Goal: Task Accomplishment & Management: Use online tool/utility

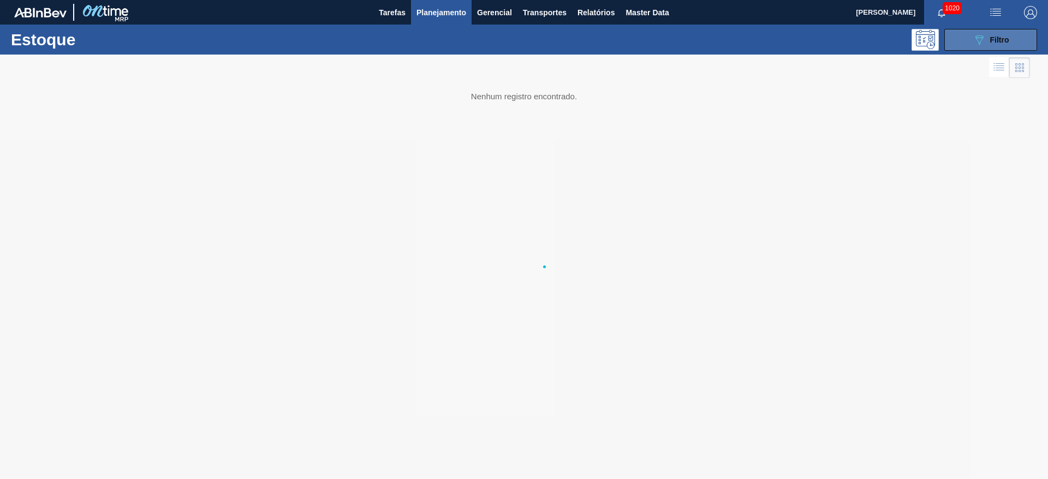
click at [977, 34] on icon "089F7B8B-B2A5-4AFE-B5C0-19BA573D28AC" at bounding box center [979, 39] width 13 height 13
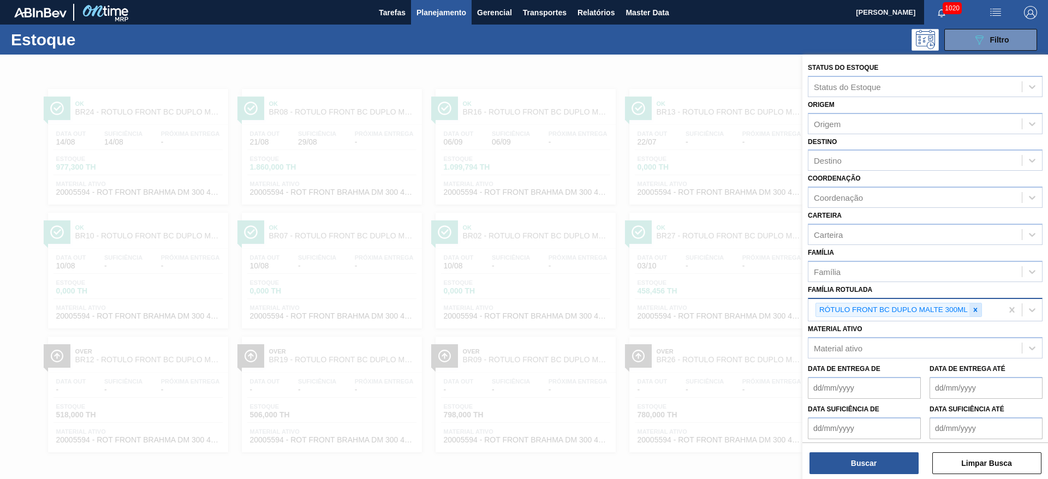
click at [975, 311] on icon at bounding box center [976, 310] width 8 height 8
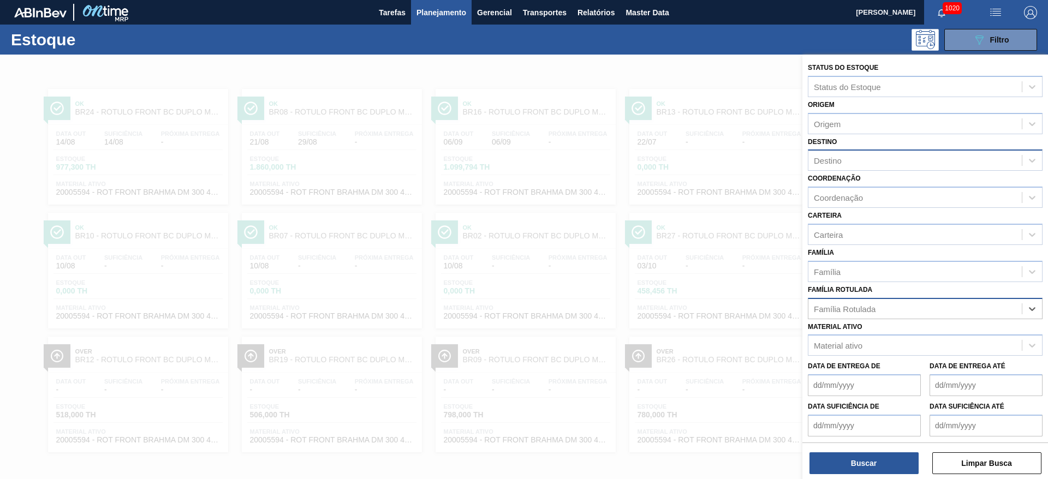
click at [829, 162] on div "Destino" at bounding box center [828, 160] width 28 height 9
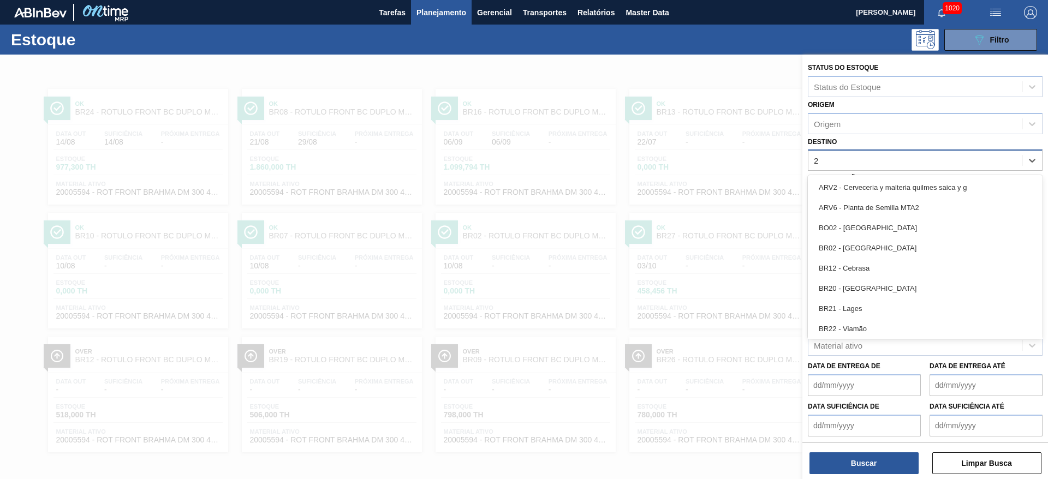
type input "22"
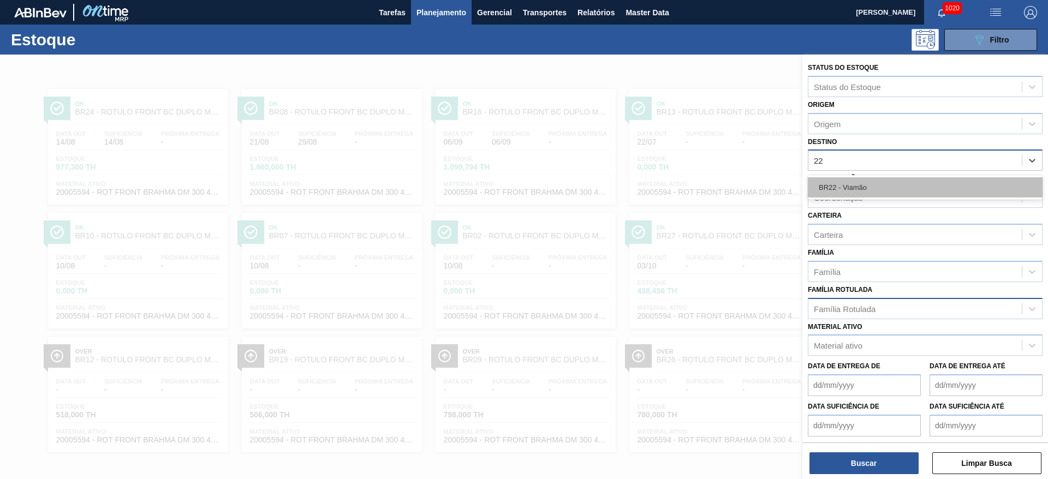
click at [834, 182] on div "BR22 - Viamão" at bounding box center [925, 187] width 235 height 20
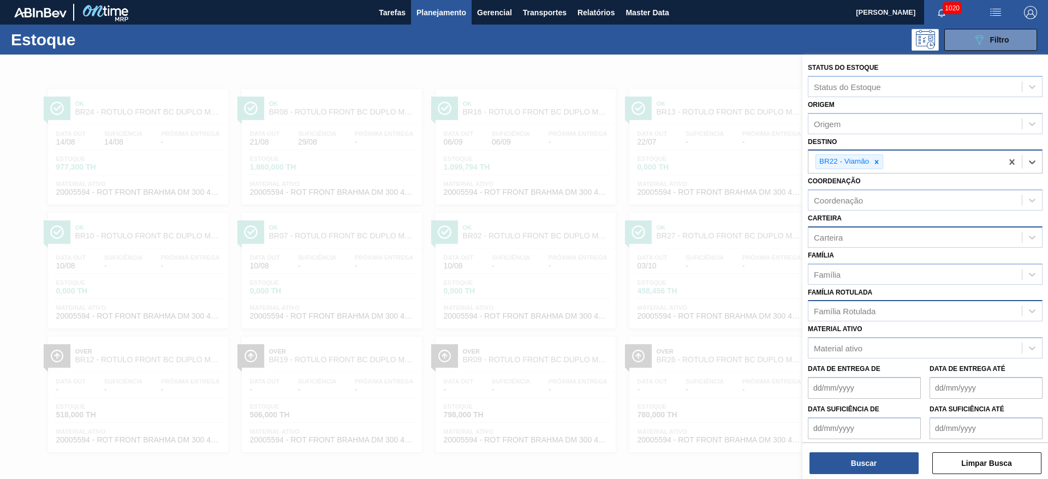
click at [833, 243] on div "Carteira" at bounding box center [915, 237] width 213 height 16
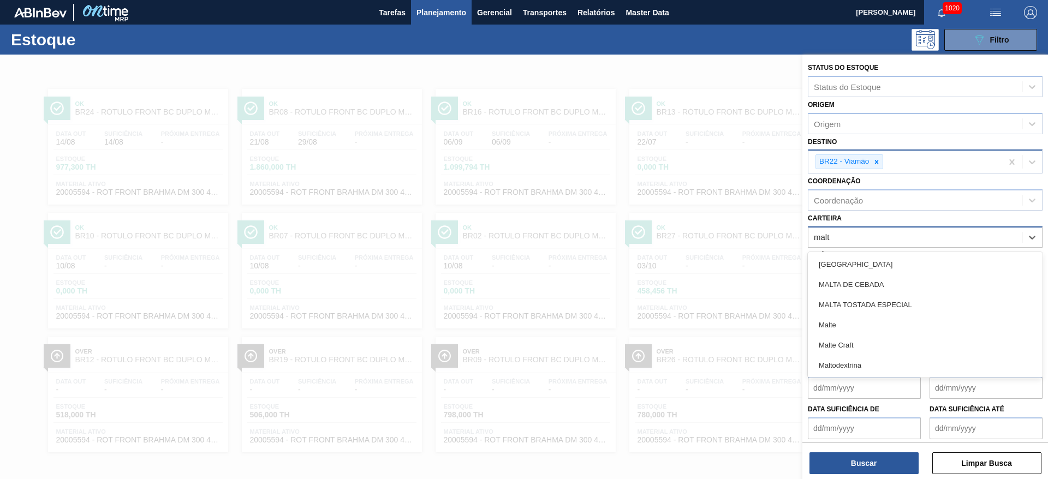
type input "malte"
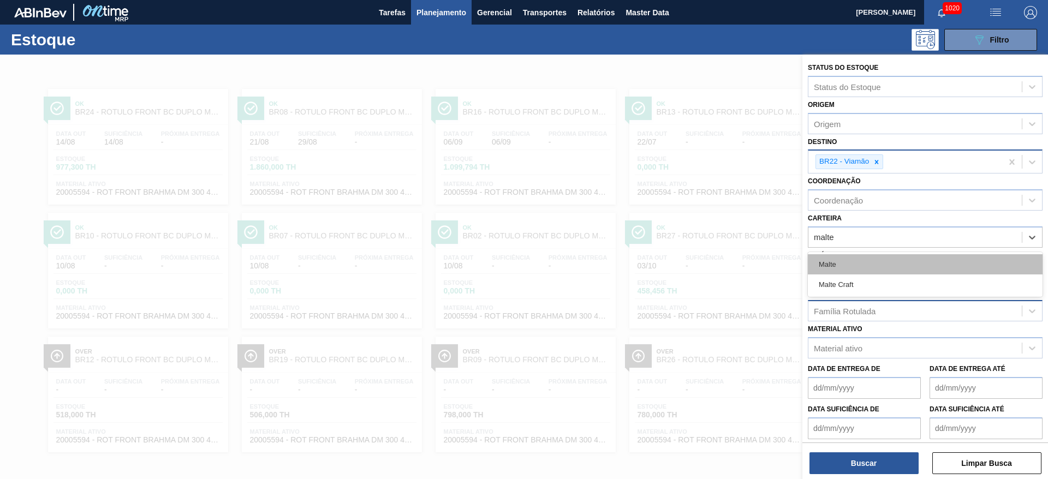
click at [835, 262] on div "Malte" at bounding box center [925, 264] width 235 height 20
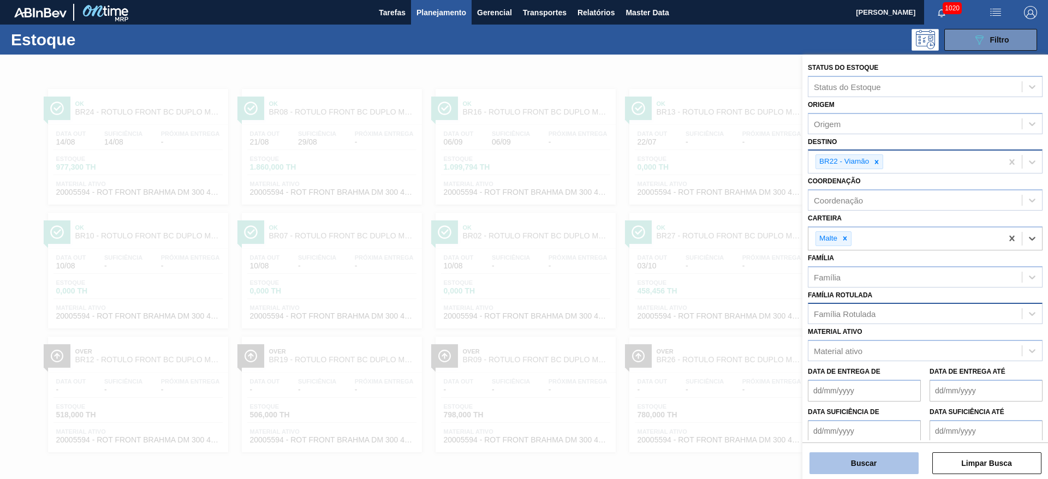
click at [831, 464] on button "Buscar" at bounding box center [864, 464] width 109 height 22
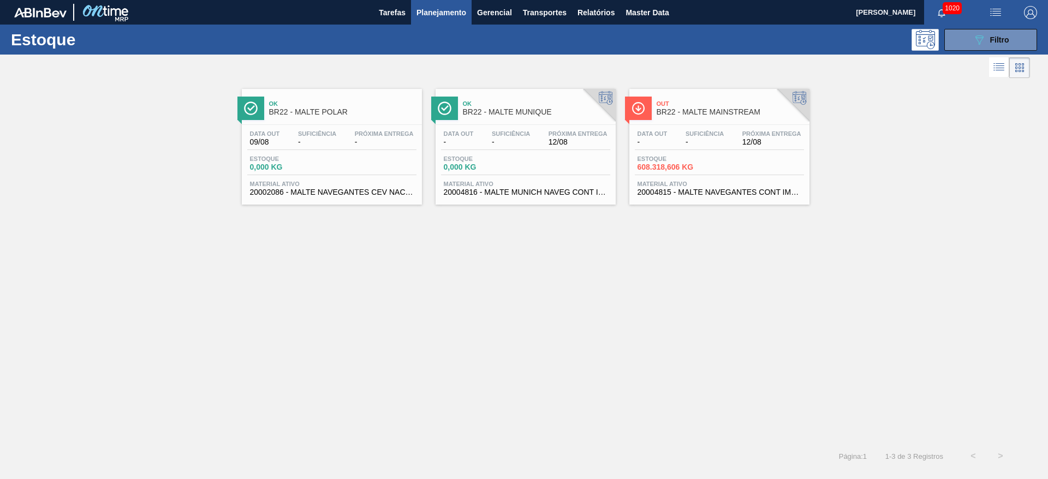
click at [710, 161] on span "Estoque" at bounding box center [676, 159] width 76 height 7
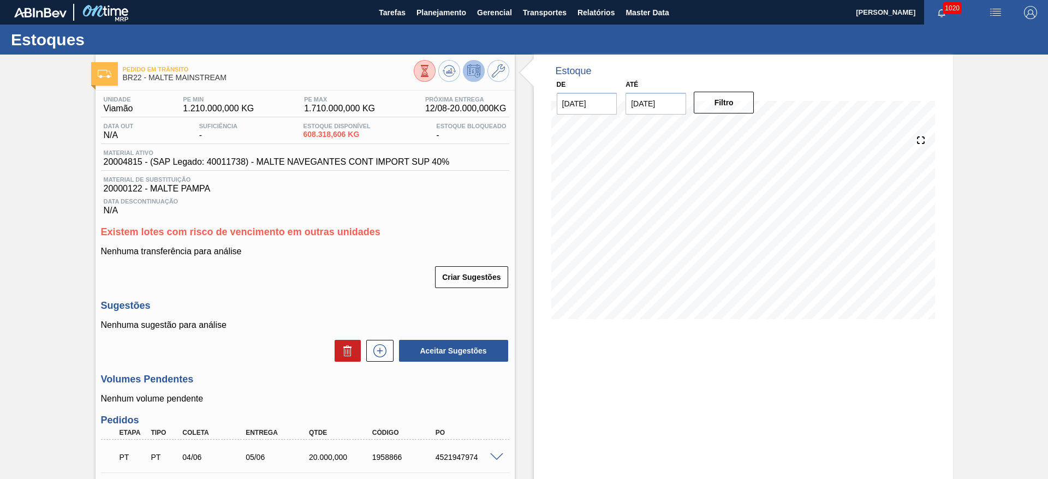
click at [121, 162] on span "20004815 - (SAP Legado: 40011738) - MALTE NAVEGANTES CONT IMPORT SUP 40%" at bounding box center [277, 162] width 346 height 10
copy span "20004815"
click at [432, 13] on span "Planejamento" at bounding box center [442, 12] width 50 height 13
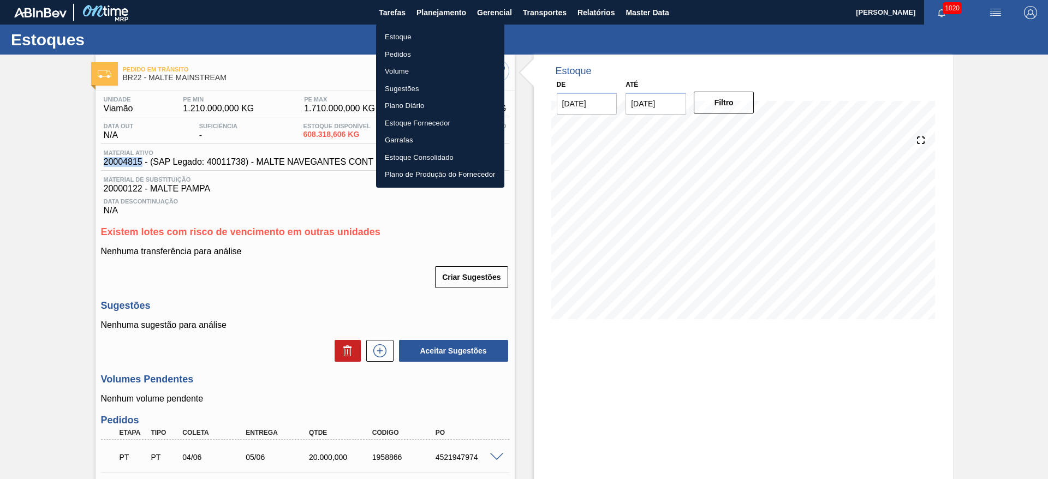
click at [400, 51] on li "Pedidos" at bounding box center [440, 54] width 128 height 17
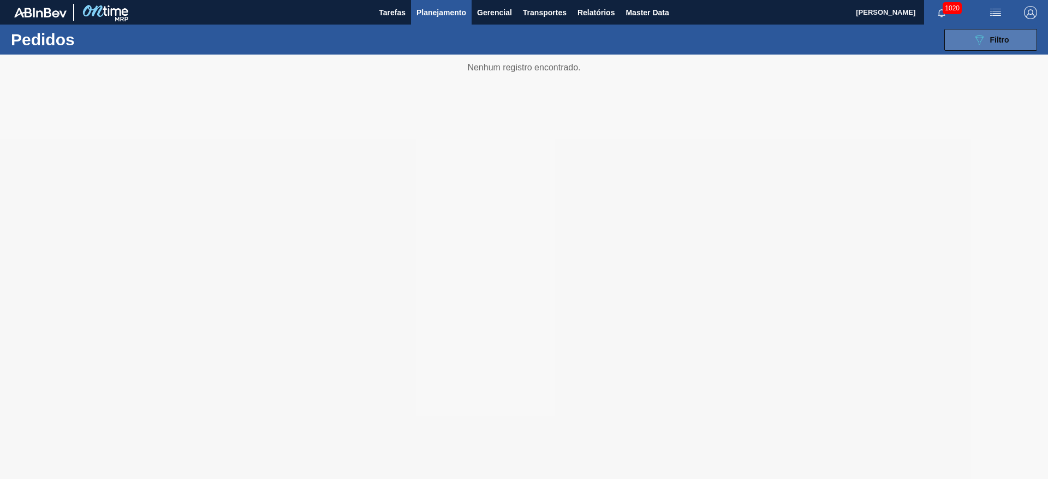
click at [982, 41] on icon "089F7B8B-B2A5-4AFE-B5C0-19BA573D28AC" at bounding box center [979, 39] width 13 height 13
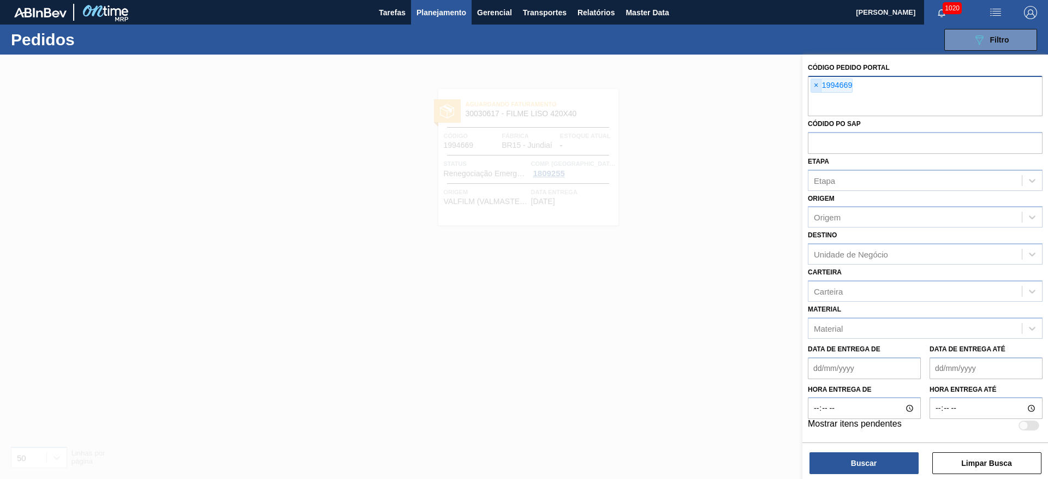
click at [813, 85] on span "×" at bounding box center [816, 85] width 10 height 13
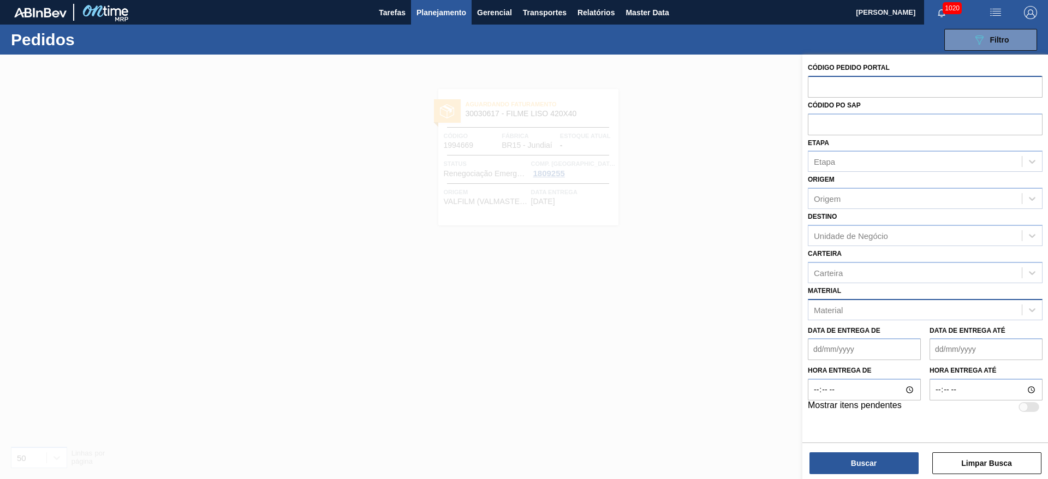
click at [829, 308] on div "Material" at bounding box center [828, 309] width 29 height 9
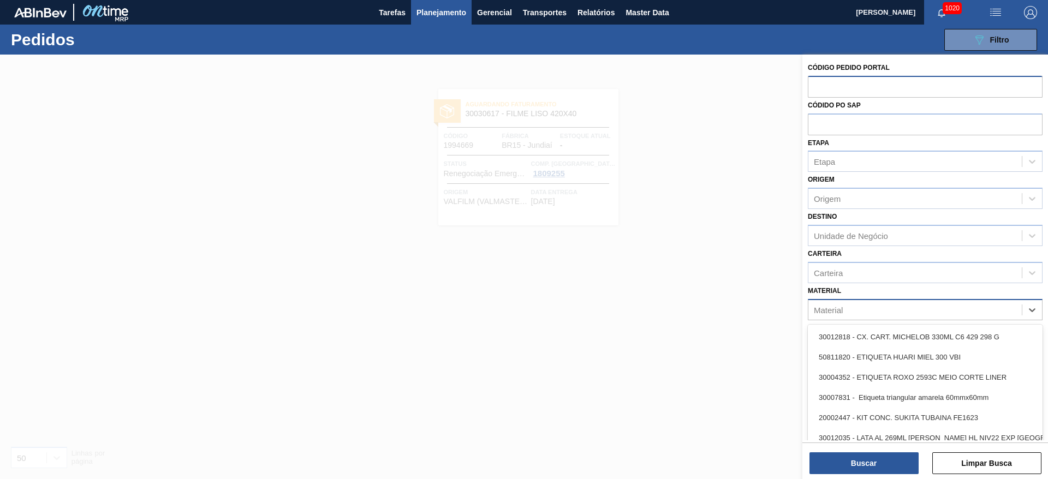
paste input "20004815"
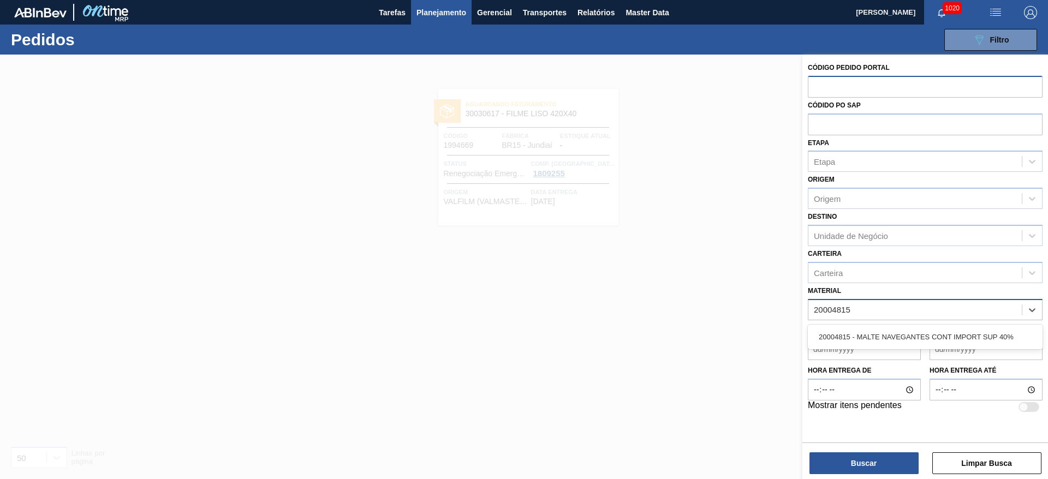
type input "20004815"
click at [841, 336] on div "20004815 - MALTE NAVEGANTES CONT IMPORT SUP 40%" at bounding box center [925, 337] width 235 height 20
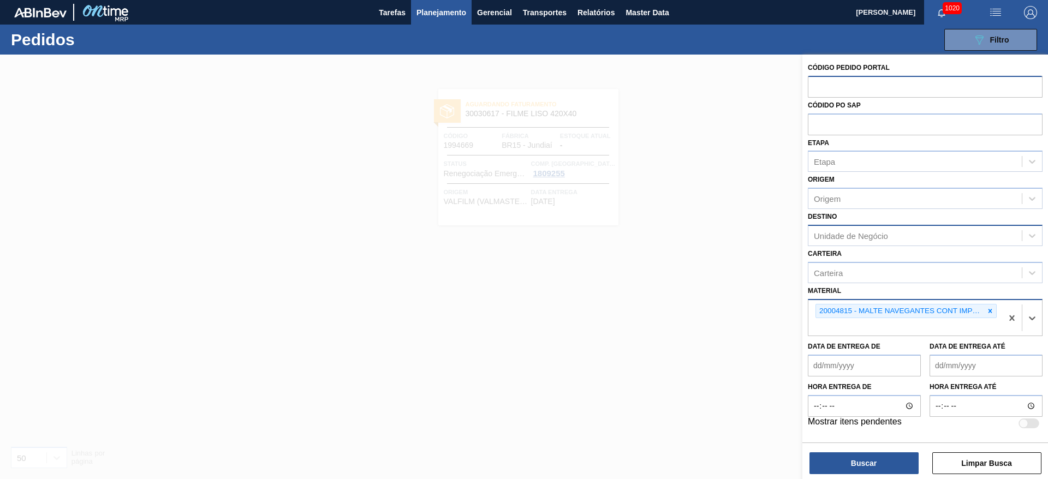
click at [836, 231] on div "Unidade de Negócio" at bounding box center [851, 235] width 74 height 9
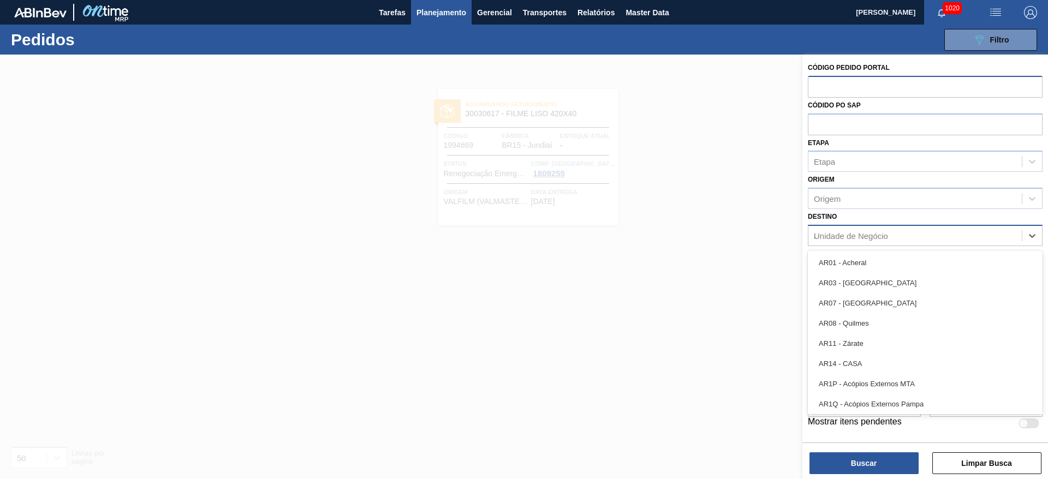
type input "22"
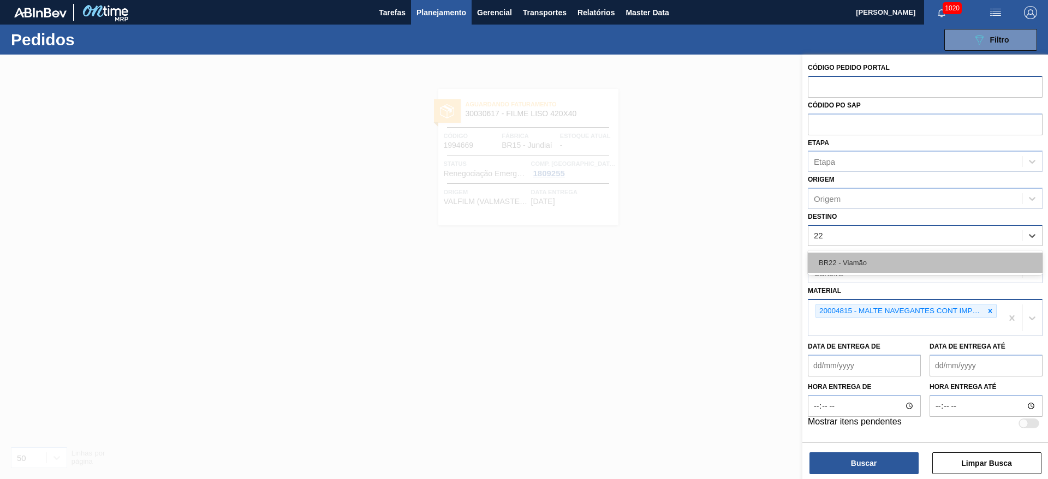
click at [824, 265] on div "BR22 - Viamão" at bounding box center [925, 263] width 235 height 20
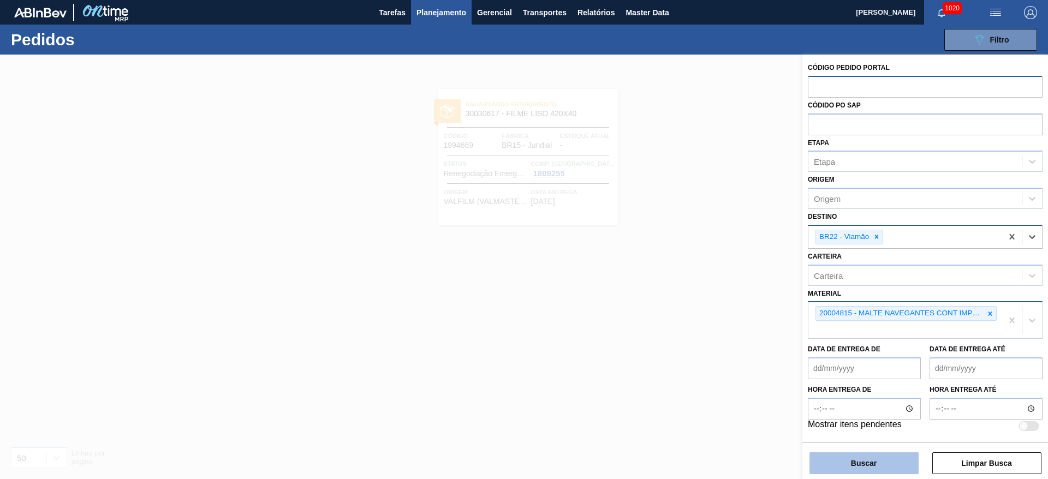
click at [848, 460] on button "Buscar" at bounding box center [864, 464] width 109 height 22
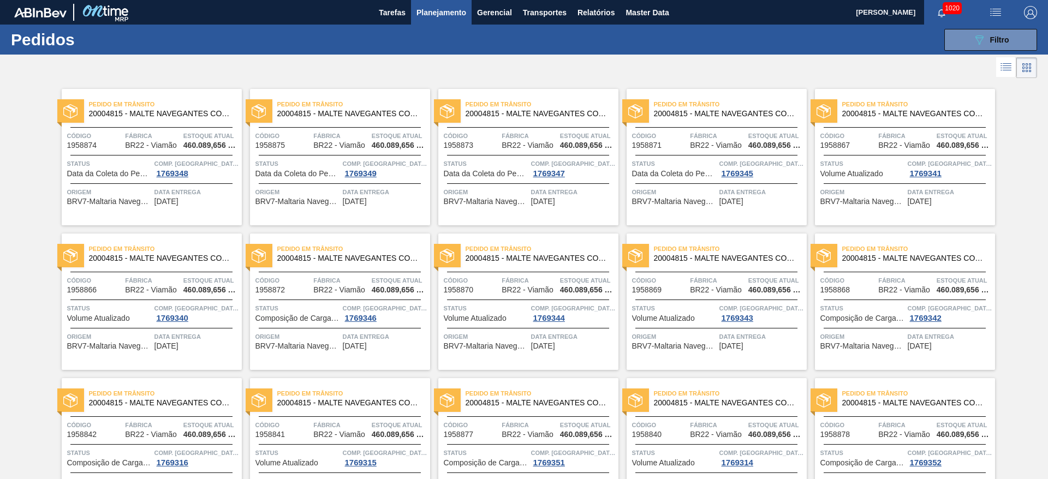
click at [1001, 72] on icon at bounding box center [1006, 67] width 13 height 13
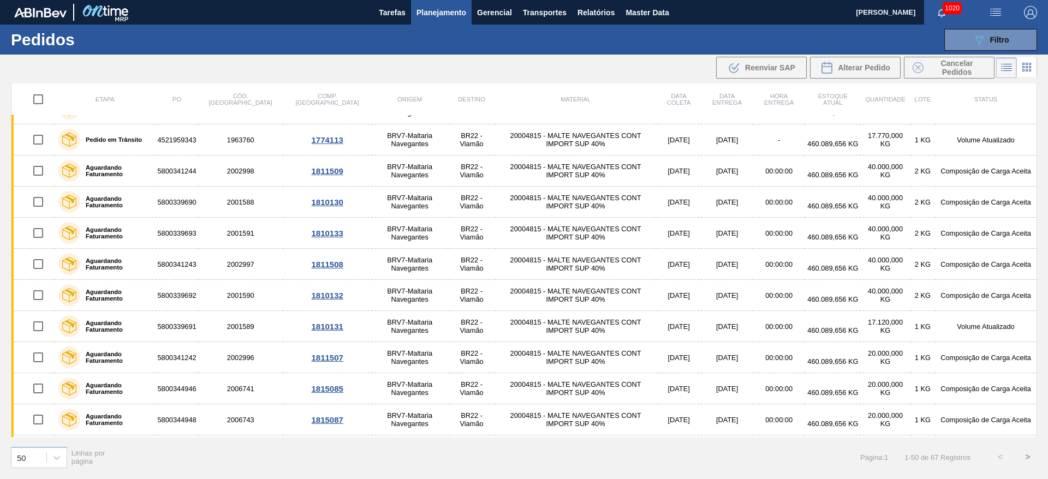
scroll to position [1235, 0]
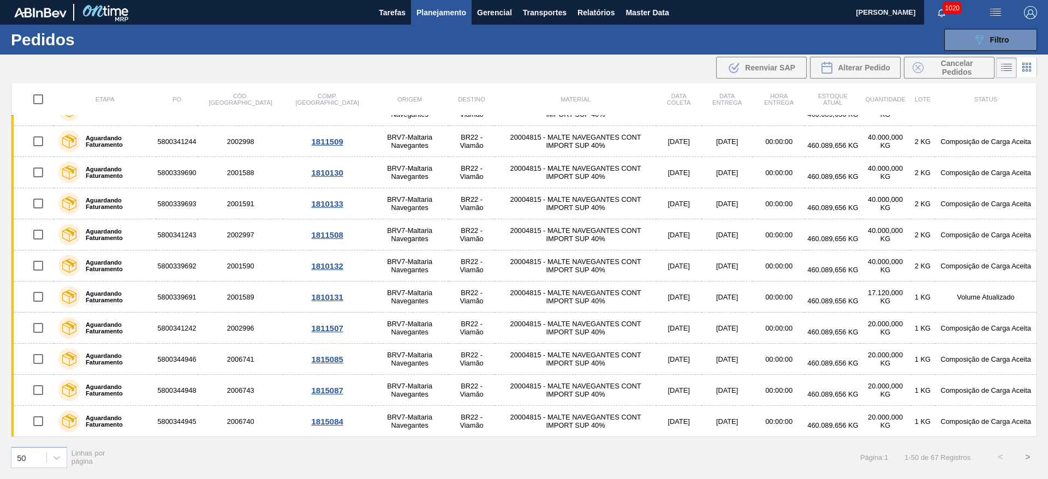
click at [1029, 457] on button ">" at bounding box center [1027, 457] width 27 height 27
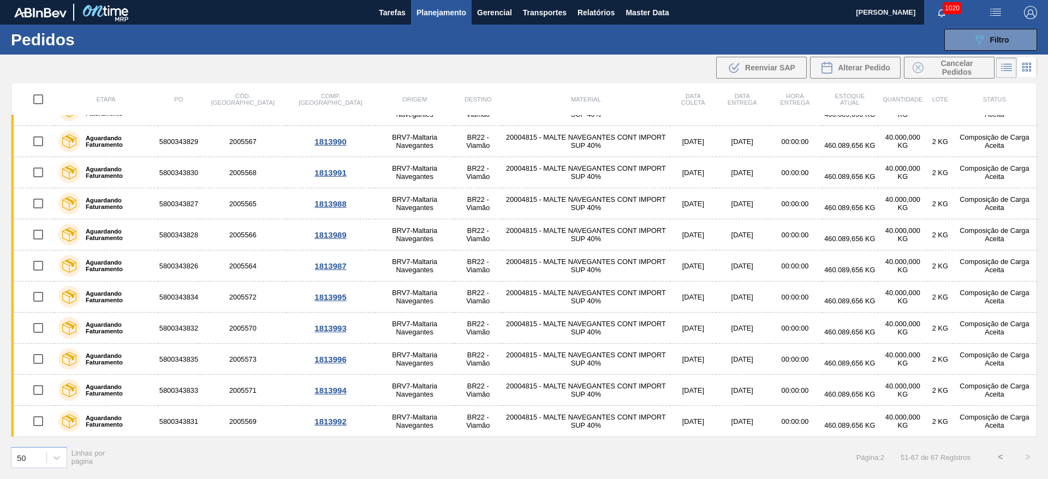
scroll to position [208, 0]
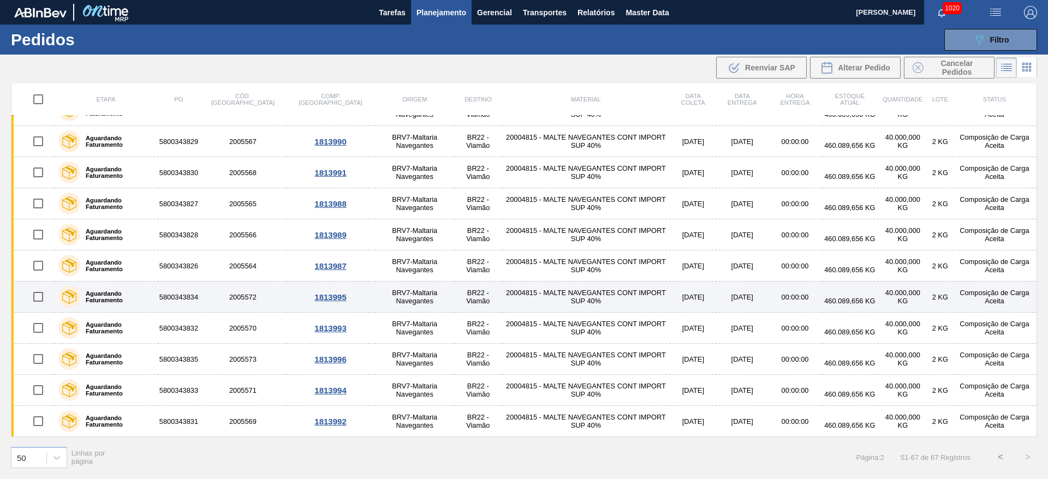
click at [39, 297] on input "checkbox" at bounding box center [38, 297] width 23 height 23
checkbox input "true"
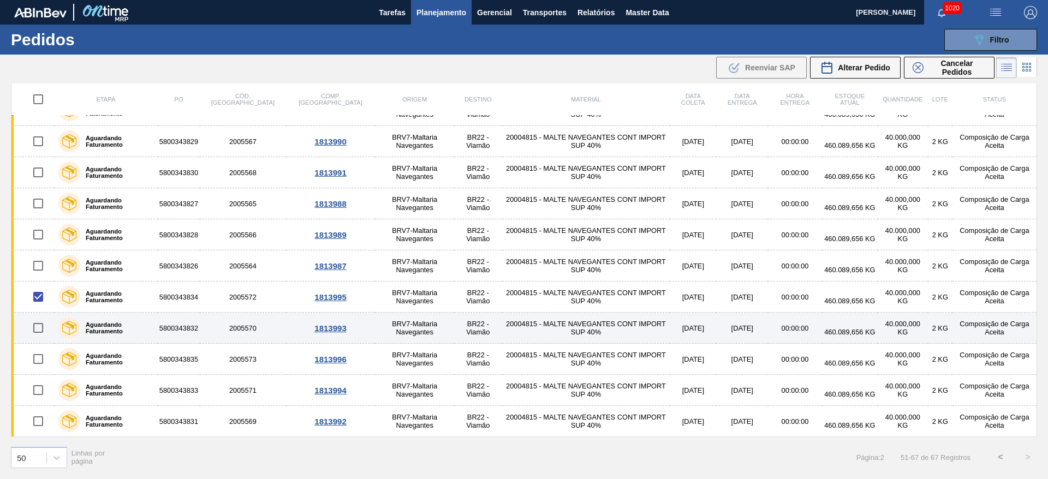
click at [40, 328] on input "checkbox" at bounding box center [38, 328] width 23 height 23
checkbox input "true"
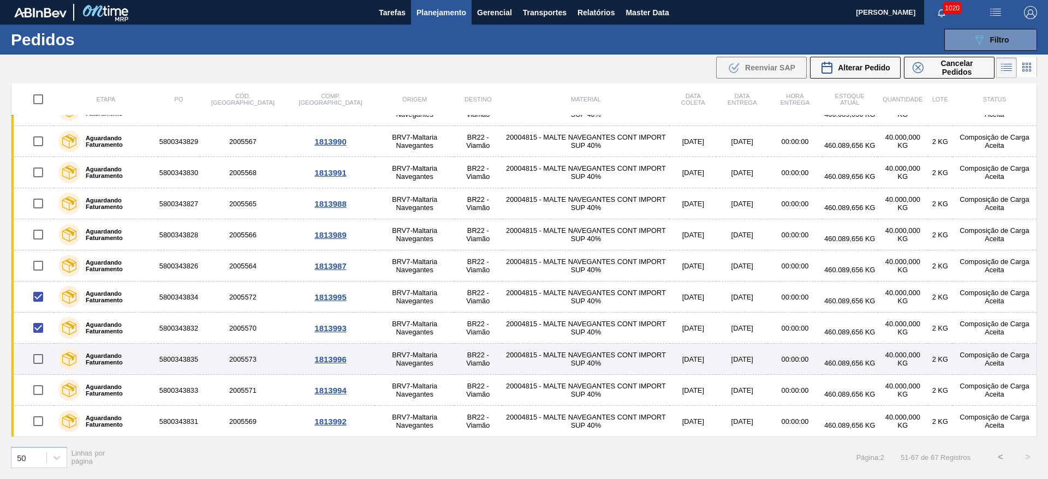
click at [36, 362] on input "checkbox" at bounding box center [38, 359] width 23 height 23
checkbox input "true"
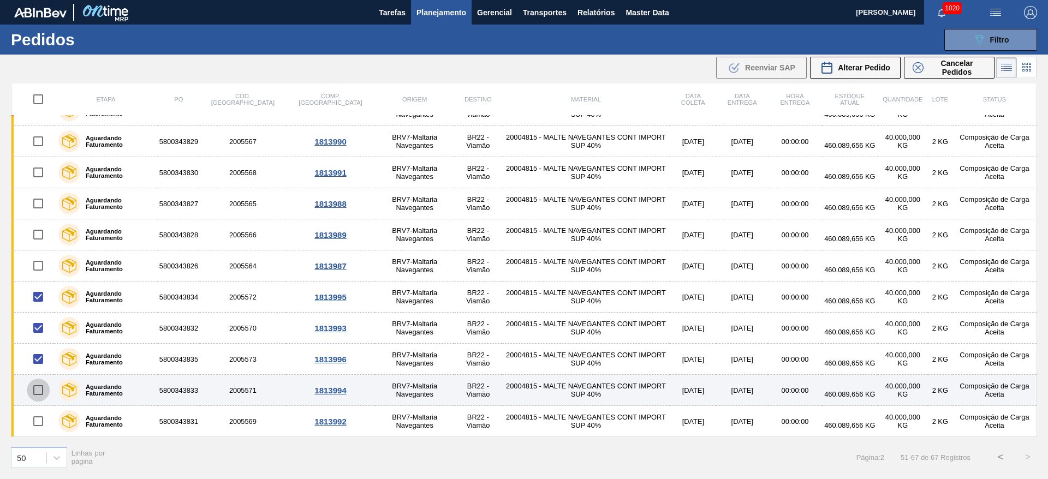
click at [39, 394] on input "checkbox" at bounding box center [38, 390] width 23 height 23
checkbox input "true"
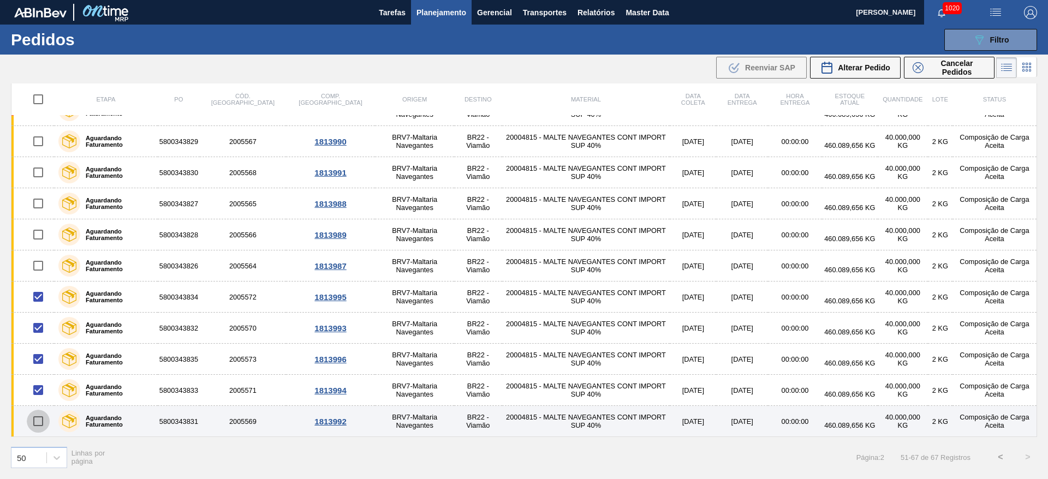
click at [37, 428] on input "checkbox" at bounding box center [38, 421] width 23 height 23
checkbox input "true"
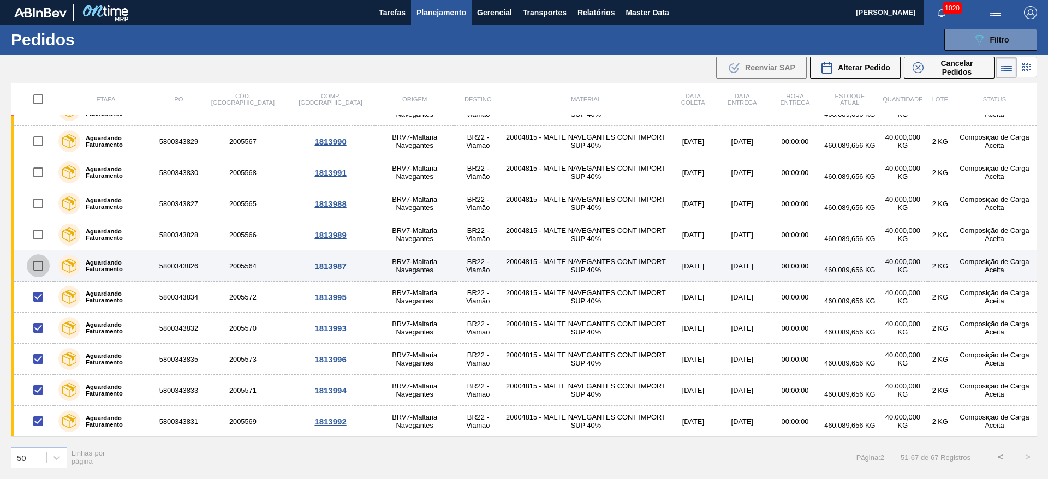
click at [43, 263] on input "checkbox" at bounding box center [38, 265] width 23 height 23
checkbox input "true"
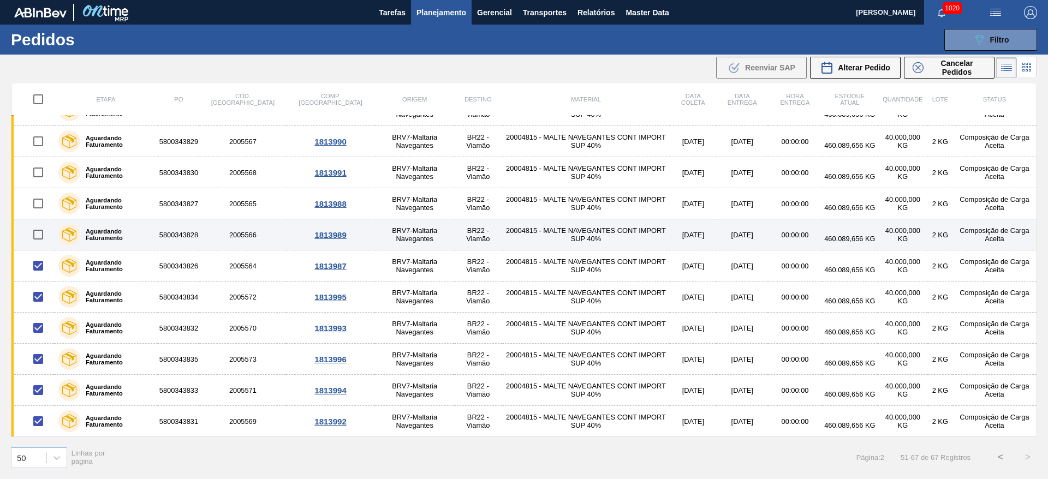
click at [43, 228] on input "checkbox" at bounding box center [38, 234] width 23 height 23
checkbox input "true"
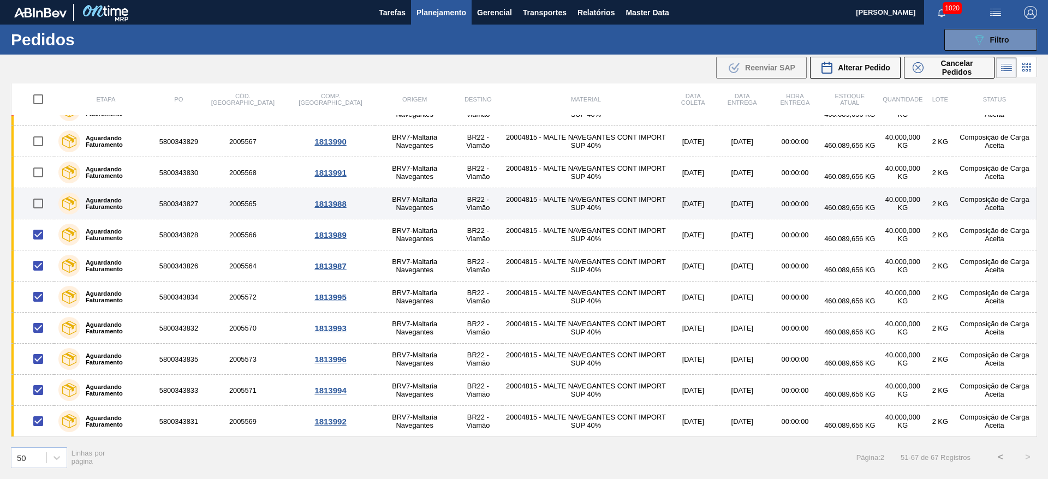
click at [38, 201] on input "checkbox" at bounding box center [38, 203] width 23 height 23
checkbox input "true"
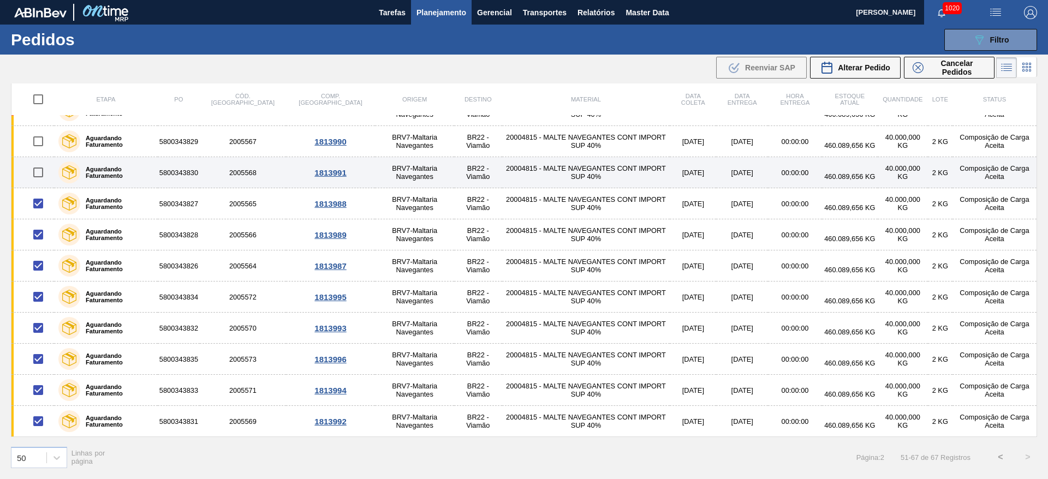
click at [38, 168] on input "checkbox" at bounding box center [38, 172] width 23 height 23
checkbox input "true"
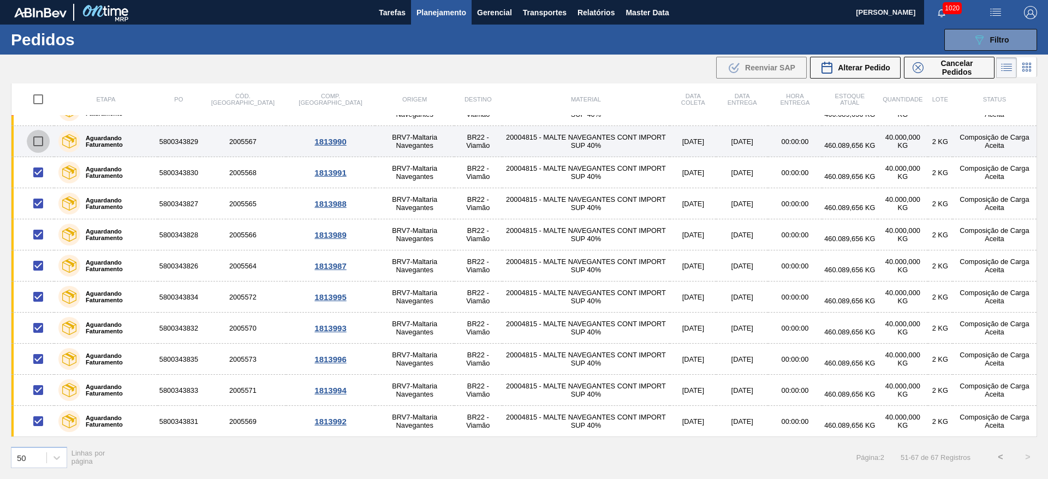
click at [38, 139] on input "checkbox" at bounding box center [38, 141] width 23 height 23
checkbox input "true"
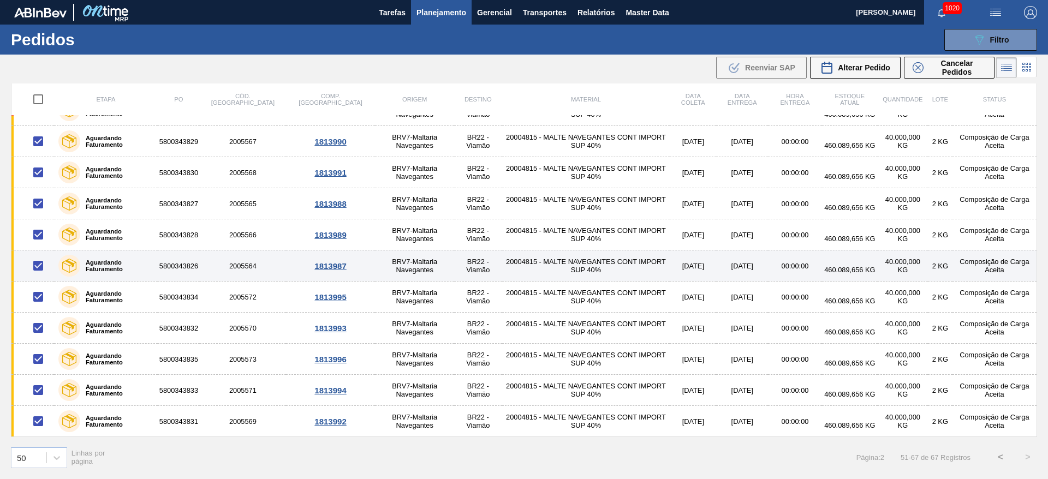
scroll to position [126, 0]
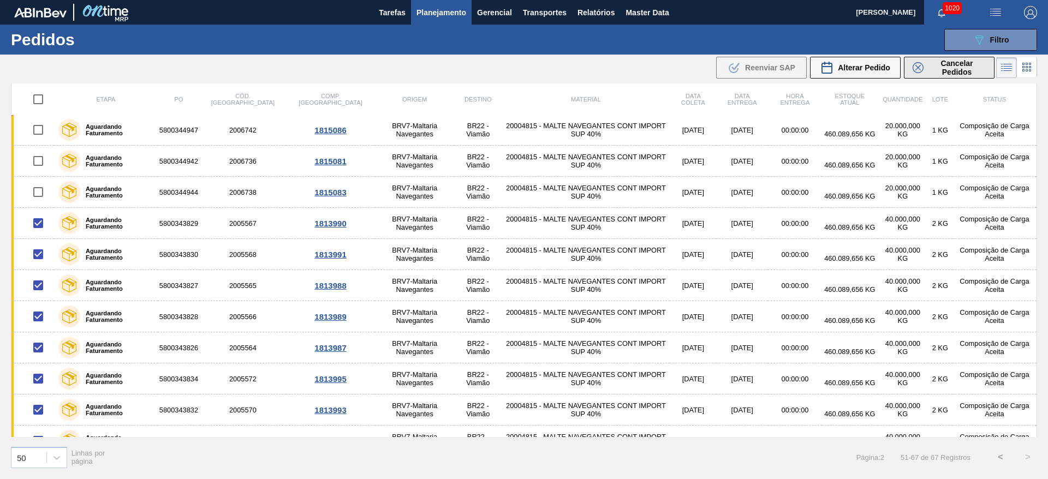
click at [949, 72] on span "Cancelar Pedidos" at bounding box center [957, 67] width 58 height 17
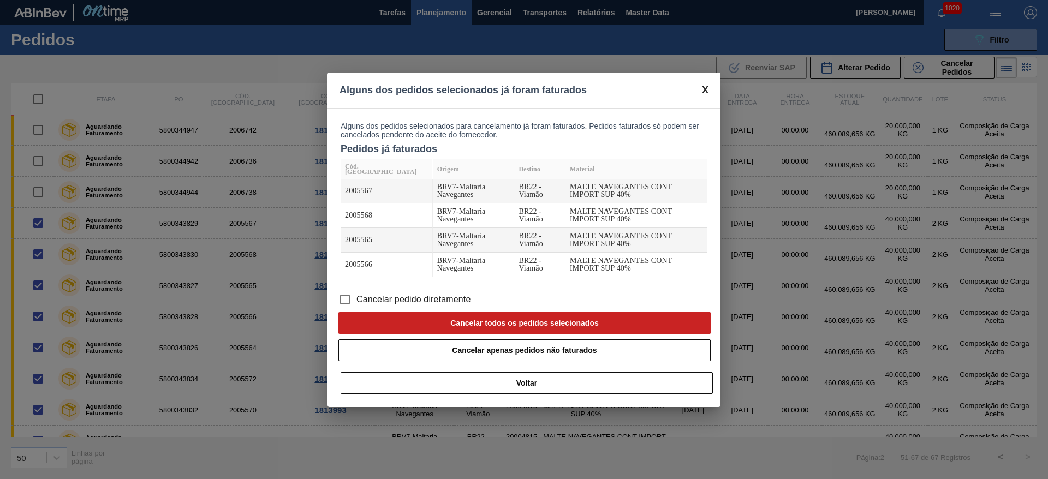
click at [346, 301] on input "Cancelar pedido diretamente" at bounding box center [345, 299] width 23 height 23
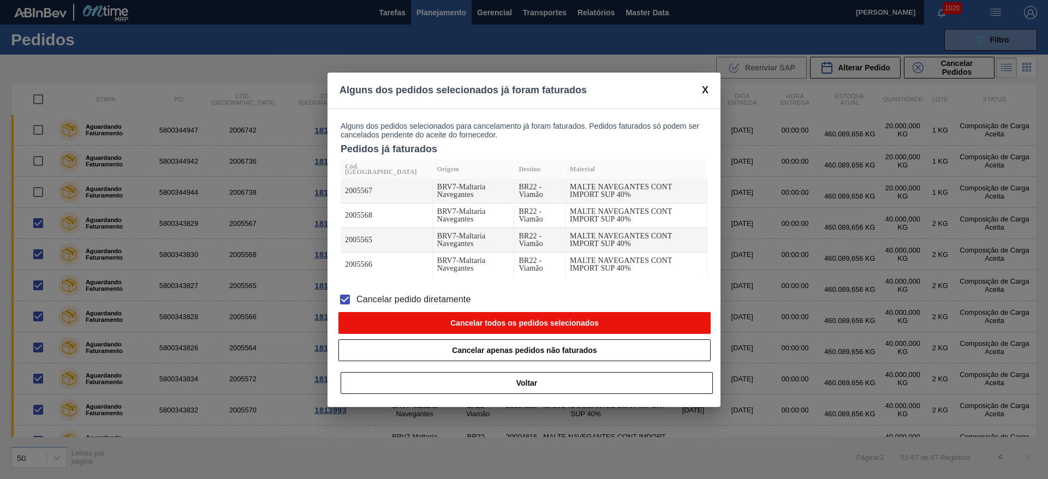
click at [502, 320] on button "Cancelar todos os pedidos selecionados" at bounding box center [525, 323] width 372 height 22
checkbox input "false"
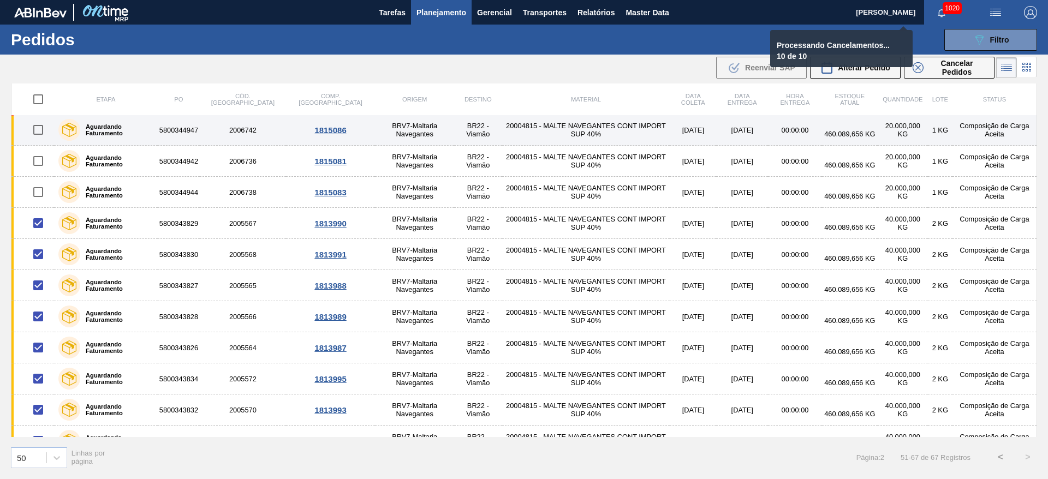
checkbox input "false"
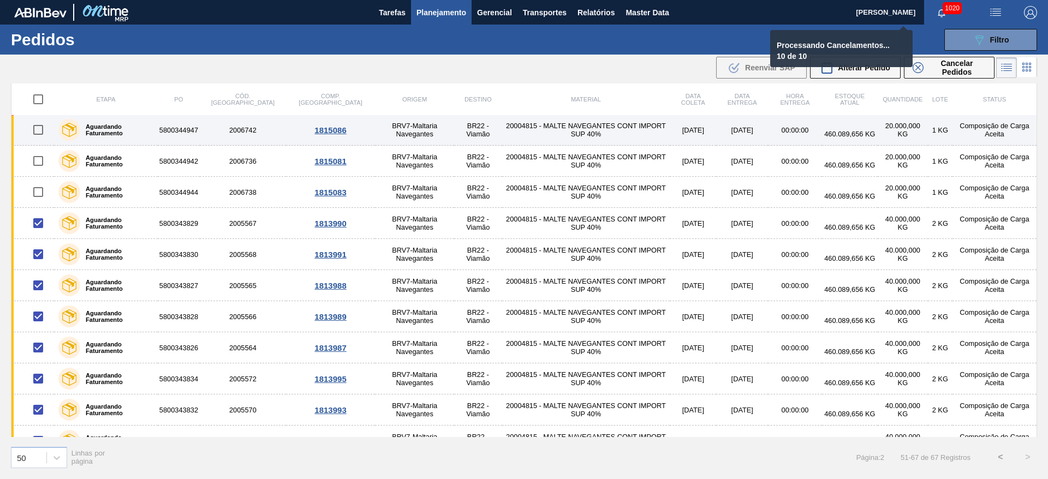
checkbox input "false"
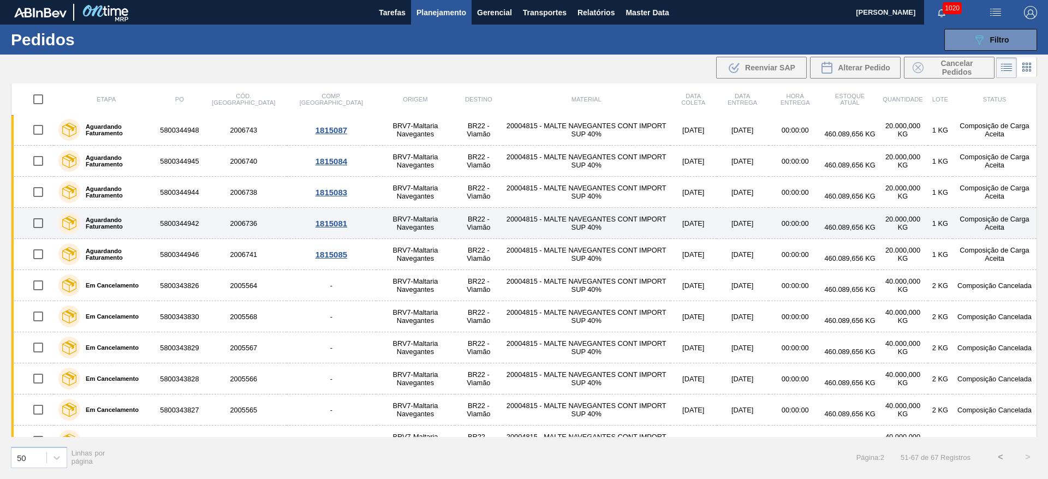
scroll to position [0, 0]
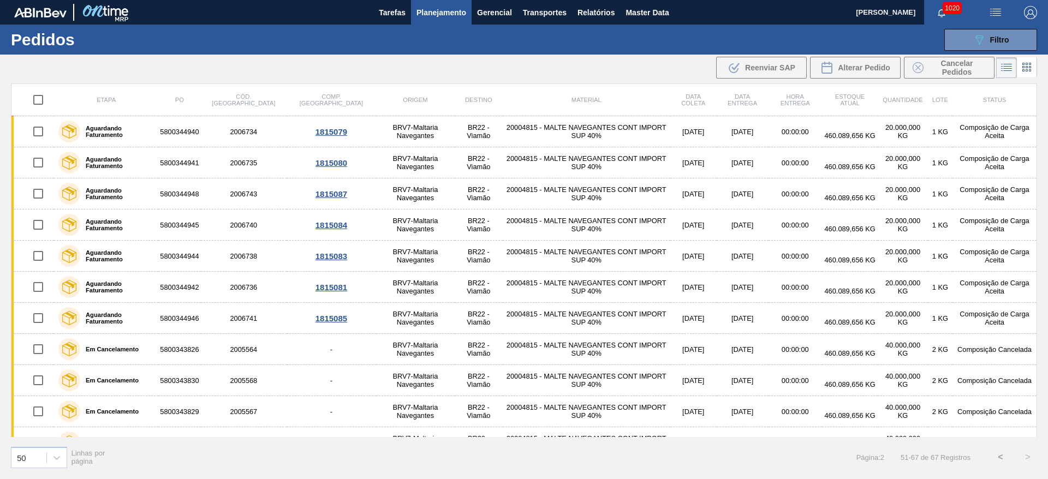
click at [444, 9] on span "Planejamento" at bounding box center [442, 12] width 50 height 13
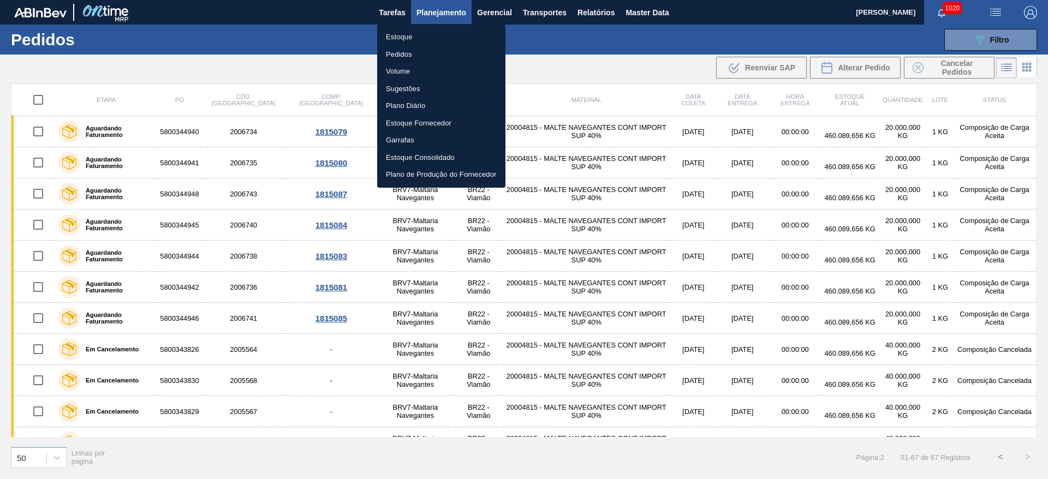
click at [397, 35] on li "Estoque" at bounding box center [441, 36] width 128 height 17
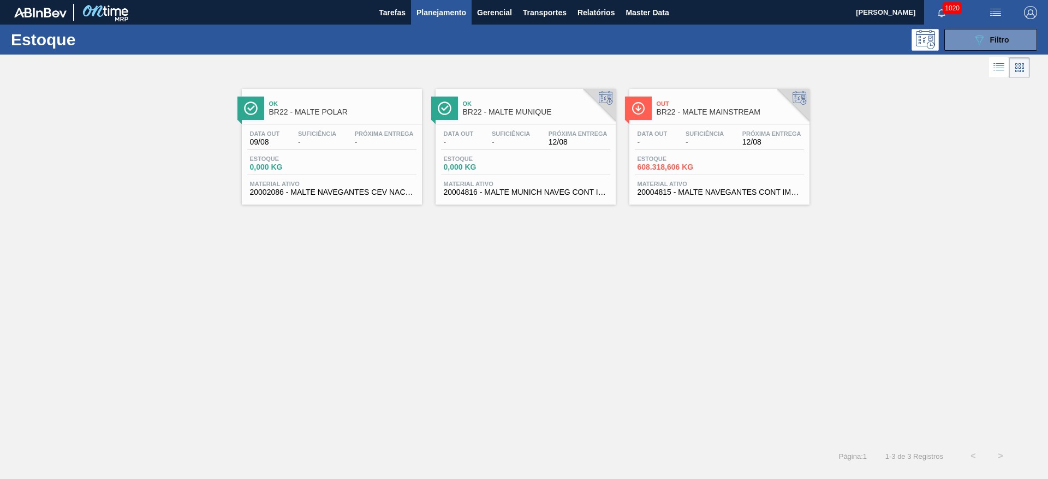
click at [675, 168] on span "608.318,606 KG" at bounding box center [676, 167] width 76 height 8
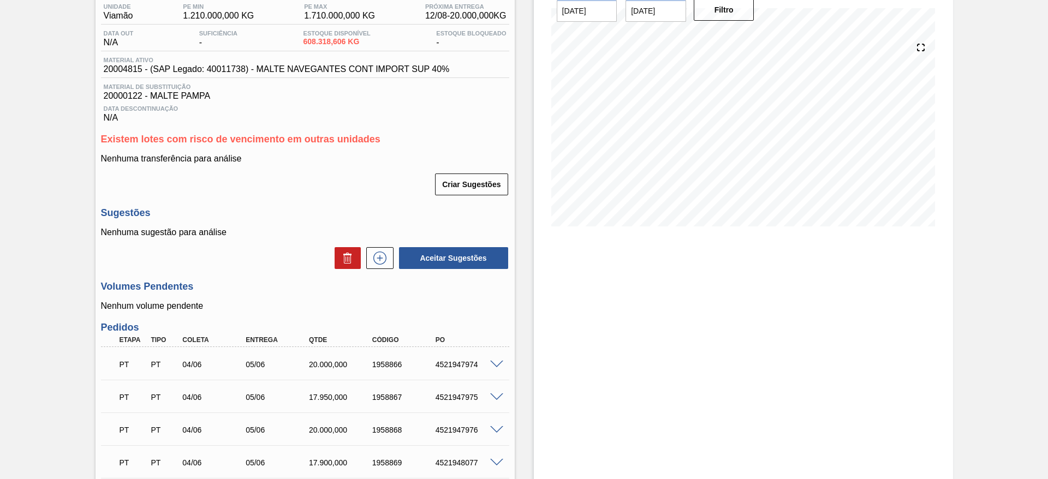
scroll to position [34, 0]
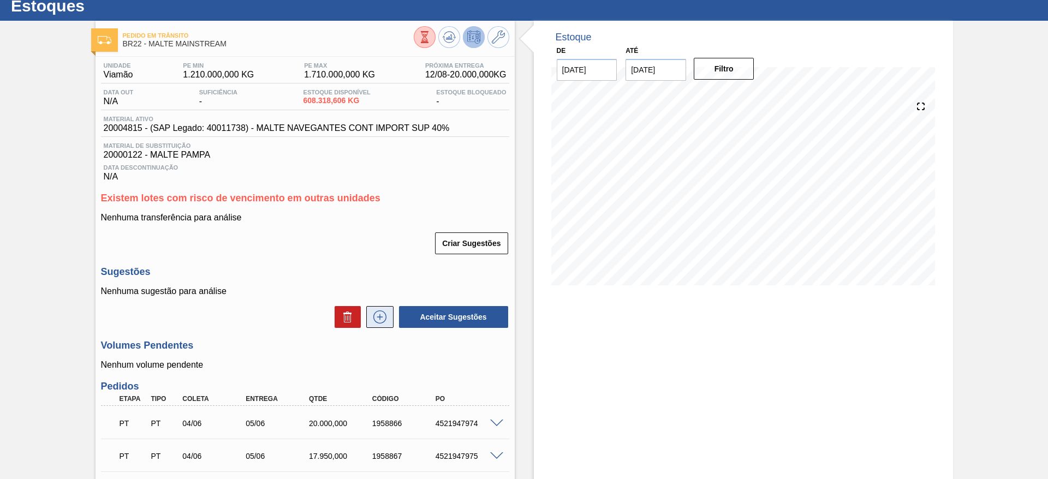
click at [381, 317] on icon at bounding box center [380, 317] width 6 height 1
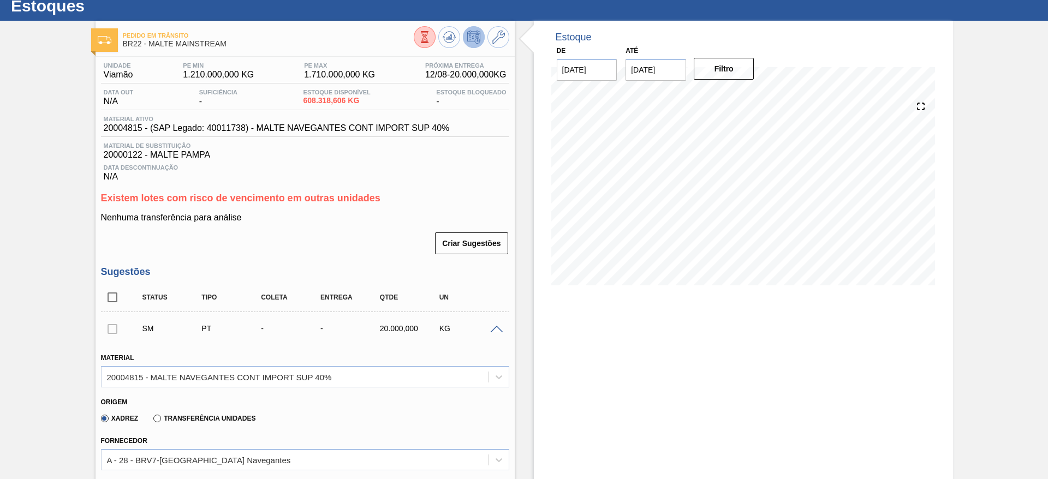
scroll to position [361, 0]
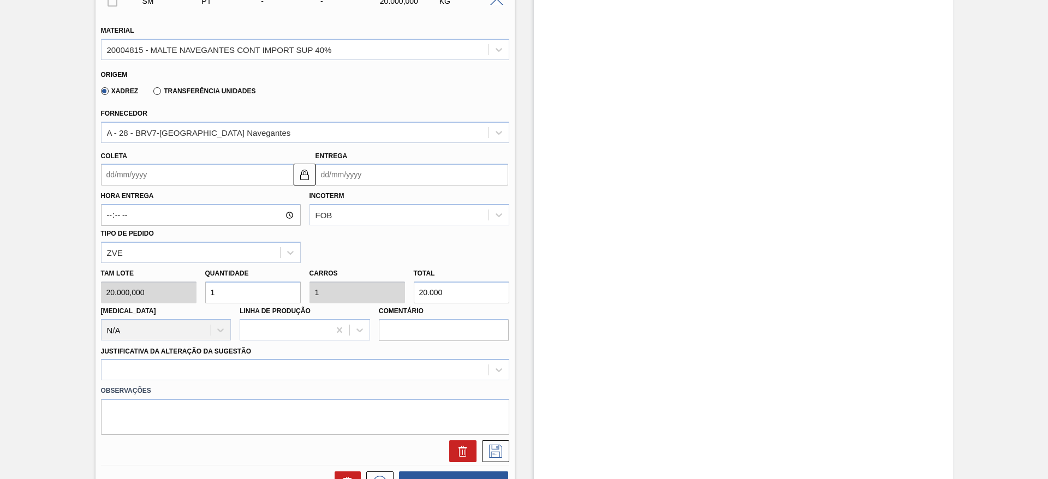
click at [158, 286] on div "Tam lote 20.000,000 Quantidade 1 Carros 1 Total 20.000 [MEDICAL_DATA] N/A Linha…" at bounding box center [305, 302] width 417 height 78
type input "10"
type input "200.000"
type input "10"
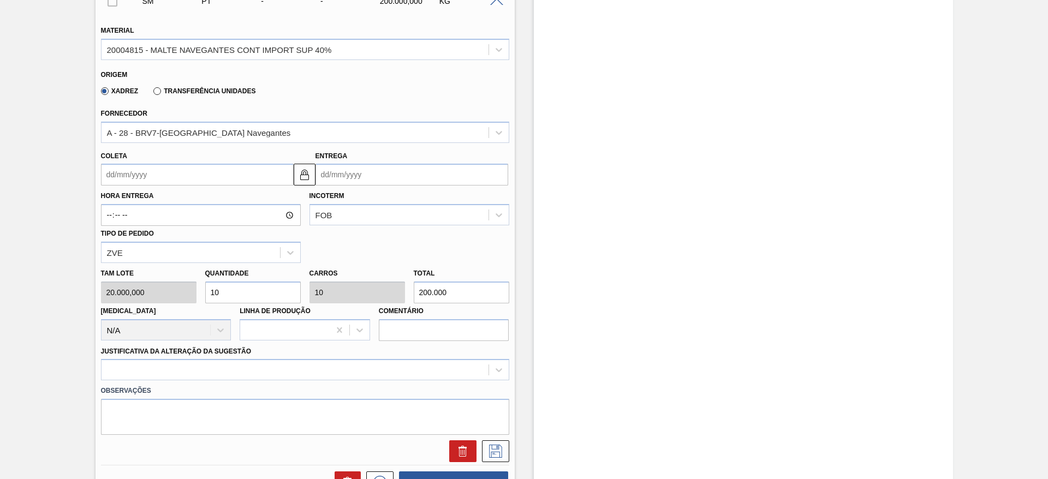
click at [106, 171] on input "Coleta" at bounding box center [197, 175] width 193 height 22
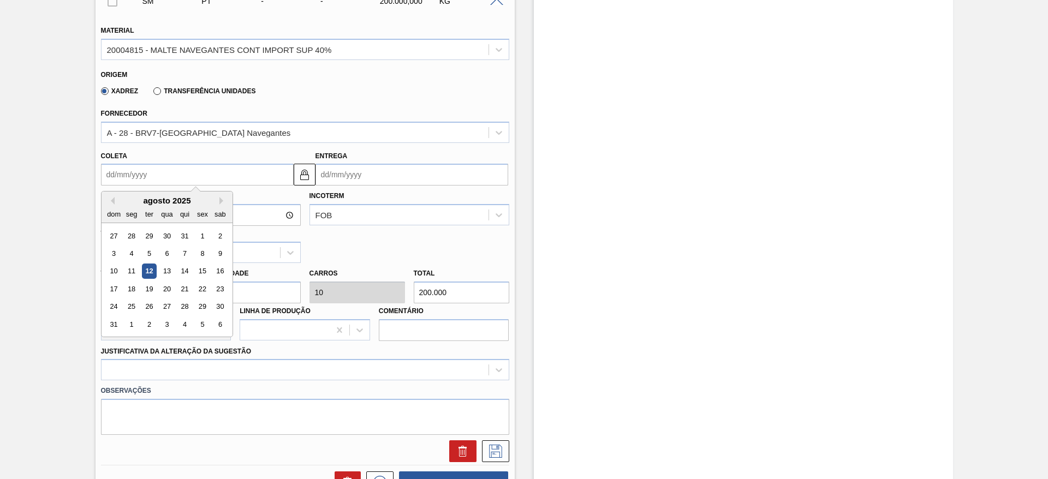
click at [161, 199] on div "agosto 2025" at bounding box center [167, 200] width 131 height 9
click at [186, 268] on div "14" at bounding box center [184, 271] width 15 height 15
type input "[DATE]"
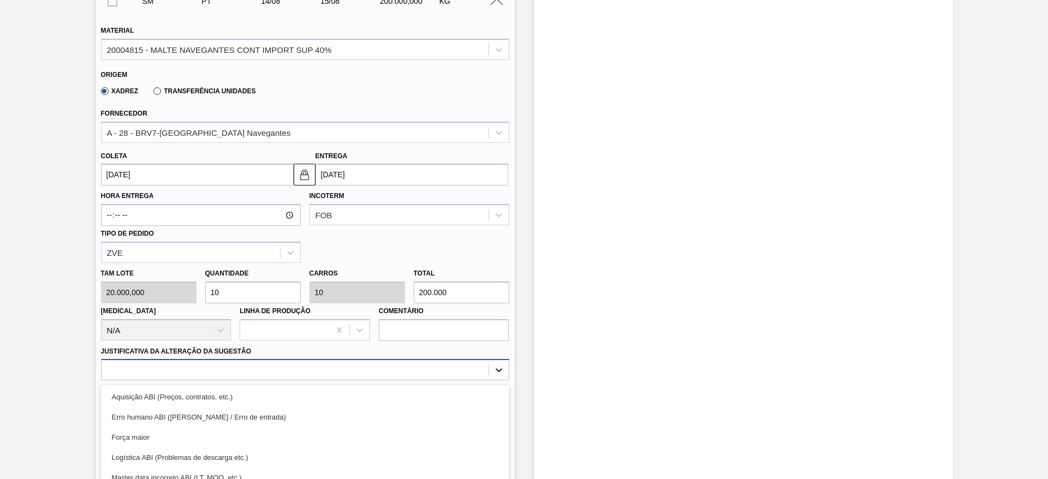
scroll to position [435, 0]
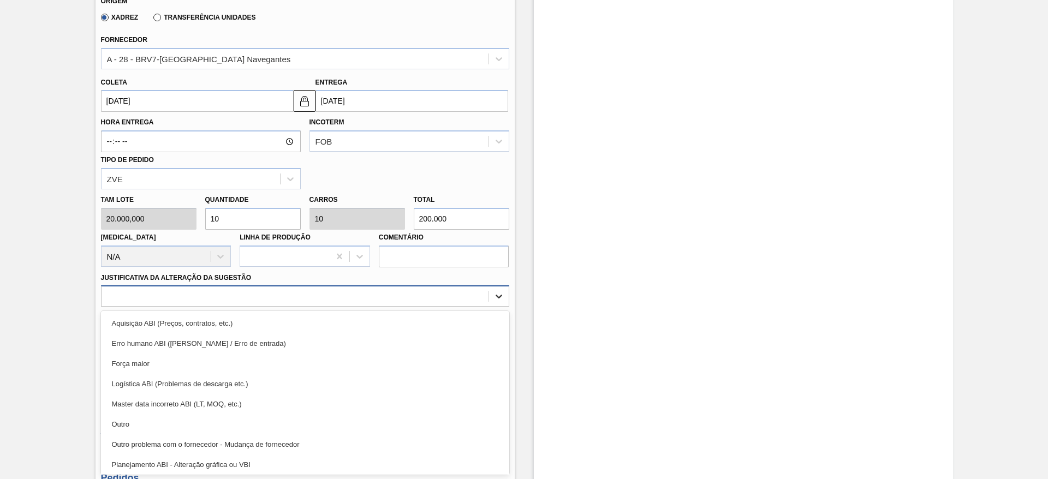
click at [498, 307] on div "option Aquisição ABI (Preços, contratos, etc.) focused, 1 of 18. 18 results ava…" at bounding box center [305, 296] width 408 height 21
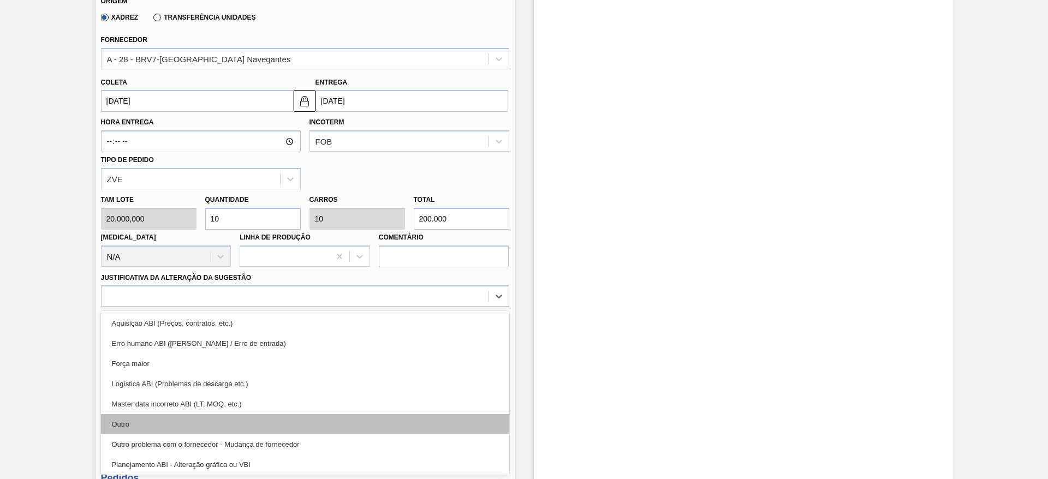
click at [147, 423] on div "Outro" at bounding box center [305, 424] width 408 height 20
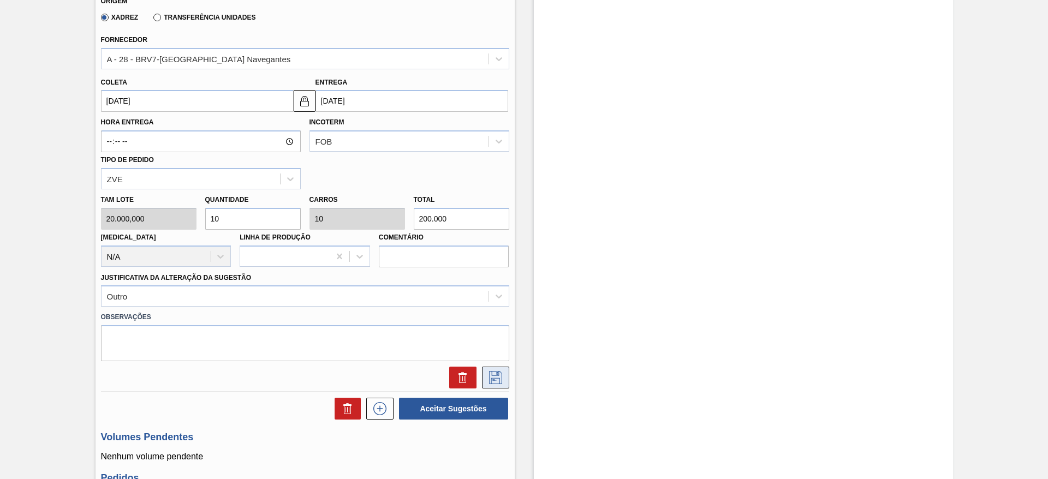
click at [493, 382] on icon at bounding box center [495, 377] width 17 height 13
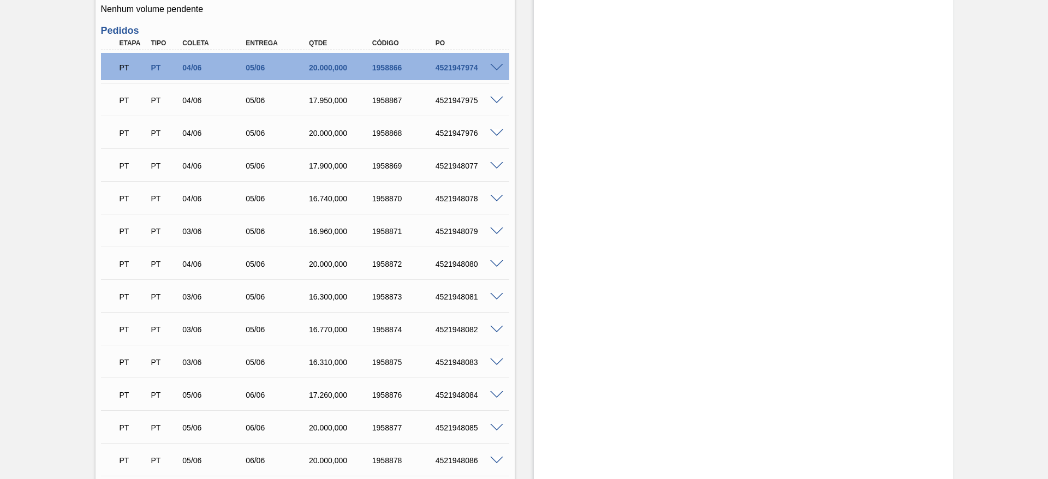
scroll to position [189, 0]
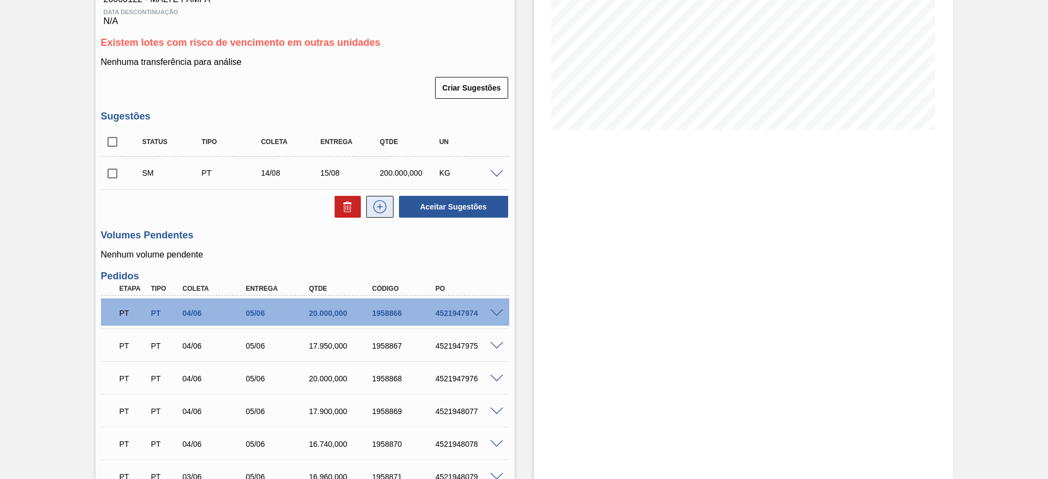
click at [375, 207] on icon at bounding box center [379, 206] width 17 height 13
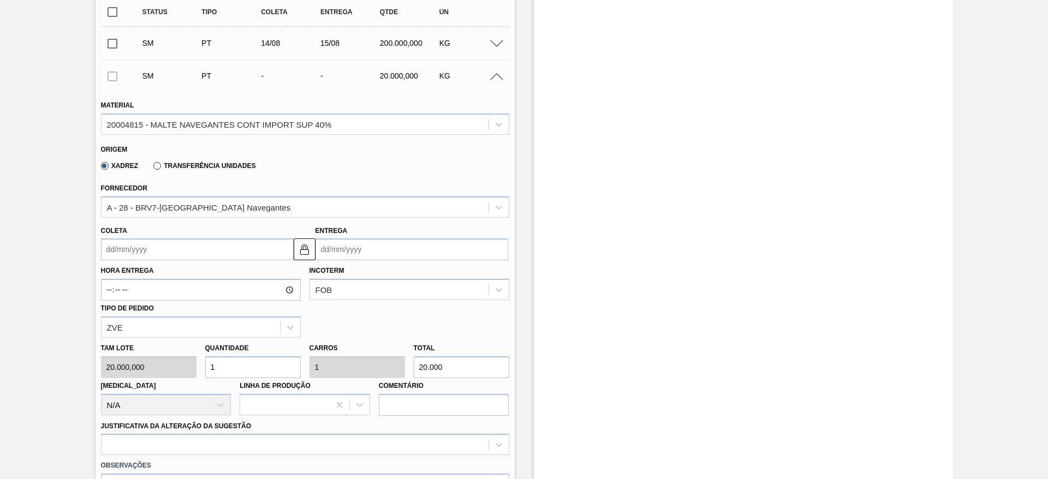
scroll to position [353, 0]
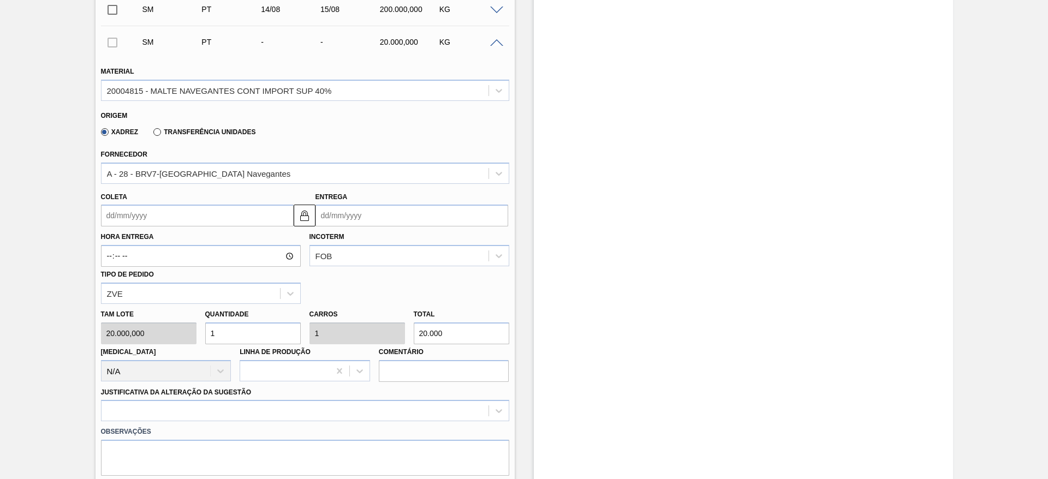
click at [180, 324] on div "Tam lote 20.000,000 Quantidade 1 Carros 1 Total 20.000 [MEDICAL_DATA] N/A Linha…" at bounding box center [305, 343] width 417 height 78
type input "10"
type input "200.000"
type input "10"
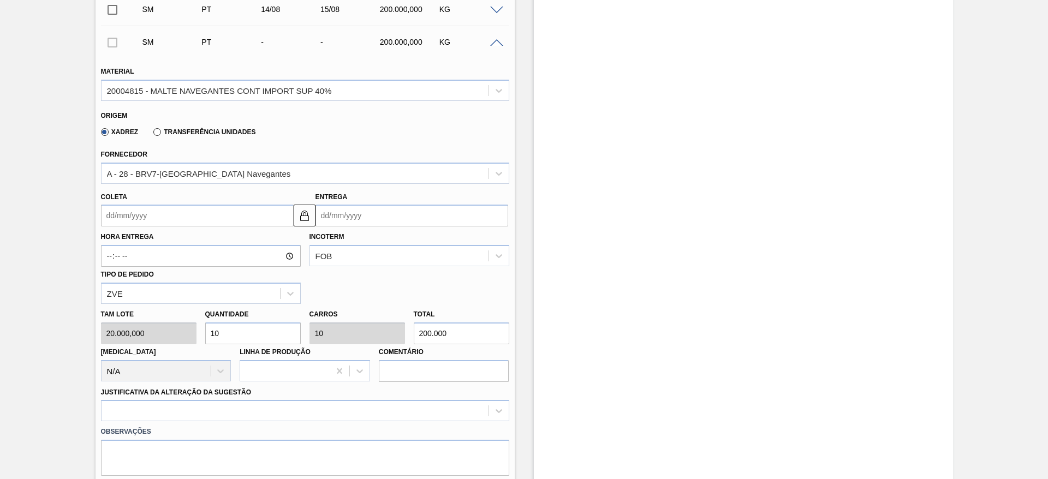
click at [105, 212] on input "Coleta" at bounding box center [197, 216] width 193 height 22
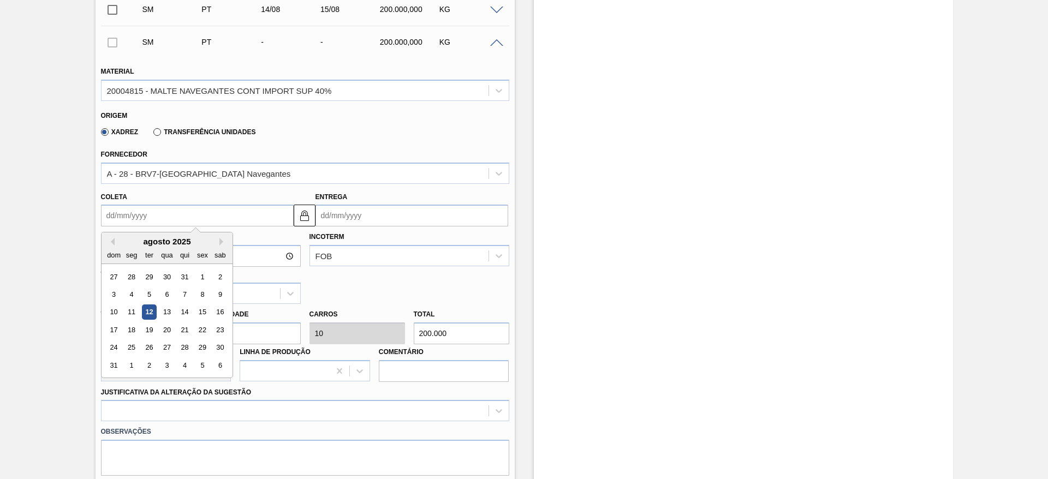
click at [163, 242] on div "agosto 2025" at bounding box center [167, 241] width 131 height 9
click at [203, 311] on div "15" at bounding box center [202, 312] width 15 height 15
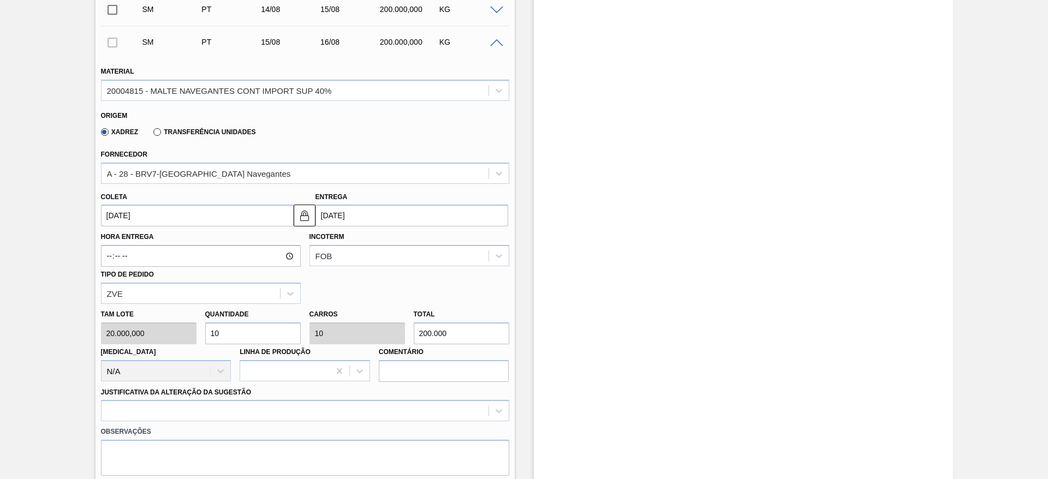
type input "[DATE]"
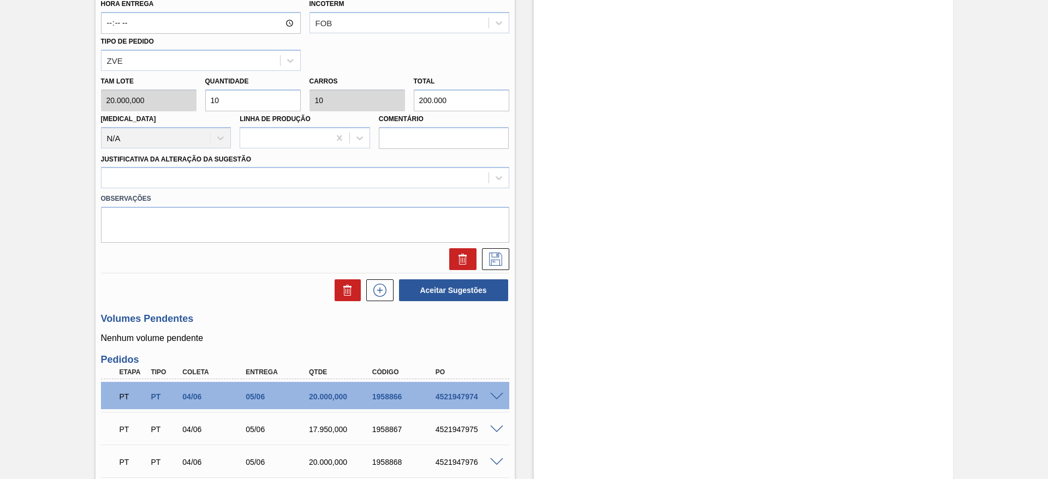
scroll to position [599, 0]
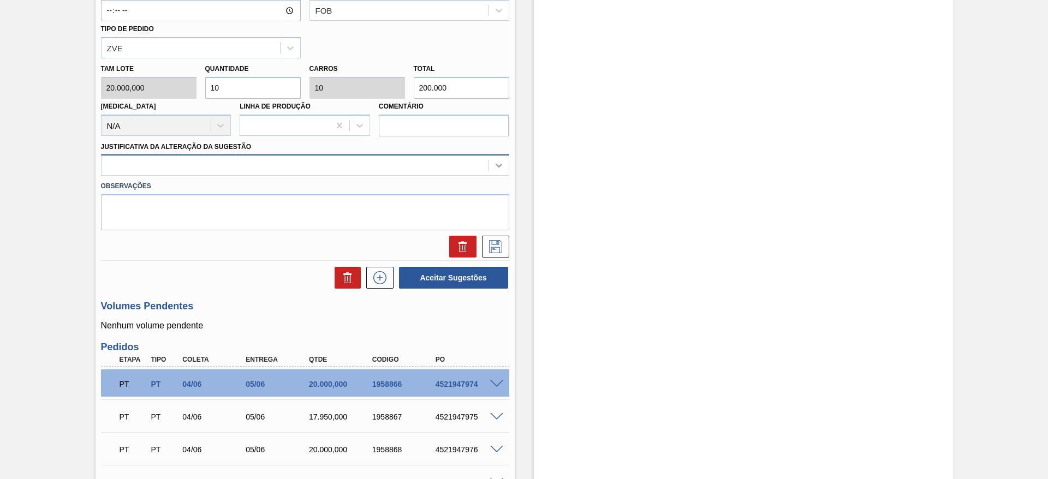
click at [491, 175] on div at bounding box center [499, 166] width 20 height 20
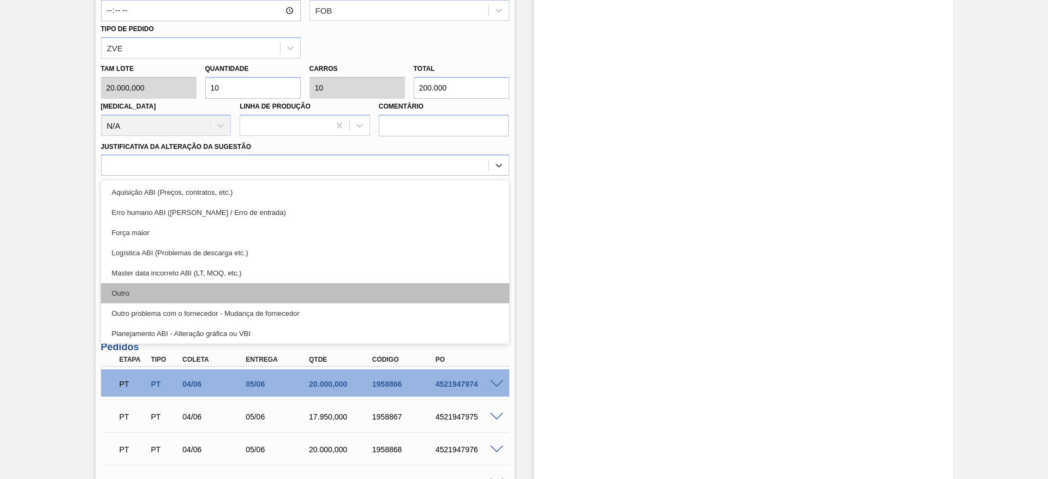
click at [148, 294] on div "Outro" at bounding box center [305, 293] width 408 height 20
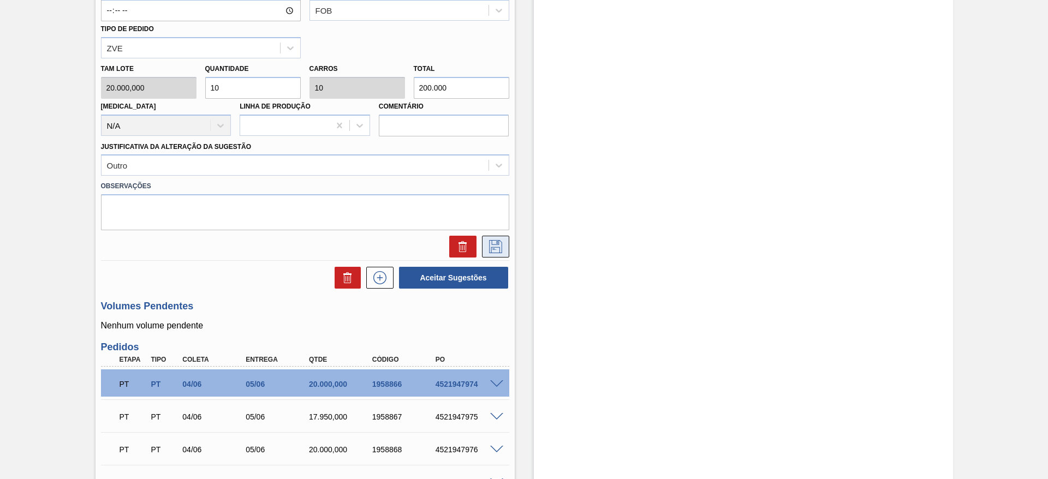
click at [490, 250] on icon at bounding box center [495, 246] width 17 height 13
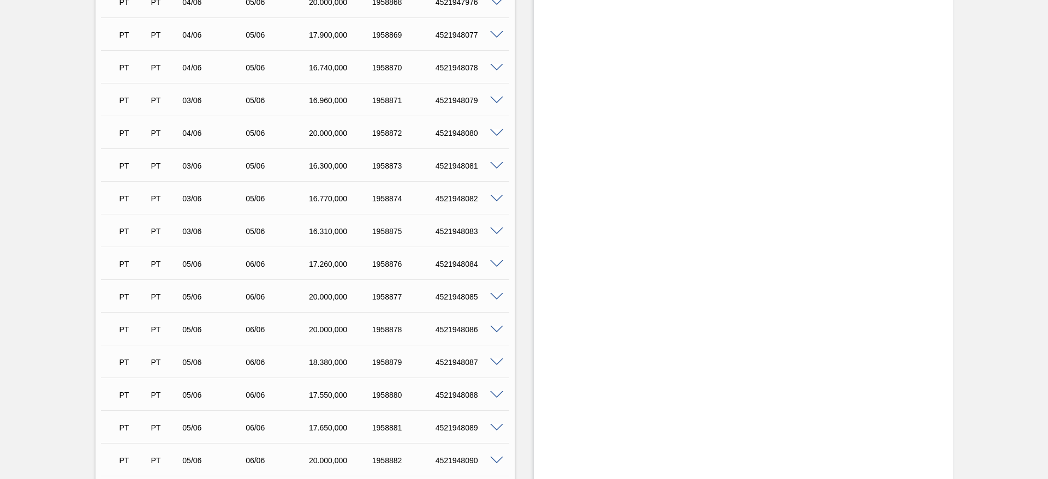
scroll to position [271, 0]
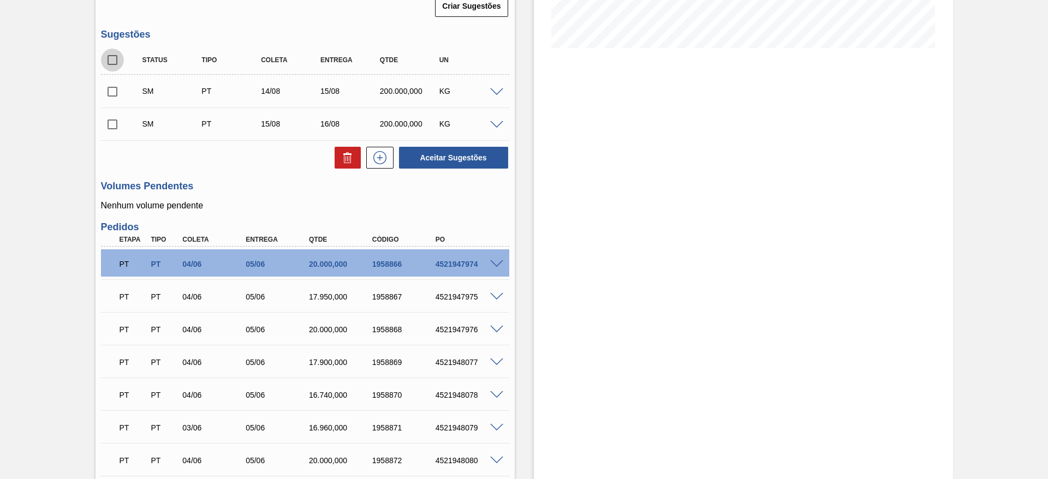
click at [116, 60] on input "checkbox" at bounding box center [112, 60] width 23 height 23
checkbox input "true"
click at [446, 157] on button "Aceitar Sugestões" at bounding box center [453, 158] width 109 height 22
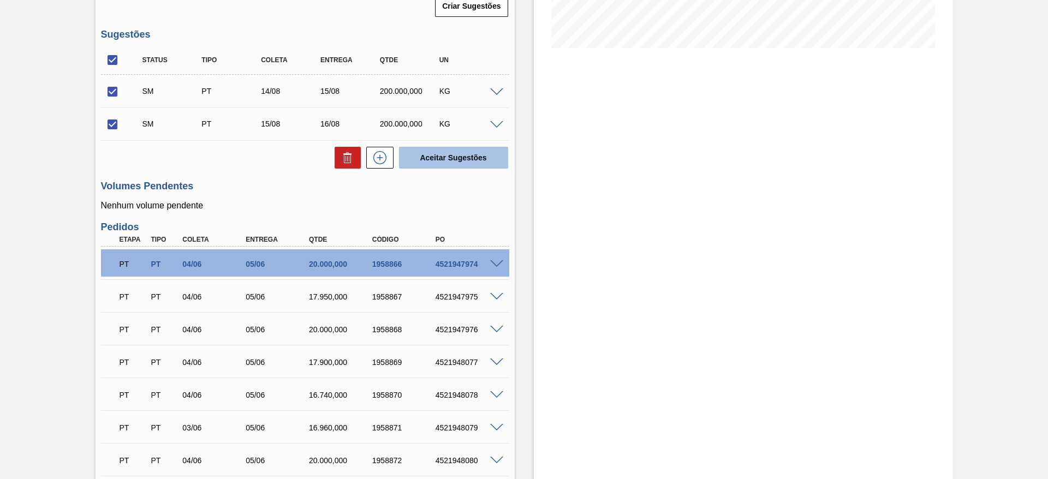
checkbox input "false"
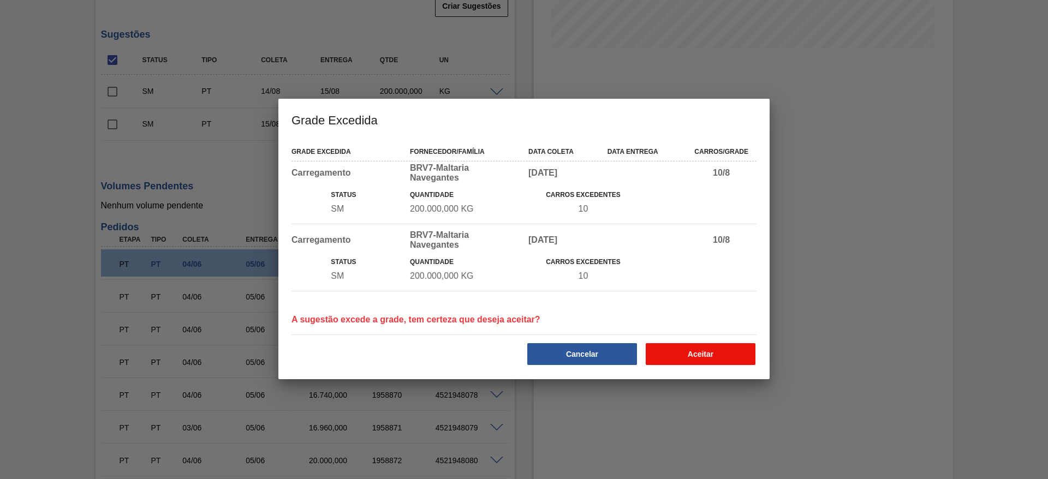
click at [733, 349] on button "Aceitar" at bounding box center [701, 354] width 110 height 22
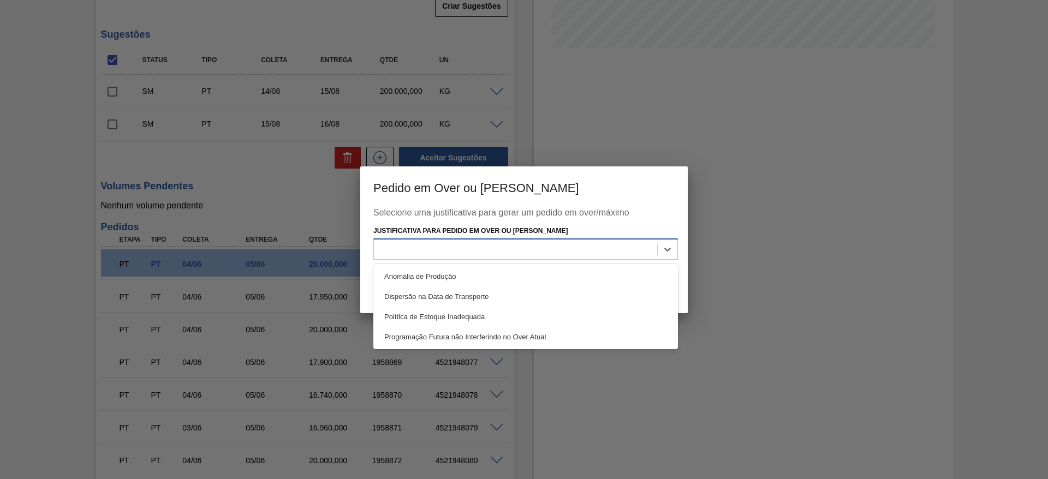
click at [434, 249] on div at bounding box center [515, 250] width 283 height 16
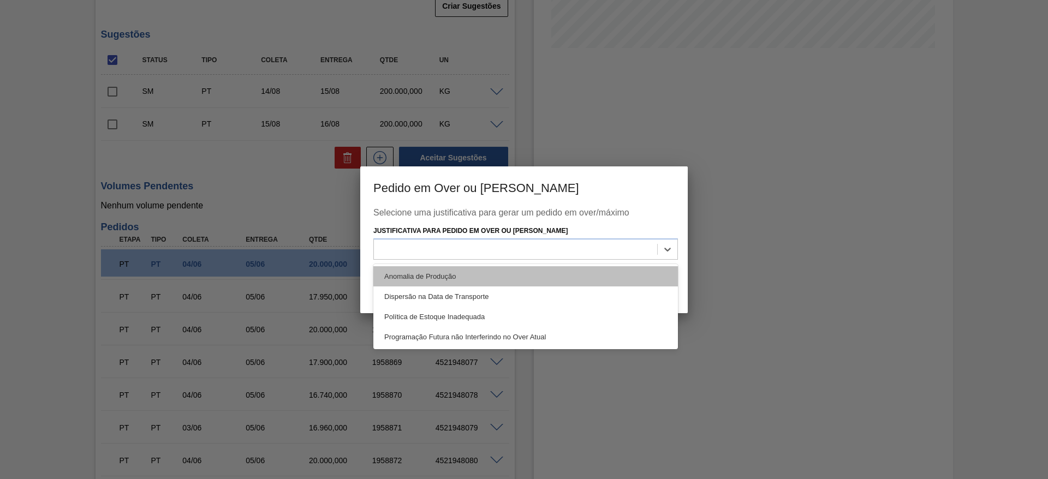
click at [411, 277] on div "Anomalia de Produção" at bounding box center [525, 276] width 305 height 20
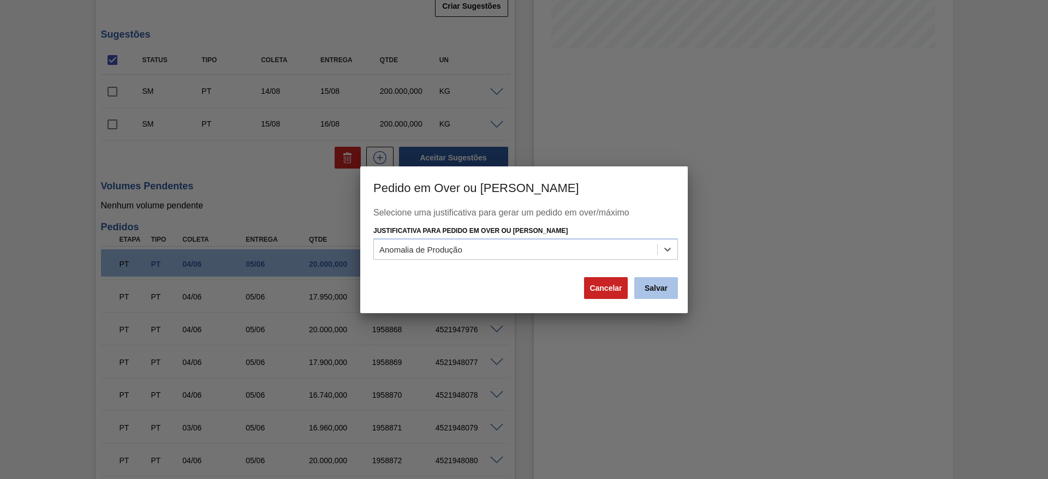
click at [654, 287] on button "Salvar" at bounding box center [656, 288] width 44 height 22
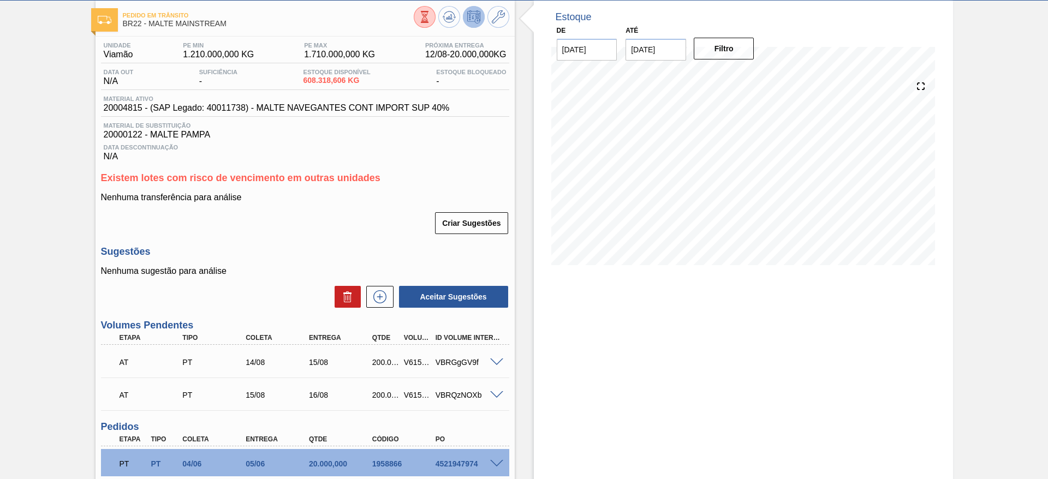
scroll to position [0, 0]
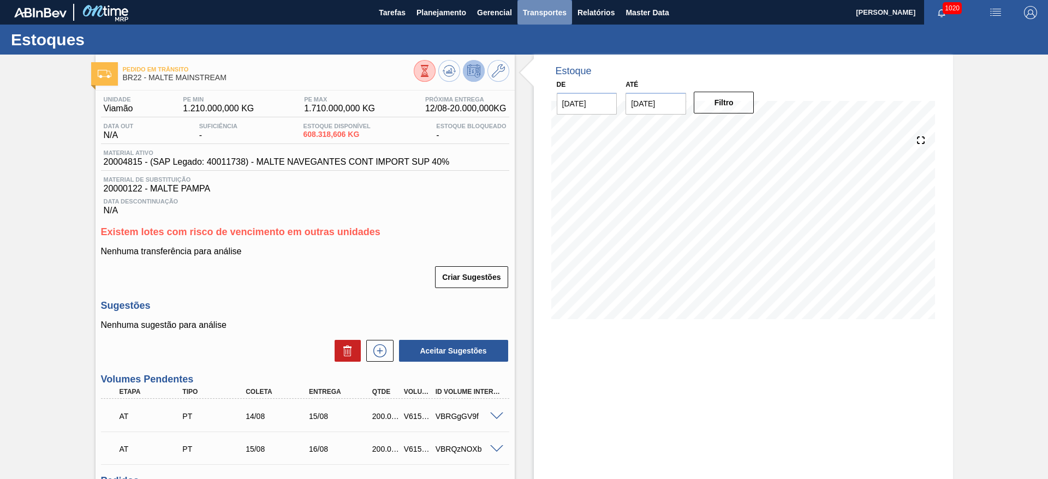
click at [533, 15] on span "Transportes" at bounding box center [545, 12] width 44 height 13
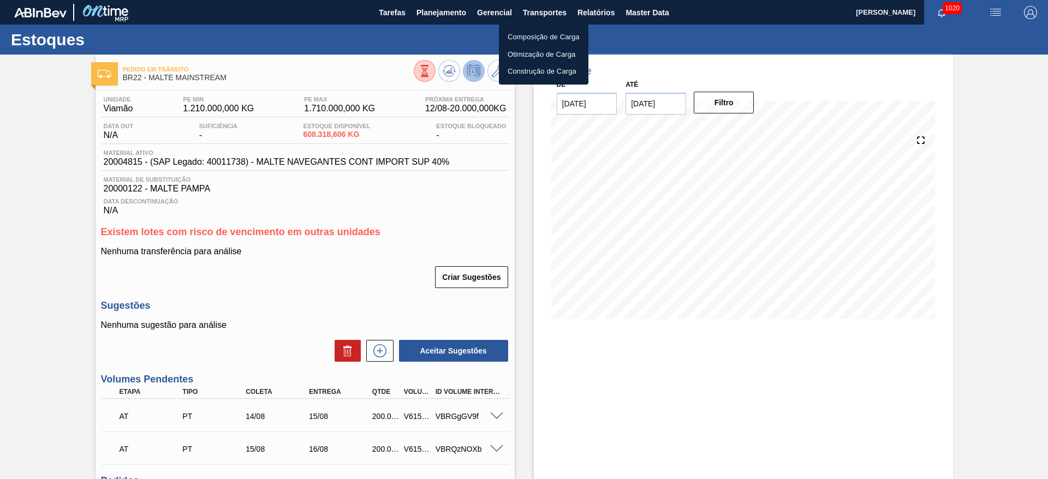
click at [30, 228] on div at bounding box center [524, 239] width 1048 height 479
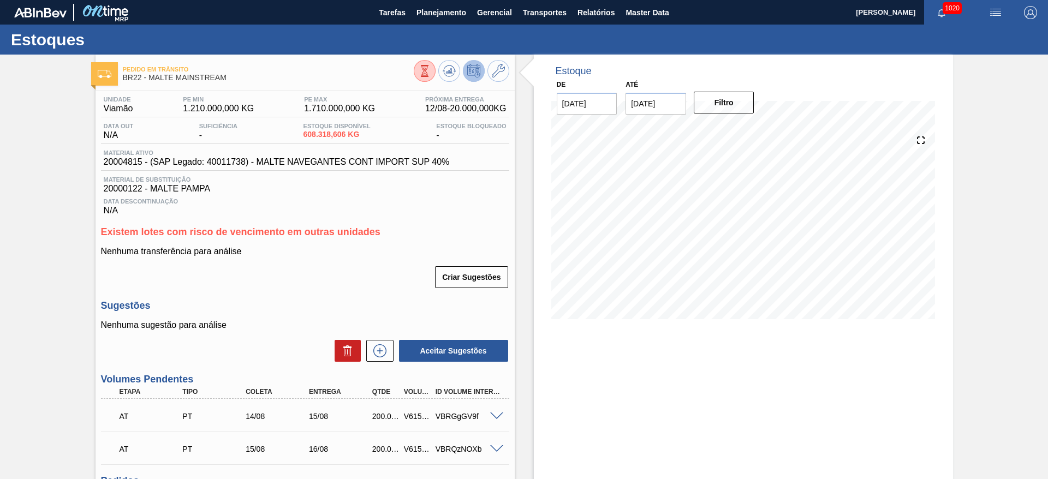
scroll to position [164, 0]
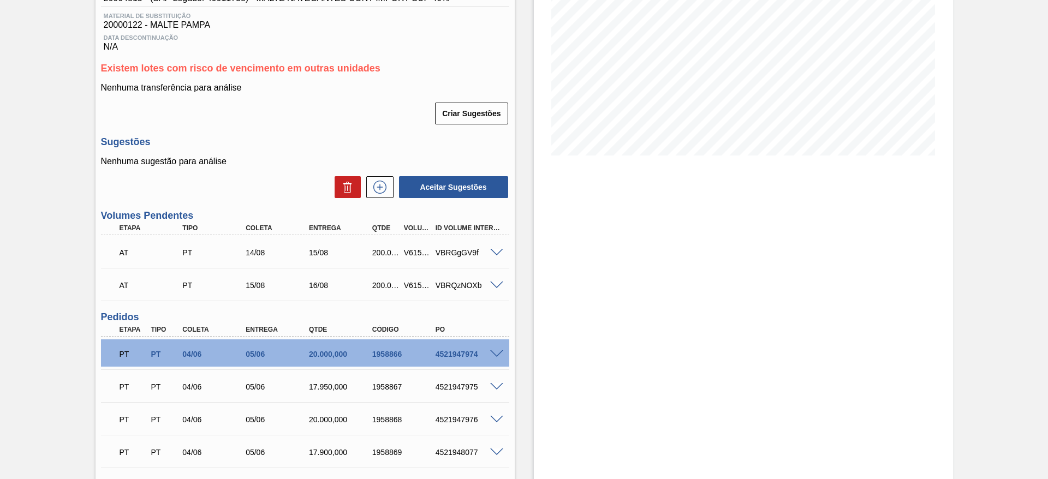
click at [412, 253] on div "V615579" at bounding box center [417, 252] width 33 height 9
copy div "V615579"
click at [416, 282] on div "V615580" at bounding box center [417, 285] width 33 height 9
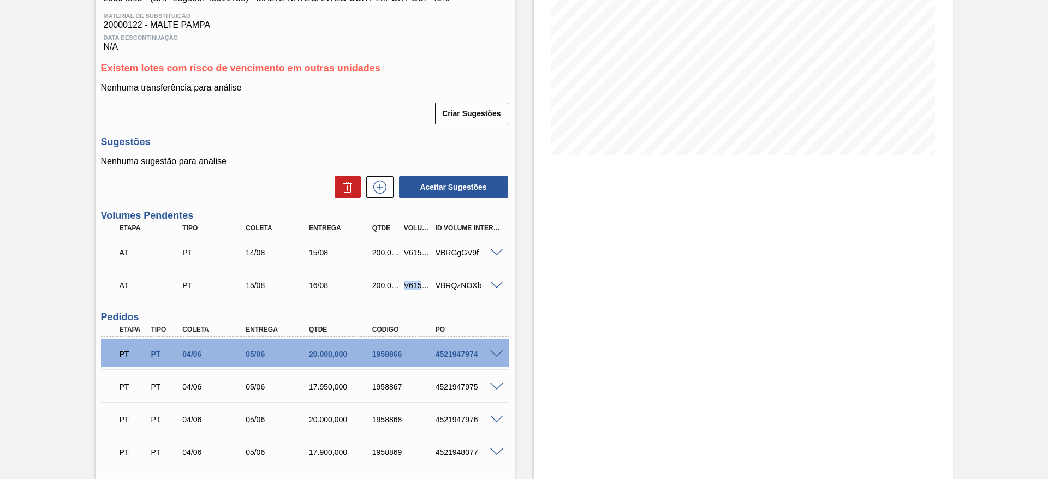
copy div "V615580"
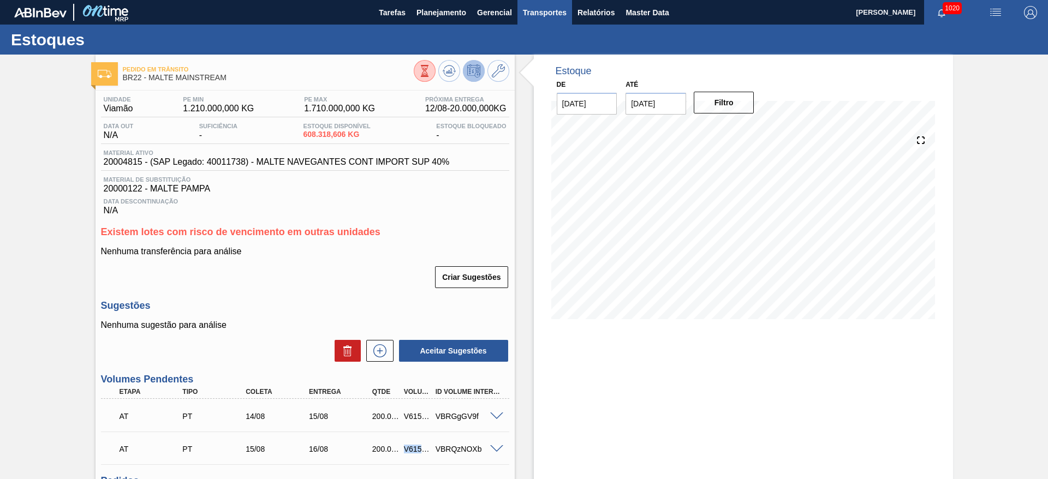
click at [549, 16] on span "Transportes" at bounding box center [545, 12] width 44 height 13
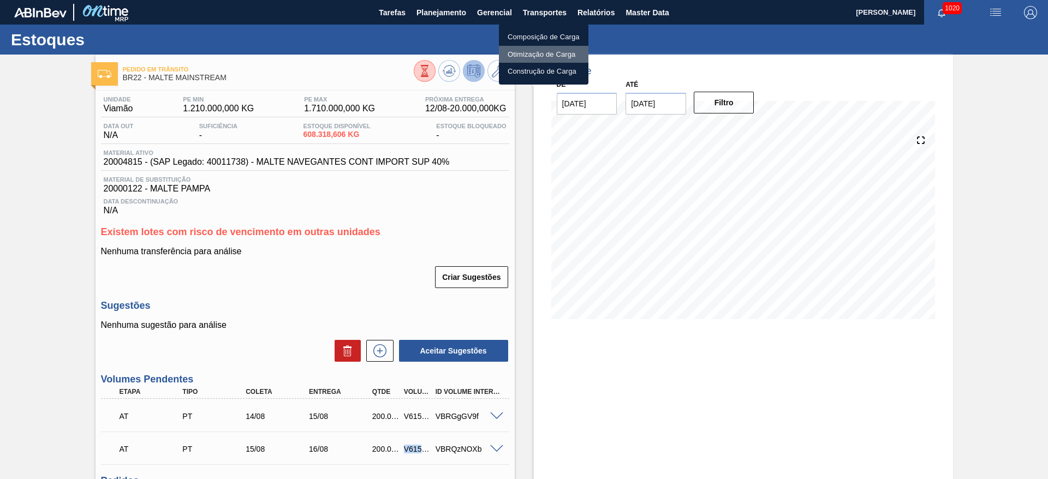
click at [525, 52] on li "Otimização de Carga" at bounding box center [544, 54] width 90 height 17
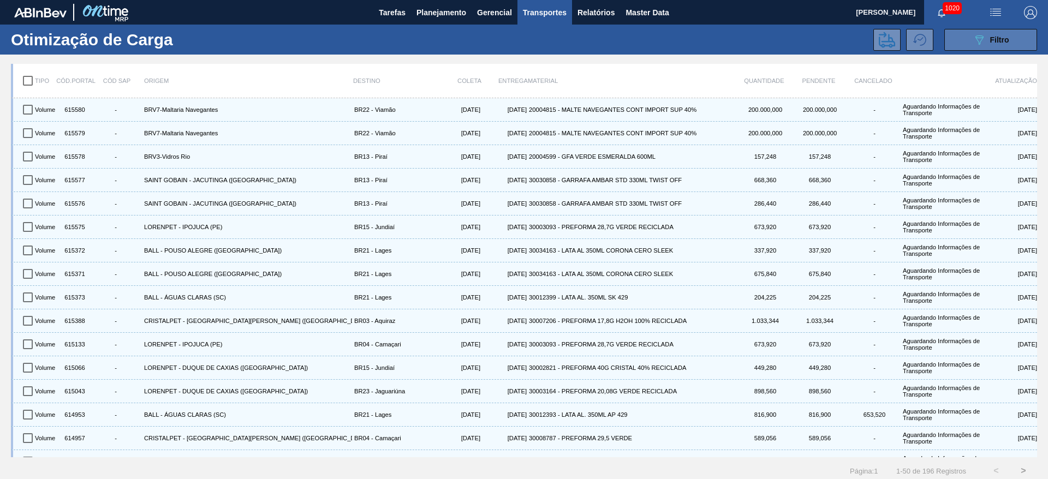
click at [993, 44] on div "089F7B8B-B2A5-4AFE-B5C0-19BA573D28AC Filtro" at bounding box center [991, 39] width 37 height 13
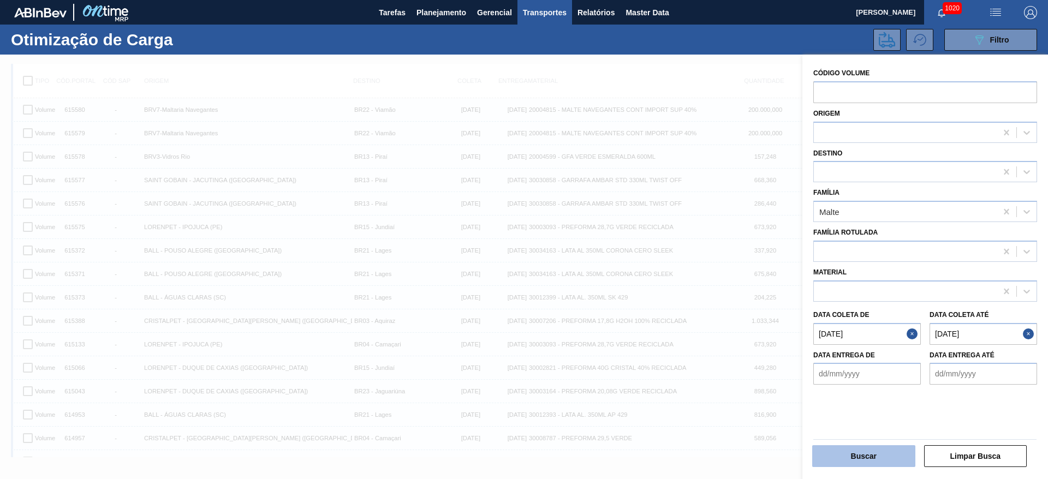
click at [848, 449] on button "Buscar" at bounding box center [863, 457] width 103 height 22
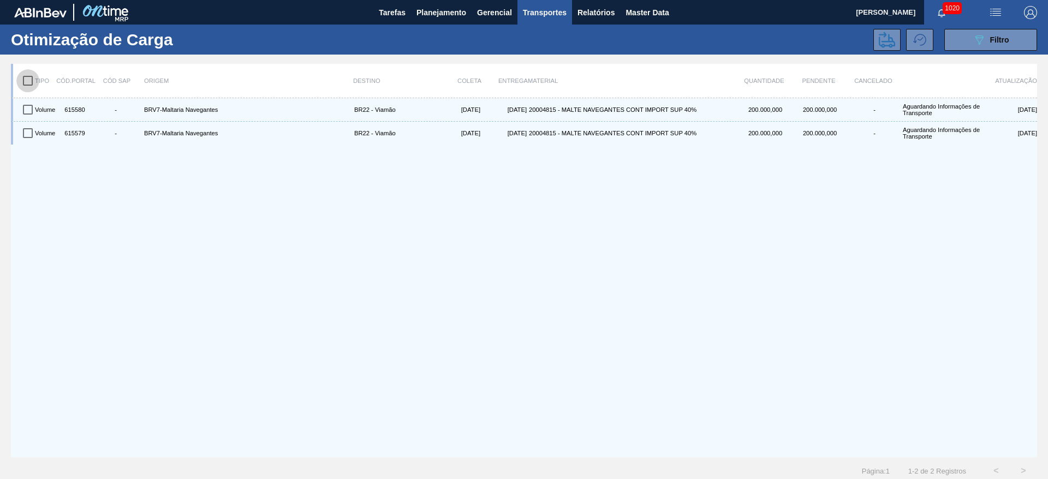
click at [32, 79] on input "checkbox" at bounding box center [27, 80] width 23 height 23
checkbox input "true"
click at [883, 44] on icon at bounding box center [887, 40] width 16 height 16
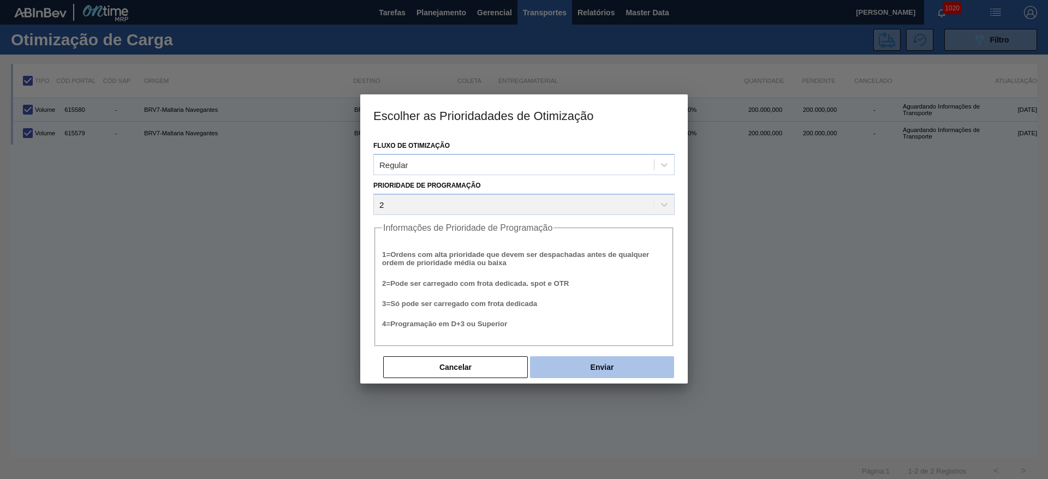
click at [610, 371] on button "Enviar" at bounding box center [602, 368] width 144 height 22
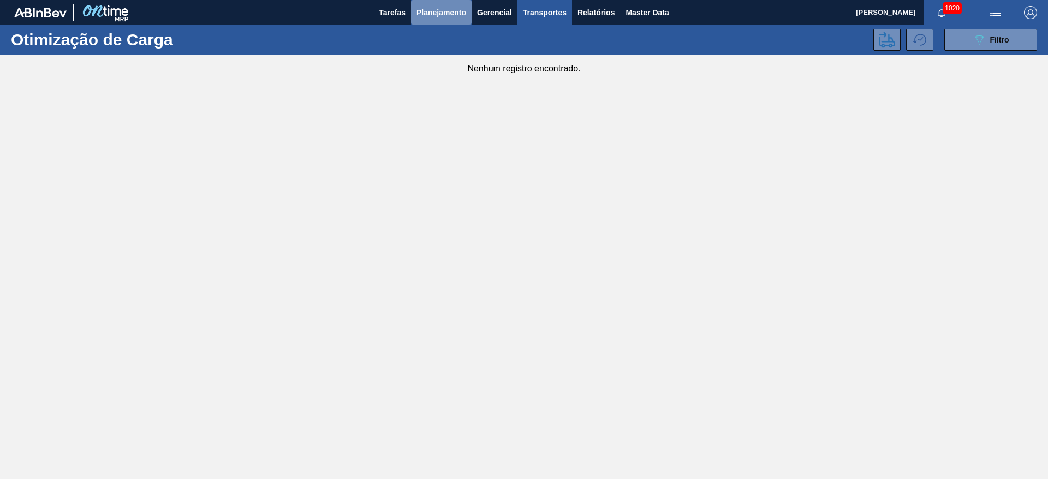
click at [444, 6] on span "Planejamento" at bounding box center [442, 12] width 50 height 13
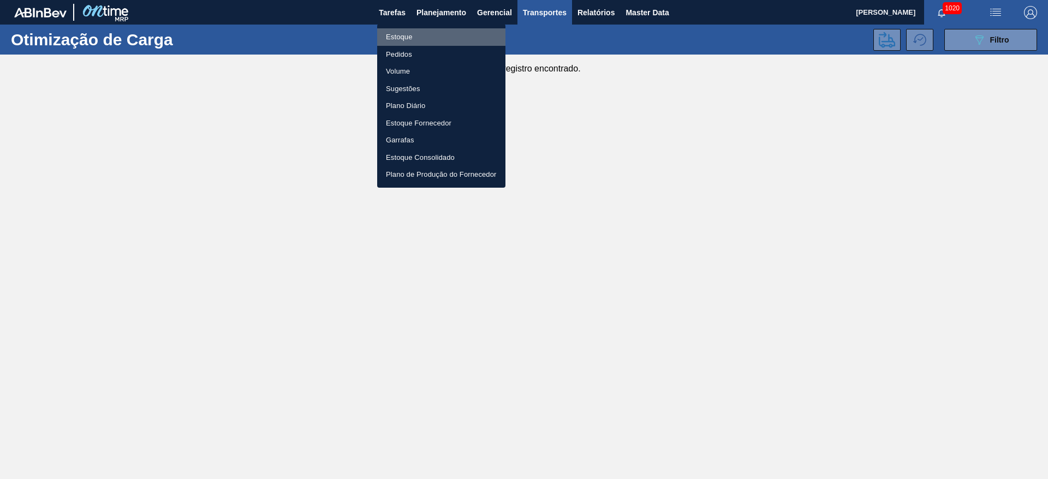
click at [397, 40] on li "Estoque" at bounding box center [441, 36] width 128 height 17
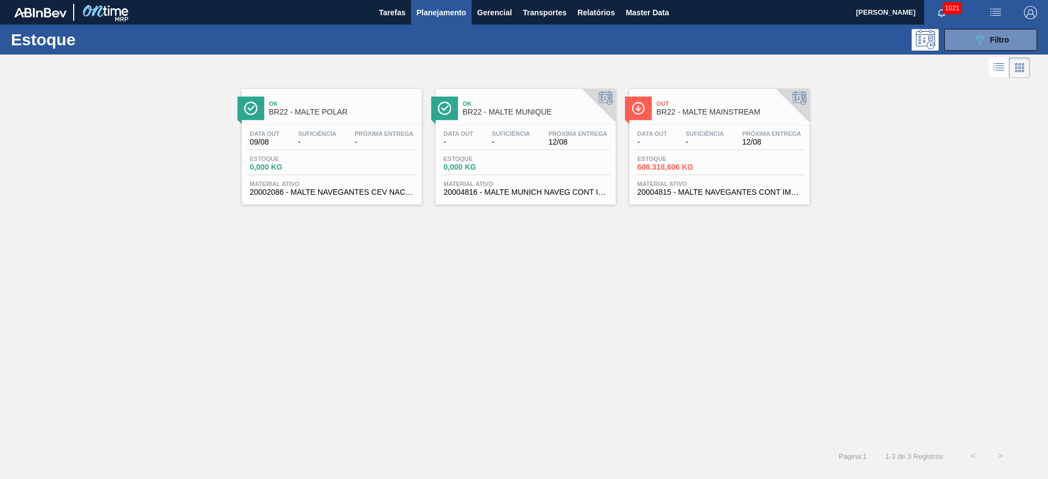
click at [452, 13] on span "Planejamento" at bounding box center [442, 12] width 50 height 13
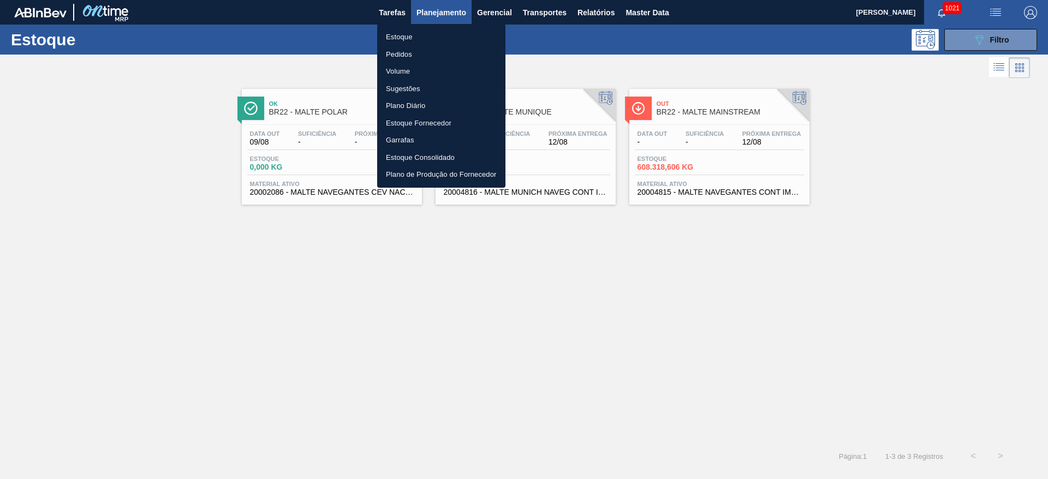
click at [397, 53] on li "Pedidos" at bounding box center [441, 54] width 128 height 17
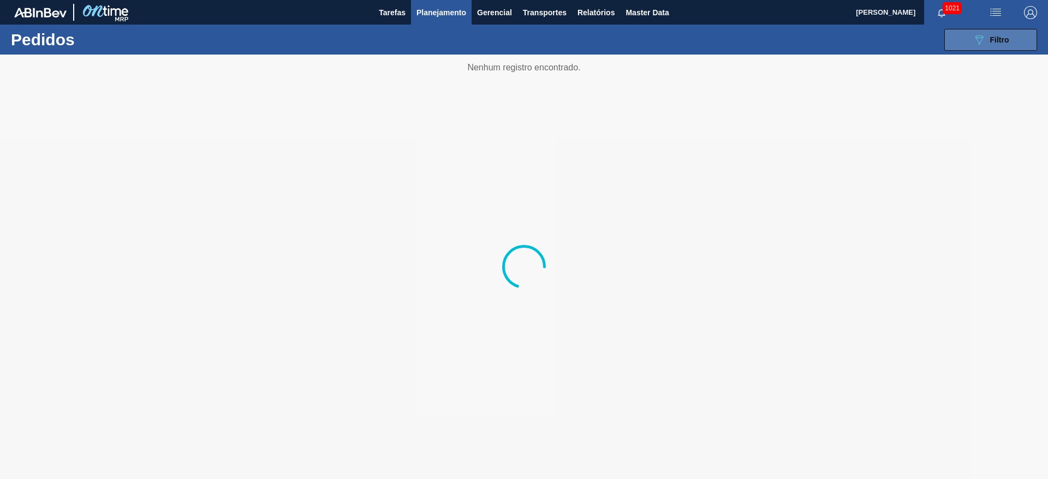
click at [984, 43] on icon "089F7B8B-B2A5-4AFE-B5C0-19BA573D28AC" at bounding box center [979, 39] width 13 height 13
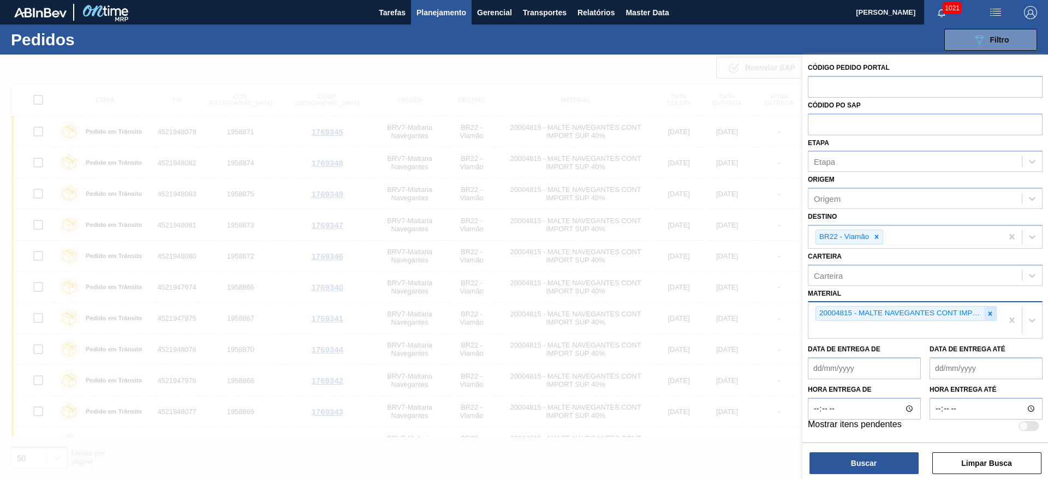
click at [991, 313] on icon at bounding box center [991, 314] width 4 height 4
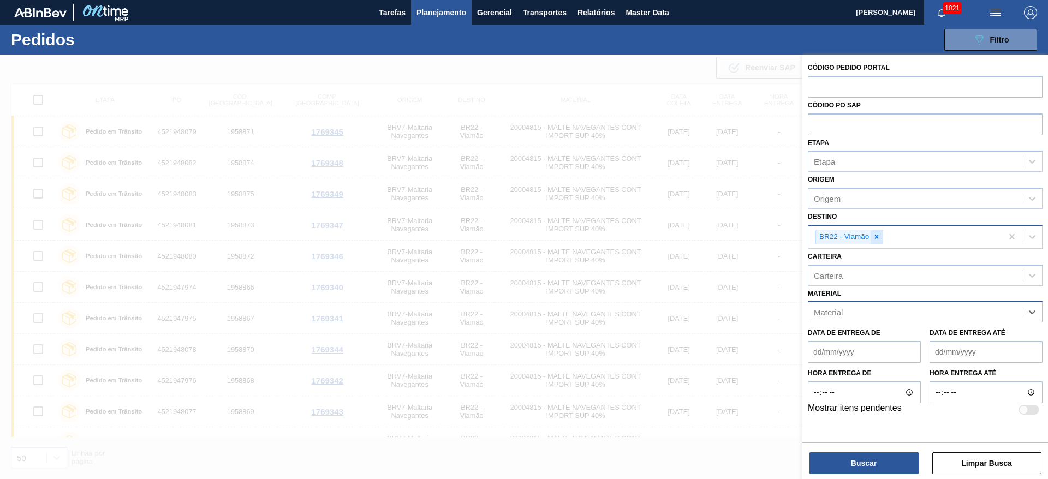
click at [880, 236] on icon at bounding box center [877, 237] width 8 height 8
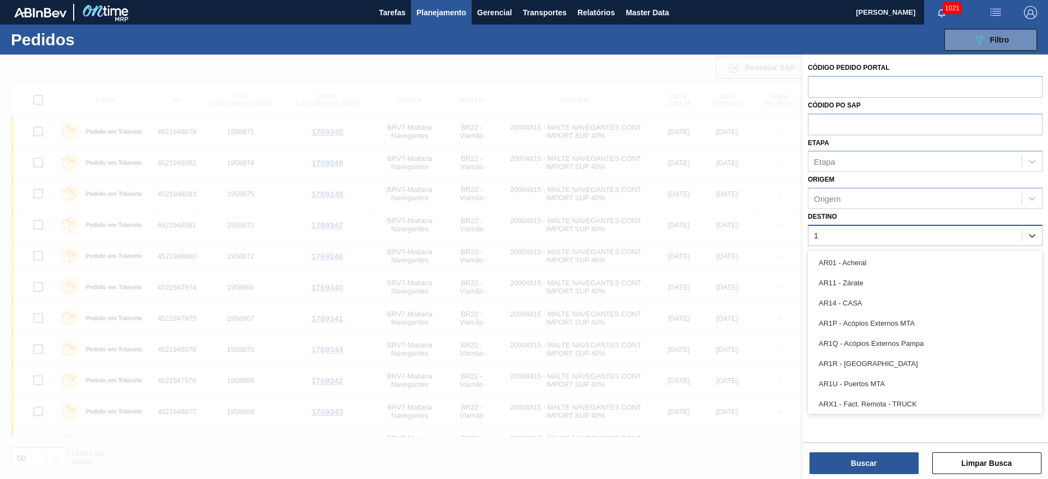
type input "18"
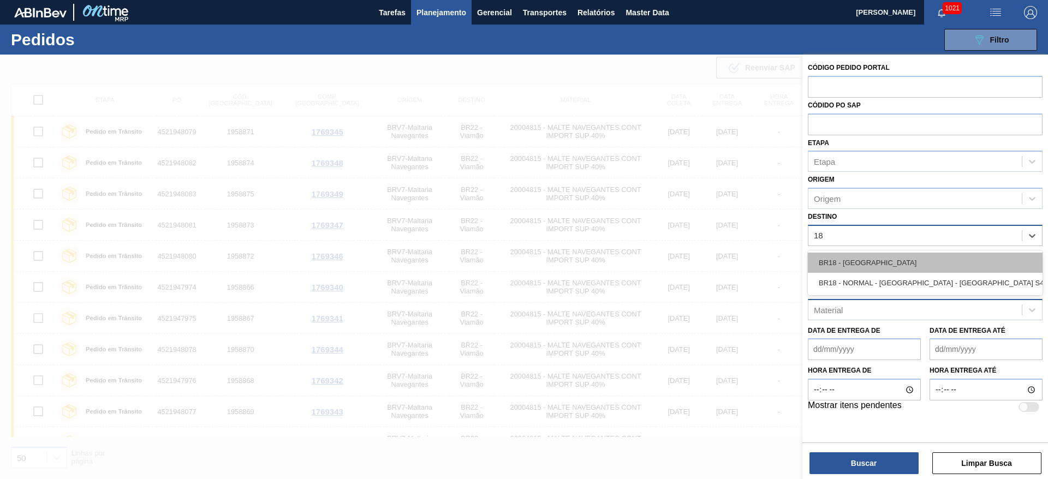
click at [854, 258] on div "BR18 - [GEOGRAPHIC_DATA]" at bounding box center [925, 263] width 235 height 20
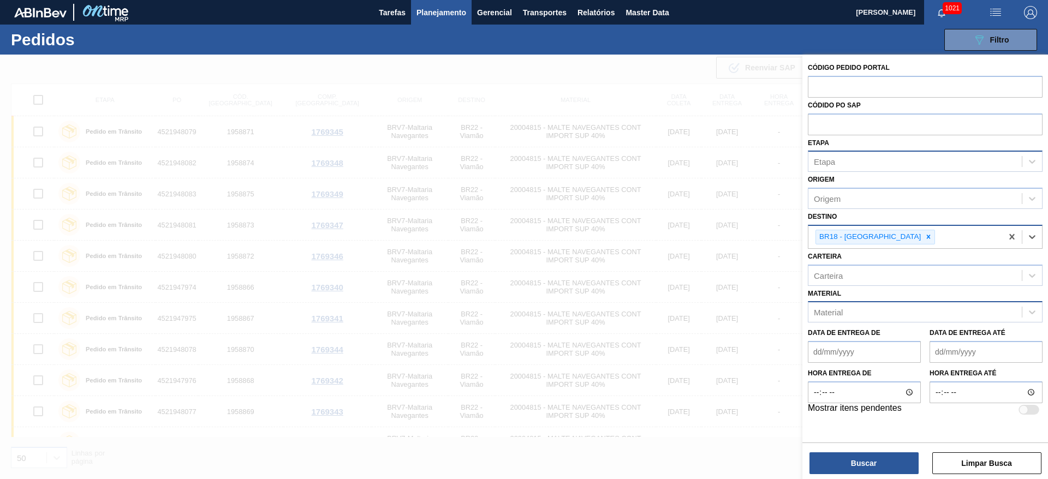
click at [829, 162] on div "Etapa" at bounding box center [824, 161] width 21 height 9
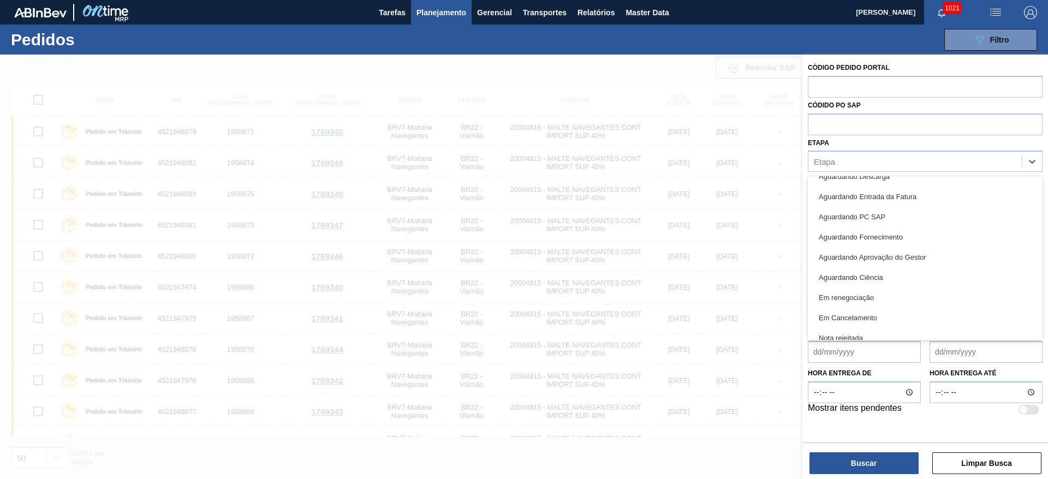
scroll to position [144, 0]
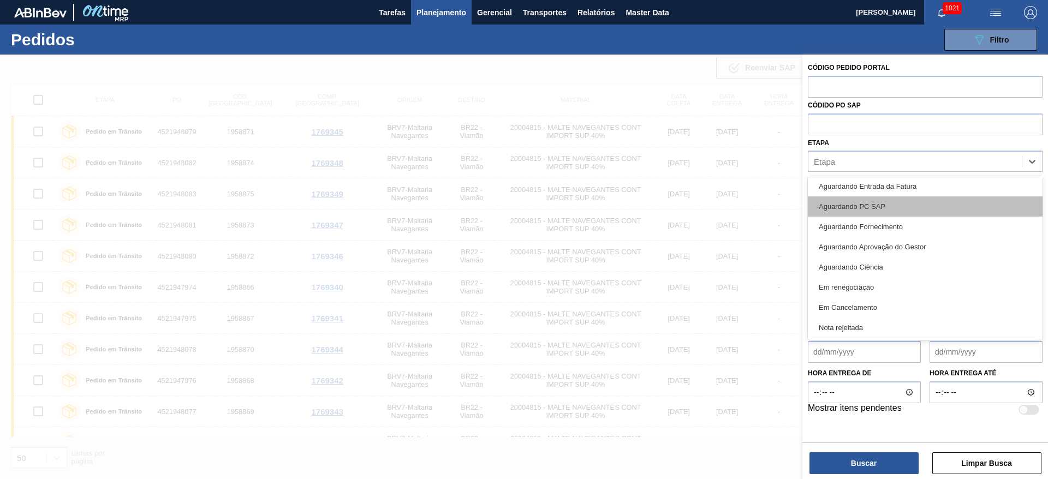
click at [847, 205] on div "Aguardando PC SAP" at bounding box center [925, 207] width 235 height 20
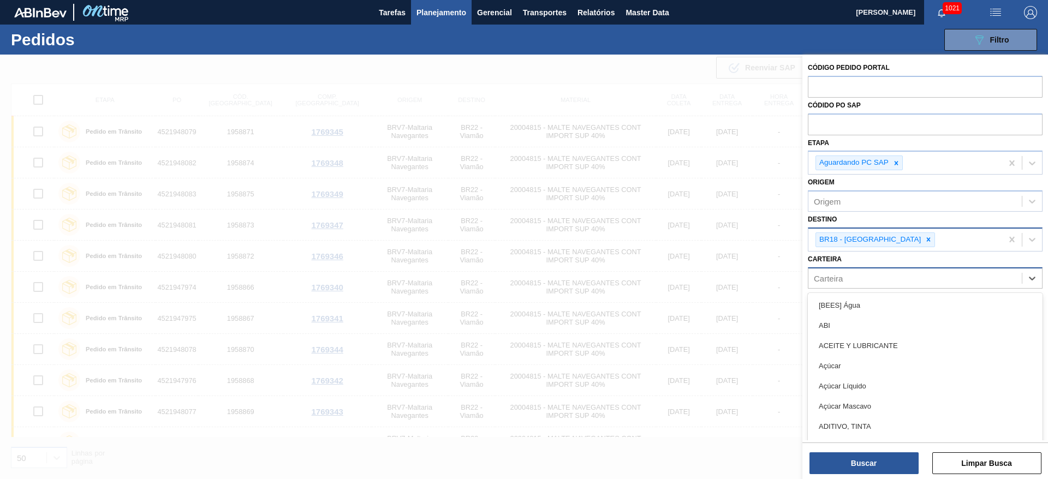
click at [839, 282] on div "Carteira" at bounding box center [828, 278] width 29 height 9
type input "malte"
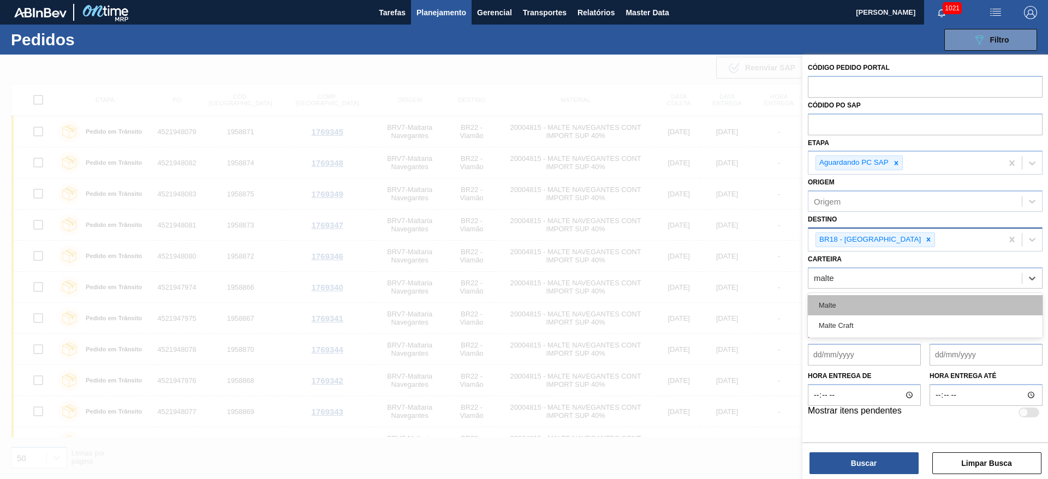
click at [834, 304] on div "Malte" at bounding box center [925, 305] width 235 height 20
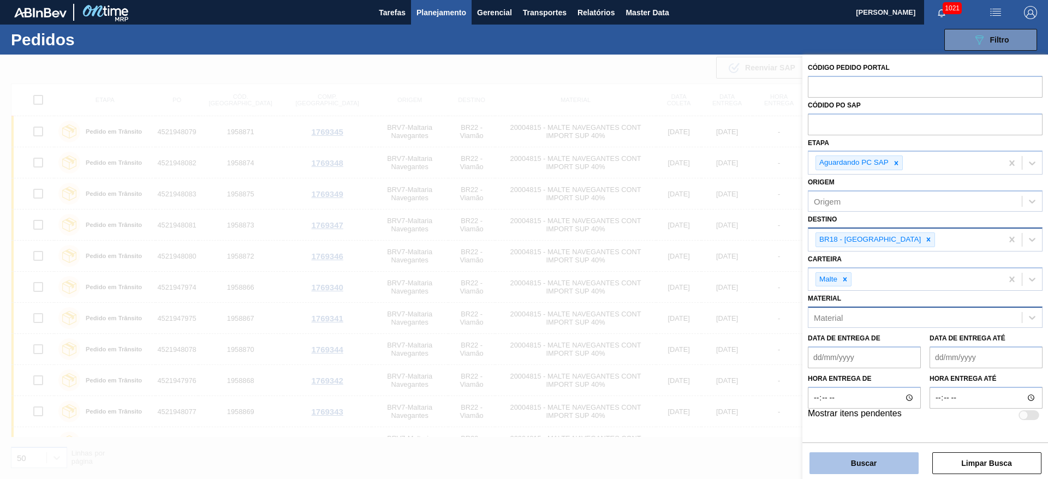
click at [865, 462] on button "Buscar" at bounding box center [864, 464] width 109 height 22
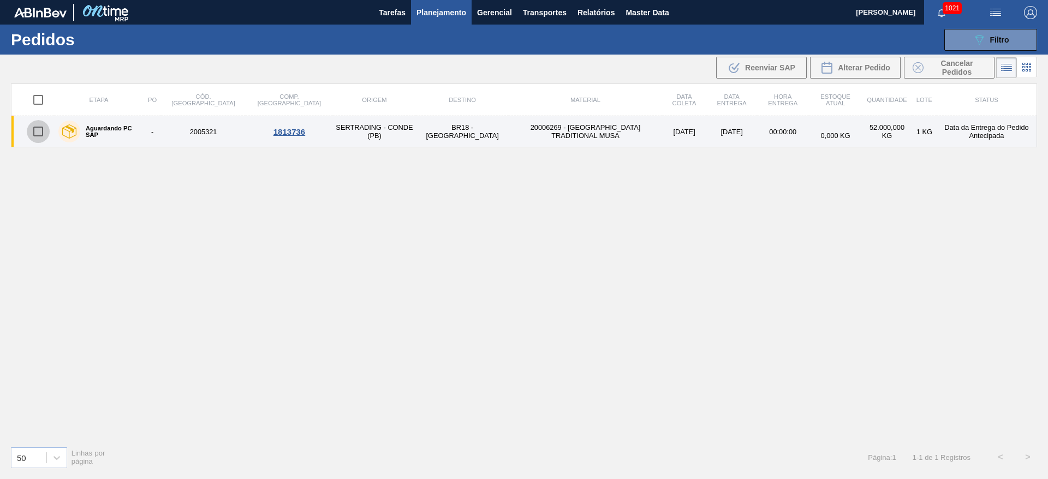
click at [35, 133] on input "checkbox" at bounding box center [38, 131] width 23 height 23
checkbox input "true"
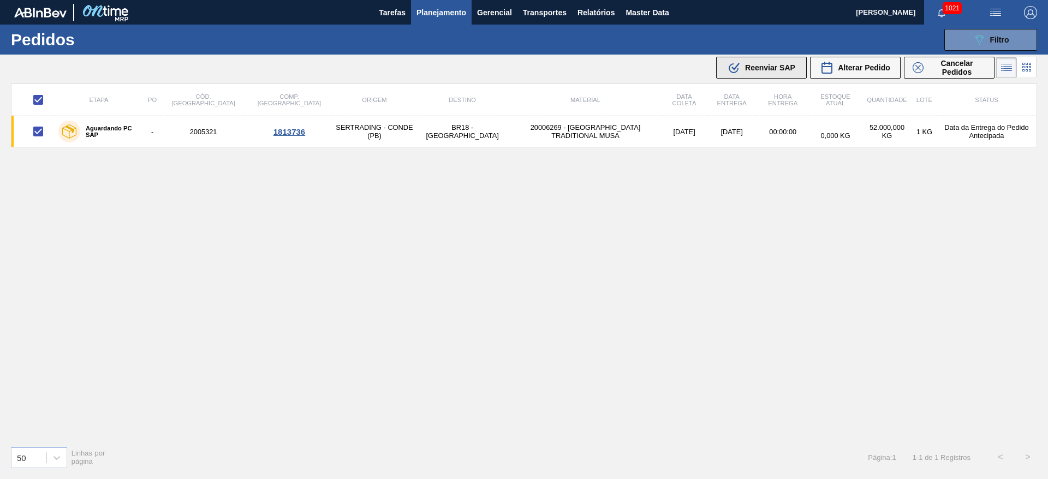
click at [770, 70] on span "Reenviar SAP" at bounding box center [770, 67] width 50 height 9
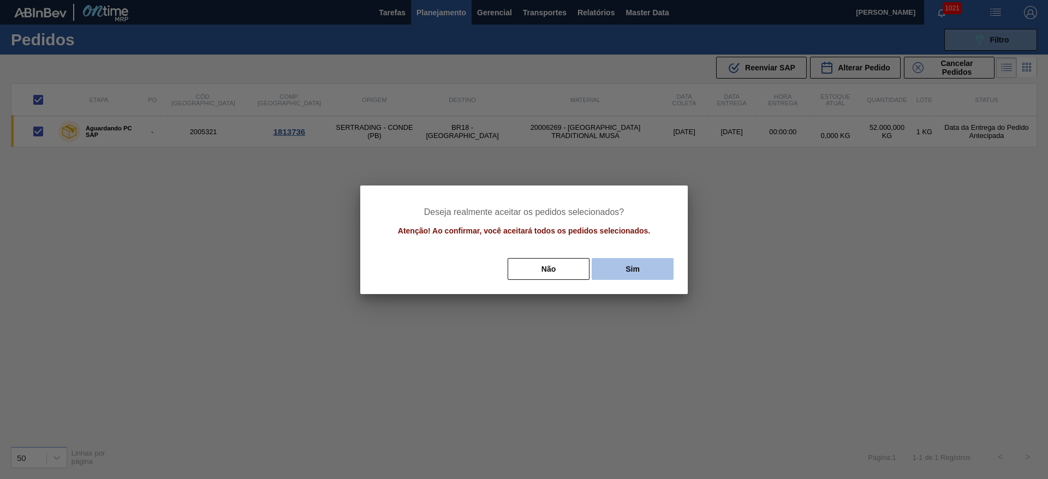
click at [651, 266] on button "Sim" at bounding box center [633, 269] width 82 height 22
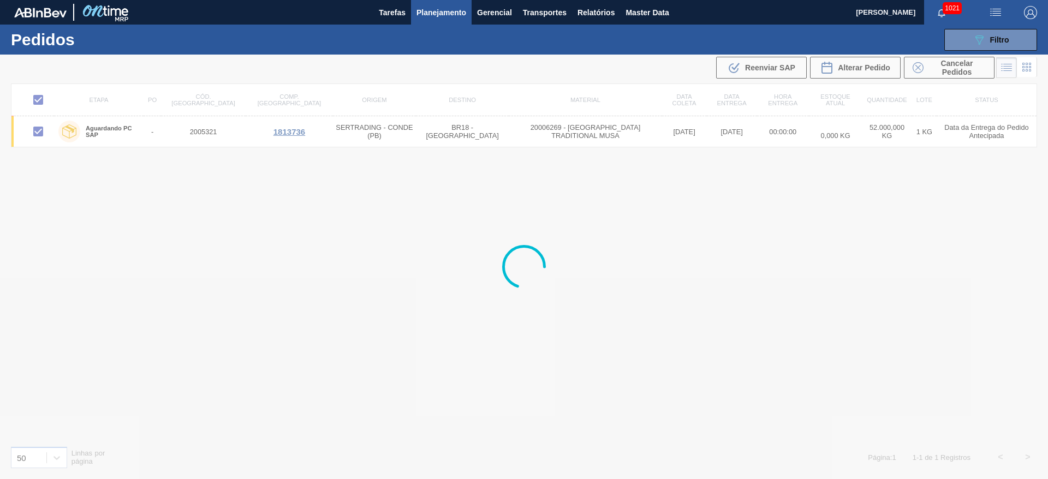
checkbox input "false"
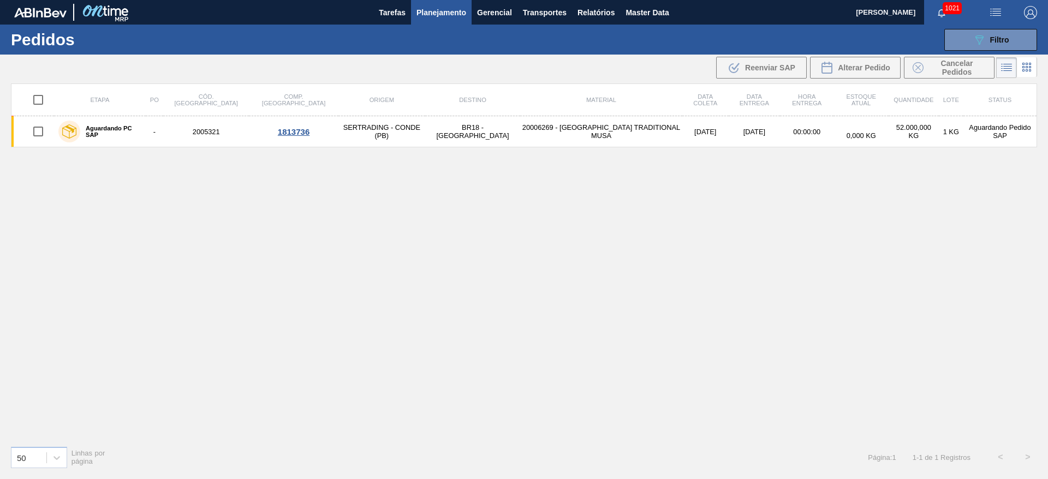
click at [1037, 64] on li at bounding box center [1027, 67] width 20 height 20
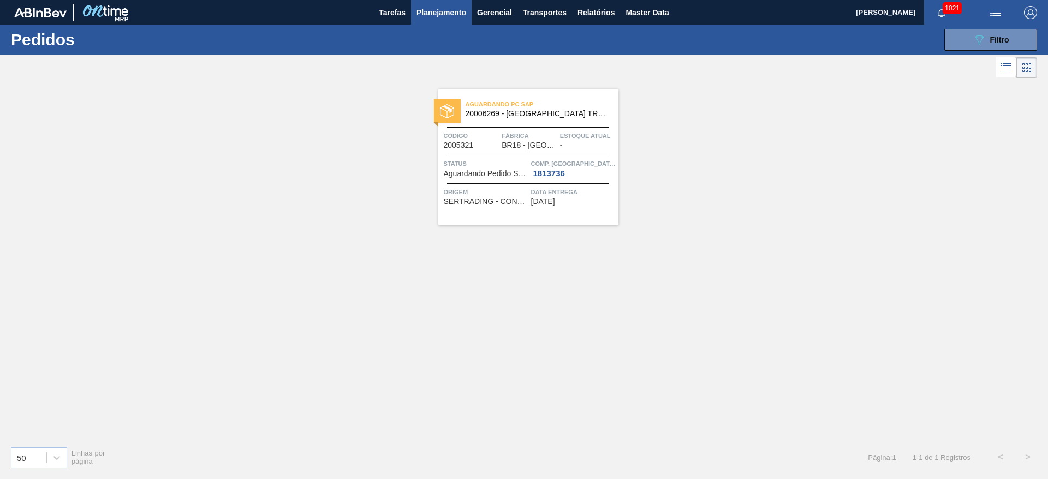
click at [534, 148] on span "BR18 - [GEOGRAPHIC_DATA]" at bounding box center [529, 145] width 55 height 8
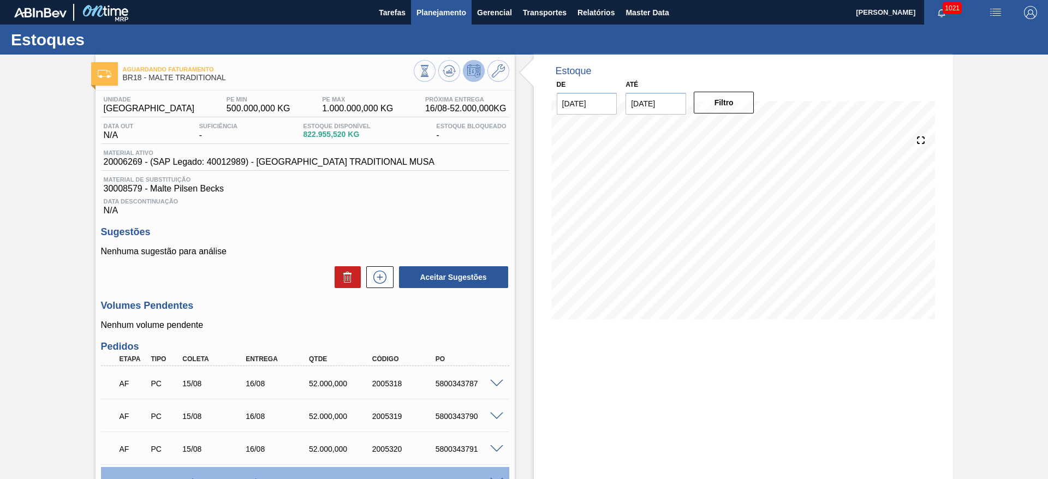
click at [446, 8] on span "Planejamento" at bounding box center [442, 12] width 50 height 13
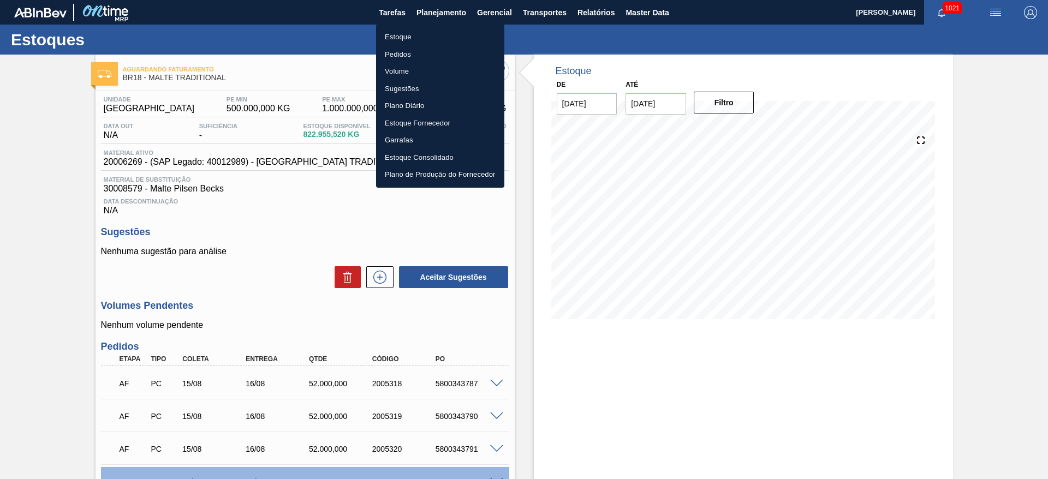
click at [406, 49] on li "Pedidos" at bounding box center [440, 54] width 128 height 17
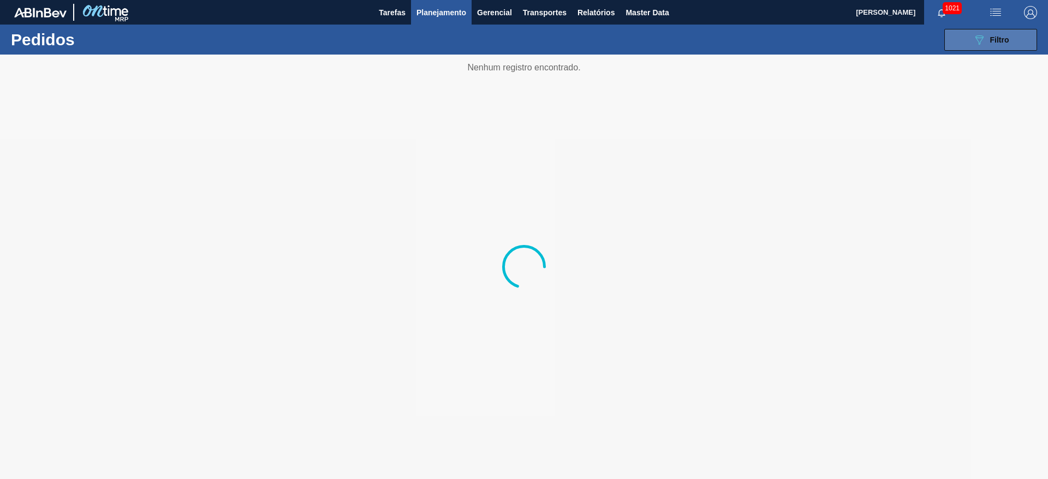
click at [1000, 48] on button "089F7B8B-B2A5-4AFE-B5C0-19BA573D28AC Filtro" at bounding box center [991, 40] width 93 height 22
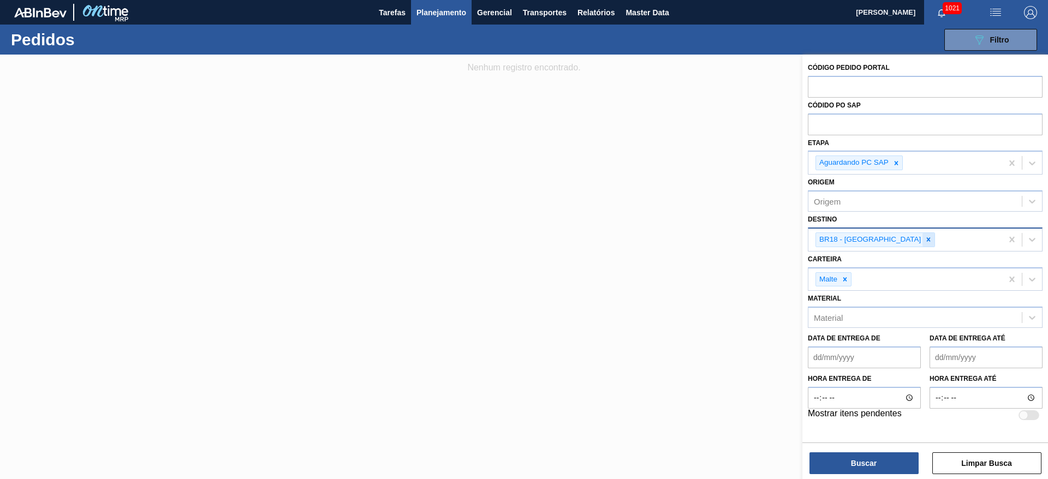
click at [925, 239] on icon at bounding box center [929, 240] width 8 height 8
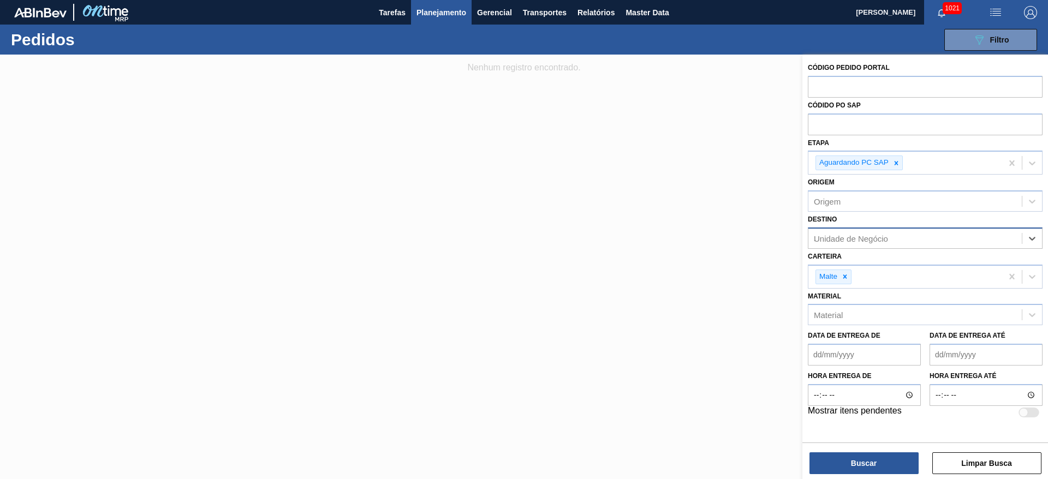
type input "11"
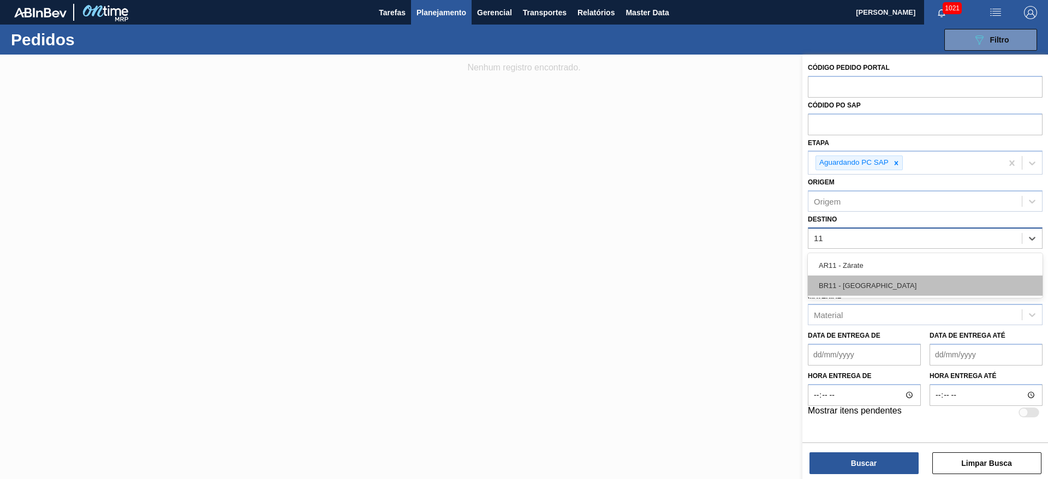
click at [855, 281] on div "BR11 - [GEOGRAPHIC_DATA]" at bounding box center [925, 286] width 235 height 20
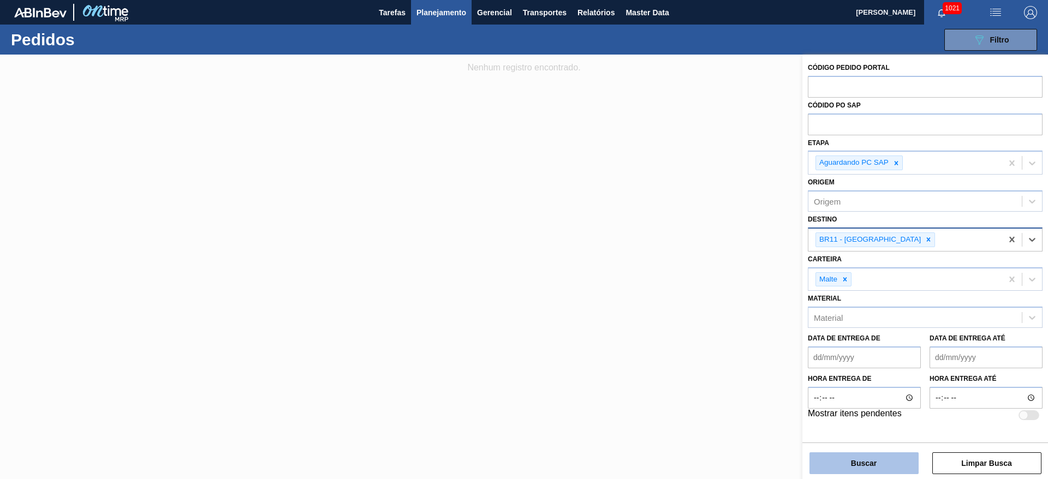
click at [849, 459] on button "Buscar" at bounding box center [864, 464] width 109 height 22
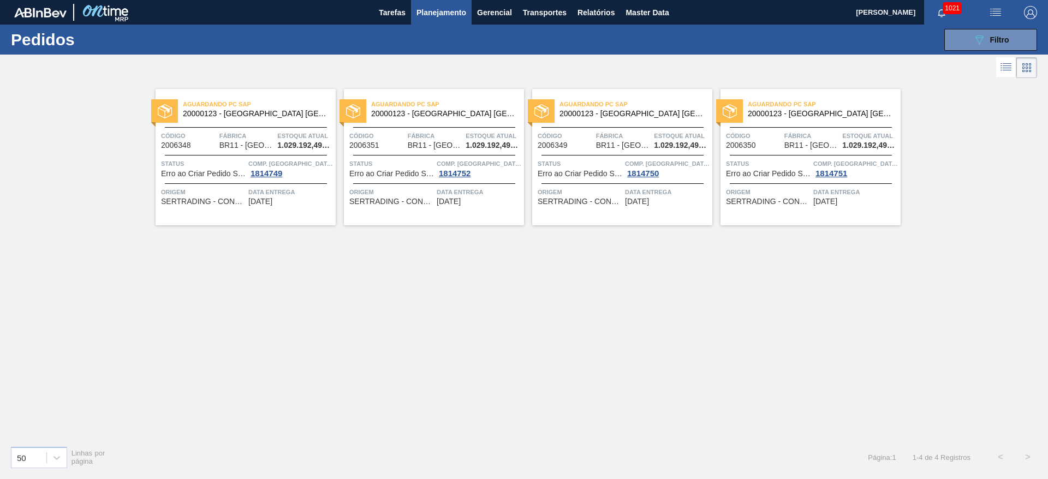
click at [1007, 68] on icon at bounding box center [1006, 67] width 13 height 13
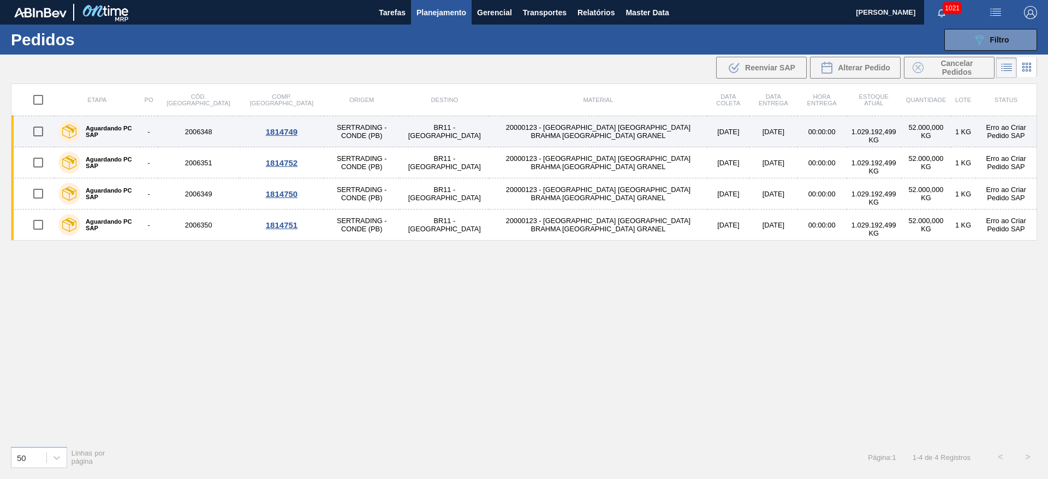
click at [708, 135] on td "[DATE]" at bounding box center [729, 131] width 42 height 31
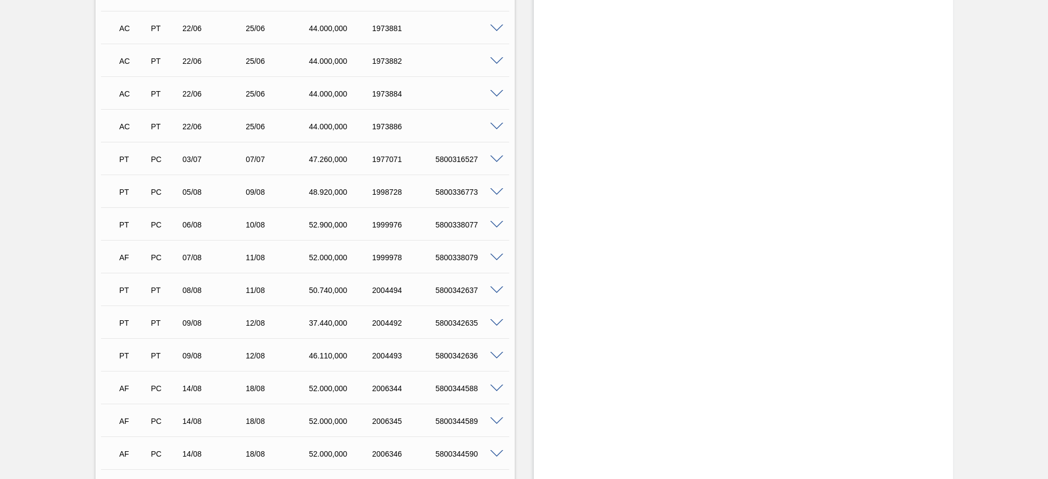
scroll to position [737, 0]
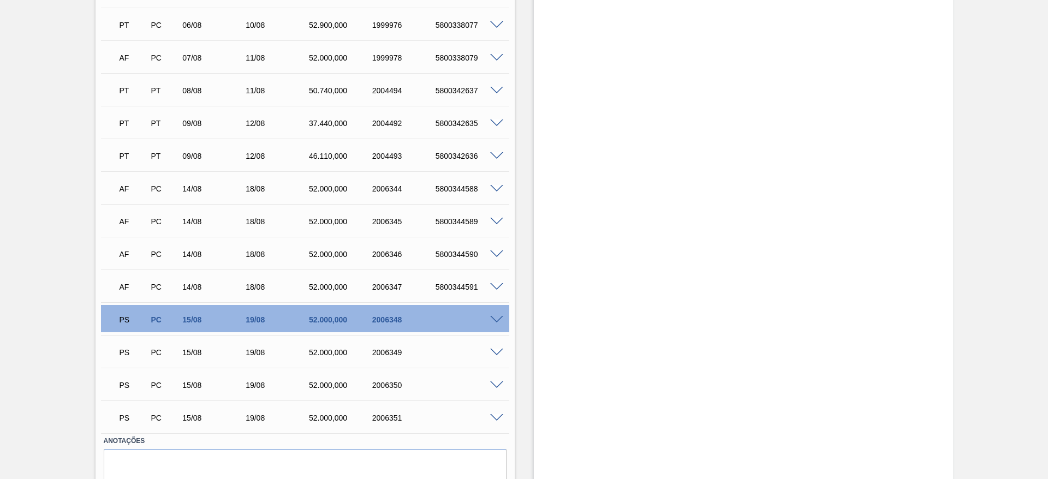
click at [495, 316] on span at bounding box center [496, 320] width 13 height 8
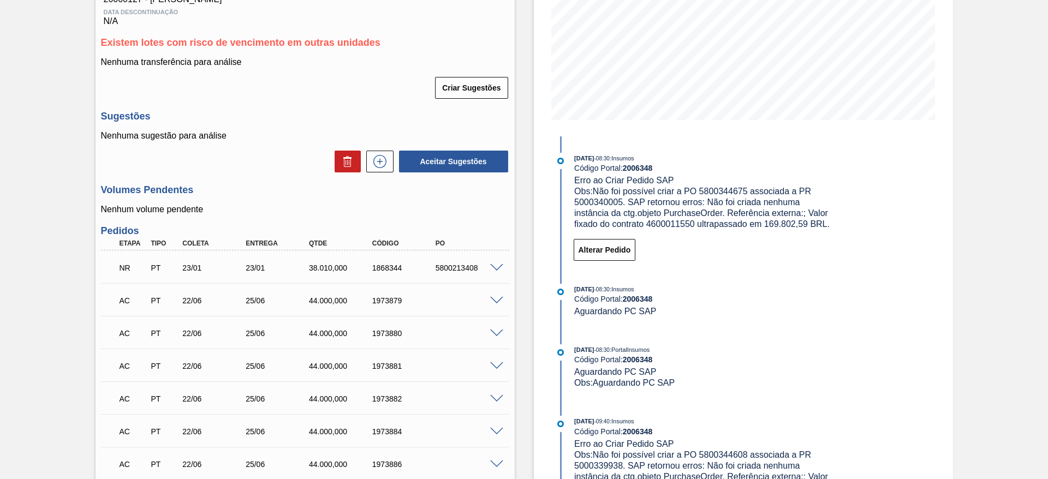
scroll to position [164, 0]
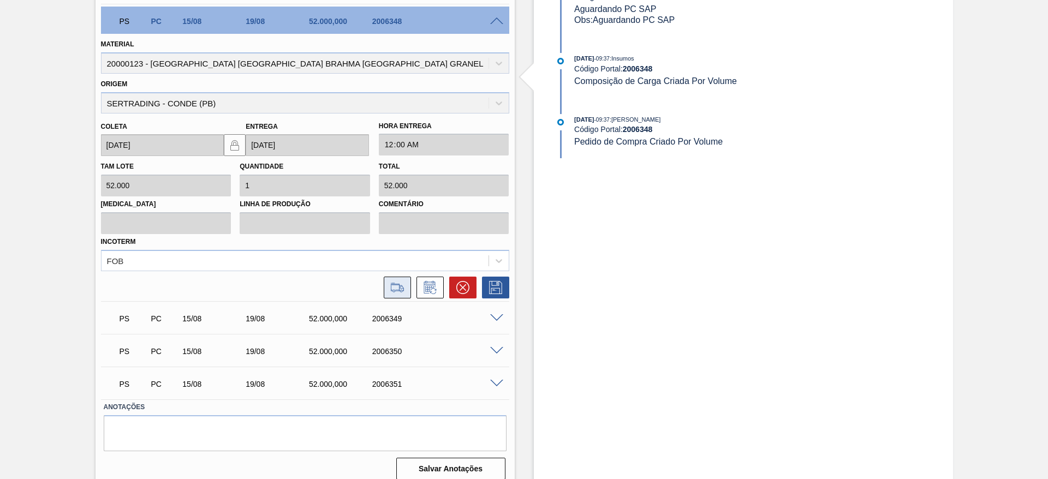
click at [401, 290] on icon at bounding box center [398, 291] width 10 height 3
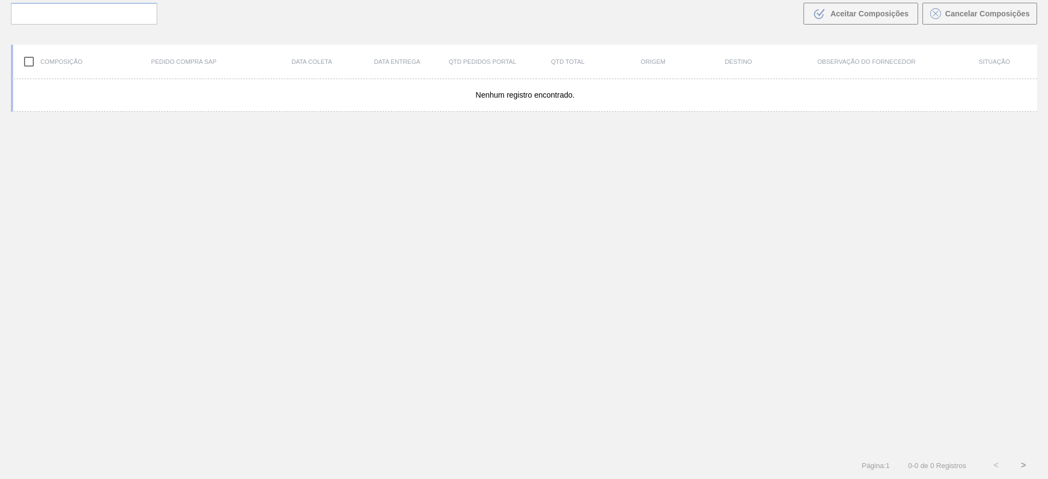
scroll to position [79, 0]
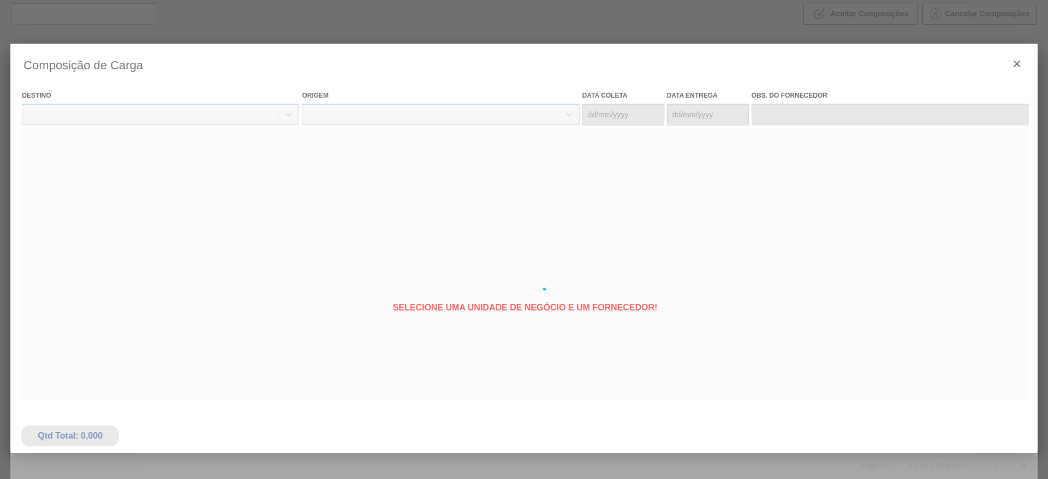
type coleta "[DATE]"
type entrega "[DATE]"
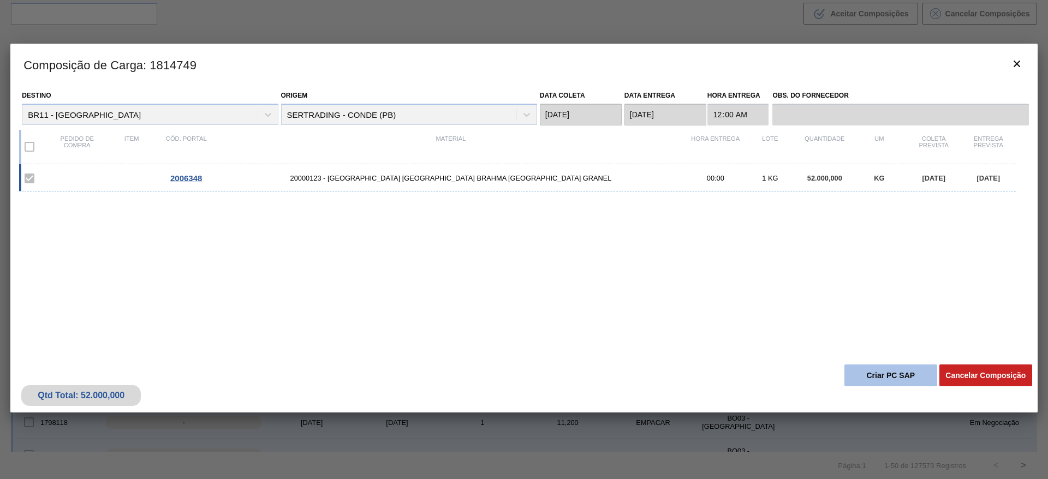
click at [874, 369] on button "Criar PC SAP" at bounding box center [891, 376] width 93 height 22
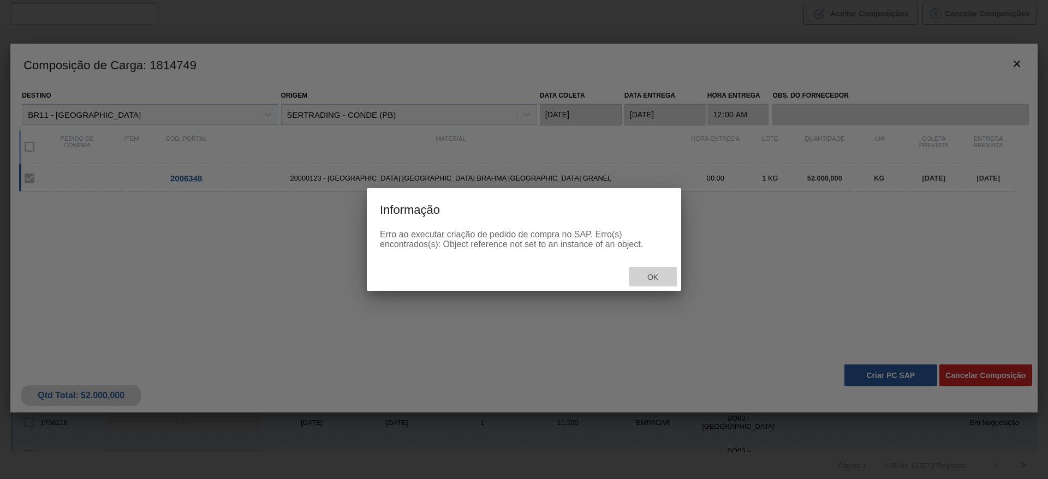
click at [659, 275] on span "Ok" at bounding box center [653, 277] width 28 height 9
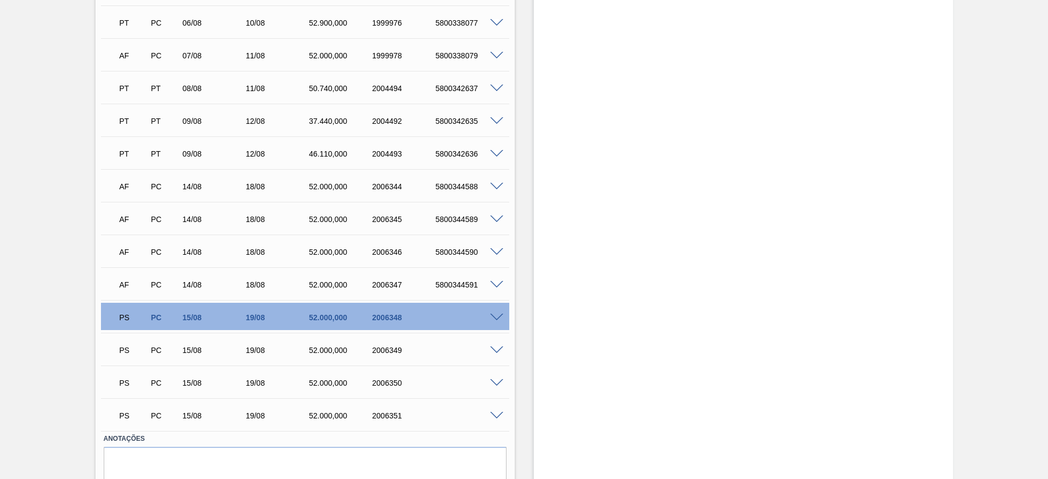
scroll to position [771, 0]
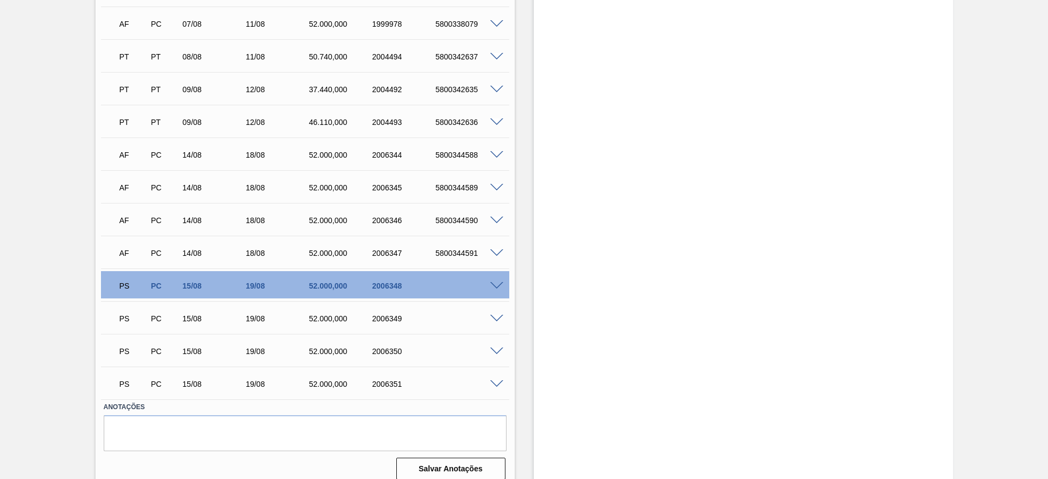
click at [496, 315] on span at bounding box center [496, 319] width 13 height 8
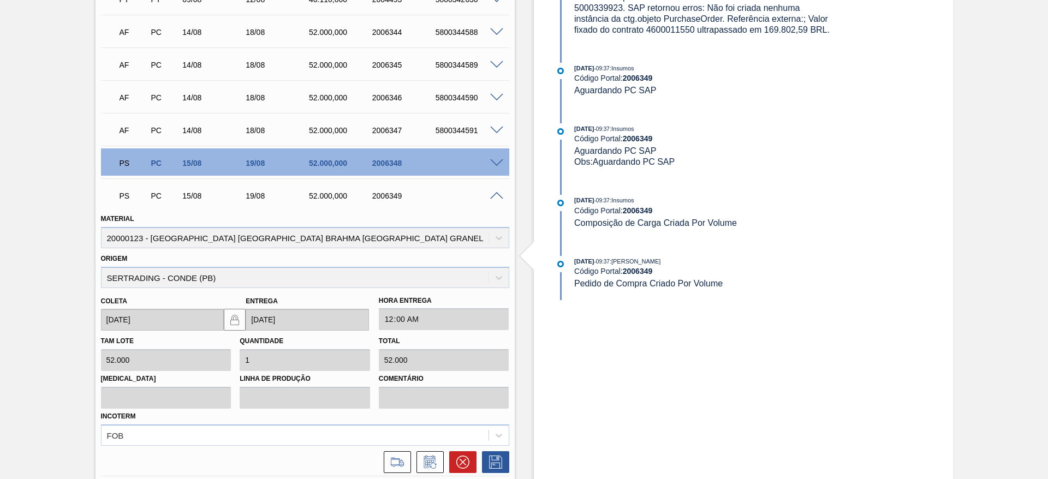
scroll to position [935, 0]
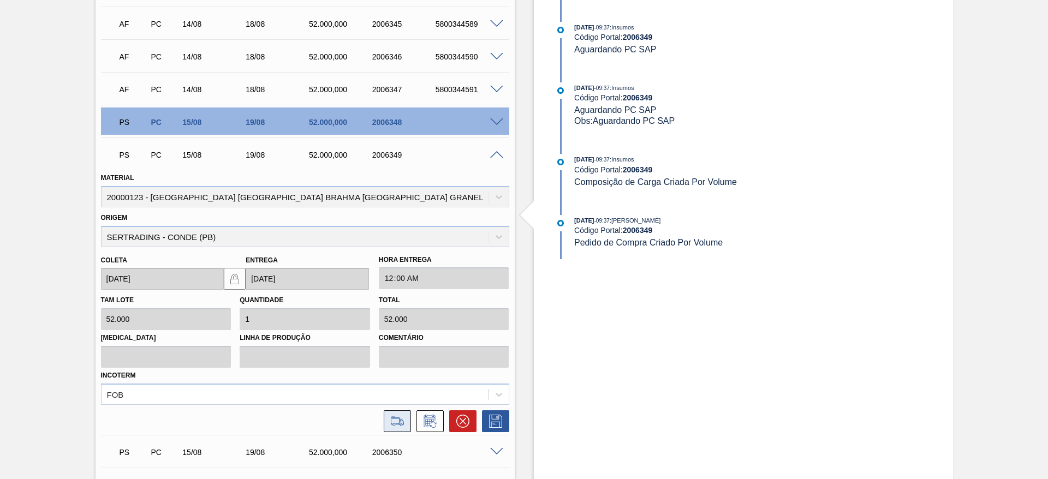
click at [395, 417] on icon at bounding box center [397, 421] width 13 height 8
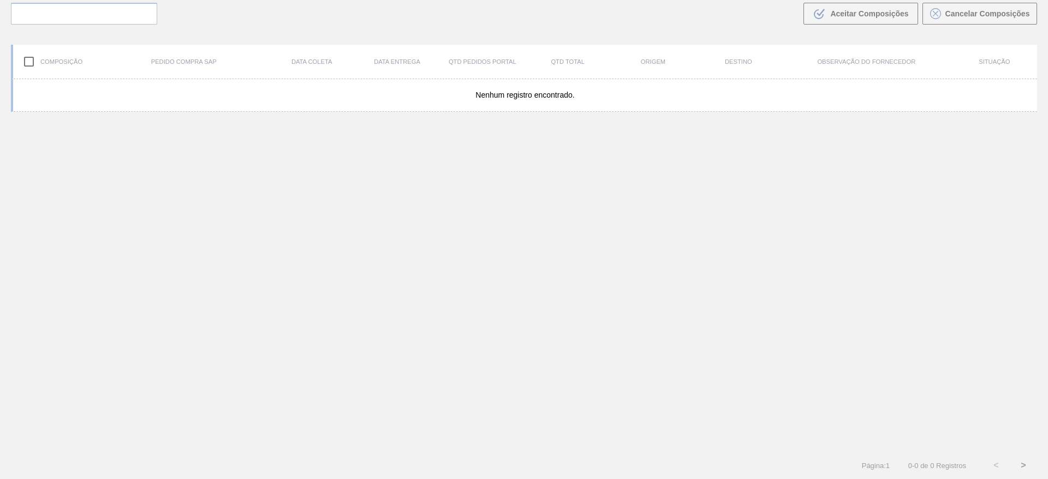
scroll to position [79, 0]
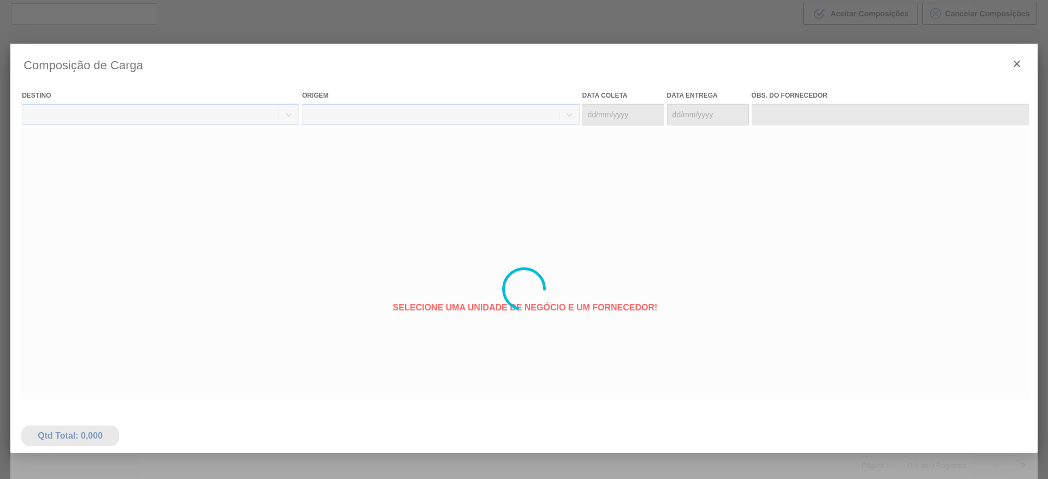
type coleta "[DATE]"
type entrega "[DATE]"
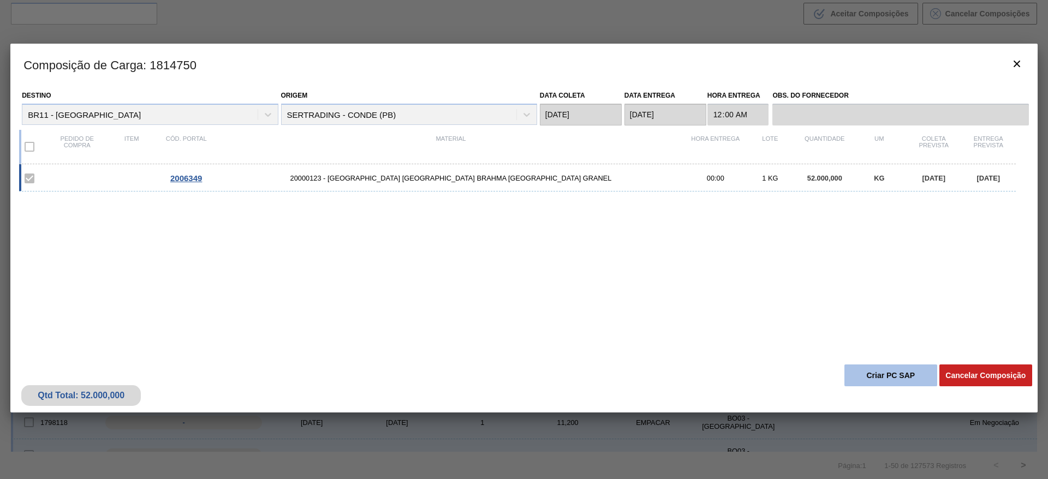
click at [886, 369] on button "Criar PC SAP" at bounding box center [891, 376] width 93 height 22
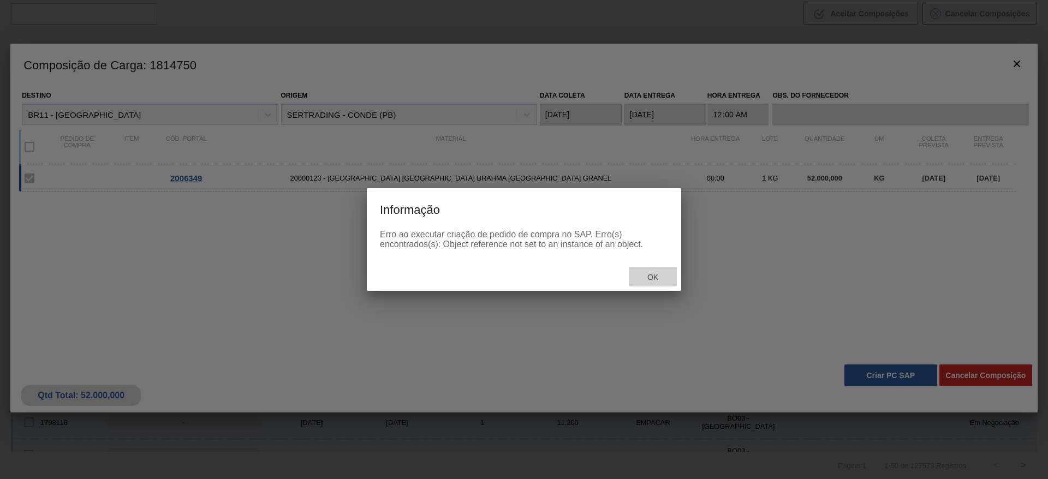
click at [661, 274] on span "Ok" at bounding box center [653, 277] width 28 height 9
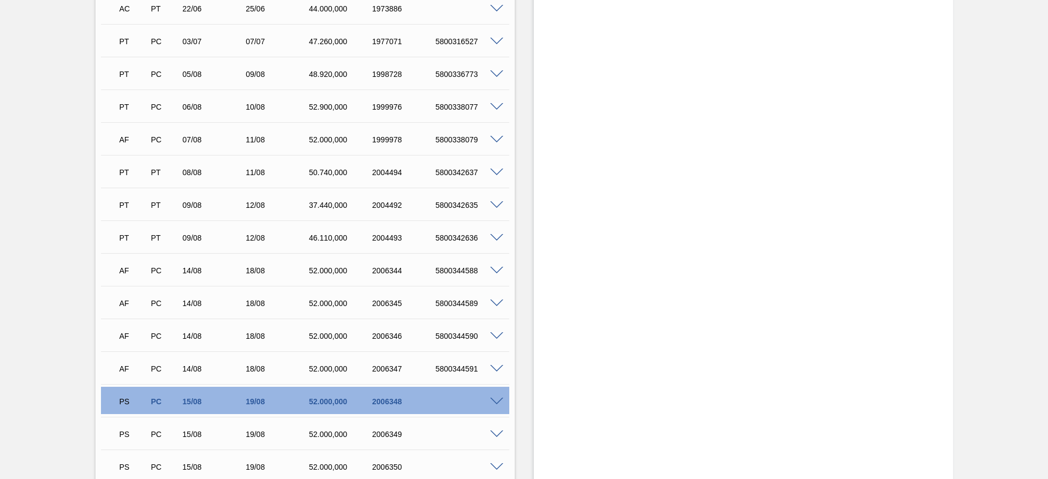
scroll to position [771, 0]
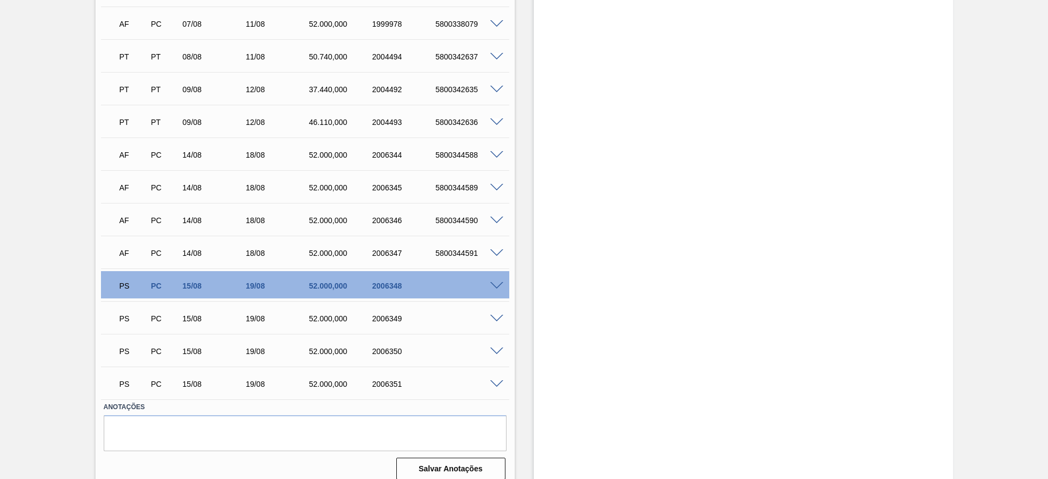
click at [500, 282] on span at bounding box center [496, 286] width 13 height 8
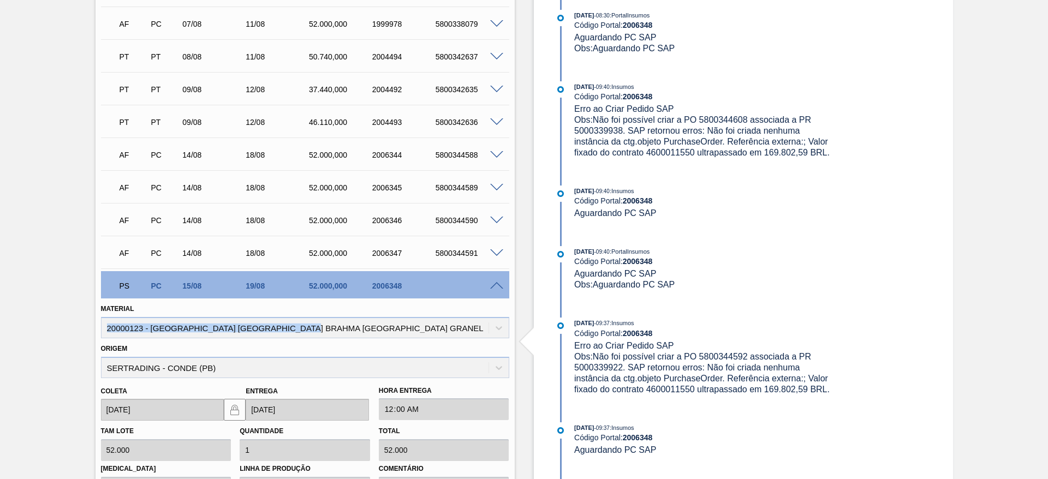
drag, startPoint x: 335, startPoint y: 319, endPoint x: 92, endPoint y: 318, distance: 243.0
click at [92, 318] on div "Nota rejeitada BR11 - MALTE MAINSTREAM Unidade São Luís PE MIN 800.000,000 KG P…" at bounding box center [524, 19] width 1048 height 1470
copy div "20000123 - [GEOGRAPHIC_DATA] [GEOGRAPHIC_DATA] BRAHMA [GEOGRAPHIC_DATA] GRANEL"
click at [668, 150] on span "Obs: Não foi possível criar a PO 5800344608 associada a PR 5000339938. SAP reto…" at bounding box center [702, 136] width 256 height 42
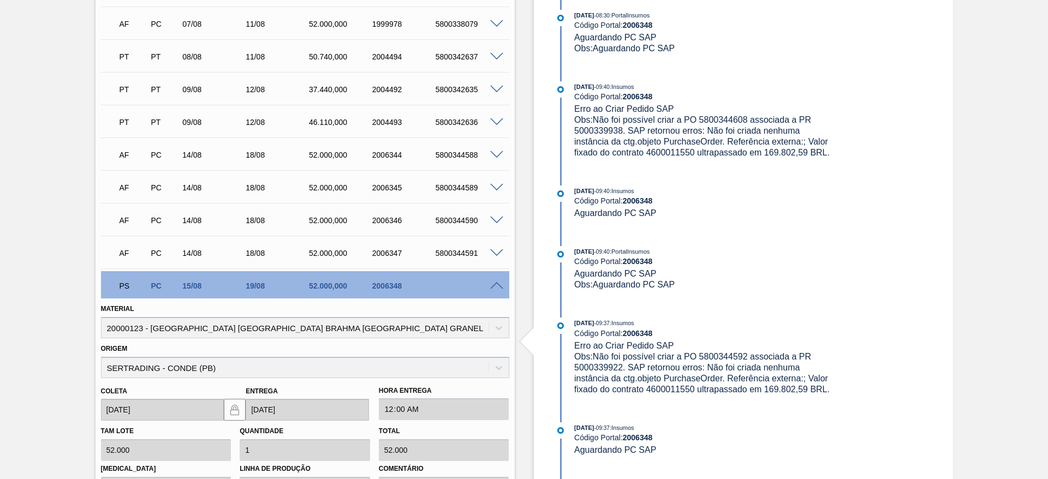
click at [844, 231] on div "Estoque De [DATE] Até [DATE] Filtro [DATE] 09:09 : Insumos Código Portal: 20063…" at bounding box center [743, 19] width 419 height 1470
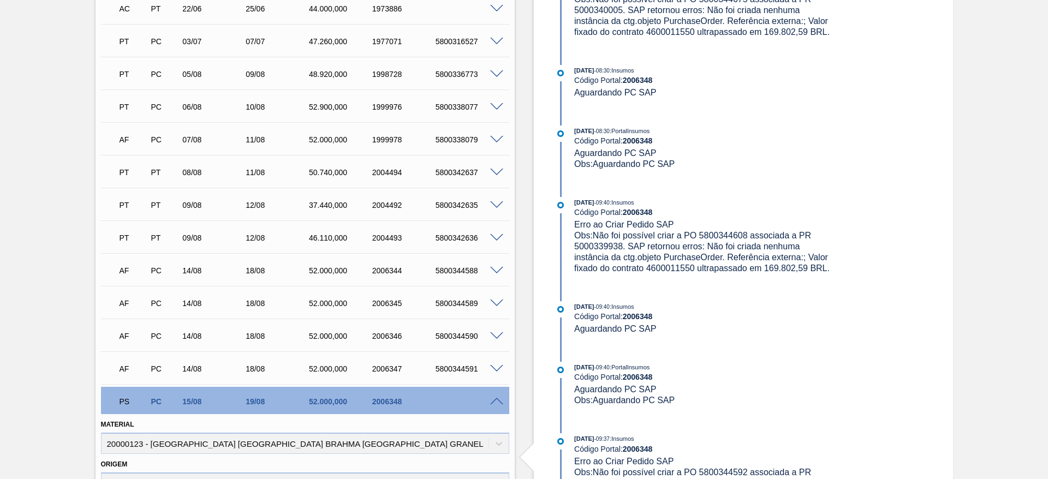
scroll to position [901, 0]
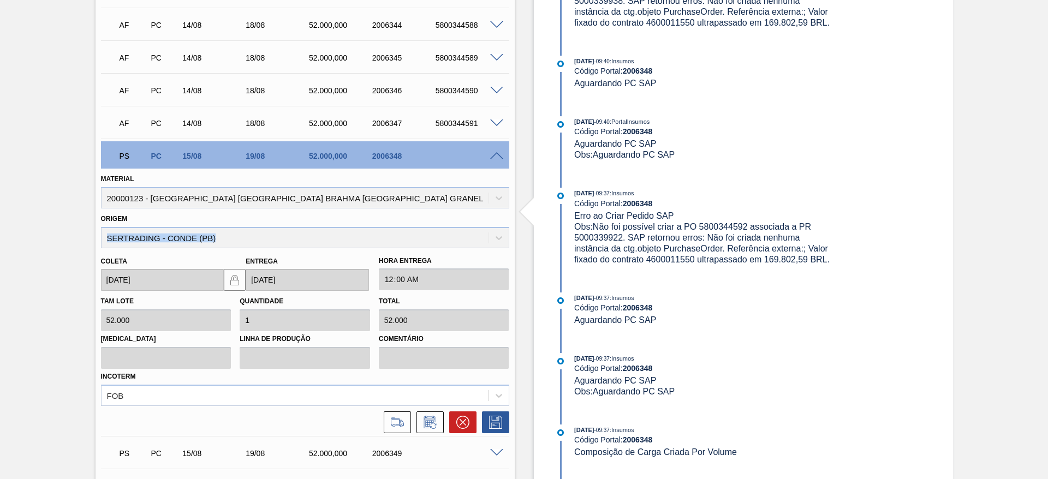
drag, startPoint x: 225, startPoint y: 229, endPoint x: 0, endPoint y: 231, distance: 225.0
copy div "SERTRADING - CONDE (PB)"
click at [496, 152] on span at bounding box center [496, 156] width 13 height 8
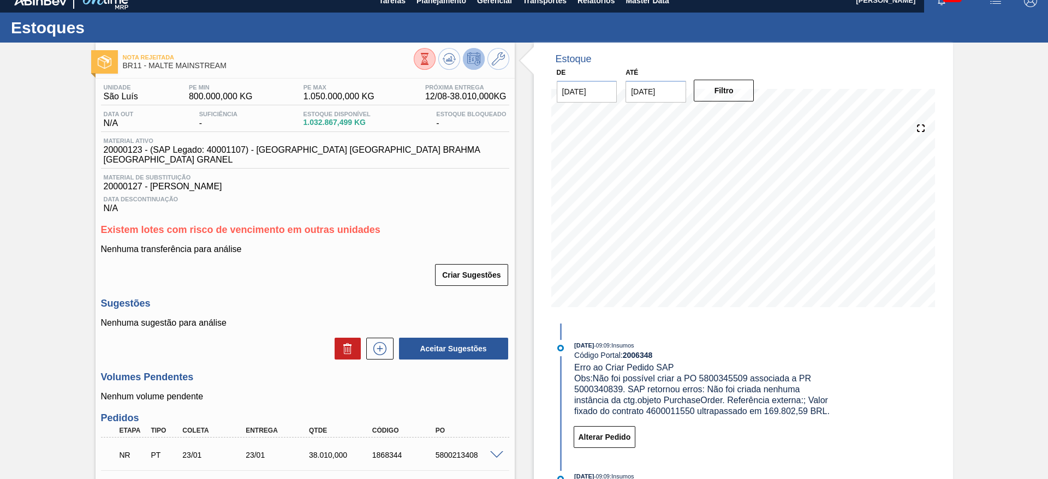
scroll to position [0, 0]
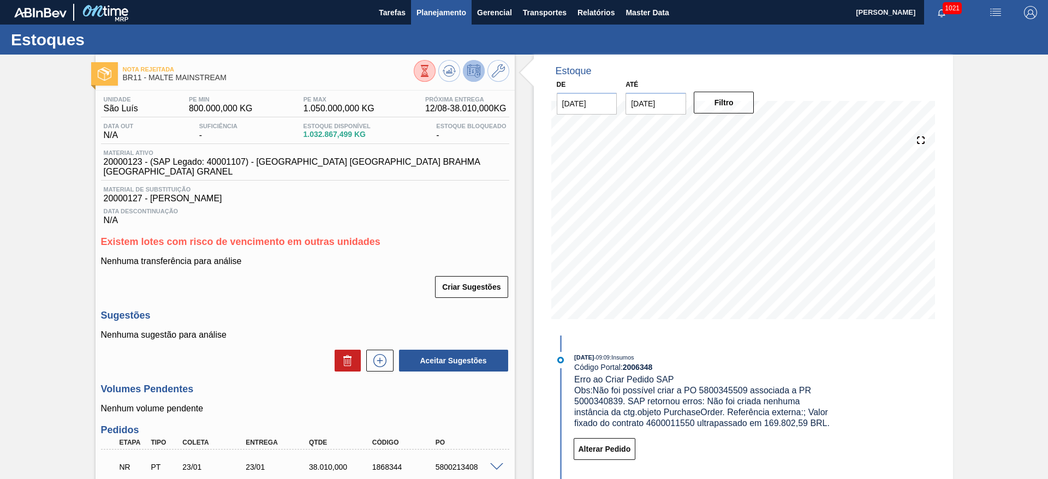
click at [436, 9] on span "Planejamento" at bounding box center [442, 12] width 50 height 13
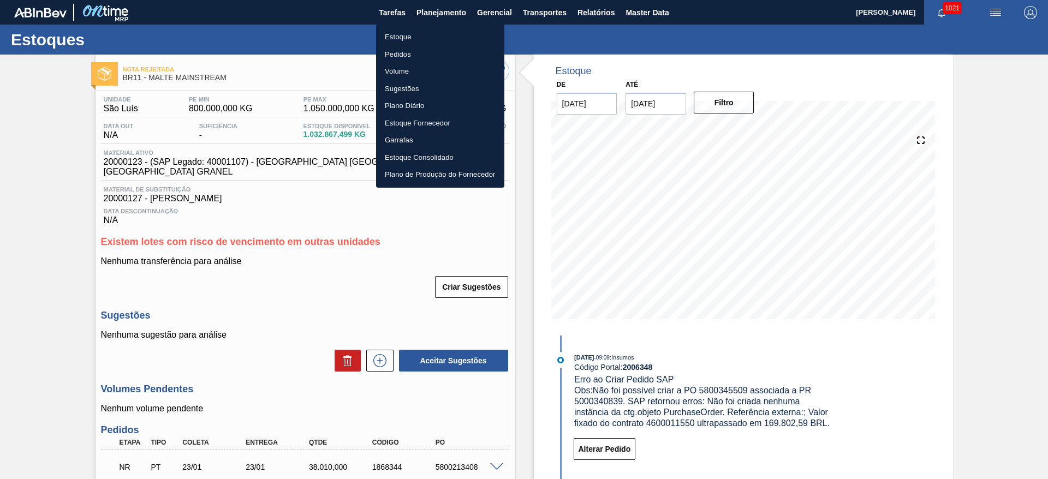
click at [404, 34] on li "Estoque" at bounding box center [440, 36] width 128 height 17
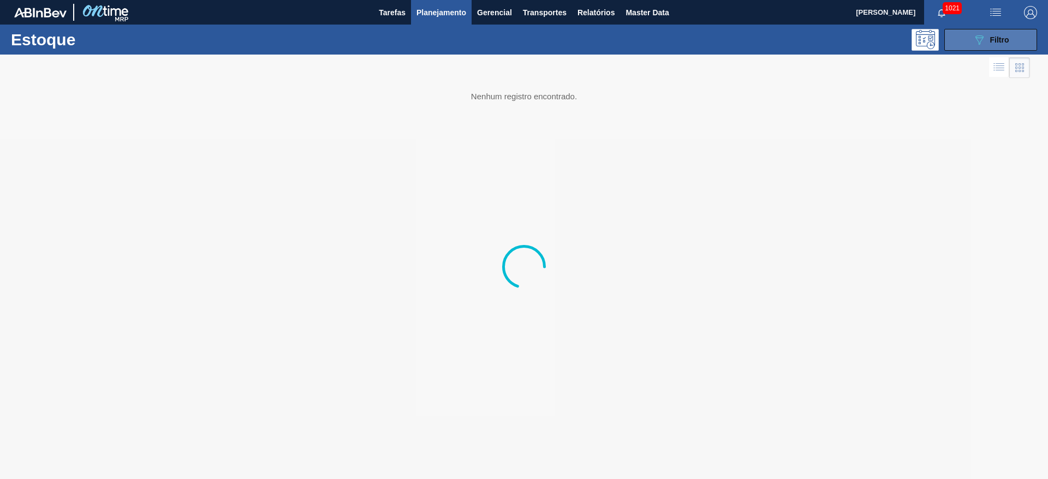
click at [980, 38] on icon "089F7B8B-B2A5-4AFE-B5C0-19BA573D28AC" at bounding box center [979, 39] width 13 height 13
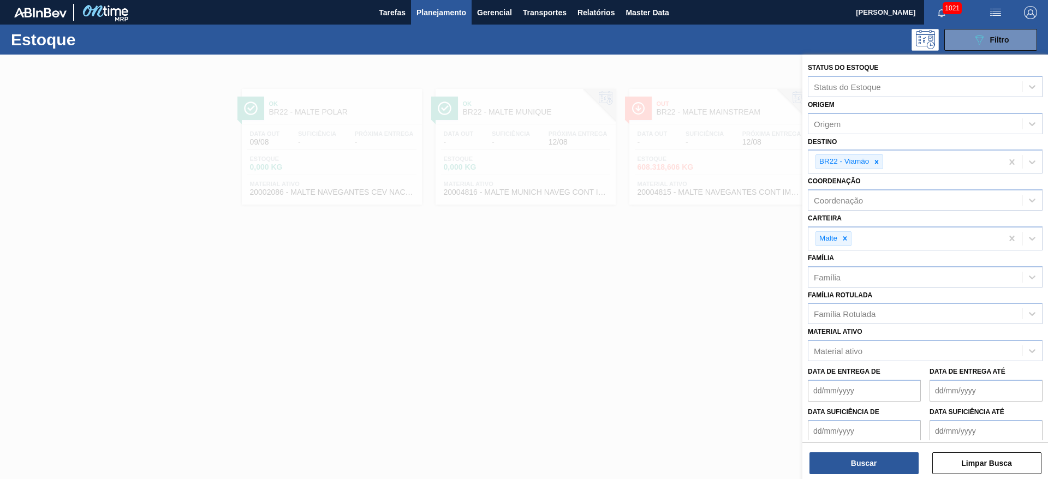
click at [444, 13] on span "Planejamento" at bounding box center [442, 12] width 50 height 13
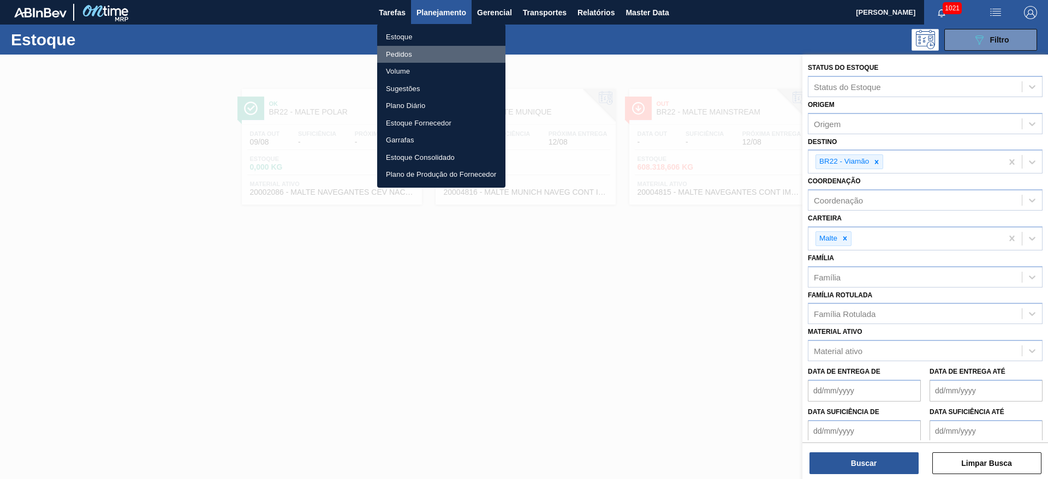
click at [398, 54] on li "Pedidos" at bounding box center [441, 54] width 128 height 17
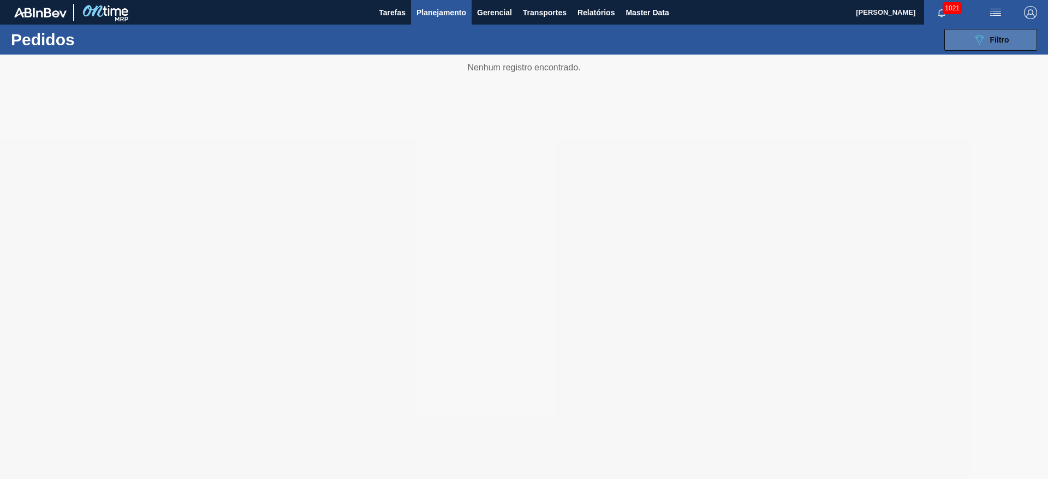
click at [986, 36] on icon "089F7B8B-B2A5-4AFE-B5C0-19BA573D28AC" at bounding box center [979, 39] width 13 height 13
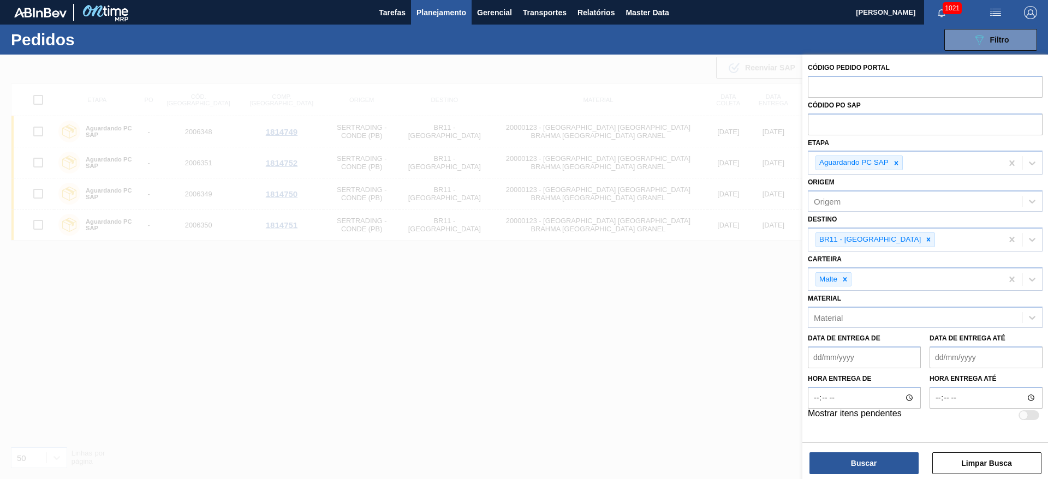
click at [927, 241] on icon at bounding box center [929, 240] width 4 height 4
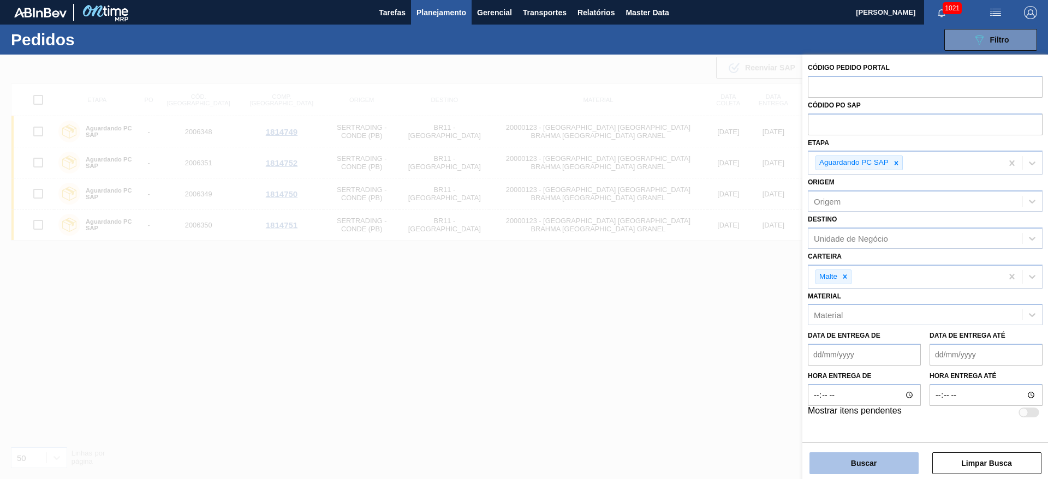
click at [845, 464] on button "Buscar" at bounding box center [864, 464] width 109 height 22
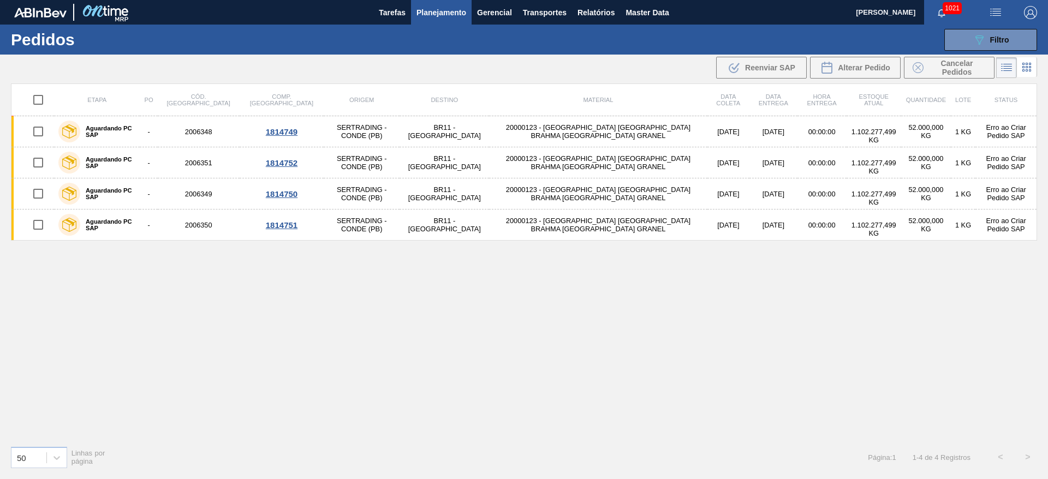
click at [456, 10] on span "Planejamento" at bounding box center [442, 12] width 50 height 13
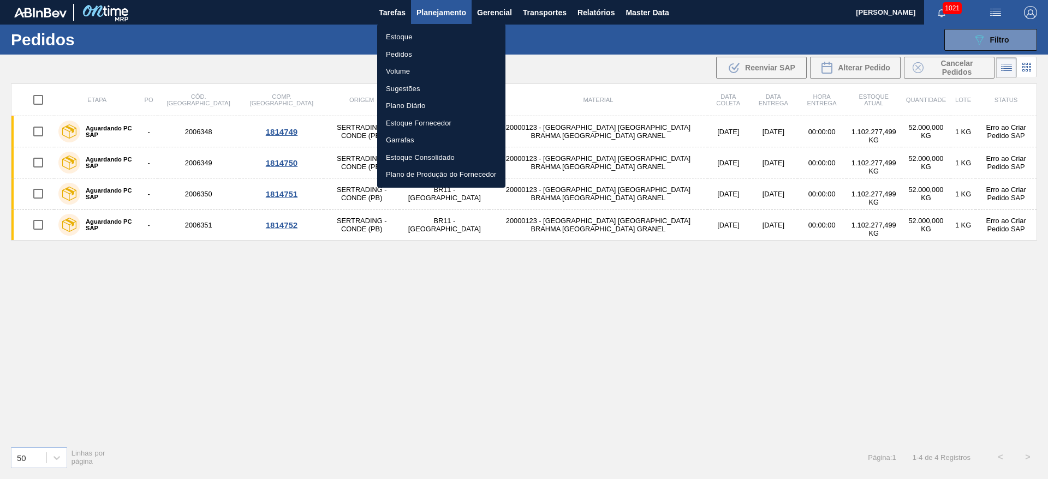
click at [406, 34] on li "Estoque" at bounding box center [441, 36] width 128 height 17
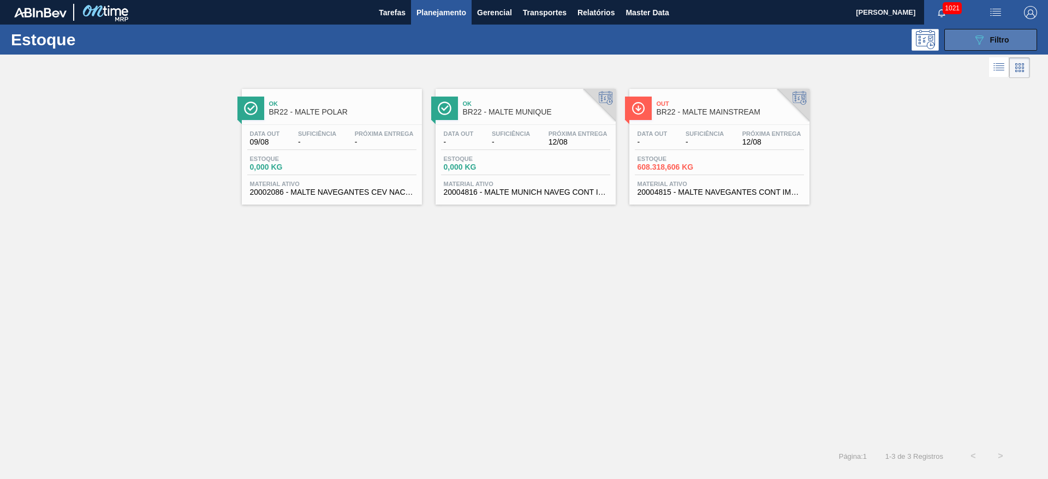
click at [981, 39] on icon "089F7B8B-B2A5-4AFE-B5C0-19BA573D28AC" at bounding box center [979, 39] width 13 height 13
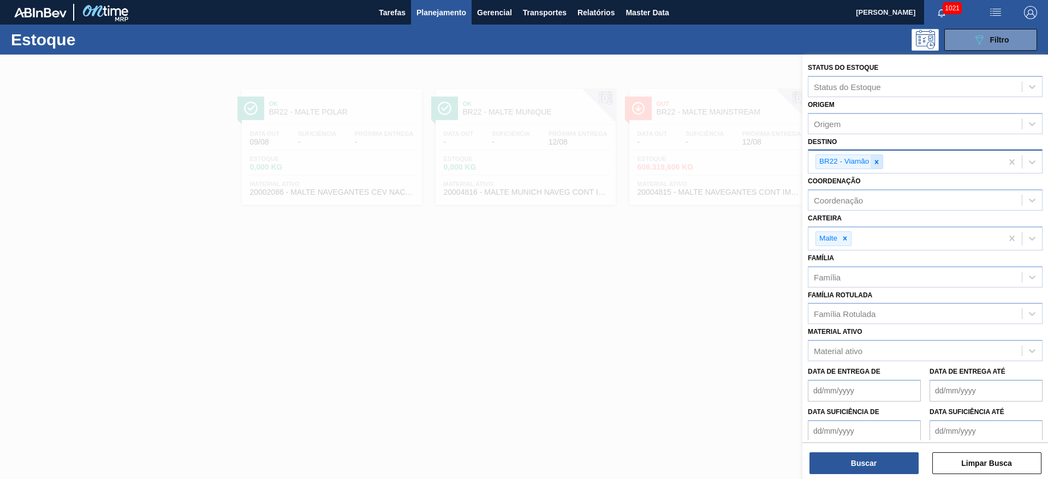
click at [878, 163] on icon at bounding box center [877, 162] width 4 height 4
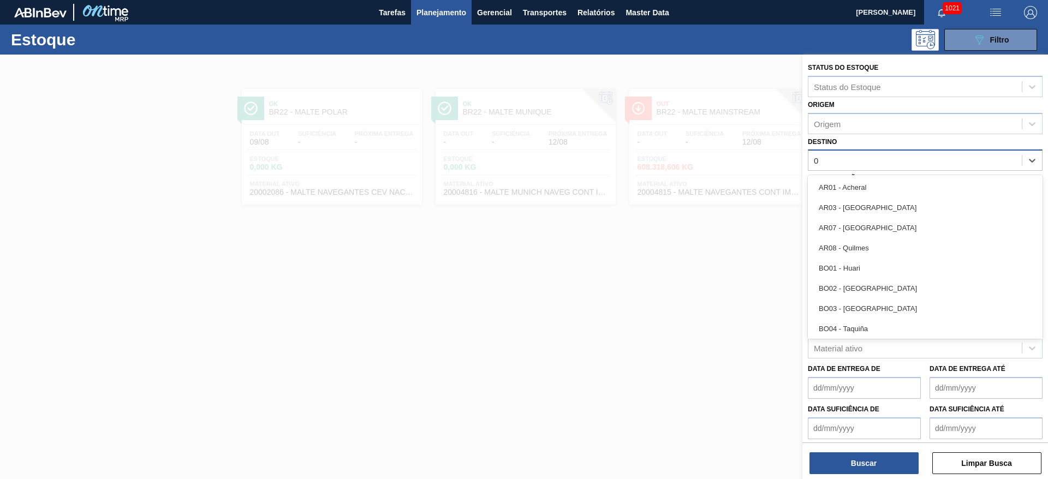
type input "09"
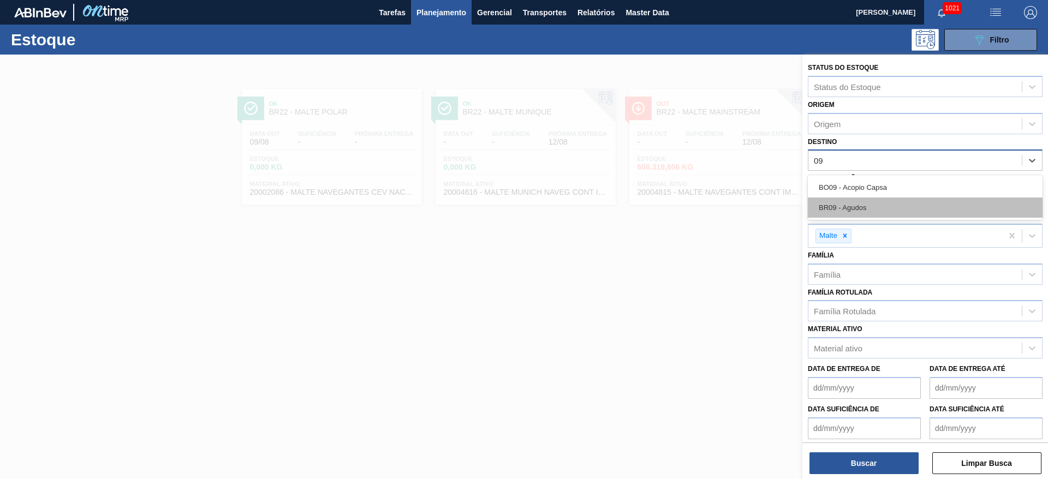
click at [853, 209] on div "BR09 - Agudos" at bounding box center [925, 208] width 235 height 20
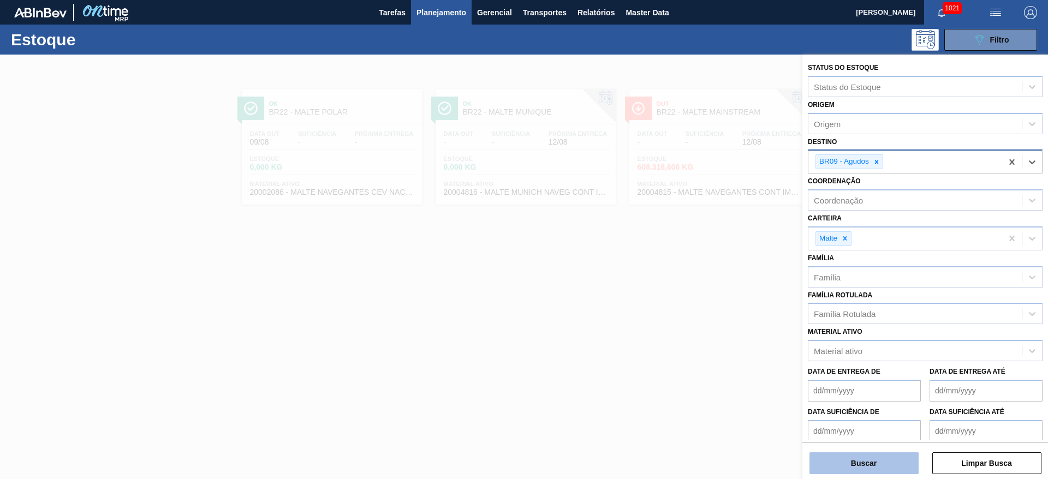
click at [852, 465] on button "Buscar" at bounding box center [864, 464] width 109 height 22
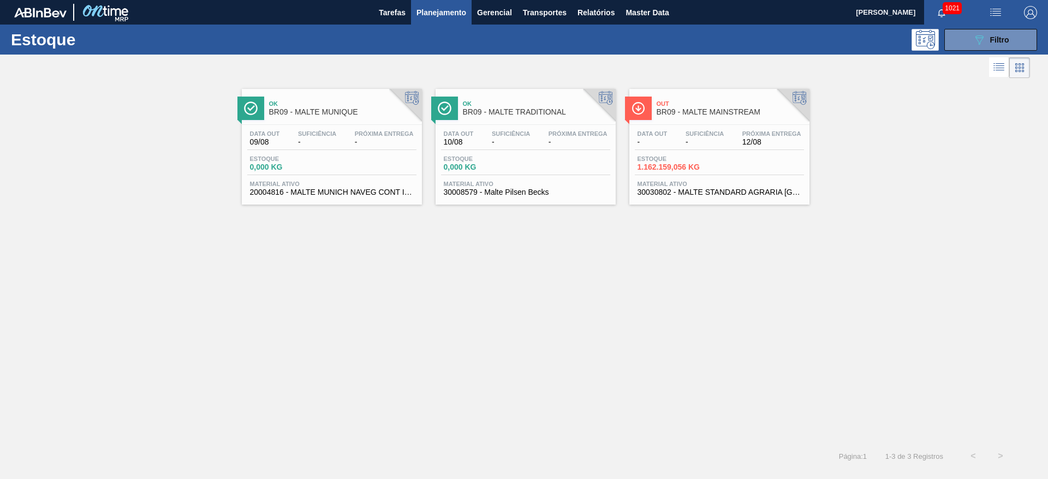
drag, startPoint x: 725, startPoint y: 152, endPoint x: 319, endPoint y: 8, distance: 431.0
click at [725, 151] on div "Data out - Suficiência - Próxima Entrega 12/08 Estoque 1.162.159,056 KG Materia…" at bounding box center [720, 162] width 180 height 74
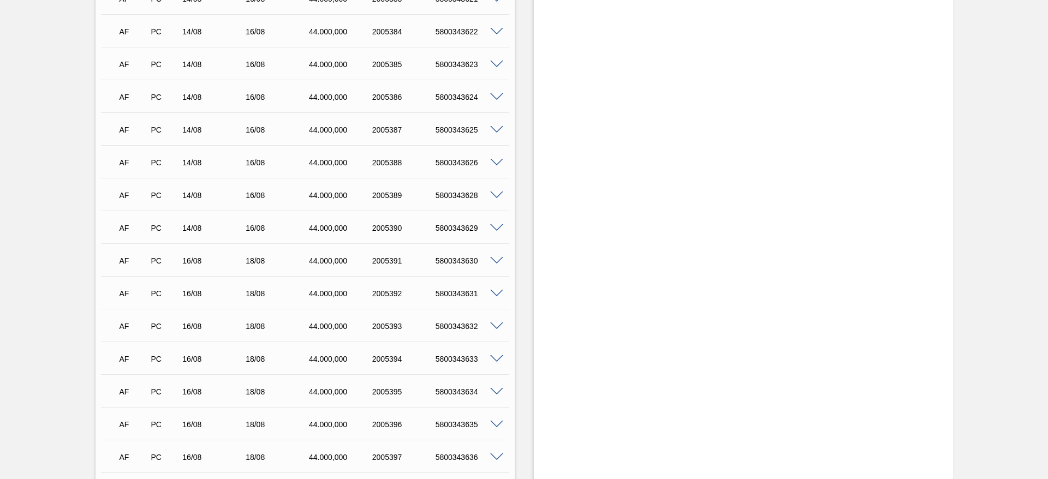
scroll to position [1426, 0]
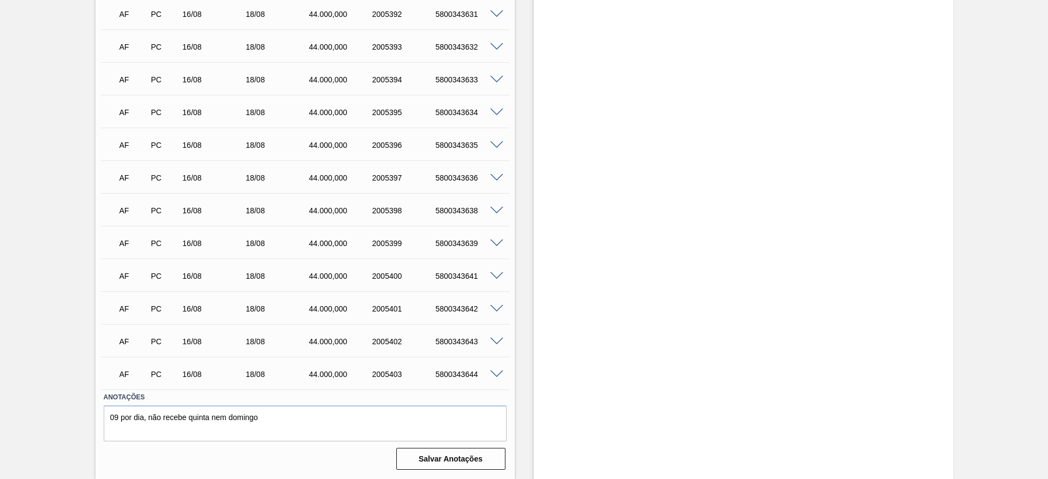
click at [496, 277] on span at bounding box center [496, 276] width 13 height 8
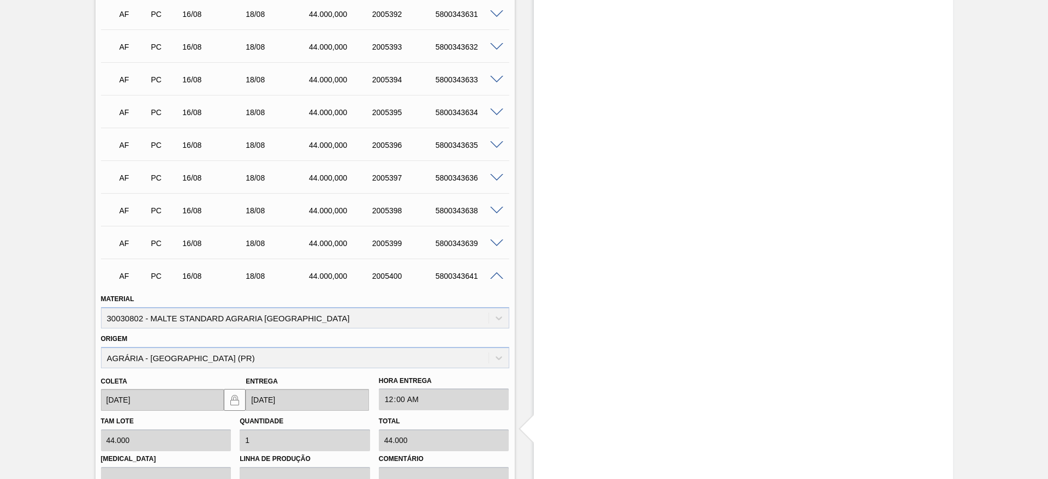
click at [496, 277] on span at bounding box center [496, 276] width 13 height 8
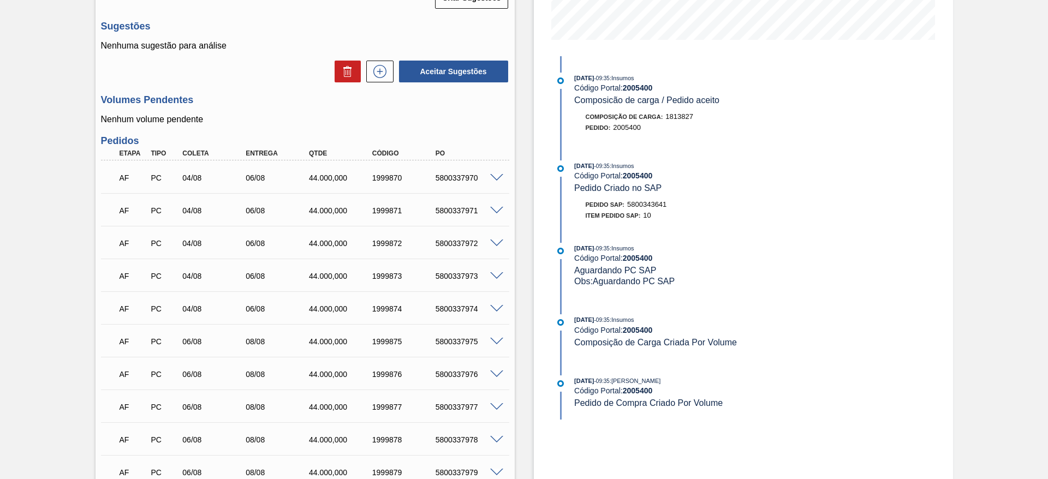
scroll to position [0, 0]
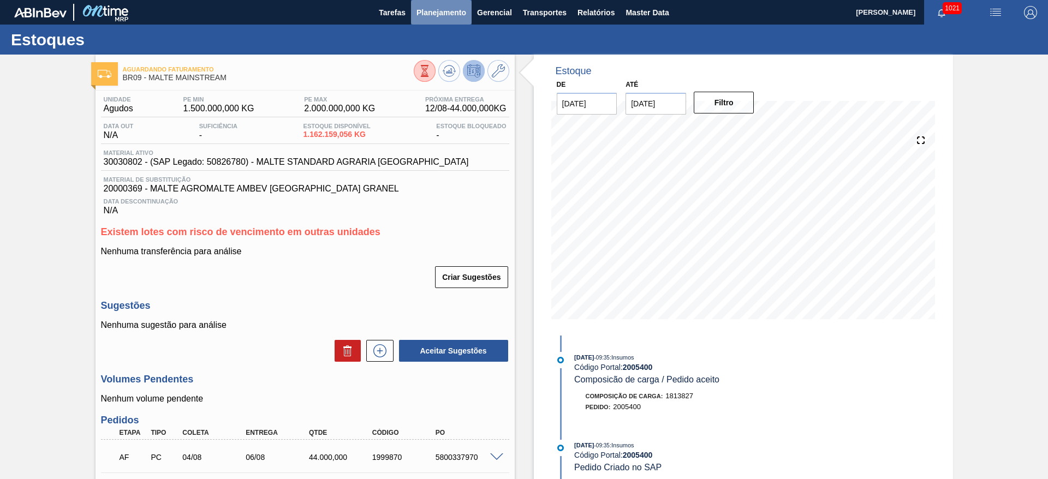
click at [437, 10] on span "Planejamento" at bounding box center [442, 12] width 50 height 13
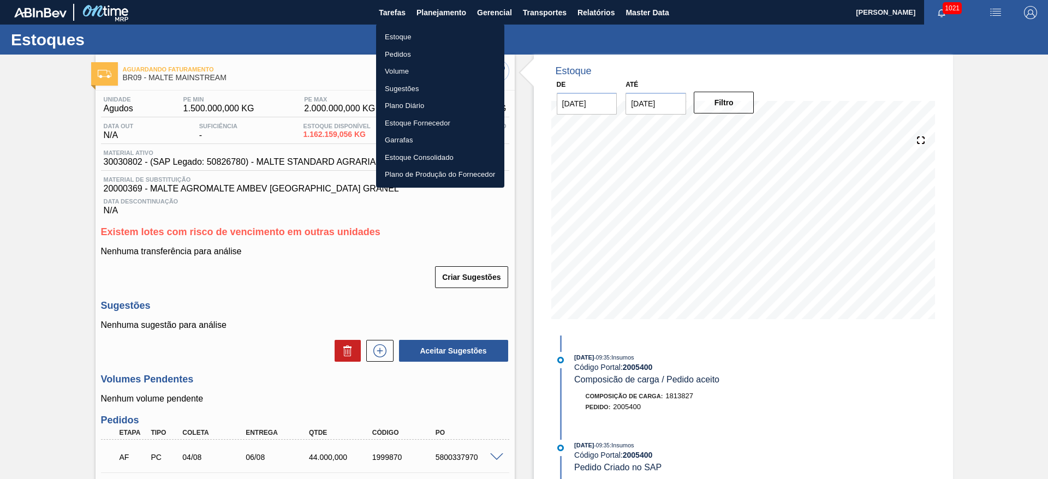
click at [400, 33] on li "Estoque" at bounding box center [440, 36] width 128 height 17
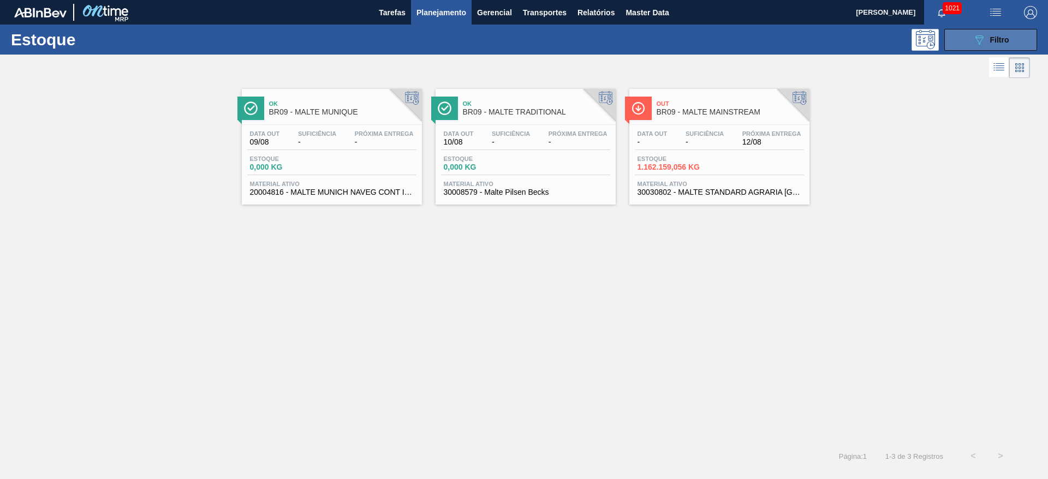
click at [976, 43] on icon "089F7B8B-B2A5-4AFE-B5C0-19BA573D28AC" at bounding box center [979, 39] width 13 height 13
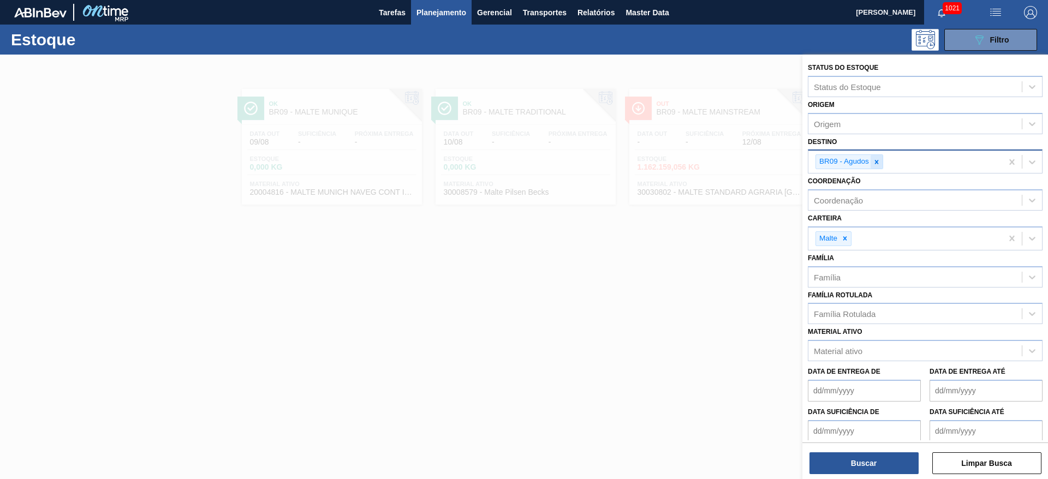
click at [878, 162] on icon at bounding box center [877, 162] width 8 height 8
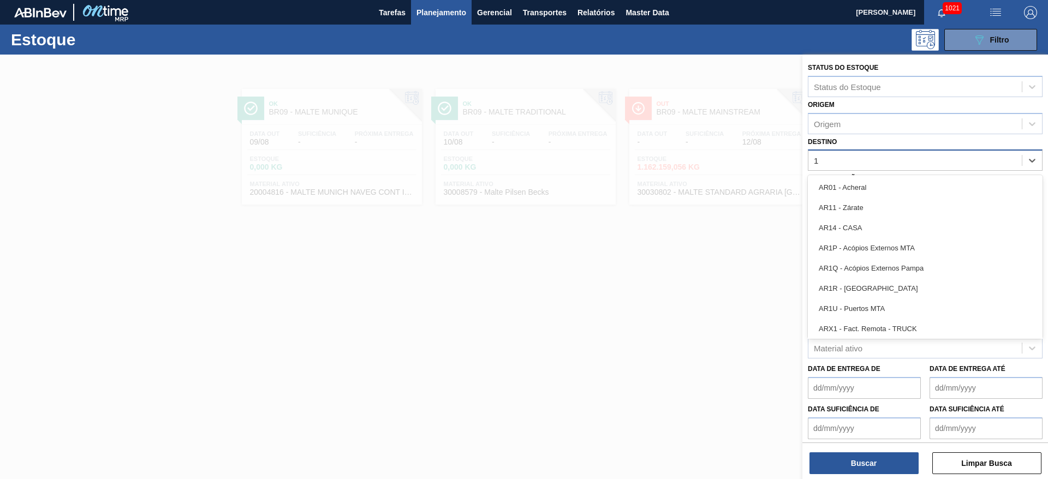
type input "11"
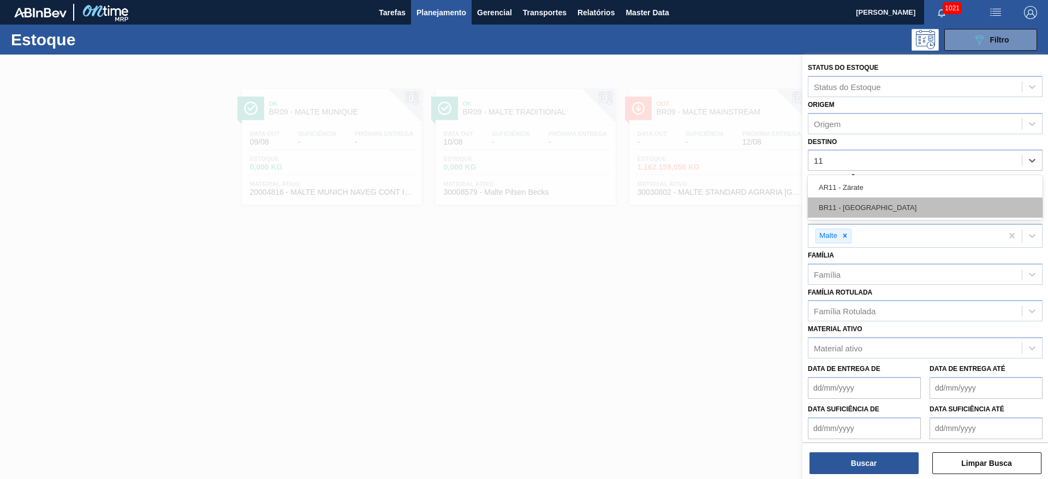
click at [846, 206] on div "BR11 - [GEOGRAPHIC_DATA]" at bounding box center [925, 208] width 235 height 20
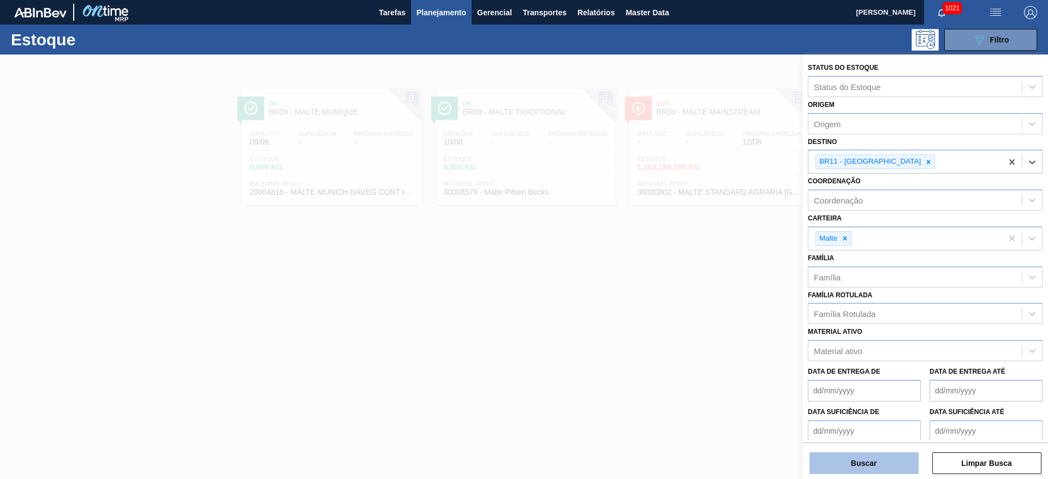
click at [841, 458] on button "Buscar" at bounding box center [864, 464] width 109 height 22
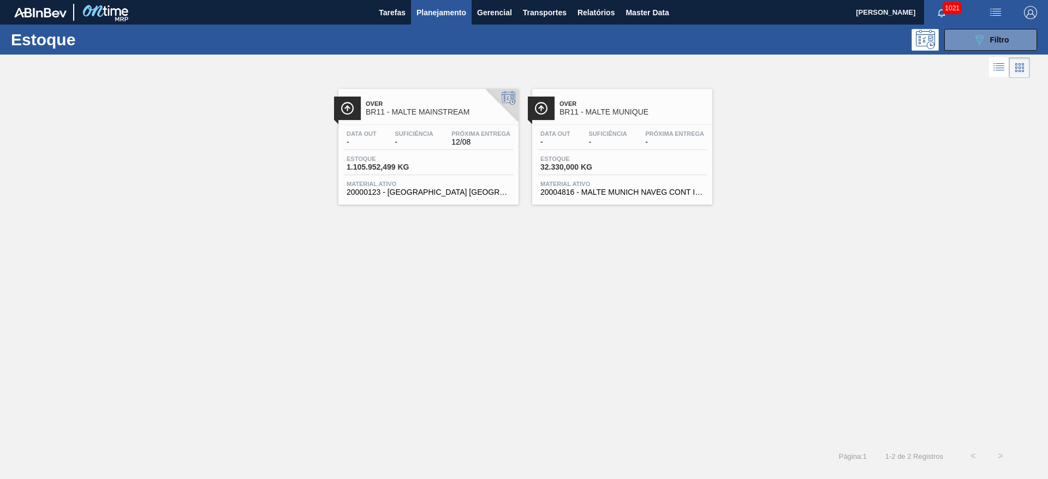
click at [417, 140] on span "-" at bounding box center [414, 142] width 38 height 8
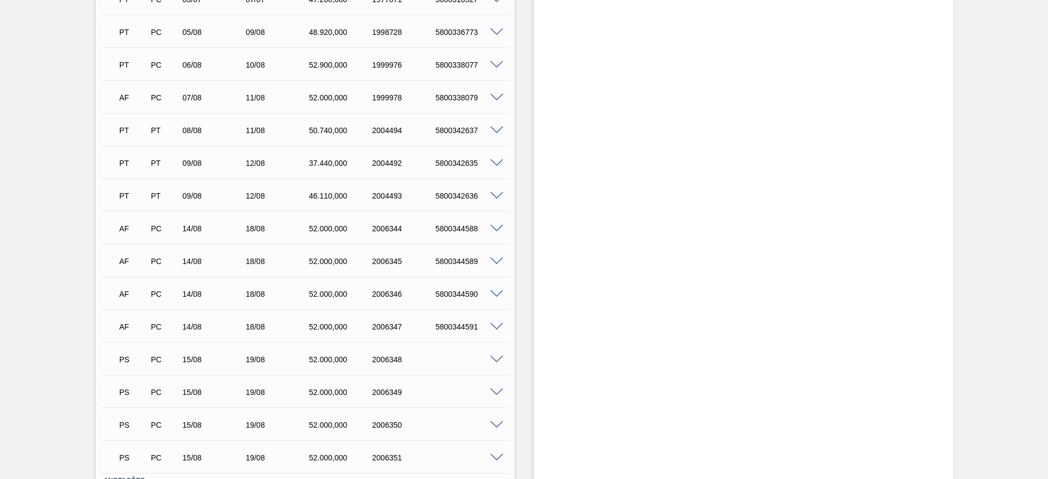
scroll to position [771, 0]
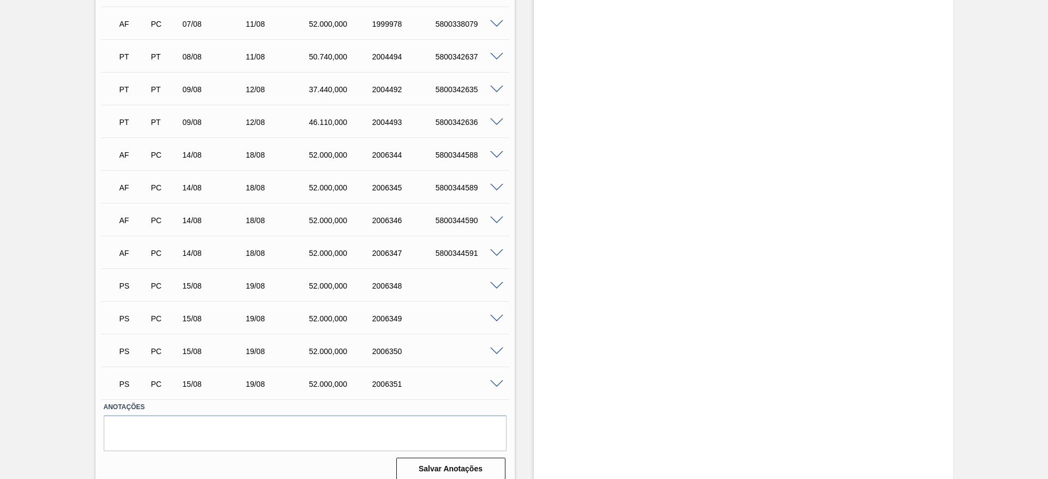
click at [499, 282] on span at bounding box center [496, 286] width 13 height 8
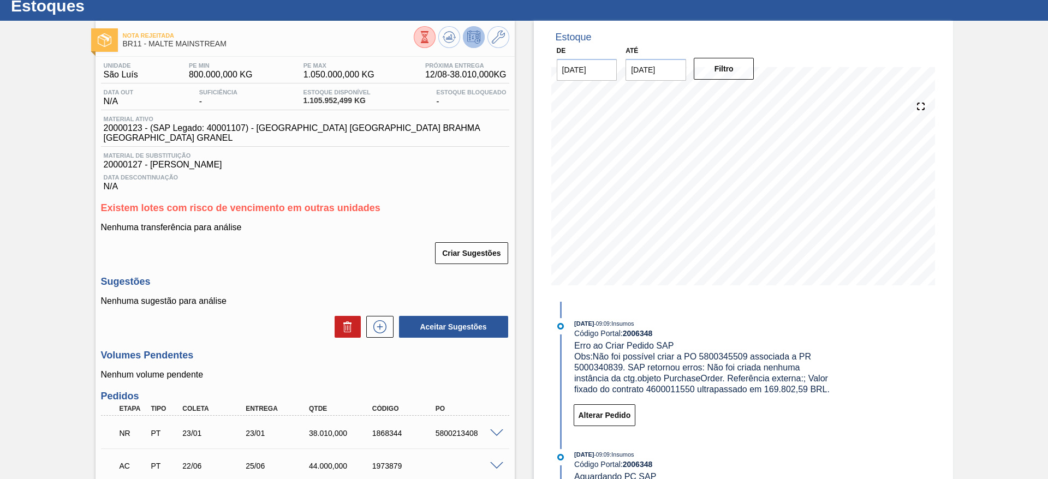
scroll to position [280, 0]
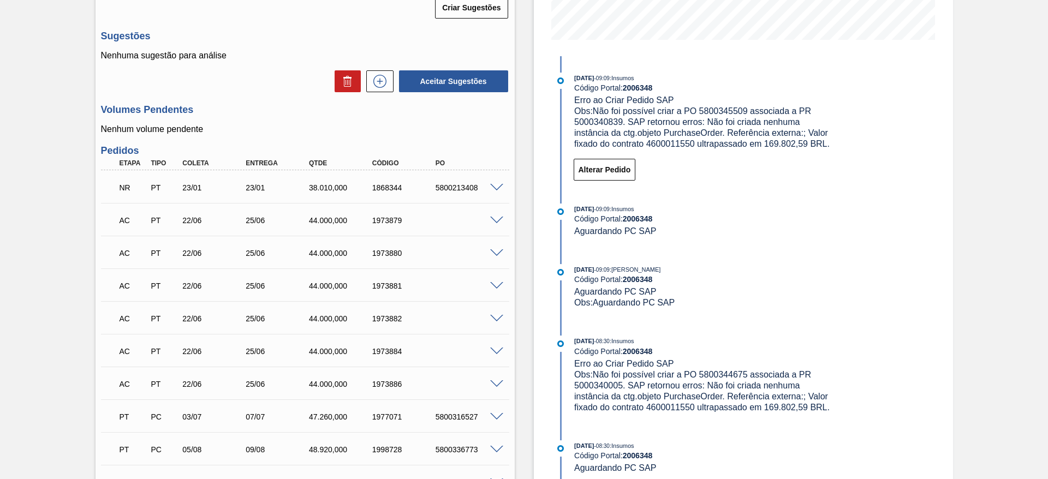
click at [667, 141] on span "Obs: Não foi possível criar a PO 5800345509 associada a PR 5000340839. SAP reto…" at bounding box center [702, 127] width 256 height 42
copy span "4600011550"
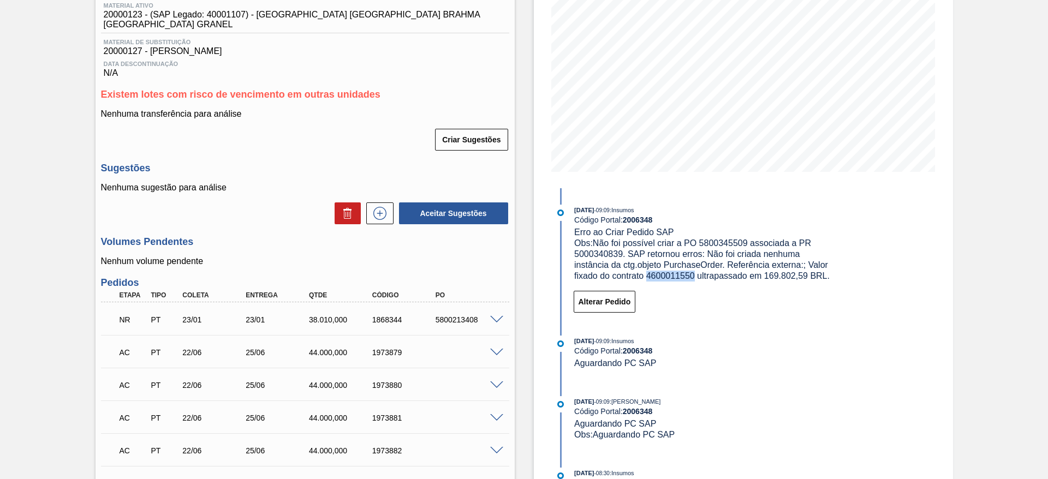
scroll to position [0, 0]
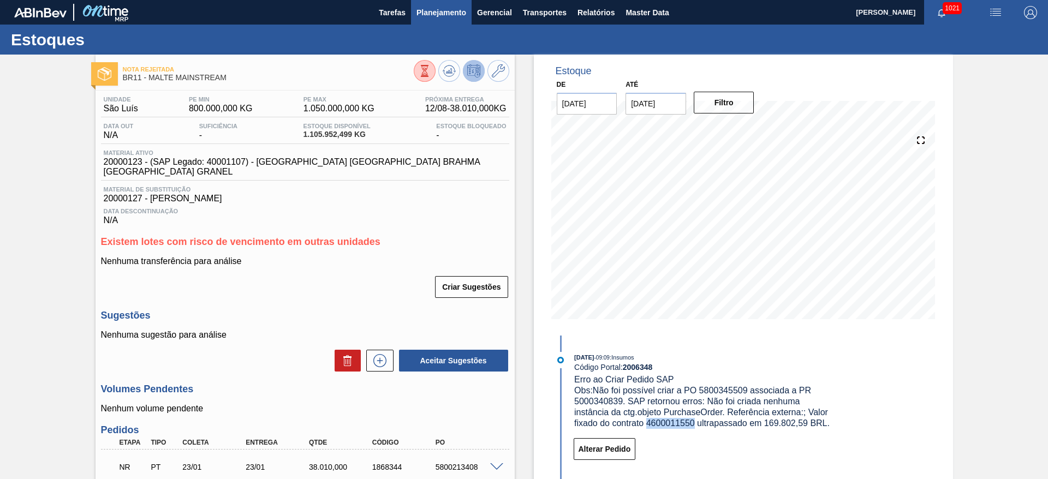
click at [440, 17] on span "Planejamento" at bounding box center [442, 12] width 50 height 13
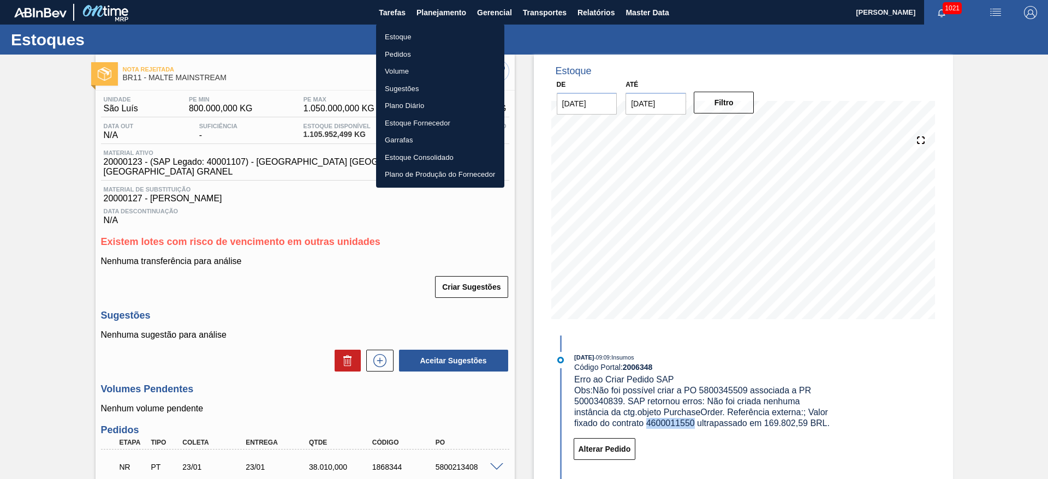
click at [384, 39] on li "Estoque" at bounding box center [440, 36] width 128 height 17
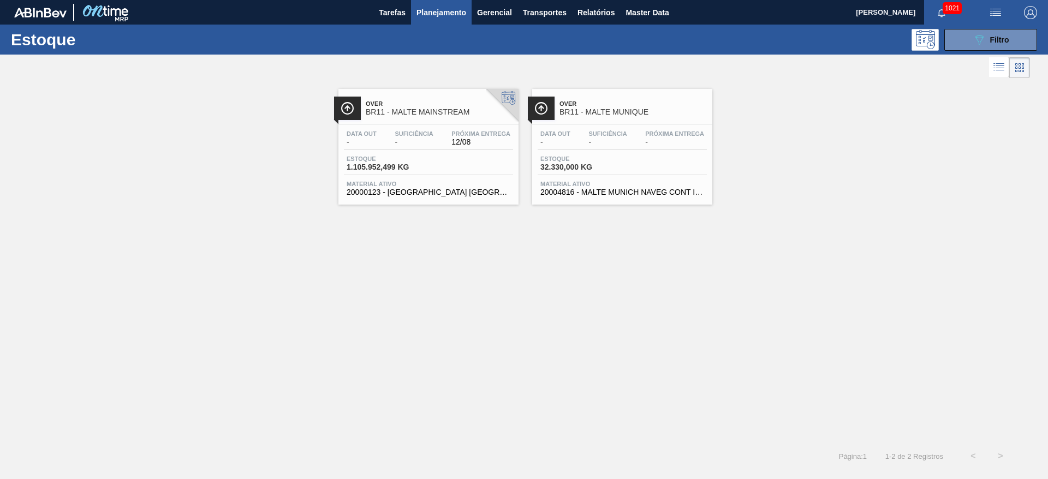
click at [396, 145] on span "-" at bounding box center [414, 142] width 38 height 8
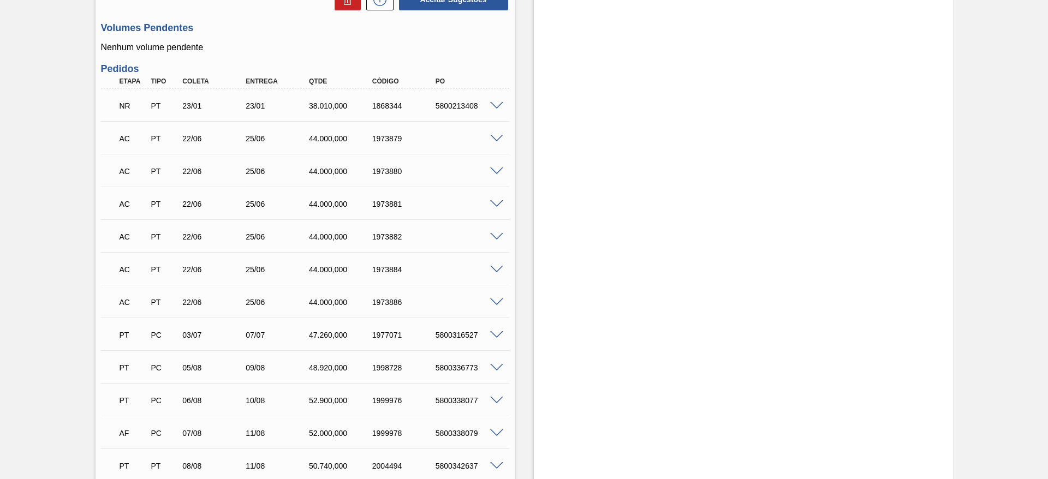
scroll to position [116, 0]
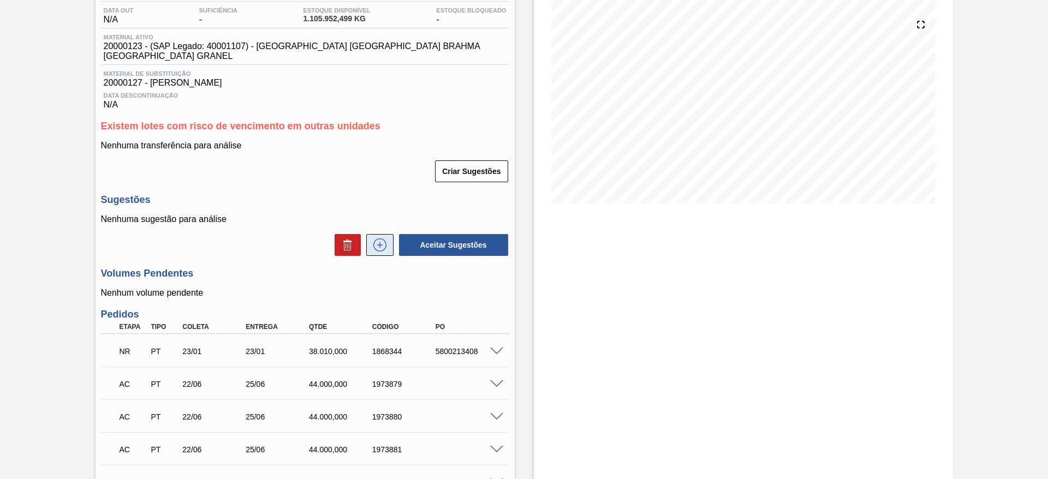
click at [381, 239] on icon at bounding box center [379, 245] width 17 height 13
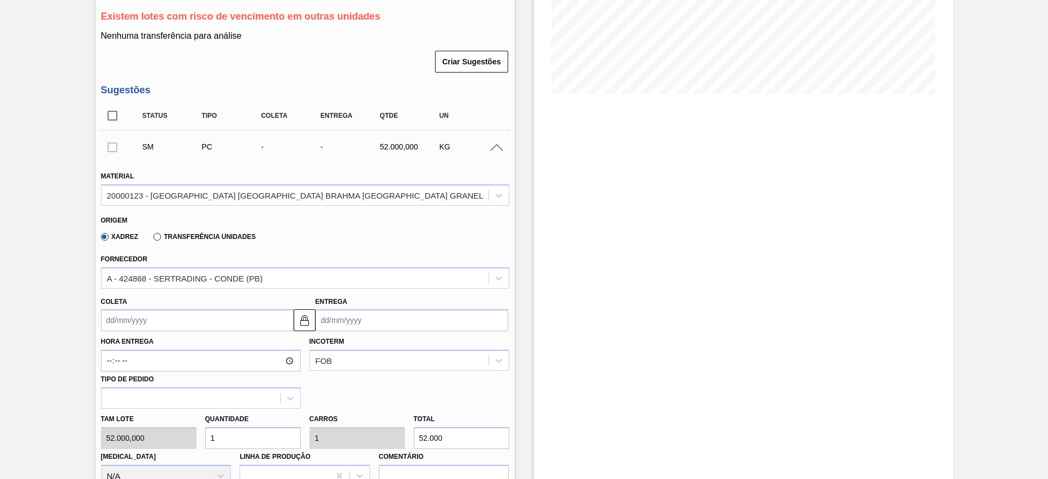
scroll to position [280, 0]
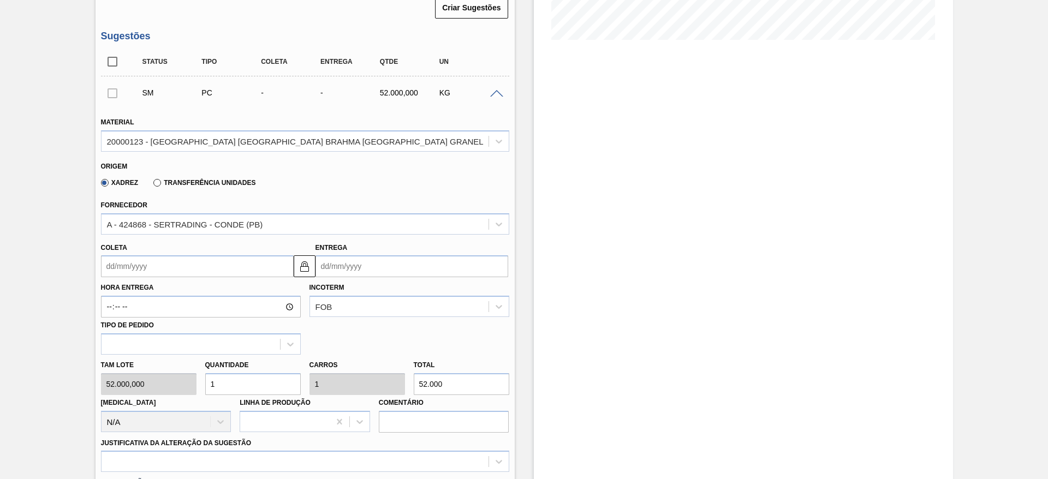
click at [183, 375] on div "Tam lote 52.000,000 Quantidade 1 Carros 1 Total 52.000 [MEDICAL_DATA] N/A Linha…" at bounding box center [305, 394] width 417 height 78
type input "2"
type input "104.000"
type input "0"
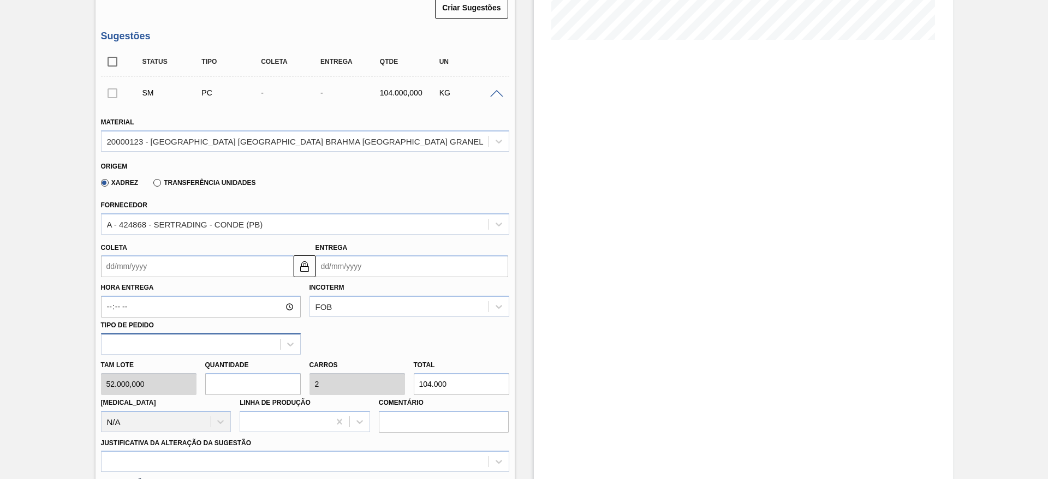
type input "0"
type input "1"
type input "52.000"
type input "0"
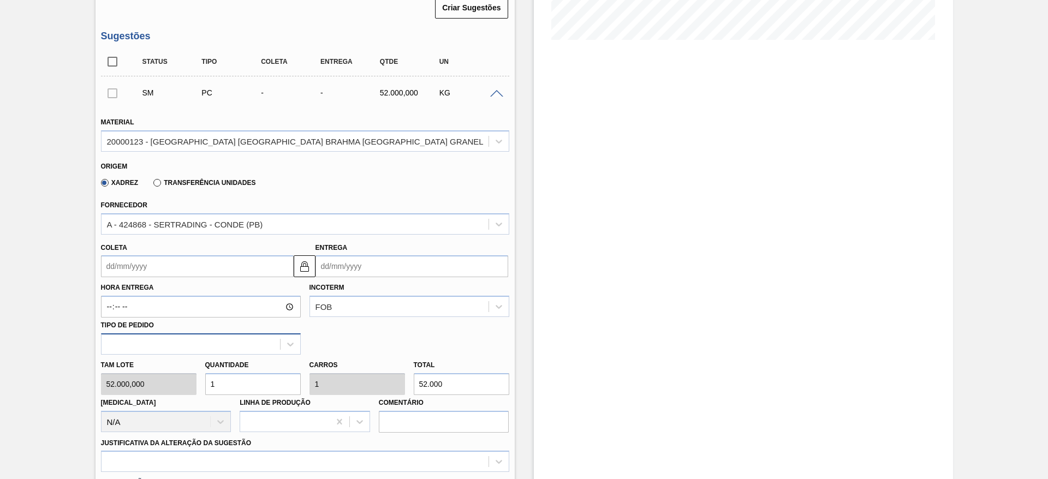
type input "0"
type input "2"
type input "104.000"
type input "2"
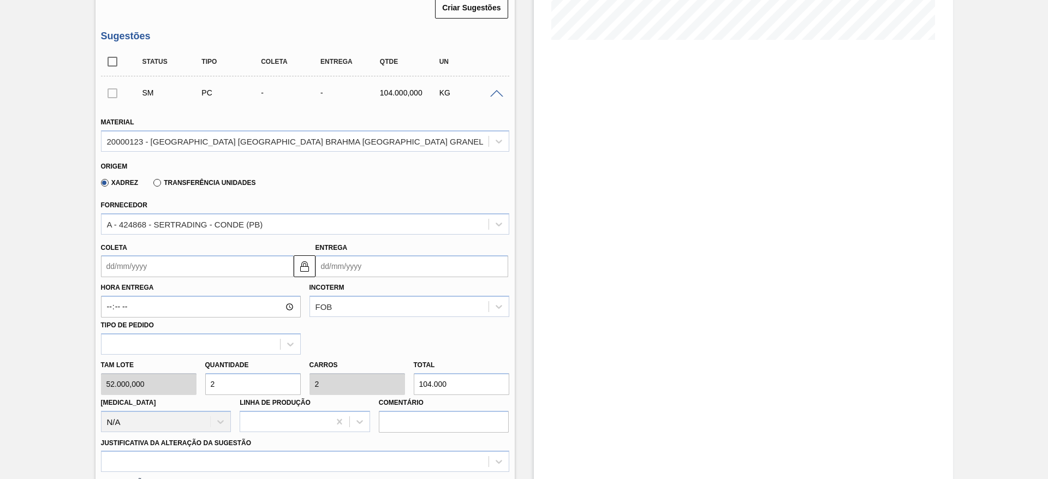
click at [111, 256] on input "Coleta" at bounding box center [197, 267] width 193 height 22
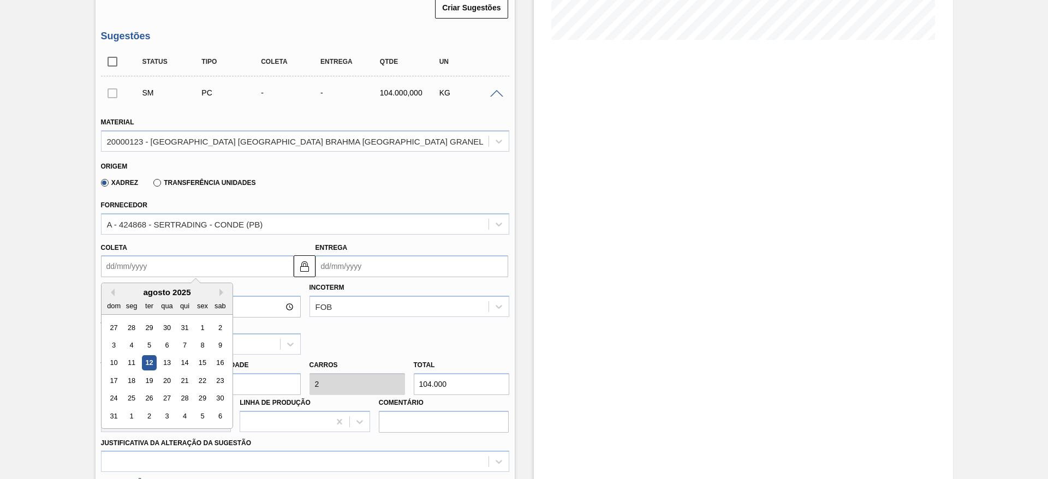
click at [166, 288] on div "agosto 2025" at bounding box center [167, 292] width 131 height 9
click at [183, 356] on div "14" at bounding box center [184, 363] width 15 height 15
type input "[DATE]"
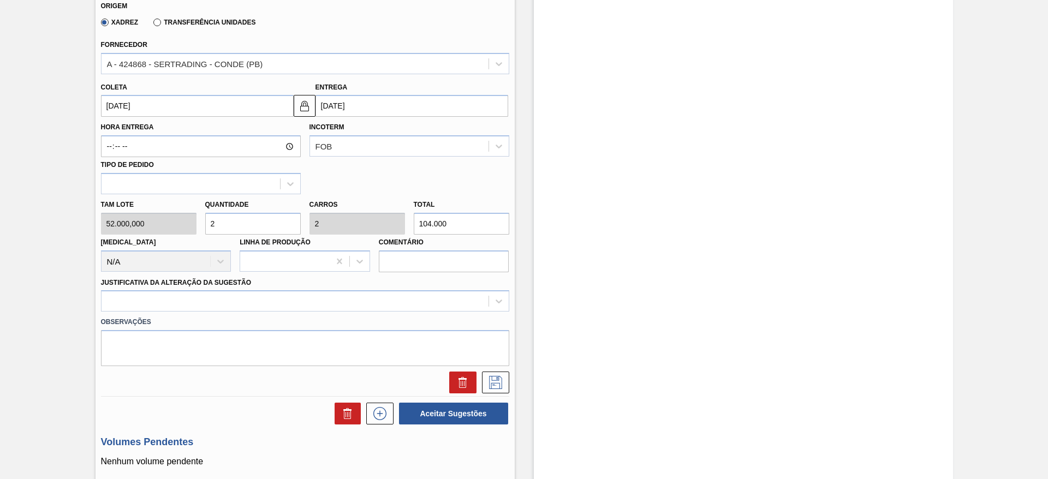
scroll to position [443, 0]
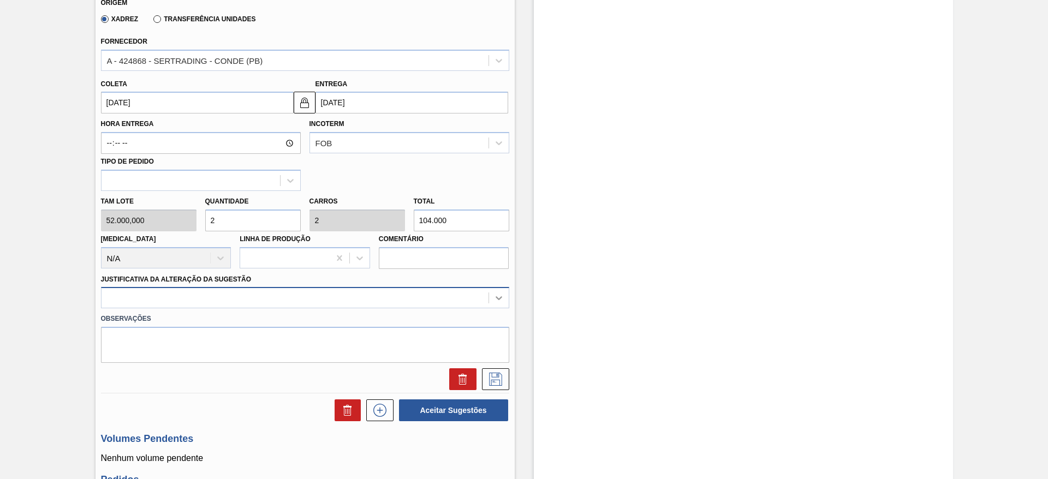
click at [504, 288] on div at bounding box center [499, 298] width 20 height 20
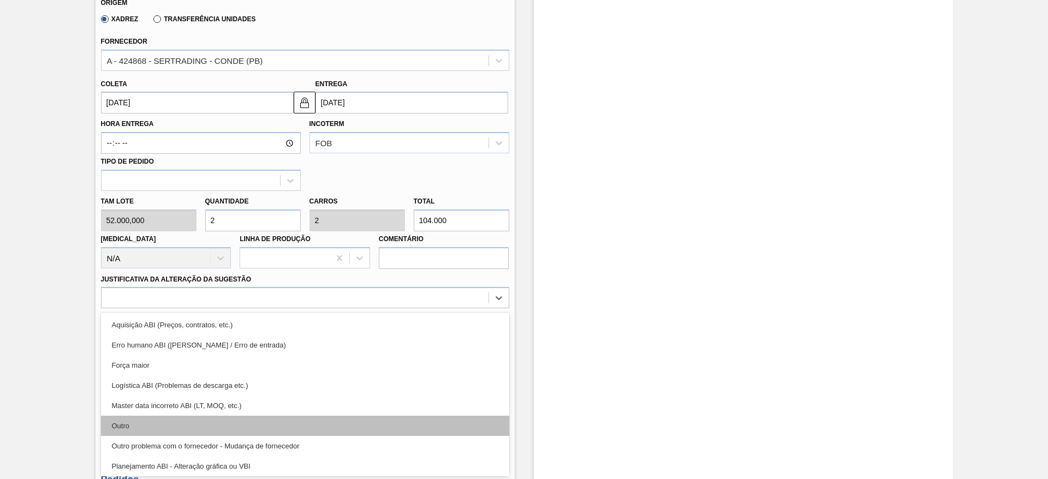
click at [138, 416] on div "Outro" at bounding box center [305, 426] width 408 height 20
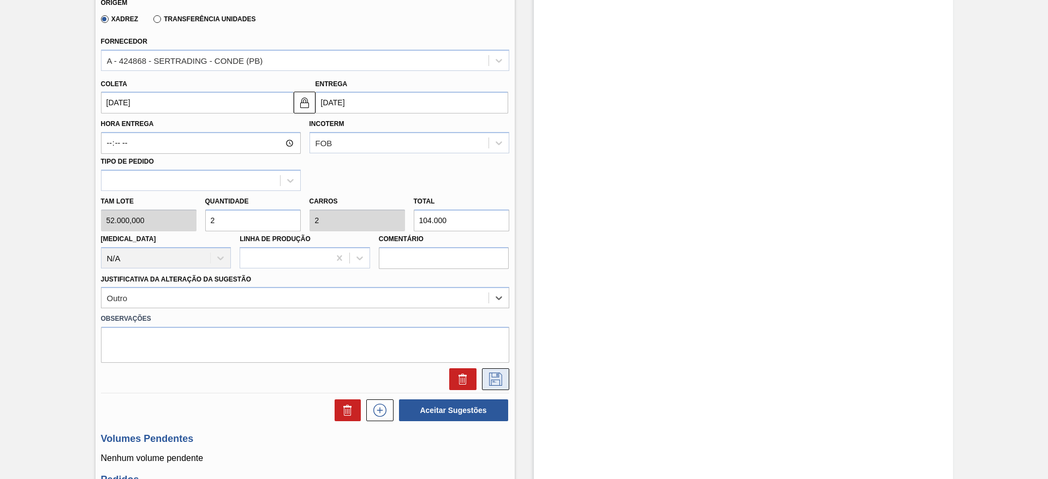
click at [495, 373] on icon at bounding box center [495, 379] width 17 height 13
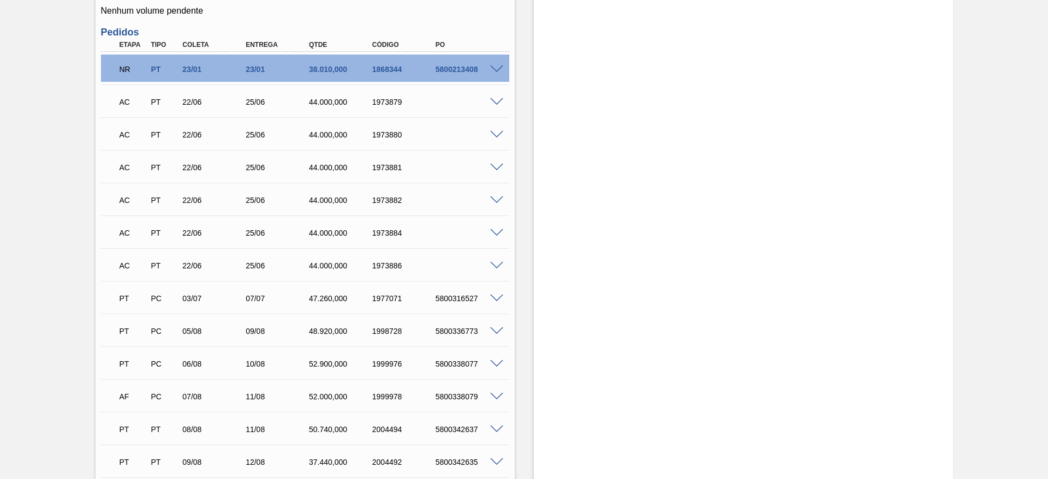
scroll to position [198, 0]
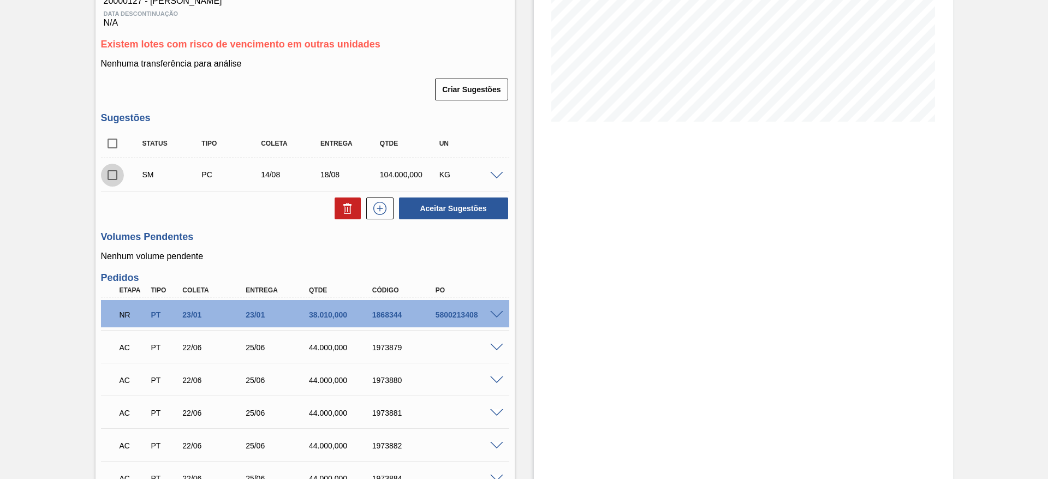
click at [113, 165] on input "checkbox" at bounding box center [112, 175] width 23 height 23
click at [449, 200] on button "Aceitar Sugestões" at bounding box center [453, 209] width 109 height 22
checkbox input "false"
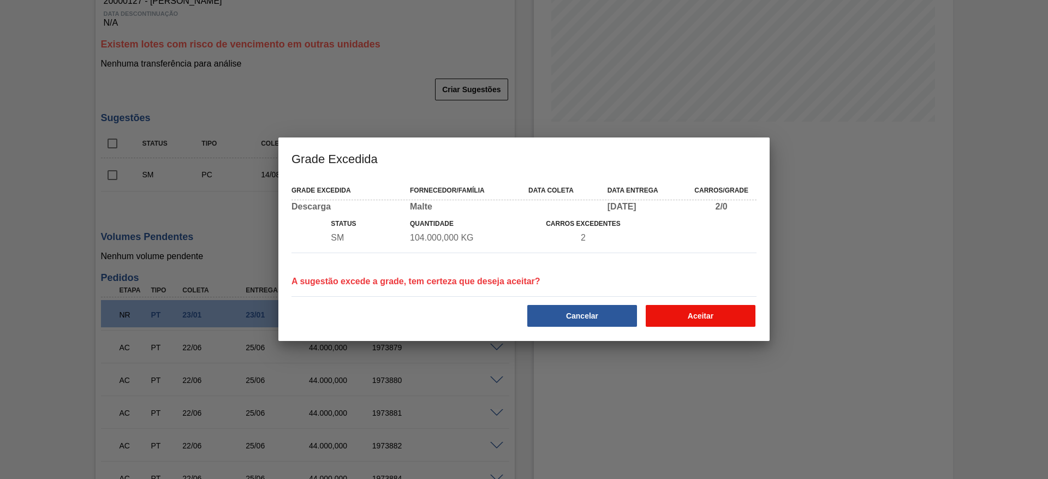
click at [680, 311] on button "Aceitar" at bounding box center [701, 316] width 110 height 22
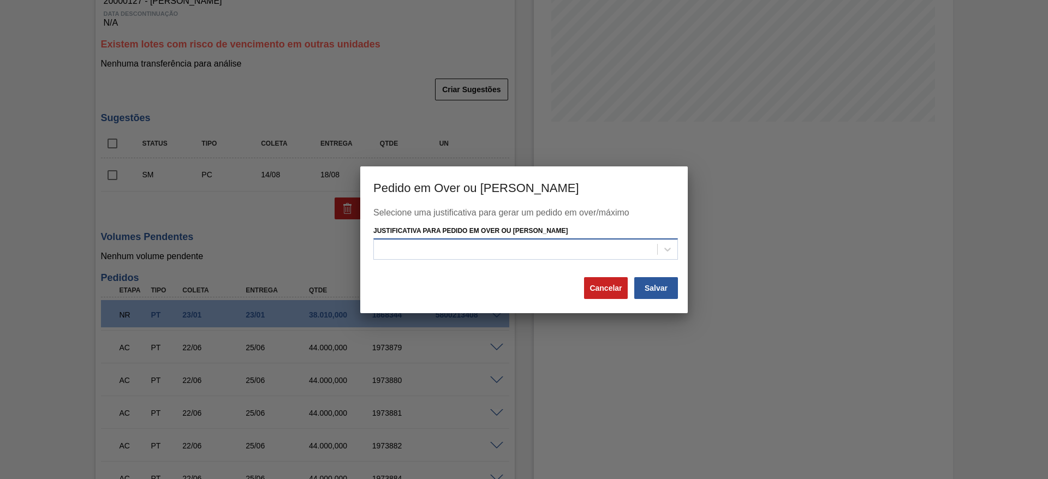
click at [405, 245] on div at bounding box center [515, 250] width 283 height 16
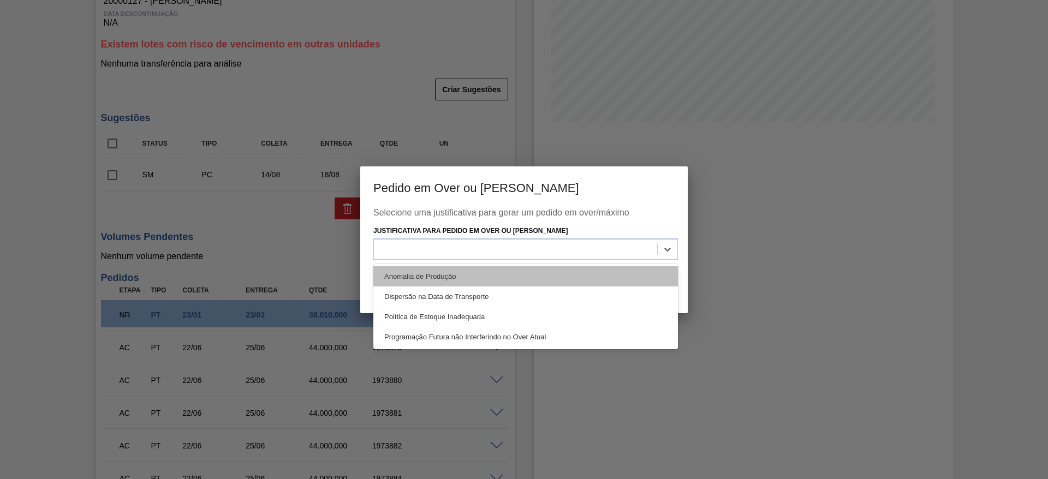
click at [406, 274] on div "Anomalia de Produção" at bounding box center [525, 276] width 305 height 20
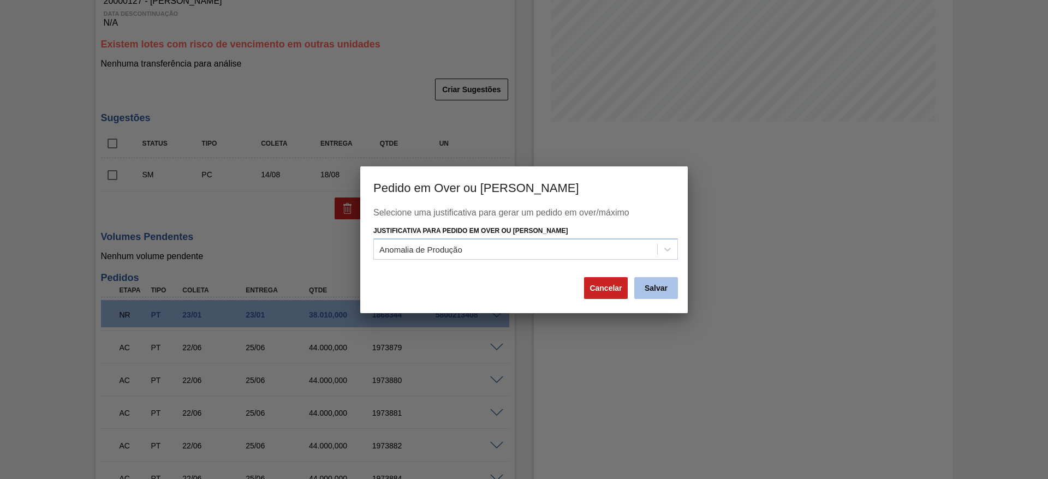
click at [661, 289] on button "Salvar" at bounding box center [656, 288] width 44 height 22
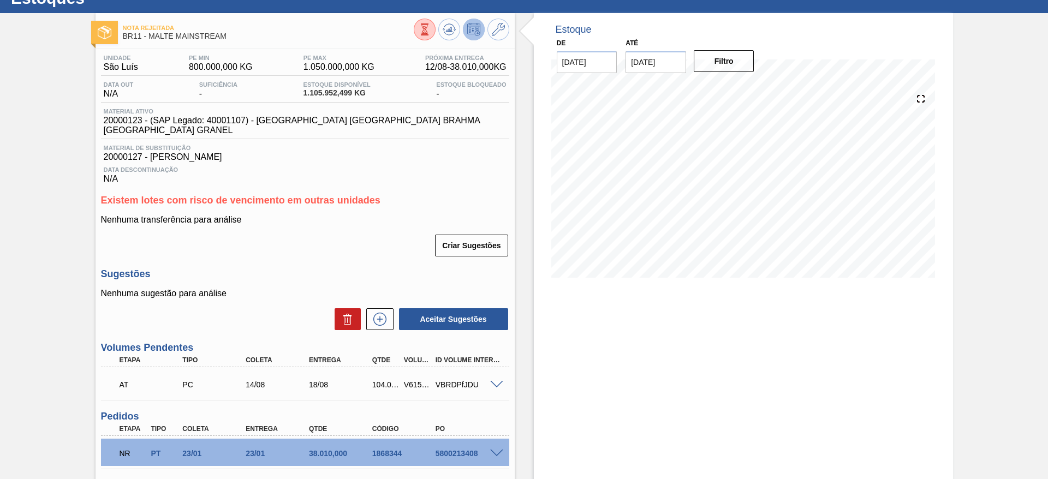
scroll to position [0, 0]
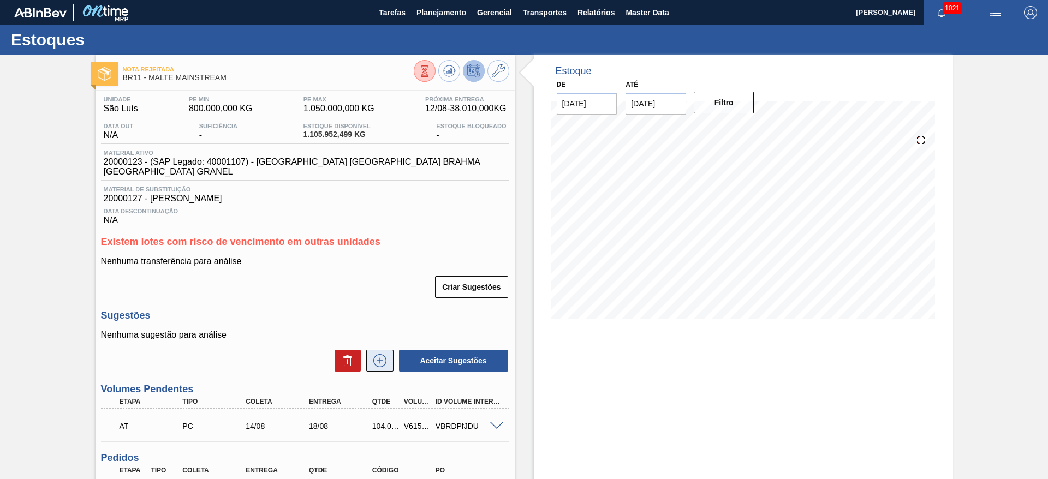
click at [381, 354] on icon at bounding box center [379, 360] width 17 height 13
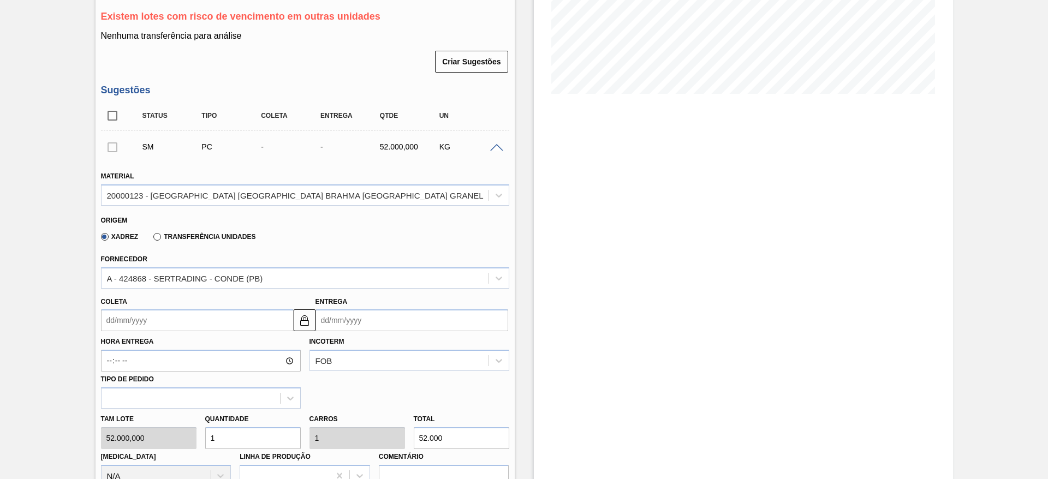
scroll to position [328, 0]
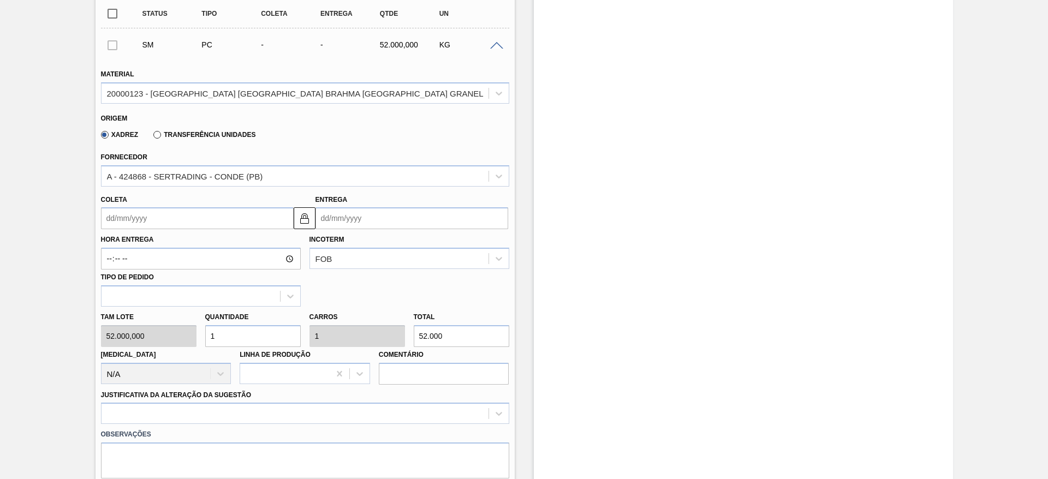
click at [179, 324] on div "Tam lote 52.000,000 Quantidade 1 Carros 1 Total 52.000 [MEDICAL_DATA] N/A Linha…" at bounding box center [305, 346] width 417 height 78
type input "4"
type input "208.000"
type input "4"
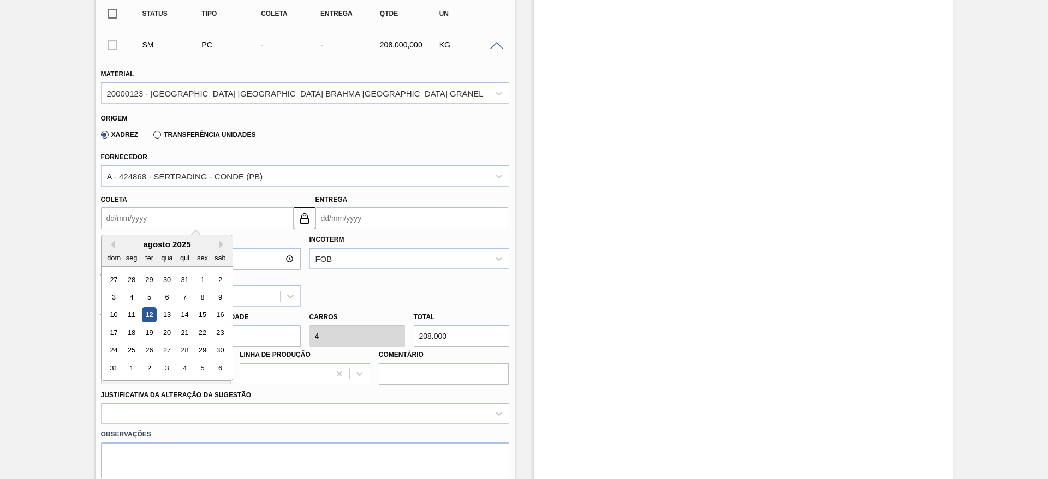
click at [108, 209] on input "Coleta" at bounding box center [197, 218] width 193 height 22
click at [163, 249] on div "dom seg ter qua qui sex sab" at bounding box center [167, 257] width 131 height 17
click at [220, 308] on div "16" at bounding box center [219, 315] width 15 height 15
type input "[DATE]"
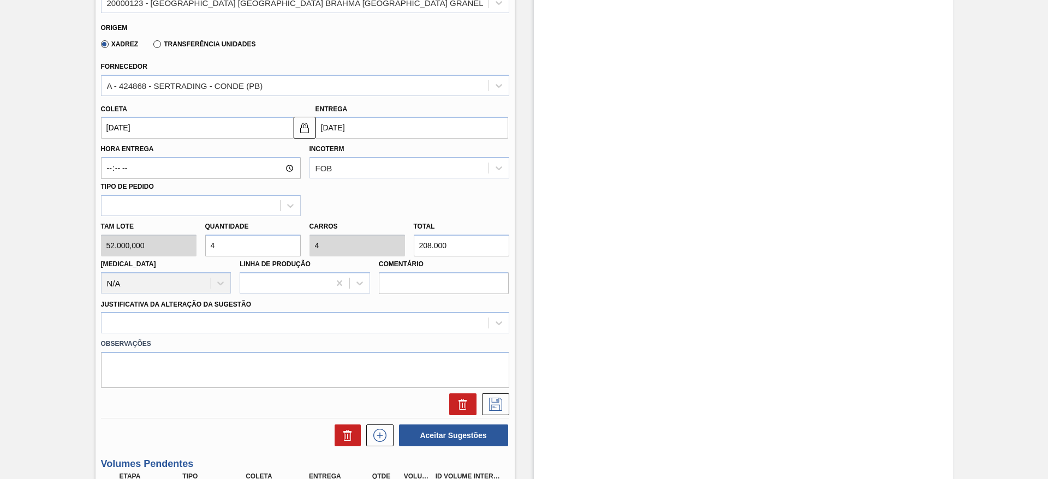
scroll to position [491, 0]
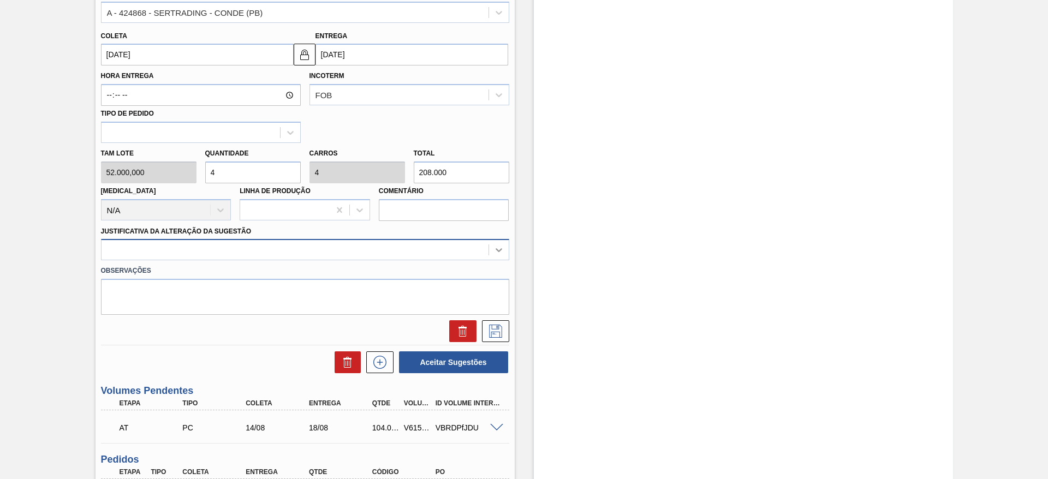
click at [499, 245] on icon at bounding box center [499, 250] width 11 height 11
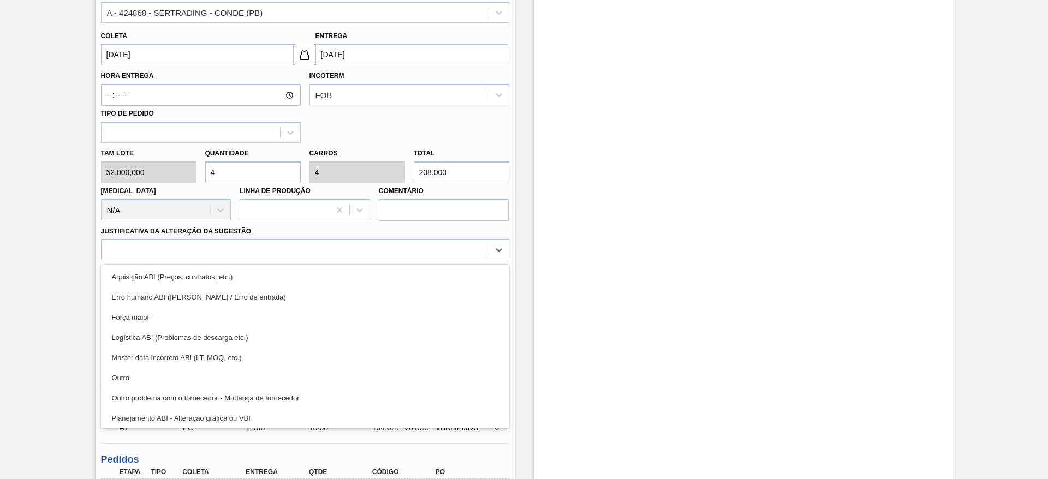
drag, startPoint x: 130, startPoint y: 364, endPoint x: 219, endPoint y: 349, distance: 90.8
click at [129, 368] on div "Outro" at bounding box center [305, 378] width 408 height 20
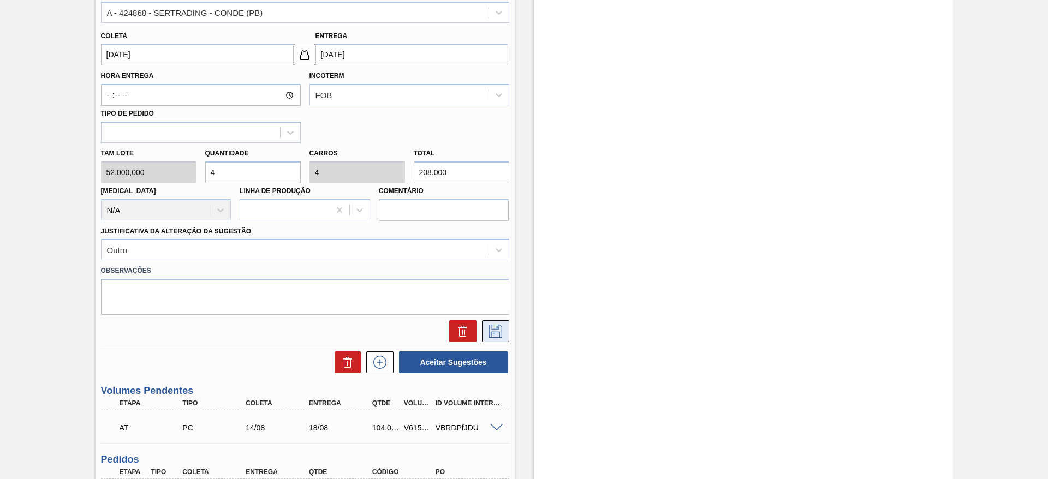
click at [492, 329] on button at bounding box center [495, 331] width 27 height 22
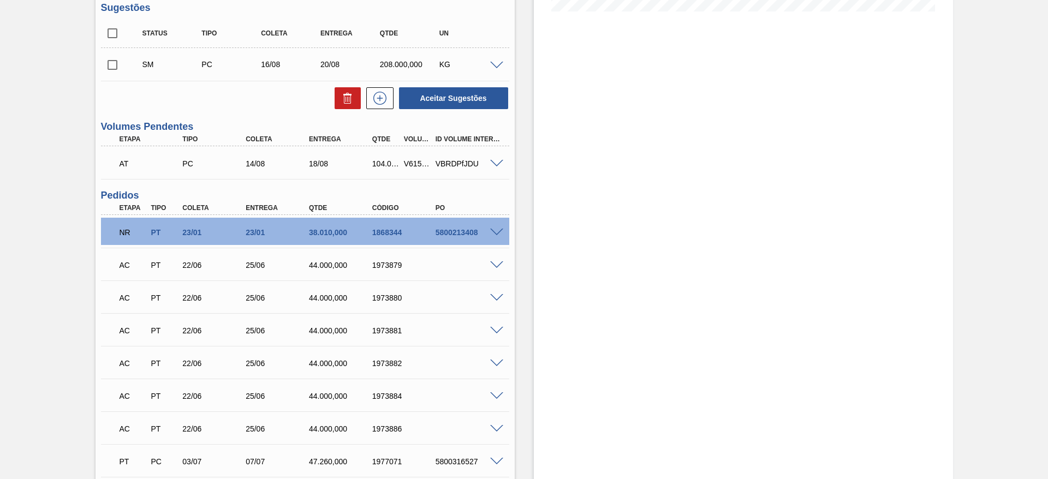
scroll to position [246, 0]
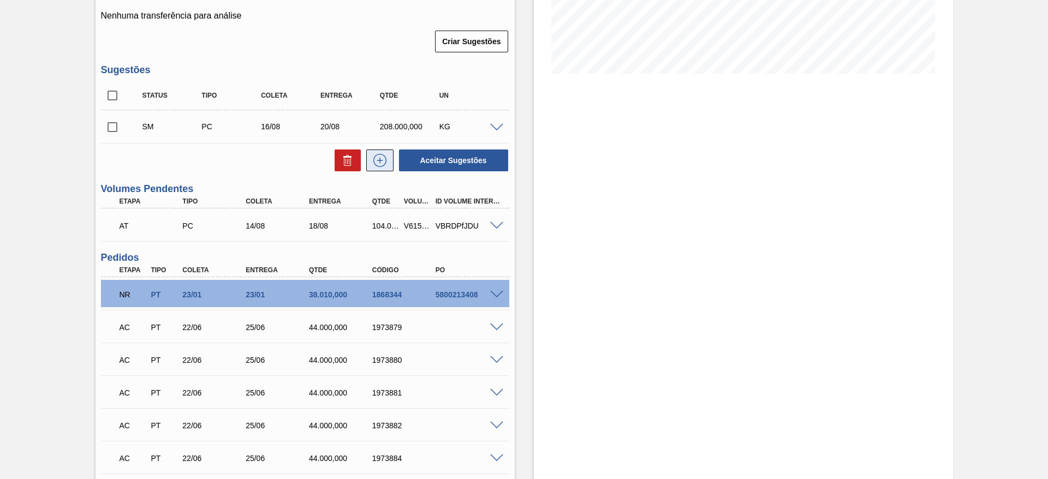
click at [379, 160] on icon at bounding box center [380, 160] width 6 height 1
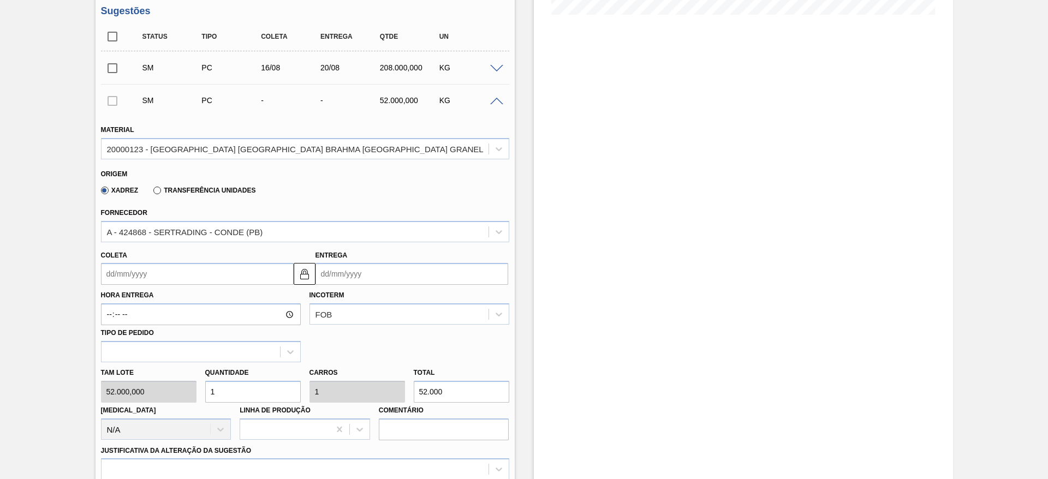
scroll to position [328, 0]
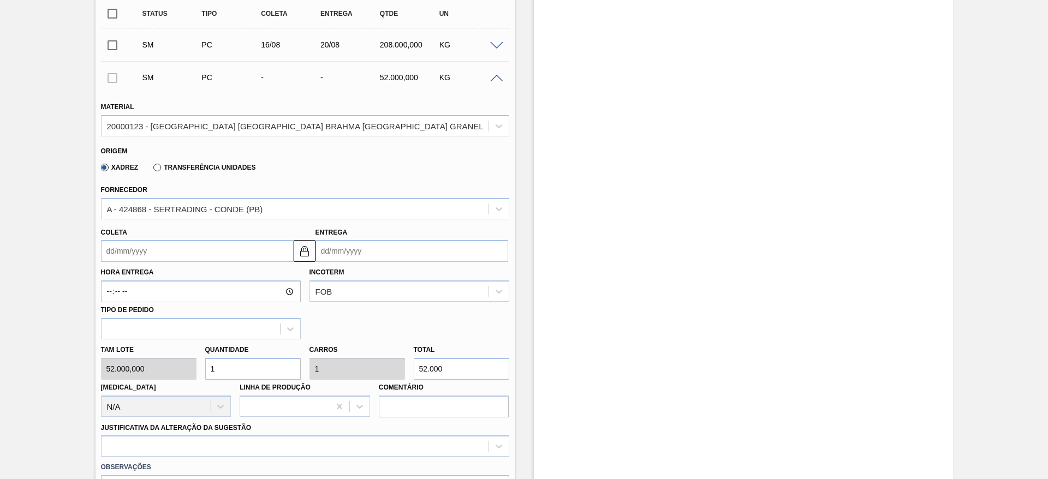
click at [155, 365] on div "Tam lote 52.000,000 Quantidade 1 Carros 1 Total 52.000 [MEDICAL_DATA] N/A Linha…" at bounding box center [305, 379] width 417 height 78
type input "4"
type input "208.000"
type input "4"
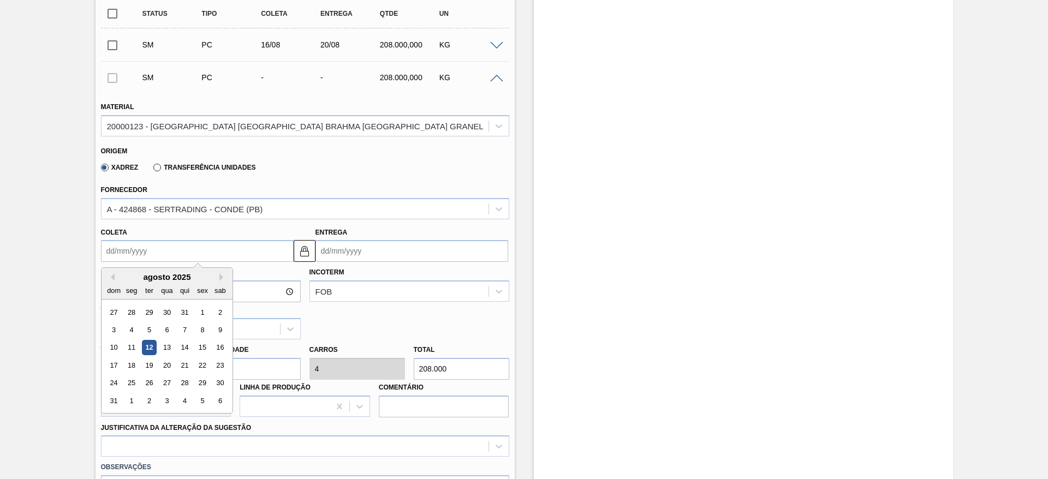
click at [109, 240] on input "Coleta" at bounding box center [197, 251] width 193 height 22
click at [158, 282] on div "dom seg ter qua qui sex sab" at bounding box center [167, 290] width 131 height 17
click at [111, 358] on div "17" at bounding box center [113, 365] width 15 height 15
type input "[DATE]"
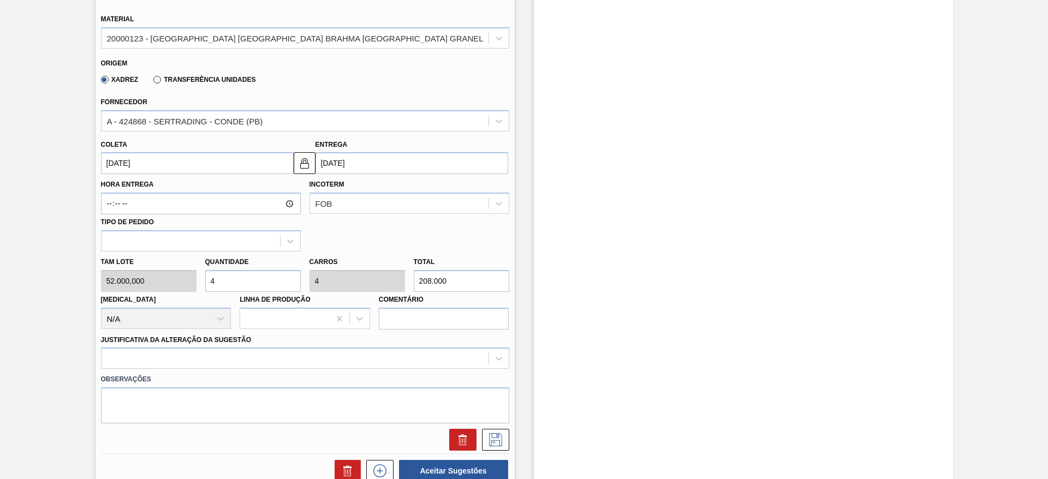
scroll to position [491, 0]
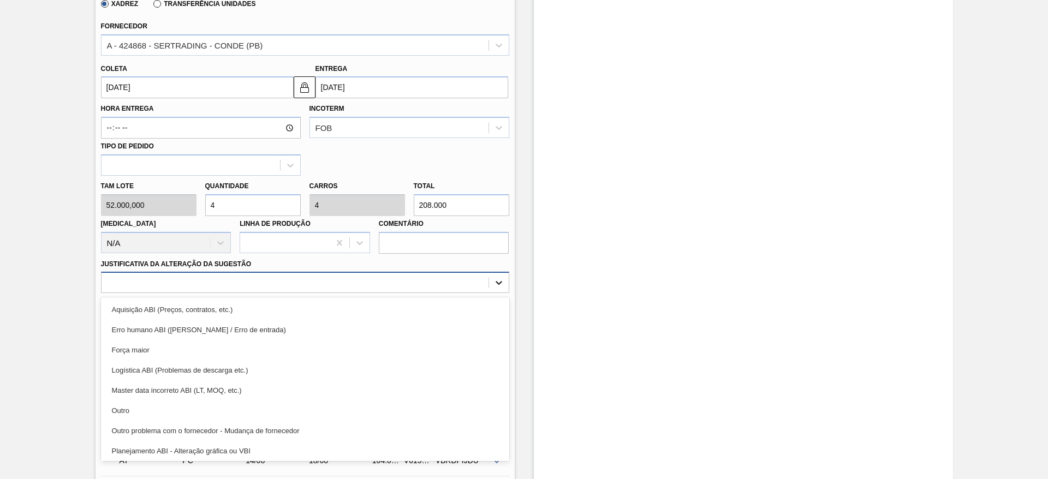
click at [503, 278] on div at bounding box center [499, 283] width 20 height 20
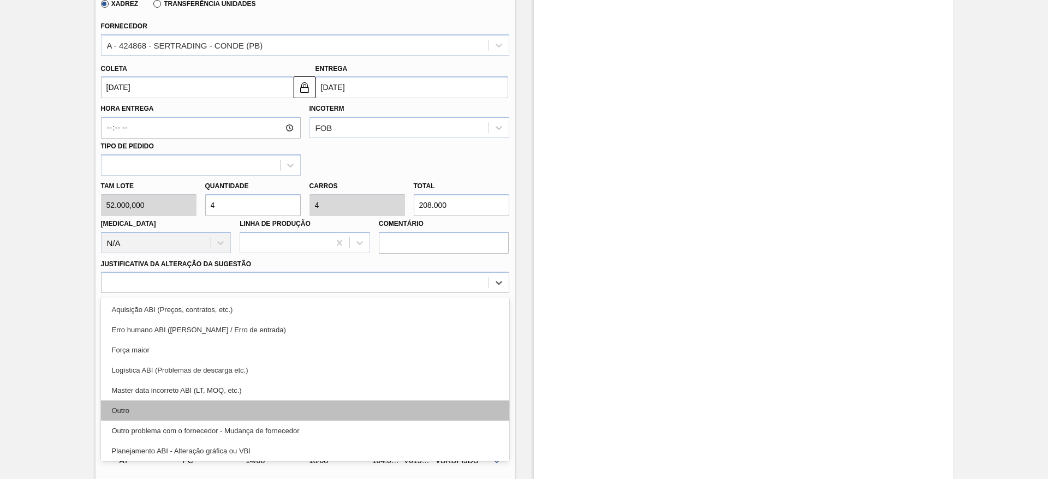
click at [110, 401] on div "Outro" at bounding box center [305, 411] width 408 height 20
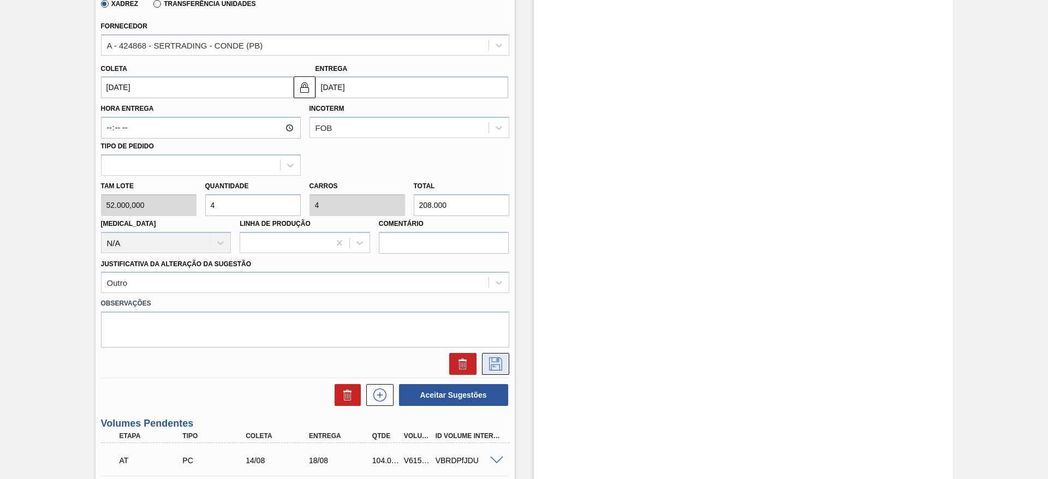
click at [507, 353] on button at bounding box center [495, 364] width 27 height 22
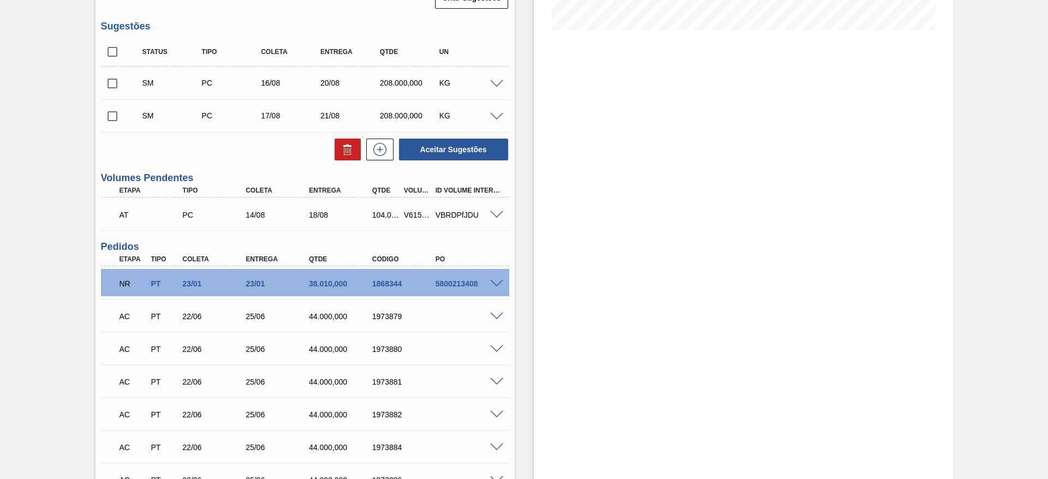
scroll to position [246, 0]
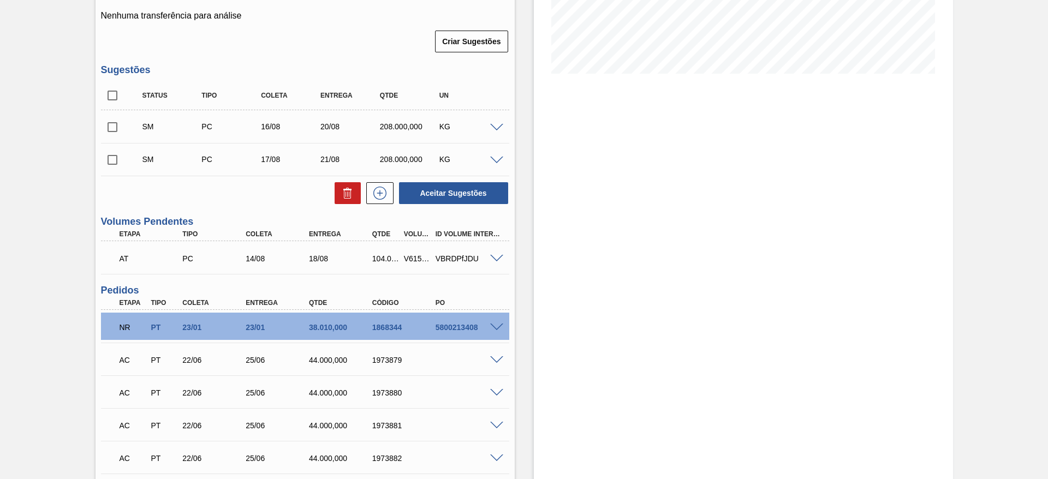
click at [108, 87] on input "checkbox" at bounding box center [112, 95] width 23 height 23
checkbox input "true"
click at [437, 182] on button "Aceitar Sugestões" at bounding box center [453, 193] width 109 height 22
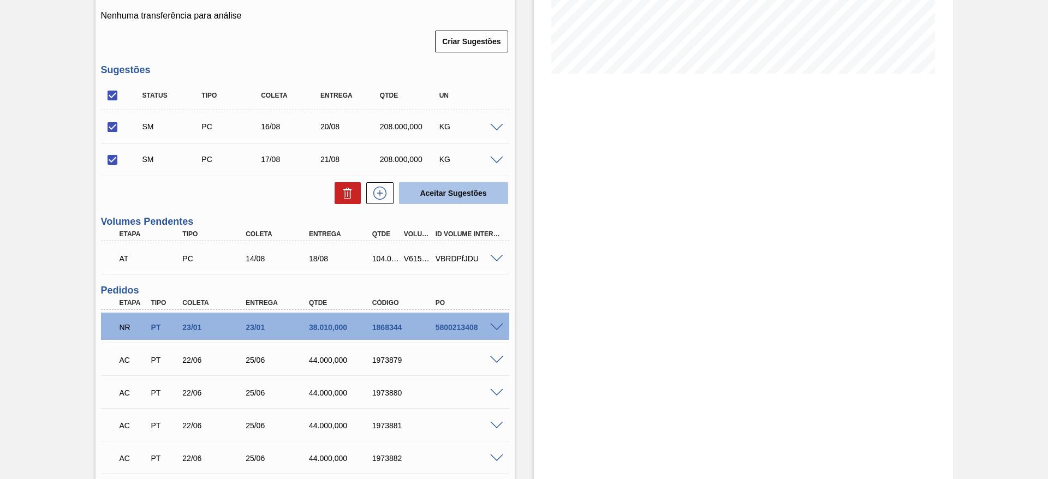
checkbox input "false"
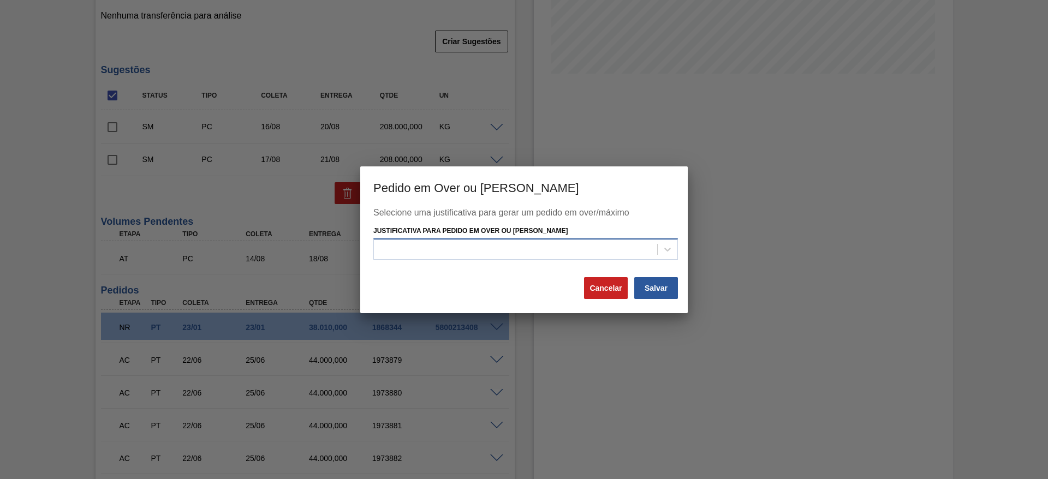
click at [424, 252] on div at bounding box center [515, 250] width 283 height 16
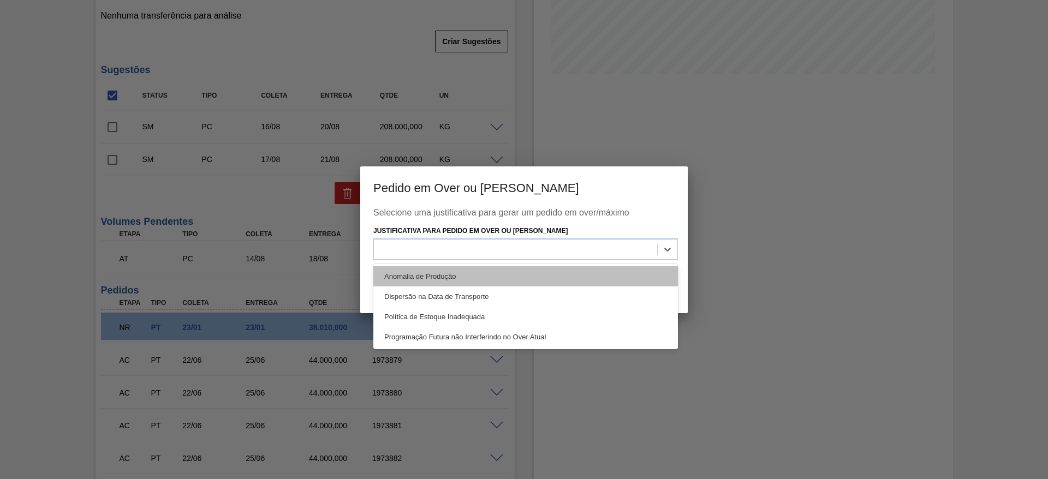
click at [401, 276] on div "Anomalia de Produção" at bounding box center [525, 276] width 305 height 20
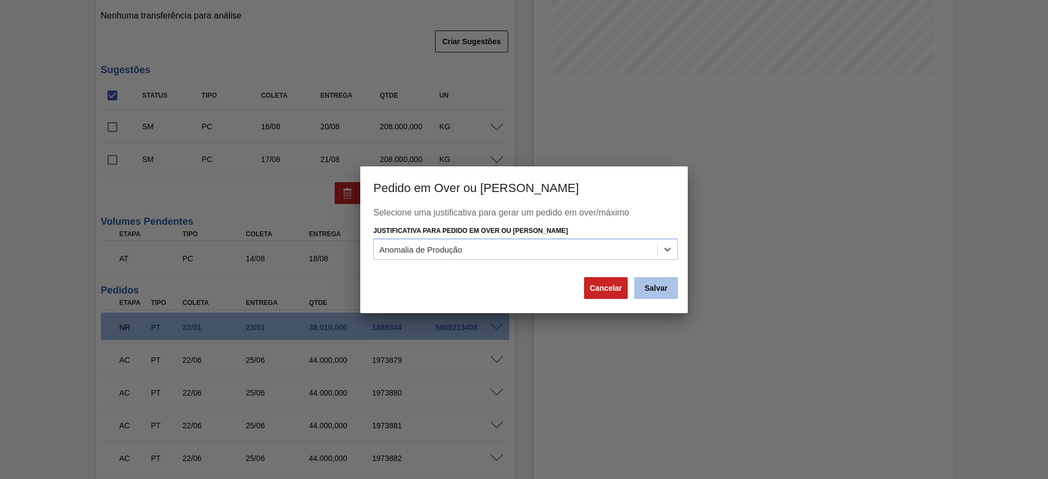
click at [661, 290] on button "Salvar" at bounding box center [656, 288] width 44 height 22
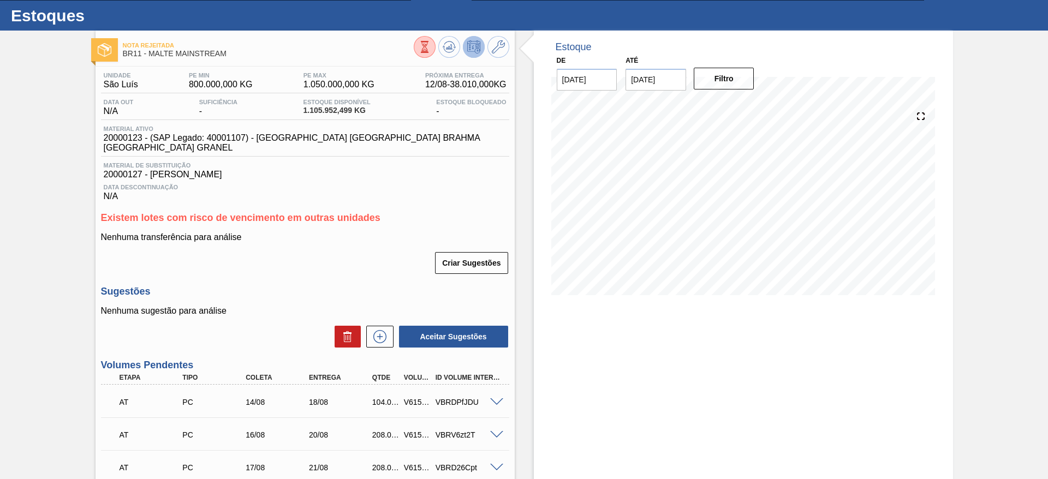
scroll to position [0, 0]
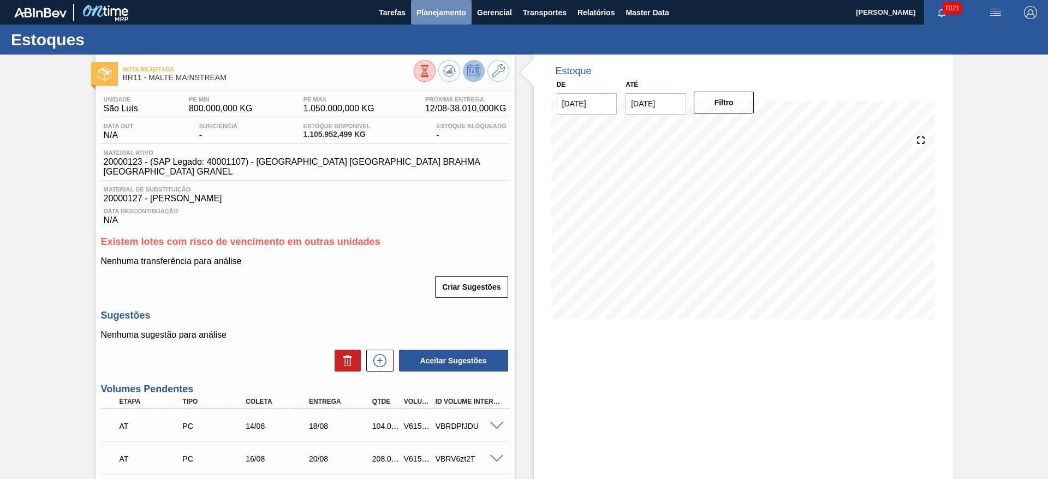
click at [450, 9] on span "Planejamento" at bounding box center [442, 12] width 50 height 13
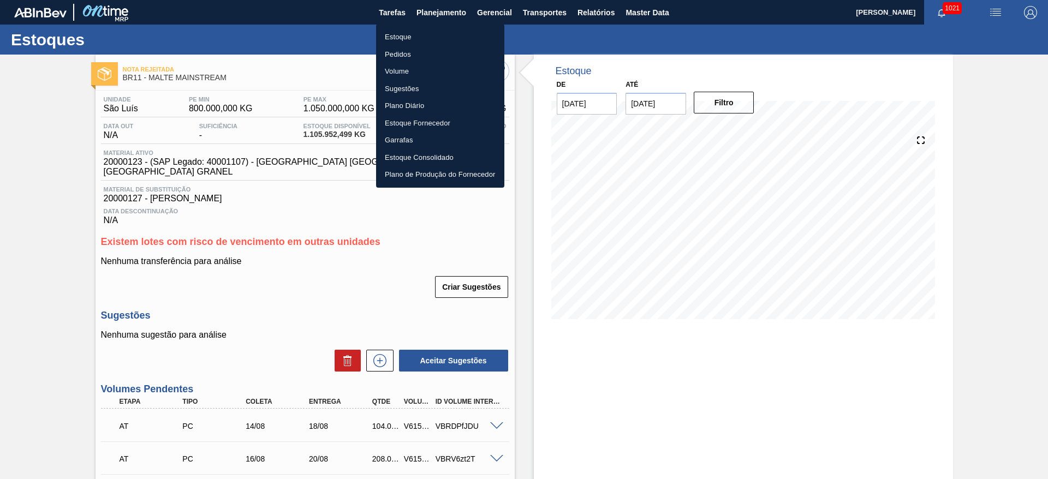
click at [399, 38] on li "Estoque" at bounding box center [440, 36] width 128 height 17
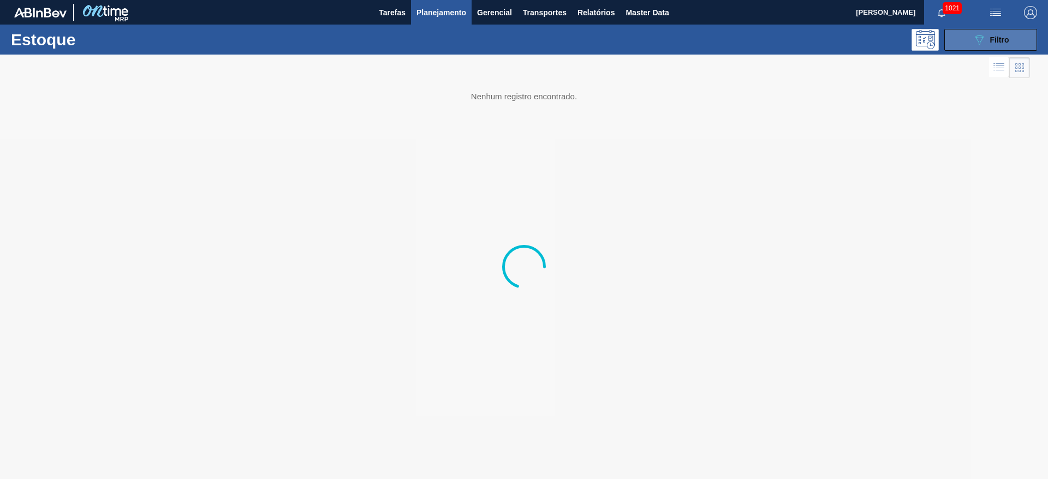
click at [994, 44] on div "089F7B8B-B2A5-4AFE-B5C0-19BA573D28AC Filtro" at bounding box center [991, 39] width 37 height 13
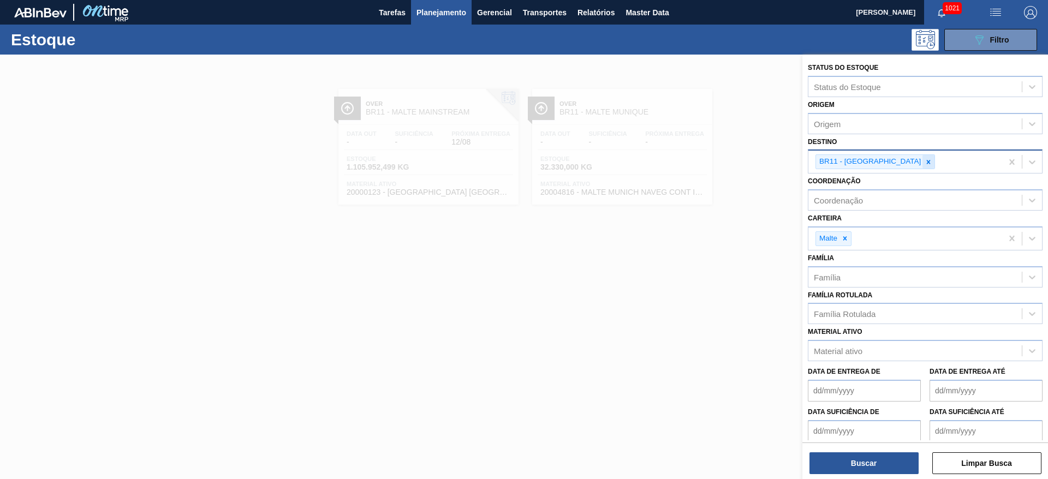
click at [925, 162] on icon at bounding box center [929, 162] width 8 height 8
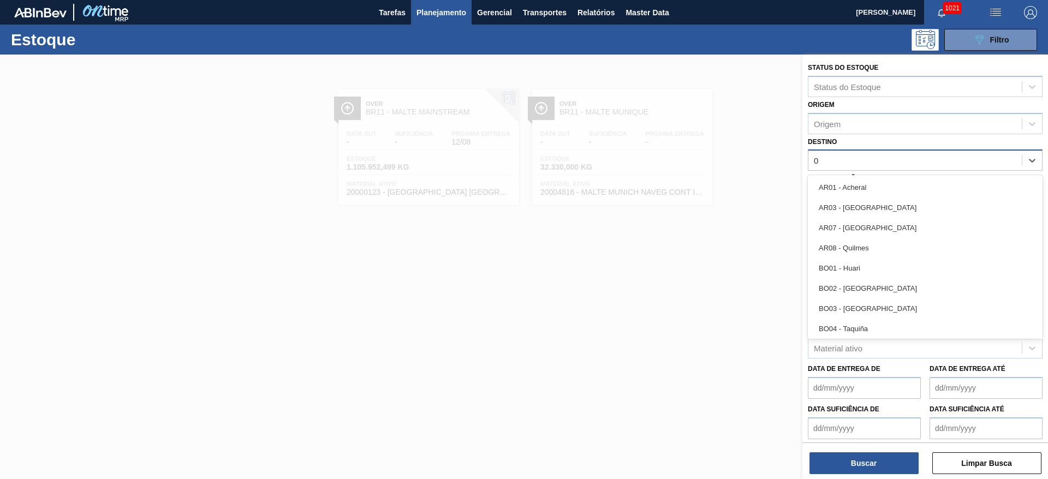
type input "03"
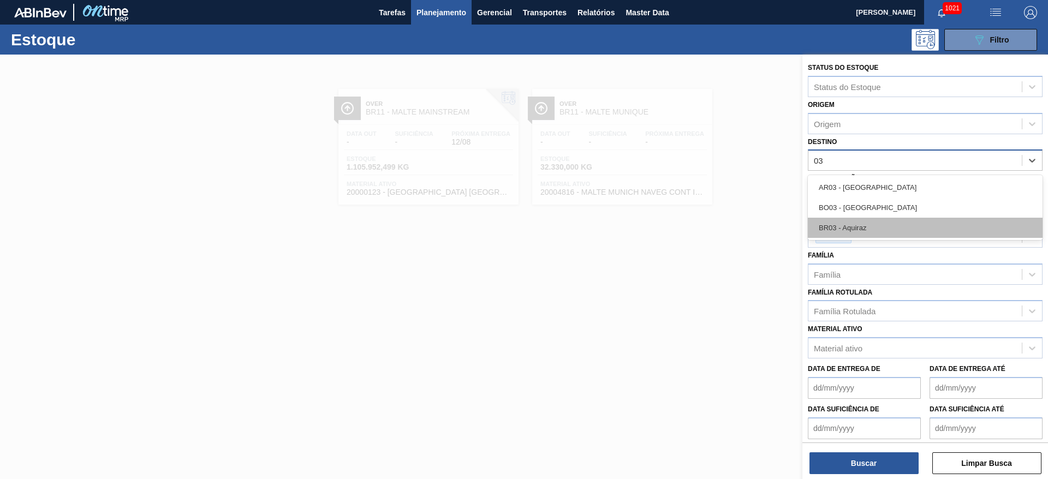
click at [859, 227] on div "BR03 - Aquiraz" at bounding box center [925, 228] width 235 height 20
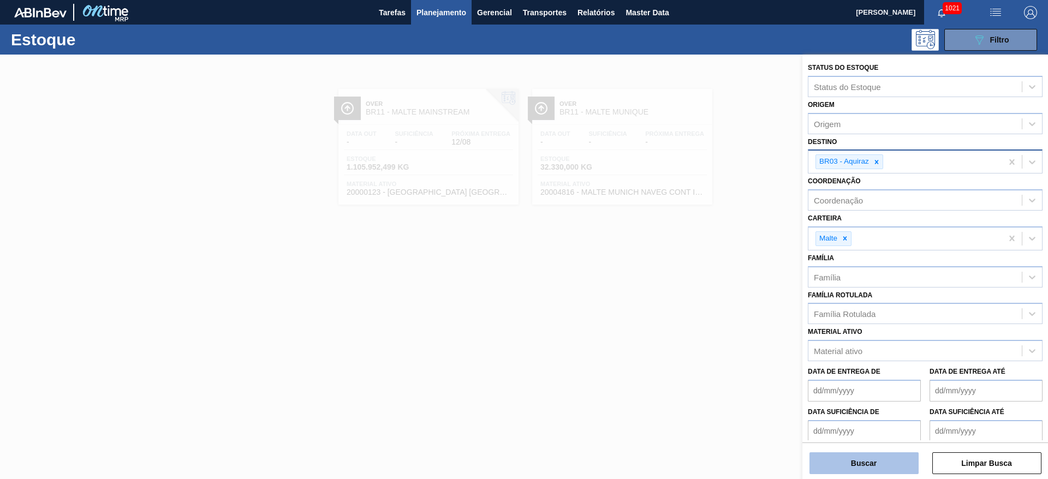
click at [835, 460] on button "Buscar" at bounding box center [864, 464] width 109 height 22
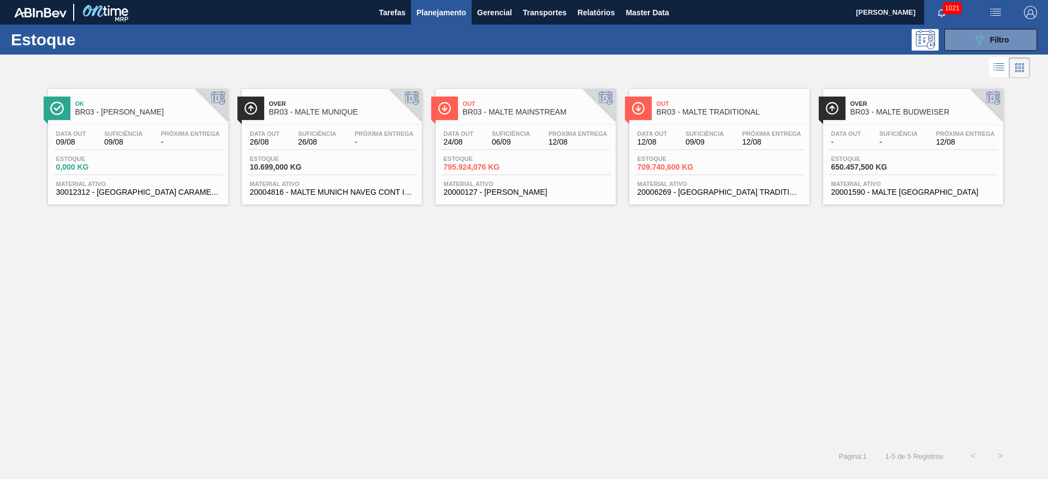
click at [501, 159] on span "Estoque" at bounding box center [482, 159] width 76 height 7
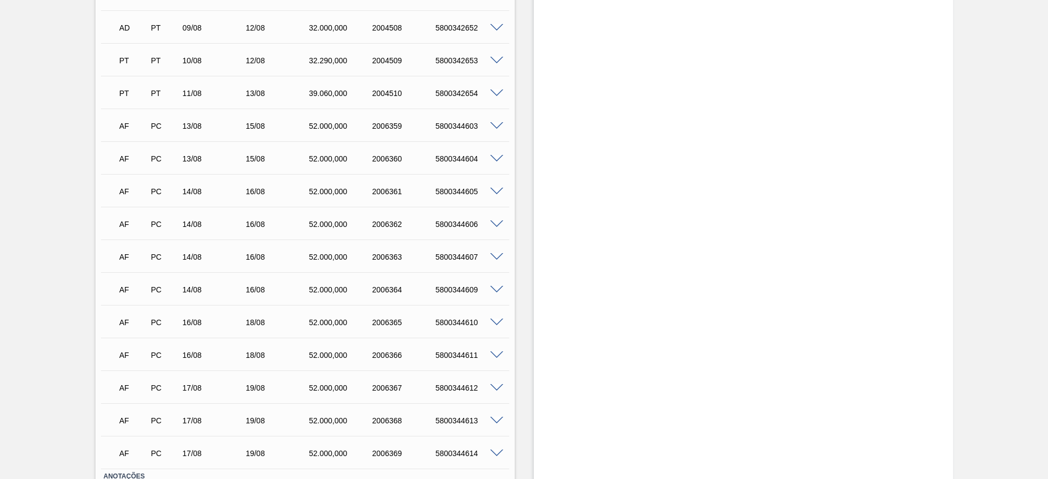
scroll to position [783, 0]
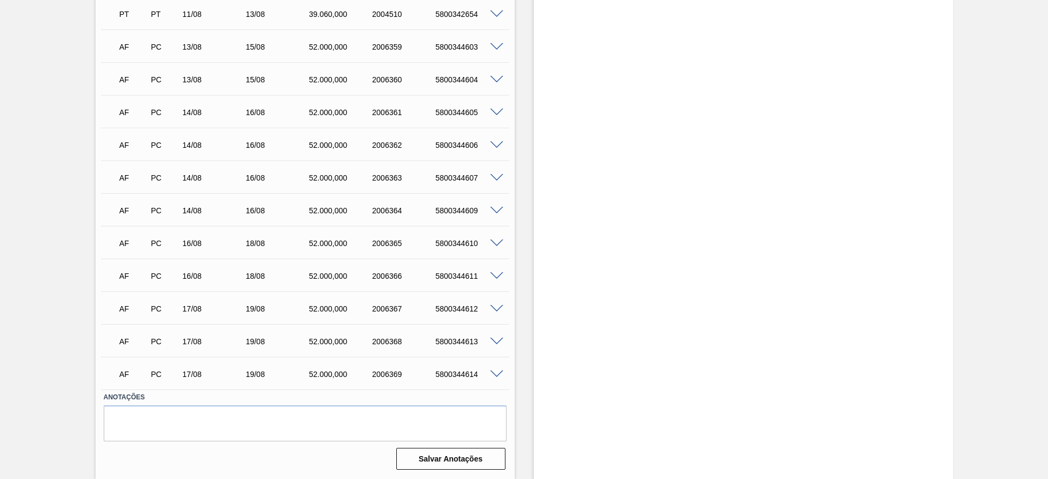
click at [495, 277] on span at bounding box center [496, 276] width 13 height 8
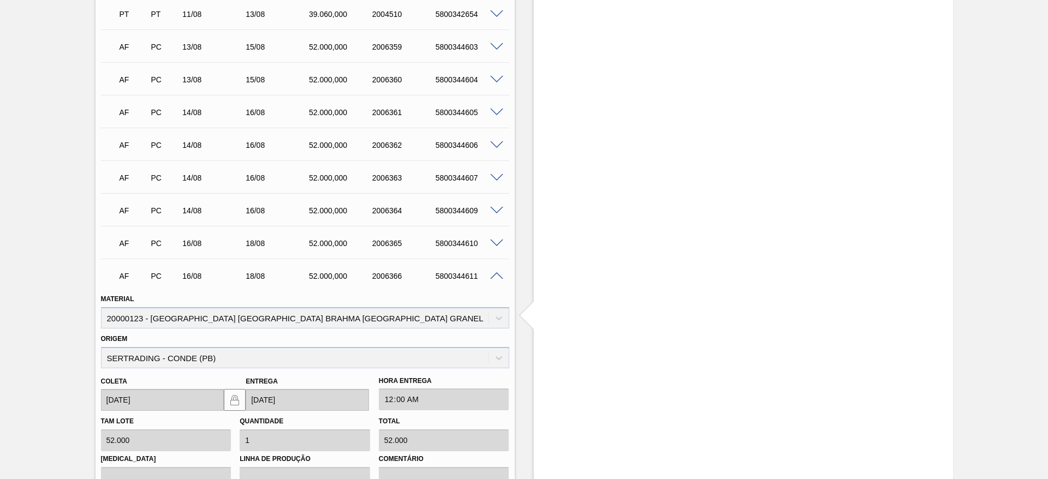
click at [493, 277] on span at bounding box center [496, 276] width 13 height 8
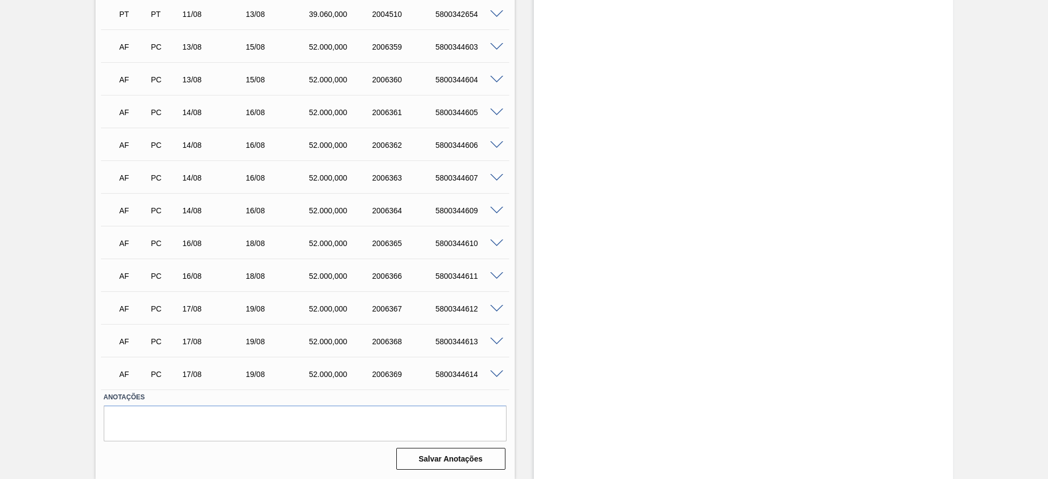
click at [490, 307] on span at bounding box center [496, 309] width 13 height 8
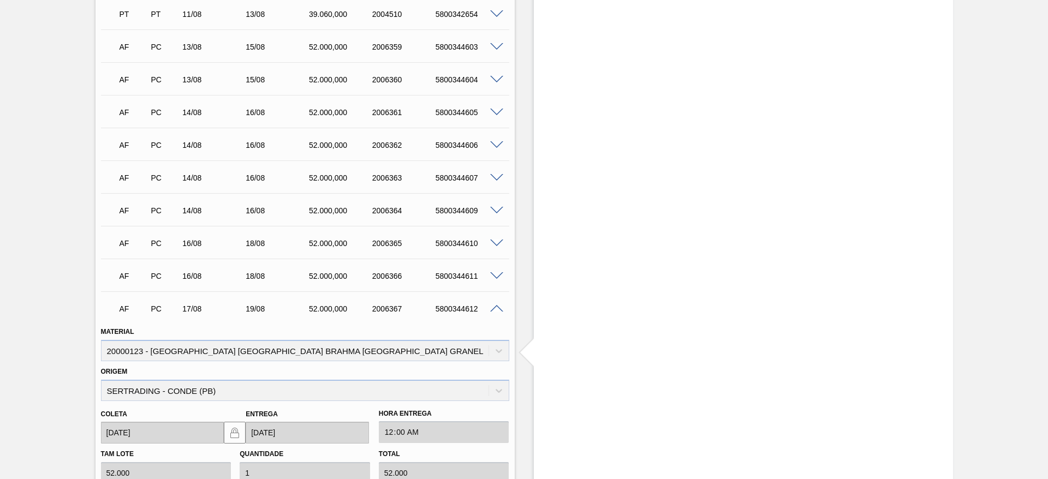
click at [490, 307] on span at bounding box center [496, 309] width 13 height 8
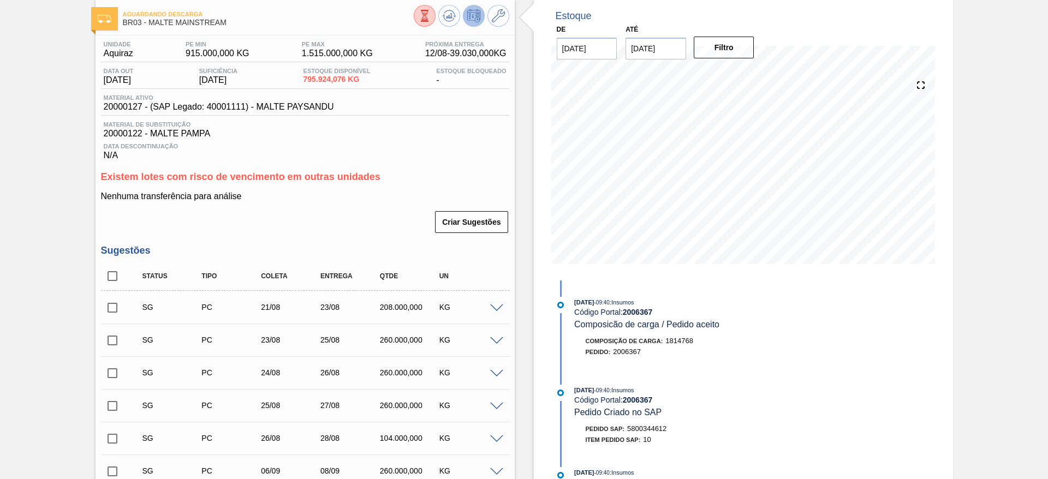
scroll to position [0, 0]
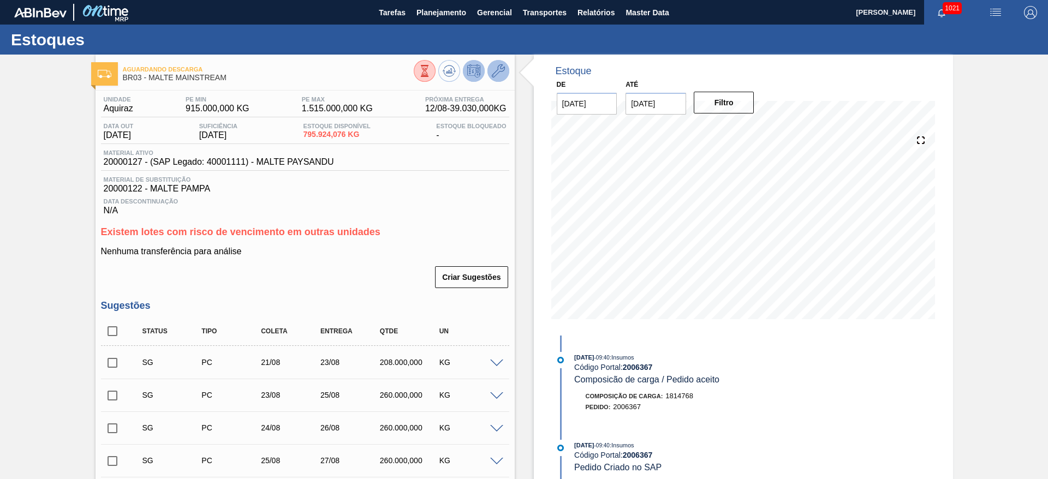
click at [492, 72] on icon at bounding box center [498, 70] width 13 height 13
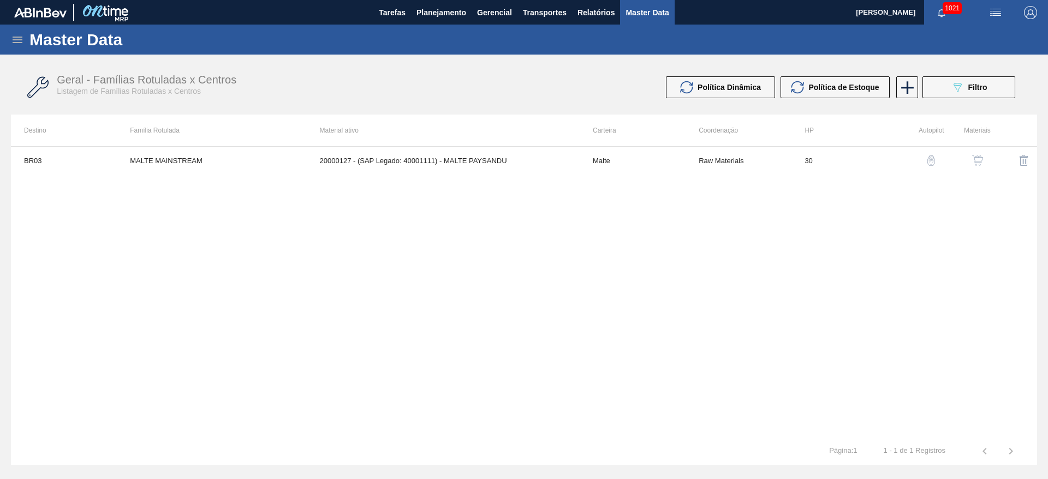
click at [981, 163] on img "button" at bounding box center [977, 160] width 11 height 11
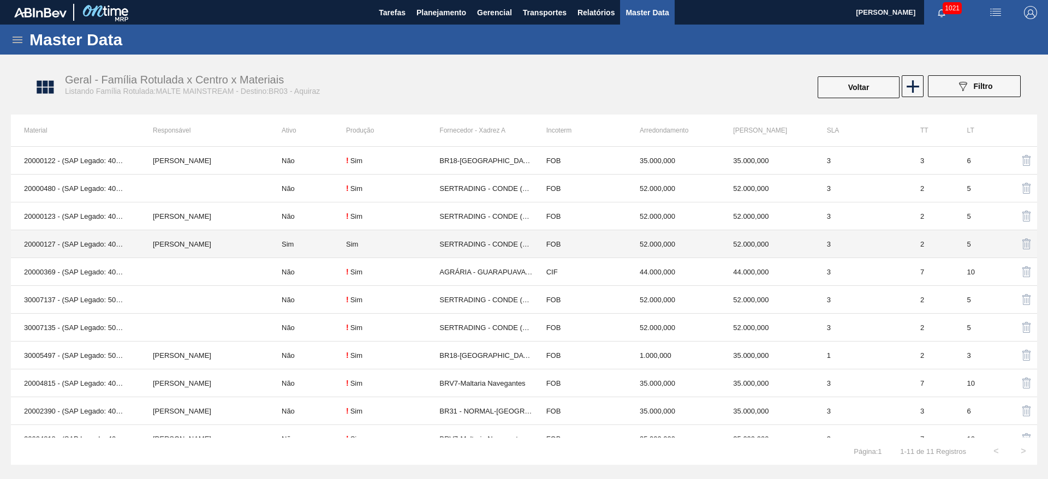
click at [287, 247] on td "Sim" at bounding box center [308, 244] width 78 height 28
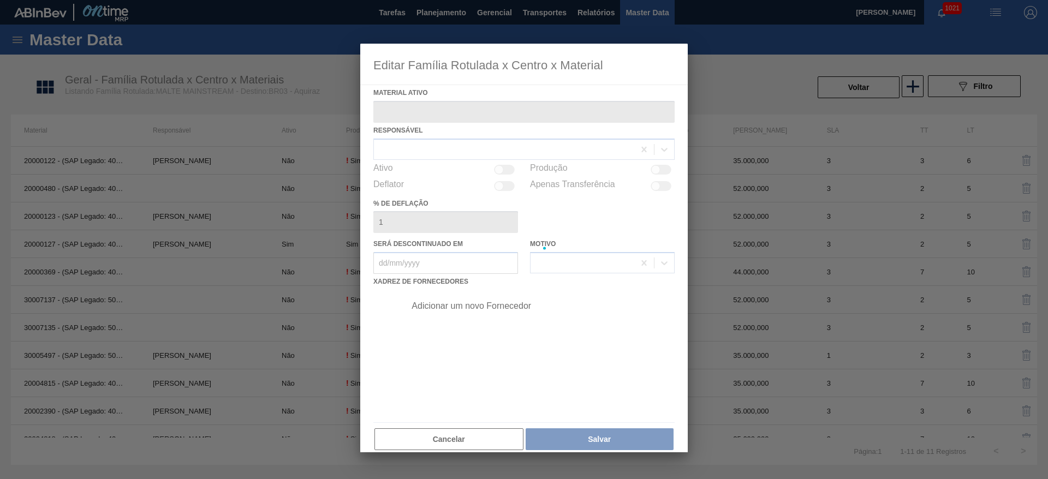
type ativo "20000127 - (SAP Legado: 40001111) - MALTE PAYSANDU"
checkbox input "true"
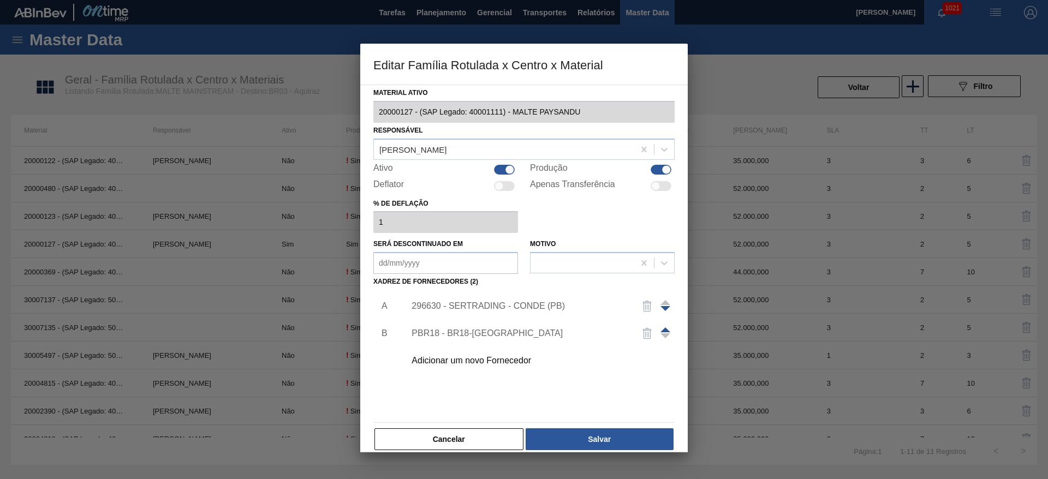
click at [499, 170] on div at bounding box center [504, 170] width 21 height 10
checkbox input "false"
click at [587, 436] on button "Salvar" at bounding box center [600, 440] width 148 height 22
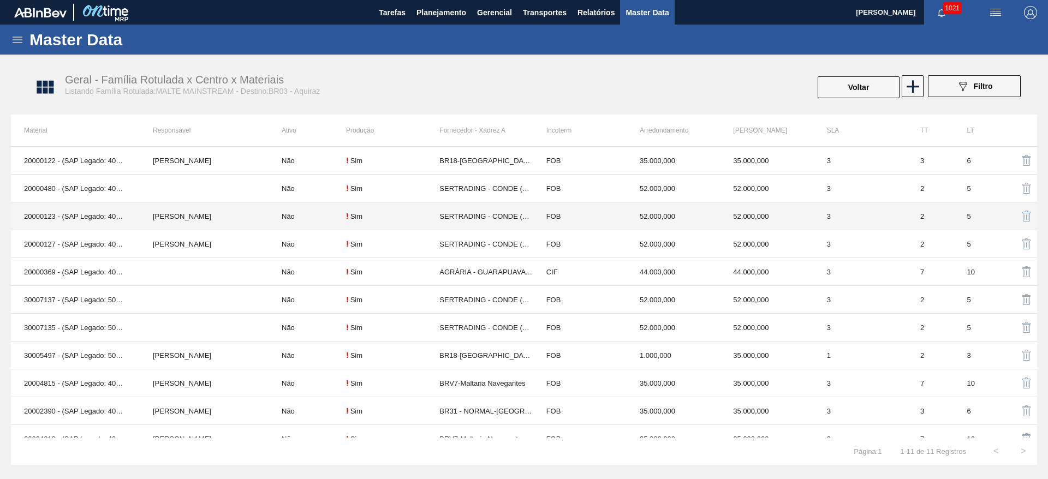
click at [282, 215] on td "Não" at bounding box center [308, 217] width 78 height 28
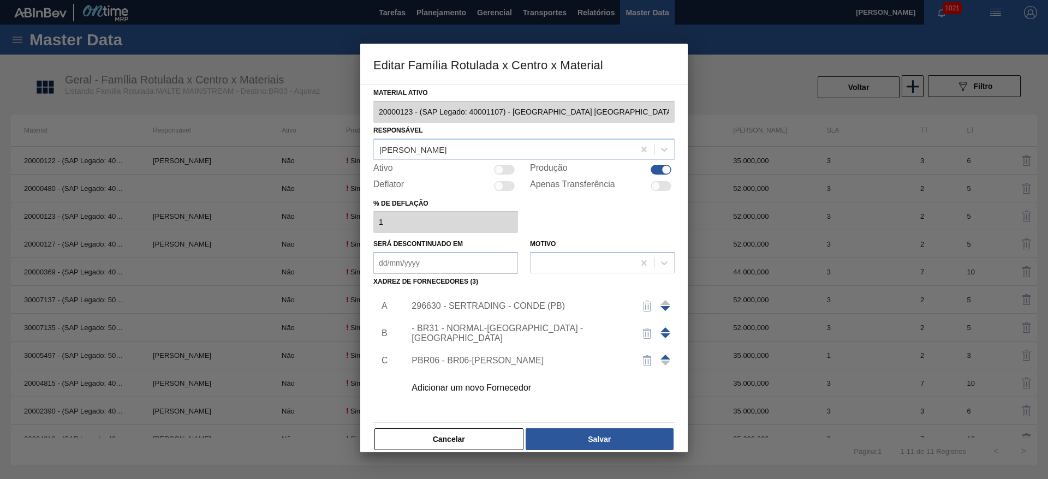
click at [502, 170] on div at bounding box center [499, 169] width 9 height 9
checkbox input "true"
click at [602, 441] on button "Salvar" at bounding box center [600, 440] width 148 height 22
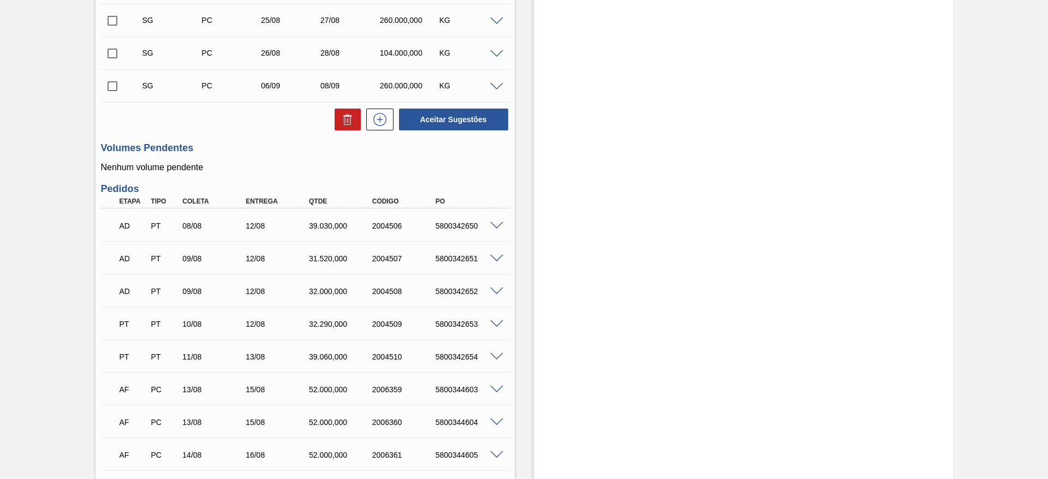
scroll to position [292, 0]
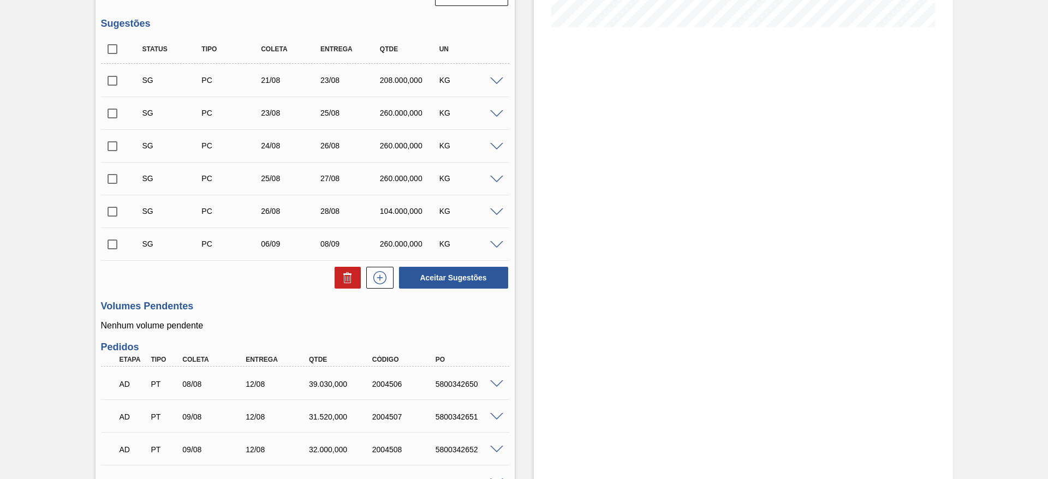
click at [496, 76] on div "KG" at bounding box center [470, 80] width 66 height 9
click at [497, 78] on span at bounding box center [496, 82] width 13 height 8
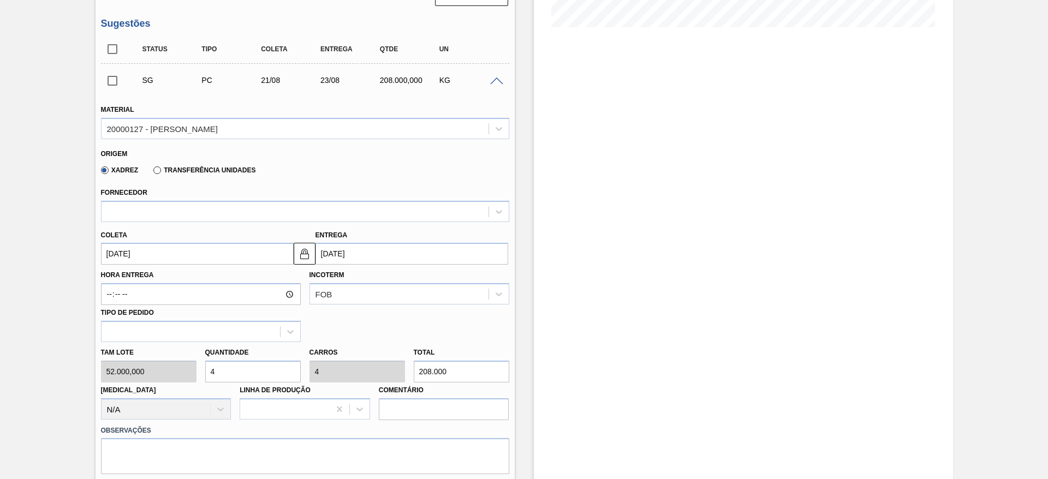
scroll to position [46, 0]
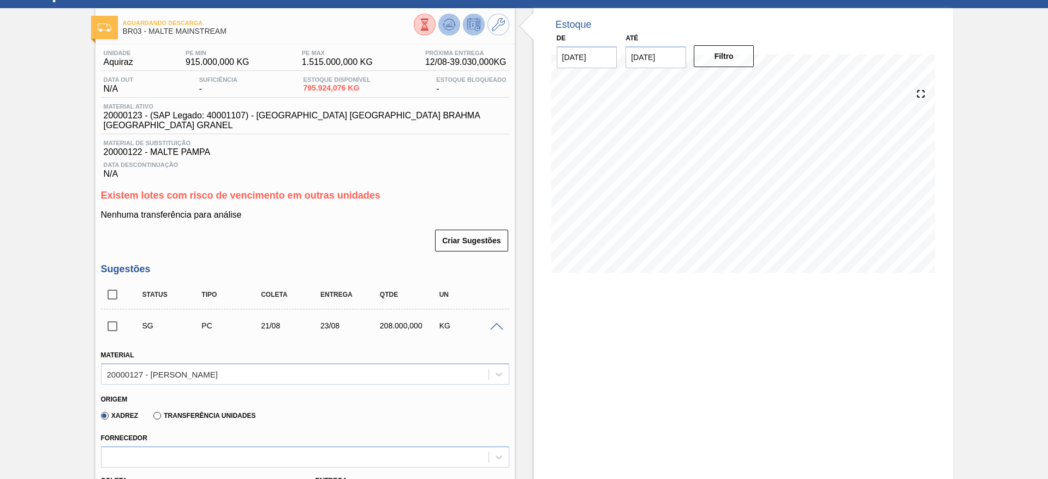
click at [449, 24] on icon at bounding box center [449, 24] width 7 height 5
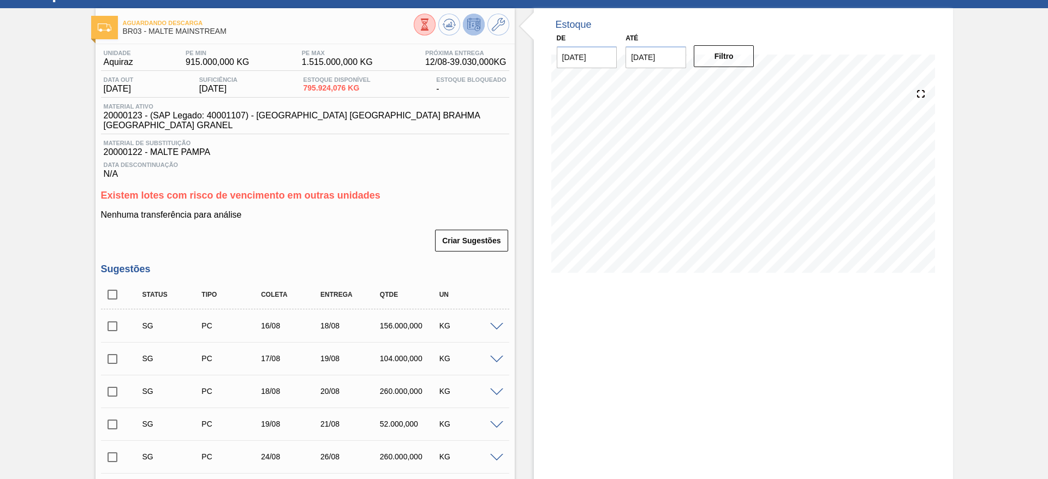
click at [494, 323] on span at bounding box center [496, 327] width 13 height 8
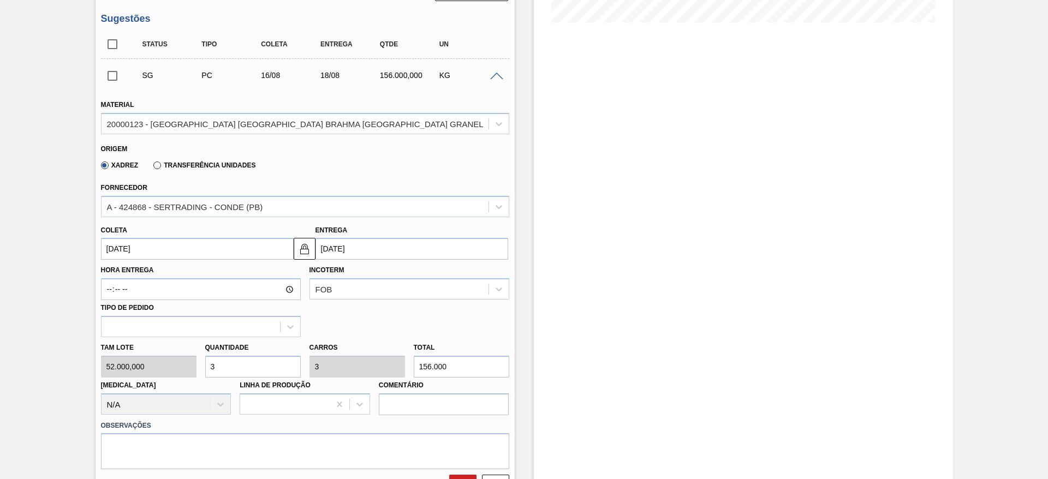
scroll to position [258, 0]
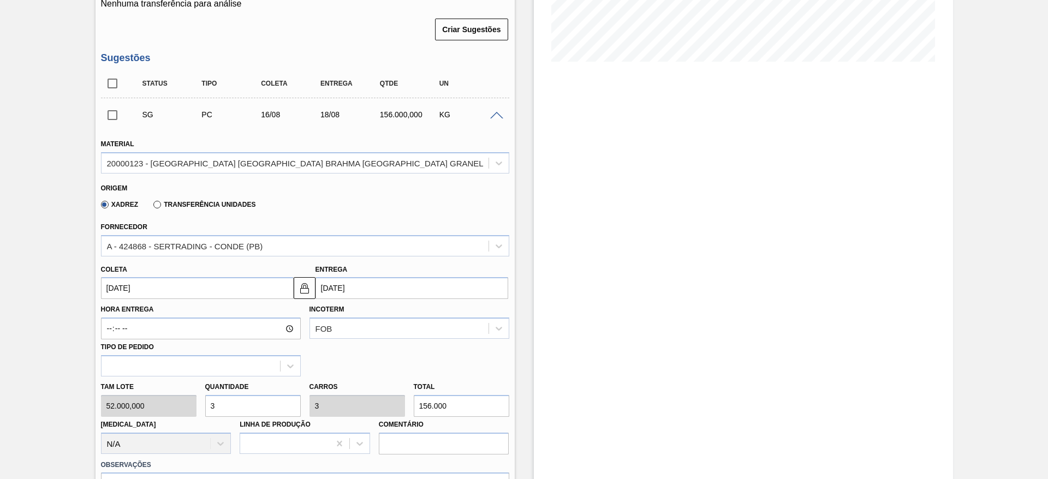
click at [183, 401] on div "Tam lote 52.000,000 Quantidade 3 Carros 3 Total 156.000 [MEDICAL_DATA] N/A Linh…" at bounding box center [305, 416] width 417 height 78
type input "2"
type input "104.000"
type input "2"
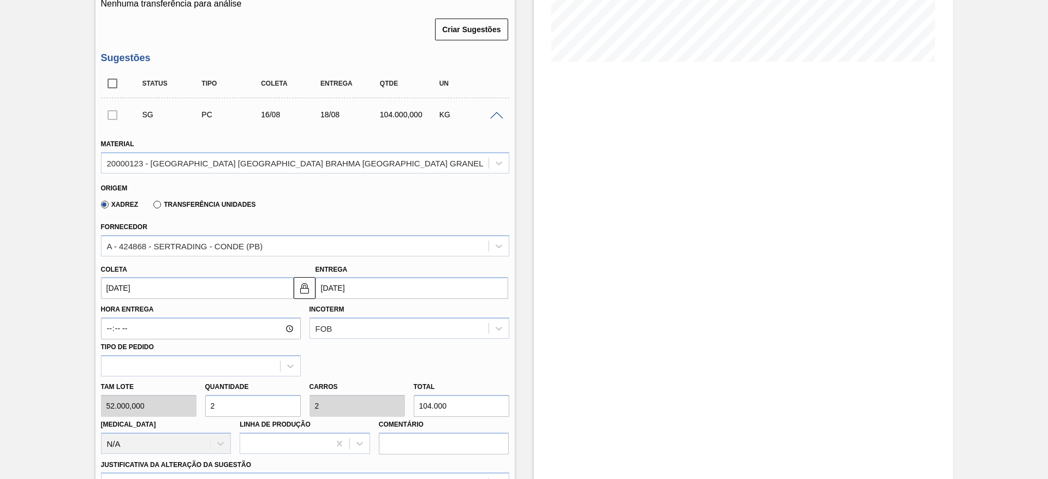
click at [111, 278] on input "[DATE]" at bounding box center [197, 288] width 193 height 22
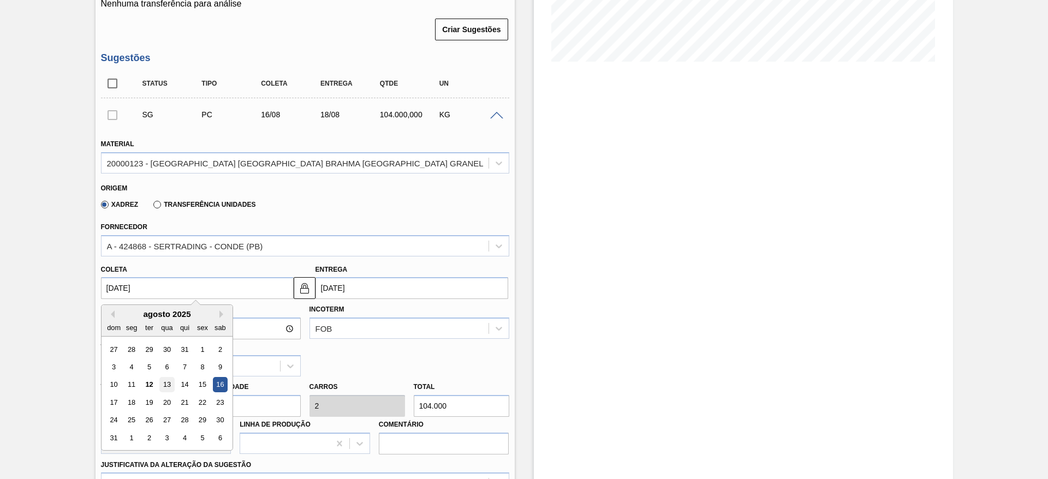
click at [165, 378] on div "13" at bounding box center [166, 385] width 15 height 15
type input "[DATE]"
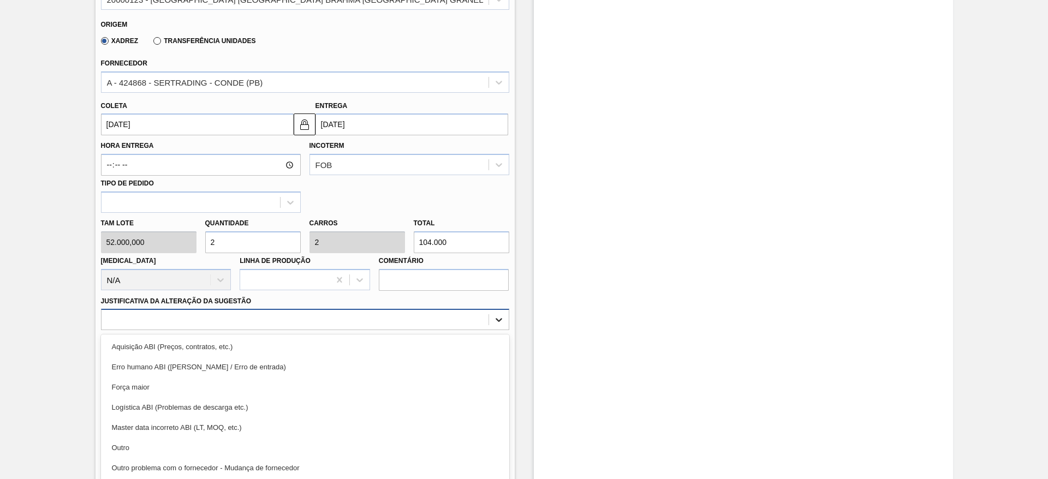
click at [494, 312] on div "option Aquisição ABI (Preços, contratos, etc.) focused, 1 of 18. 18 results ava…" at bounding box center [305, 319] width 408 height 21
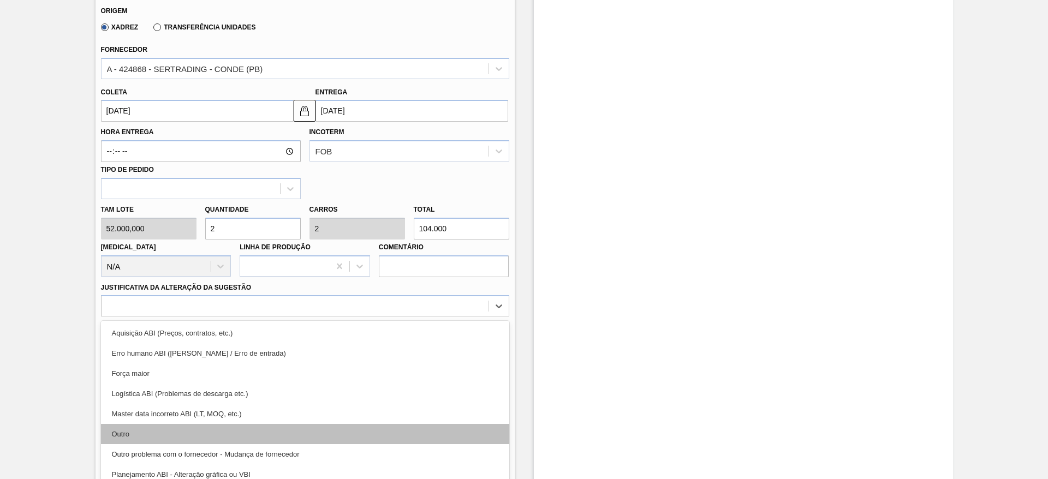
click at [116, 424] on div "Outro" at bounding box center [305, 434] width 408 height 20
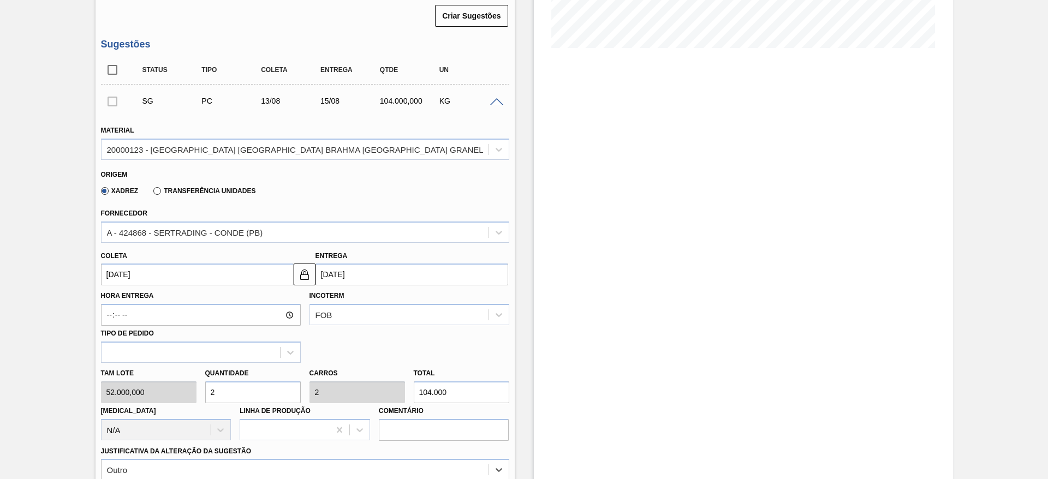
scroll to position [517, 0]
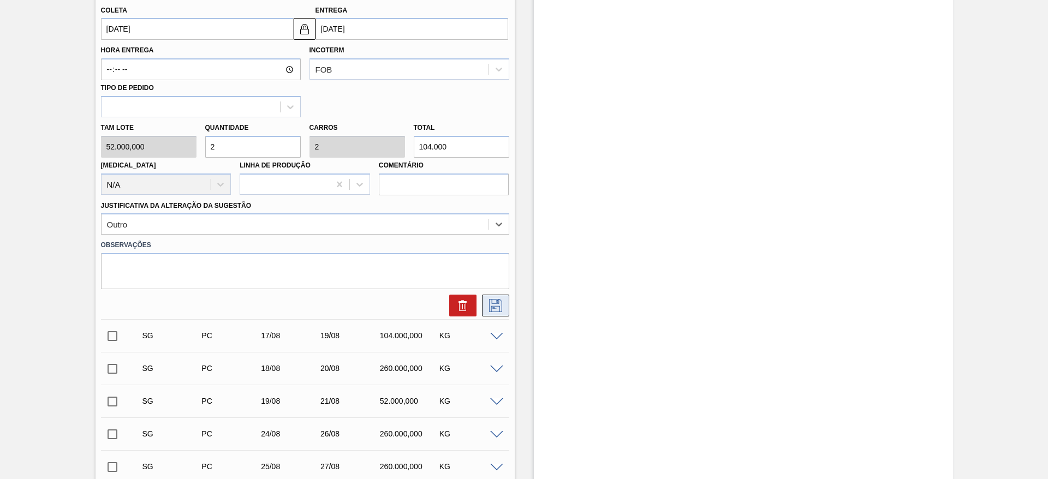
click at [498, 299] on icon at bounding box center [495, 305] width 13 height 13
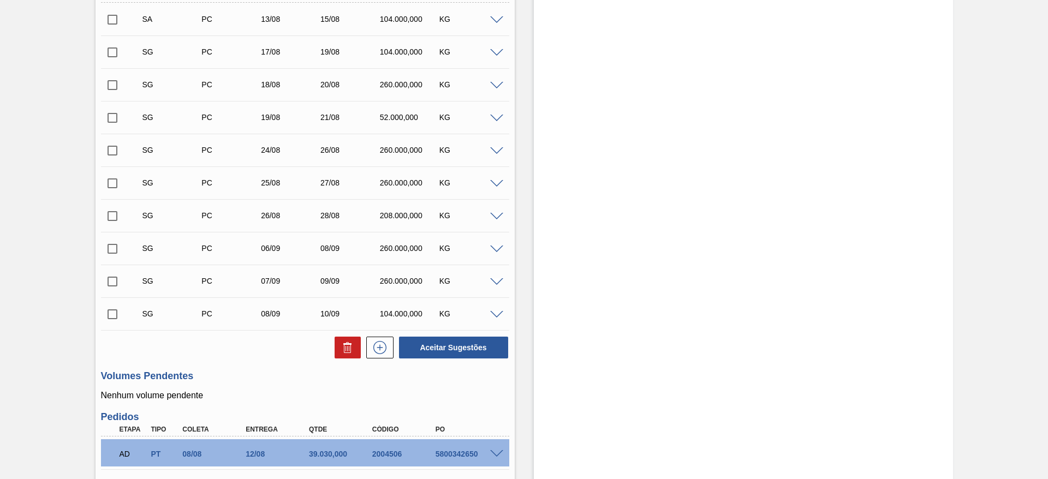
scroll to position [108, 0]
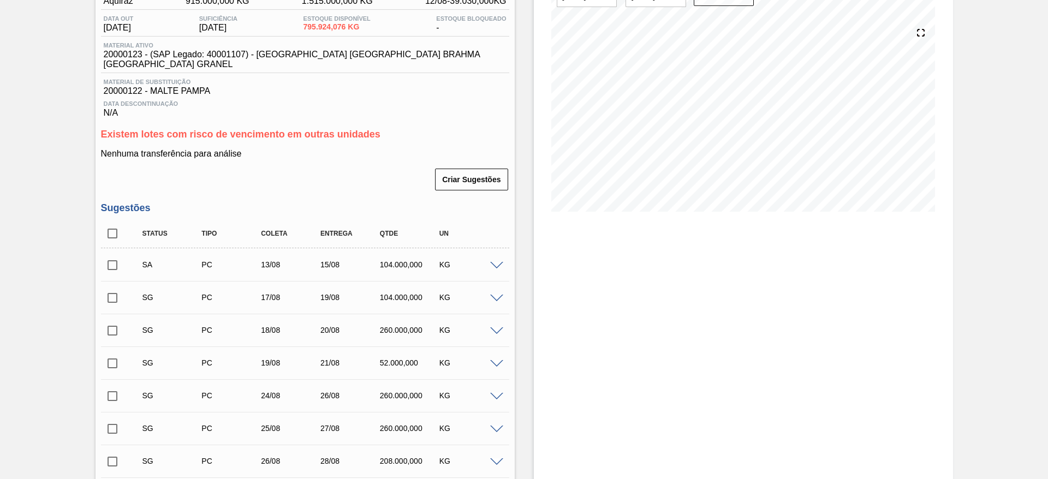
click at [116, 254] on input "checkbox" at bounding box center [112, 265] width 23 height 23
click at [500, 262] on span at bounding box center [496, 266] width 13 height 8
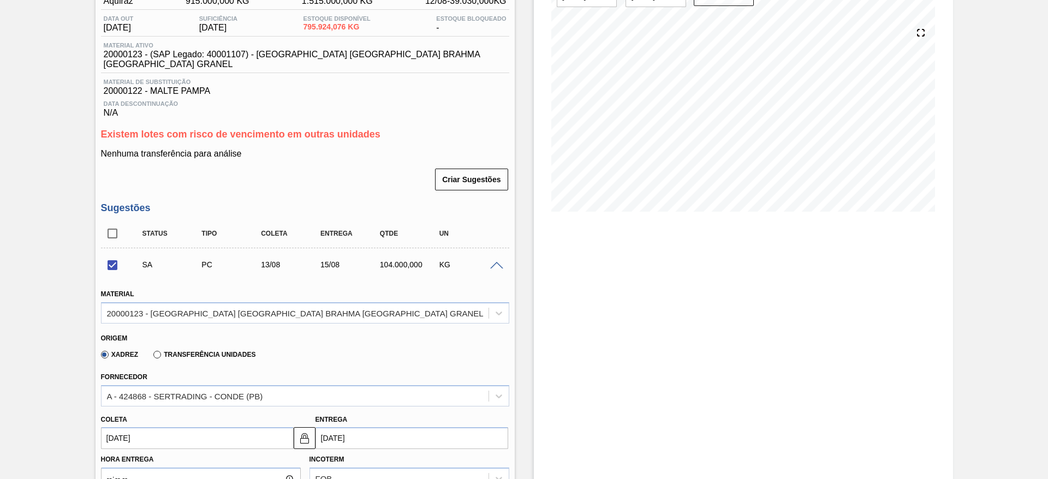
click at [500, 262] on span at bounding box center [496, 266] width 13 height 8
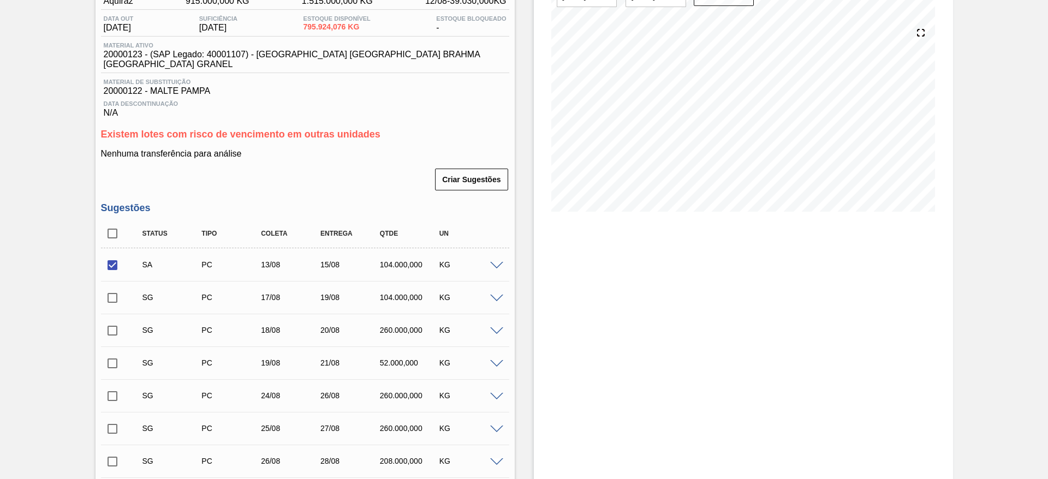
scroll to position [435, 0]
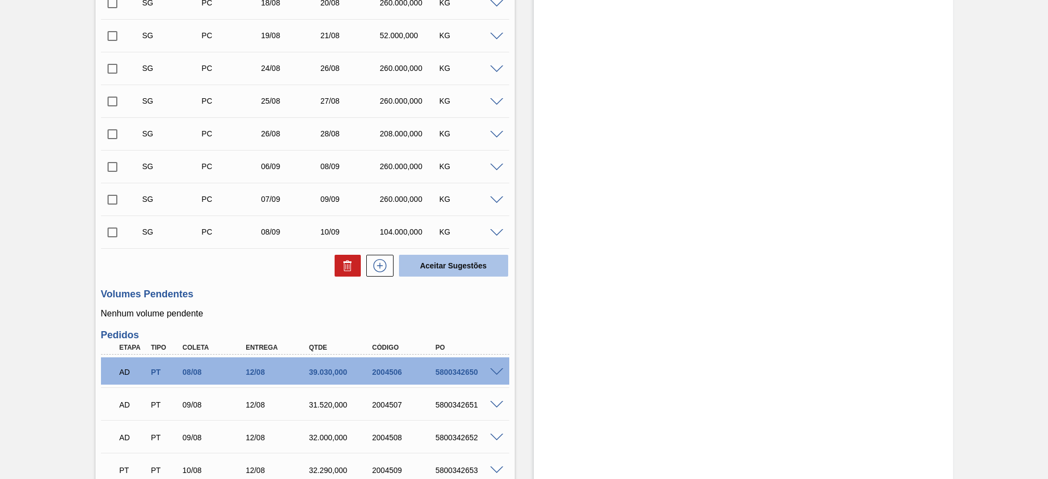
click at [454, 255] on button "Aceitar Sugestões" at bounding box center [453, 266] width 109 height 22
checkbox input "false"
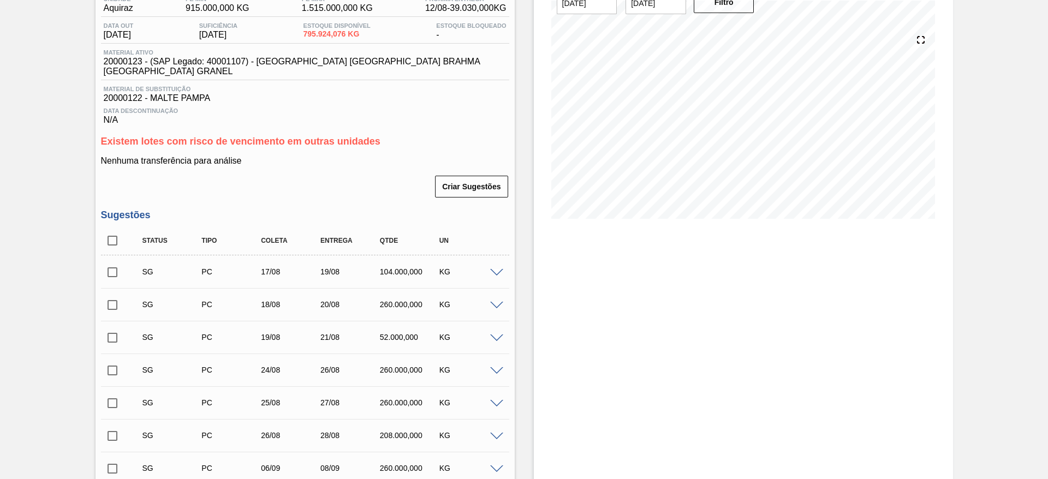
scroll to position [0, 0]
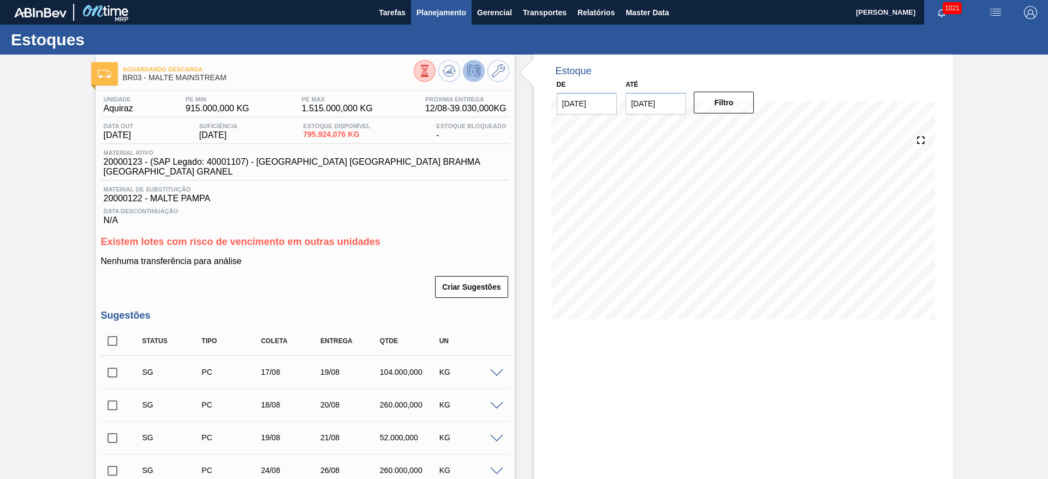
click at [435, 8] on span "Planejamento" at bounding box center [442, 12] width 50 height 13
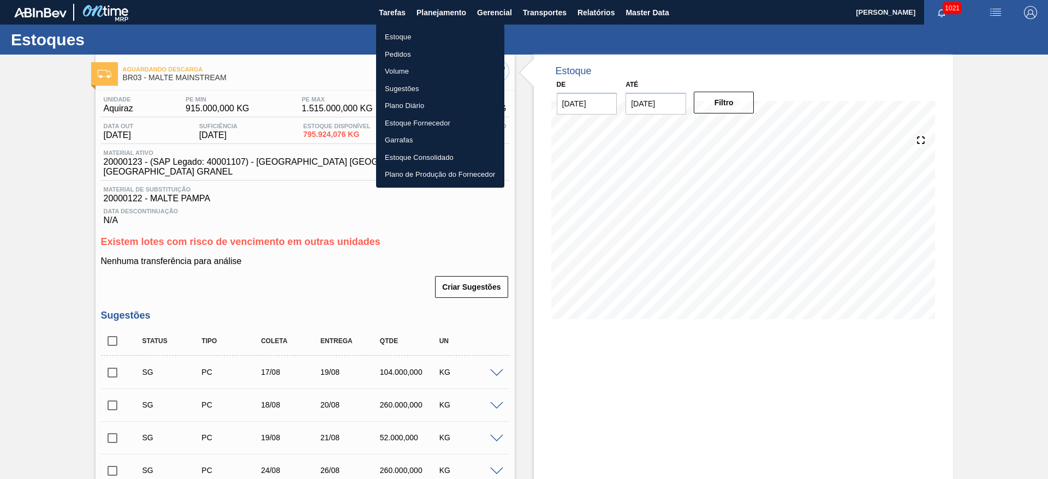
click at [400, 49] on li "Pedidos" at bounding box center [440, 54] width 128 height 17
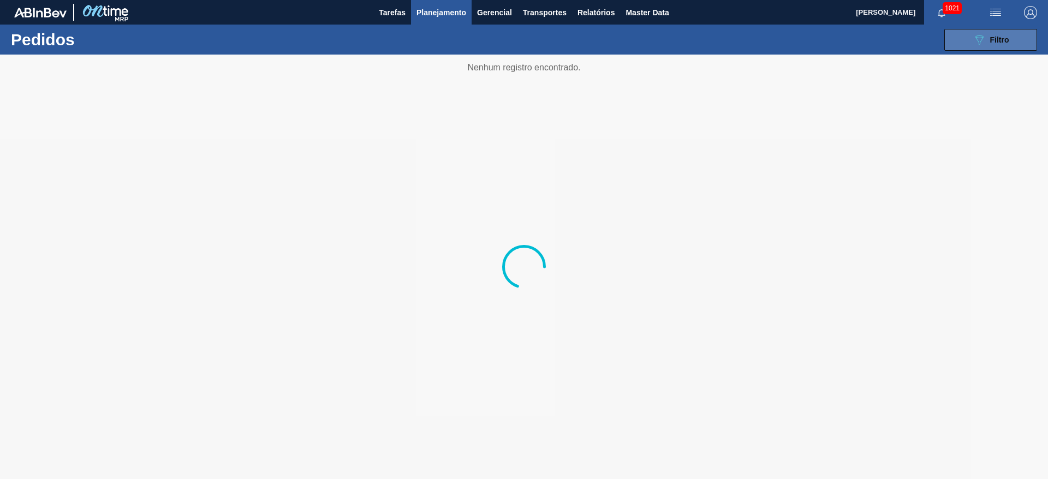
click at [986, 39] on div "089F7B8B-B2A5-4AFE-B5C0-19BA573D28AC Filtro" at bounding box center [991, 39] width 37 height 13
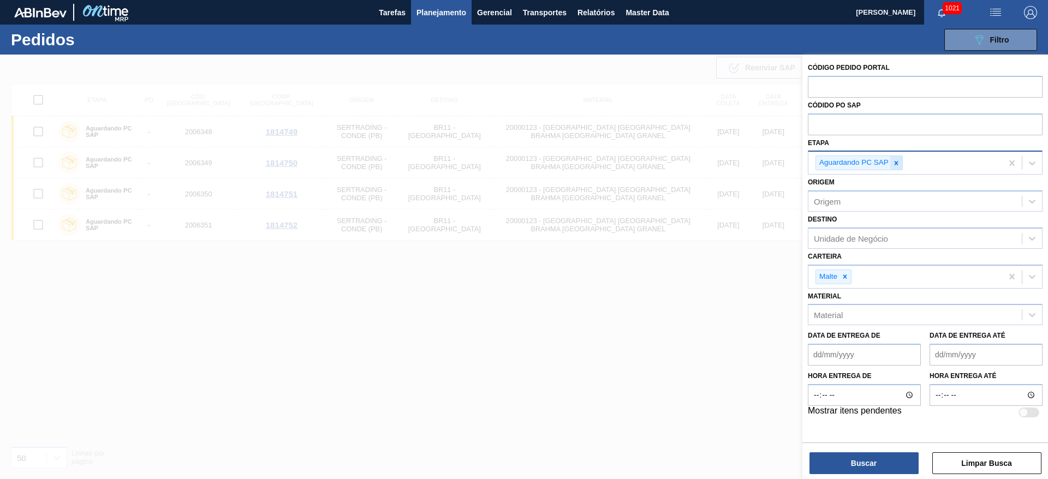
click at [897, 165] on icon at bounding box center [897, 163] width 8 height 8
click at [845, 273] on icon at bounding box center [846, 274] width 4 height 4
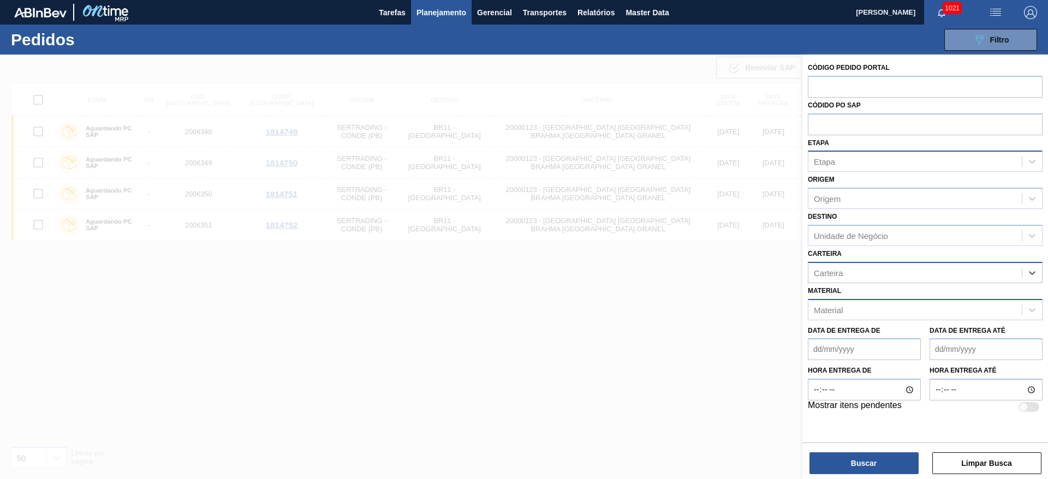
click at [837, 308] on div "Material" at bounding box center [828, 309] width 29 height 9
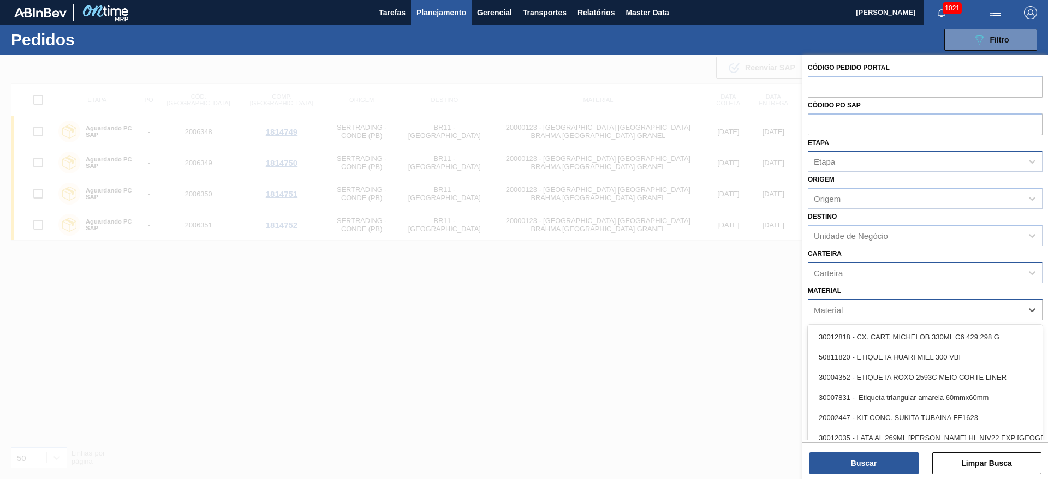
paste input "20006269"
type input "20006269"
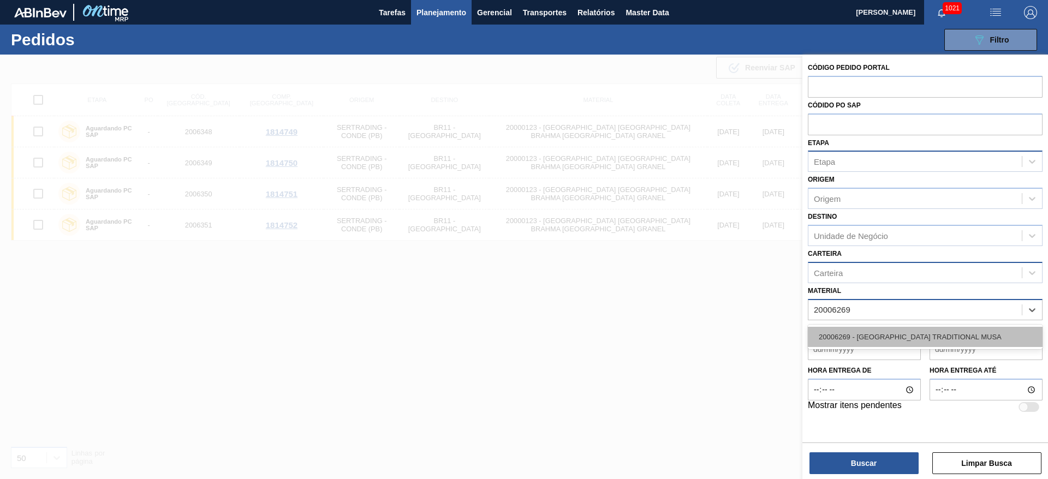
click at [845, 339] on div "20006269 - [GEOGRAPHIC_DATA] TRADITIONAL MUSA" at bounding box center [925, 337] width 235 height 20
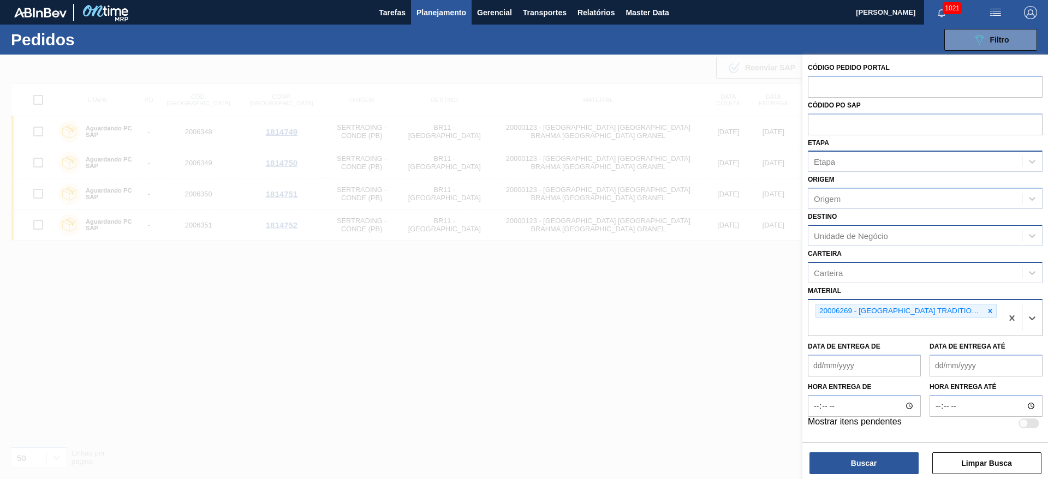
click at [830, 229] on div "Unidade de Negócio" at bounding box center [915, 236] width 213 height 16
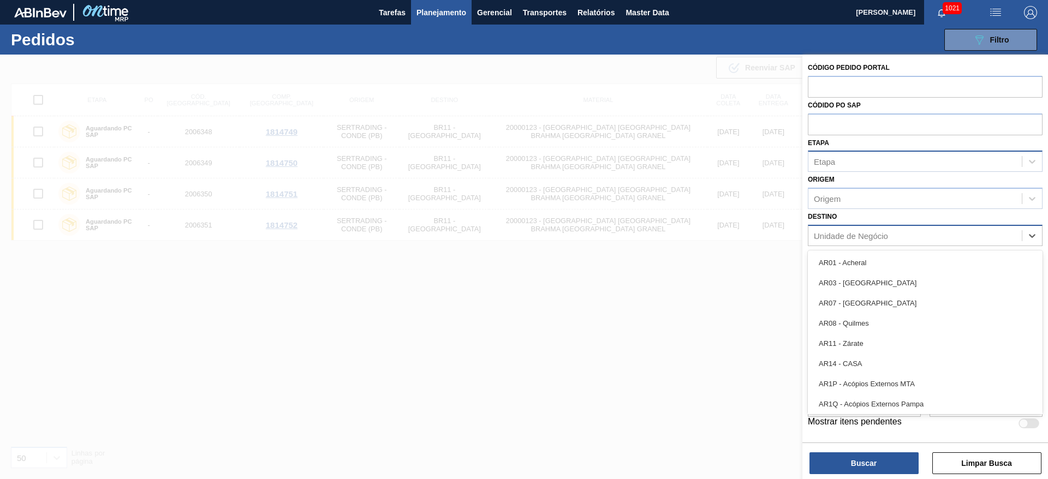
type input "18"
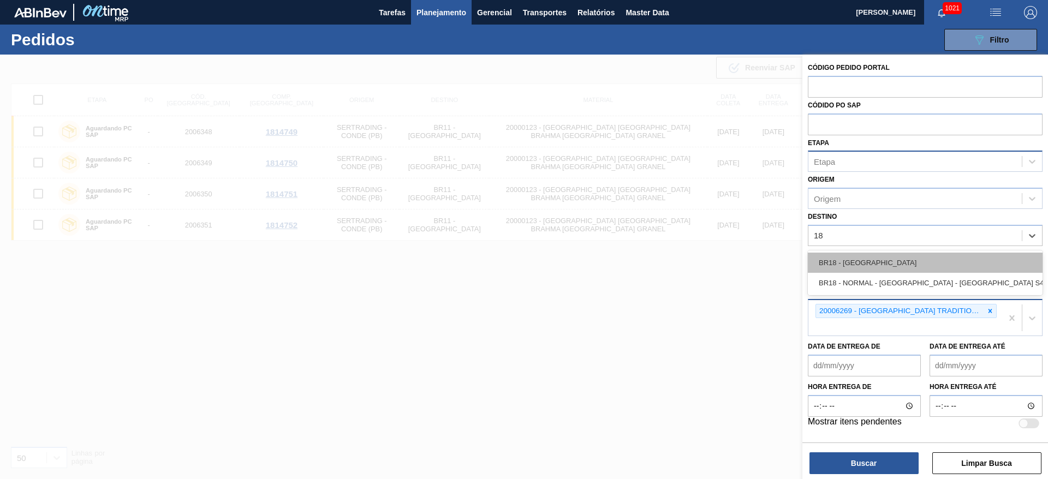
click at [831, 256] on div "BR18 - [GEOGRAPHIC_DATA]" at bounding box center [925, 263] width 235 height 20
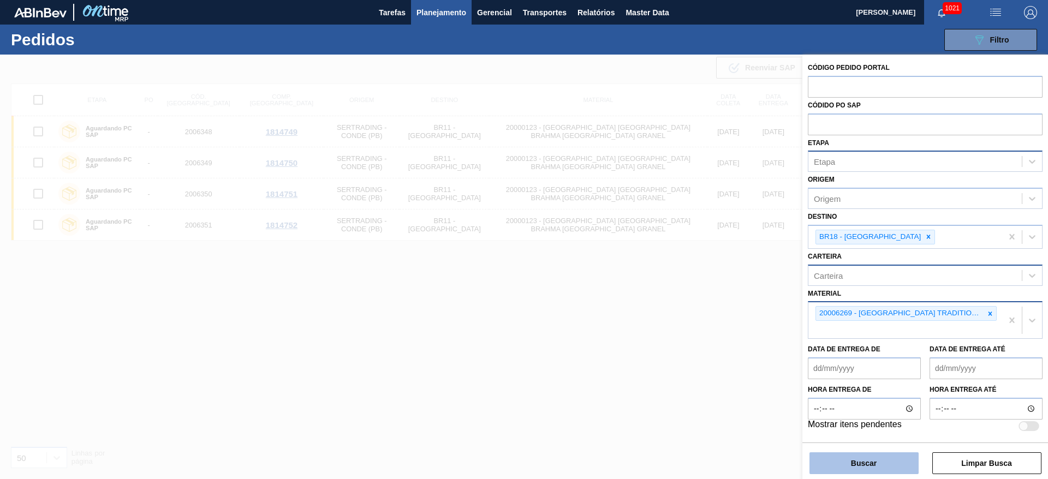
click at [854, 463] on button "Buscar" at bounding box center [864, 464] width 109 height 22
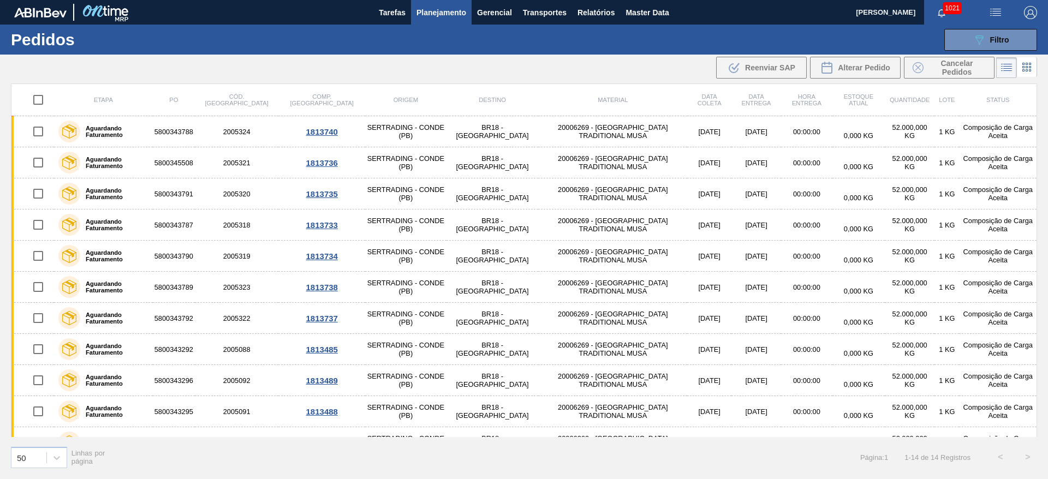
click at [430, 17] on span "Planejamento" at bounding box center [442, 12] width 50 height 13
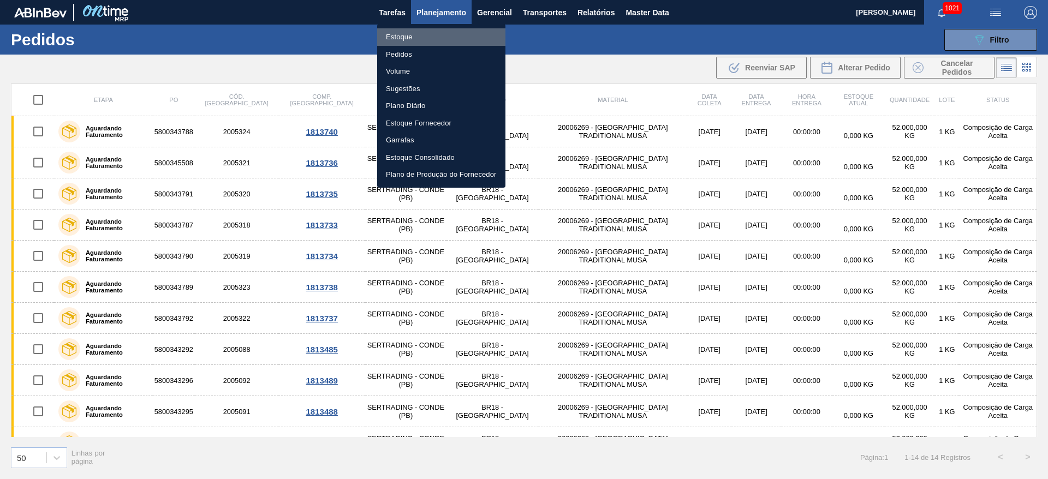
click at [400, 41] on li "Estoque" at bounding box center [441, 36] width 128 height 17
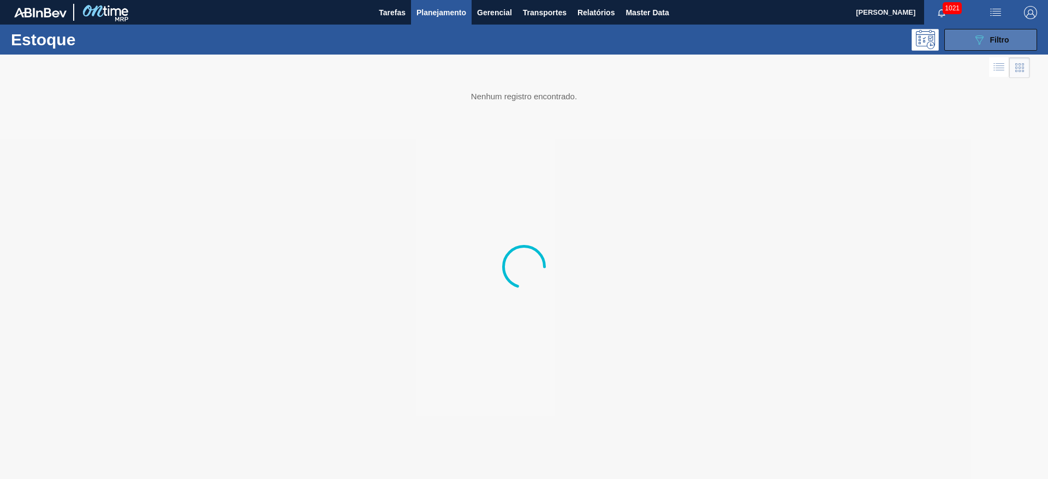
drag, startPoint x: 980, startPoint y: 34, endPoint x: 962, endPoint y: 46, distance: 21.2
click at [980, 33] on icon "089F7B8B-B2A5-4AFE-B5C0-19BA573D28AC" at bounding box center [979, 39] width 13 height 13
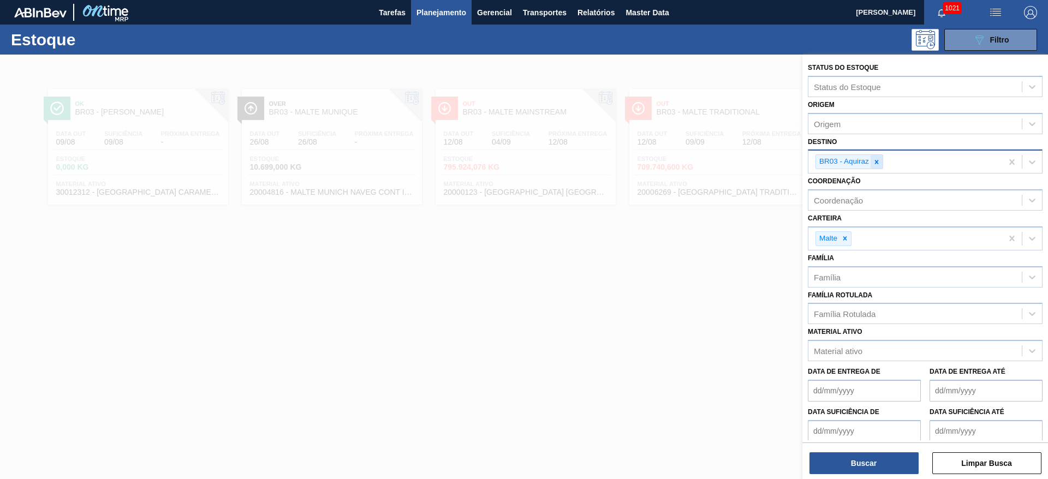
click at [877, 159] on icon at bounding box center [877, 162] width 8 height 8
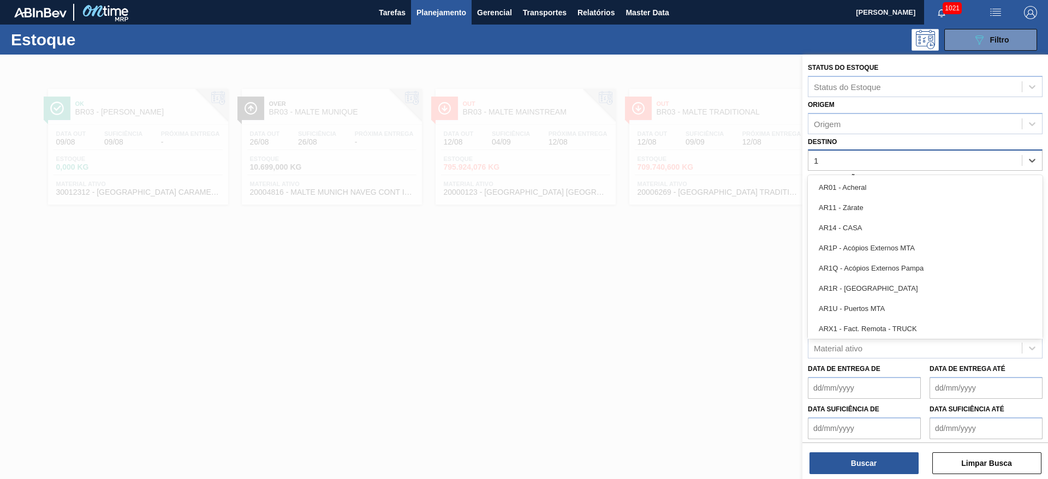
type input "18"
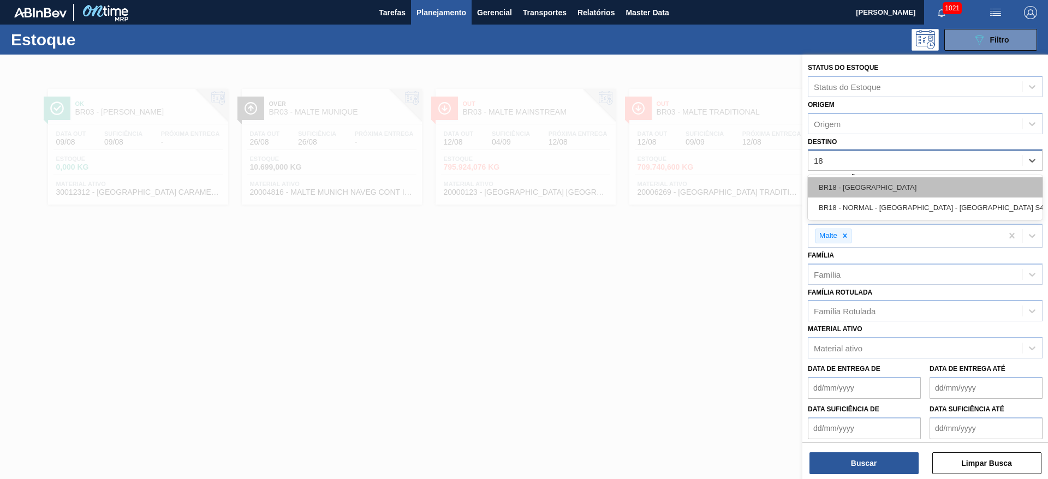
click at [824, 183] on div "BR18 - [GEOGRAPHIC_DATA]" at bounding box center [925, 187] width 235 height 20
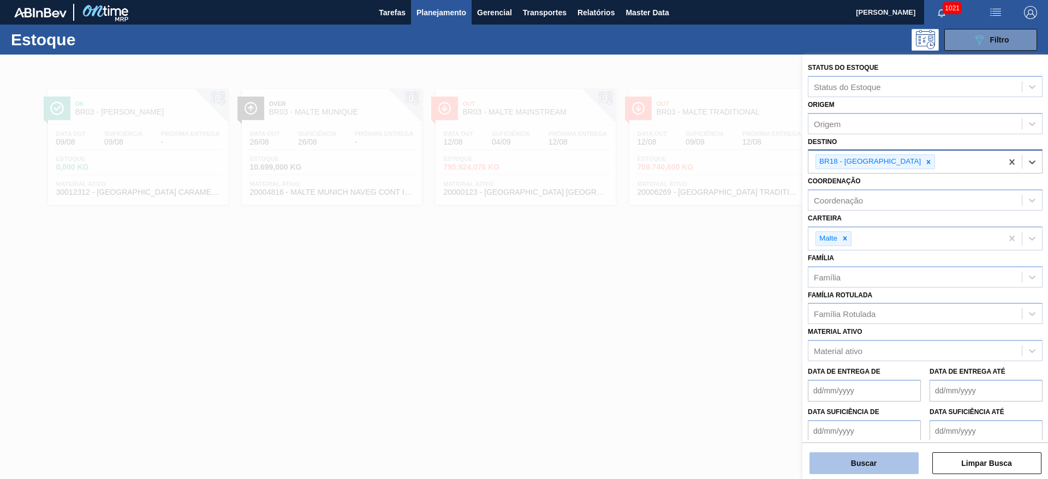
click at [861, 456] on button "Buscar" at bounding box center [864, 464] width 109 height 22
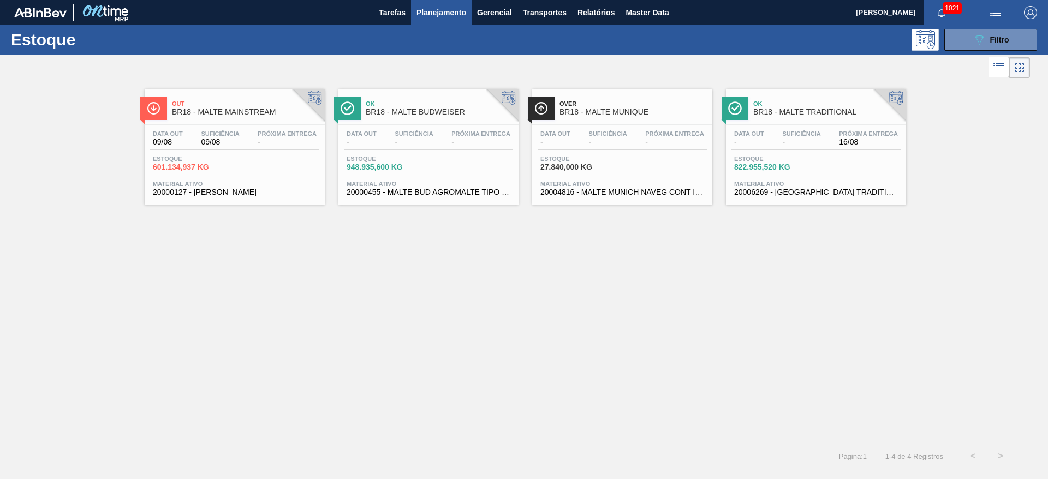
click at [812, 160] on div "Estoque 822.955,520 KG" at bounding box center [773, 164] width 82 height 16
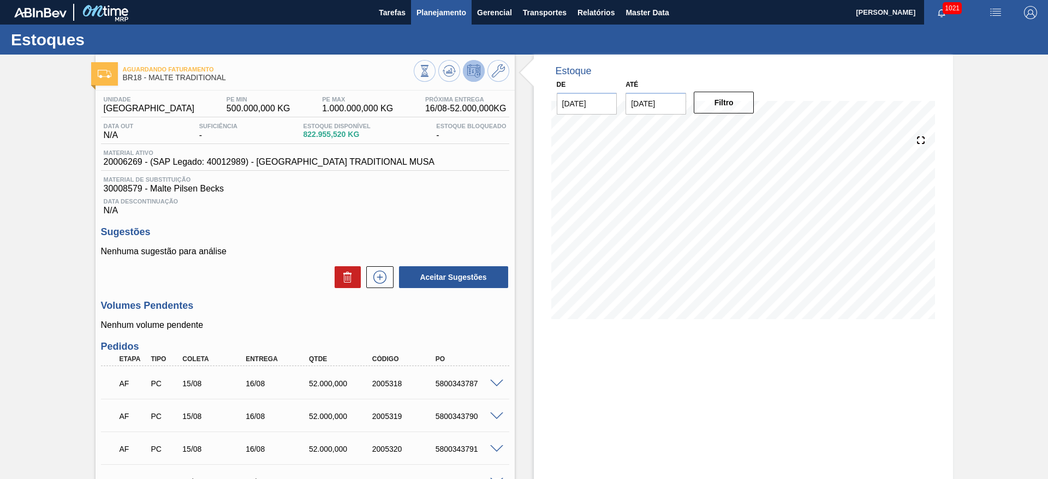
click at [441, 10] on span "Planejamento" at bounding box center [442, 12] width 50 height 13
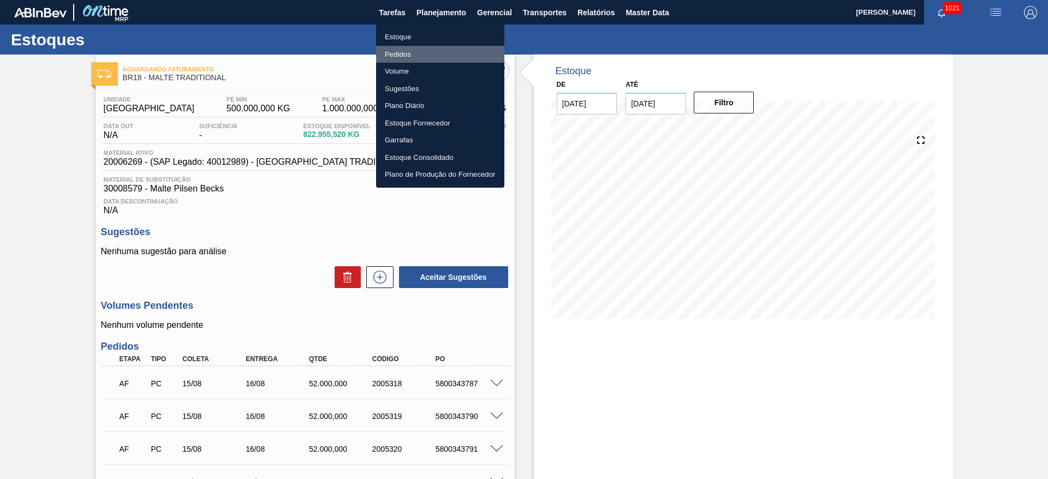
click at [403, 51] on li "Pedidos" at bounding box center [440, 54] width 128 height 17
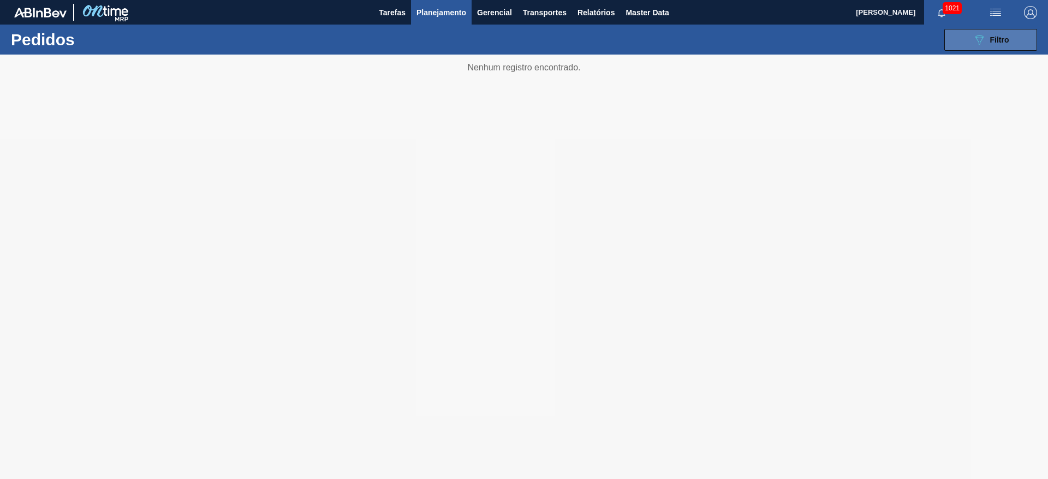
click at [986, 33] on div "089F7B8B-B2A5-4AFE-B5C0-19BA573D28AC Filtro" at bounding box center [991, 39] width 37 height 13
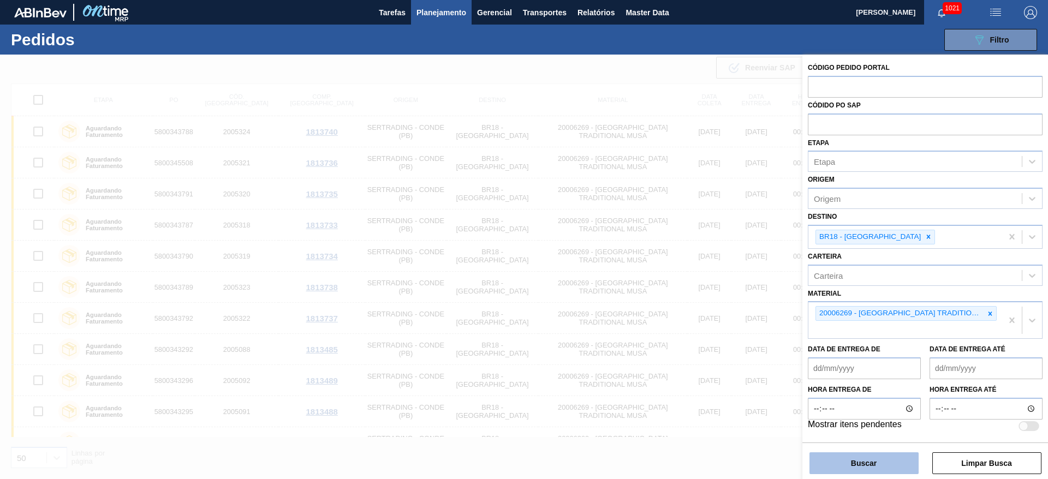
click at [863, 459] on button "Buscar" at bounding box center [864, 464] width 109 height 22
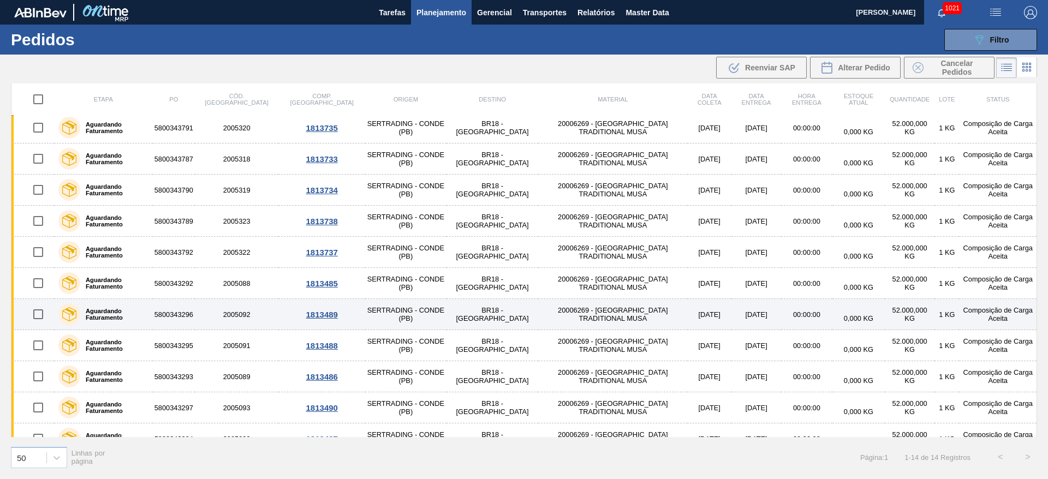
scroll to position [115, 0]
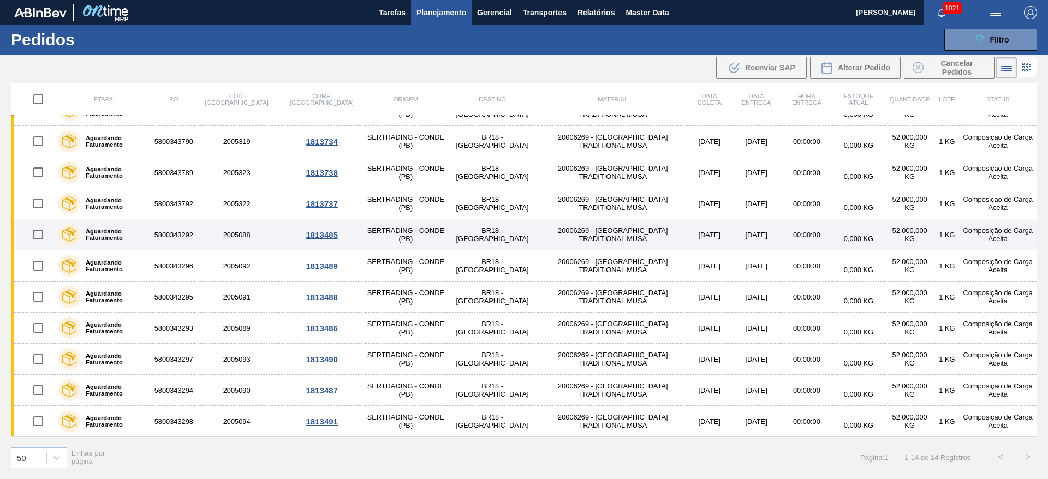
click at [37, 233] on input "checkbox" at bounding box center [38, 234] width 23 height 23
checkbox input "true"
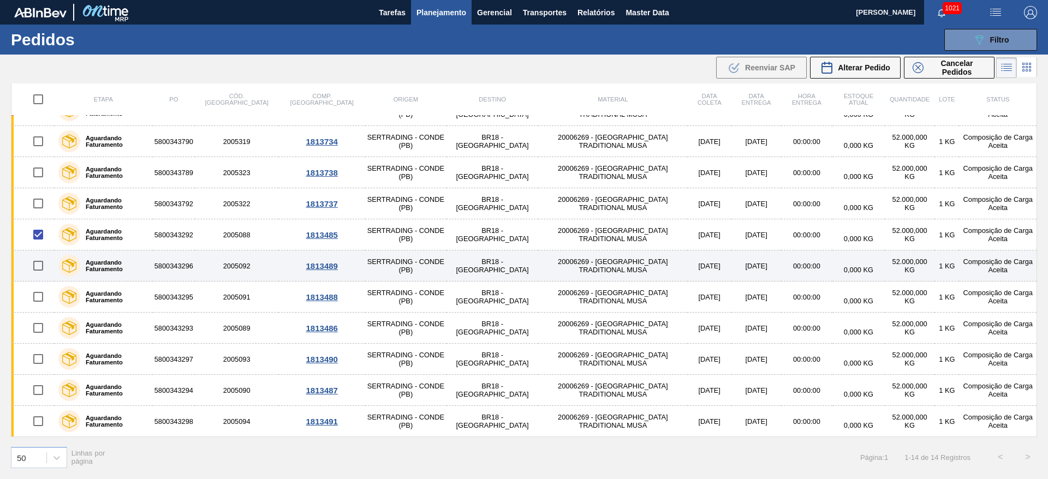
click at [39, 264] on input "checkbox" at bounding box center [38, 265] width 23 height 23
checkbox input "true"
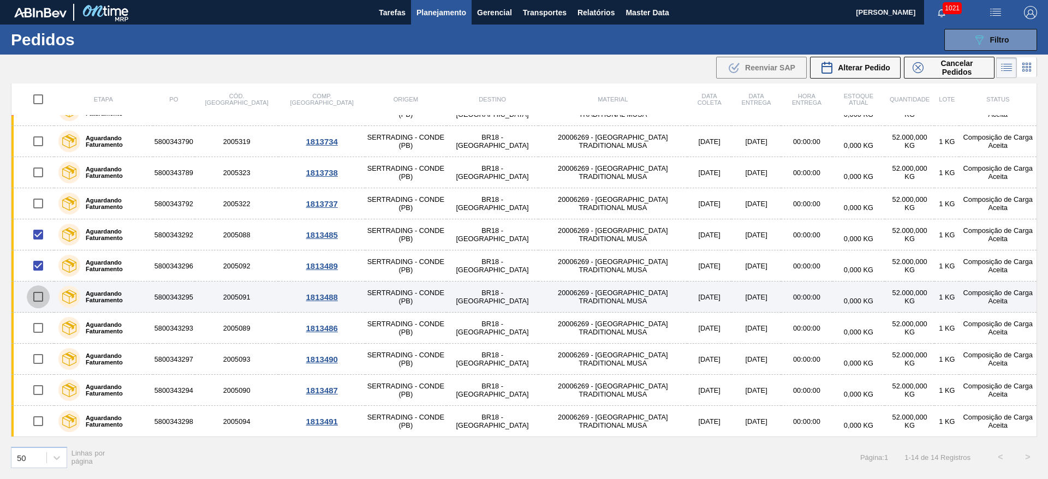
click at [40, 298] on input "checkbox" at bounding box center [38, 297] width 23 height 23
checkbox input "true"
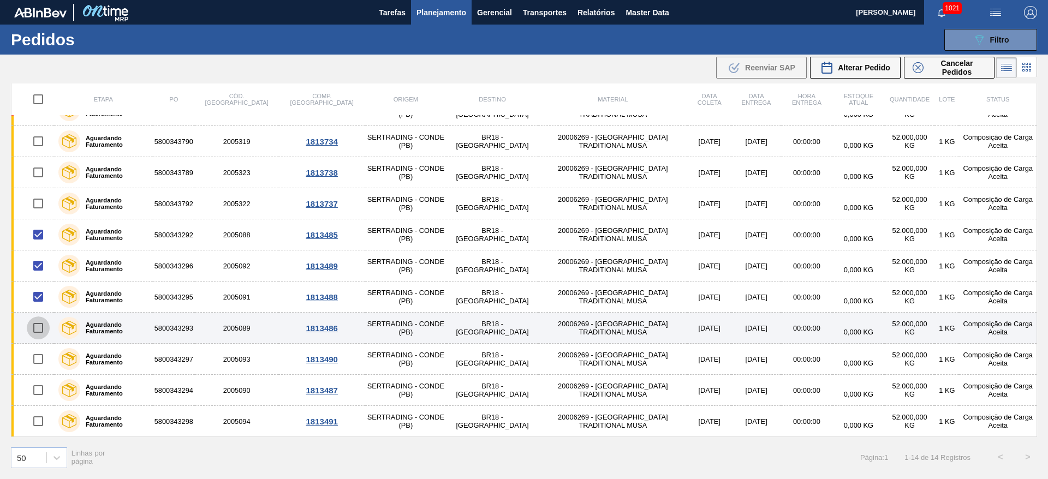
click at [37, 329] on input "checkbox" at bounding box center [38, 328] width 23 height 23
checkbox input "true"
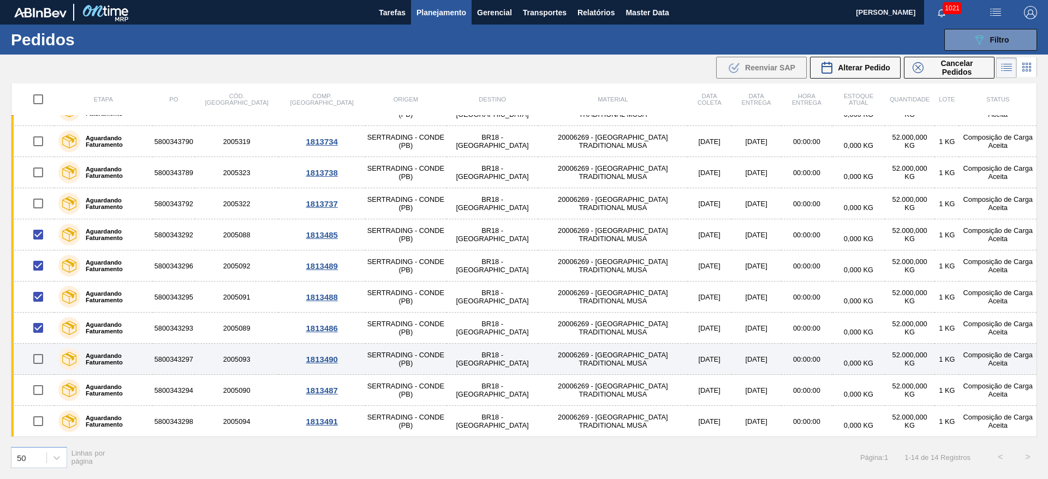
click at [38, 360] on input "checkbox" at bounding box center [38, 359] width 23 height 23
checkbox input "true"
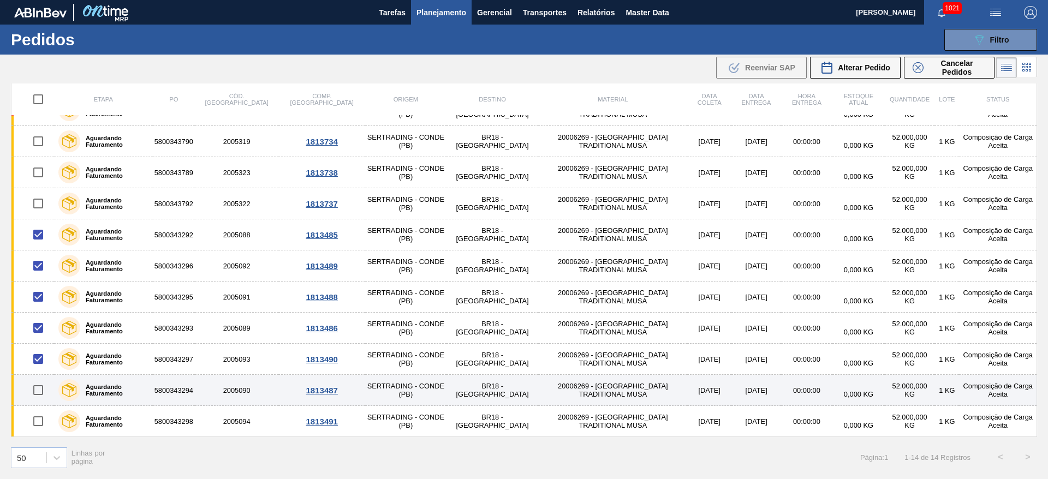
click at [38, 390] on input "checkbox" at bounding box center [38, 390] width 23 height 23
checkbox input "true"
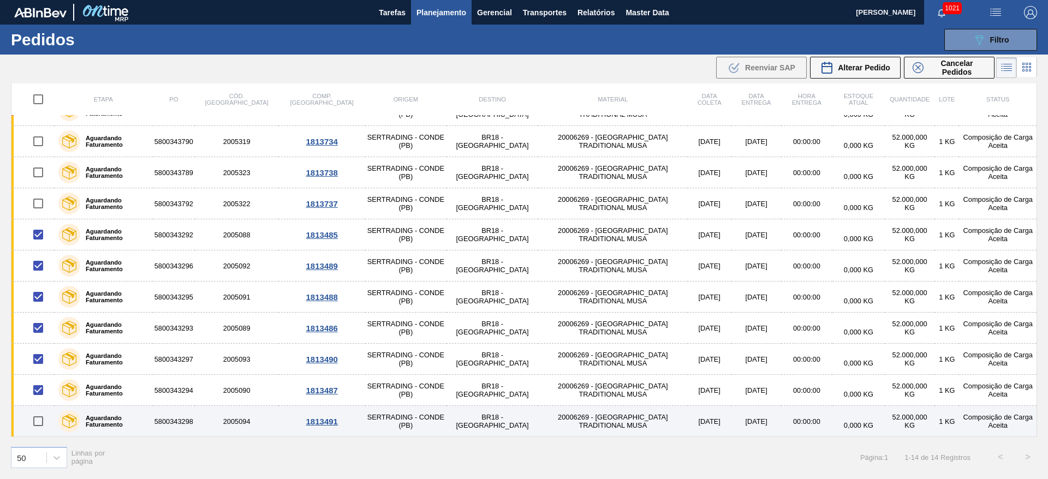
click at [39, 422] on input "checkbox" at bounding box center [38, 421] width 23 height 23
checkbox input "true"
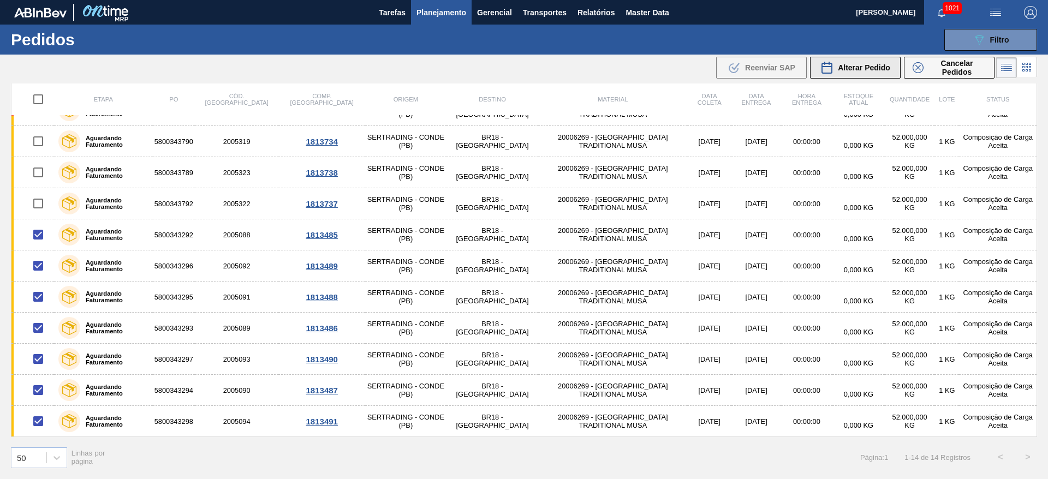
click at [851, 67] on span "Alterar Pedido" at bounding box center [864, 67] width 52 height 9
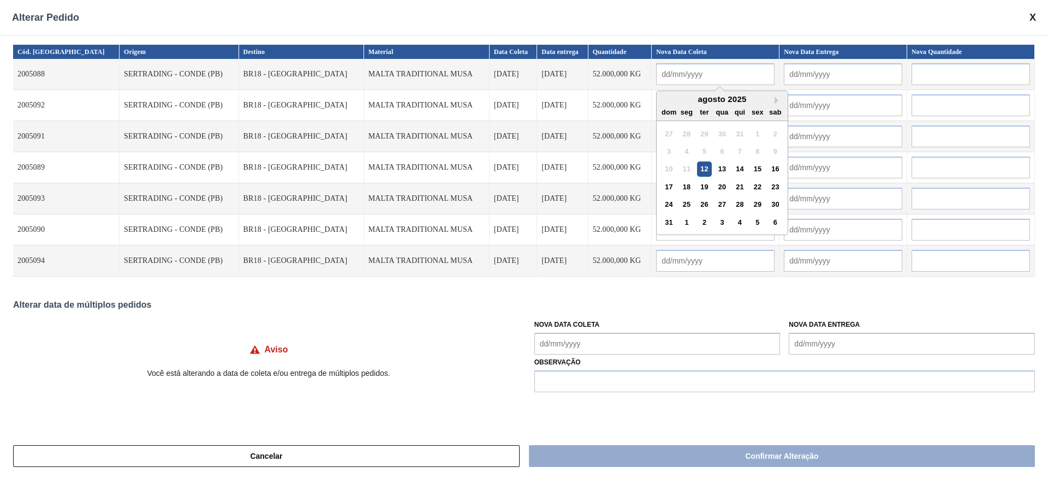
click at [656, 69] on input "text" at bounding box center [715, 74] width 118 height 22
click at [715, 166] on div "13" at bounding box center [722, 169] width 15 height 15
type input "[DATE]"
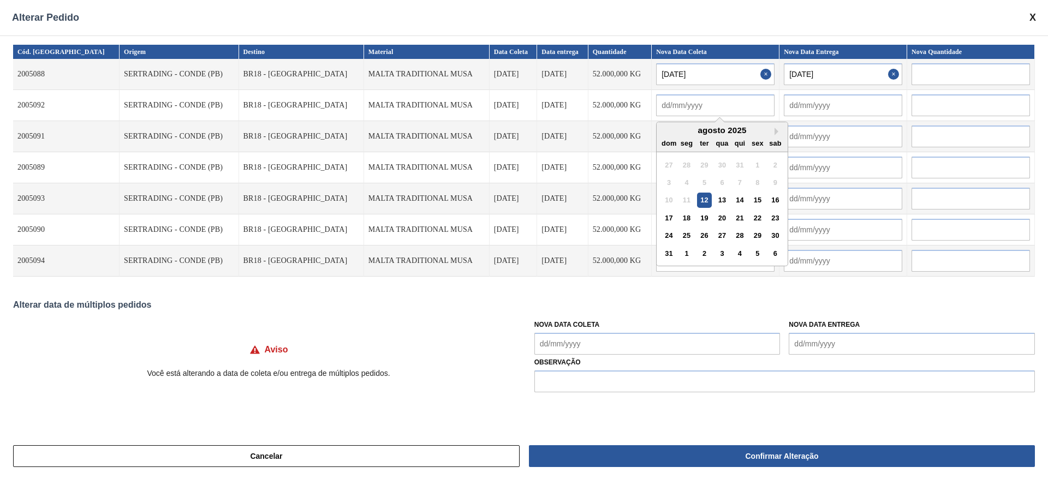
click at [656, 104] on input "text" at bounding box center [715, 105] width 118 height 22
click at [715, 199] on div "13" at bounding box center [722, 200] width 15 height 15
type input "[DATE]"
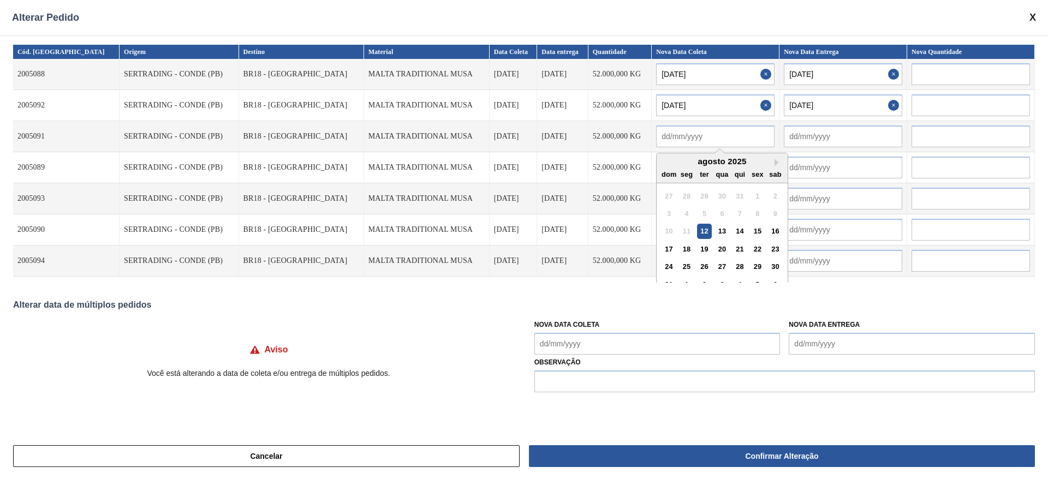
click at [656, 135] on input "text" at bounding box center [715, 137] width 118 height 22
click at [715, 228] on div "13" at bounding box center [722, 231] width 15 height 15
type input "[DATE]"
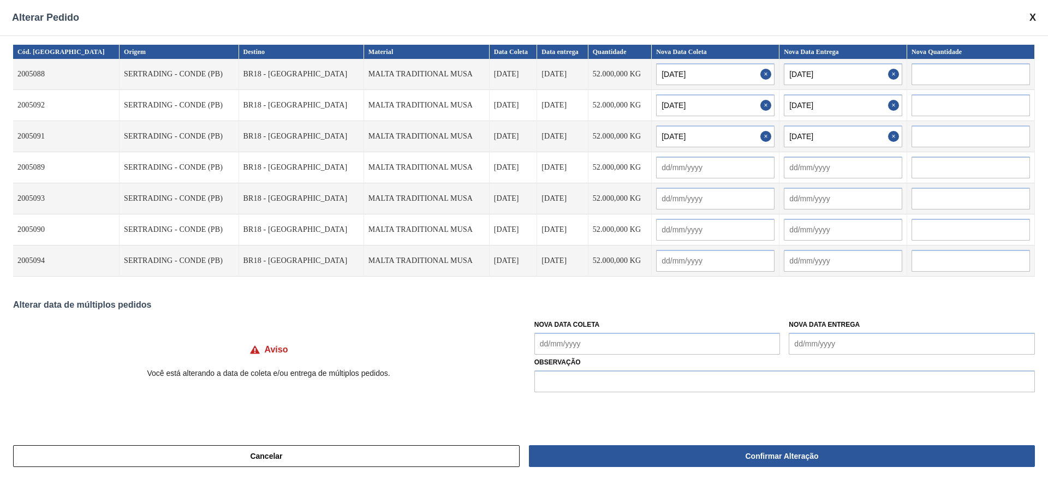
click at [656, 170] on input "text" at bounding box center [715, 168] width 118 height 22
click at [715, 262] on div "13" at bounding box center [722, 262] width 15 height 15
type input "[DATE]"
click at [656, 198] on input "text" at bounding box center [715, 199] width 118 height 22
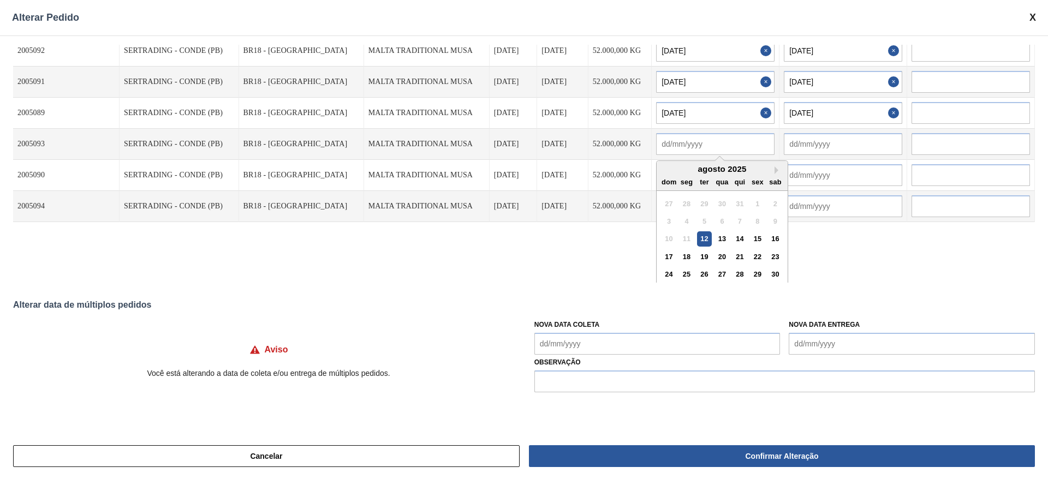
scroll to position [78, 0]
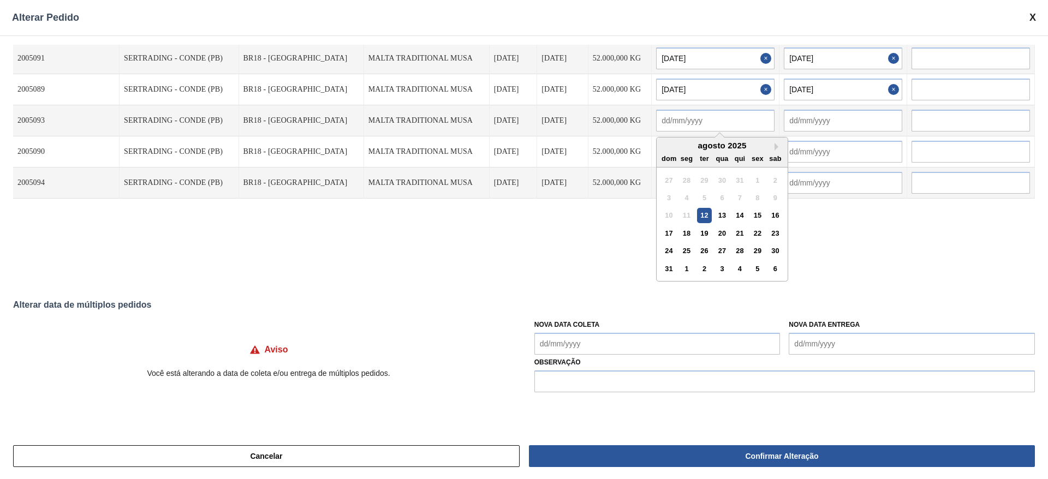
click at [715, 216] on div "13" at bounding box center [722, 215] width 15 height 15
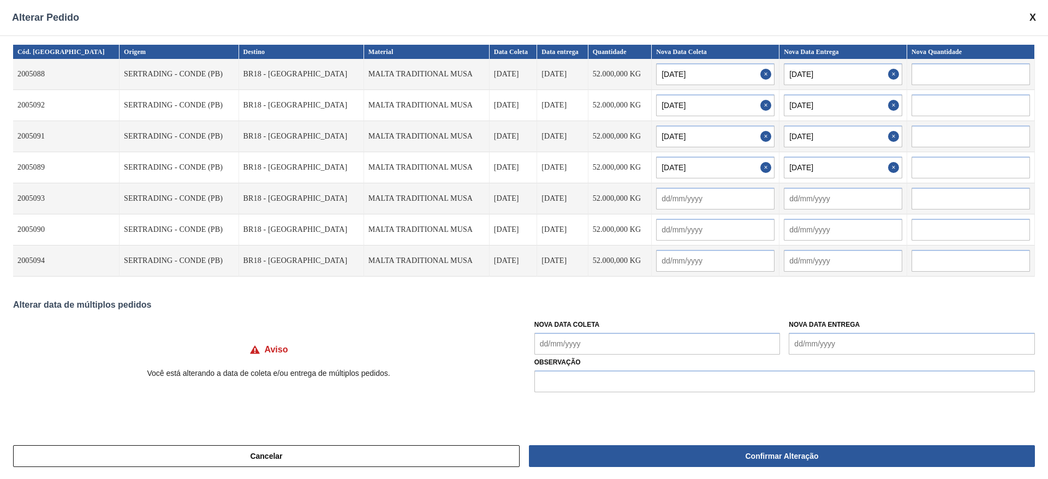
type input "[DATE]"
click at [656, 229] on input "text" at bounding box center [715, 230] width 118 height 22
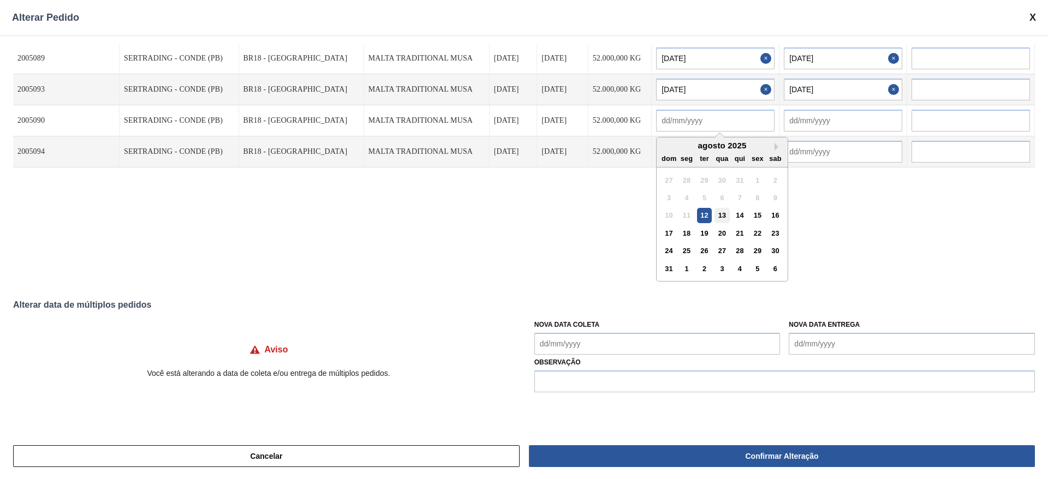
click at [715, 216] on div "13" at bounding box center [722, 215] width 15 height 15
type input "[DATE]"
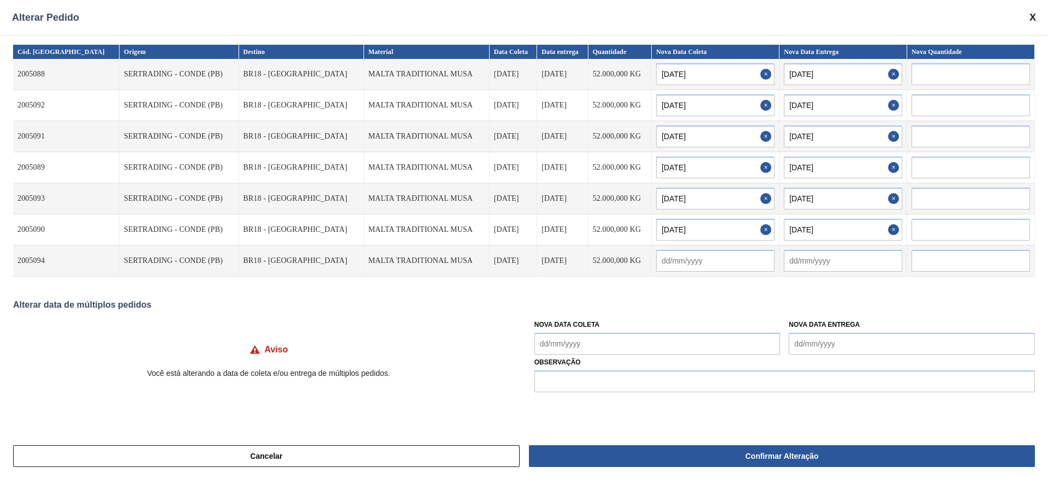
click at [656, 228] on input "[DATE]" at bounding box center [715, 230] width 118 height 22
click at [811, 262] on input "text" at bounding box center [843, 261] width 118 height 22
click at [656, 260] on input "text" at bounding box center [715, 261] width 118 height 22
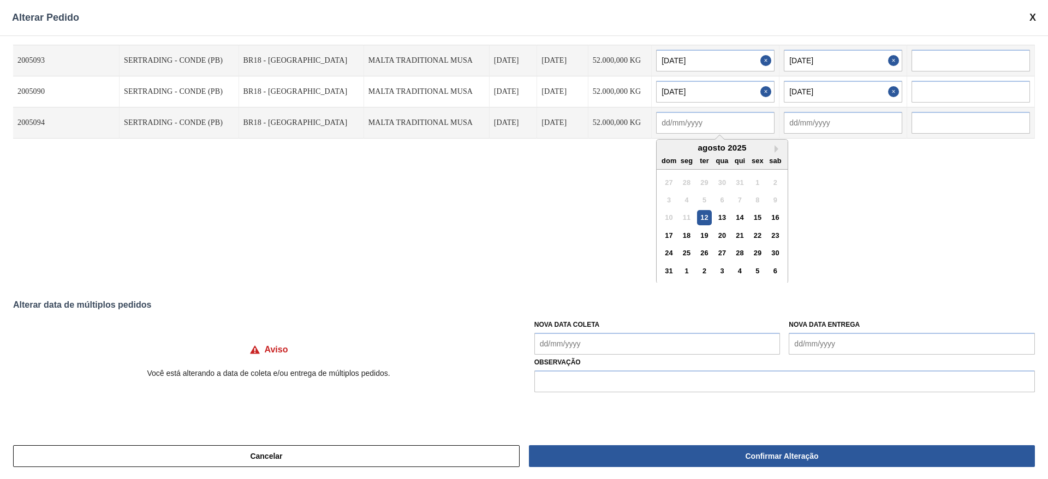
scroll to position [140, 0]
click at [715, 215] on div "13" at bounding box center [722, 215] width 15 height 15
type input "[DATE]"
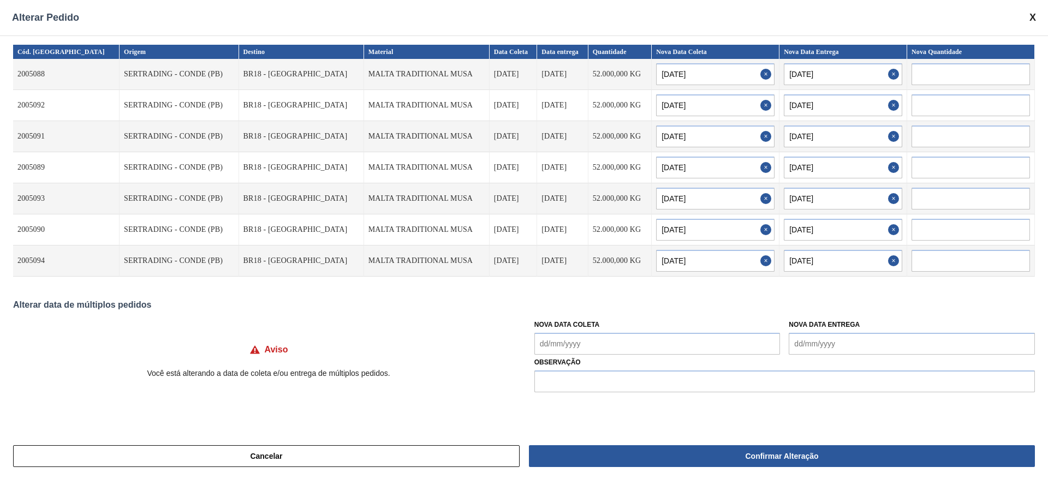
scroll to position [0, 0]
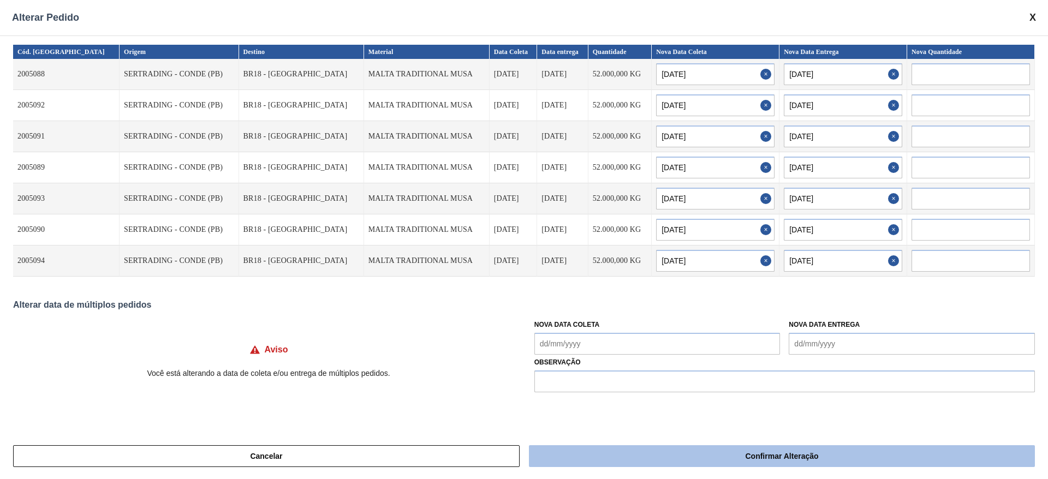
click at [774, 454] on button "Confirmar Alteração" at bounding box center [782, 457] width 506 height 22
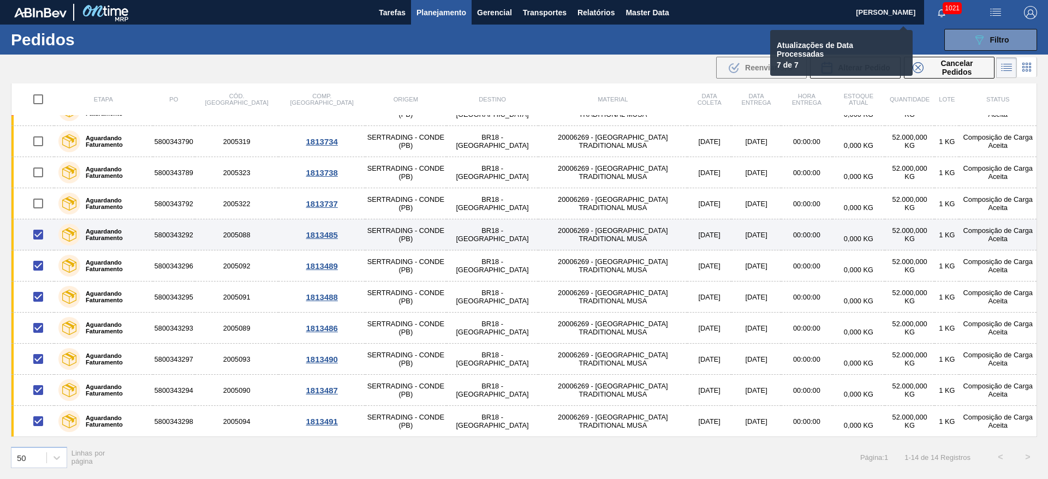
checkbox input "false"
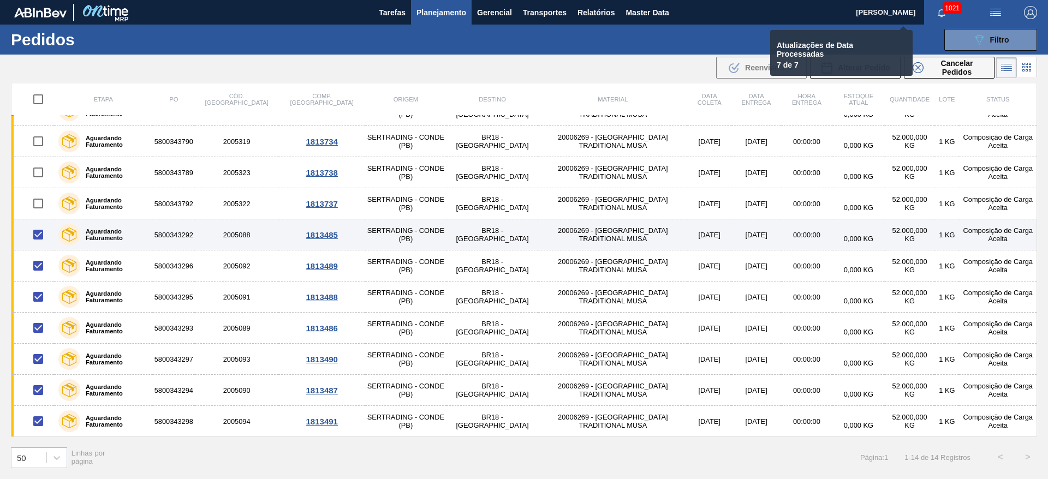
checkbox input "false"
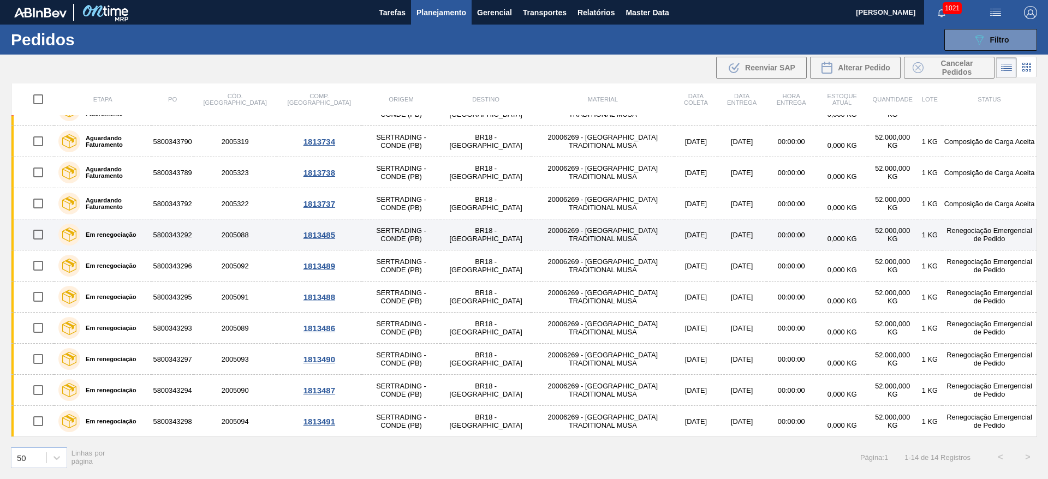
click at [38, 231] on input "checkbox" at bounding box center [38, 234] width 23 height 23
checkbox input "true"
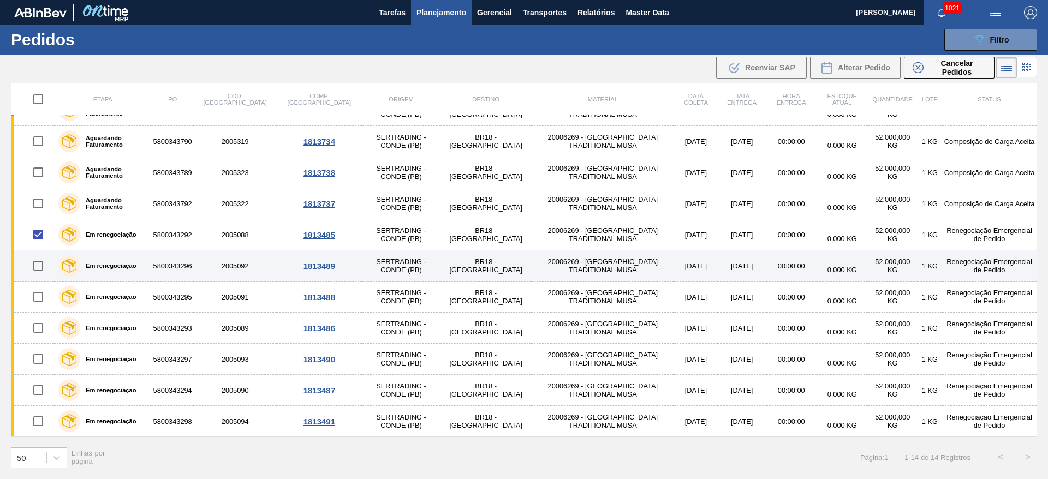
click at [43, 264] on input "checkbox" at bounding box center [38, 265] width 23 height 23
checkbox input "true"
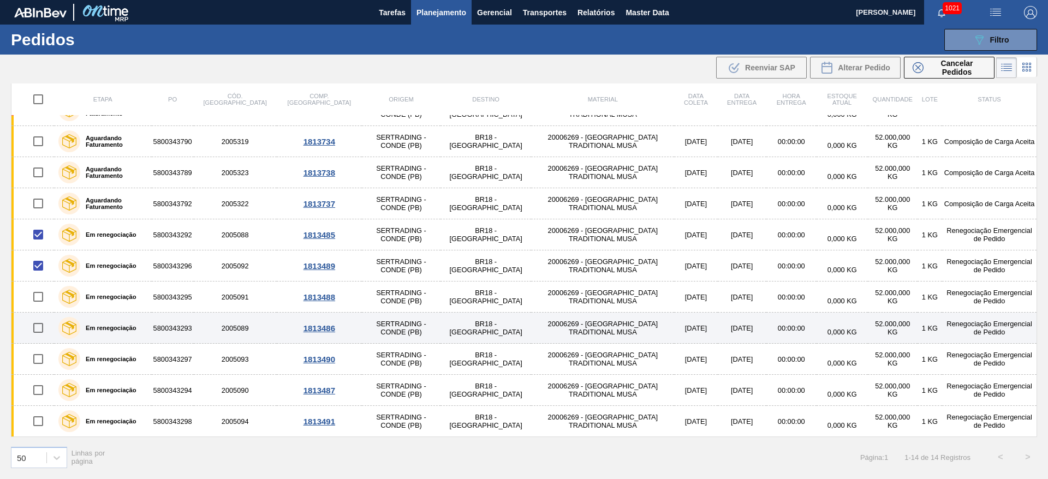
drag, startPoint x: 37, startPoint y: 301, endPoint x: 38, endPoint y: 322, distance: 20.8
click at [37, 300] on input "checkbox" at bounding box center [38, 297] width 23 height 23
checkbox input "true"
click at [40, 329] on input "checkbox" at bounding box center [38, 328] width 23 height 23
checkbox input "true"
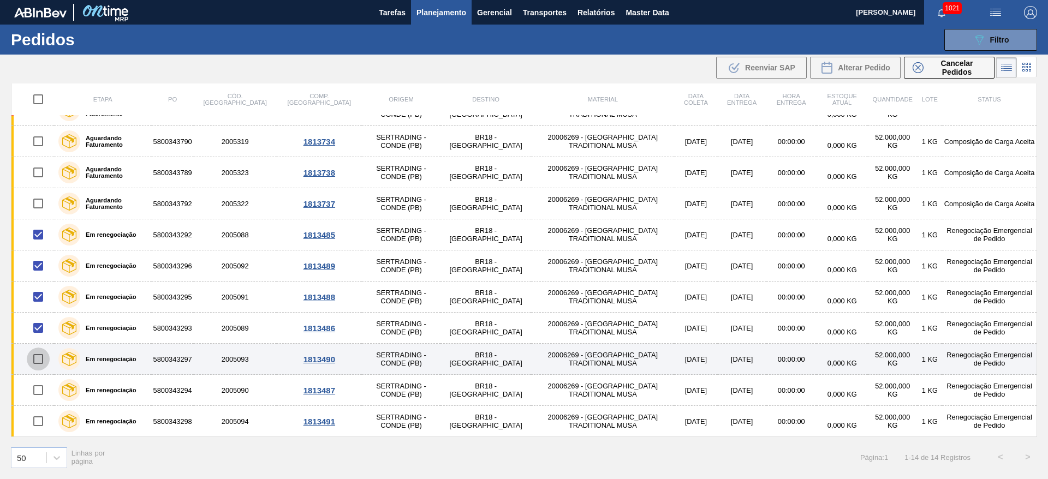
click at [37, 363] on input "checkbox" at bounding box center [38, 359] width 23 height 23
checkbox input "true"
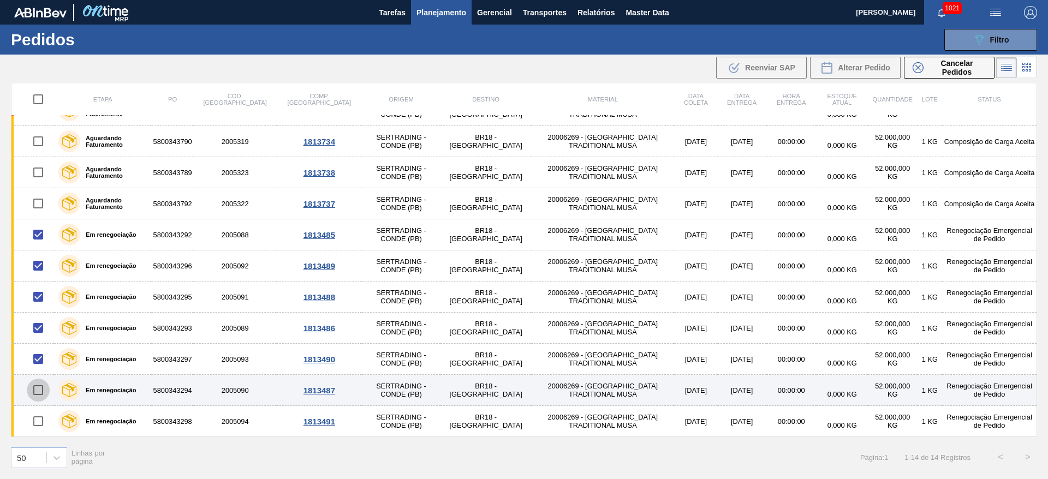
click at [38, 387] on input "checkbox" at bounding box center [38, 390] width 23 height 23
checkbox input "true"
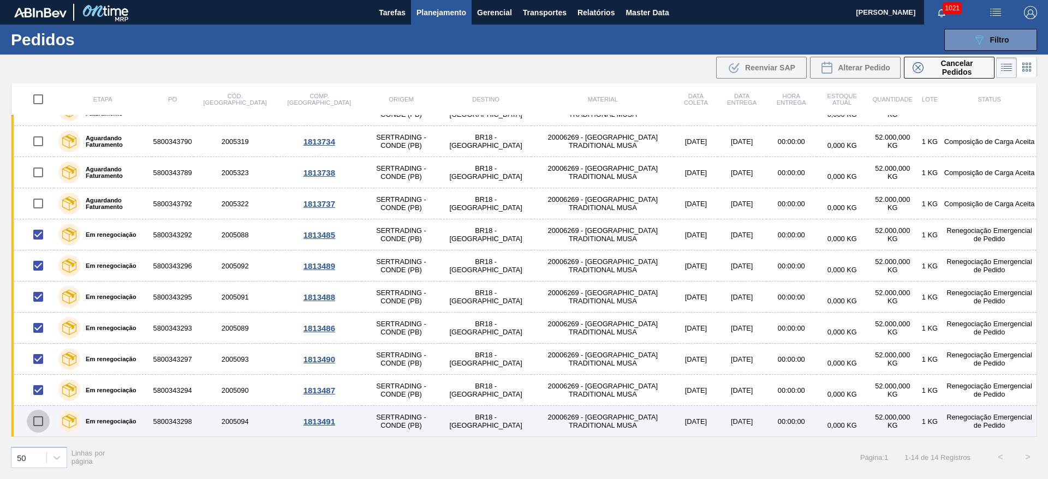
click at [40, 425] on input "checkbox" at bounding box center [38, 421] width 23 height 23
checkbox input "true"
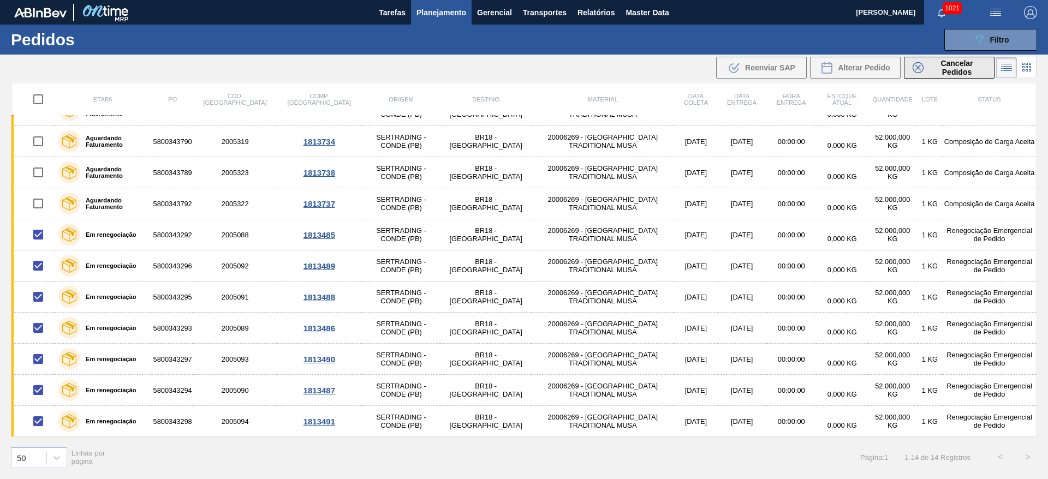
click at [953, 70] on span "Cancelar Pedidos" at bounding box center [957, 67] width 58 height 17
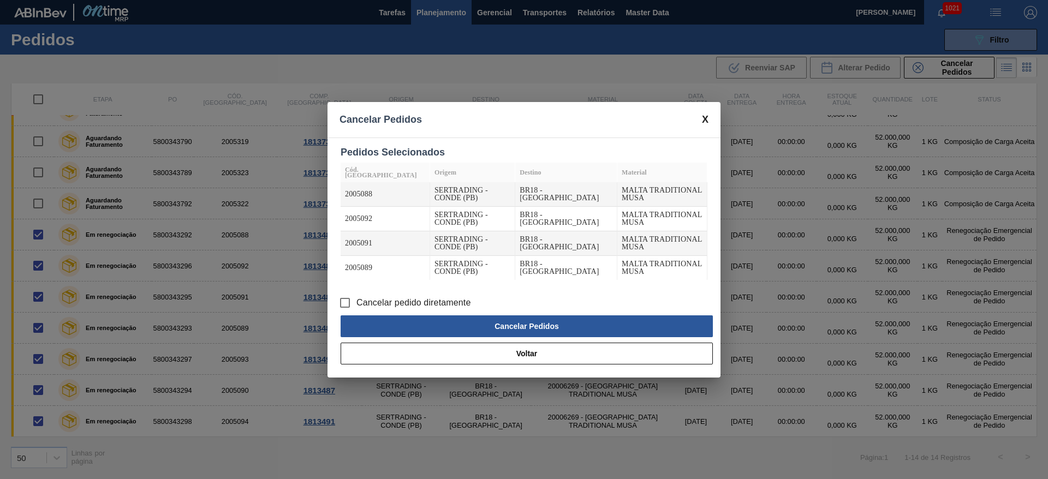
click at [340, 304] on input "Cancelar pedido diretamente" at bounding box center [345, 303] width 23 height 23
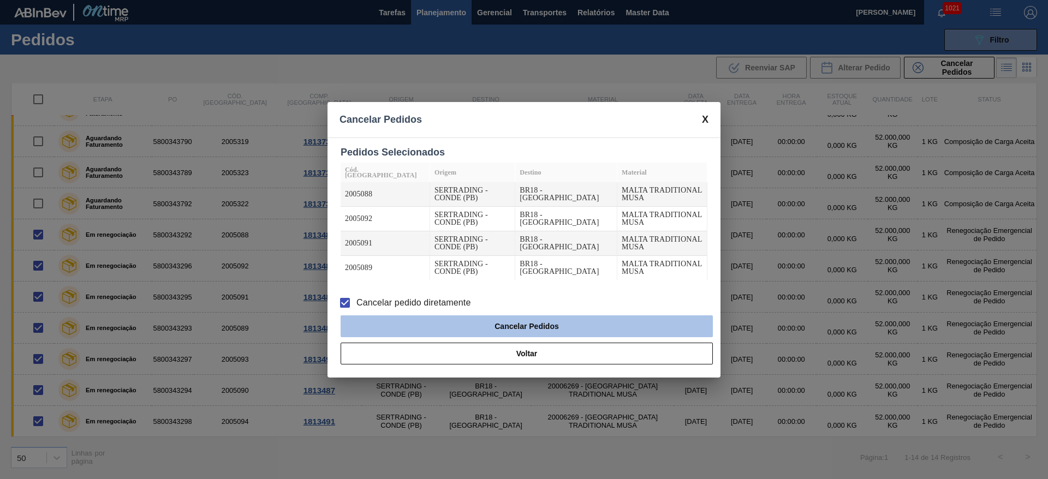
click at [466, 325] on button "Cancelar Pedidos" at bounding box center [527, 327] width 372 height 22
checkbox input "false"
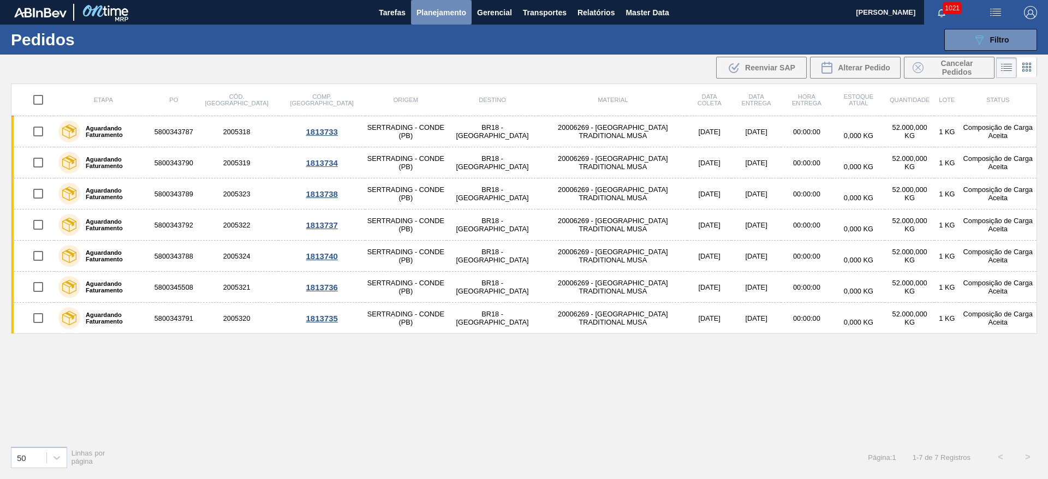
click at [436, 9] on span "Planejamento" at bounding box center [442, 12] width 50 height 13
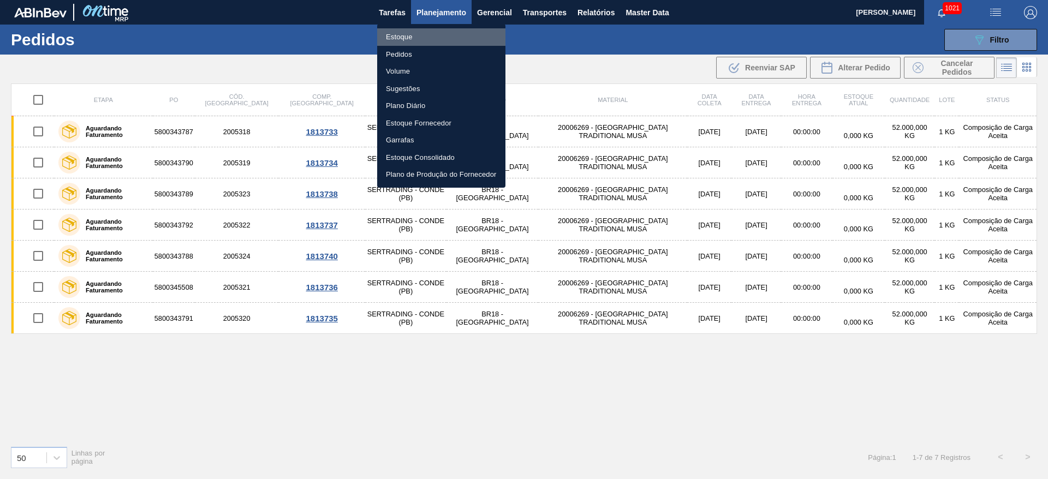
click at [399, 37] on li "Estoque" at bounding box center [441, 36] width 128 height 17
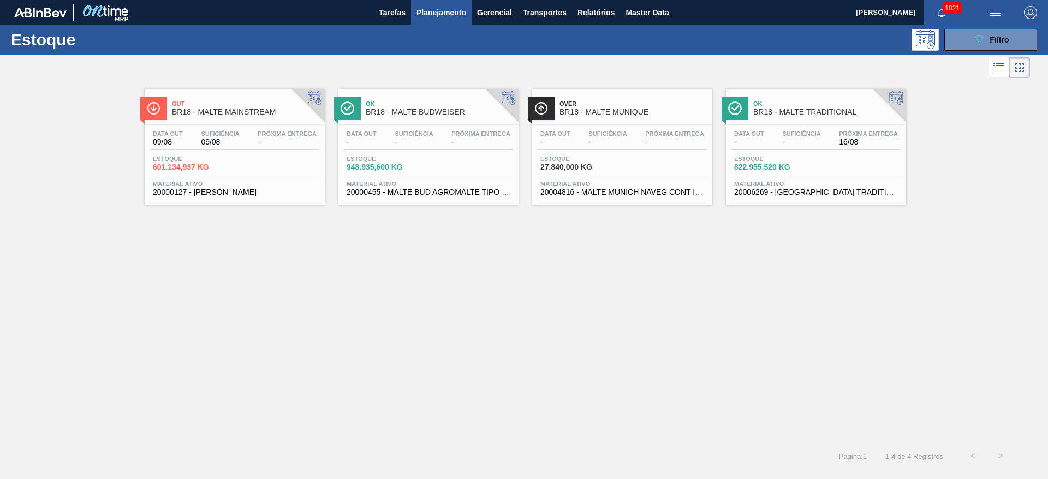
click at [818, 150] on div "Data out - Suficiência - Próxima Entrega 16/08 Estoque 822.955,520 KG Material …" at bounding box center [816, 162] width 180 height 74
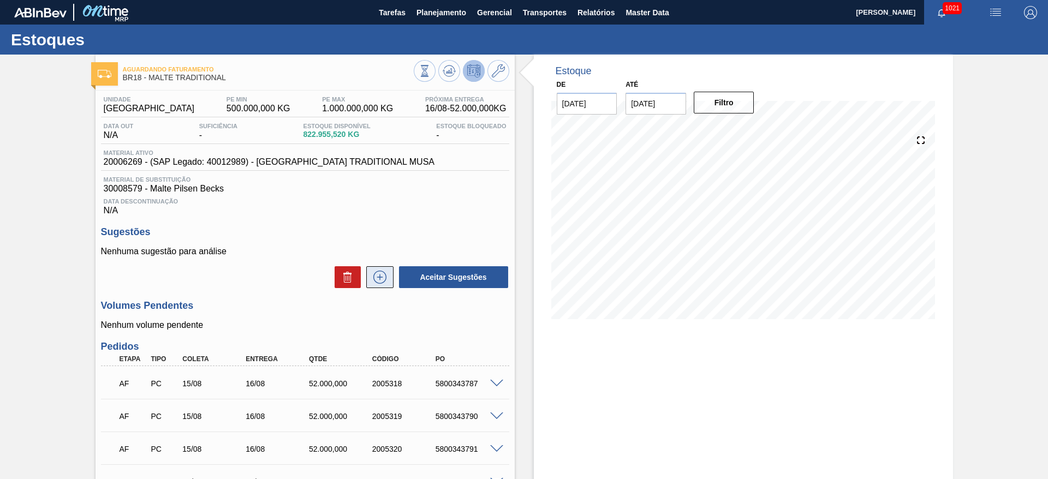
click at [378, 278] on icon at bounding box center [379, 277] width 17 height 13
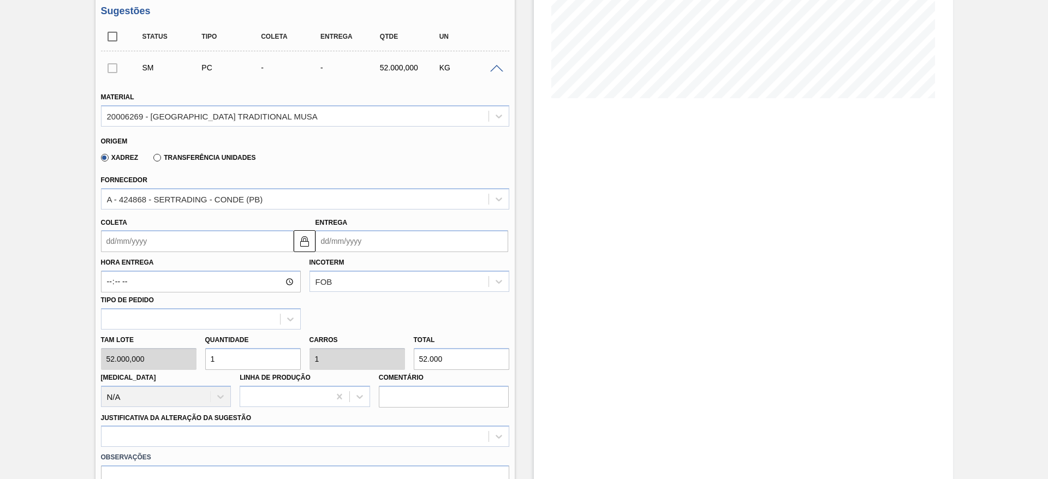
scroll to position [328, 0]
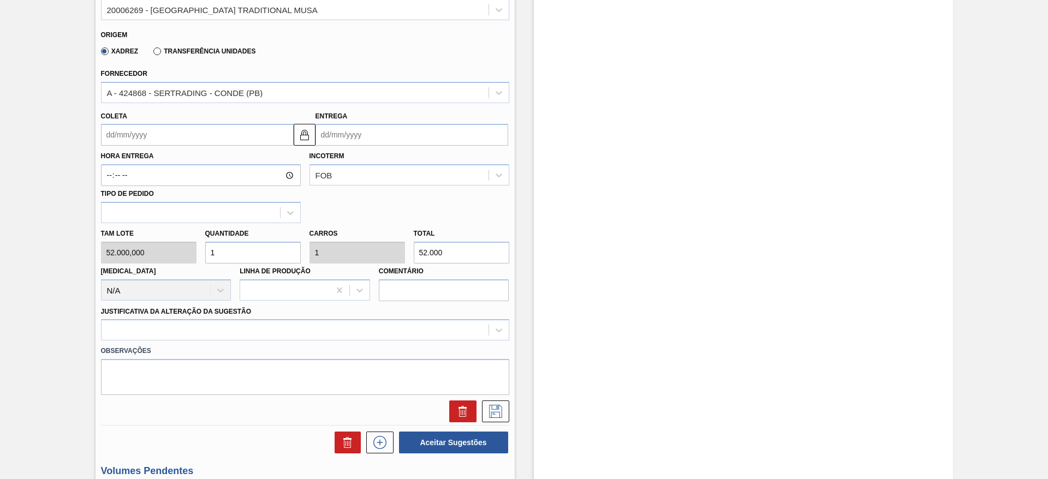
click at [157, 245] on div "Tam lote 52.000,000 Quantidade 1 Carros 1 Total 52.000 [MEDICAL_DATA] N/A Linha…" at bounding box center [305, 262] width 417 height 78
type input "7"
type input "364.000"
type input "7"
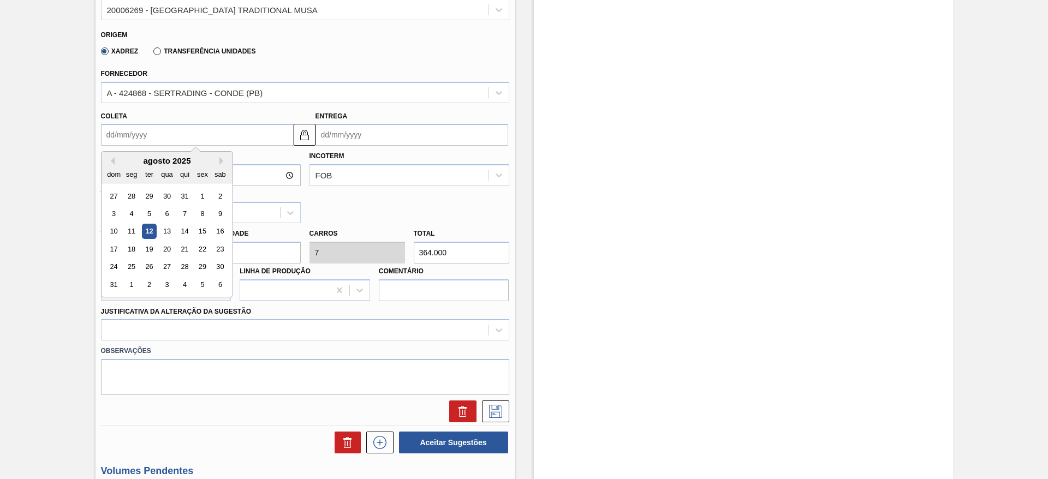
click at [107, 131] on input "Coleta" at bounding box center [197, 135] width 193 height 22
click at [167, 228] on div "13" at bounding box center [166, 231] width 15 height 15
type input "[DATE]"
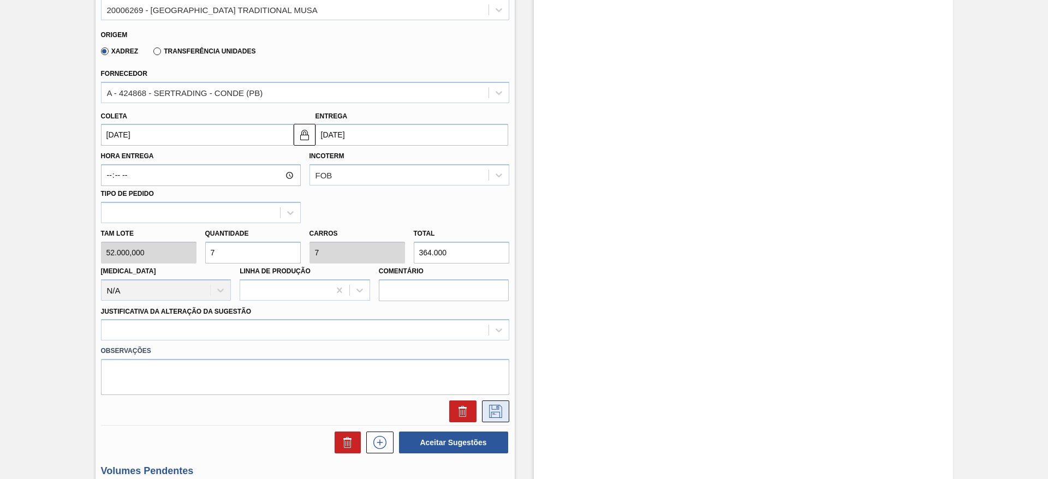
scroll to position [491, 0]
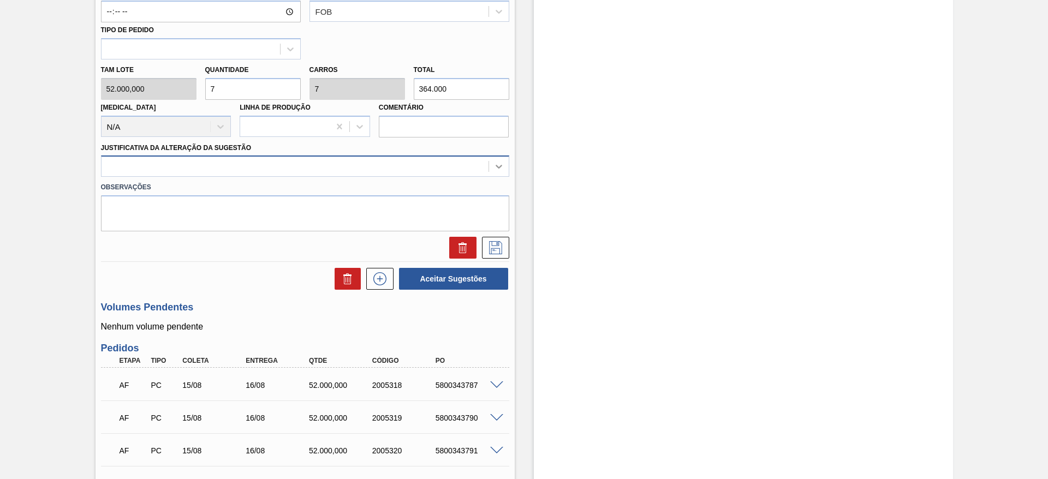
click at [501, 168] on icon at bounding box center [499, 166] width 11 height 11
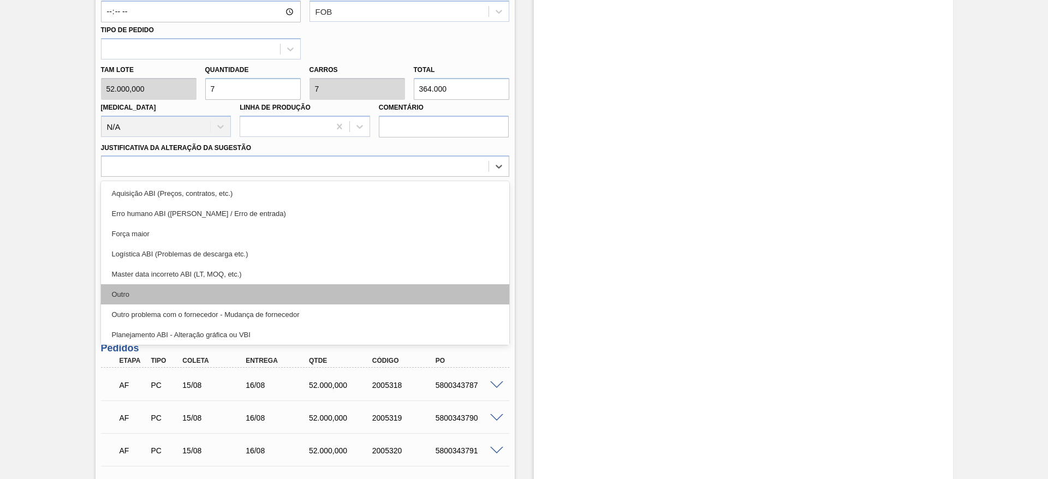
click at [119, 292] on div "Outro" at bounding box center [305, 294] width 408 height 20
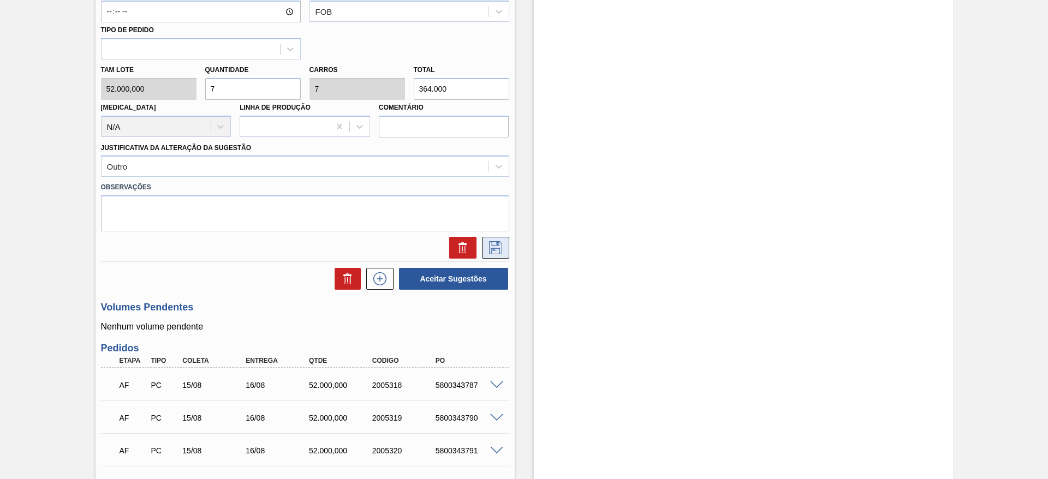
click at [497, 248] on icon at bounding box center [495, 247] width 17 height 13
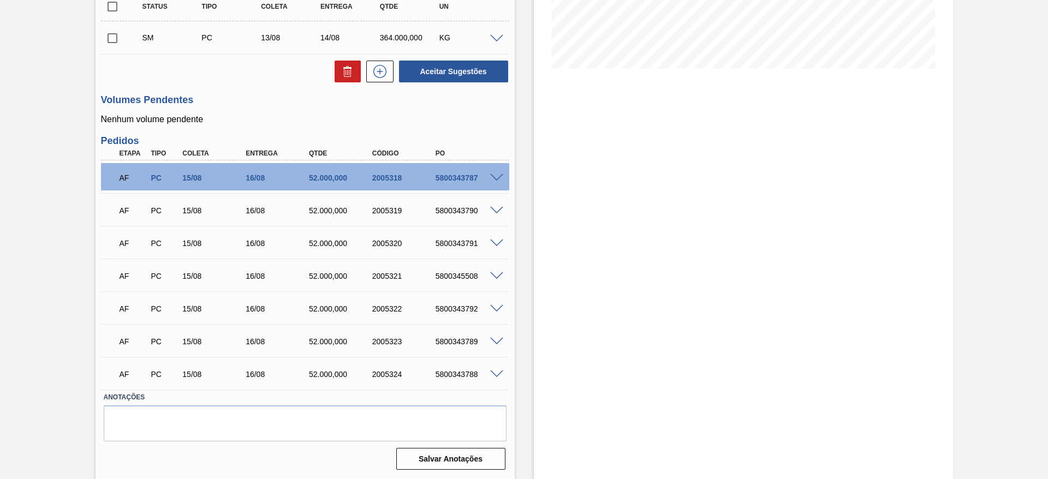
scroll to position [5, 0]
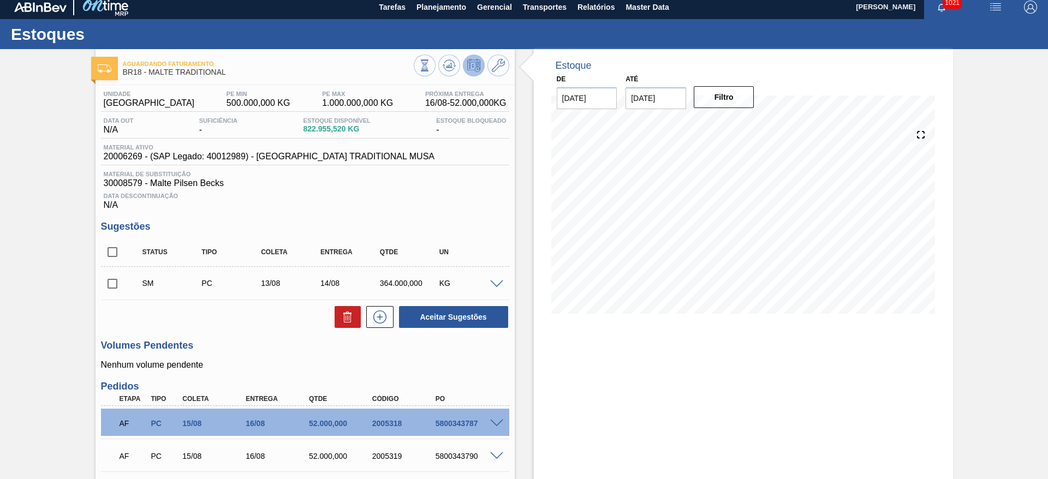
click at [113, 285] on input "checkbox" at bounding box center [112, 283] width 23 height 23
click at [461, 314] on button "Aceitar Sugestões" at bounding box center [453, 317] width 109 height 22
checkbox input "false"
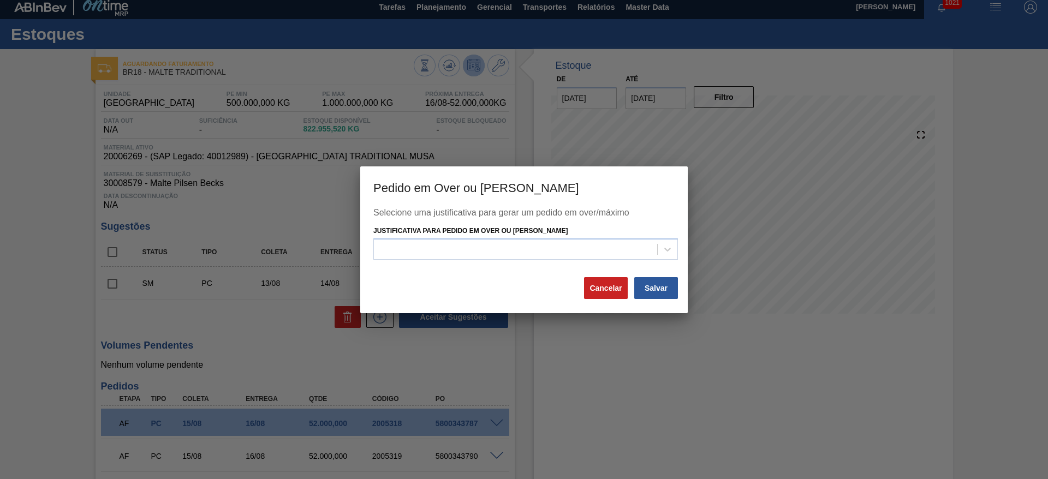
click at [393, 237] on div "Justificativa para Pedido em Over ou [PERSON_NAME]" at bounding box center [525, 241] width 305 height 37
click at [395, 246] on div at bounding box center [515, 250] width 283 height 16
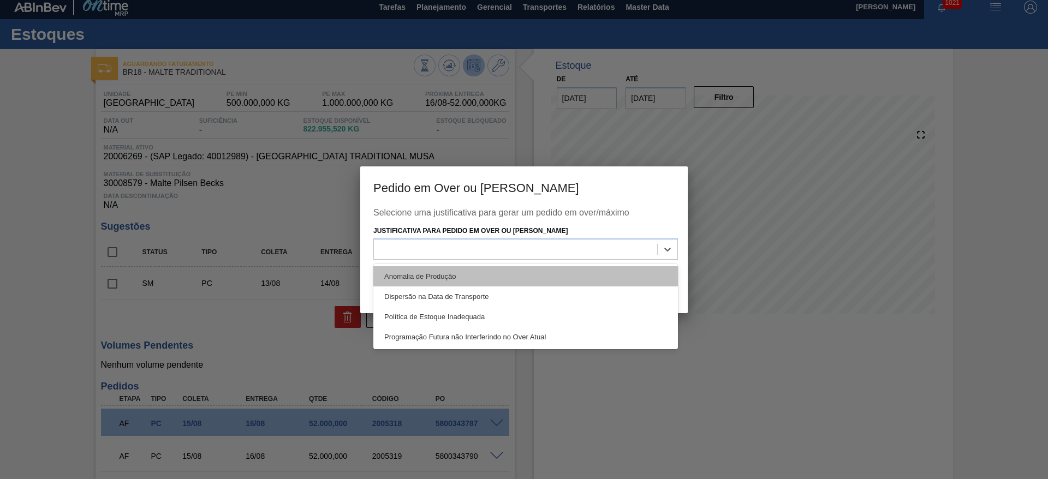
click at [404, 274] on div "Anomalia de Produção" at bounding box center [525, 276] width 305 height 20
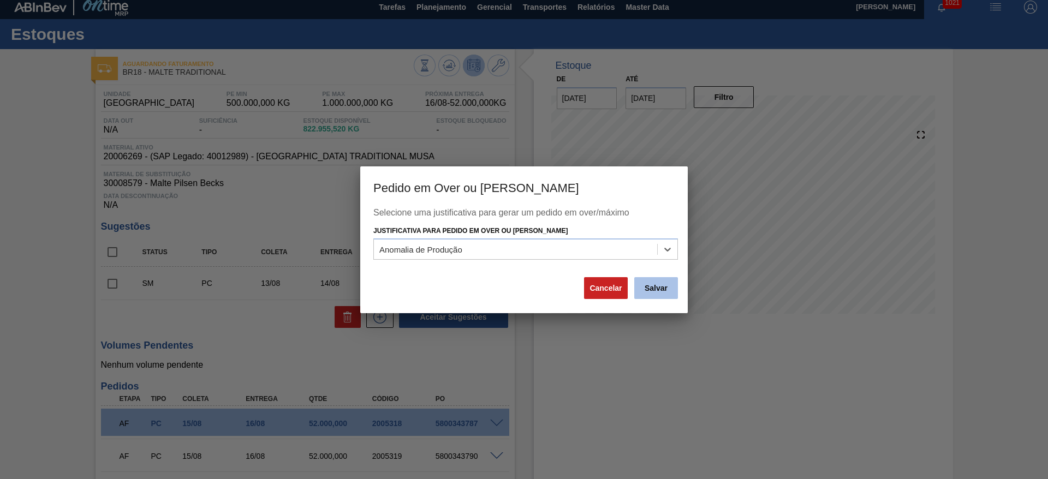
click at [655, 282] on button "Salvar" at bounding box center [656, 288] width 44 height 22
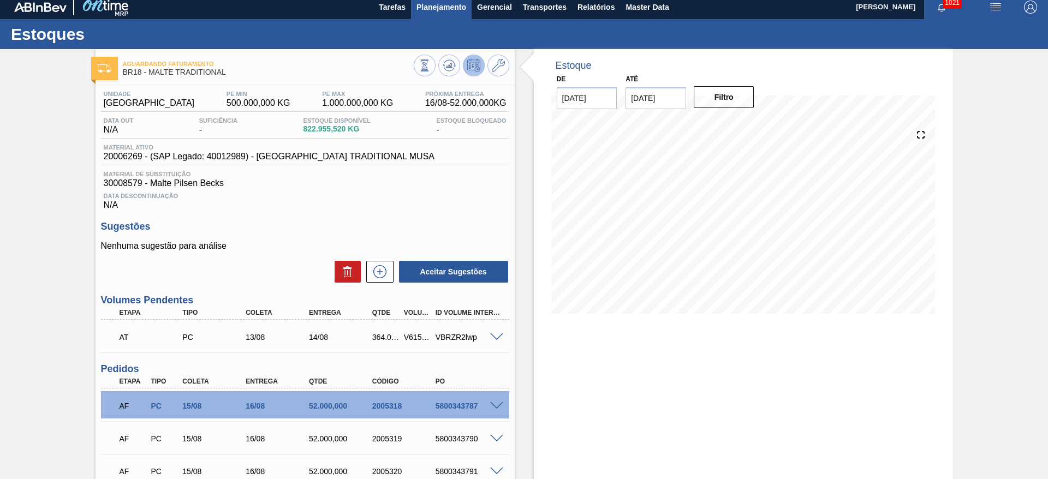
click at [443, 7] on span "Planejamento" at bounding box center [442, 7] width 50 height 13
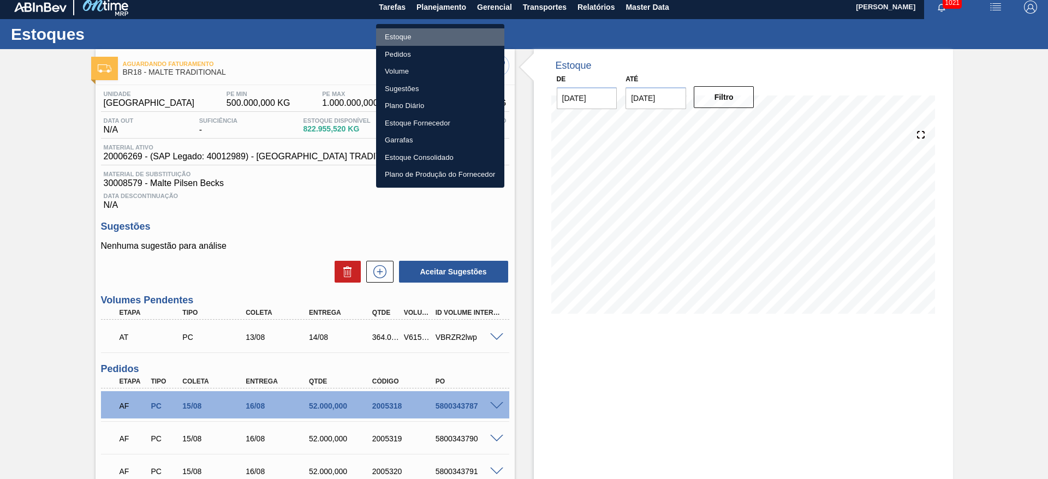
click at [393, 37] on li "Estoque" at bounding box center [440, 36] width 128 height 17
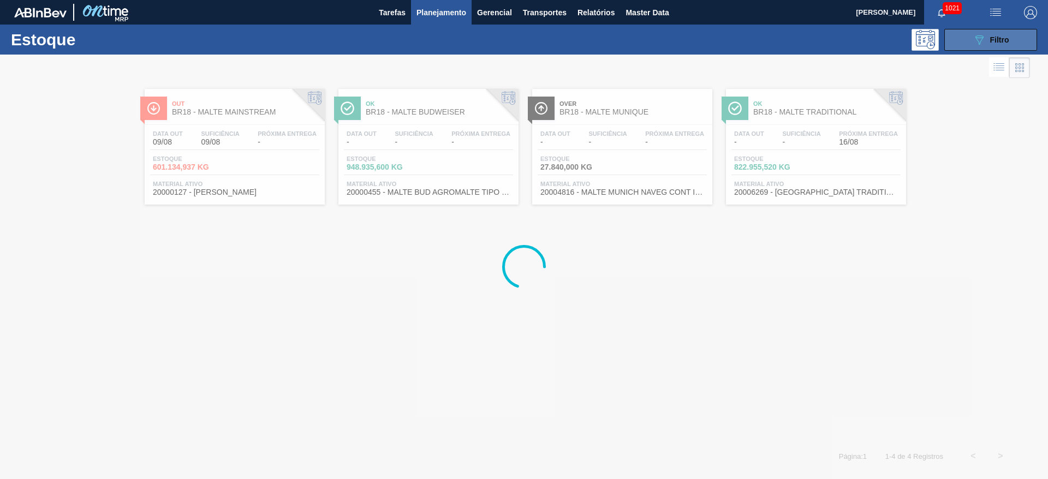
click at [959, 38] on button "089F7B8B-B2A5-4AFE-B5C0-19BA573D28AC Filtro" at bounding box center [991, 40] width 93 height 22
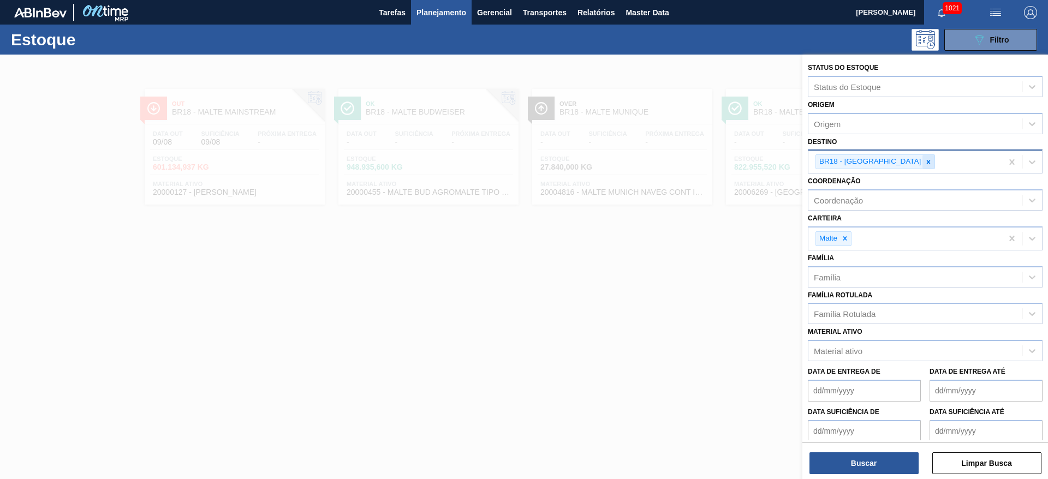
click at [925, 163] on icon at bounding box center [929, 162] width 8 height 8
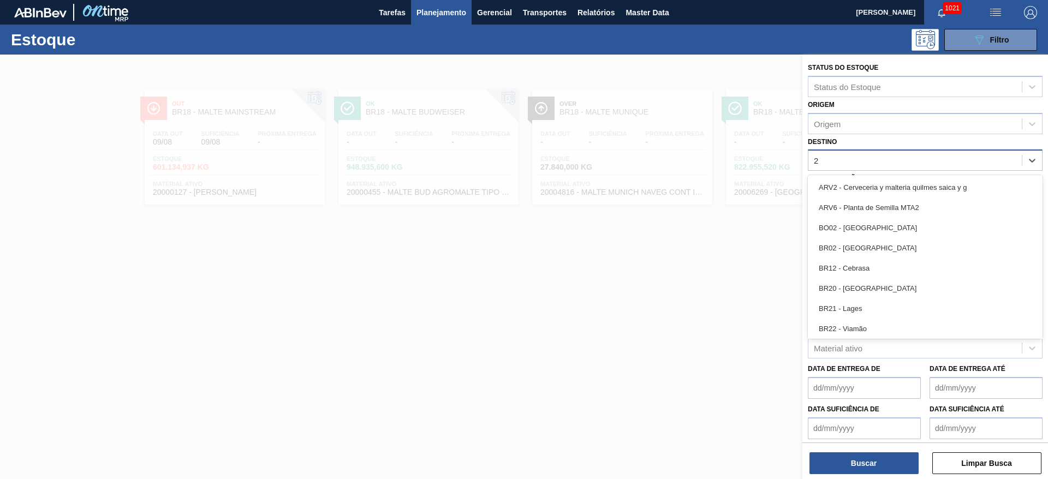
type input "21"
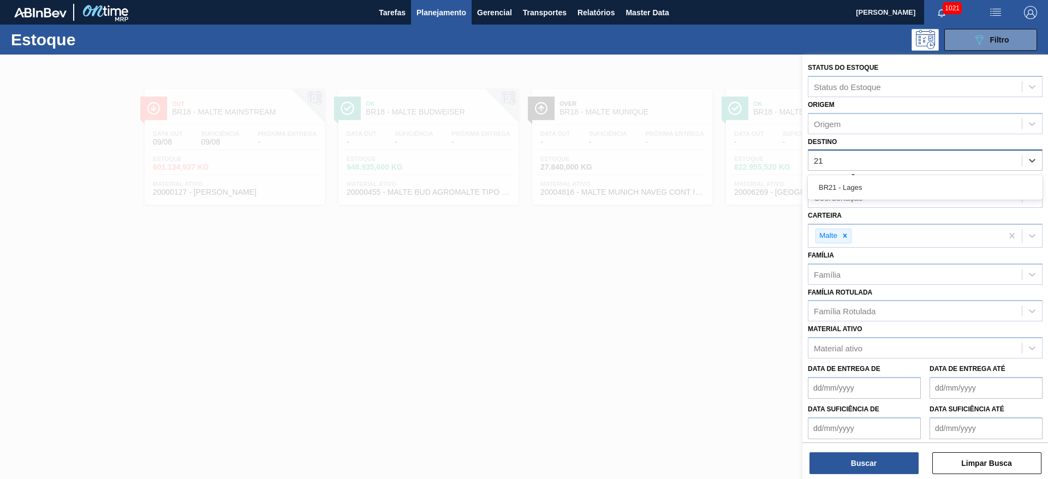
drag, startPoint x: 870, startPoint y: 183, endPoint x: 842, endPoint y: 255, distance: 76.8
click at [870, 183] on div "BR21 - Lages" at bounding box center [925, 187] width 235 height 20
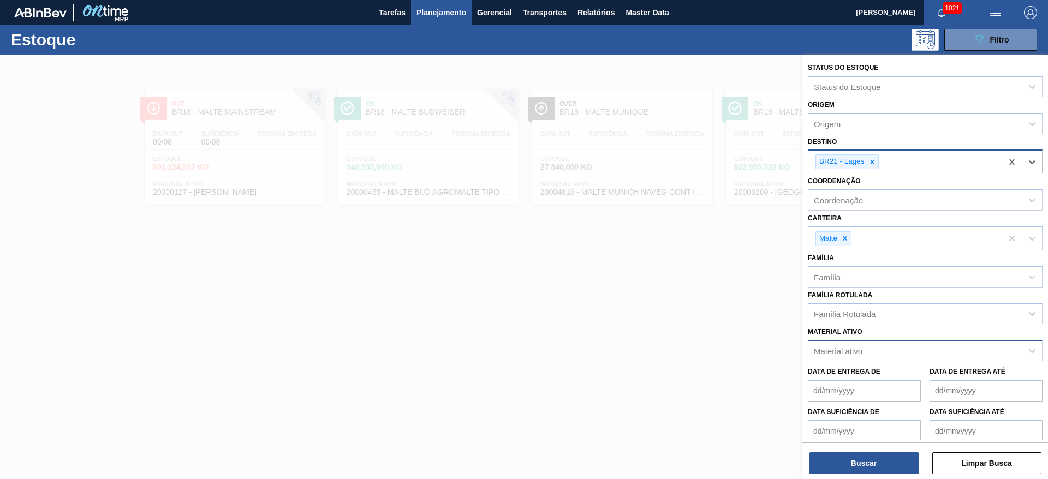
click at [847, 351] on div "Material ativo" at bounding box center [838, 351] width 49 height 9
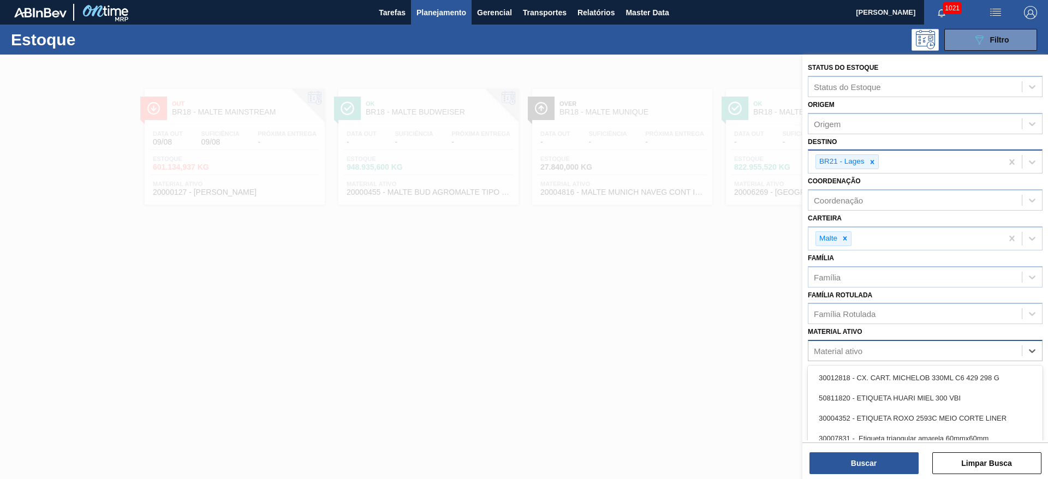
paste ativo "20004818"
type ativo "20004818"
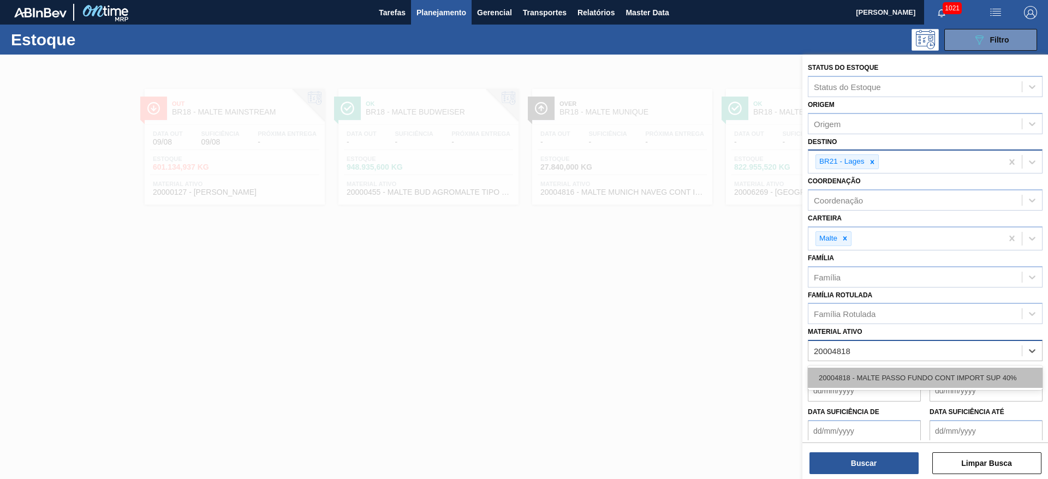
click at [869, 378] on div "20004818 - MALTE PASSO FUNDO CONT IMPORT SUP 40%" at bounding box center [925, 378] width 235 height 20
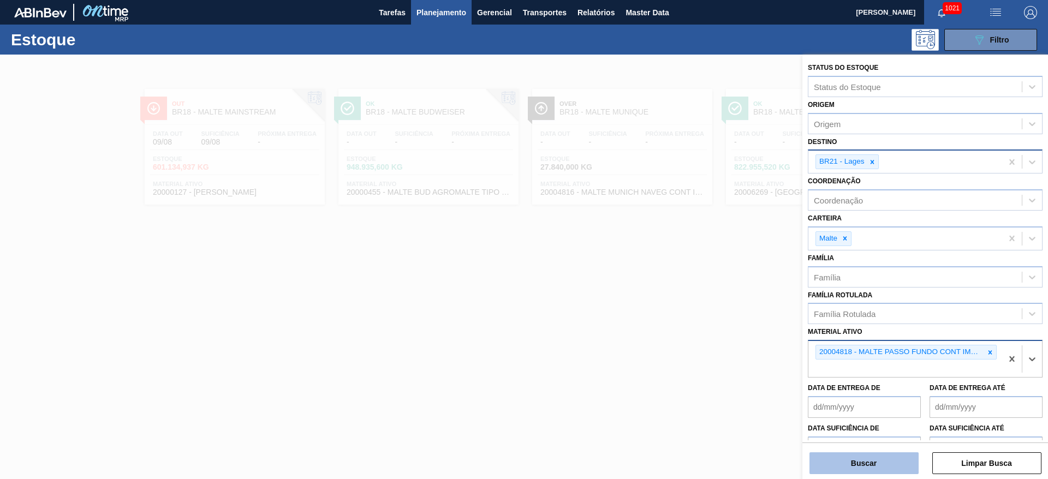
click at [856, 458] on button "Buscar" at bounding box center [864, 464] width 109 height 22
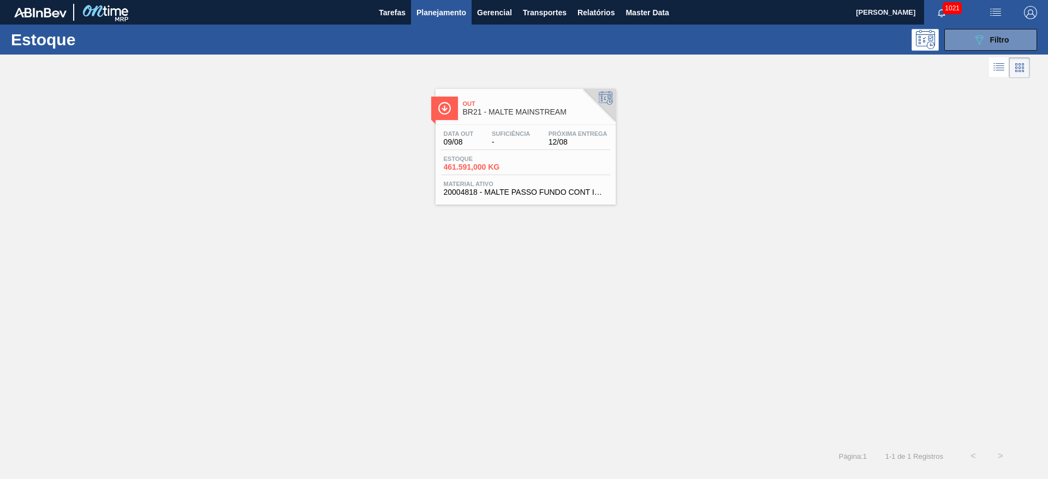
click at [479, 168] on span "461.591,000 KG" at bounding box center [482, 167] width 76 height 8
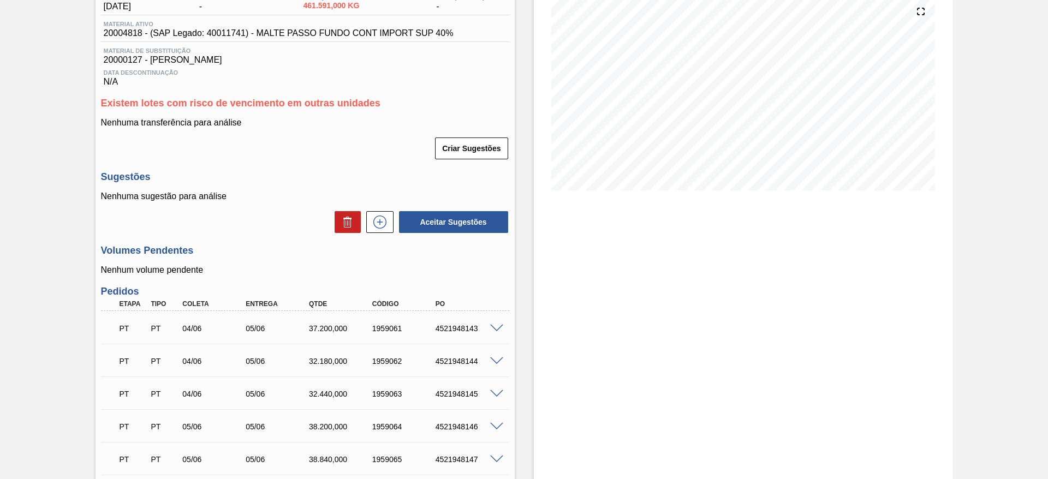
scroll to position [164, 0]
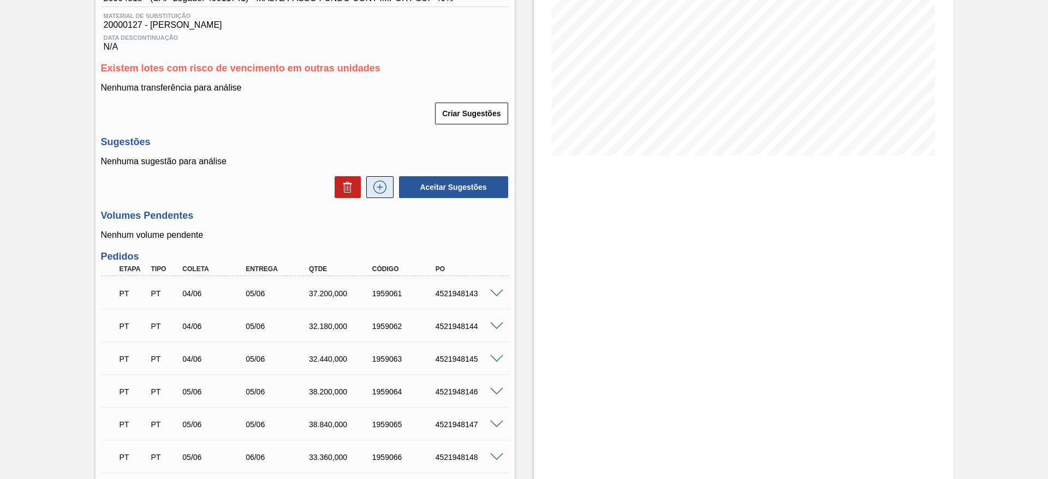
click at [375, 185] on icon at bounding box center [379, 187] width 17 height 13
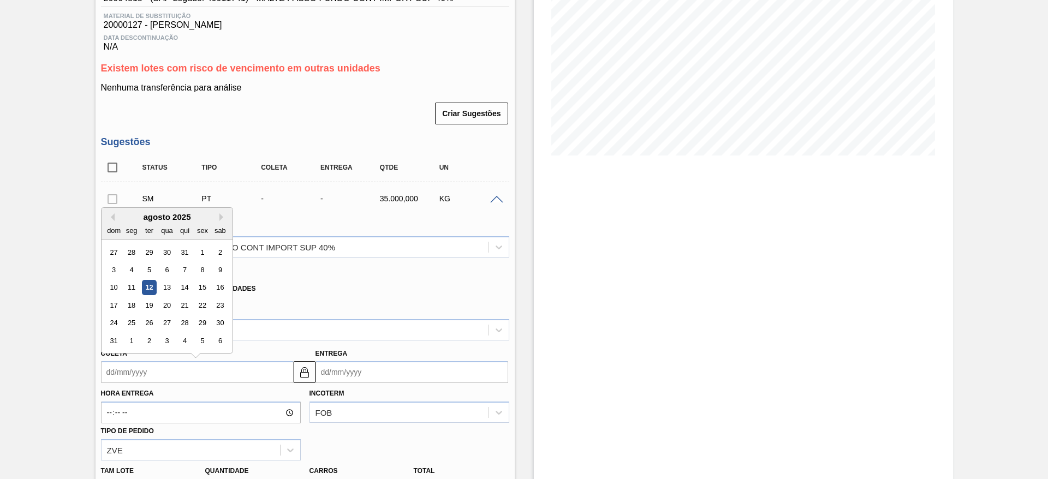
click at [106, 370] on input "Coleta" at bounding box center [197, 372] width 193 height 22
click at [156, 220] on div "agosto 2025" at bounding box center [167, 216] width 131 height 9
click at [187, 285] on div "14" at bounding box center [184, 288] width 15 height 15
type input "[DATE]"
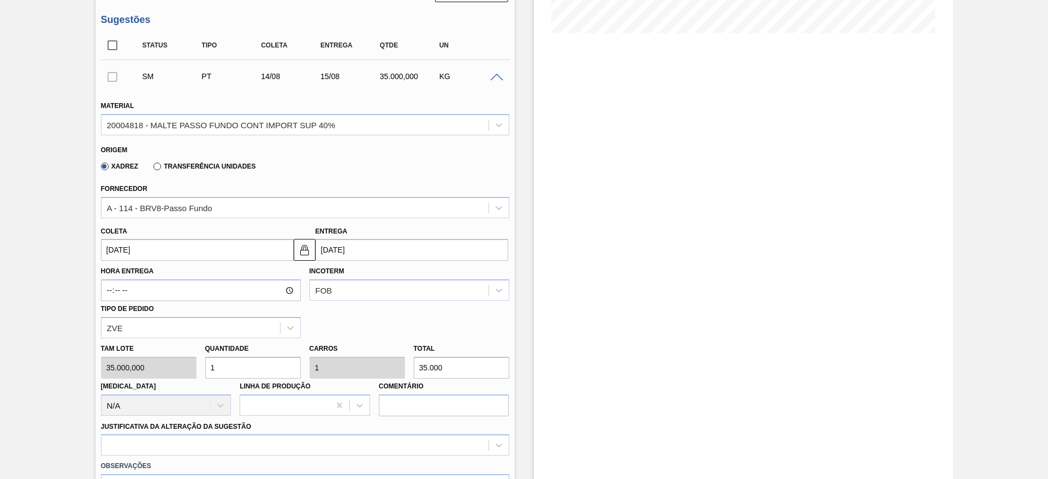
scroll to position [409, 0]
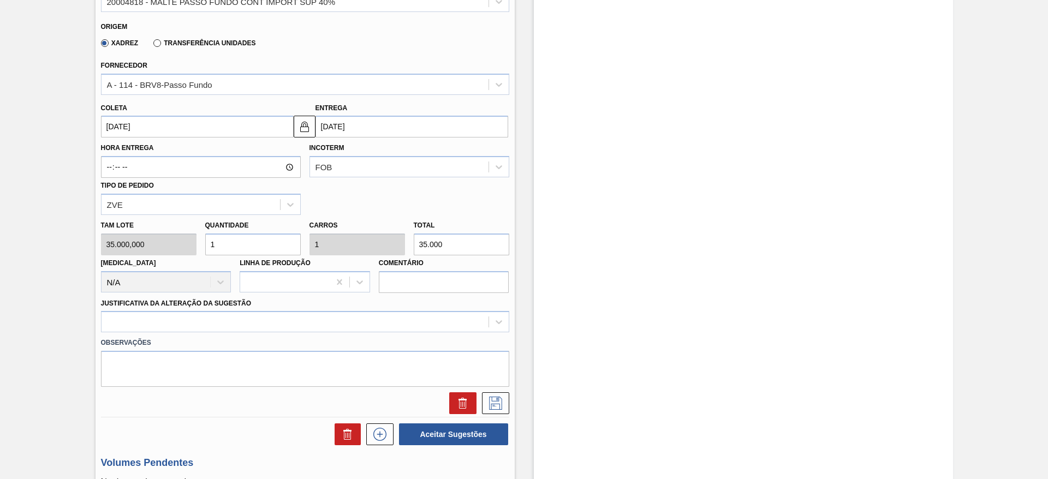
click at [157, 250] on div "Tam lote 35.000,000 Quantidade 1 Carros 1 Total 35.000 [MEDICAL_DATA] N/A Linha…" at bounding box center [305, 254] width 417 height 78
type input "5"
type input "175.000"
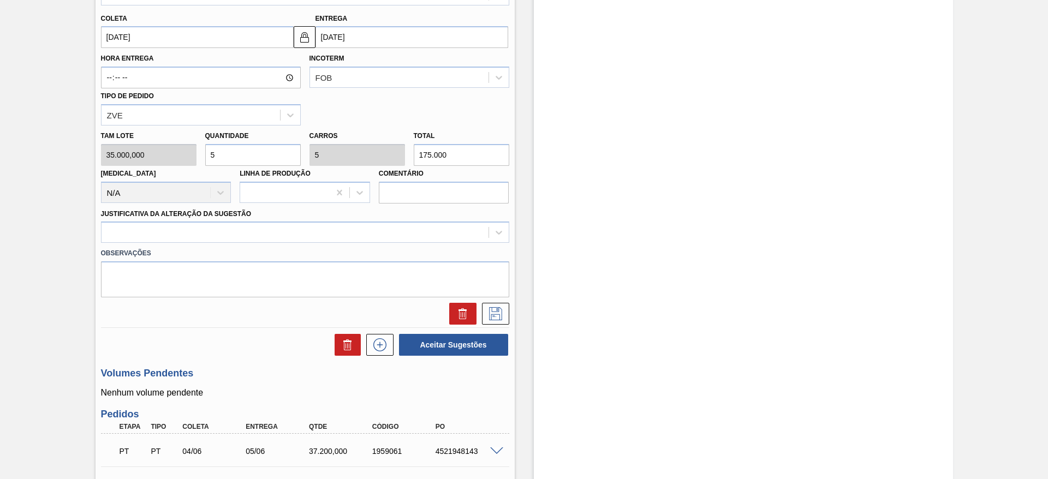
scroll to position [573, 0]
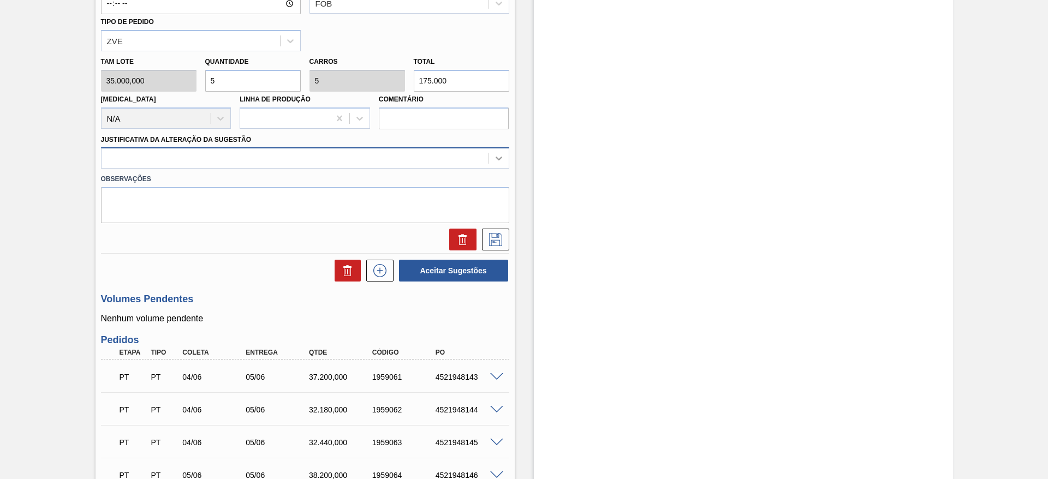
type input "5"
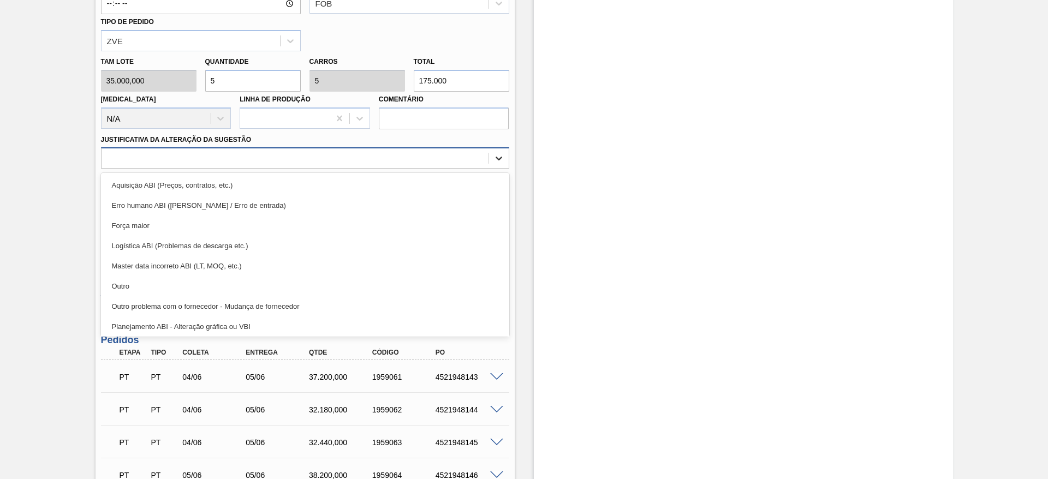
click at [497, 159] on icon at bounding box center [499, 159] width 7 height 4
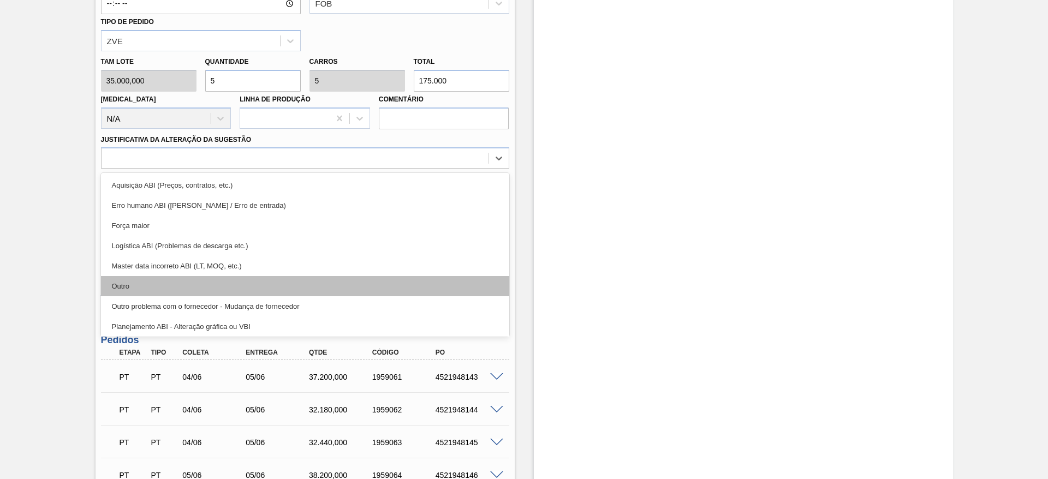
click at [143, 280] on div "Outro" at bounding box center [305, 286] width 408 height 20
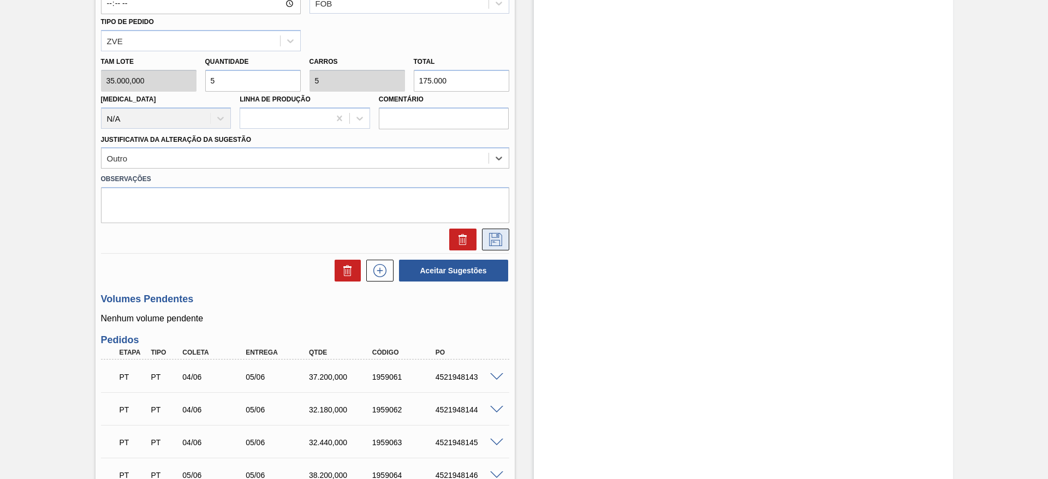
click at [496, 239] on icon at bounding box center [495, 239] width 17 height 13
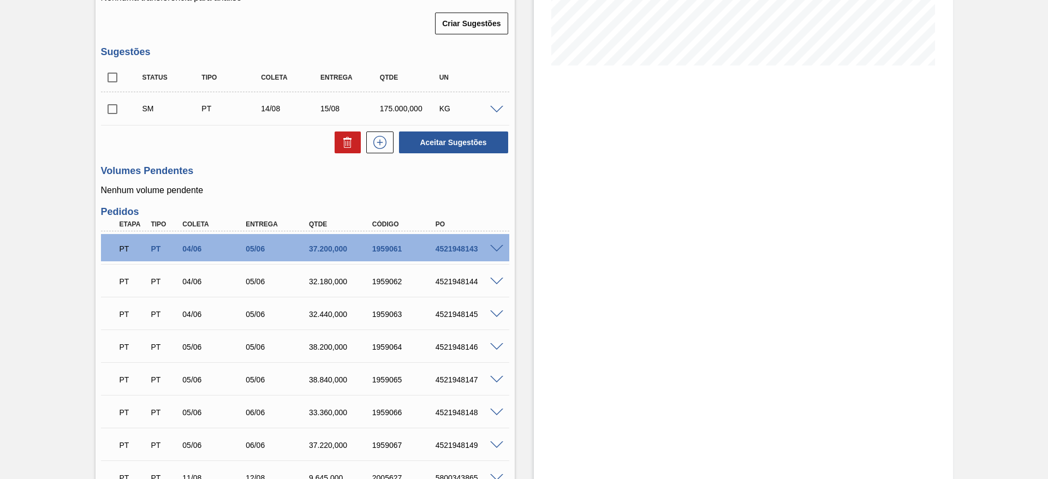
scroll to position [246, 0]
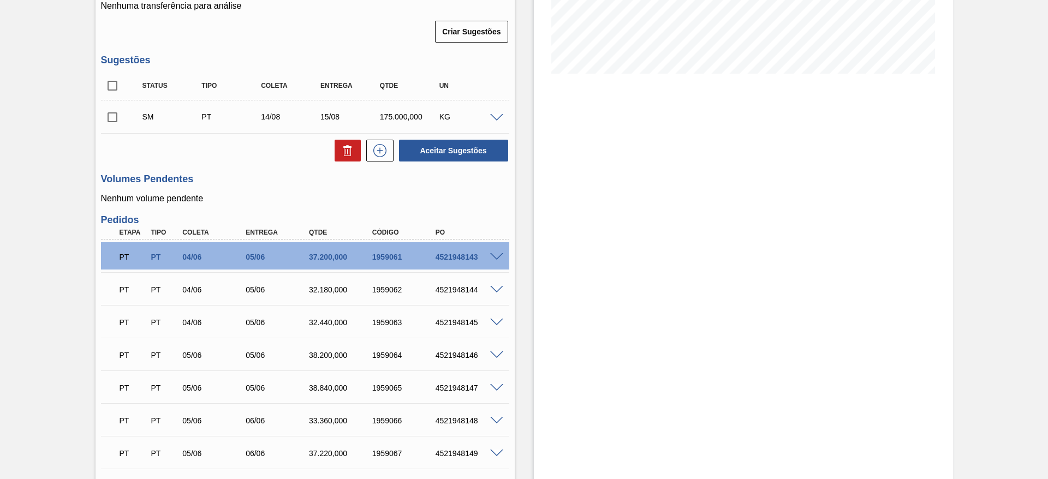
click at [111, 116] on input "checkbox" at bounding box center [112, 117] width 23 height 23
click at [428, 148] on button "Aceitar Sugestões" at bounding box center [453, 151] width 109 height 22
checkbox input "false"
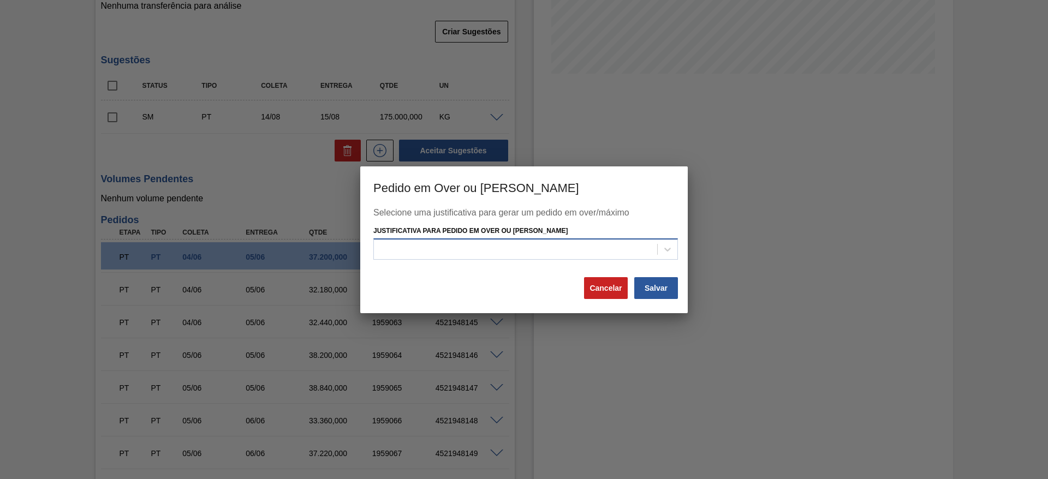
click at [409, 252] on div at bounding box center [515, 250] width 283 height 16
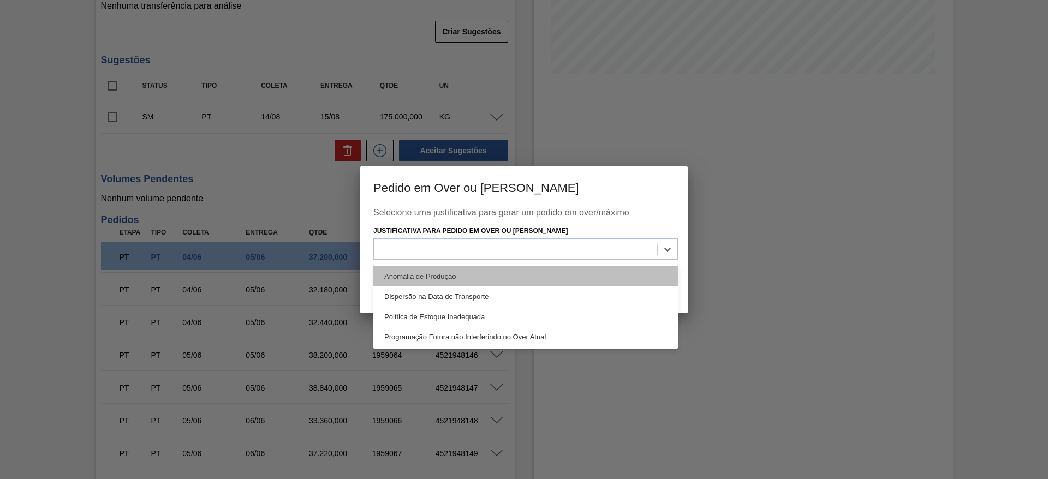
click at [391, 274] on div "Anomalia de Produção" at bounding box center [525, 276] width 305 height 20
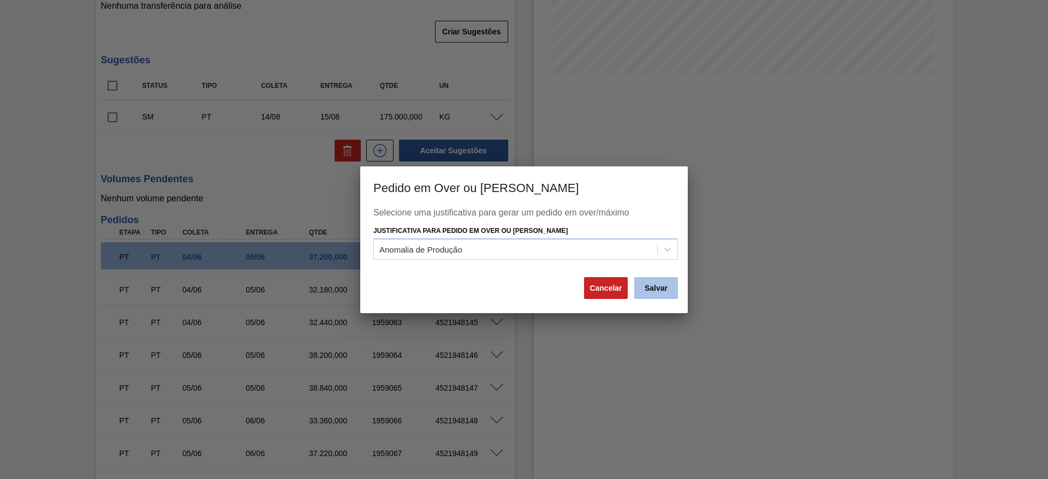
click at [655, 287] on button "Salvar" at bounding box center [656, 288] width 44 height 22
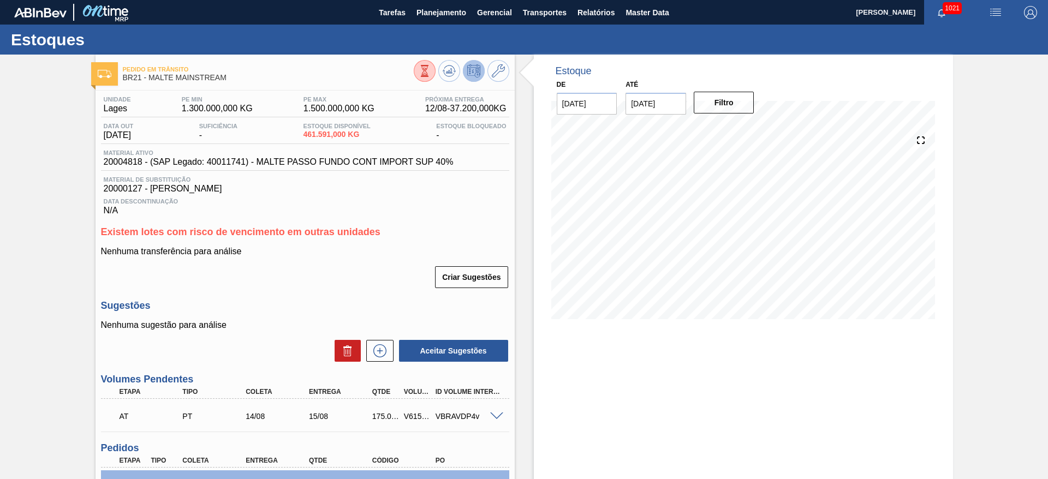
scroll to position [164, 0]
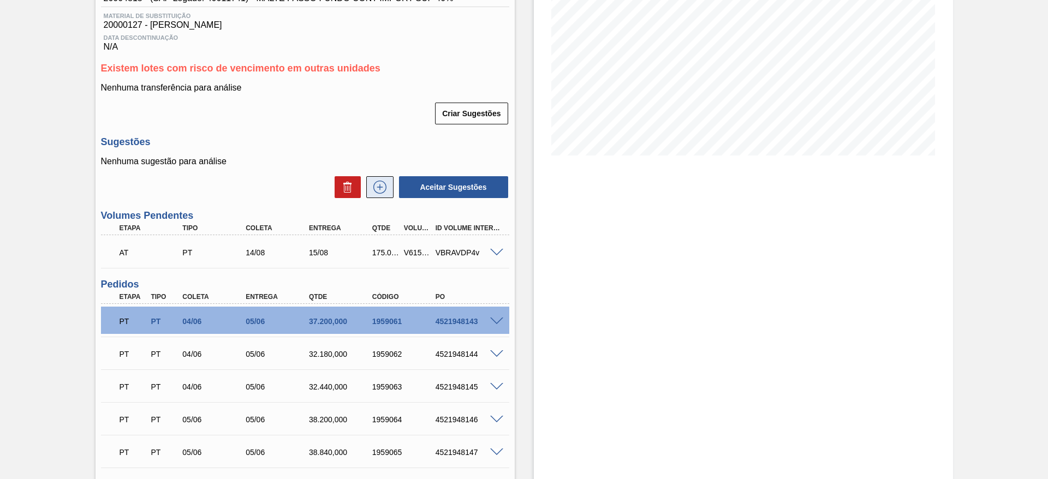
click at [382, 187] on icon at bounding box center [379, 187] width 17 height 13
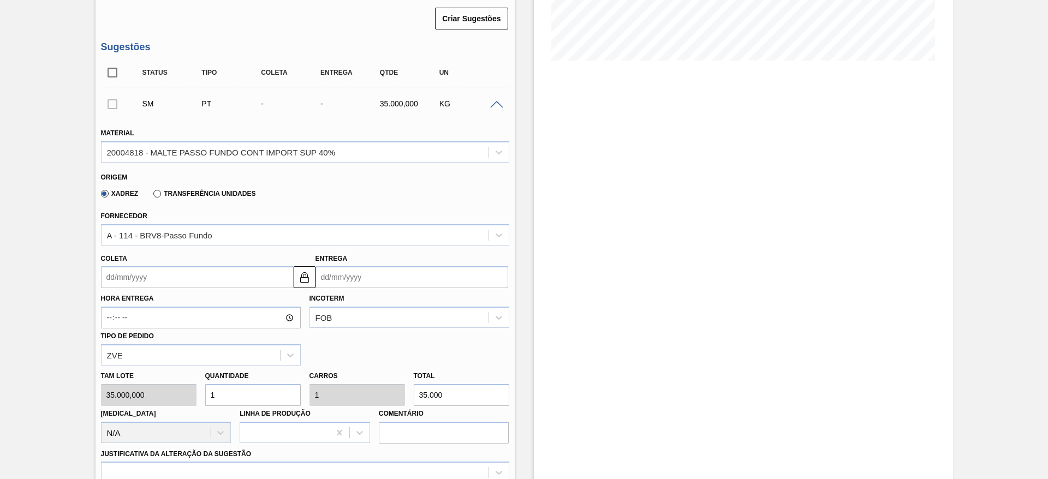
scroll to position [328, 0]
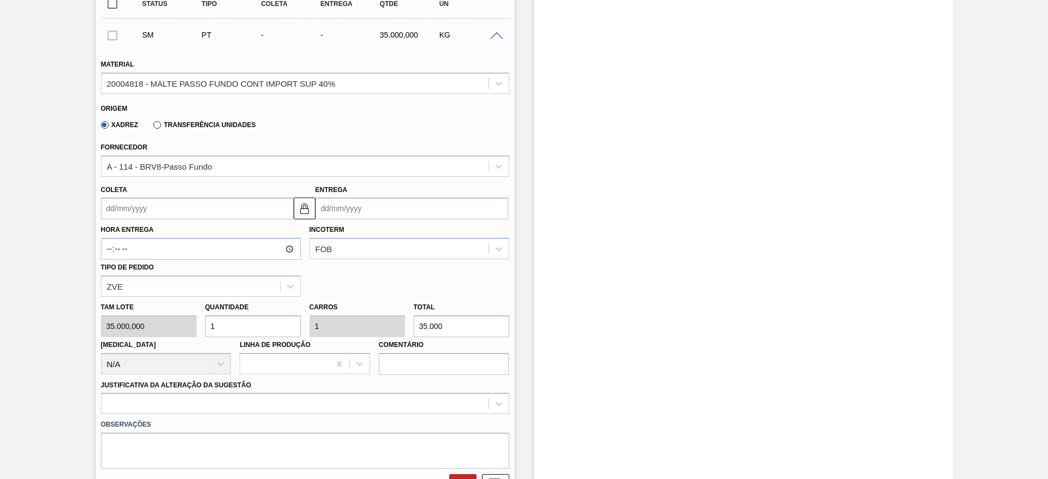
click at [175, 332] on div "Tam lote 35.000,000 Quantidade 1 Carros 1 Total 35.000 [MEDICAL_DATA] N/A Linha…" at bounding box center [305, 336] width 417 height 78
type input "10"
type input "350.000"
type input "10"
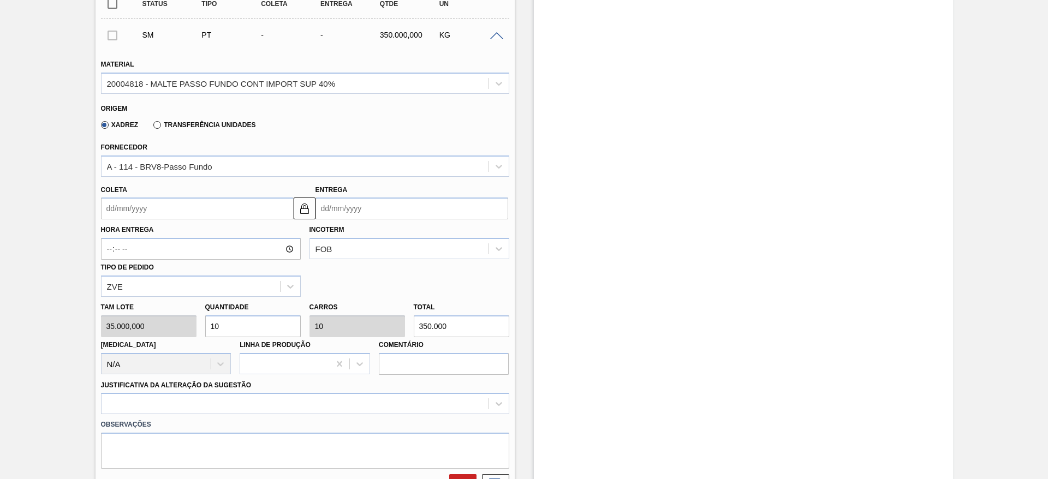
click at [113, 209] on input "Coleta" at bounding box center [197, 209] width 193 height 22
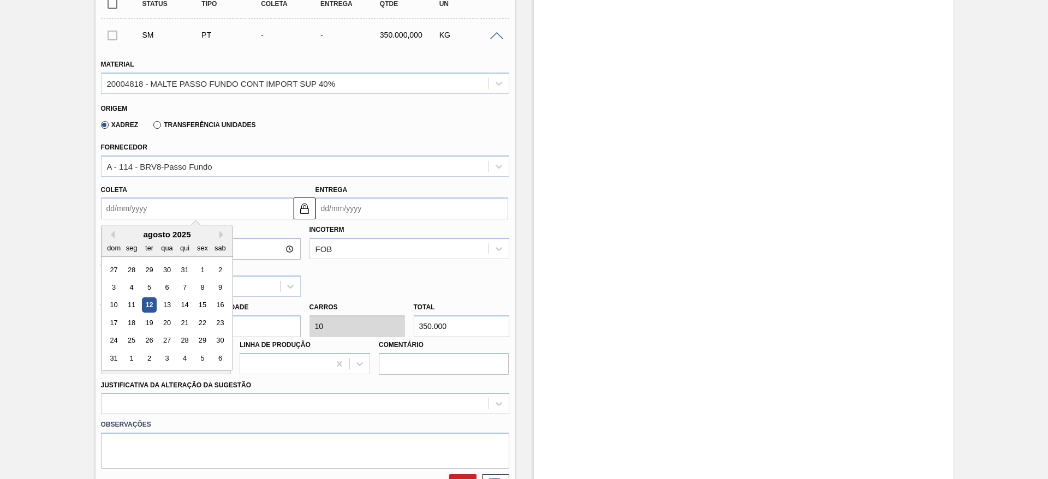
click at [156, 230] on div "agosto 2025" at bounding box center [167, 234] width 131 height 9
click at [220, 235] on button "Next Month" at bounding box center [223, 235] width 8 height 8
click at [113, 233] on button "Previous Month" at bounding box center [111, 235] width 8 height 8
click at [220, 302] on div "16" at bounding box center [219, 305] width 15 height 15
type input "[DATE]"
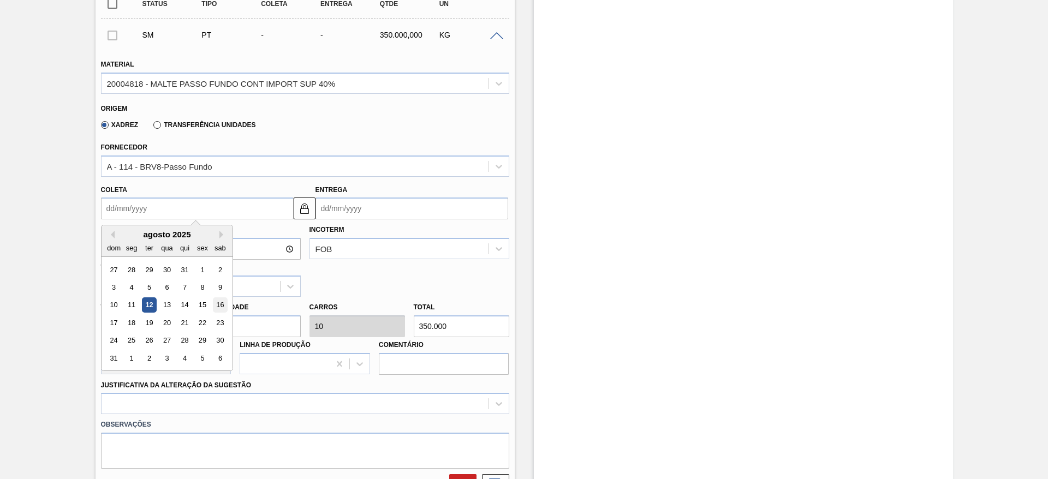
type input "[DATE]"
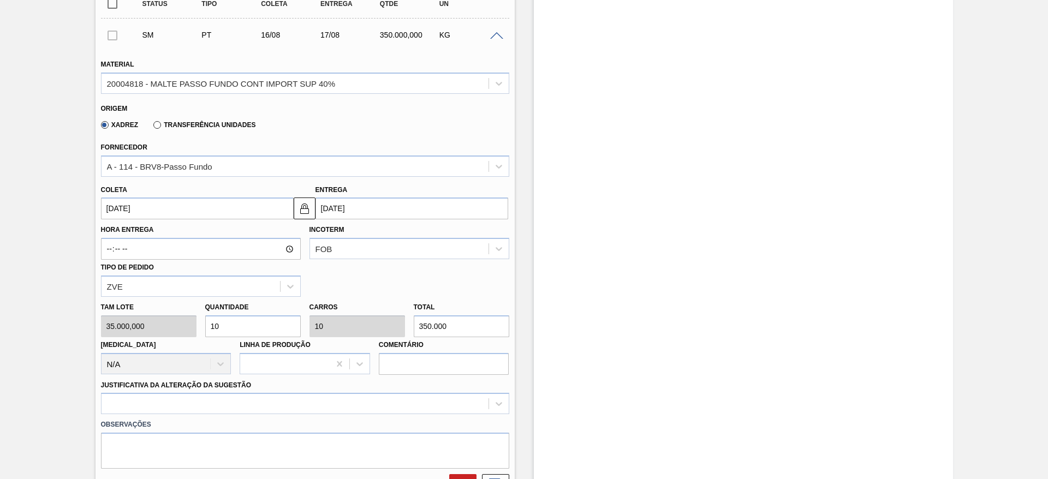
scroll to position [491, 0]
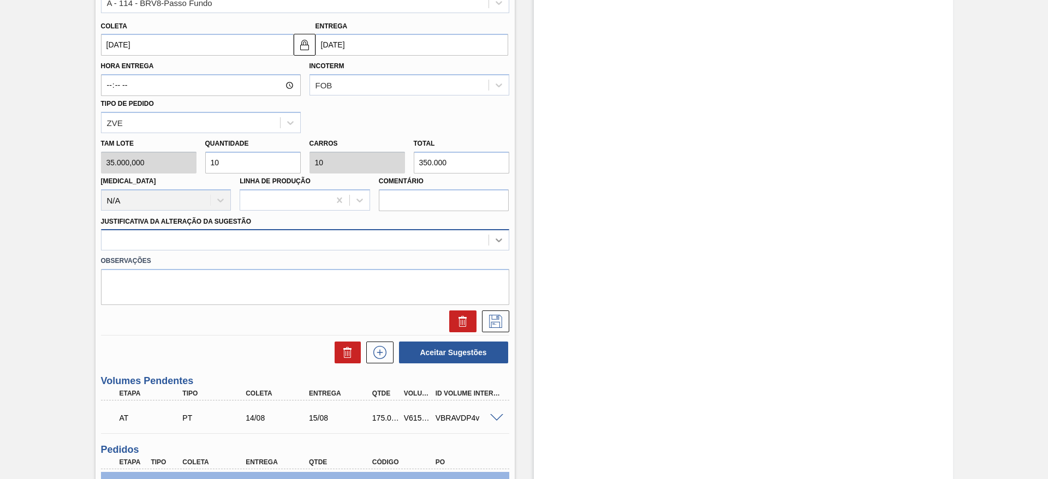
click at [494, 240] on icon at bounding box center [499, 240] width 11 height 11
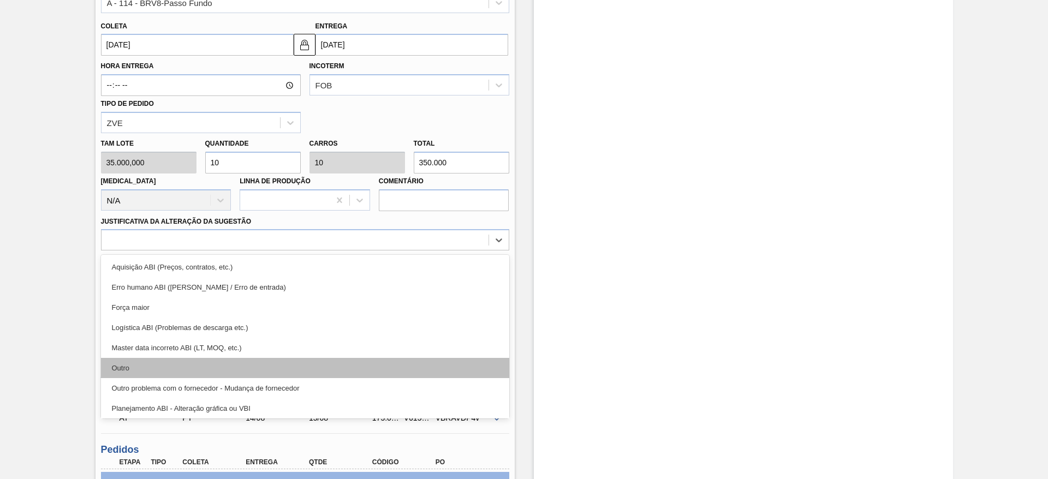
click at [128, 368] on div "Outro" at bounding box center [305, 368] width 408 height 20
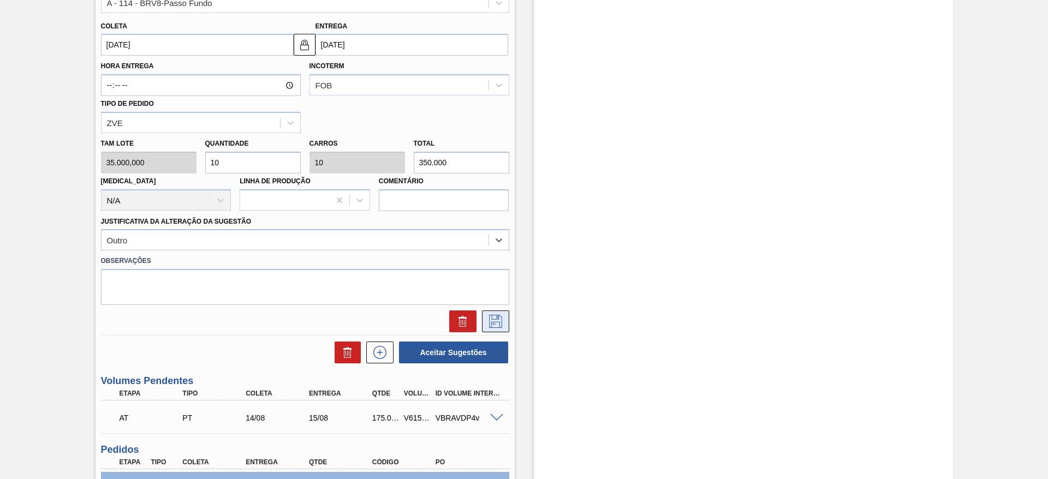
click at [493, 321] on icon at bounding box center [495, 321] width 17 height 13
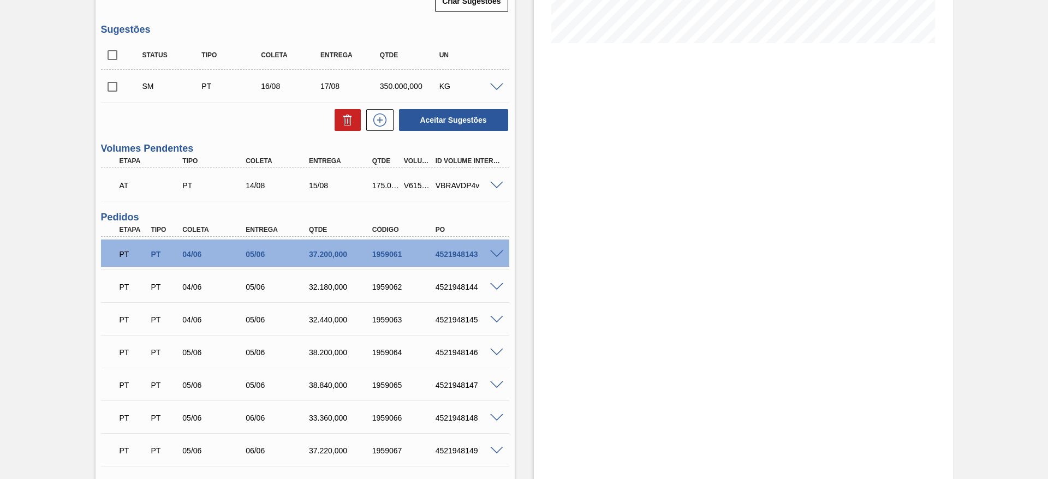
scroll to position [246, 0]
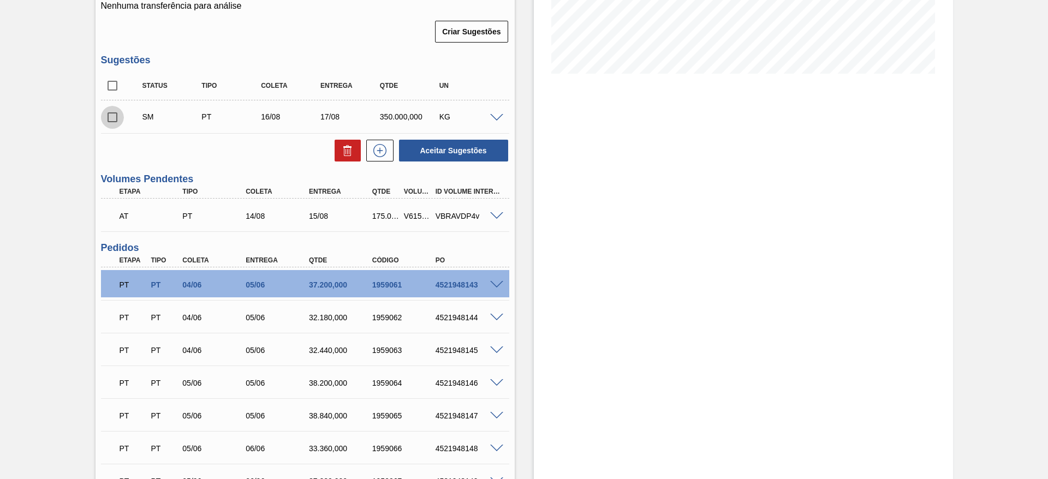
click at [111, 112] on input "checkbox" at bounding box center [112, 117] width 23 height 23
click at [437, 151] on button "Aceitar Sugestões" at bounding box center [453, 151] width 109 height 22
checkbox input "false"
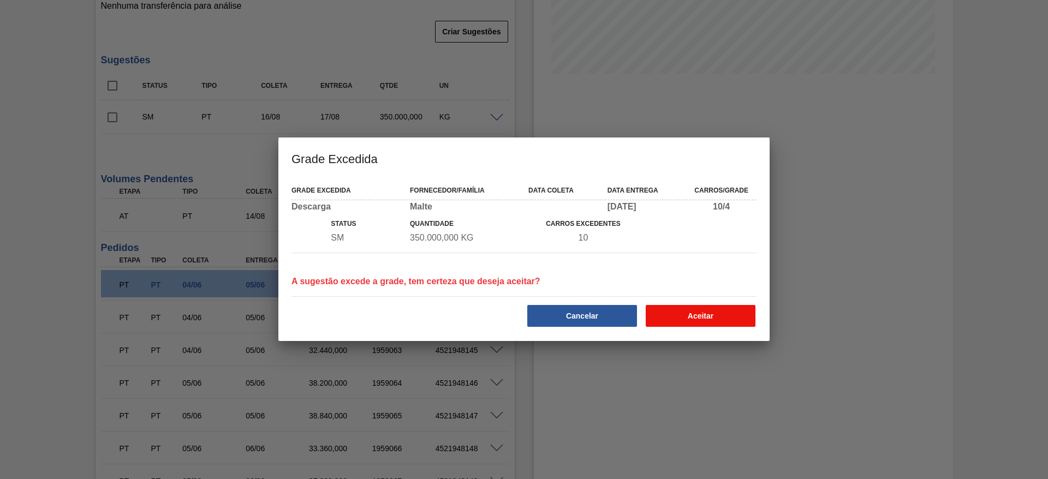
click at [751, 320] on button "Aceitar" at bounding box center [701, 316] width 110 height 22
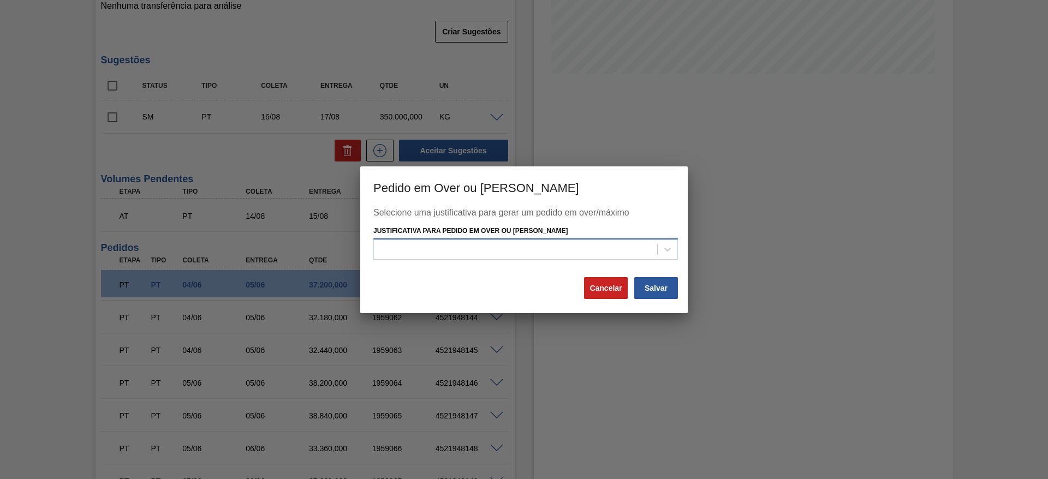
drag, startPoint x: 408, startPoint y: 251, endPoint x: 402, endPoint y: 253, distance: 5.9
click at [408, 251] on div at bounding box center [515, 250] width 283 height 16
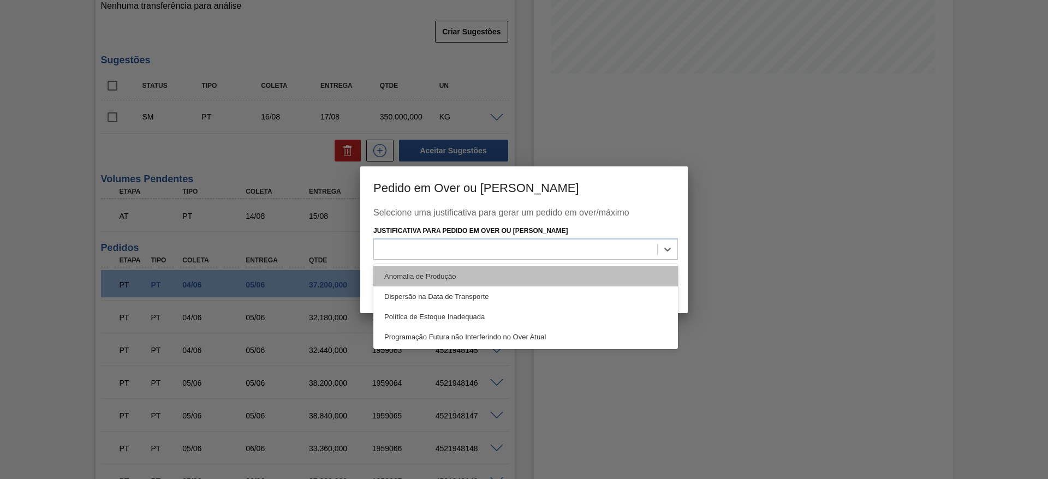
click at [407, 273] on div "Anomalia de Produção" at bounding box center [525, 276] width 305 height 20
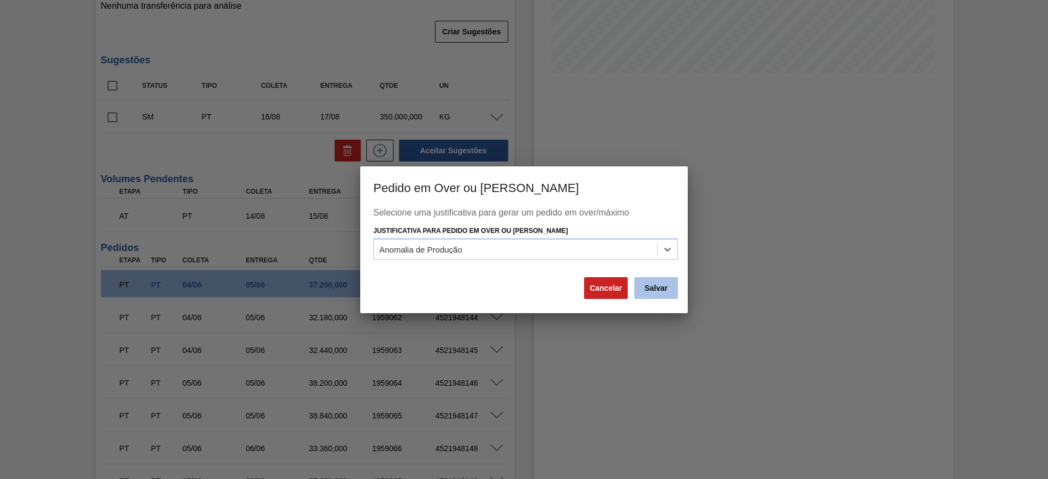
click at [674, 282] on button "Salvar" at bounding box center [656, 288] width 44 height 22
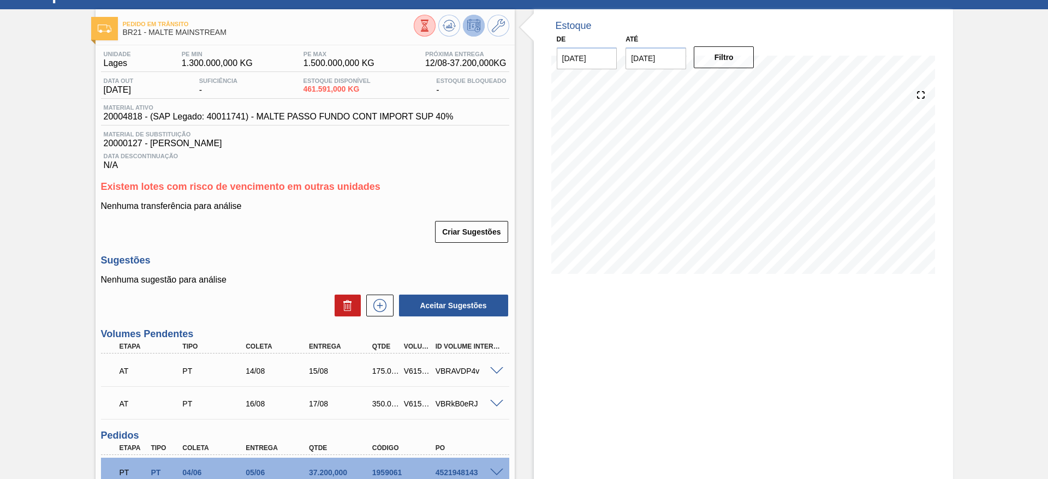
scroll to position [0, 0]
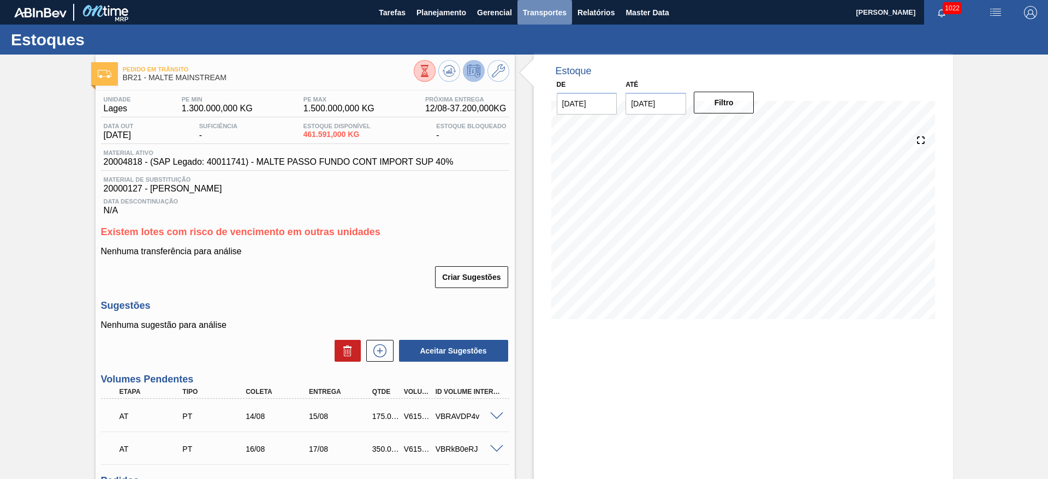
click at [539, 14] on span "Transportes" at bounding box center [545, 12] width 44 height 13
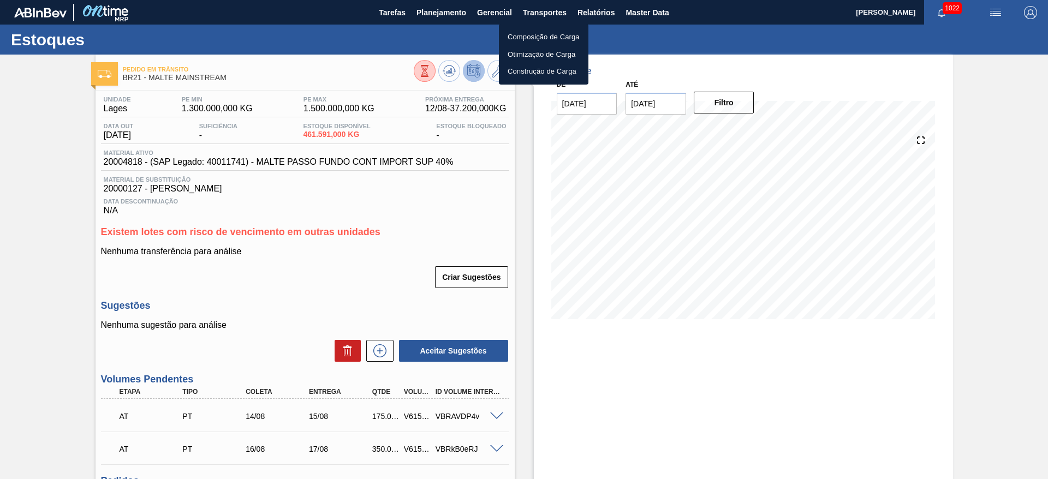
click at [530, 55] on li "Otimização de Carga" at bounding box center [544, 54] width 90 height 17
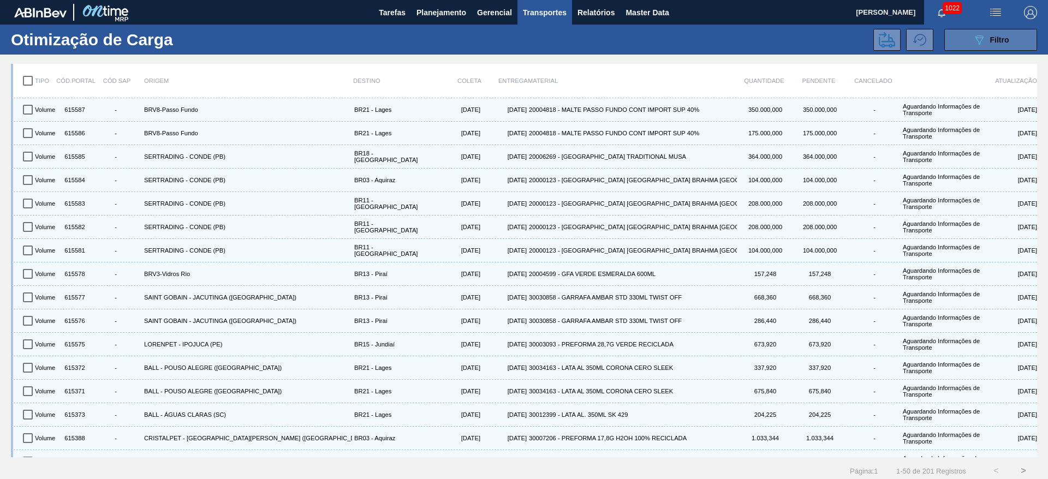
click at [985, 40] on div "089F7B8B-B2A5-4AFE-B5C0-19BA573D28AC Filtro" at bounding box center [991, 39] width 37 height 13
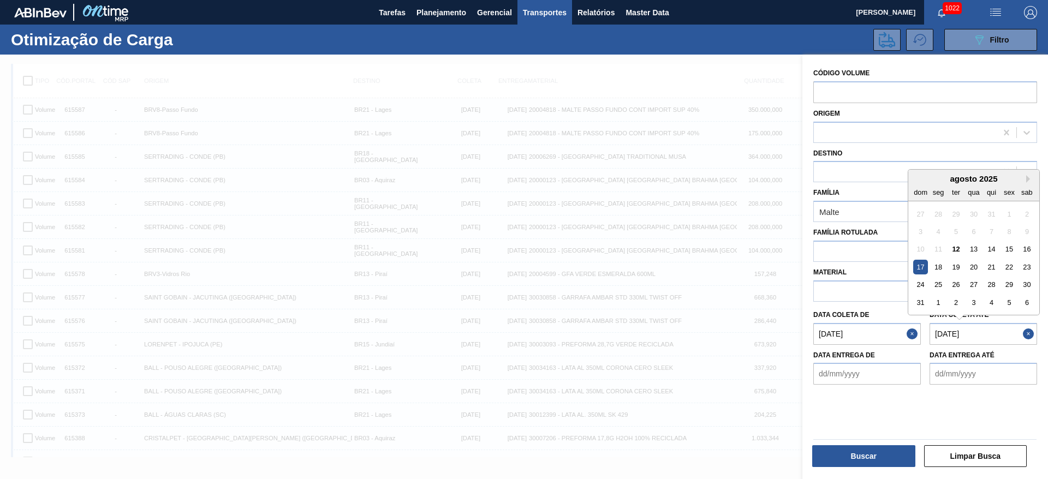
click at [940, 333] on até "[DATE]" at bounding box center [984, 334] width 108 height 22
click at [990, 245] on div "14" at bounding box center [991, 249] width 15 height 15
type até "[DATE]"
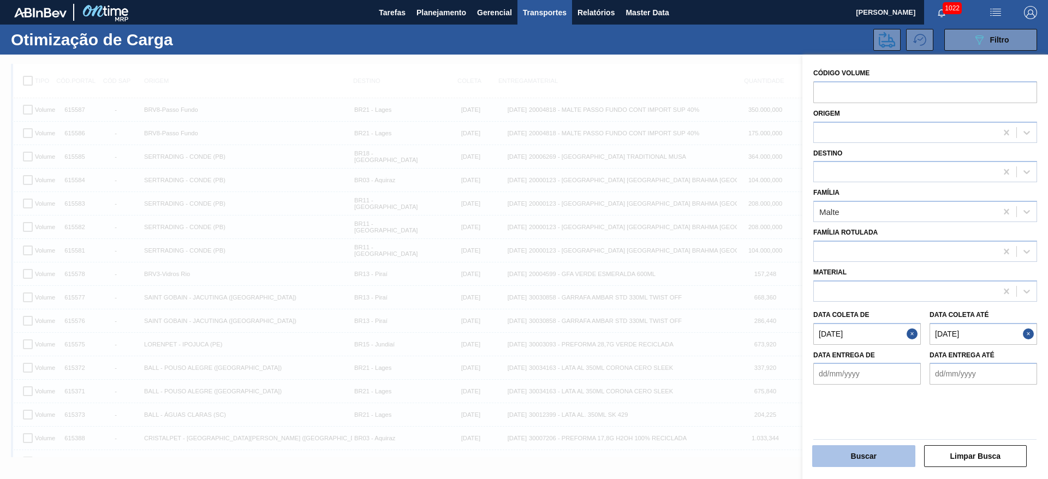
click at [845, 453] on button "Buscar" at bounding box center [863, 457] width 103 height 22
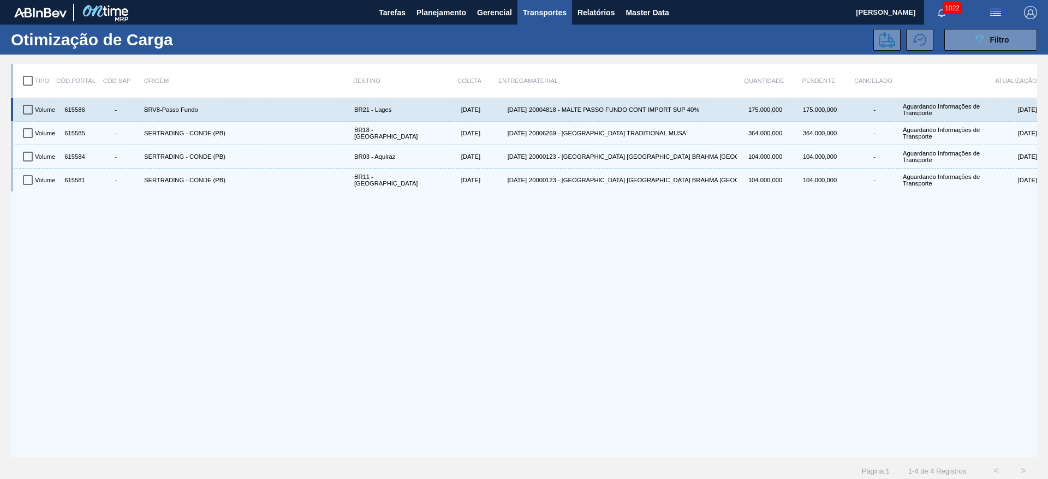
click at [75, 110] on div "615586" at bounding box center [73, 109] width 27 height 19
copy div "615586"
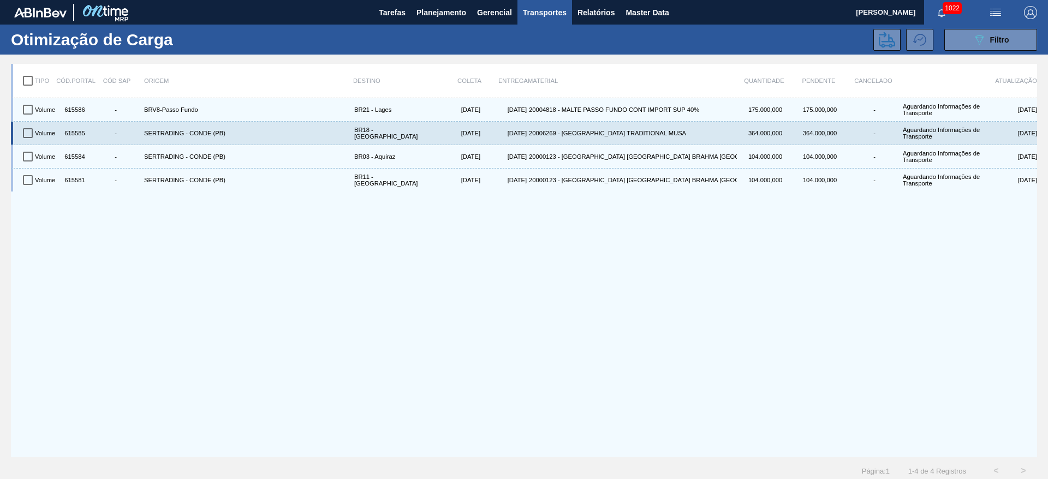
click at [78, 136] on div "615585" at bounding box center [73, 133] width 27 height 19
copy div "615585"
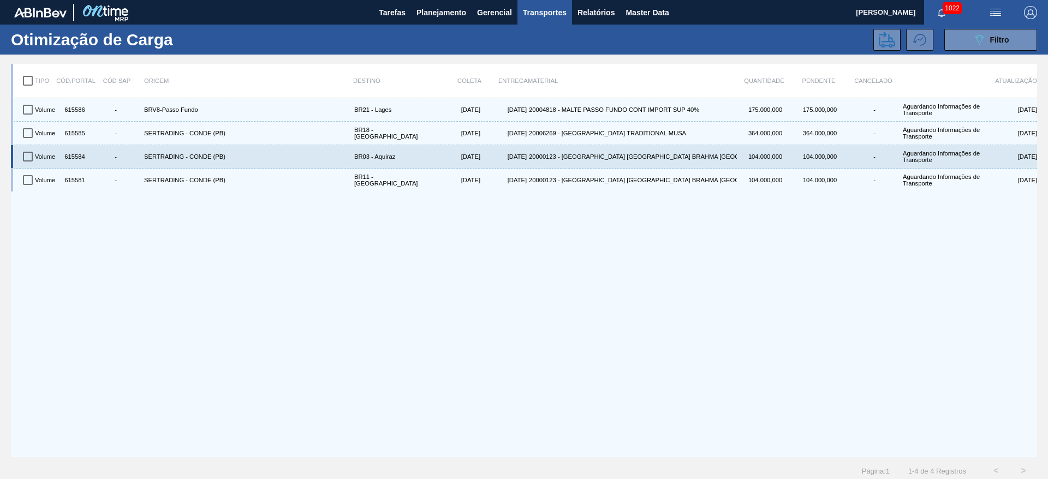
click at [78, 155] on div "615584" at bounding box center [73, 156] width 27 height 19
copy div "615584"
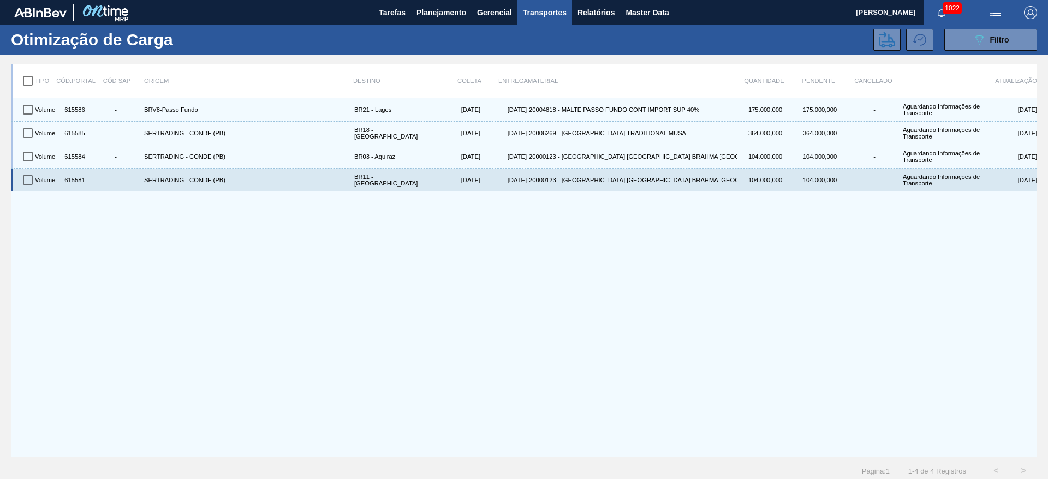
click at [72, 183] on div "615581" at bounding box center [73, 180] width 27 height 19
copy div "615581"
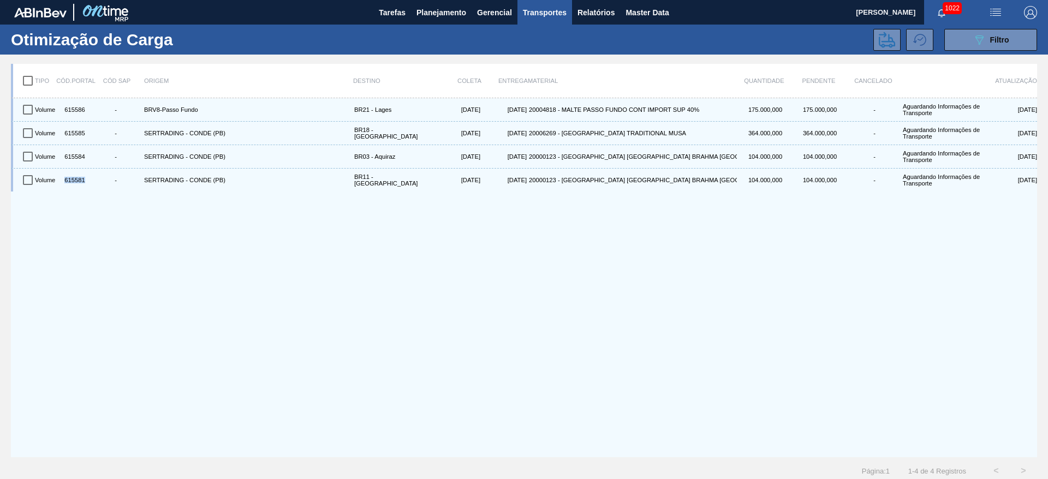
click at [31, 81] on input "checkbox" at bounding box center [27, 80] width 23 height 23
checkbox input "true"
click at [891, 38] on icon at bounding box center [887, 40] width 16 height 16
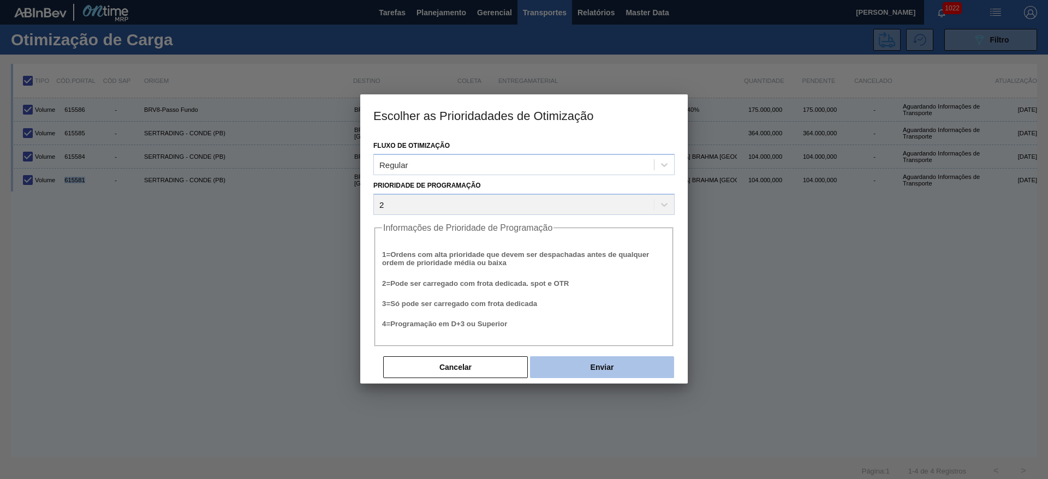
click at [584, 367] on button "Enviar" at bounding box center [602, 368] width 144 height 22
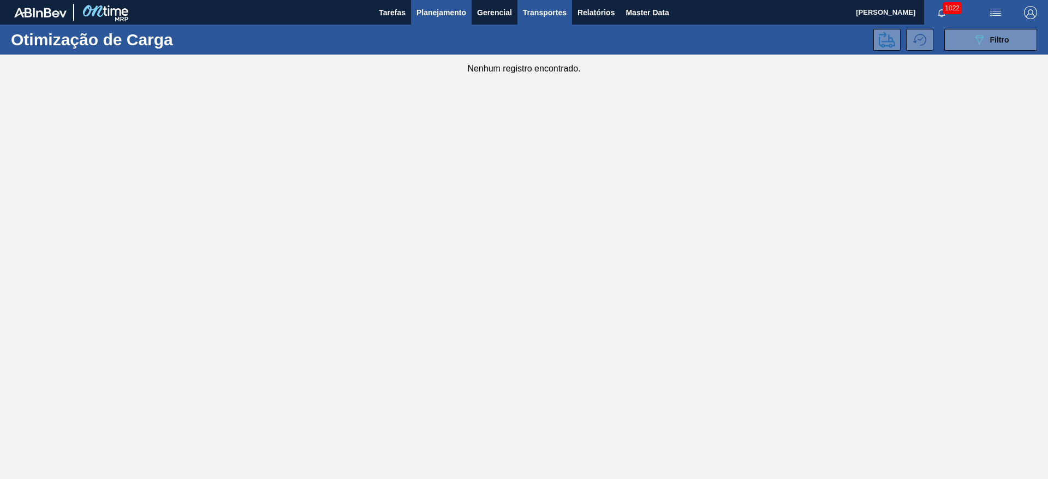
click at [440, 13] on span "Planejamento" at bounding box center [442, 12] width 50 height 13
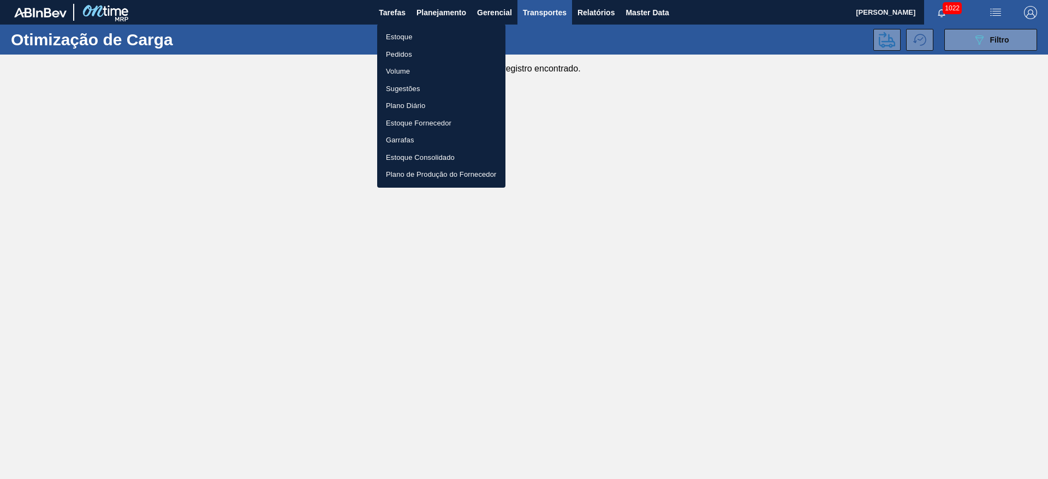
click at [395, 35] on li "Estoque" at bounding box center [441, 36] width 128 height 17
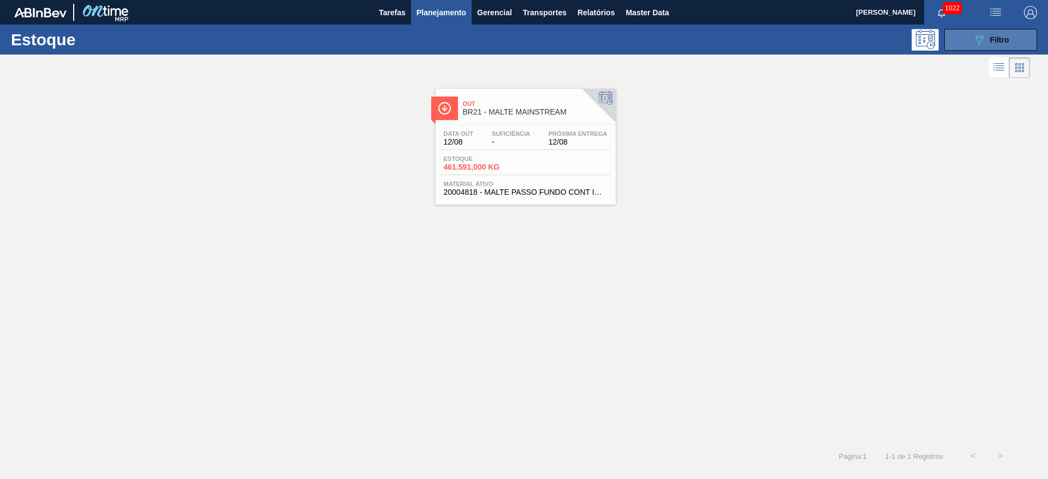
click at [1008, 36] on span "Filtro" at bounding box center [999, 39] width 19 height 9
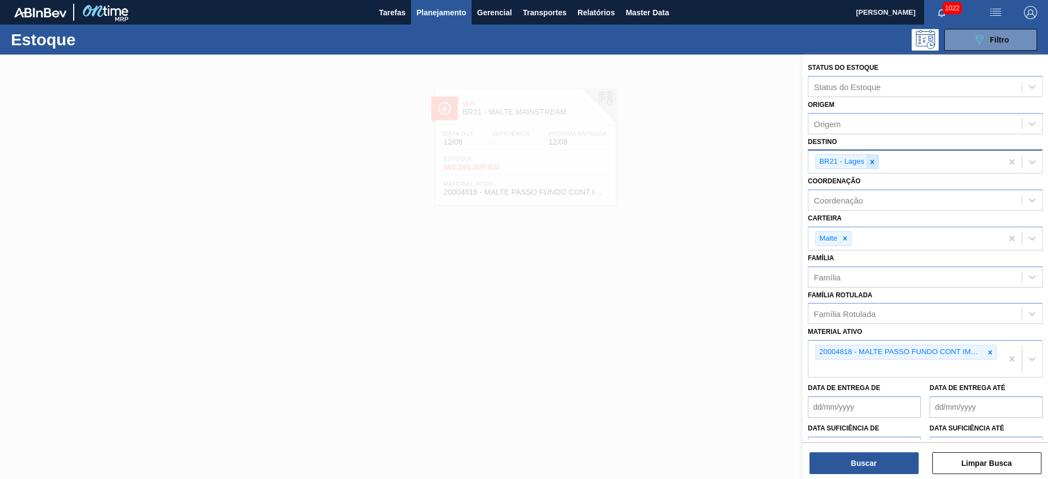
click at [874, 162] on icon at bounding box center [873, 162] width 8 height 8
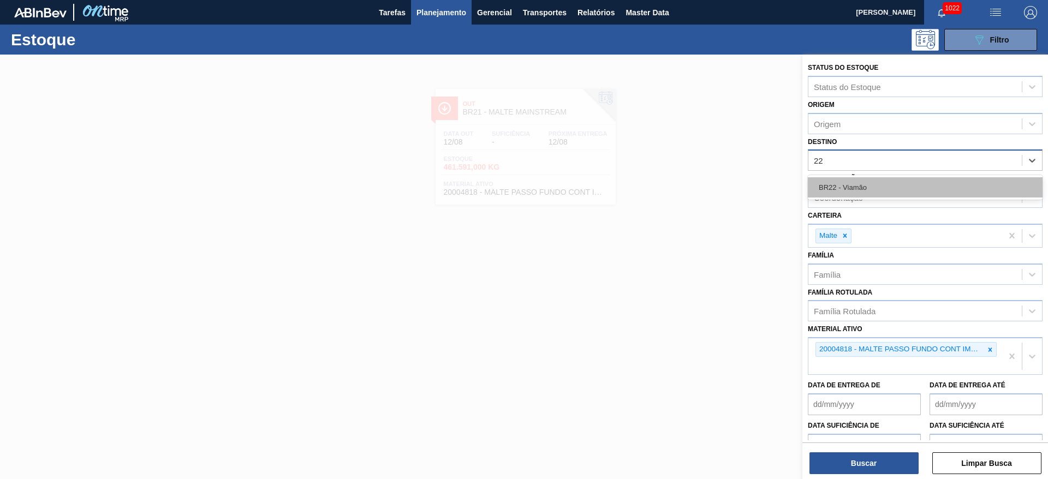
click at [860, 184] on div "BR22 - Viamão" at bounding box center [925, 187] width 235 height 20
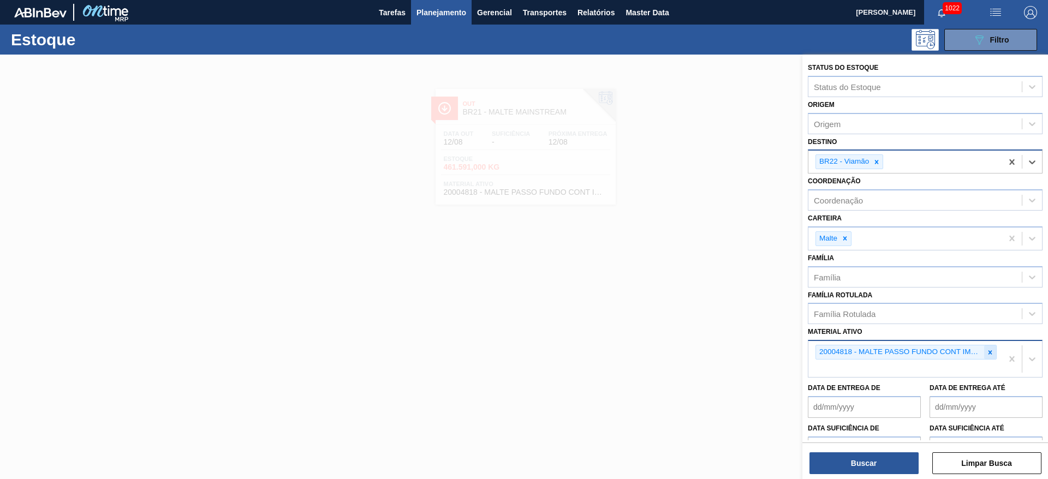
click at [989, 349] on icon at bounding box center [991, 353] width 8 height 8
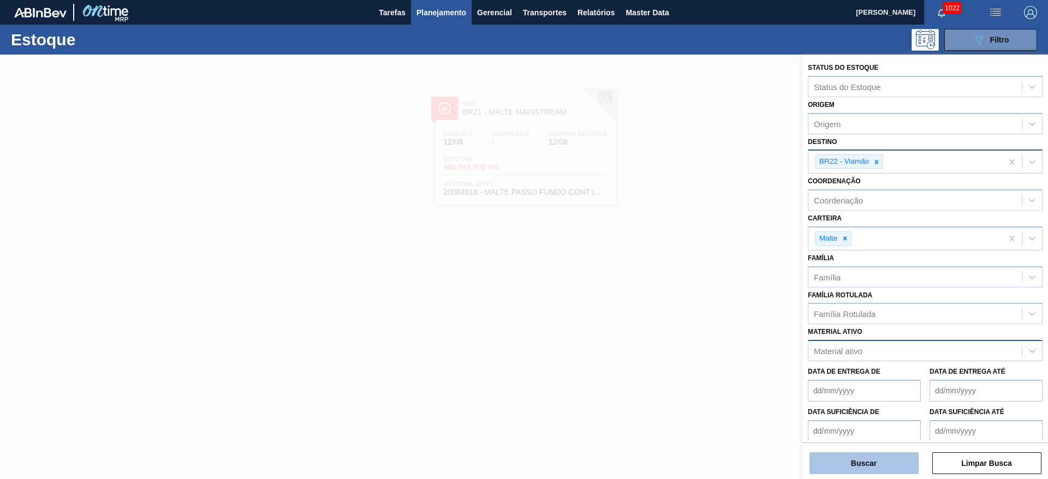
click at [876, 465] on button "Buscar" at bounding box center [864, 464] width 109 height 22
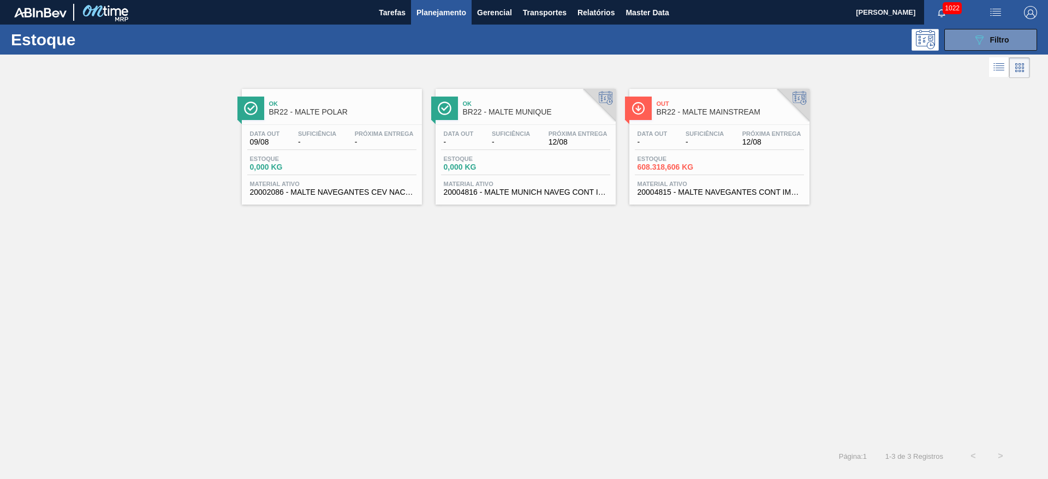
click at [737, 160] on div "Estoque 608.318,606 KG" at bounding box center [719, 166] width 169 height 20
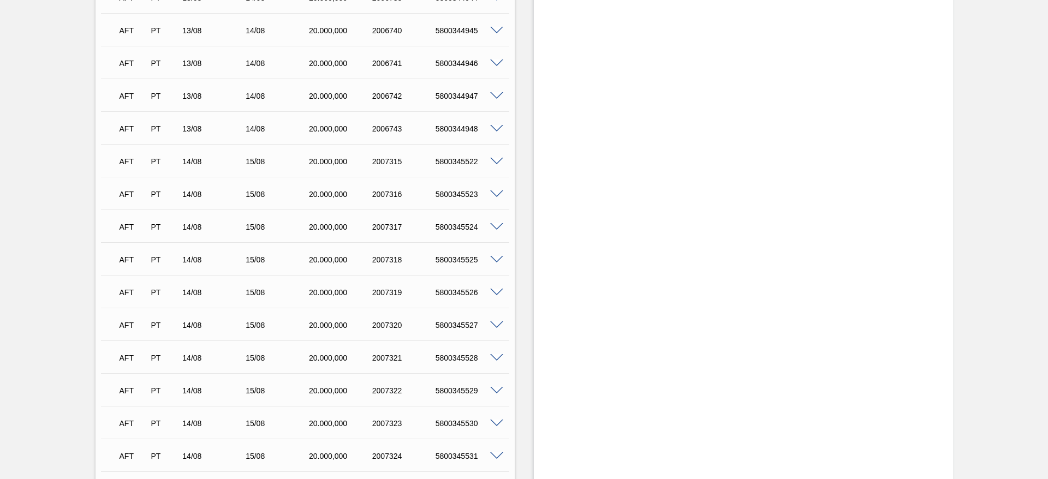
scroll to position [2491, 0]
click at [498, 162] on span at bounding box center [496, 162] width 13 height 8
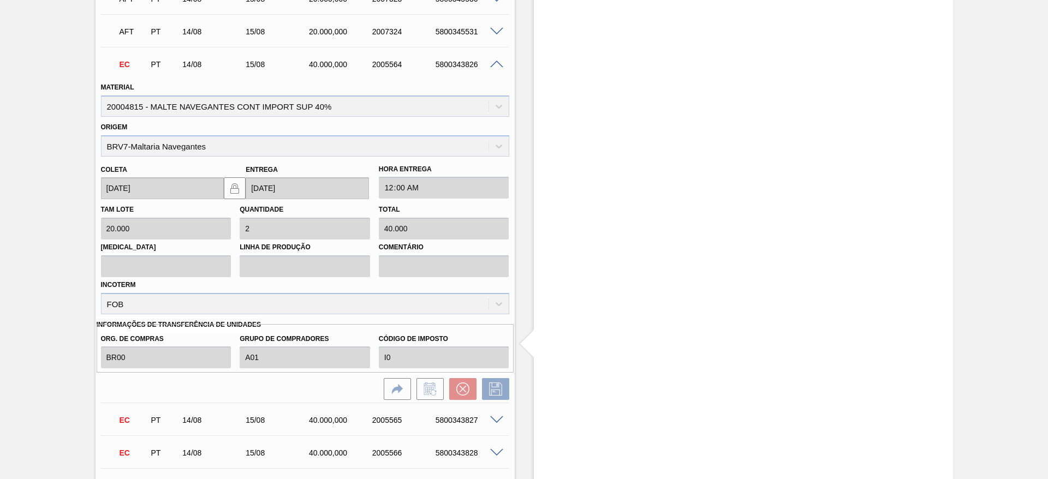
scroll to position [2573, 0]
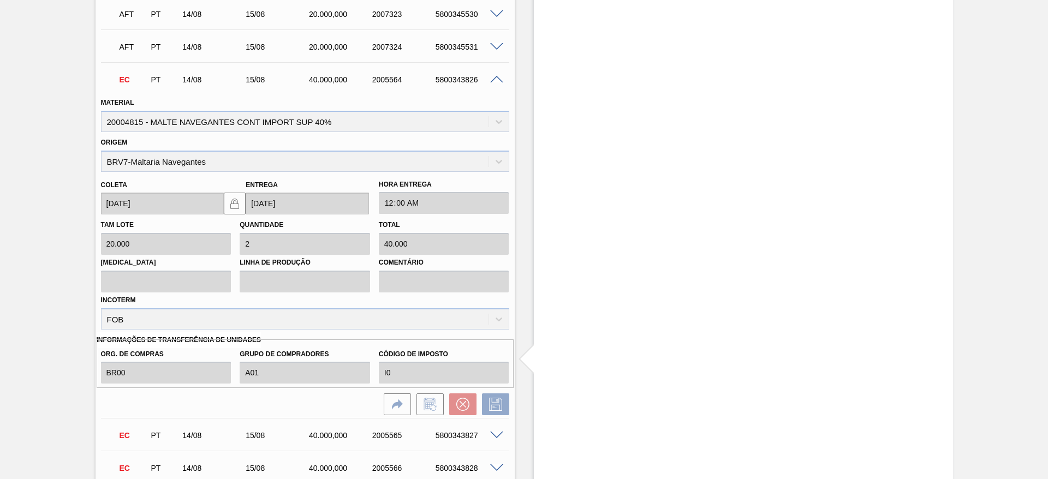
click at [494, 80] on span at bounding box center [496, 80] width 13 height 8
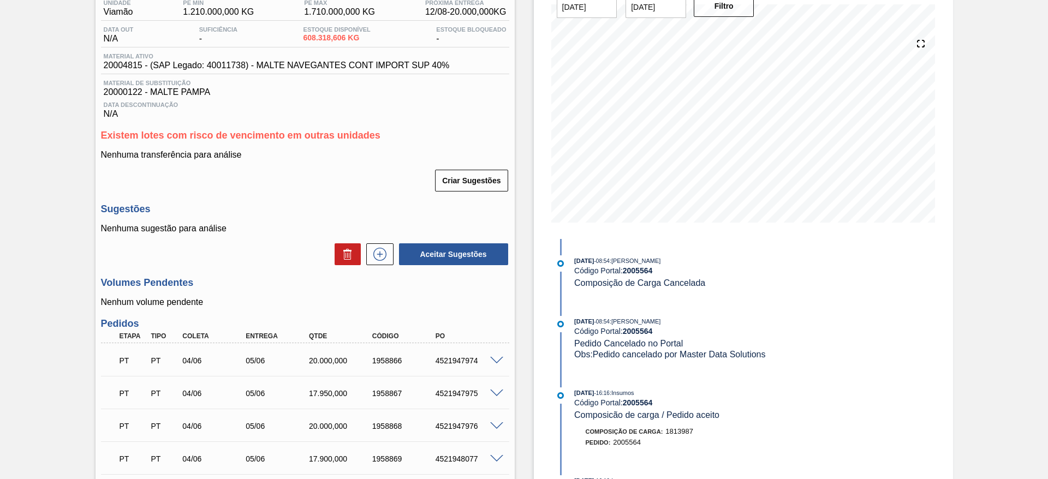
scroll to position [0, 0]
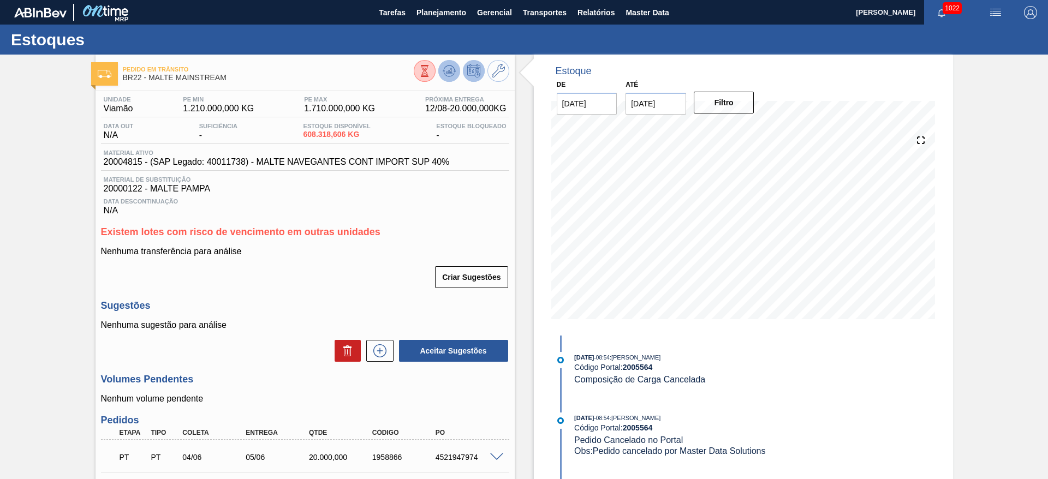
click at [431, 70] on icon at bounding box center [425, 71] width 12 height 12
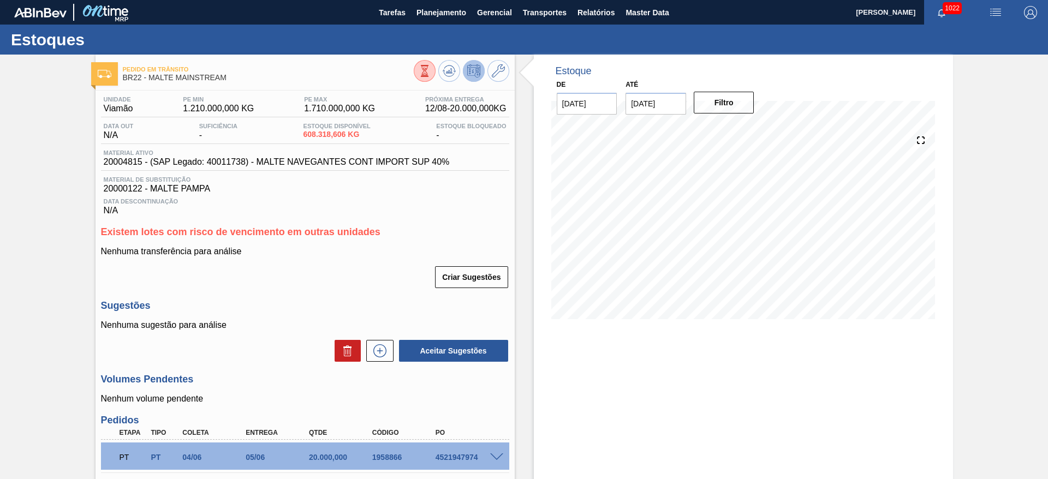
click at [127, 158] on span "20004815 - (SAP Legado: 40011738) - MALTE NAVEGANTES CONT IMPORT SUP 40%" at bounding box center [277, 162] width 346 height 10
click at [437, 14] on span "Planejamento" at bounding box center [442, 12] width 50 height 13
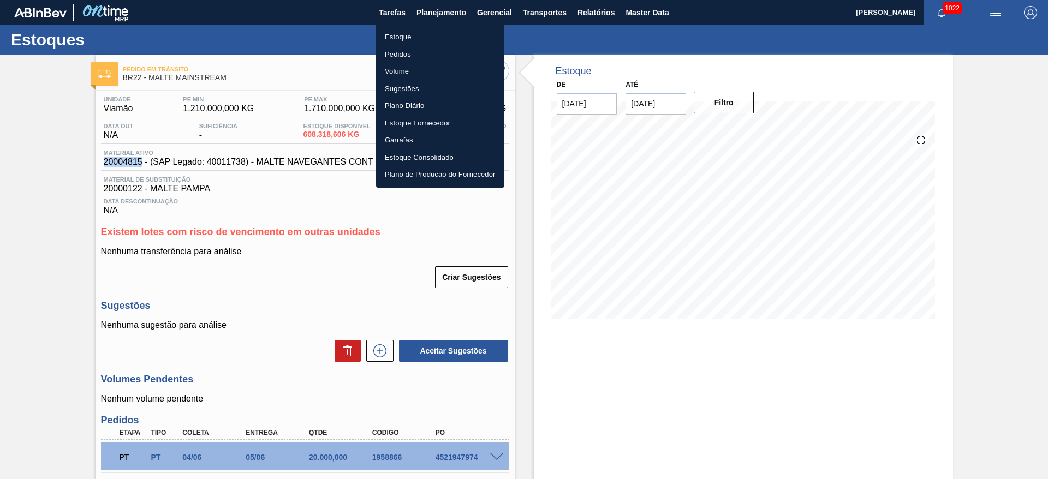
click at [404, 54] on li "Pedidos" at bounding box center [440, 54] width 128 height 17
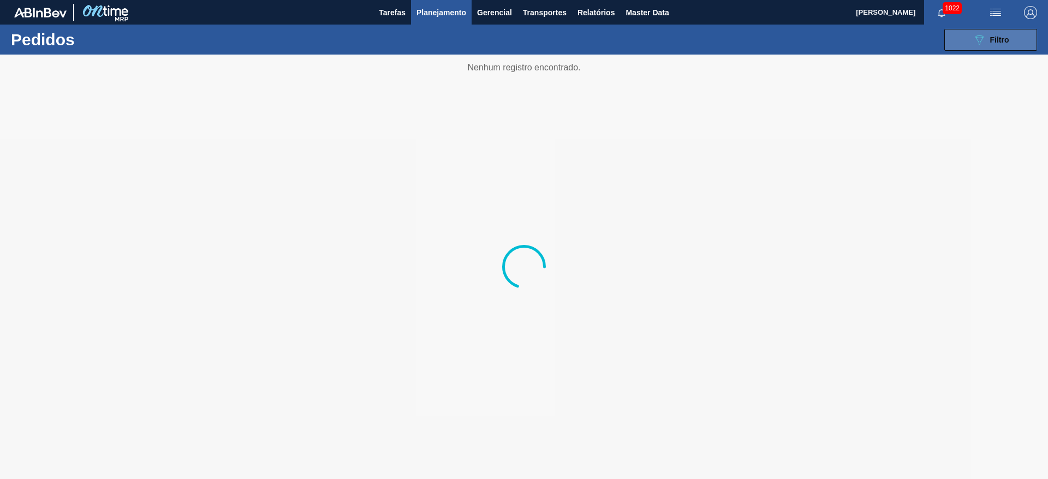
click at [983, 37] on icon at bounding box center [980, 39] width 8 height 9
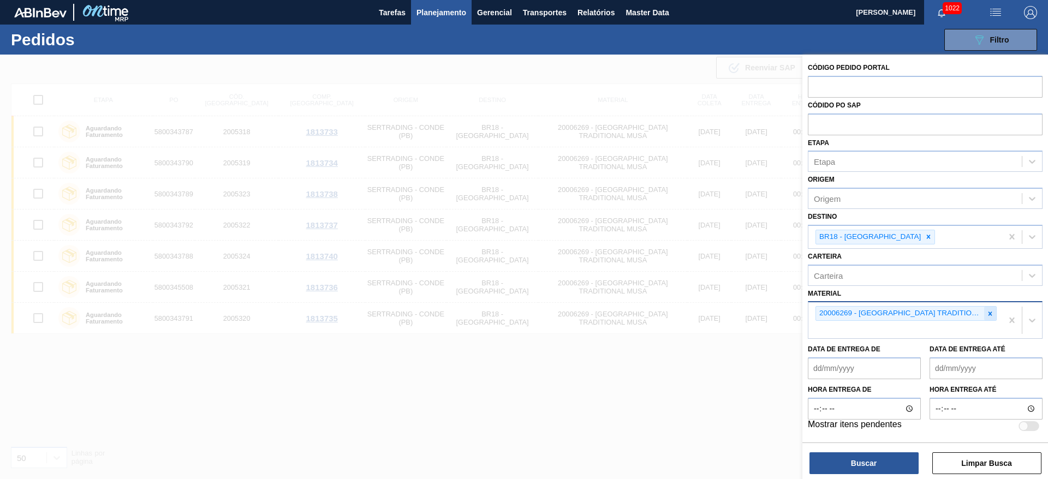
click at [987, 314] on icon at bounding box center [991, 314] width 8 height 8
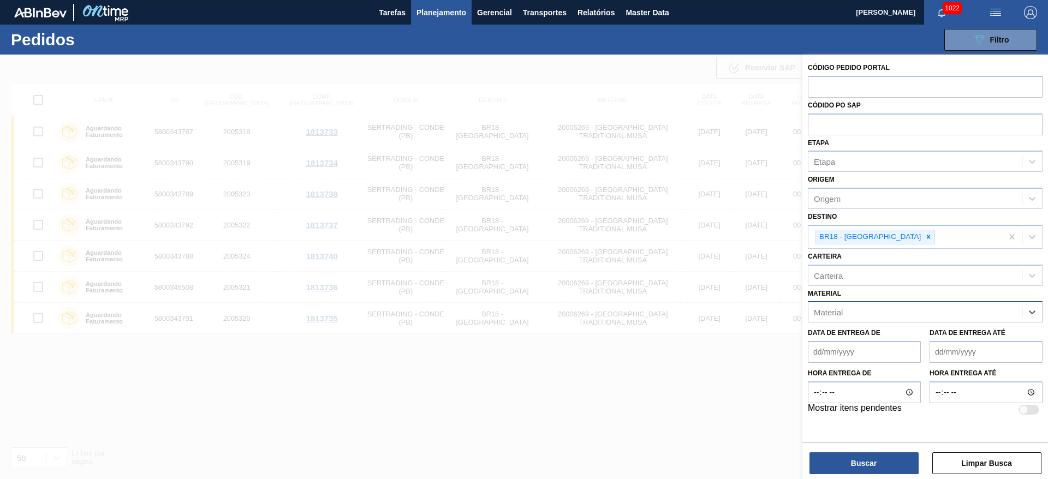
paste input "20004815"
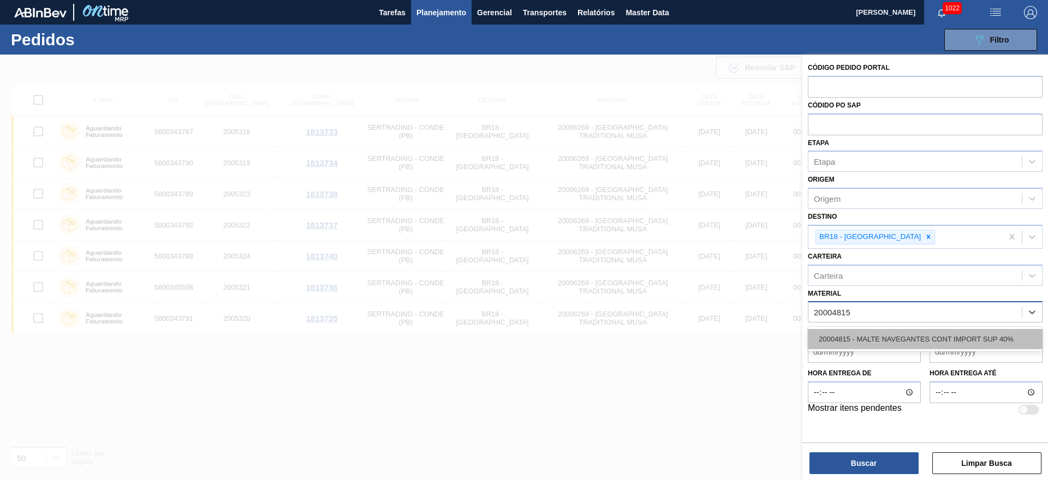
click at [885, 339] on div "20004815 - MALTE NAVEGANTES CONT IMPORT SUP 40%" at bounding box center [925, 339] width 235 height 20
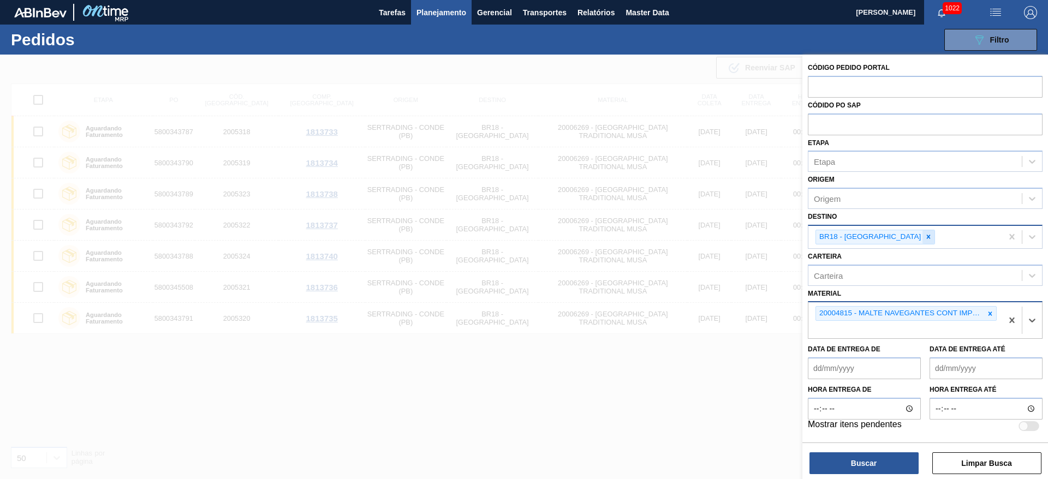
click at [925, 235] on icon at bounding box center [929, 237] width 8 height 8
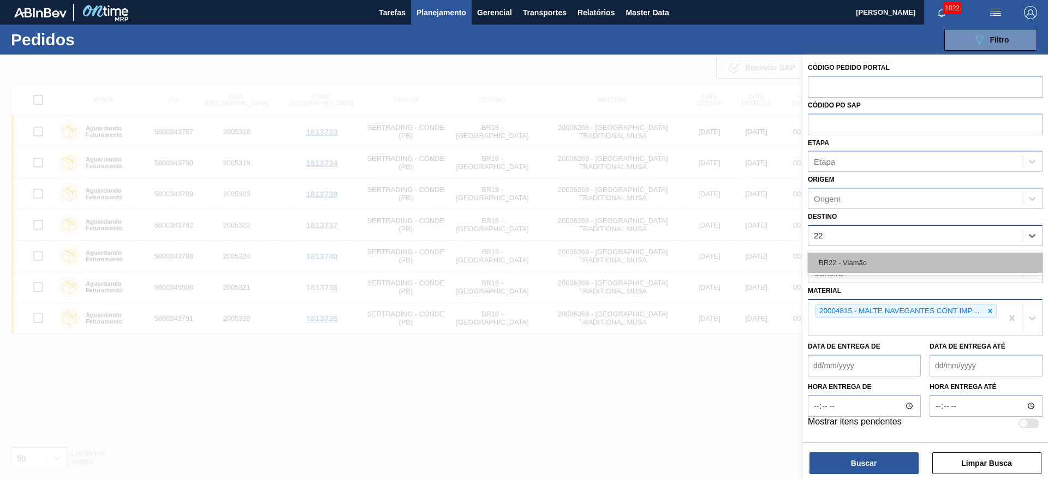
click at [875, 262] on div "BR22 - Viamão" at bounding box center [925, 263] width 235 height 20
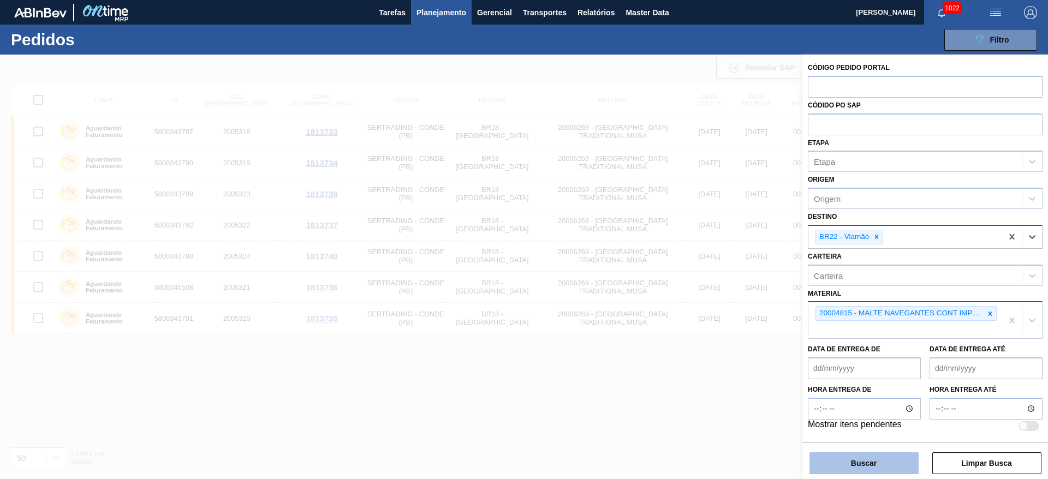
click at [839, 459] on button "Buscar" at bounding box center [864, 464] width 109 height 22
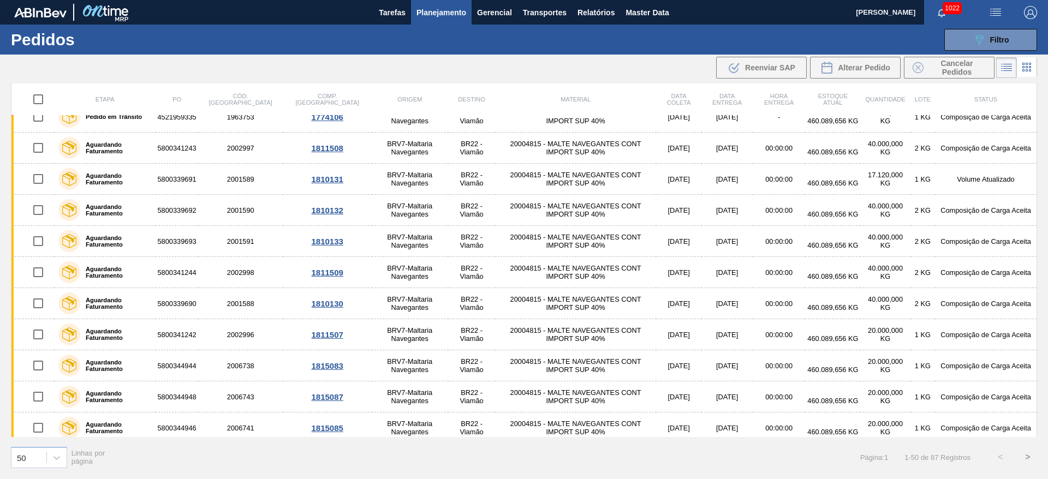
scroll to position [1235, 0]
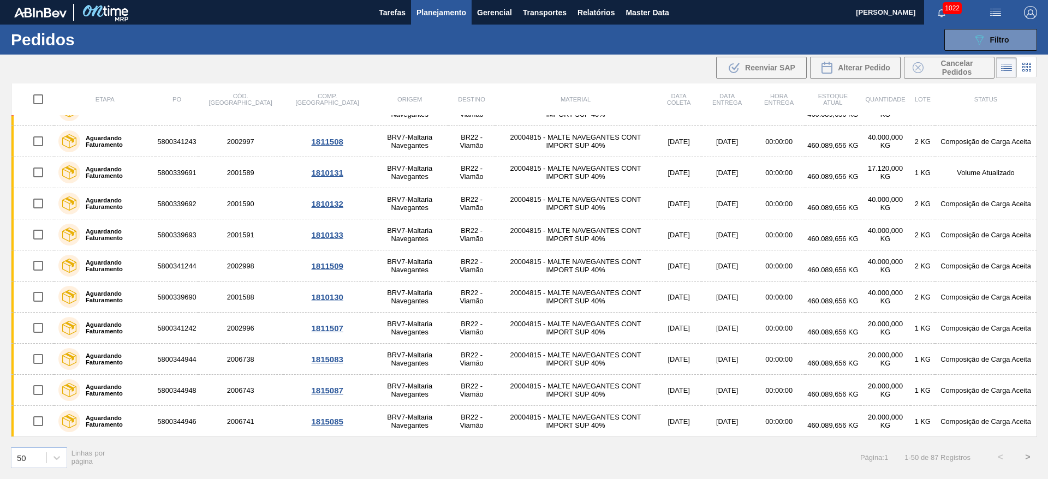
click at [1030, 456] on button ">" at bounding box center [1027, 457] width 27 height 27
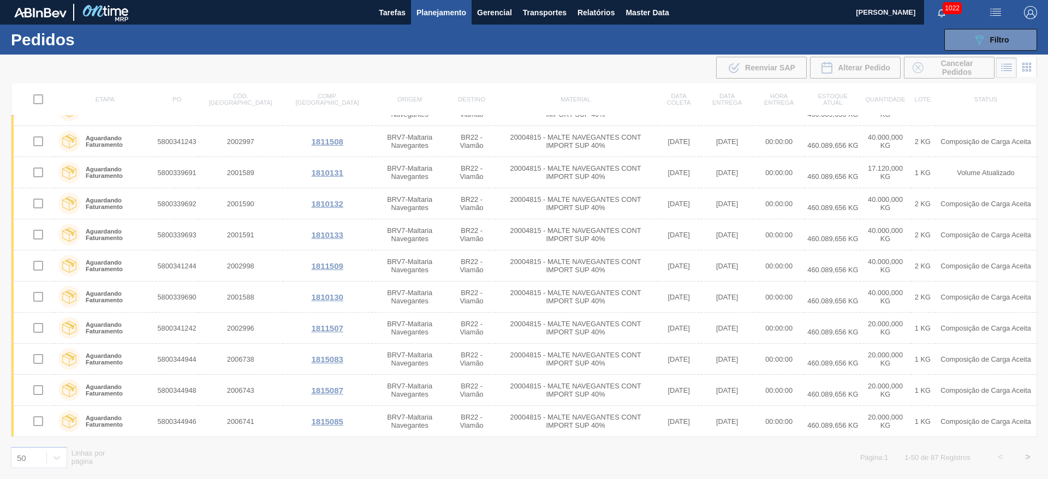
scroll to position [830, 0]
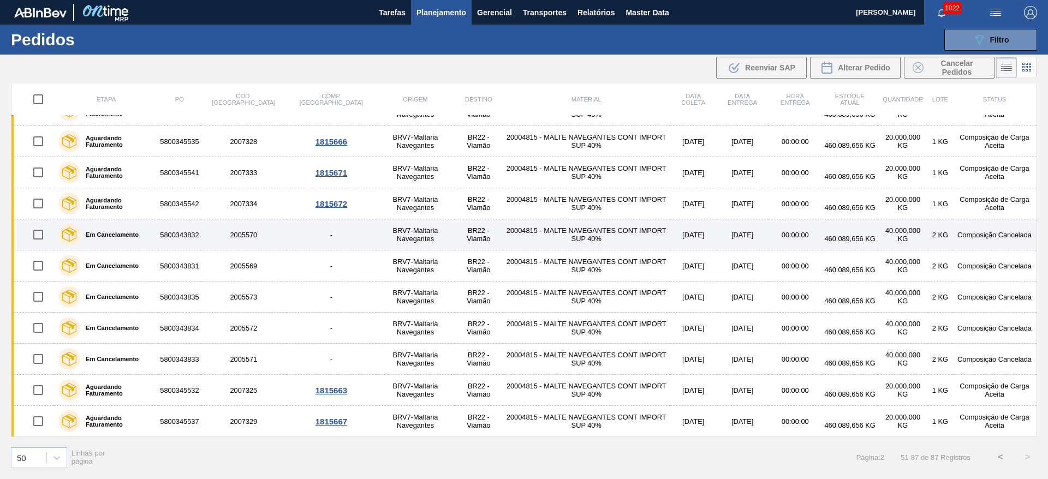
click at [37, 236] on input "checkbox" at bounding box center [38, 234] width 23 height 23
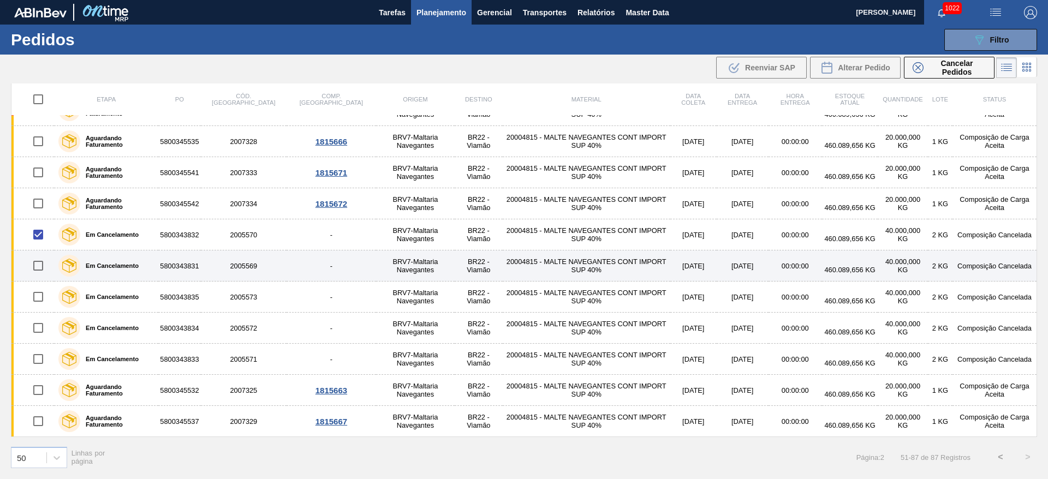
click at [33, 269] on input "checkbox" at bounding box center [38, 265] width 23 height 23
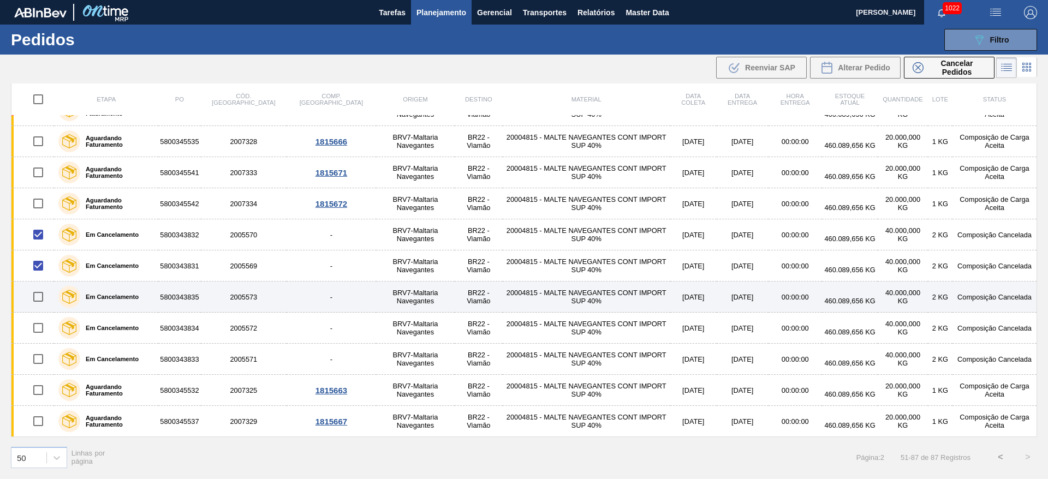
click at [34, 300] on input "checkbox" at bounding box center [38, 297] width 23 height 23
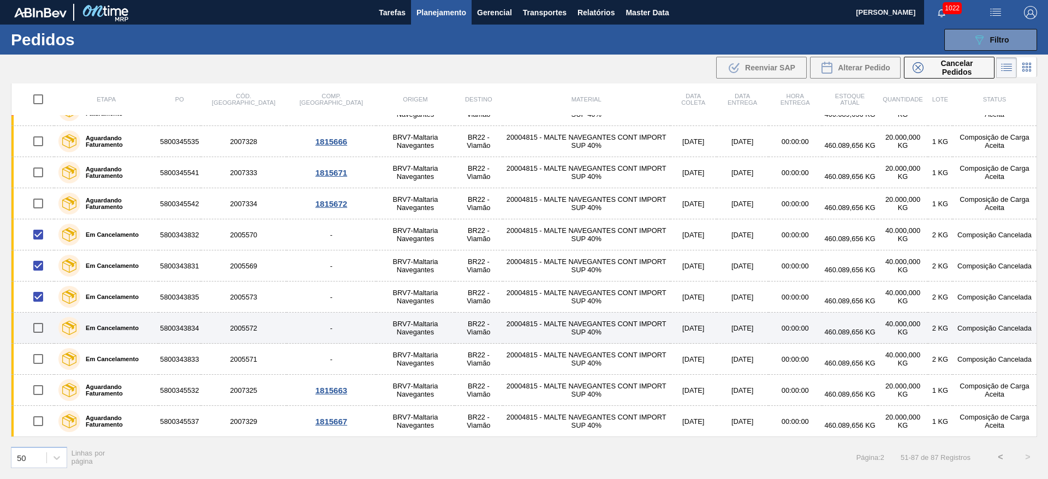
click at [37, 328] on input "checkbox" at bounding box center [38, 328] width 23 height 23
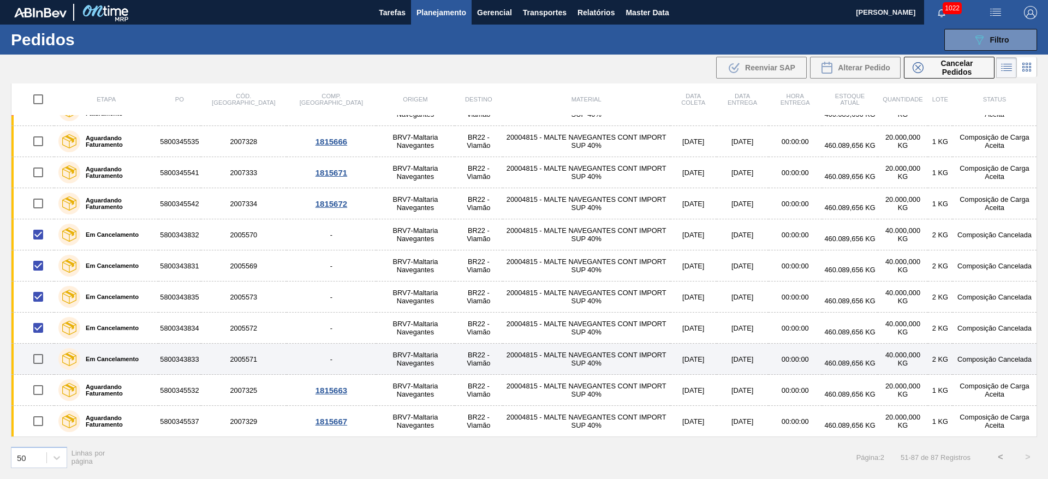
click at [38, 361] on input "checkbox" at bounding box center [38, 359] width 23 height 23
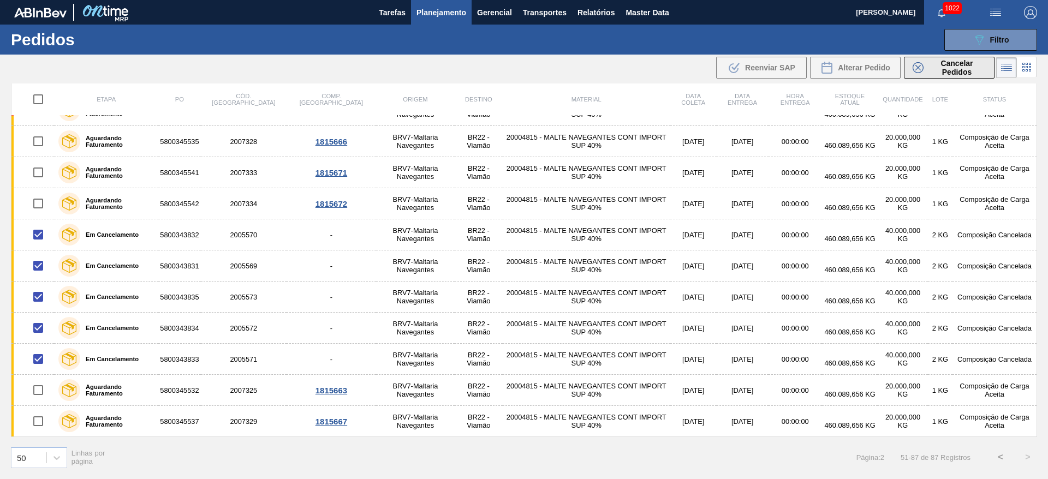
click at [946, 70] on span "Cancelar Pedidos" at bounding box center [957, 67] width 58 height 17
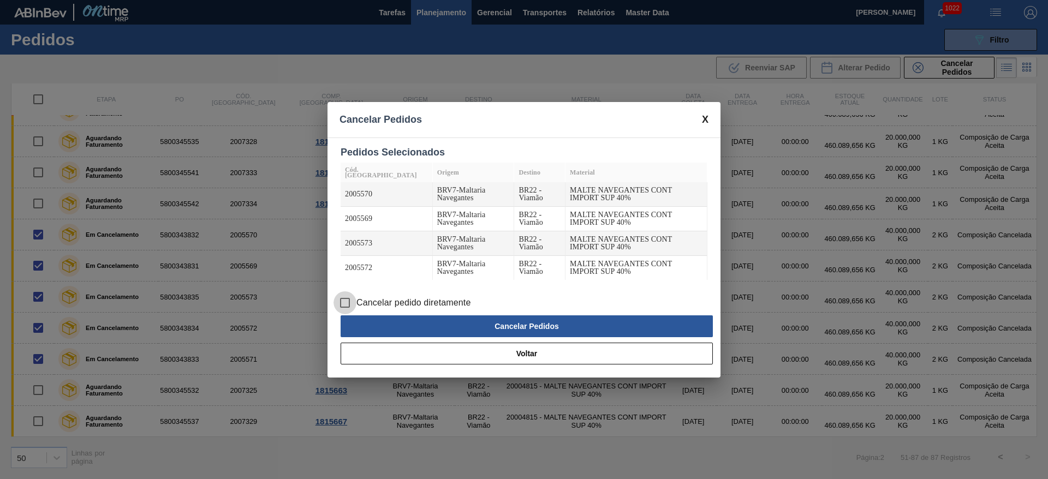
click at [348, 301] on input "Cancelar pedido diretamente" at bounding box center [345, 303] width 23 height 23
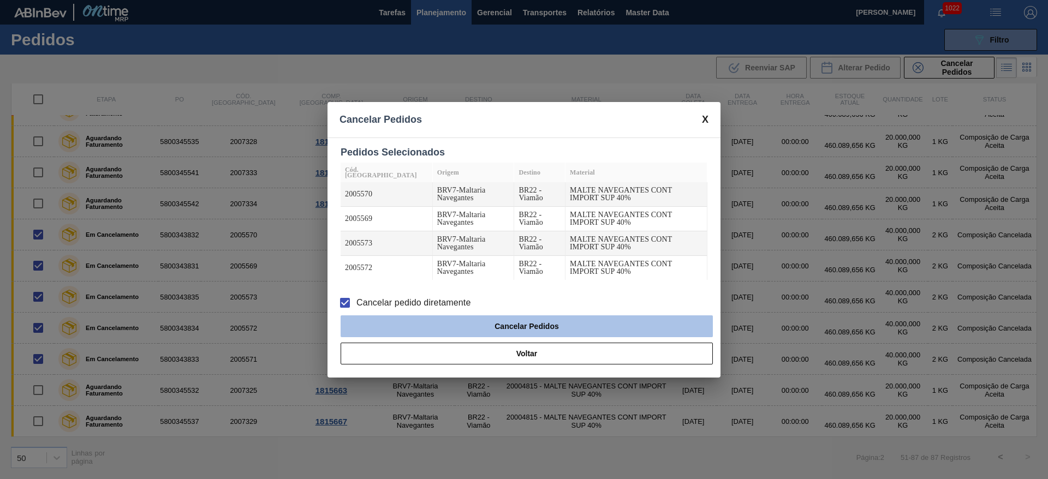
click at [434, 319] on button "Cancelar Pedidos" at bounding box center [527, 327] width 372 height 22
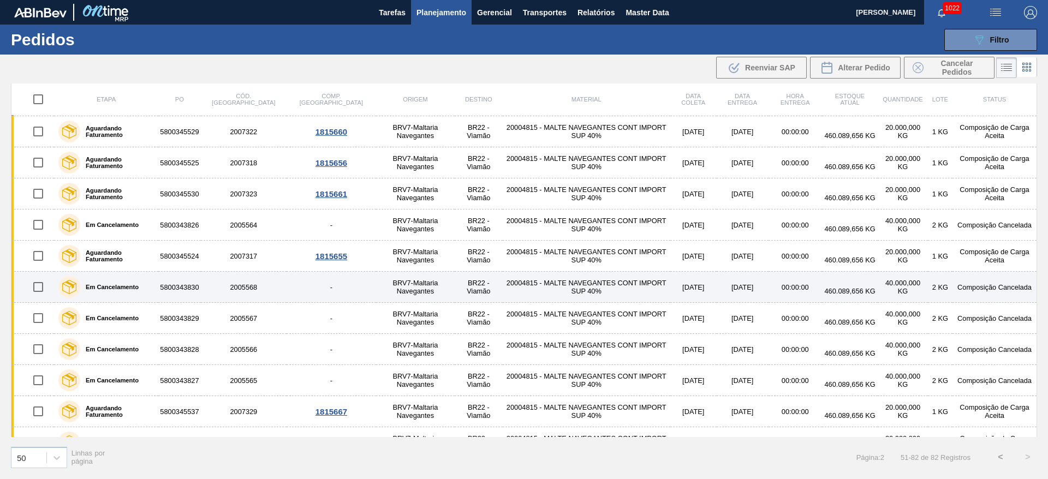
scroll to position [409, 0]
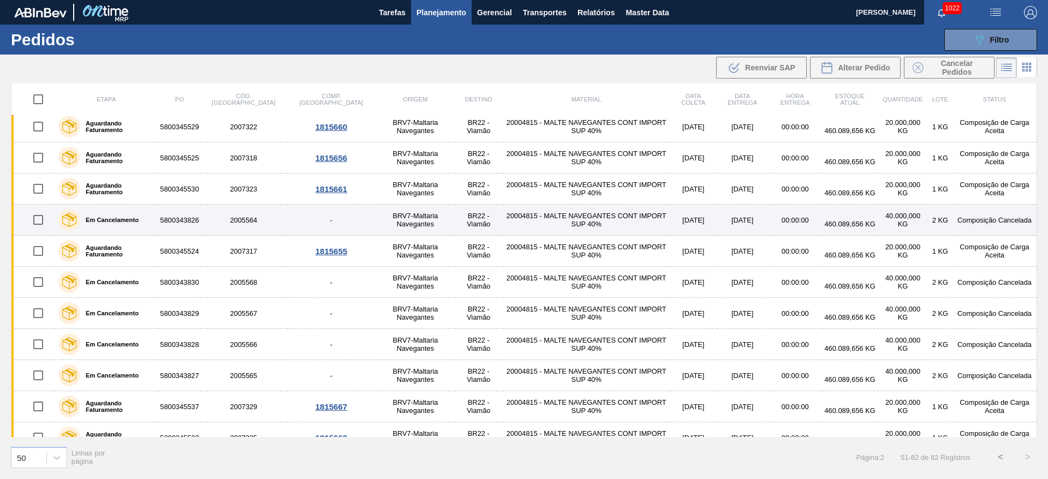
click at [40, 223] on input "checkbox" at bounding box center [38, 220] width 23 height 23
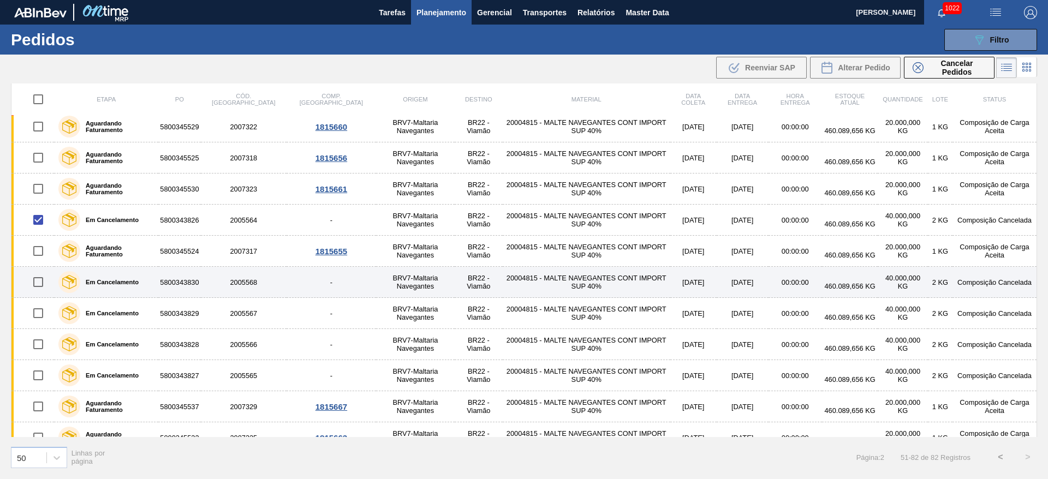
click at [35, 280] on input "checkbox" at bounding box center [38, 282] width 23 height 23
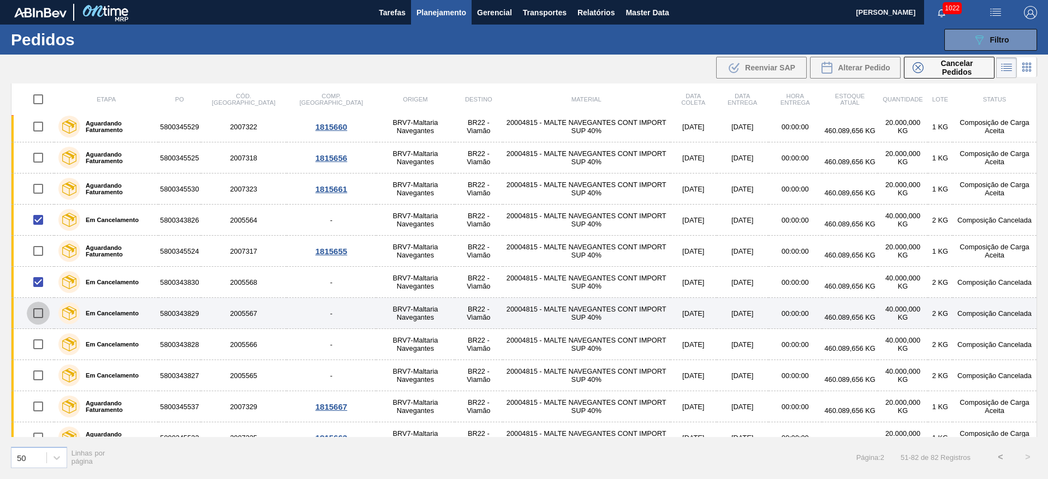
click at [37, 312] on input "checkbox" at bounding box center [38, 313] width 23 height 23
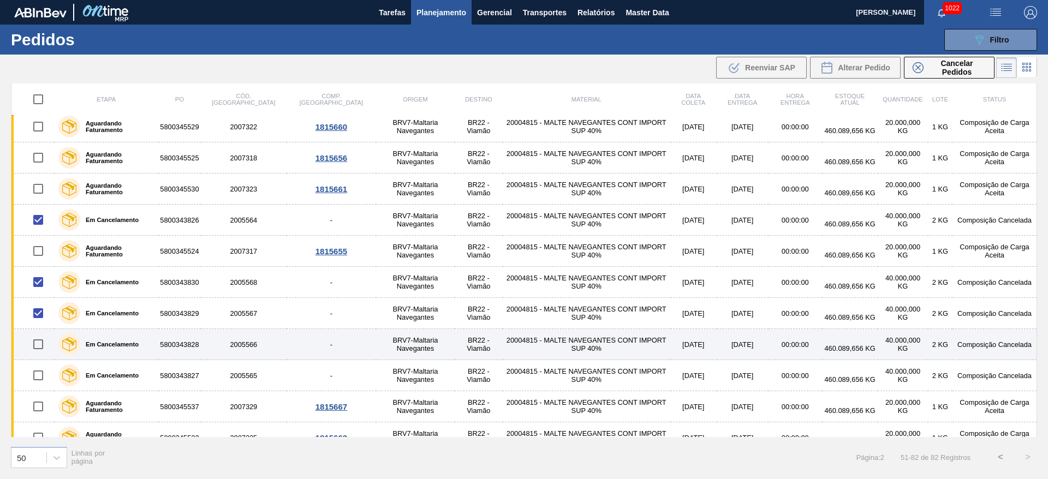
click at [38, 348] on input "checkbox" at bounding box center [38, 344] width 23 height 23
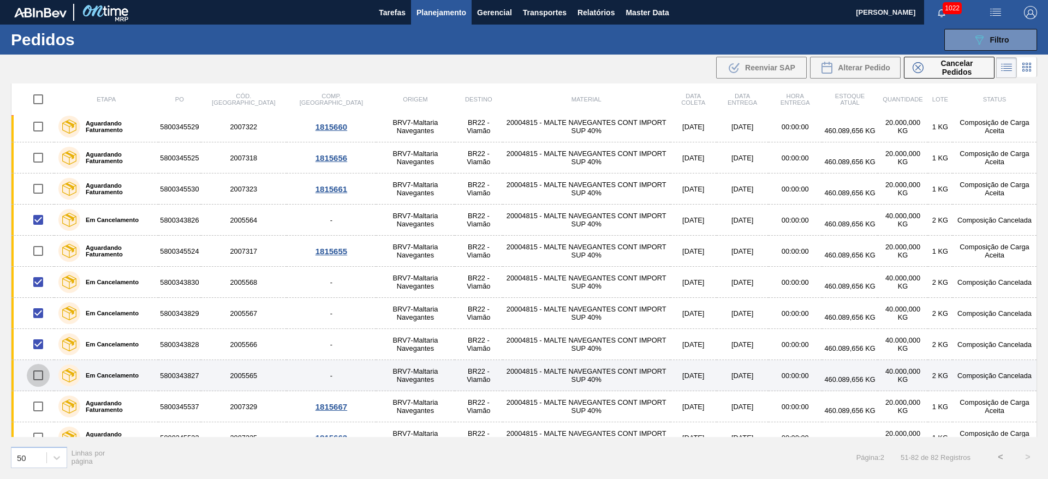
click at [40, 373] on input "checkbox" at bounding box center [38, 375] width 23 height 23
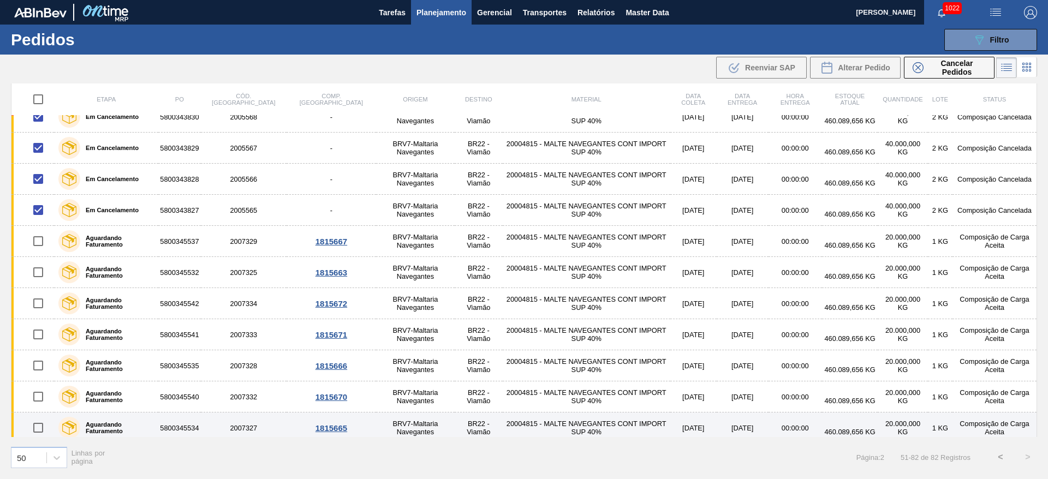
scroll to position [675, 0]
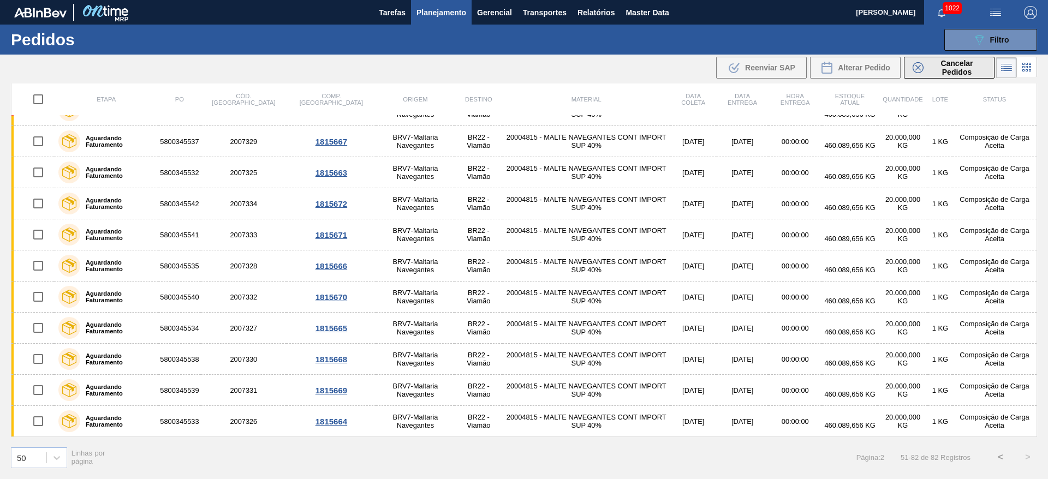
click at [936, 62] on span "Cancelar Pedidos" at bounding box center [957, 67] width 58 height 17
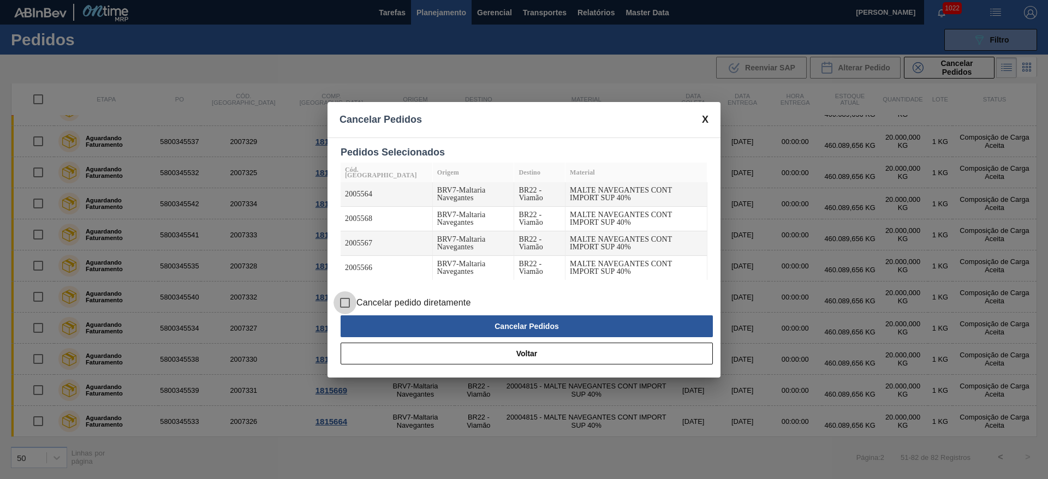
click at [341, 306] on input "Cancelar pedido diretamente" at bounding box center [345, 303] width 23 height 23
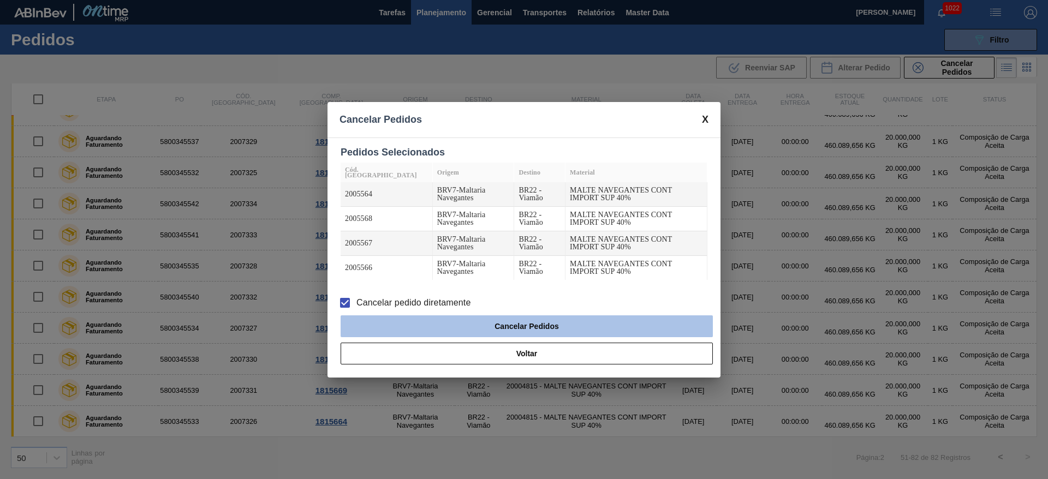
click at [435, 322] on button "Cancelar Pedidos" at bounding box center [527, 327] width 372 height 22
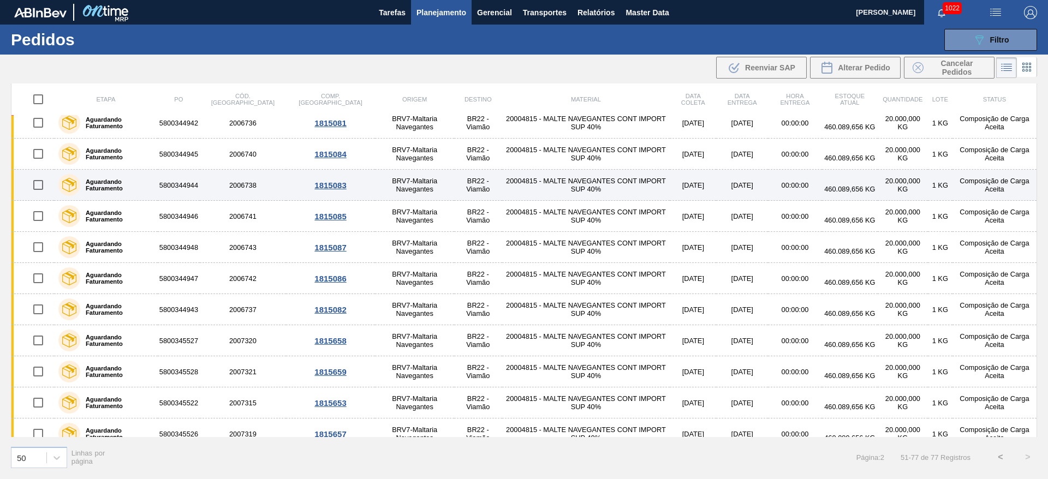
scroll to position [0, 0]
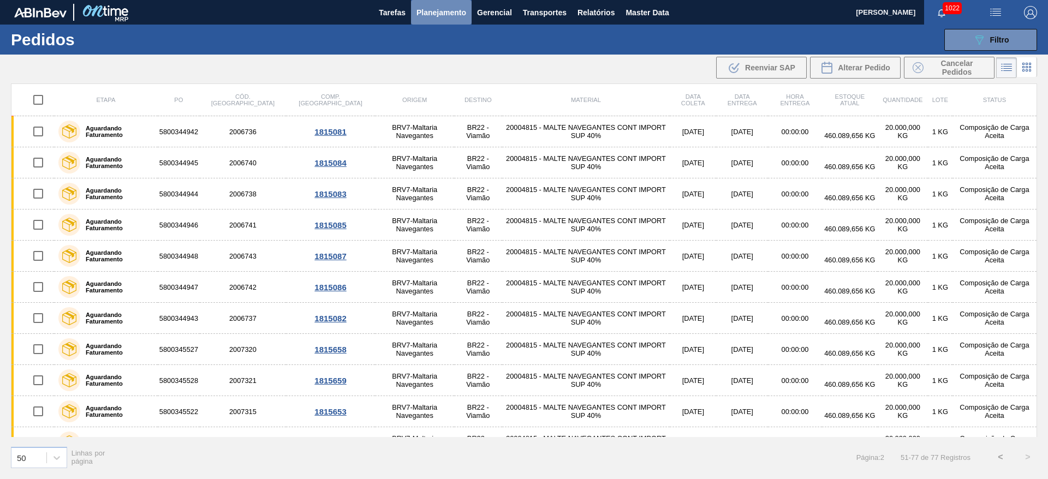
click at [431, 10] on span "Planejamento" at bounding box center [442, 12] width 50 height 13
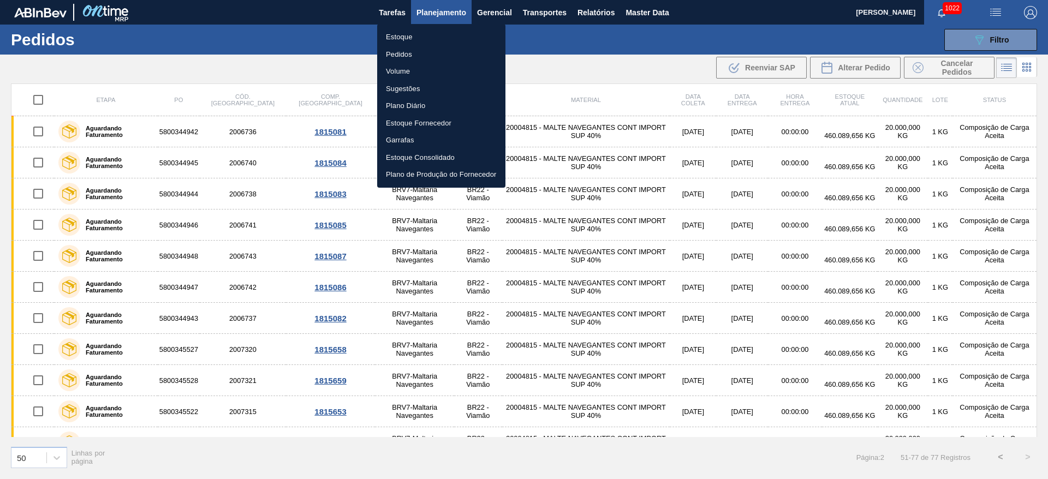
click at [547, 14] on div at bounding box center [524, 239] width 1048 height 479
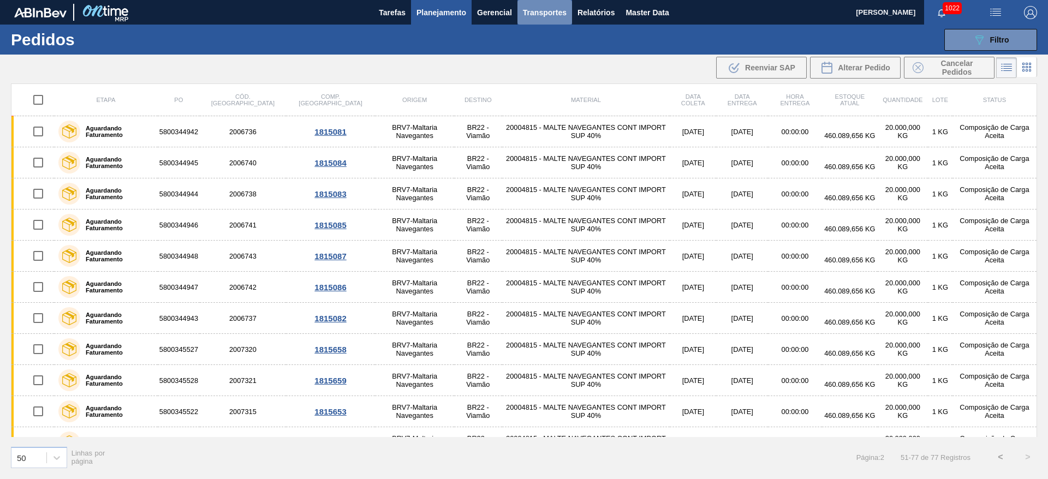
click at [546, 14] on span "Transportes" at bounding box center [545, 12] width 44 height 13
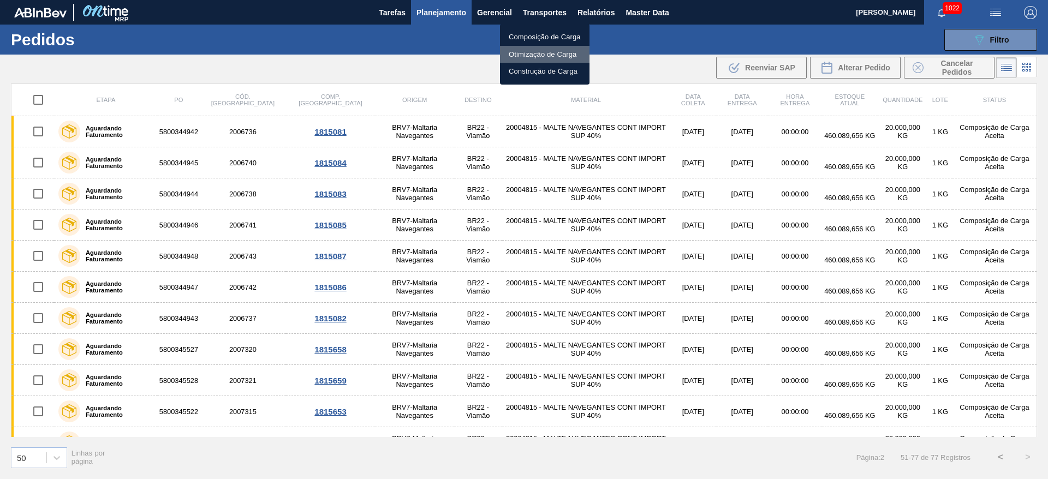
click at [520, 52] on li "Otimização de Carga" at bounding box center [545, 54] width 90 height 17
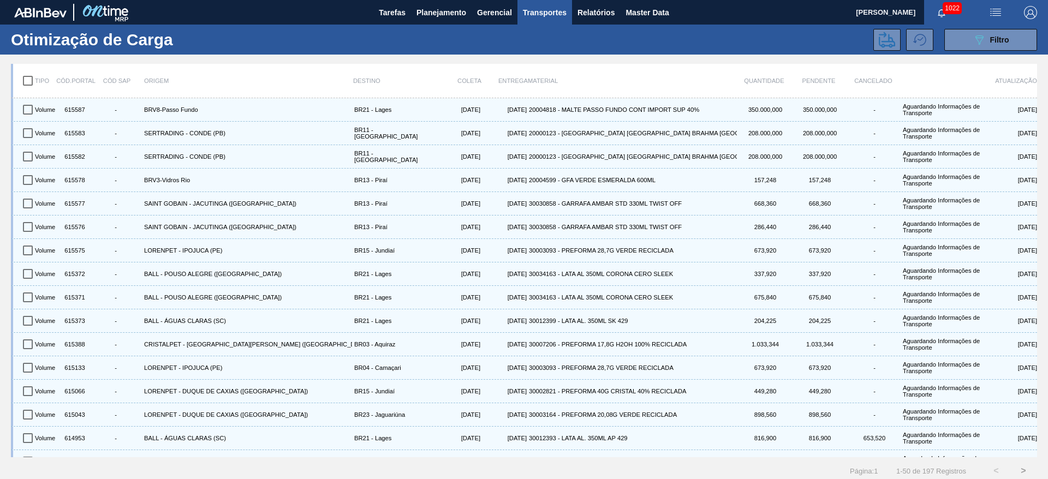
drag, startPoint x: 979, startPoint y: 43, endPoint x: 937, endPoint y: 71, distance: 50.7
click at [979, 43] on icon "089F7B8B-B2A5-4AFE-B5C0-19BA573D28AC" at bounding box center [979, 39] width 13 height 13
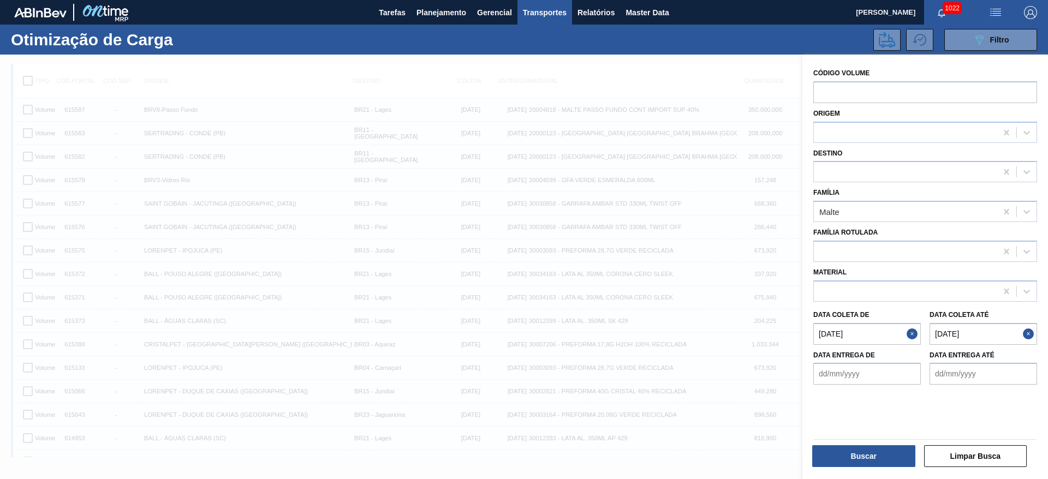
click at [943, 335] on até "[DATE]" at bounding box center [984, 334] width 108 height 22
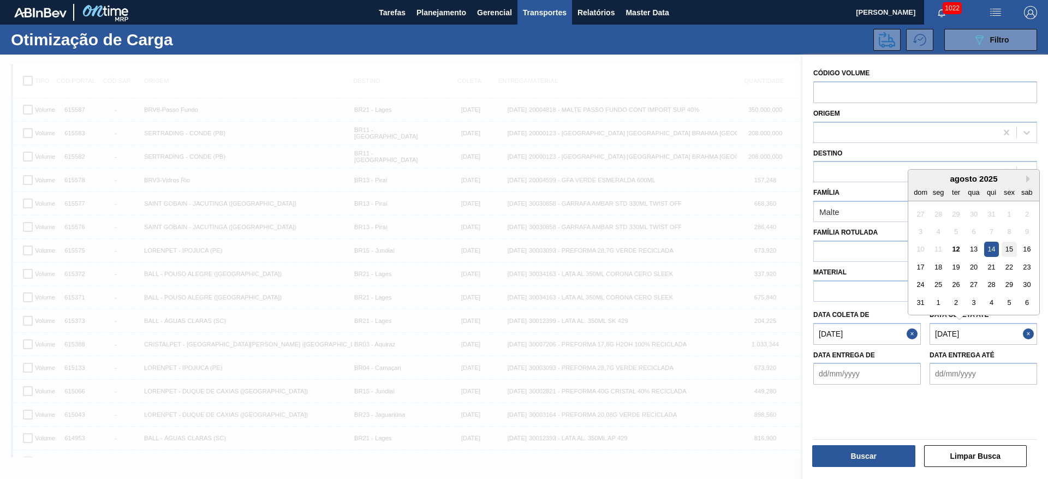
click at [1011, 251] on div "15" at bounding box center [1009, 249] width 15 height 15
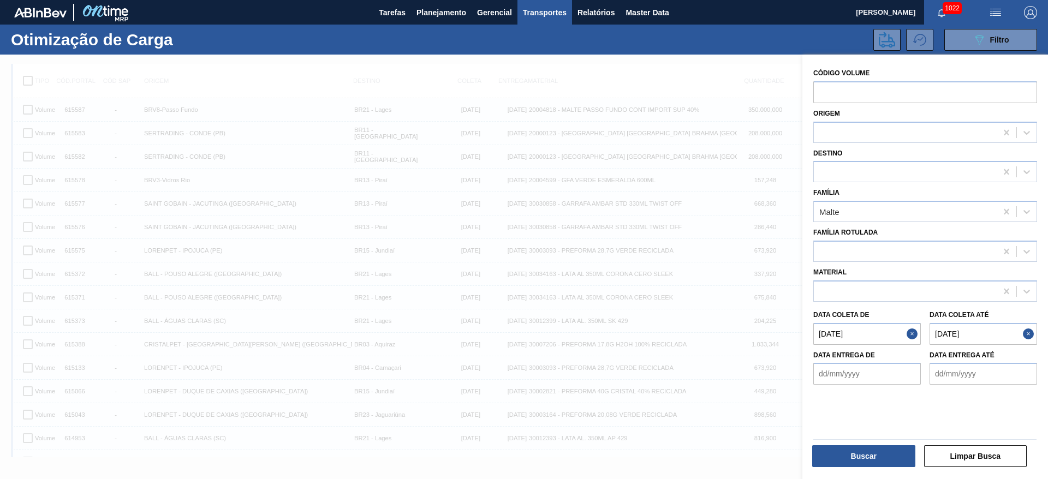
click at [939, 331] on até "[DATE]" at bounding box center [984, 334] width 108 height 22
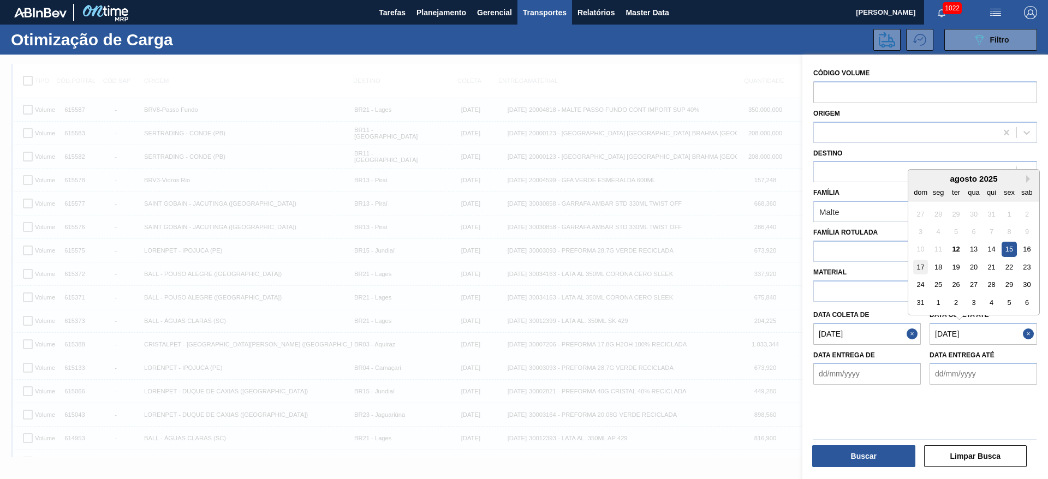
click at [922, 264] on div "17" at bounding box center [920, 267] width 15 height 15
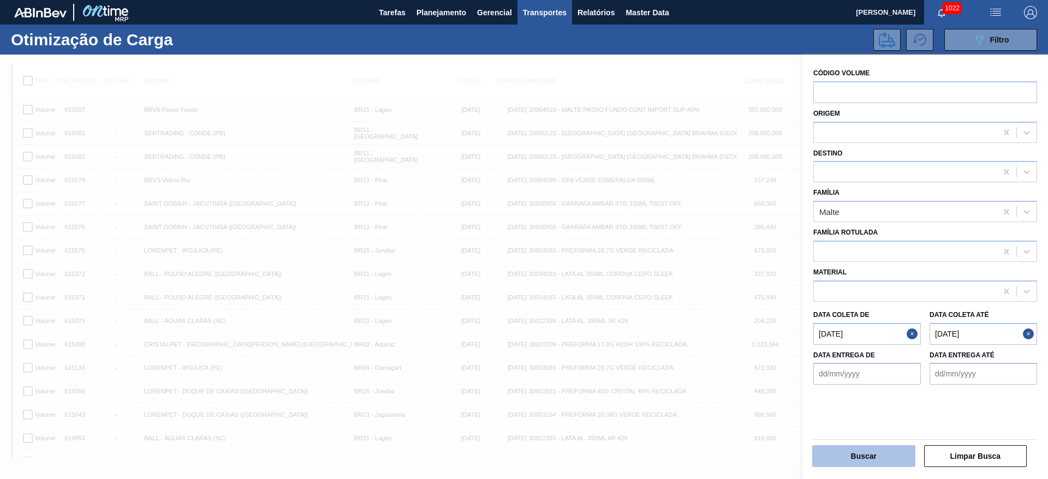
click at [864, 458] on button "Buscar" at bounding box center [863, 457] width 103 height 22
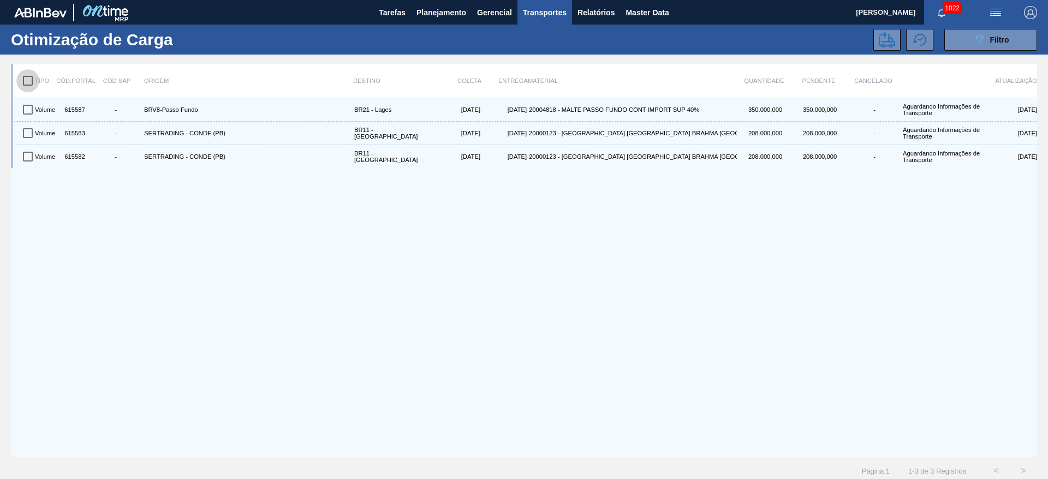
click at [32, 77] on input "checkbox" at bounding box center [27, 80] width 23 height 23
click at [879, 44] on icon at bounding box center [887, 40] width 16 height 16
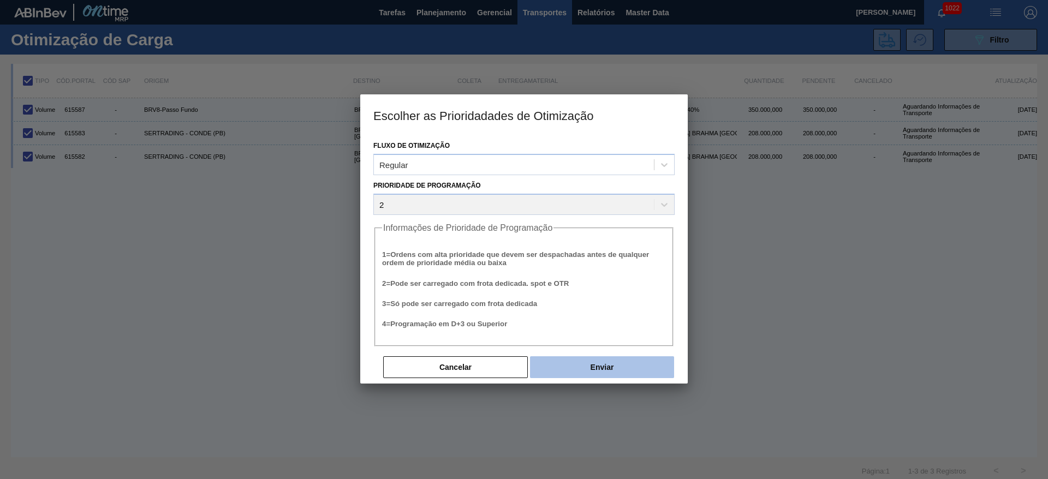
click at [615, 361] on button "Enviar" at bounding box center [602, 368] width 144 height 22
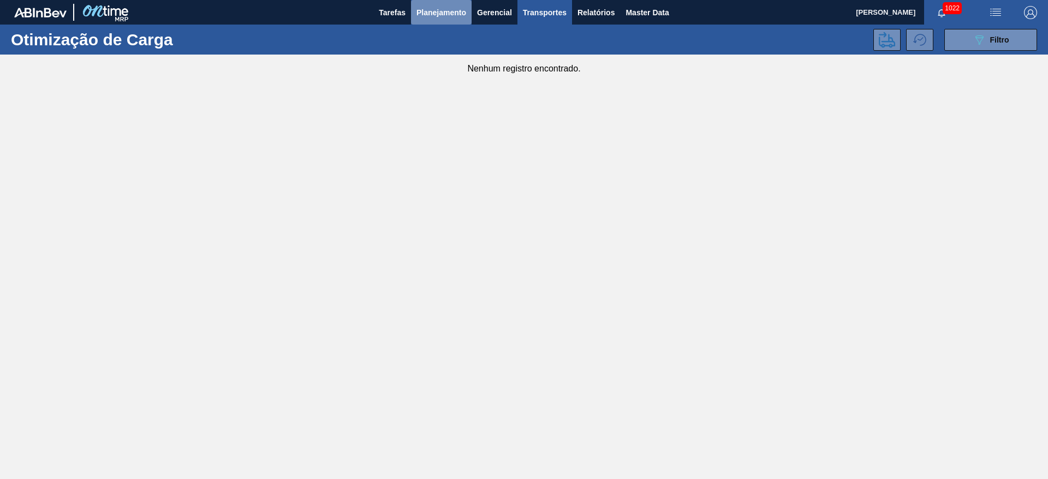
click at [434, 10] on span "Planejamento" at bounding box center [442, 12] width 50 height 13
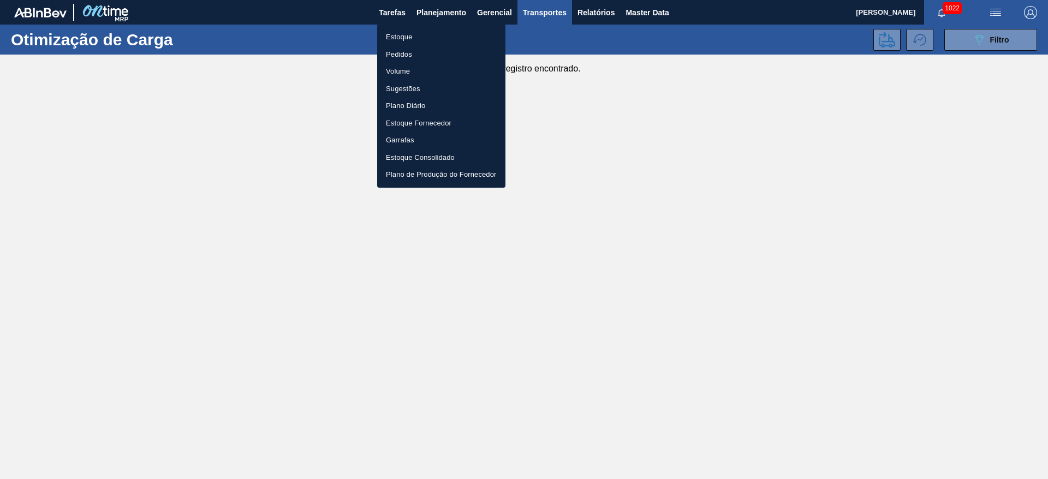
click at [396, 38] on li "Estoque" at bounding box center [441, 36] width 128 height 17
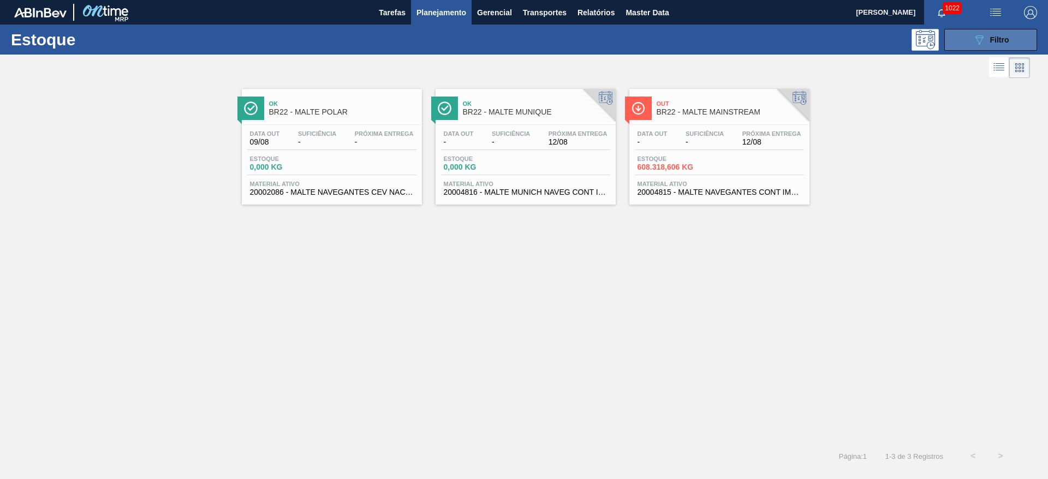
click at [990, 42] on span "Filtro" at bounding box center [999, 39] width 19 height 9
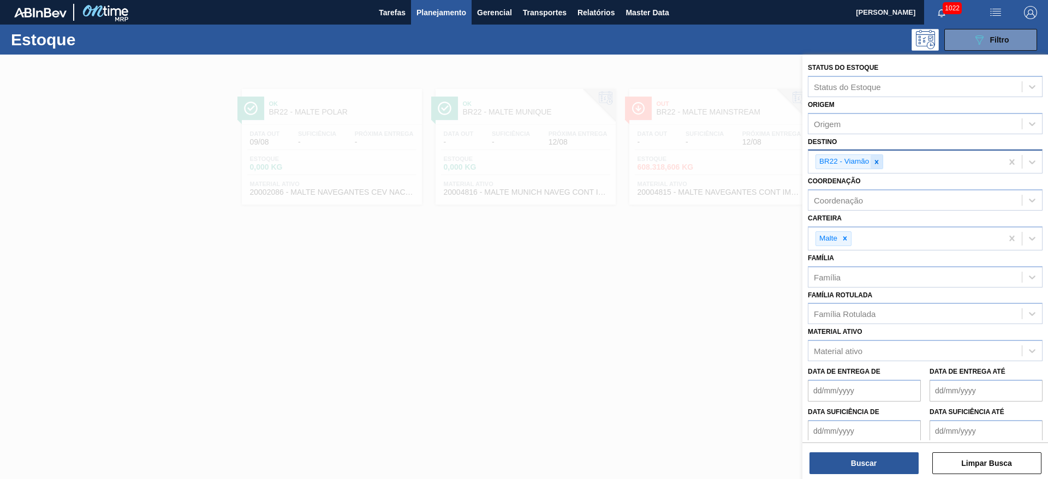
click at [875, 158] on icon at bounding box center [877, 162] width 8 height 8
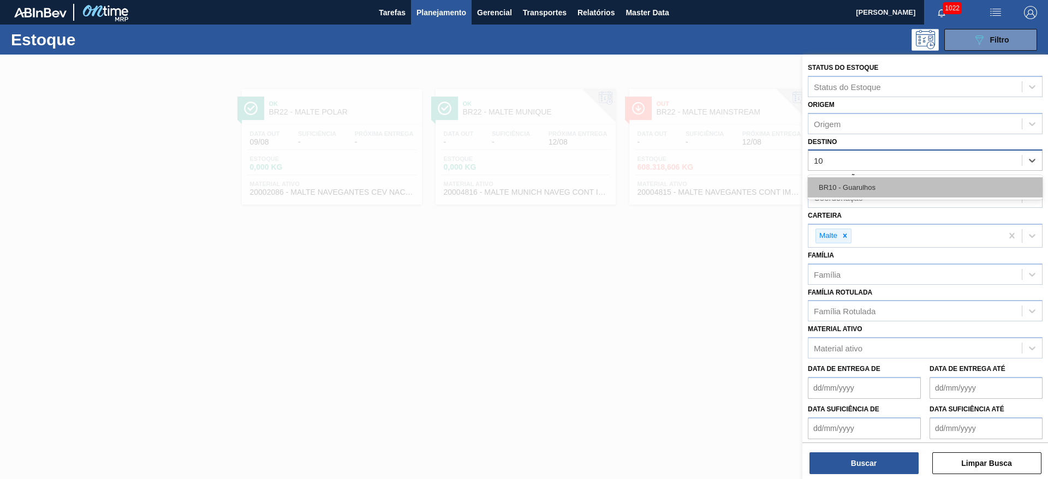
click at [850, 191] on div "BR10 - Guarulhos" at bounding box center [925, 187] width 235 height 20
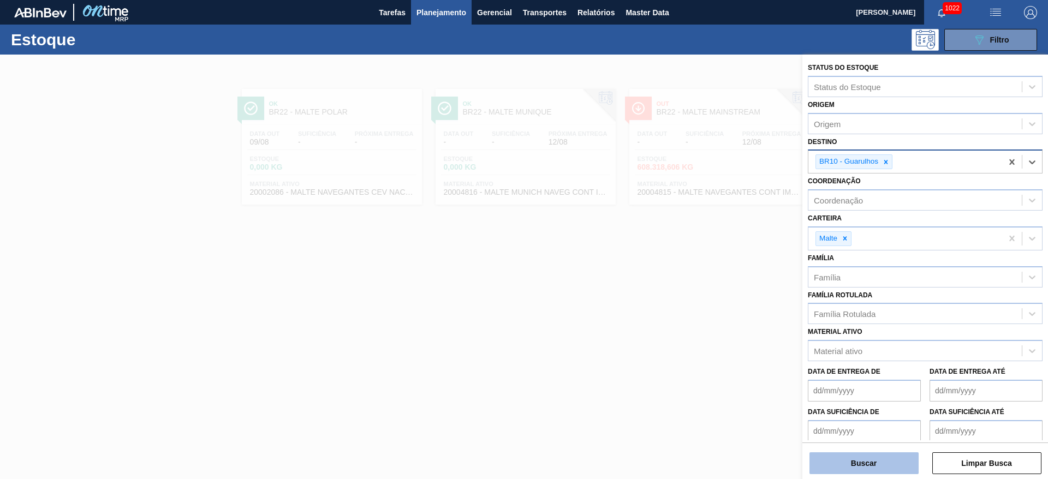
click at [870, 460] on button "Buscar" at bounding box center [864, 464] width 109 height 22
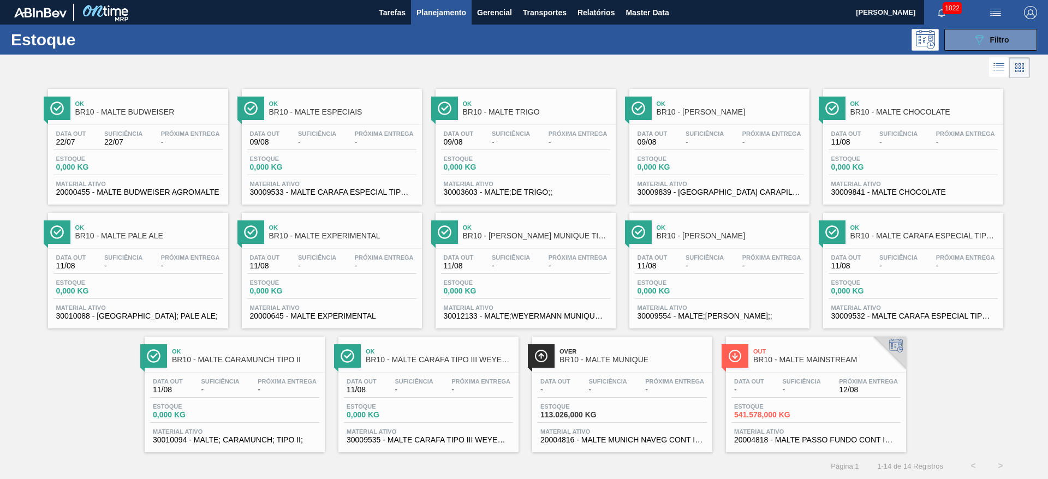
scroll to position [1, 0]
click at [804, 361] on span "BR10 - MALTE MAINSTREAM" at bounding box center [826, 359] width 147 height 8
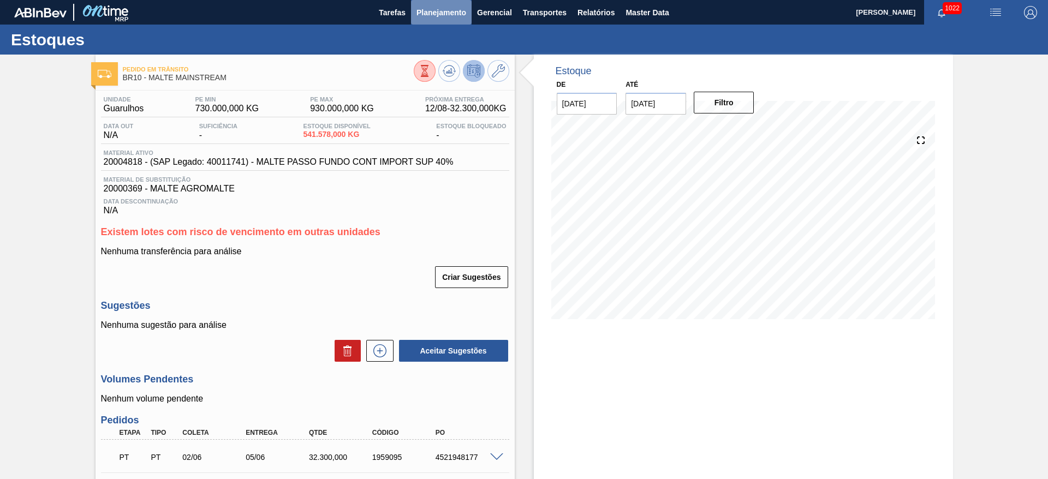
click at [435, 10] on span "Planejamento" at bounding box center [442, 12] width 50 height 13
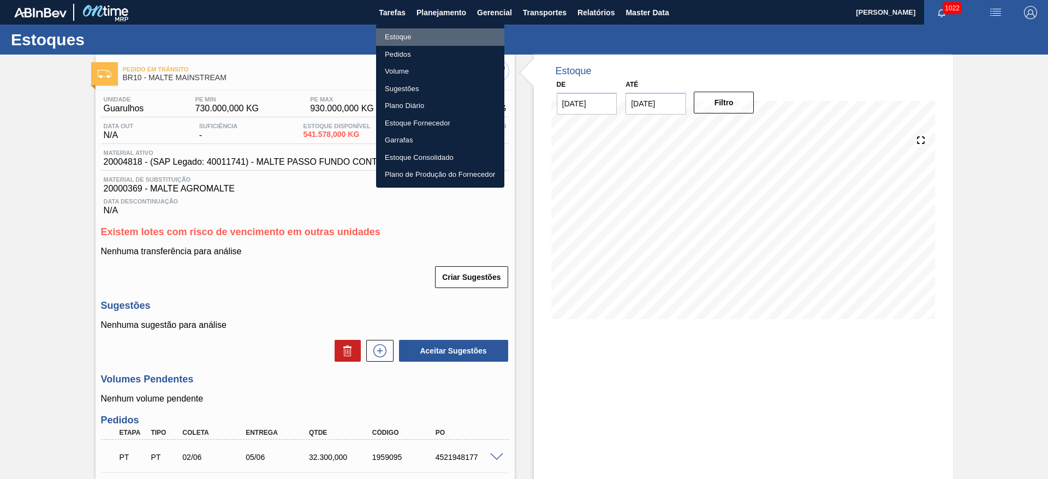
click at [399, 38] on li "Estoque" at bounding box center [440, 36] width 128 height 17
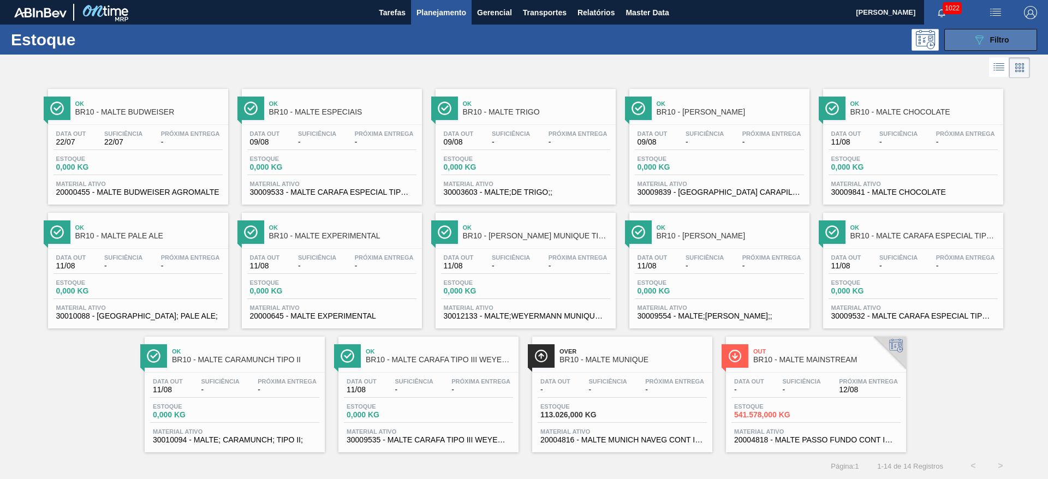
click at [983, 41] on icon "089F7B8B-B2A5-4AFE-B5C0-19BA573D28AC" at bounding box center [979, 39] width 13 height 13
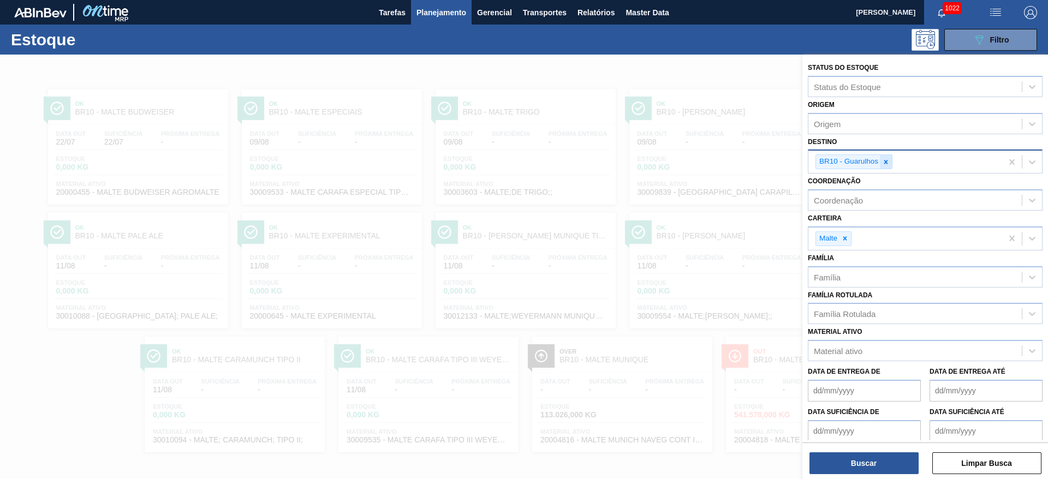
click at [886, 161] on icon at bounding box center [887, 162] width 4 height 4
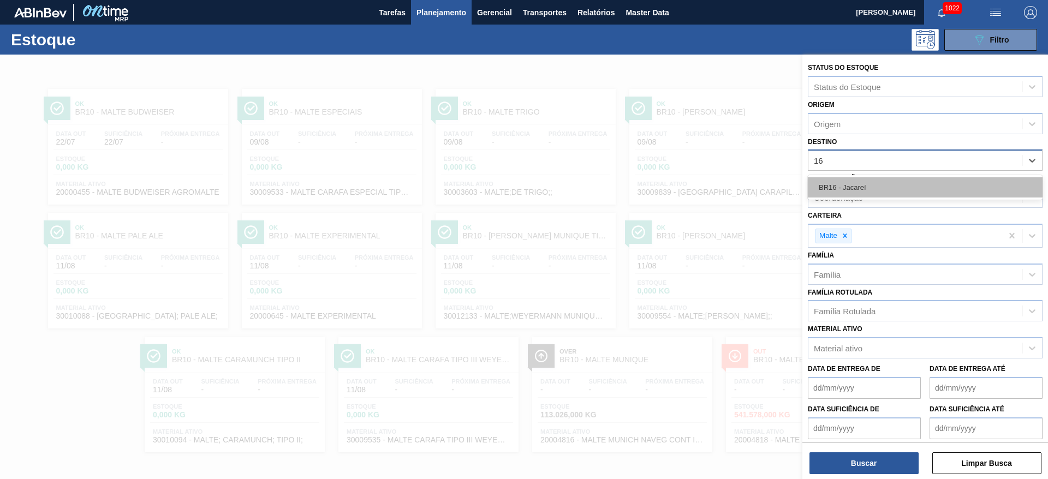
click at [881, 191] on div "BR16 - Jacareí" at bounding box center [925, 187] width 235 height 20
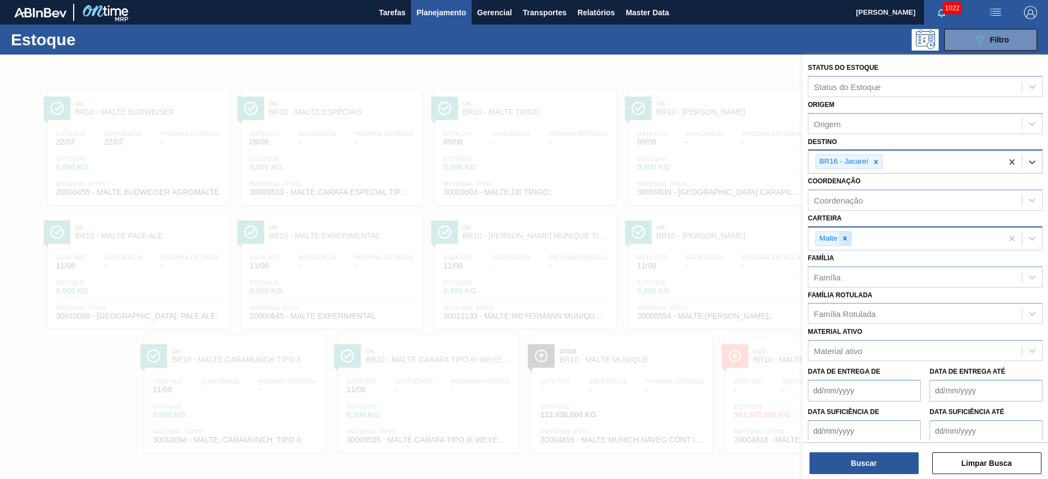
click at [847, 237] on icon at bounding box center [846, 239] width 4 height 4
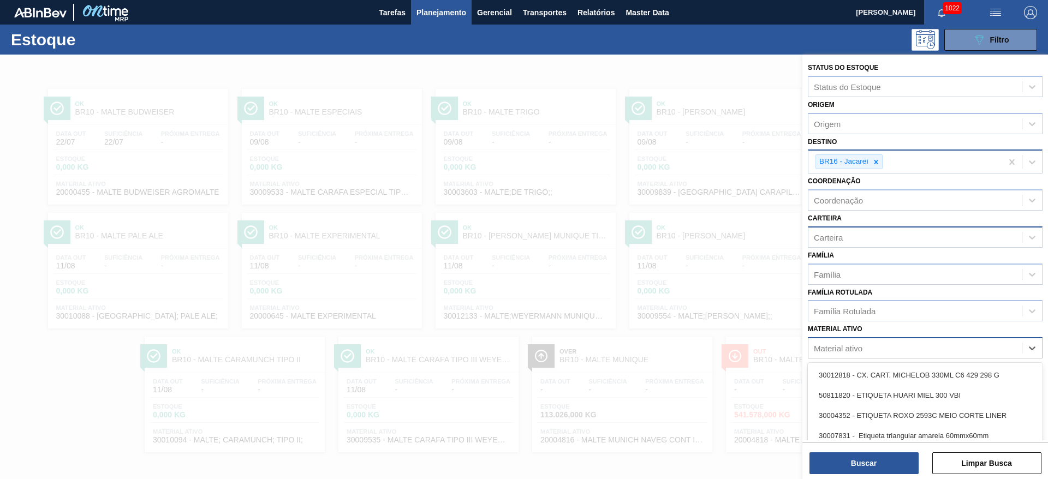
scroll to position [1, 0]
click at [840, 351] on div "Material ativo" at bounding box center [838, 348] width 49 height 9
paste ativo "20004818"
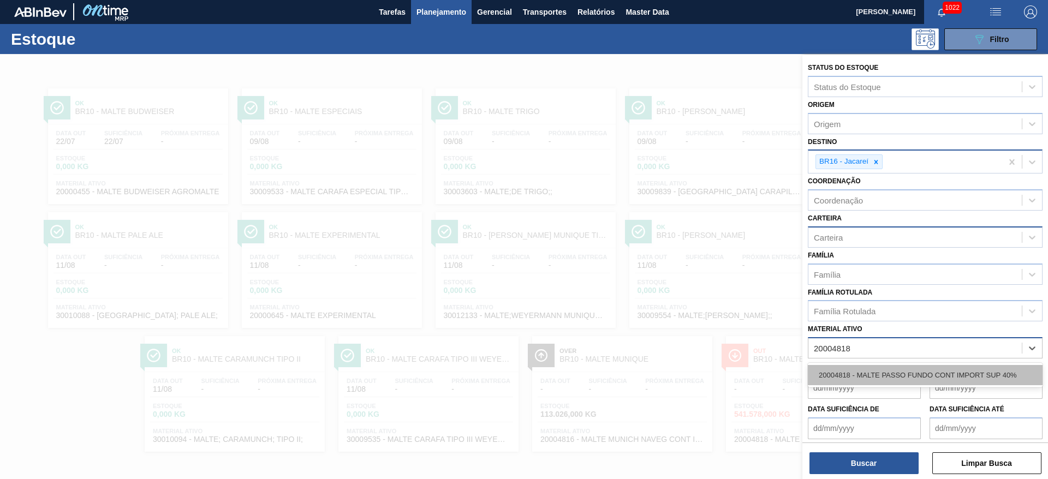
click at [858, 378] on div "20004818 - MALTE PASSO FUNDO CONT IMPORT SUP 40%" at bounding box center [925, 375] width 235 height 20
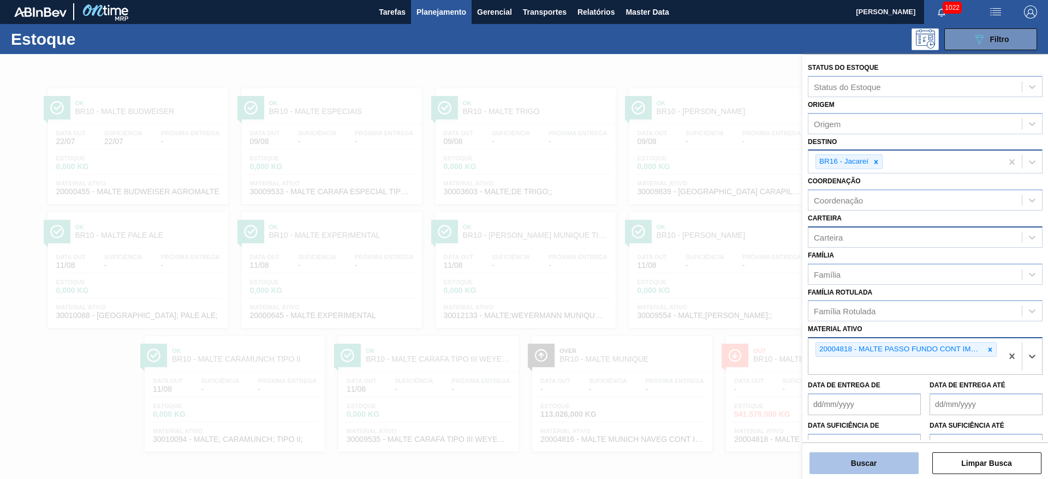
click at [862, 464] on button "Buscar" at bounding box center [864, 464] width 109 height 22
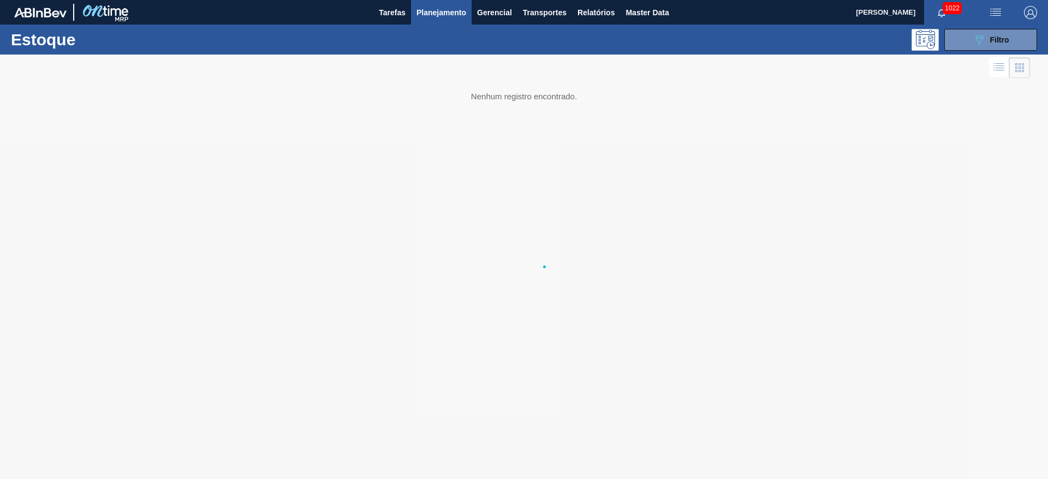
scroll to position [0, 0]
click at [977, 40] on icon "089F7B8B-B2A5-4AFE-B5C0-19BA573D28AC" at bounding box center [979, 39] width 13 height 13
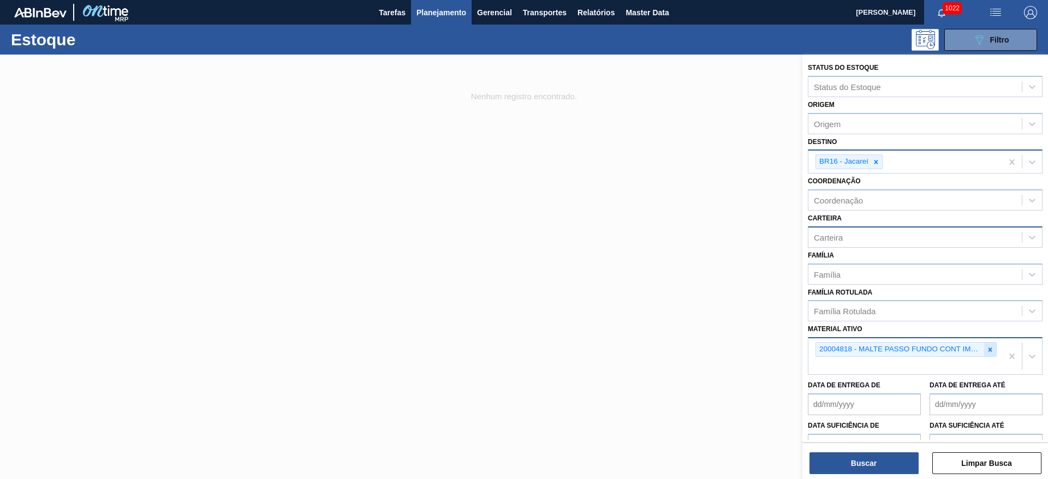
click at [988, 350] on icon at bounding box center [991, 350] width 8 height 8
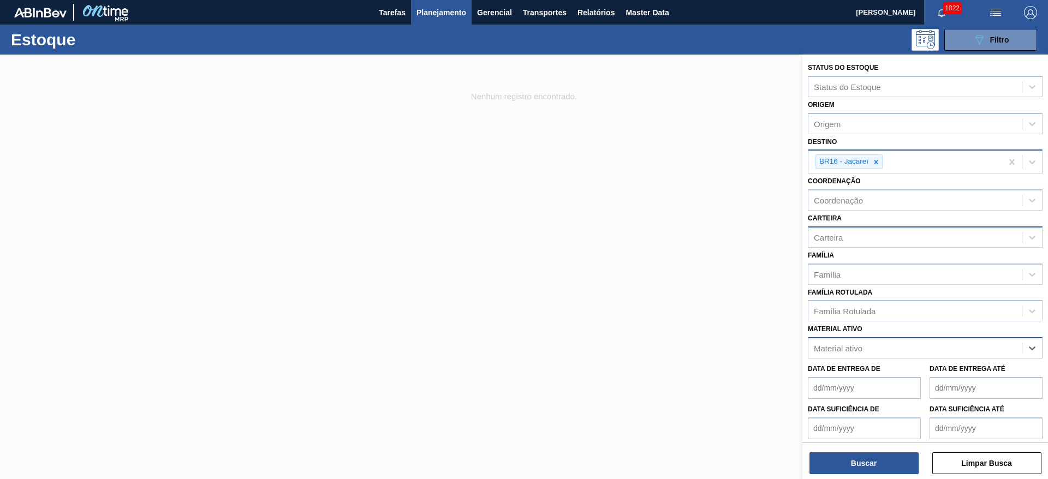
click at [830, 233] on div "Carteira" at bounding box center [828, 237] width 29 height 9
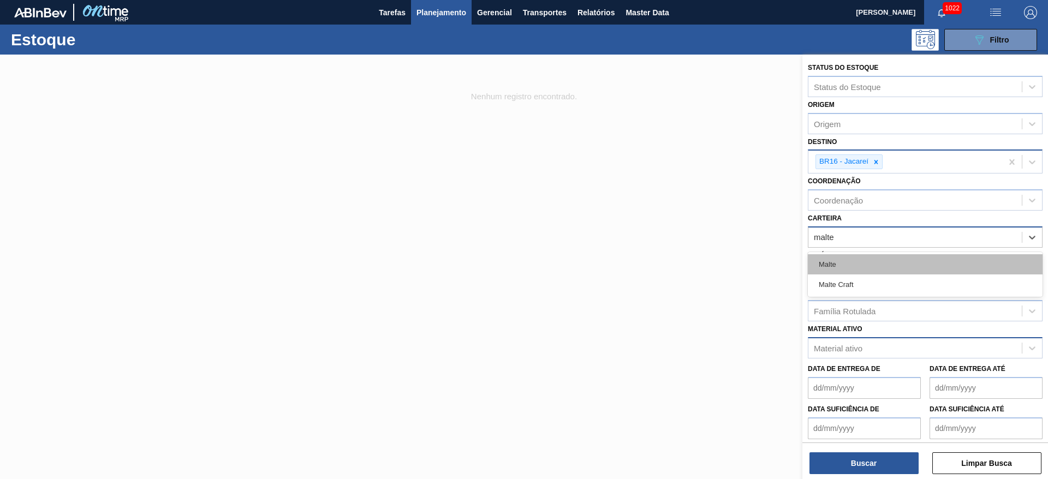
click at [821, 263] on div "Malte" at bounding box center [925, 264] width 235 height 20
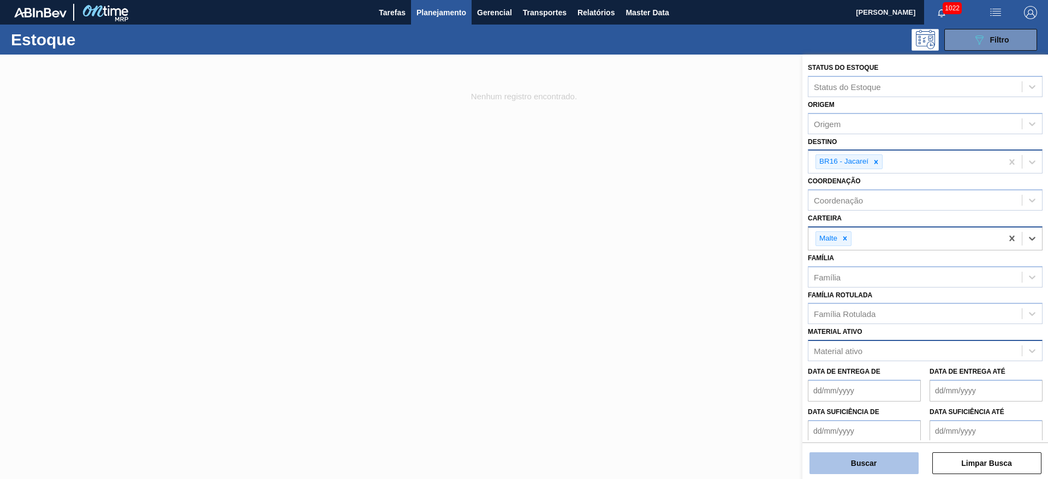
click at [849, 455] on button "Buscar" at bounding box center [864, 464] width 109 height 22
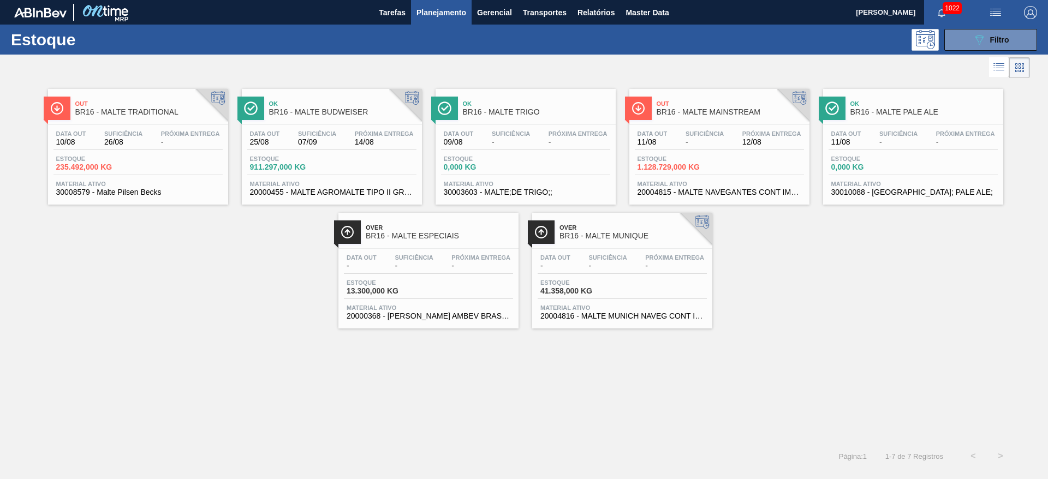
click at [709, 155] on div "Data [DATE] Suficiência - Próxima Entrega 12/08 Estoque 1.128.729,000 KG Materi…" at bounding box center [720, 162] width 180 height 74
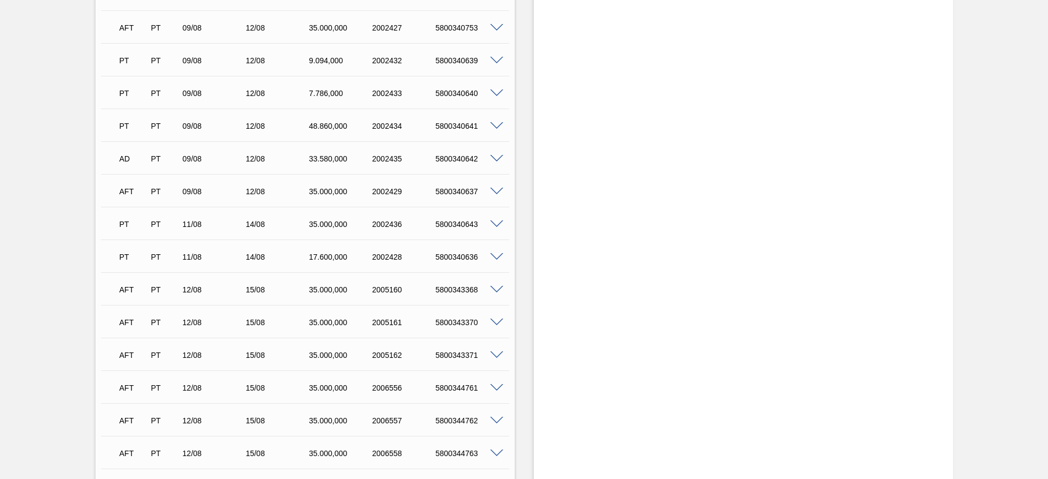
scroll to position [1228, 0]
click at [496, 324] on span at bounding box center [496, 323] width 13 height 8
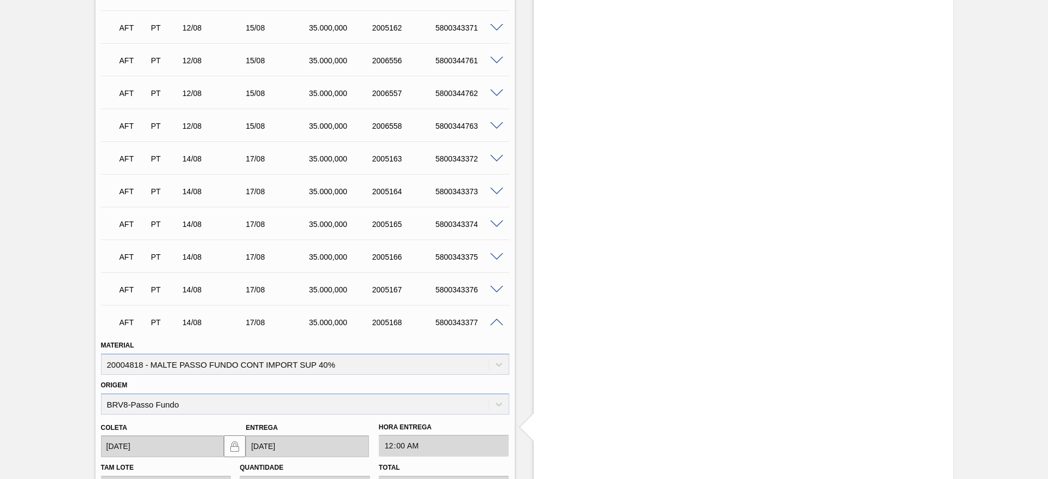
click at [496, 324] on span at bounding box center [496, 323] width 13 height 8
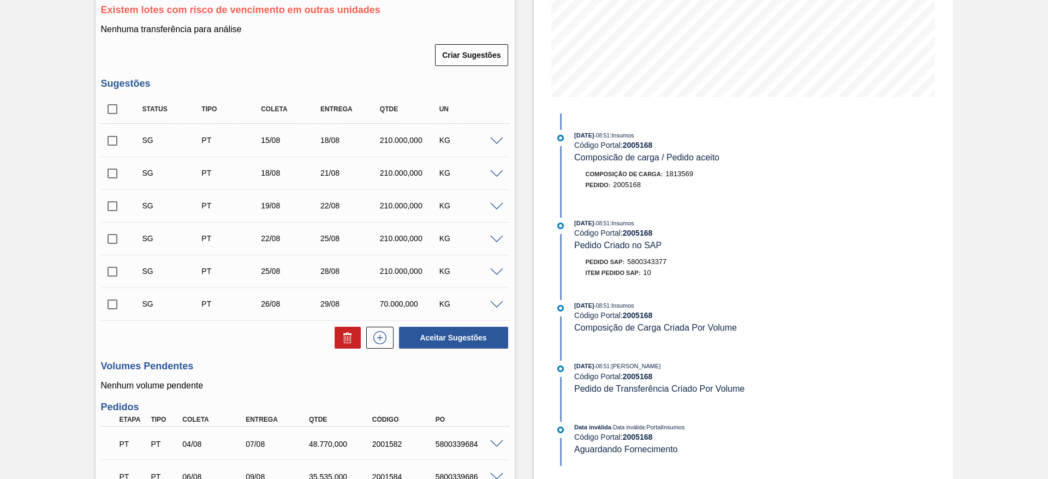
scroll to position [0, 0]
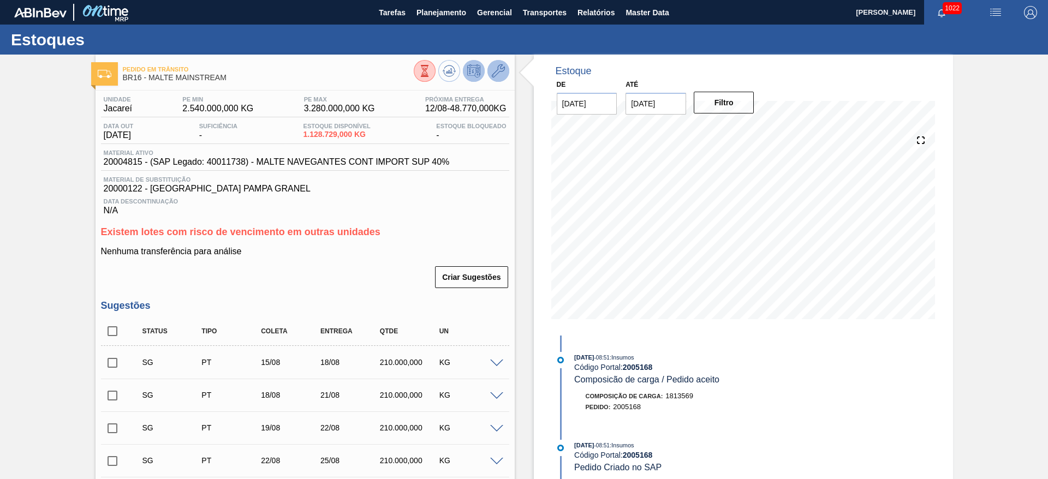
click at [497, 68] on icon at bounding box center [498, 70] width 13 height 13
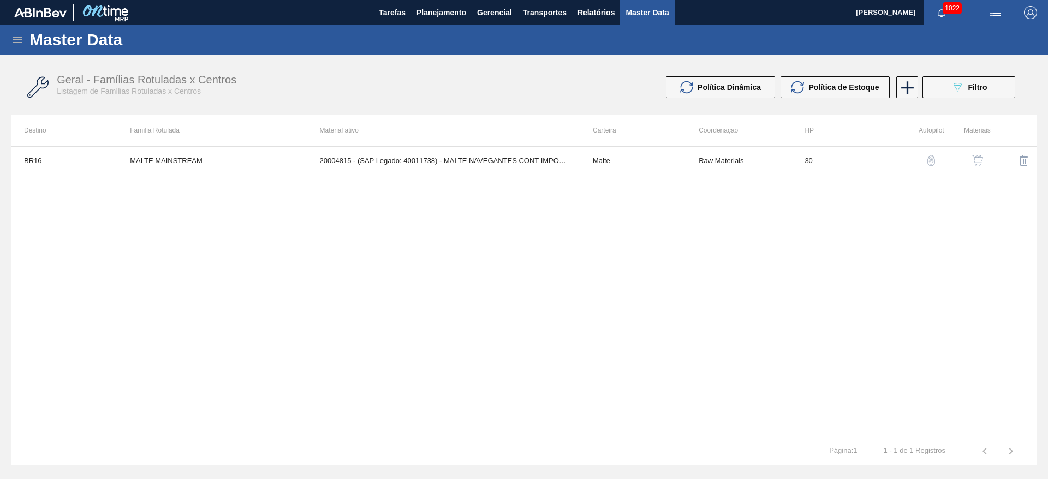
click at [977, 159] on img "button" at bounding box center [977, 160] width 11 height 11
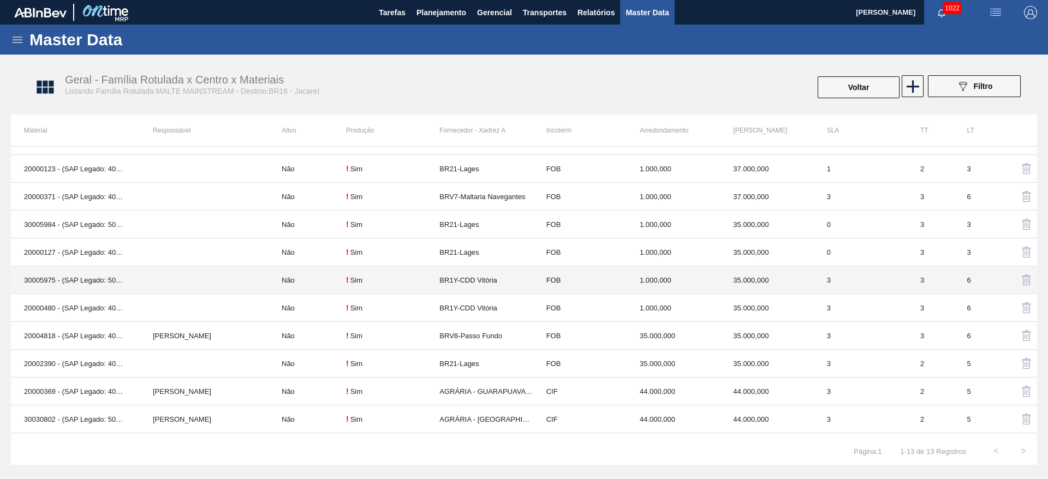
scroll to position [70, 0]
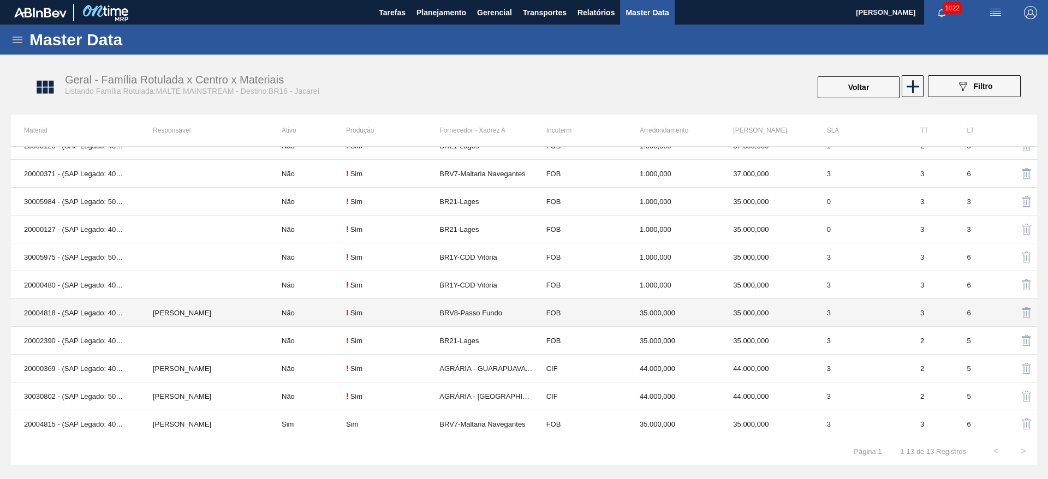
click at [290, 311] on td "Não" at bounding box center [308, 313] width 78 height 28
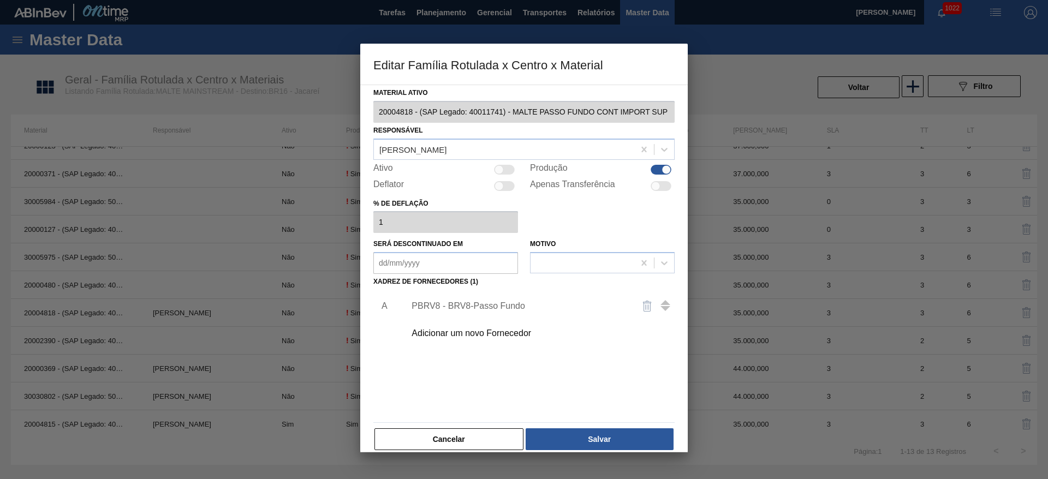
click at [502, 170] on div at bounding box center [499, 169] width 9 height 9
click at [599, 430] on button "Salvar" at bounding box center [600, 440] width 148 height 22
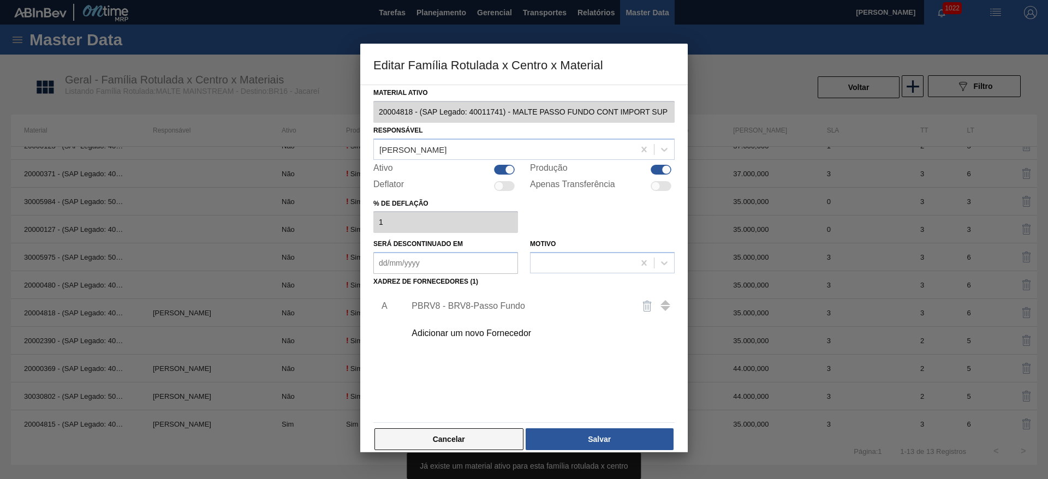
click at [477, 441] on button "Cancelar" at bounding box center [449, 440] width 149 height 22
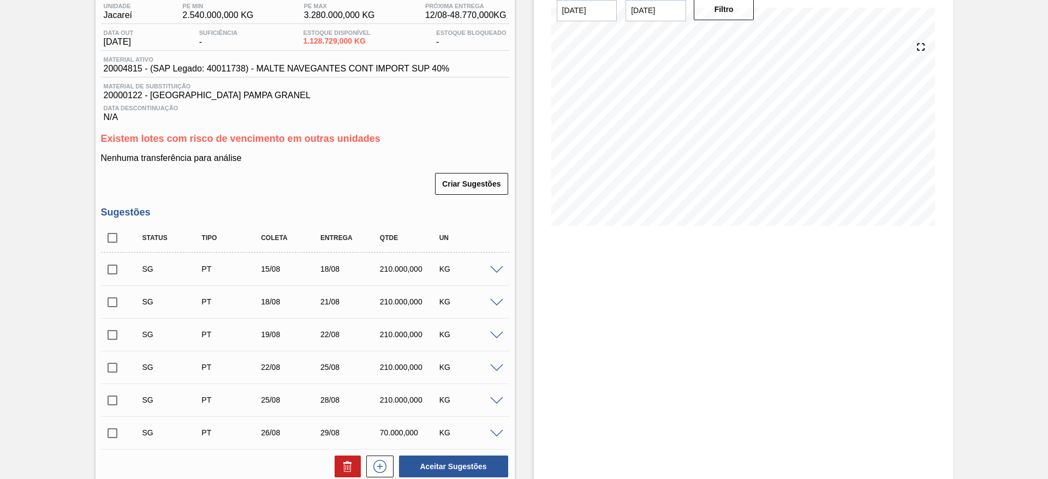
scroll to position [246, 0]
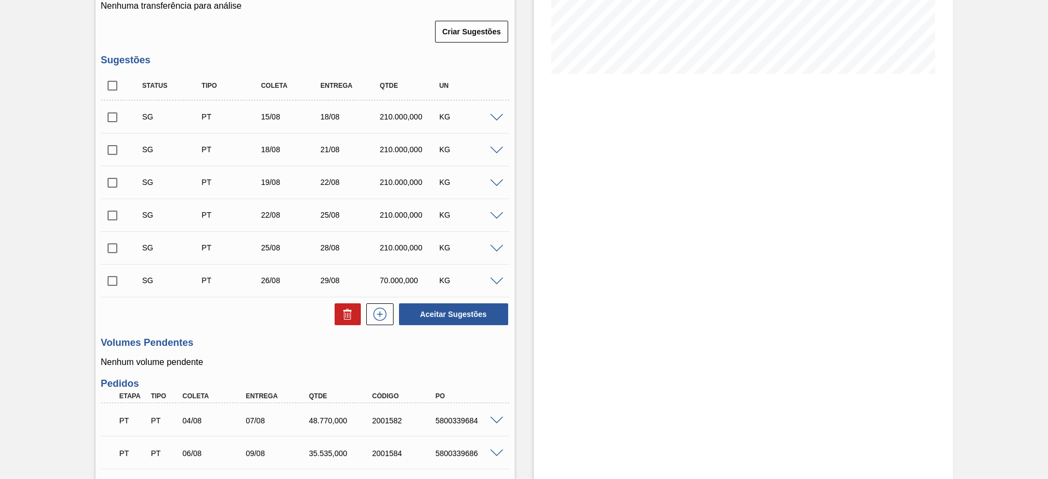
click at [491, 120] on span at bounding box center [496, 118] width 13 height 8
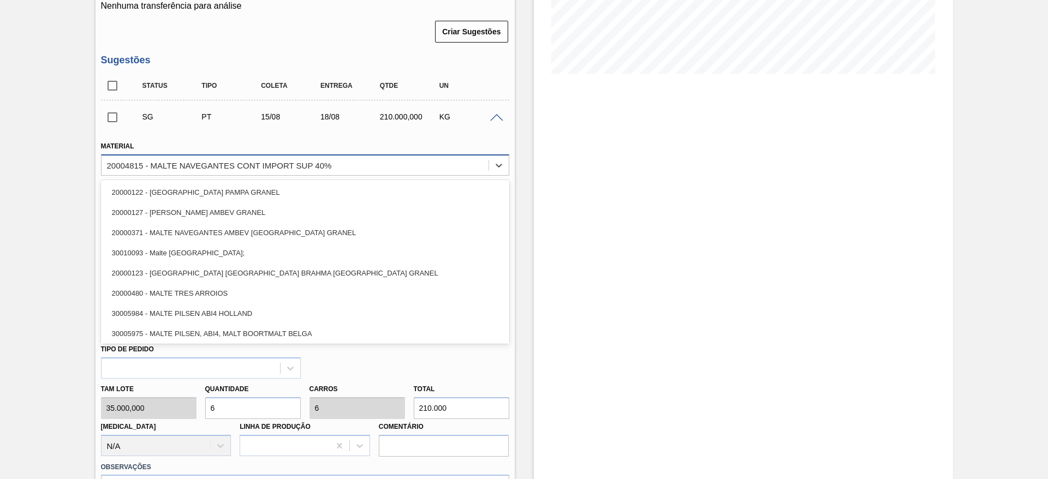
click at [243, 162] on div "20004815 - MALTE NAVEGANTES CONT IMPORT SUP 40%" at bounding box center [219, 165] width 225 height 9
paste input "20004818"
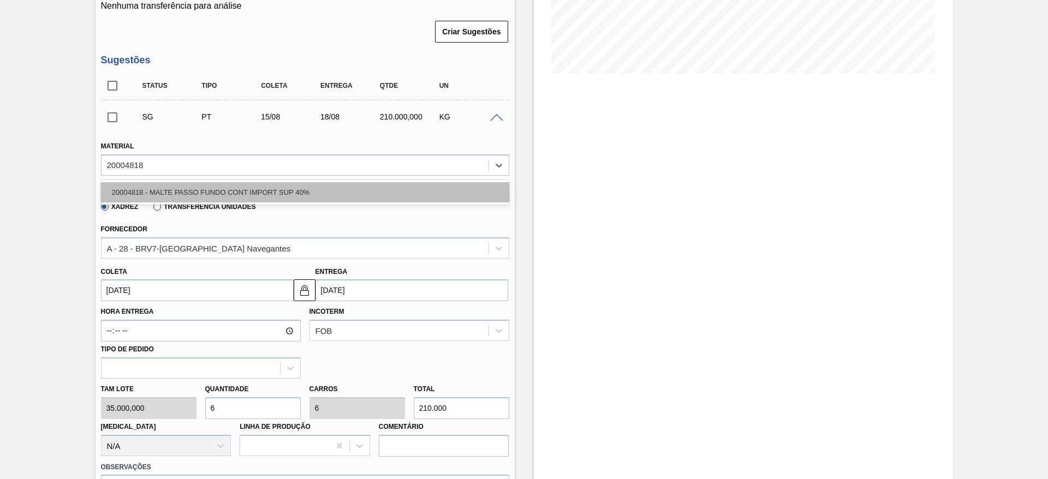
click at [204, 191] on div "20004818 - MALTE PASSO FUNDO CONT IMPORT SUP 40%" at bounding box center [305, 192] width 408 height 20
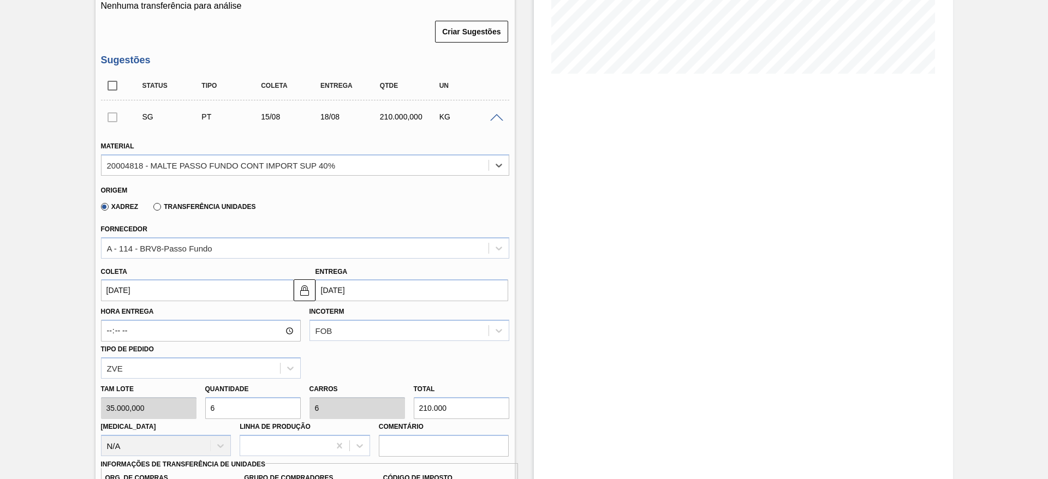
click at [107, 291] on input "[DATE]" at bounding box center [197, 291] width 193 height 22
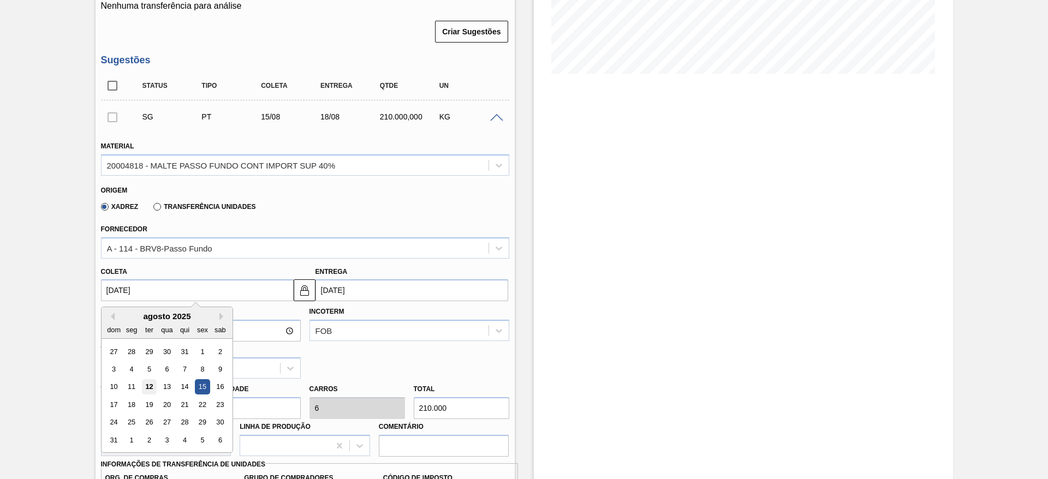
click at [151, 386] on div "12" at bounding box center [148, 387] width 15 height 15
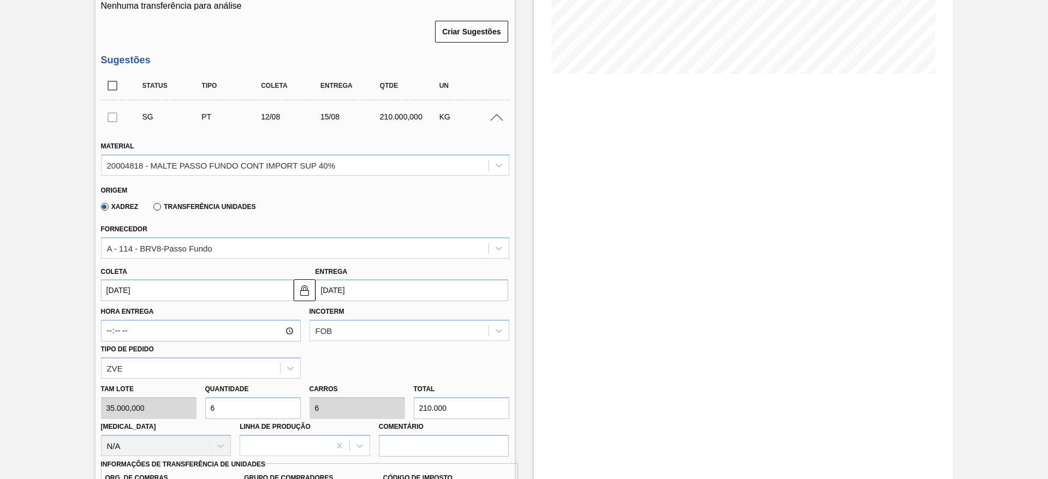
click at [187, 412] on div "Tam lote 35.000,000 Quantidade 6 Carros 6 Total 210.000 [MEDICAL_DATA] N/A Linh…" at bounding box center [305, 418] width 417 height 78
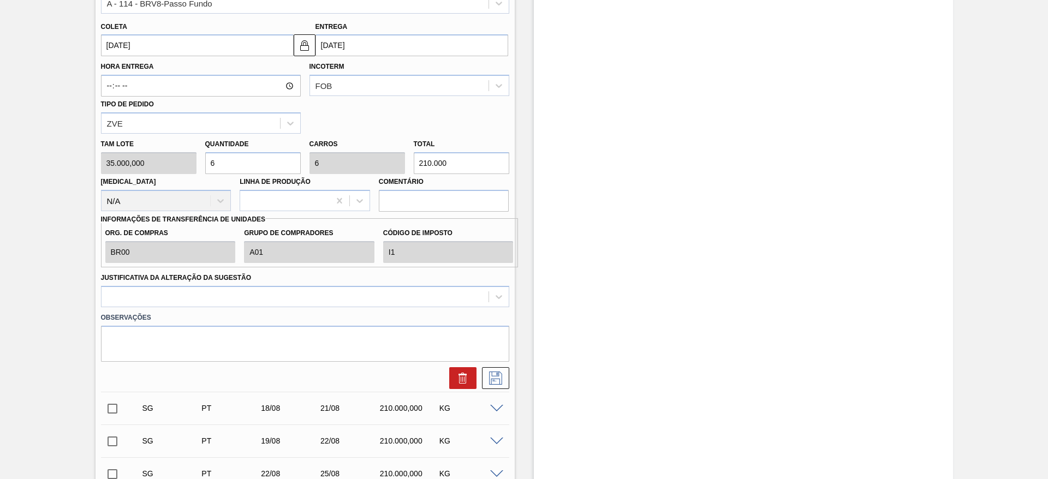
scroll to position [491, 0]
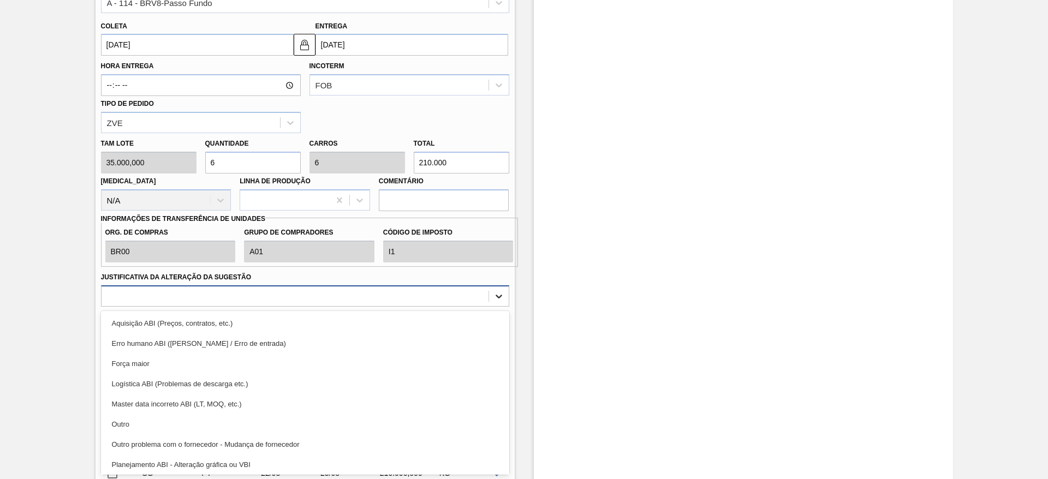
click at [501, 298] on icon at bounding box center [499, 296] width 11 height 11
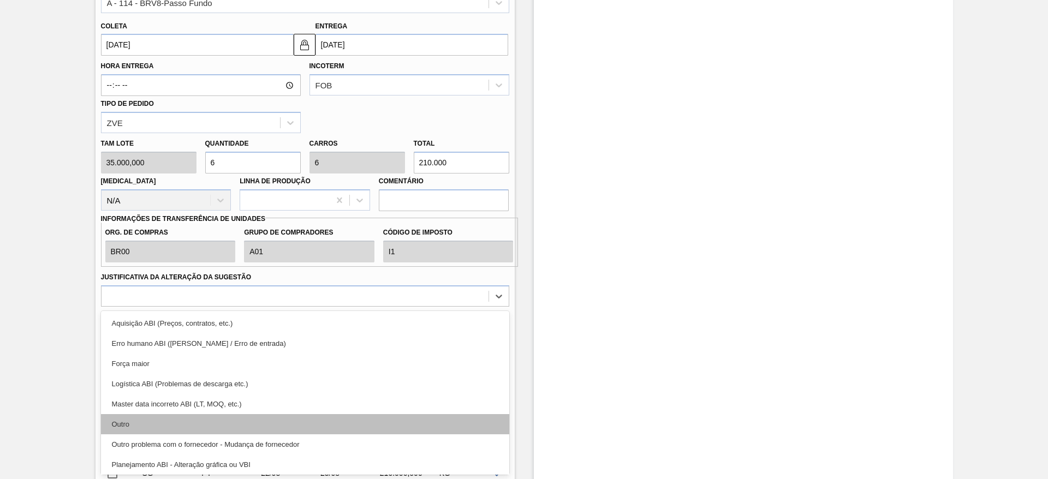
click at [128, 422] on div "Outro" at bounding box center [305, 424] width 408 height 20
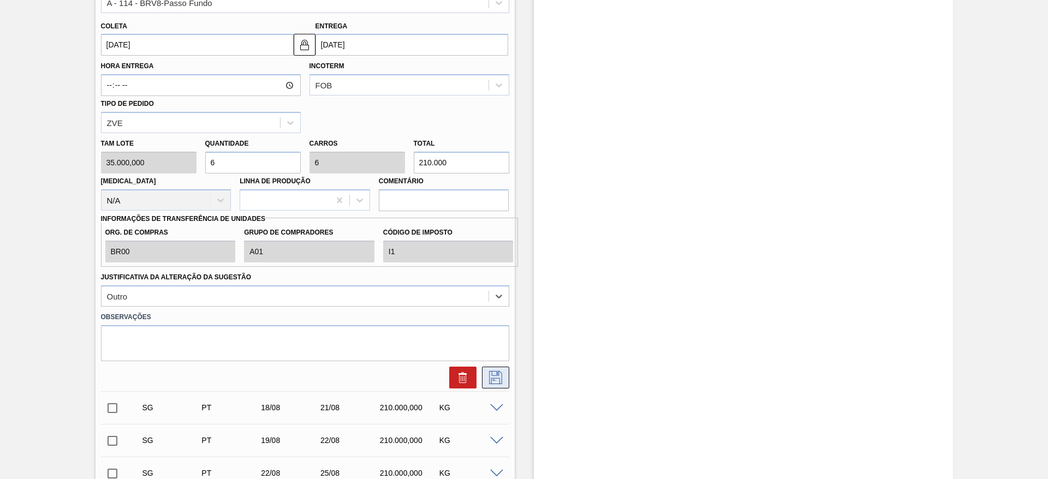
click at [501, 377] on icon at bounding box center [495, 377] width 17 height 13
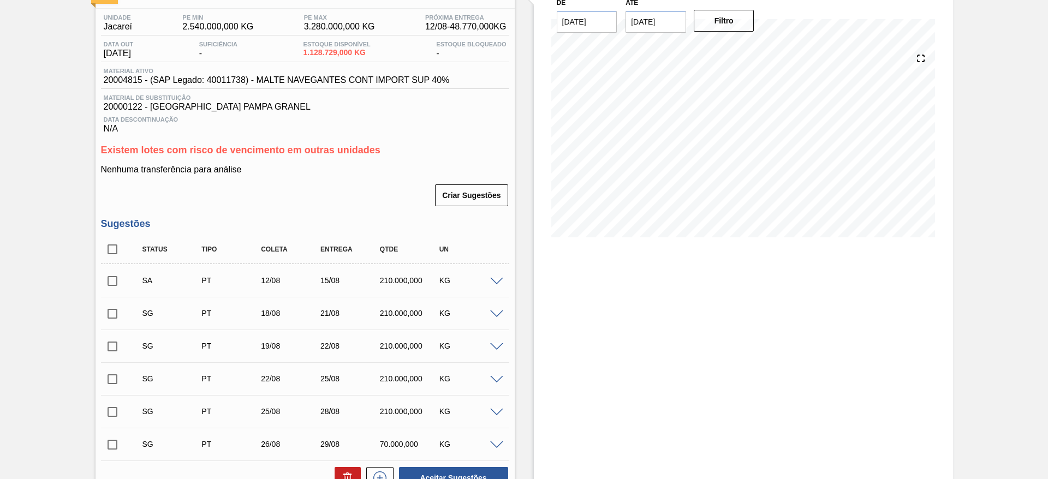
scroll to position [246, 0]
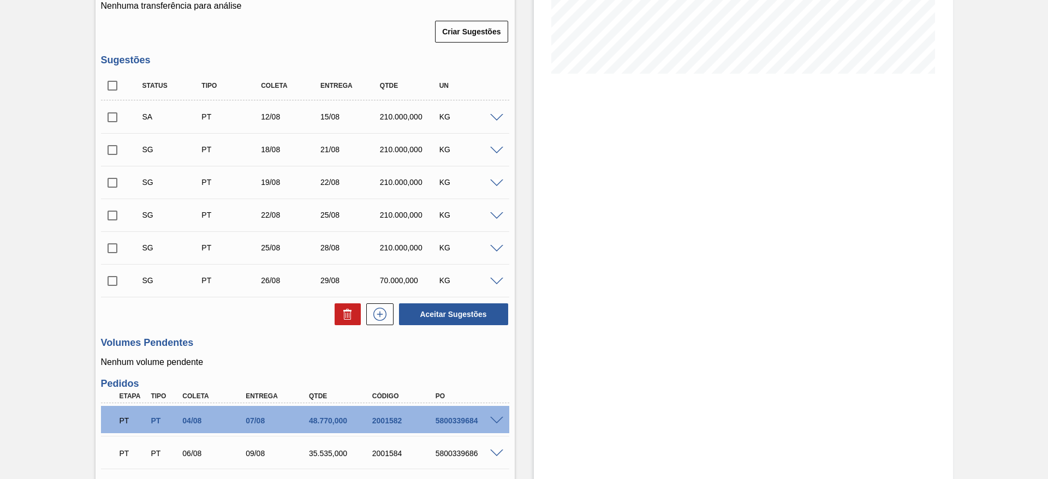
click at [111, 151] on input "checkbox" at bounding box center [112, 150] width 23 height 23
click at [112, 183] on input "checkbox" at bounding box center [112, 182] width 23 height 23
click at [111, 213] on input "checkbox" at bounding box center [112, 215] width 23 height 23
click at [112, 245] on input "checkbox" at bounding box center [112, 248] width 23 height 23
click at [111, 280] on input "checkbox" at bounding box center [112, 281] width 23 height 23
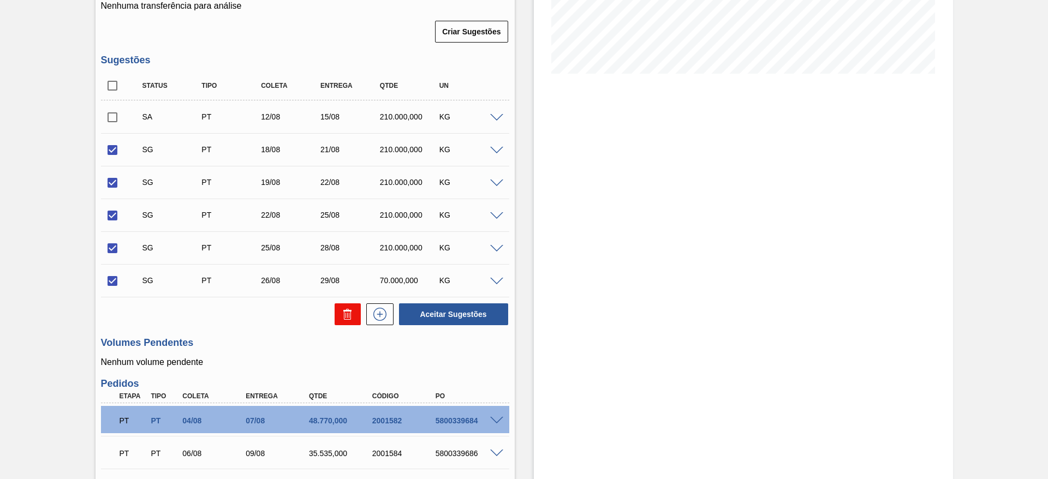
click at [341, 314] on icon at bounding box center [347, 314] width 13 height 13
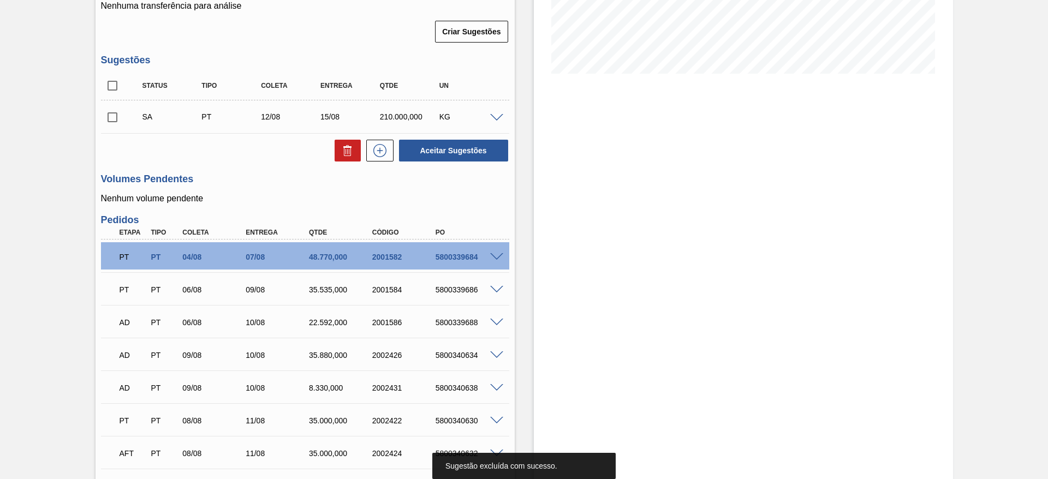
click at [497, 117] on span at bounding box center [496, 118] width 13 height 8
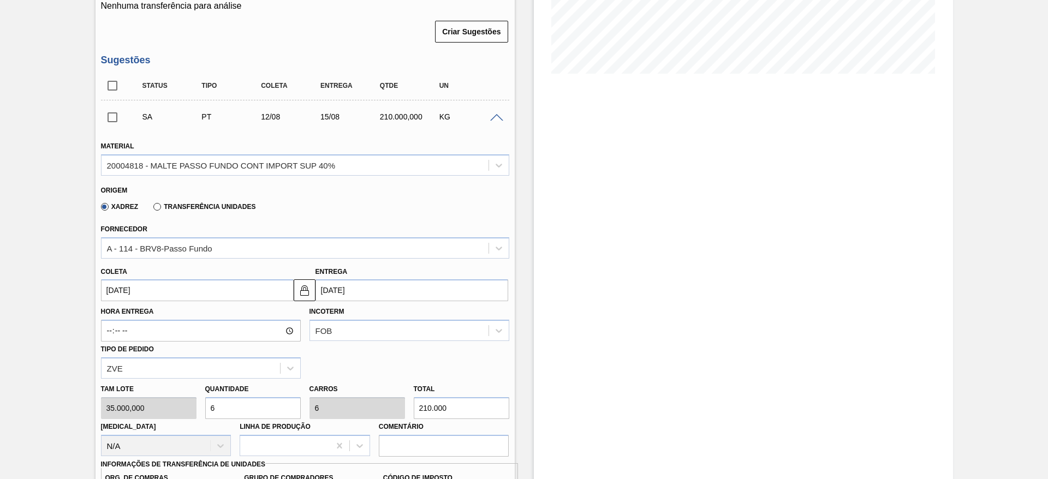
click at [497, 117] on span at bounding box center [496, 118] width 13 height 8
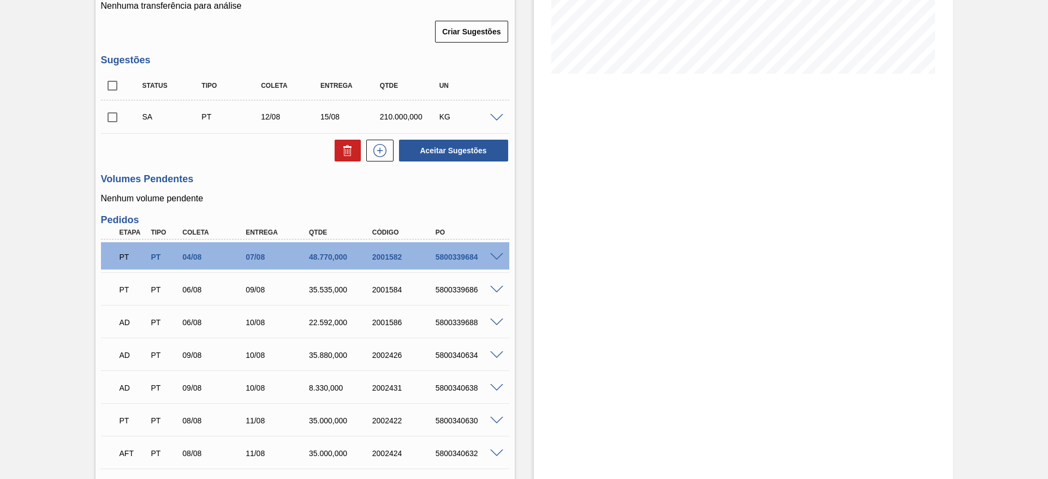
click at [111, 120] on input "checkbox" at bounding box center [112, 117] width 23 height 23
click at [495, 118] on span at bounding box center [496, 118] width 13 height 8
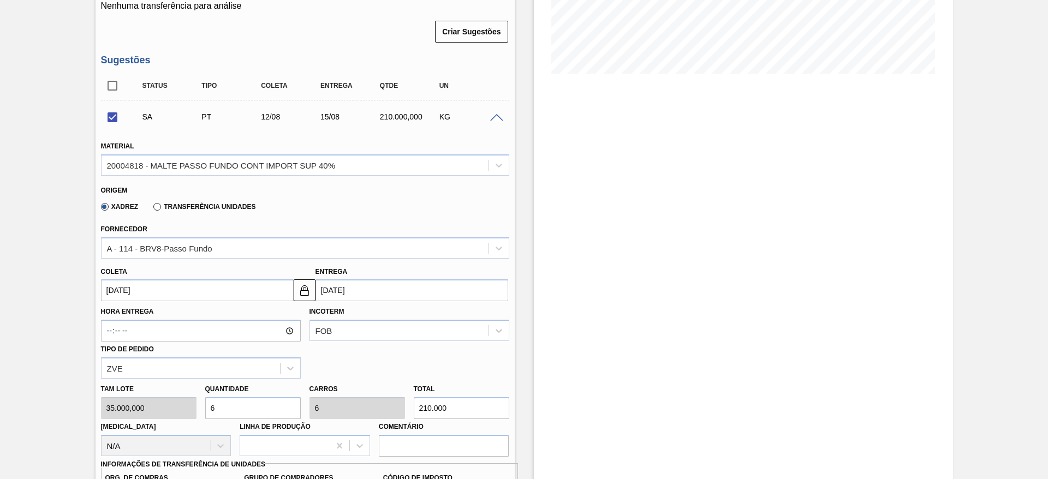
click at [495, 118] on span at bounding box center [496, 118] width 13 height 8
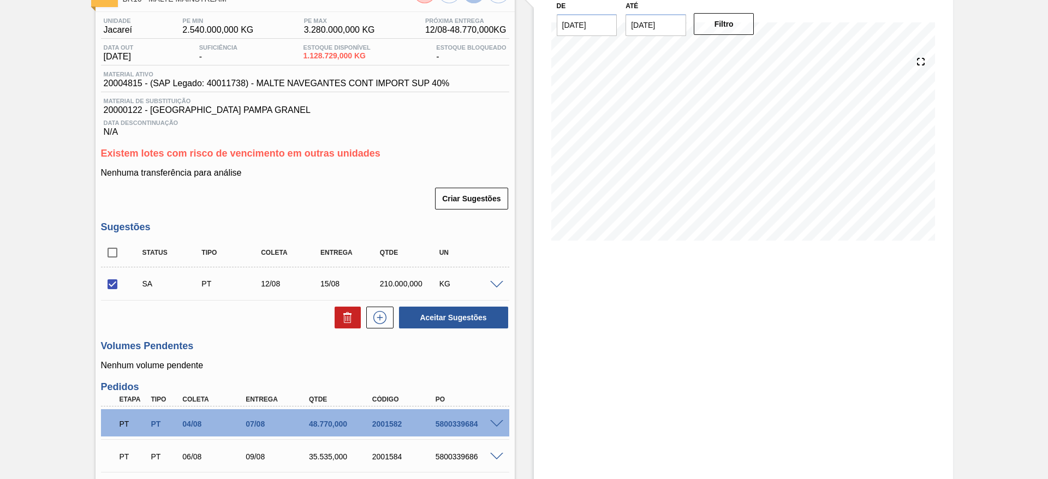
scroll to position [164, 0]
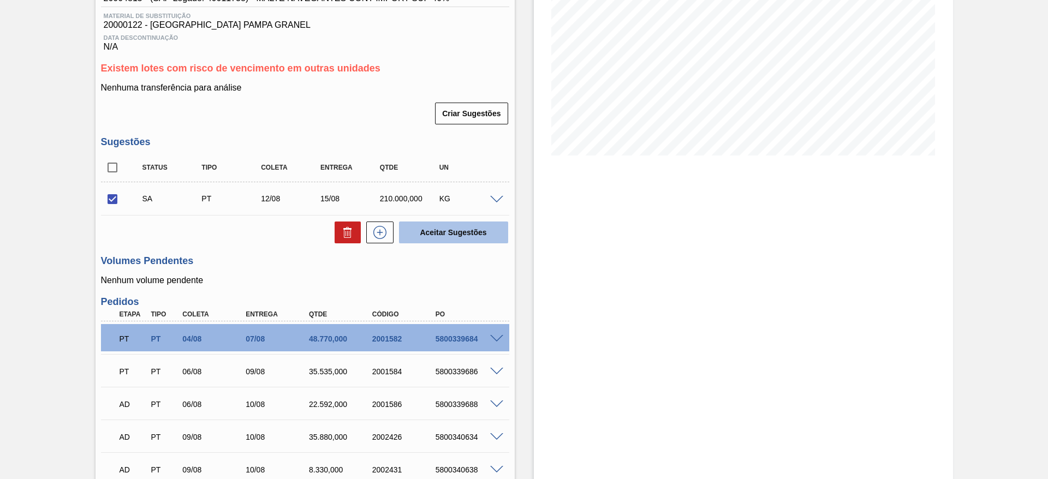
click at [445, 234] on button "Aceitar Sugestões" at bounding box center [453, 233] width 109 height 22
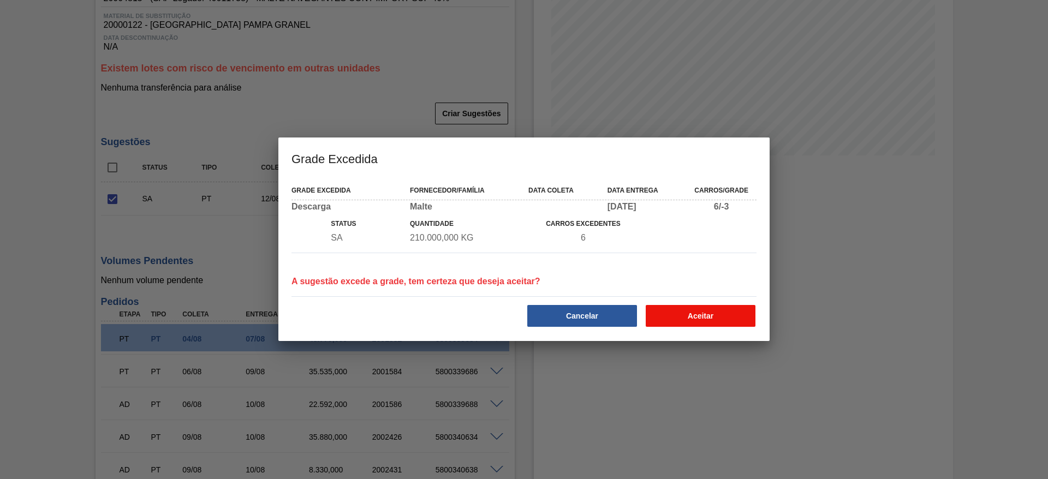
click at [710, 317] on button "Aceitar" at bounding box center [701, 316] width 110 height 22
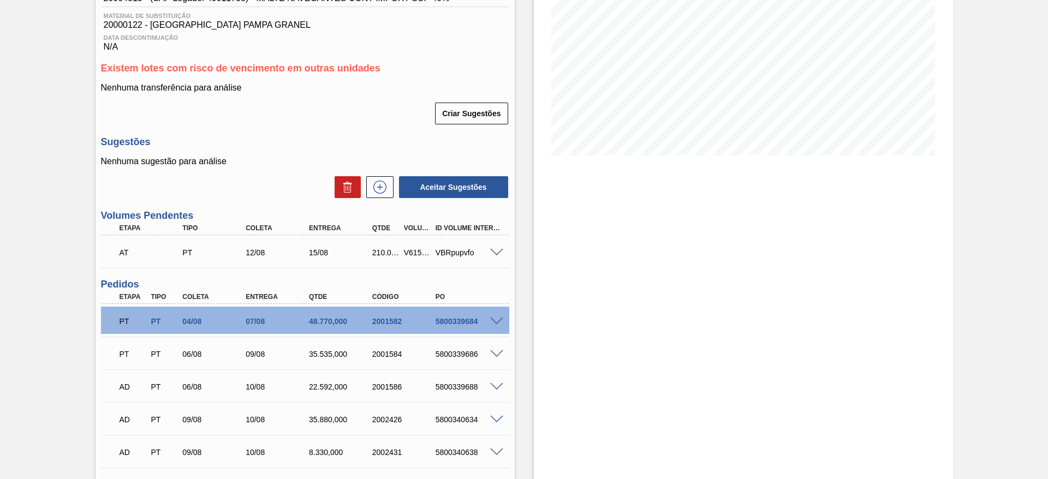
click at [414, 252] on div "V615622" at bounding box center [417, 252] width 33 height 9
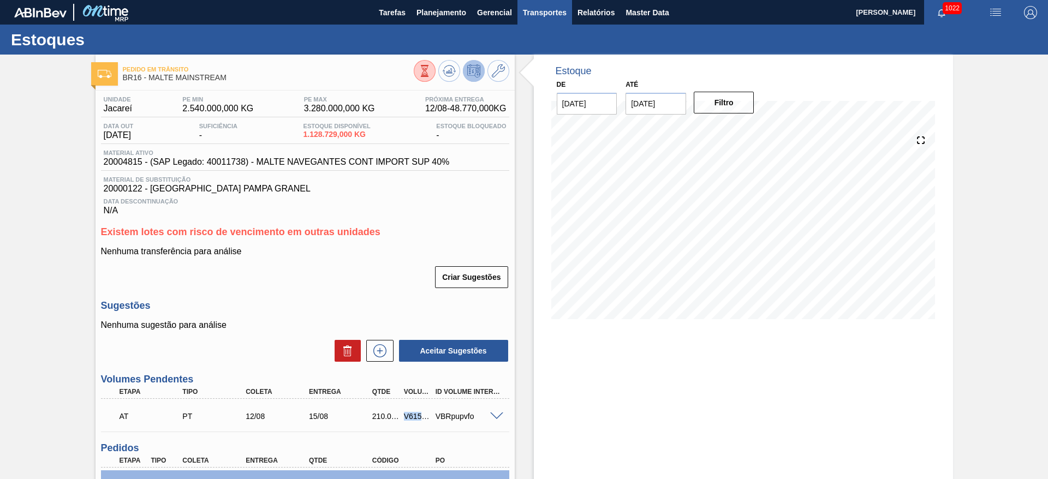
click at [544, 14] on span "Transportes" at bounding box center [545, 12] width 44 height 13
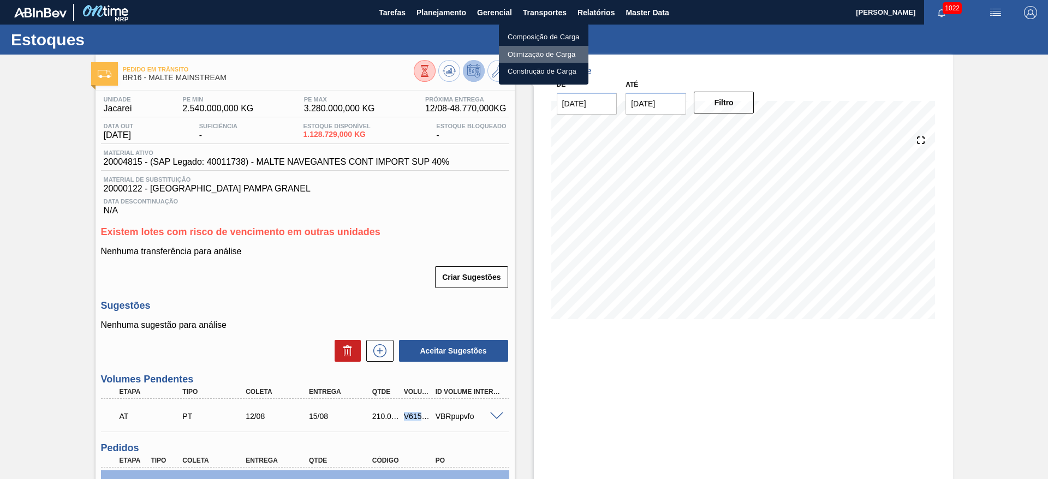
click at [523, 54] on li "Otimização de Carga" at bounding box center [544, 54] width 90 height 17
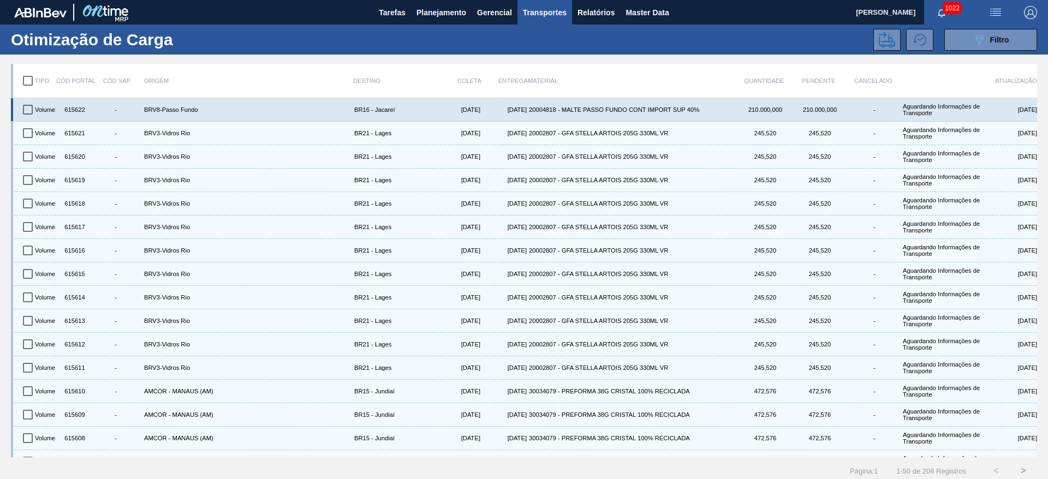
click at [27, 115] on input "checkbox" at bounding box center [27, 109] width 23 height 23
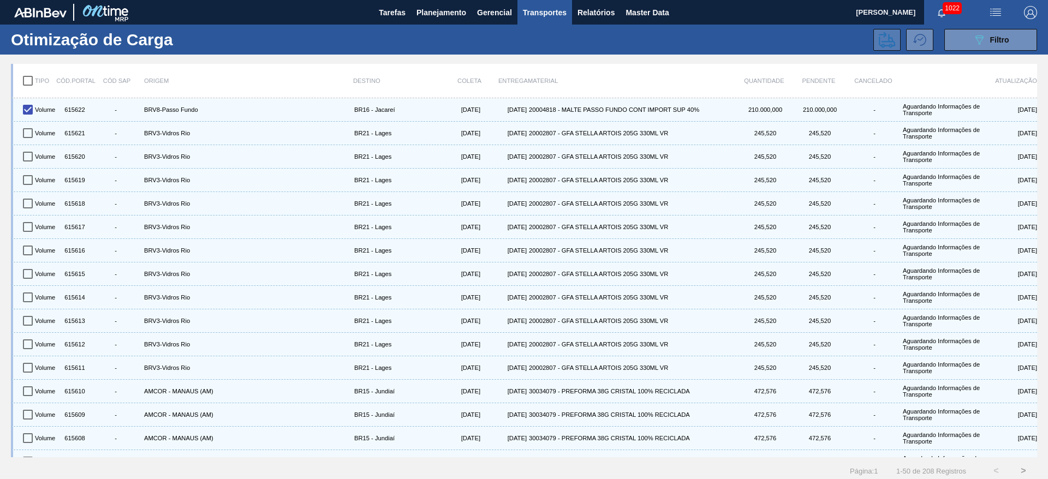
click at [882, 41] on icon at bounding box center [887, 40] width 16 height 16
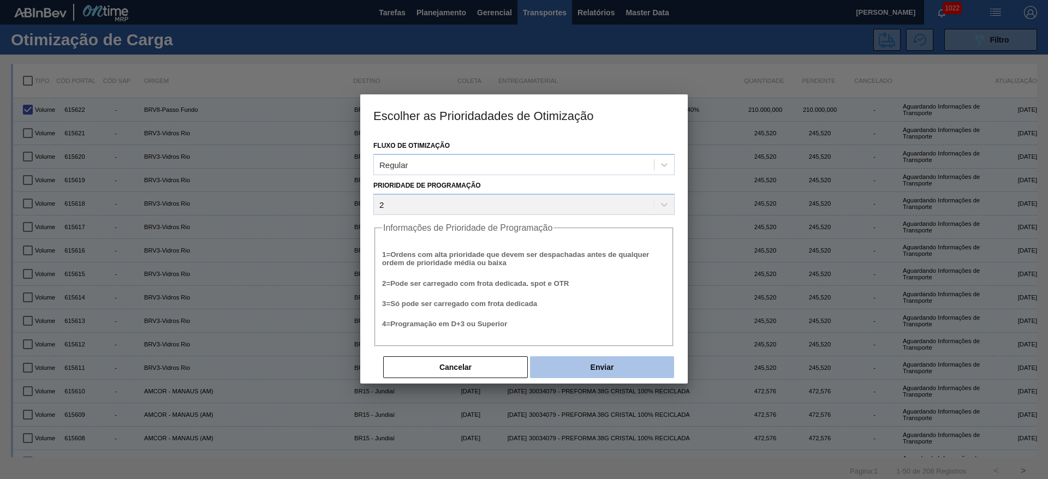
click at [596, 371] on button "Enviar" at bounding box center [602, 368] width 144 height 22
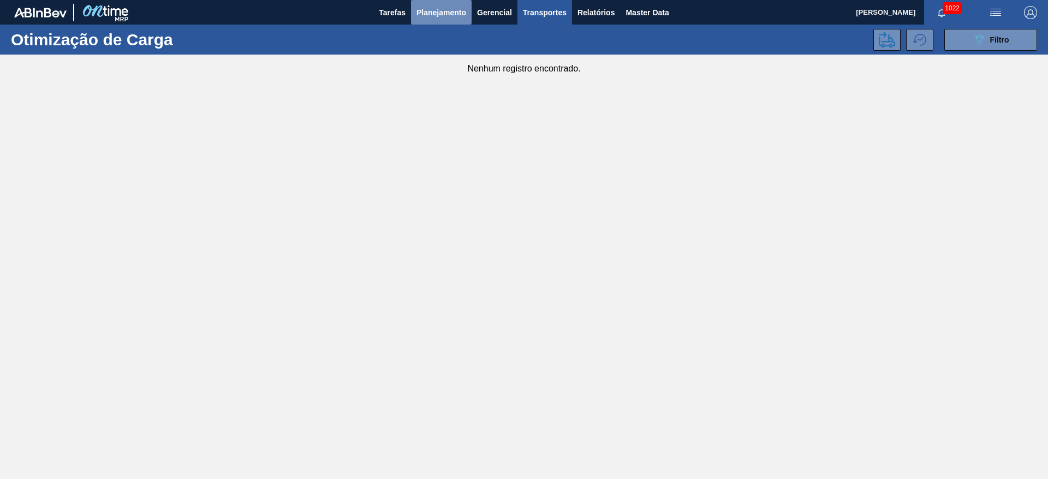
click at [432, 7] on span "Planejamento" at bounding box center [442, 12] width 50 height 13
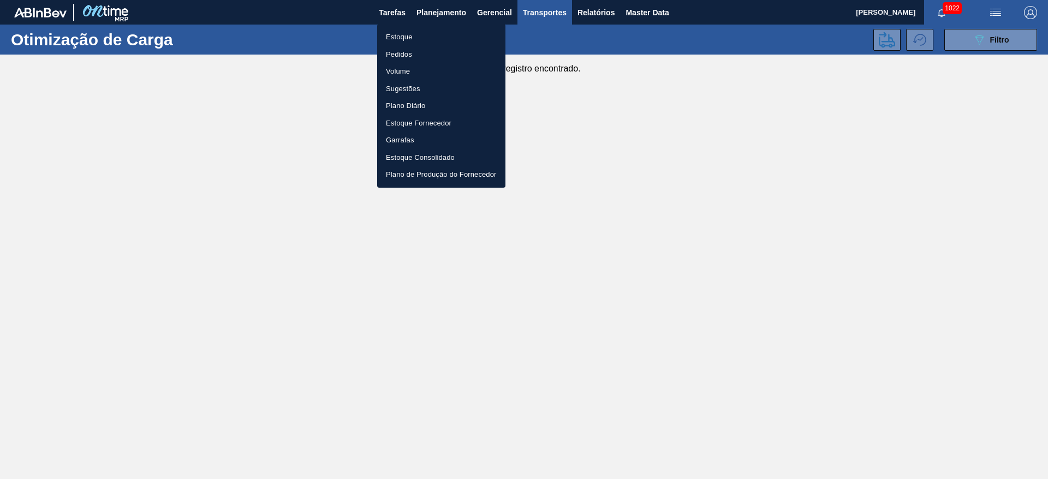
click at [394, 37] on li "Estoque" at bounding box center [441, 36] width 128 height 17
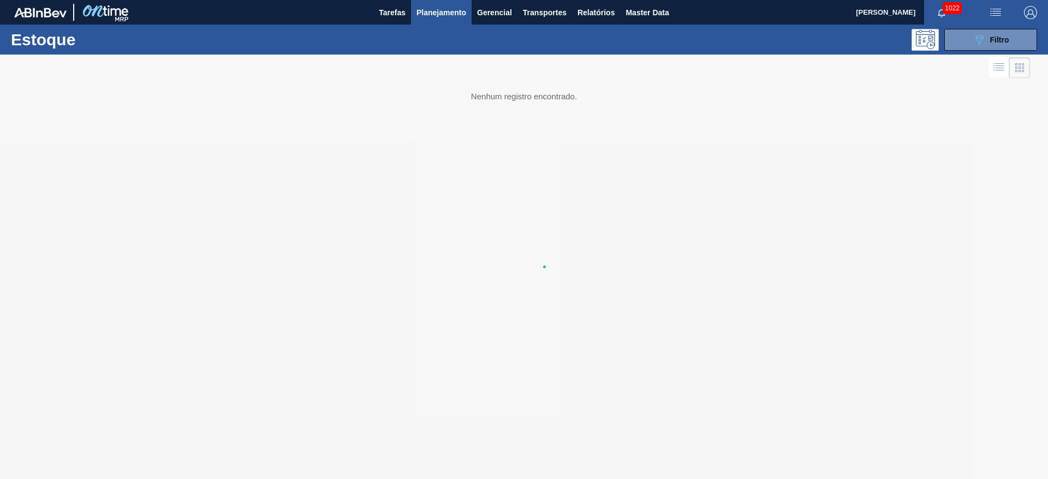
click at [441, 16] on span "Planejamento" at bounding box center [442, 12] width 50 height 13
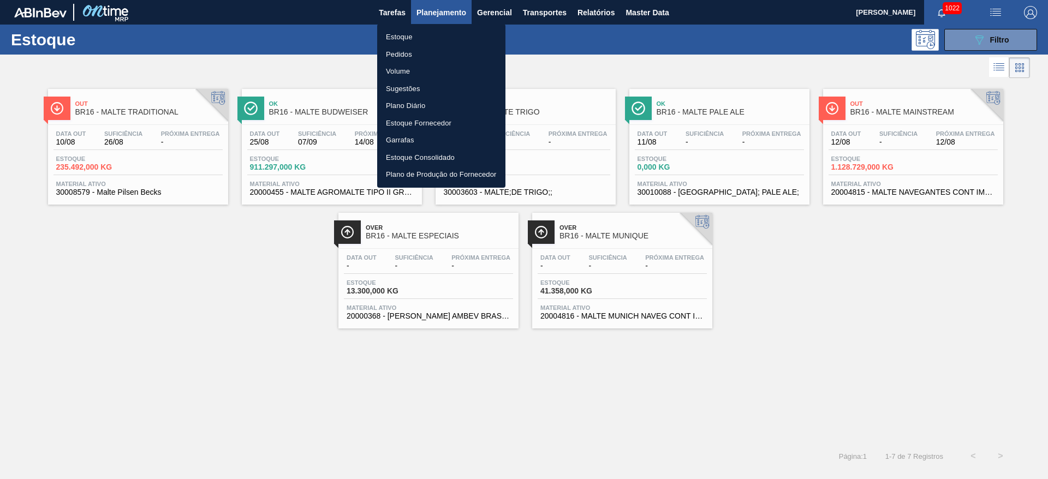
click at [404, 50] on li "Pedidos" at bounding box center [441, 54] width 128 height 17
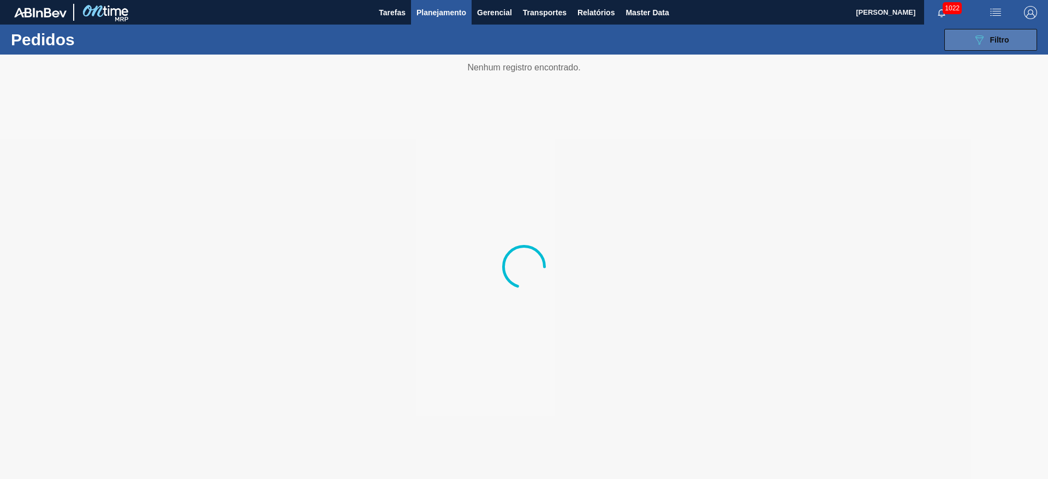
click at [995, 39] on span "Filtro" at bounding box center [999, 39] width 19 height 9
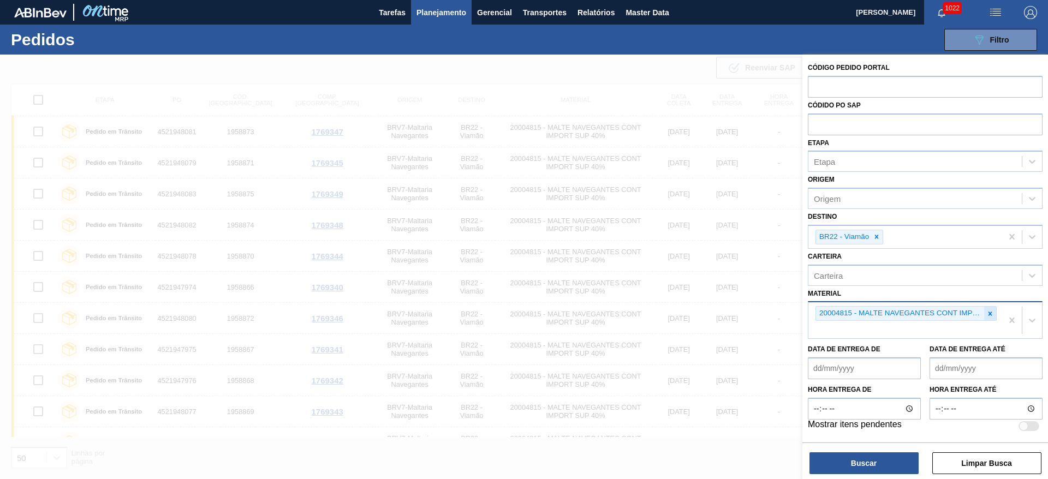
click at [989, 316] on icon at bounding box center [991, 314] width 8 height 8
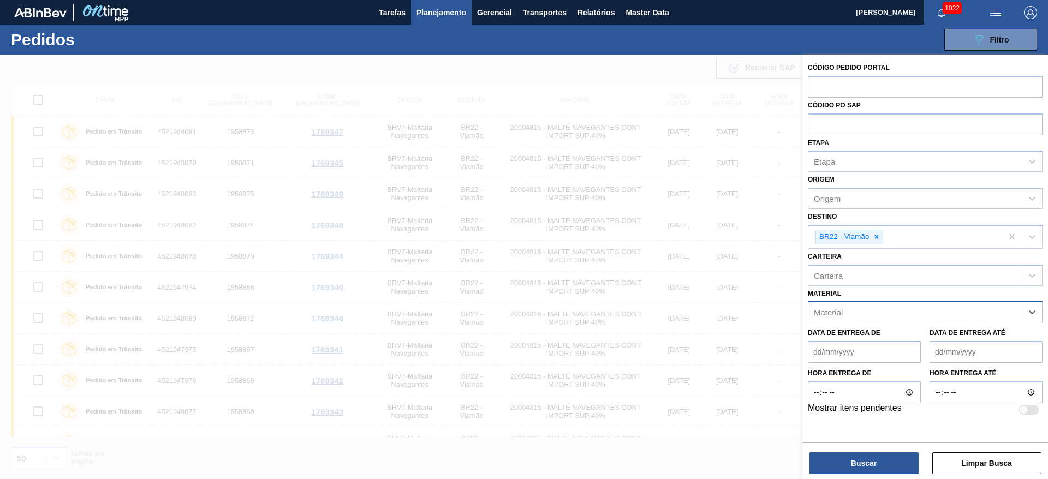
paste input "20000455"
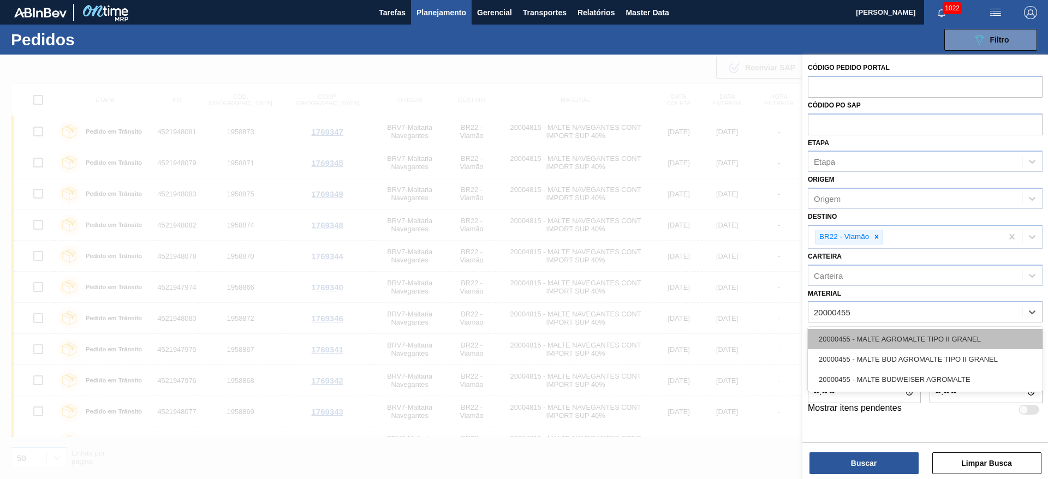
click at [872, 335] on div "20000455 - MALTE AGROMALTE TIPO II GRANEL" at bounding box center [925, 339] width 235 height 20
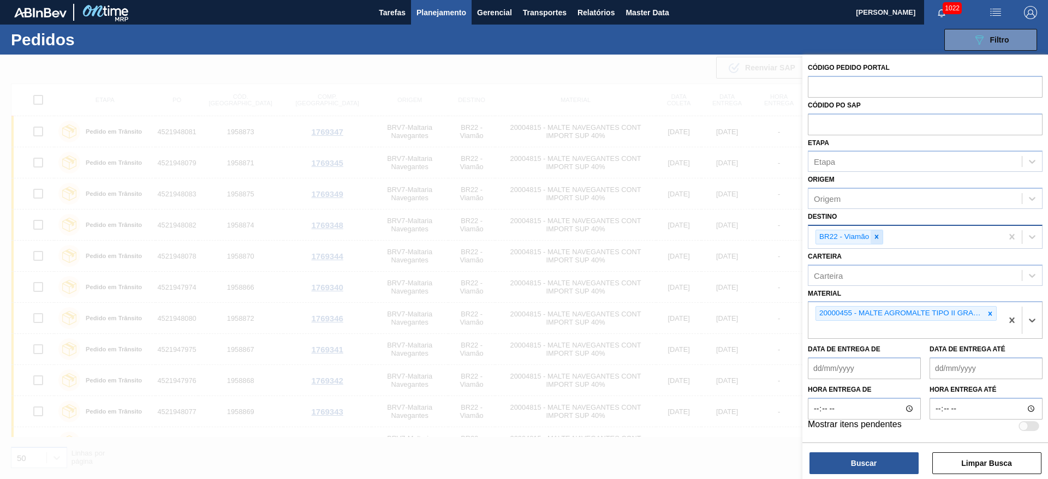
click at [880, 236] on icon at bounding box center [877, 237] width 8 height 8
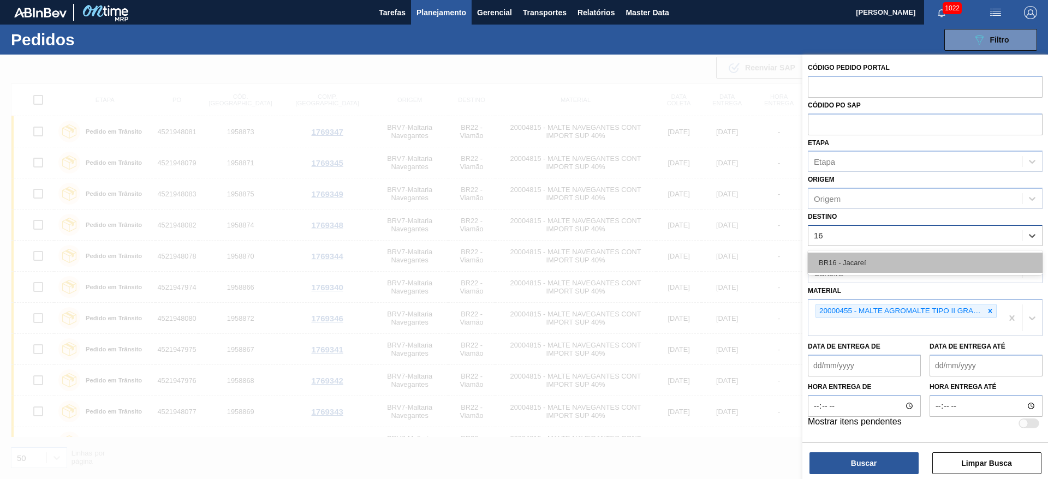
click at [869, 264] on div "BR16 - Jacareí" at bounding box center [925, 263] width 235 height 20
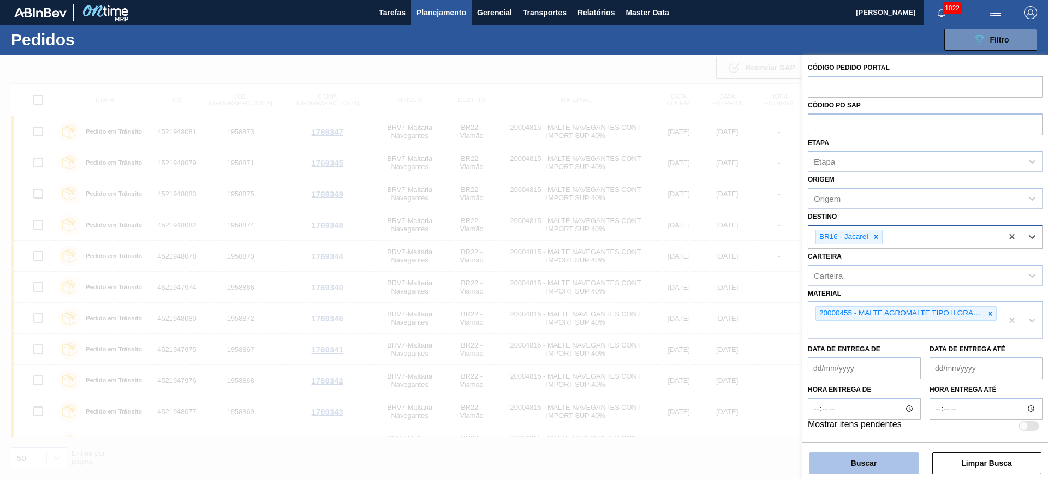
click at [842, 466] on button "Buscar" at bounding box center [864, 464] width 109 height 22
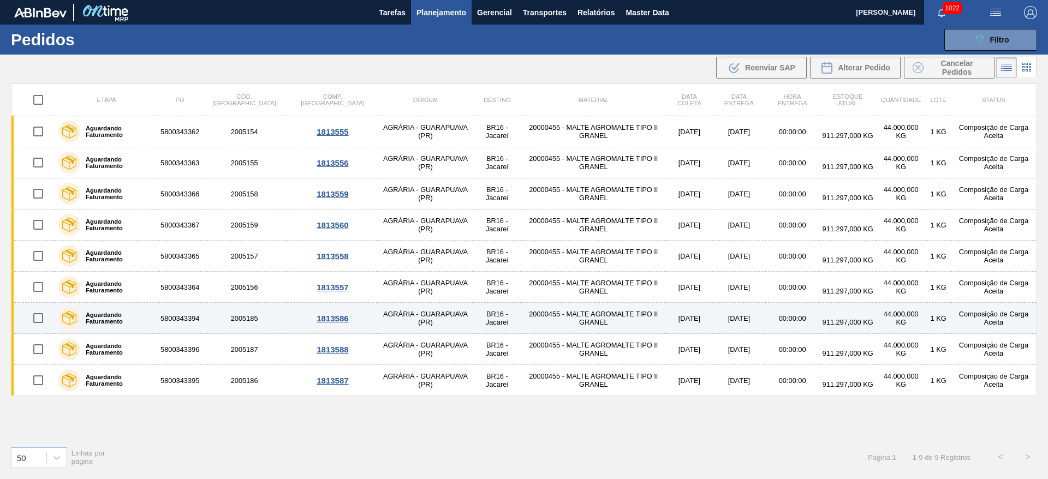
click at [35, 317] on input "checkbox" at bounding box center [38, 318] width 23 height 23
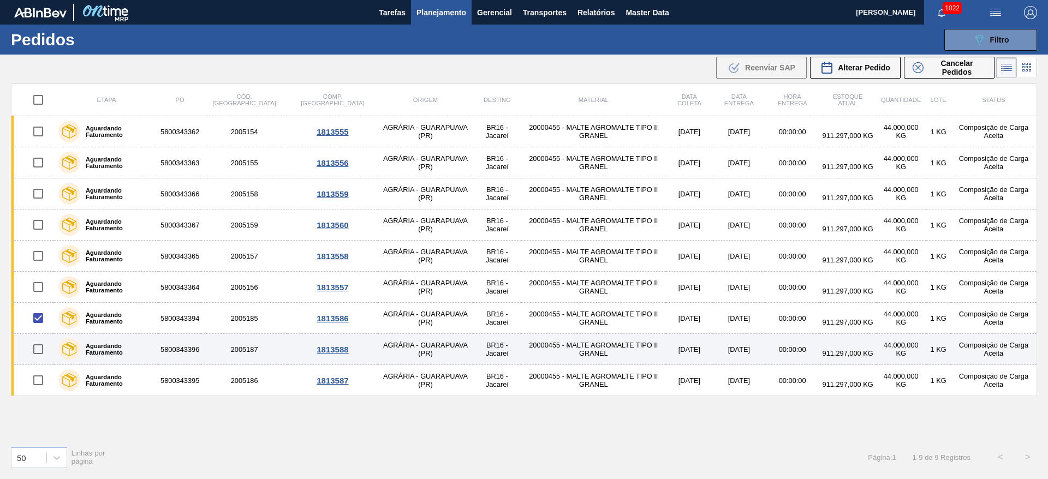
click at [35, 347] on input "checkbox" at bounding box center [38, 349] width 23 height 23
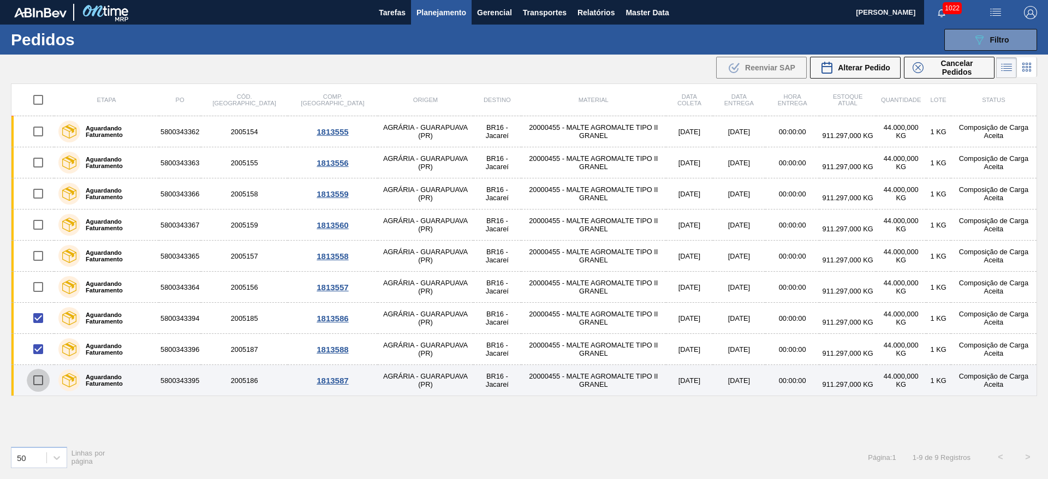
click at [37, 383] on input "checkbox" at bounding box center [38, 380] width 23 height 23
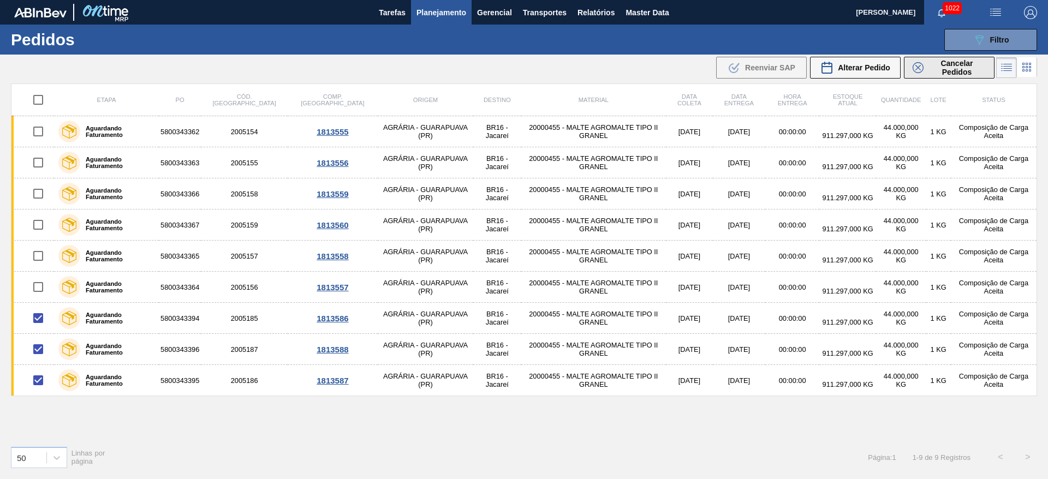
click at [947, 61] on span "Cancelar Pedidos" at bounding box center [957, 67] width 58 height 17
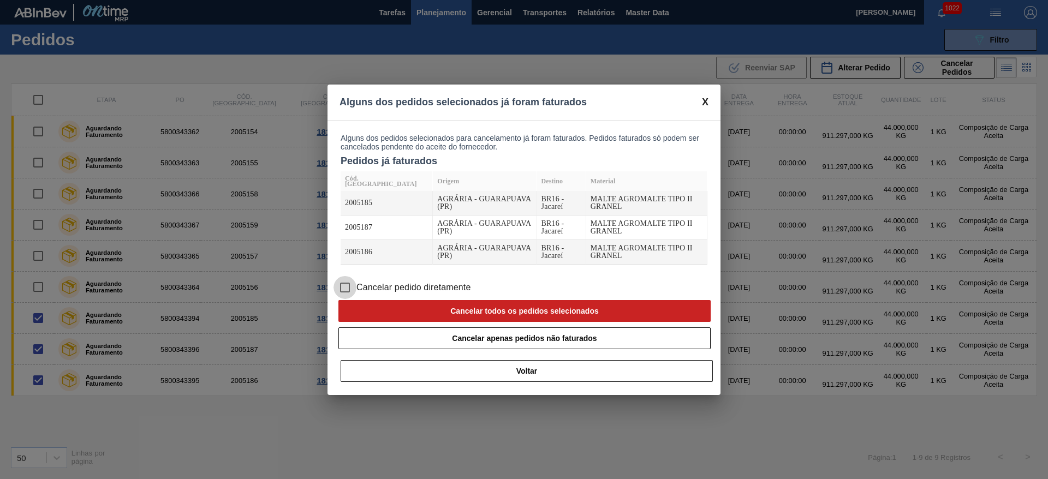
click at [346, 276] on input "Cancelar pedido diretamente" at bounding box center [345, 287] width 23 height 23
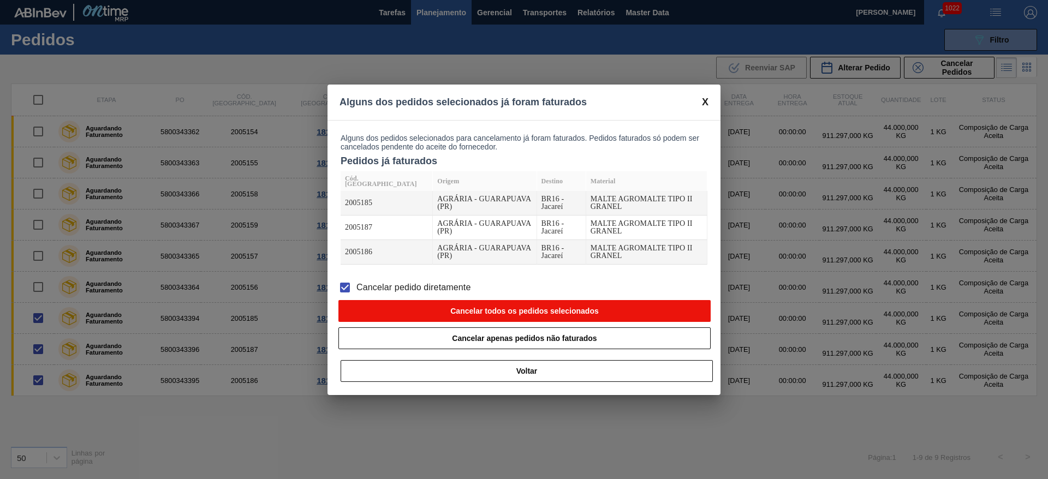
click at [398, 301] on button "Cancelar todos os pedidos selecionados" at bounding box center [525, 311] width 372 height 22
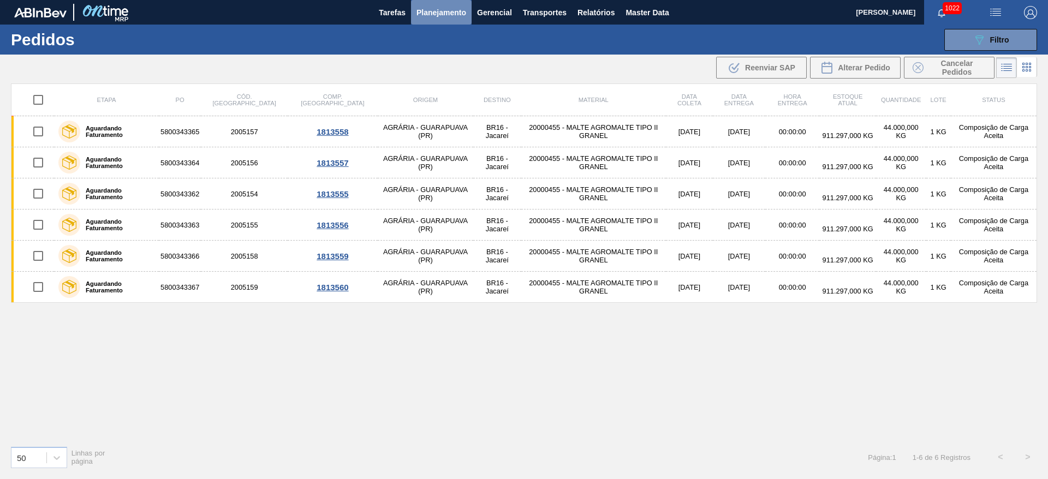
click at [426, 12] on span "Planejamento" at bounding box center [442, 12] width 50 height 13
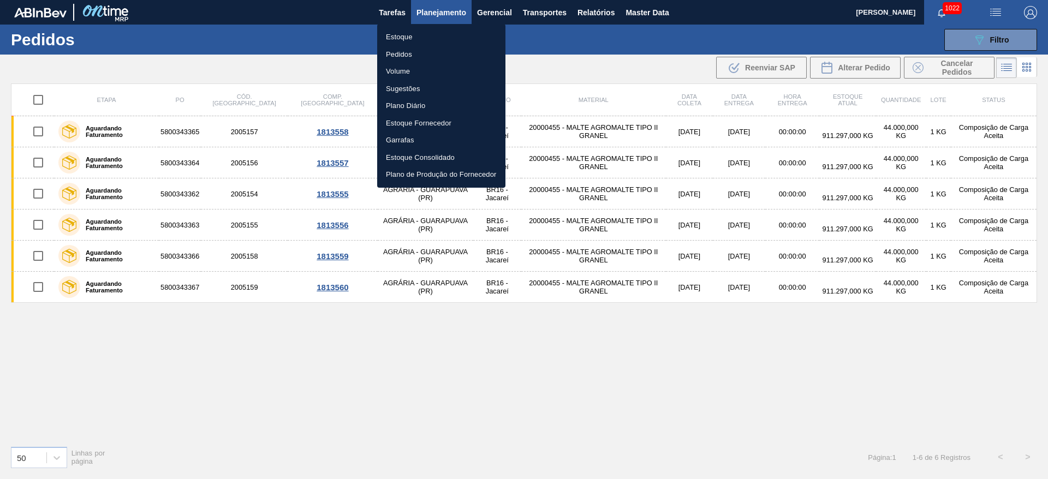
click at [402, 38] on li "Estoque" at bounding box center [441, 36] width 128 height 17
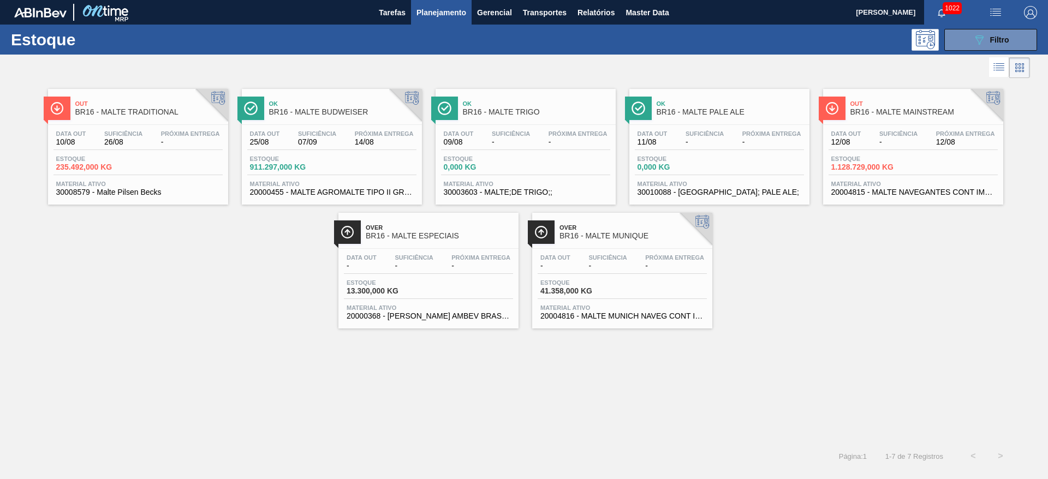
click at [892, 145] on span "-" at bounding box center [899, 142] width 38 height 8
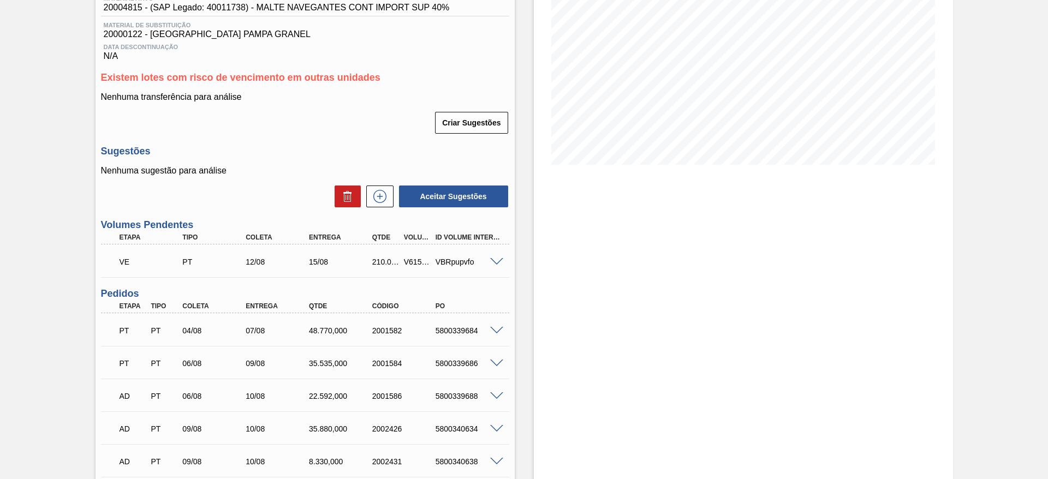
scroll to position [164, 0]
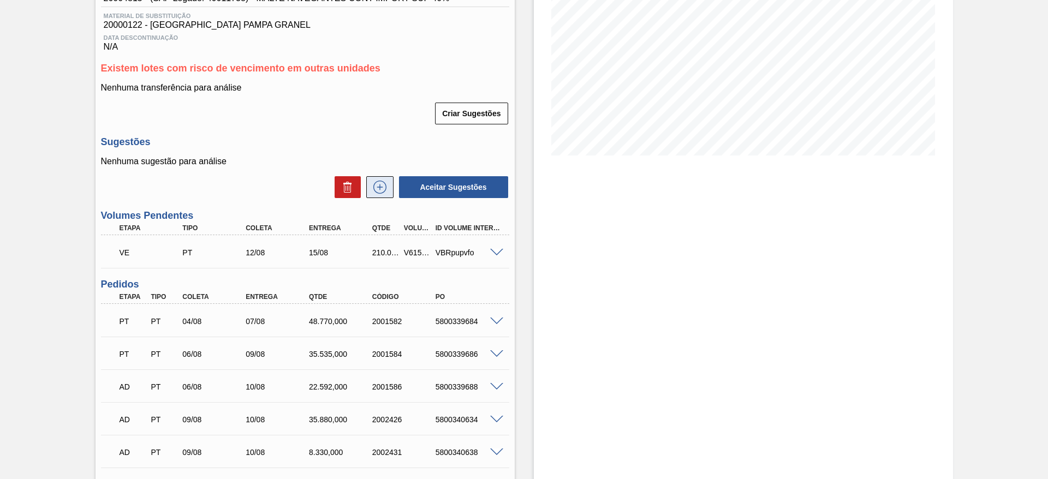
click at [379, 183] on icon at bounding box center [379, 187] width 17 height 13
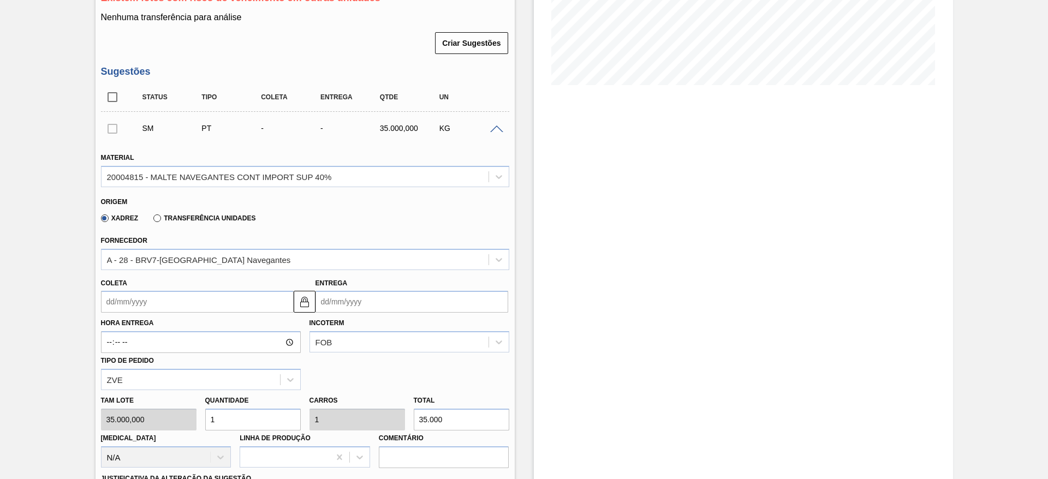
scroll to position [328, 0]
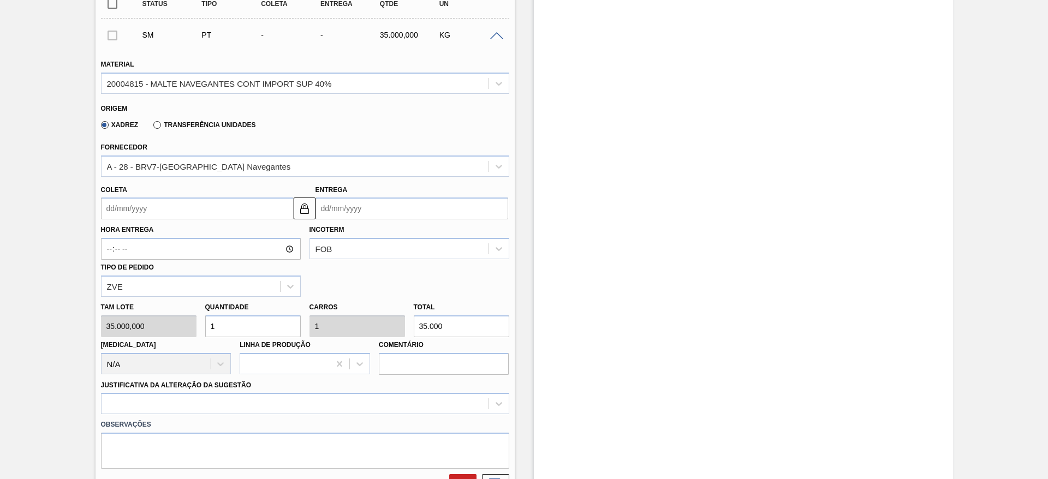
click at [109, 204] on input "Coleta" at bounding box center [197, 209] width 193 height 22
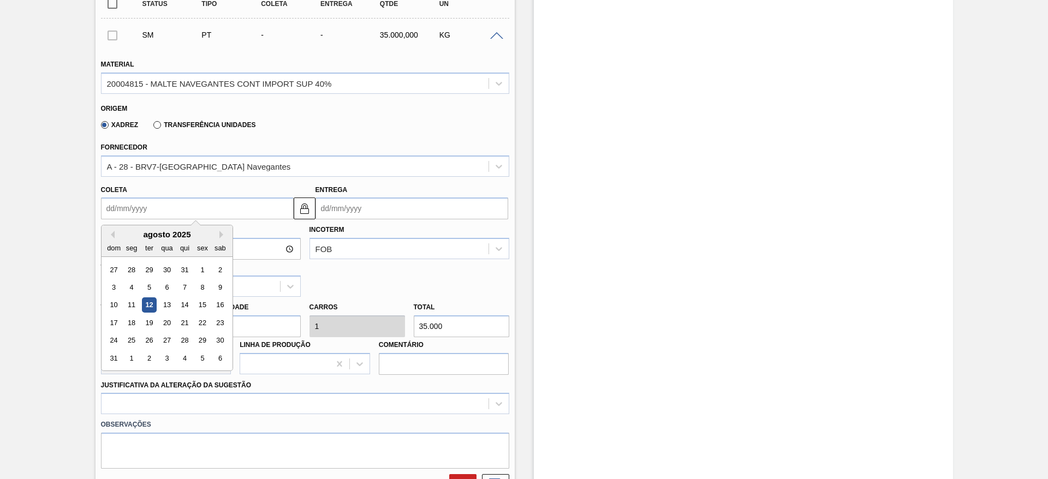
click at [152, 234] on div "agosto 2025" at bounding box center [167, 234] width 131 height 9
click at [201, 305] on div "15" at bounding box center [202, 305] width 15 height 15
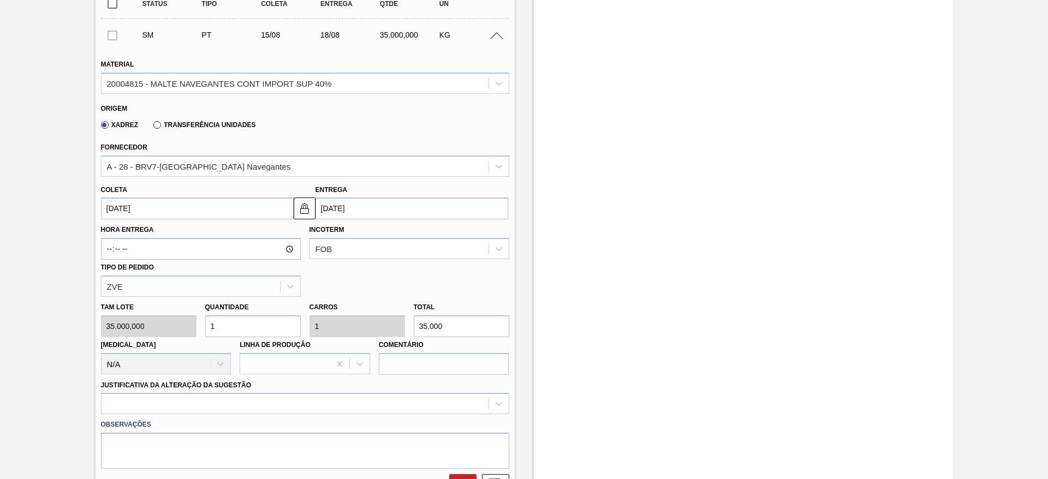
drag, startPoint x: 244, startPoint y: 324, endPoint x: 170, endPoint y: 354, distance: 79.1
click at [193, 337] on div "Tam lote 35.000,000 Quantidade 1 Carros 1 Total 35.000 [MEDICAL_DATA] N/A Linha…" at bounding box center [305, 336] width 417 height 78
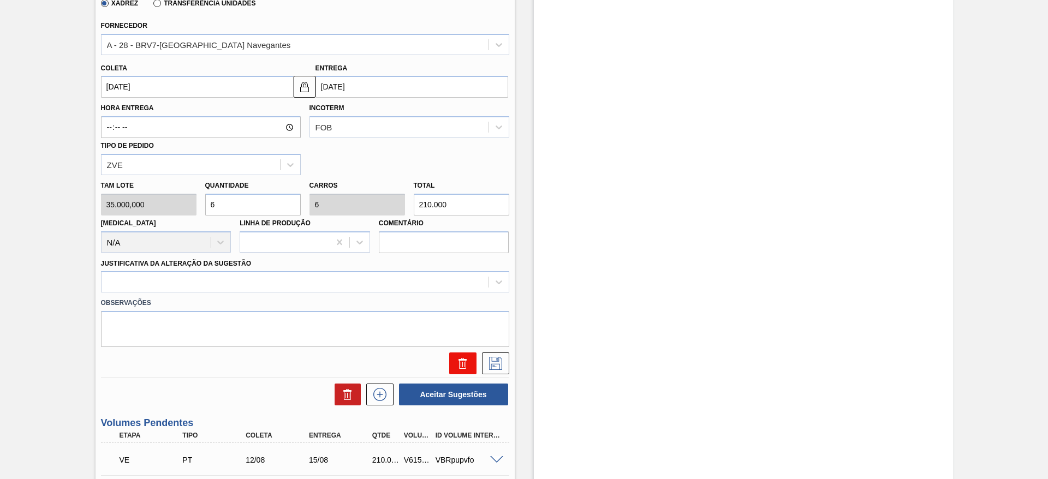
scroll to position [491, 0]
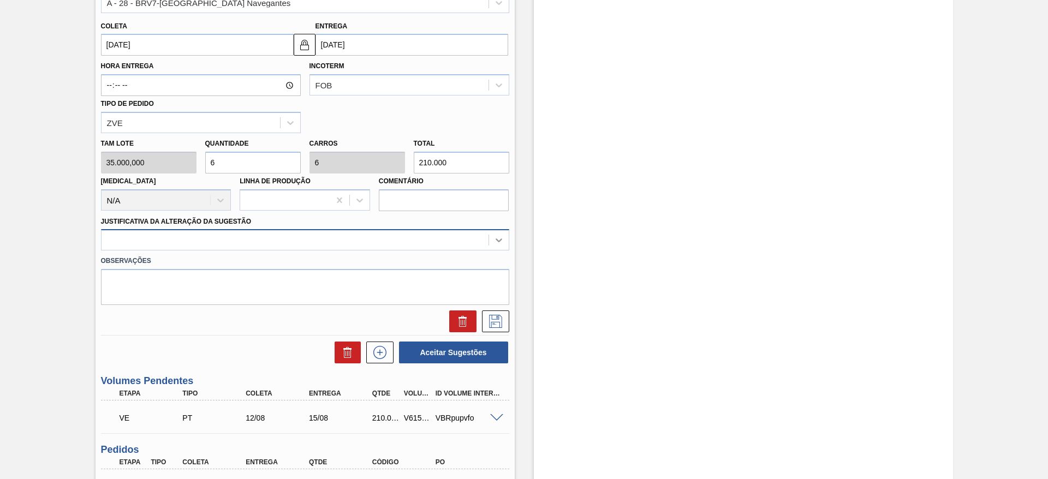
click at [505, 238] on div at bounding box center [499, 240] width 20 height 20
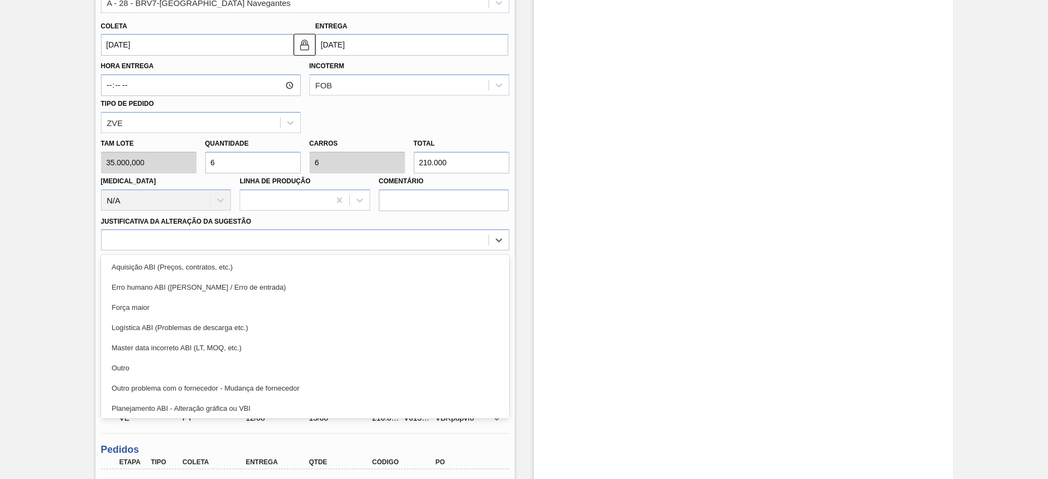
drag, startPoint x: 156, startPoint y: 368, endPoint x: 204, endPoint y: 350, distance: 51.3
click at [157, 368] on div "Outro" at bounding box center [305, 368] width 408 height 20
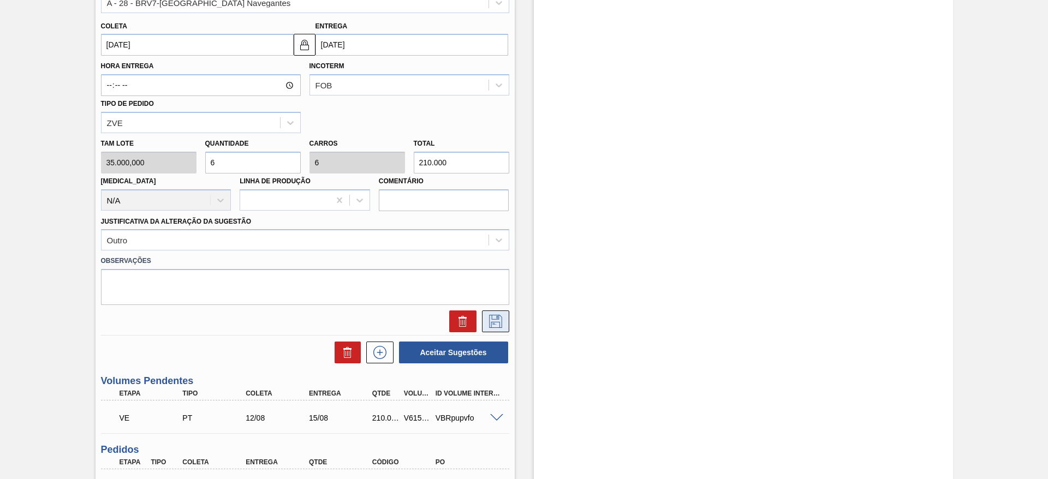
click at [504, 324] on button at bounding box center [495, 322] width 27 height 22
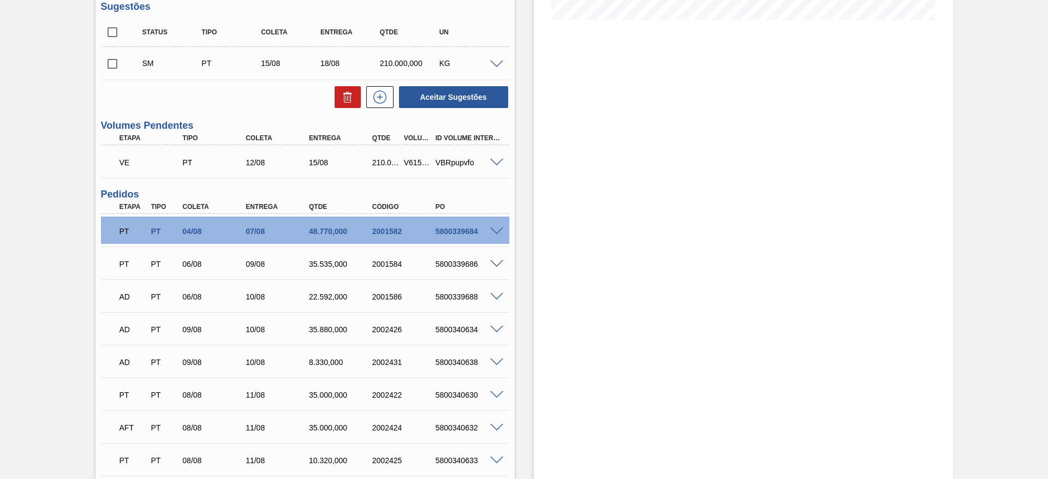
scroll to position [246, 0]
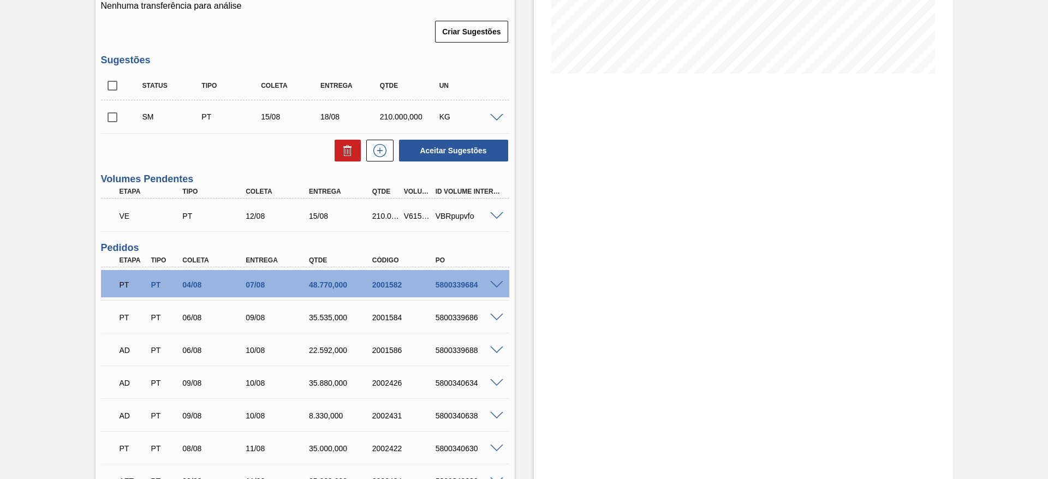
click at [115, 117] on input "checkbox" at bounding box center [112, 117] width 23 height 23
click at [426, 148] on button "Aceitar Sugestões" at bounding box center [453, 151] width 109 height 22
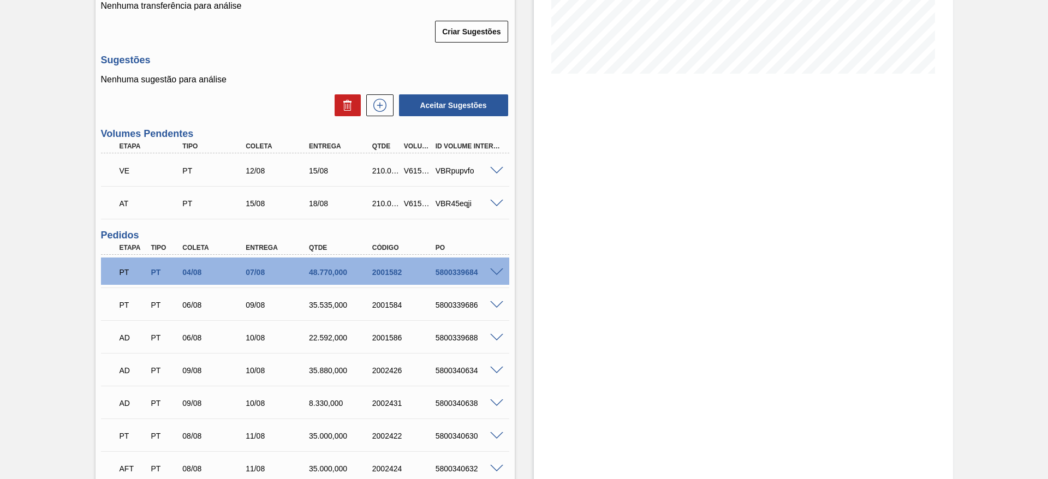
scroll to position [0, 0]
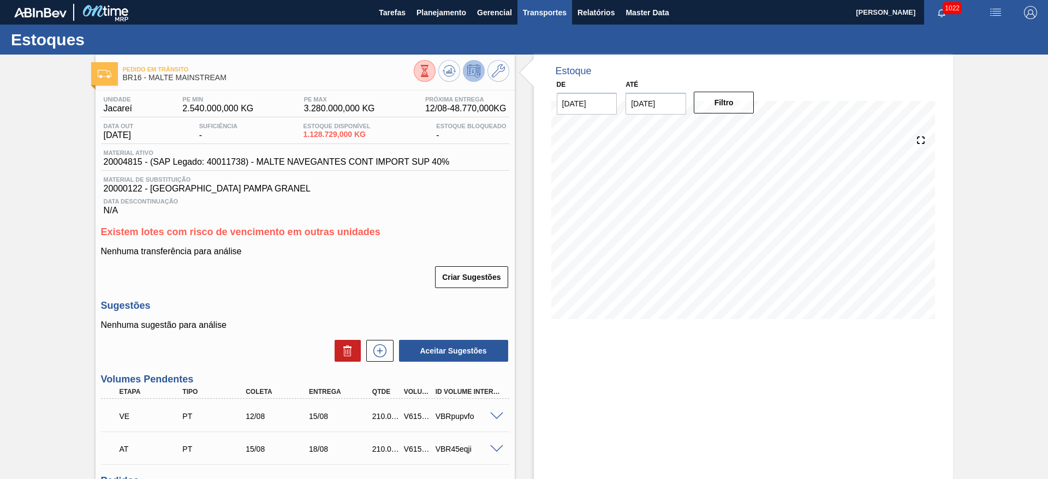
click at [539, 11] on span "Transportes" at bounding box center [545, 12] width 44 height 13
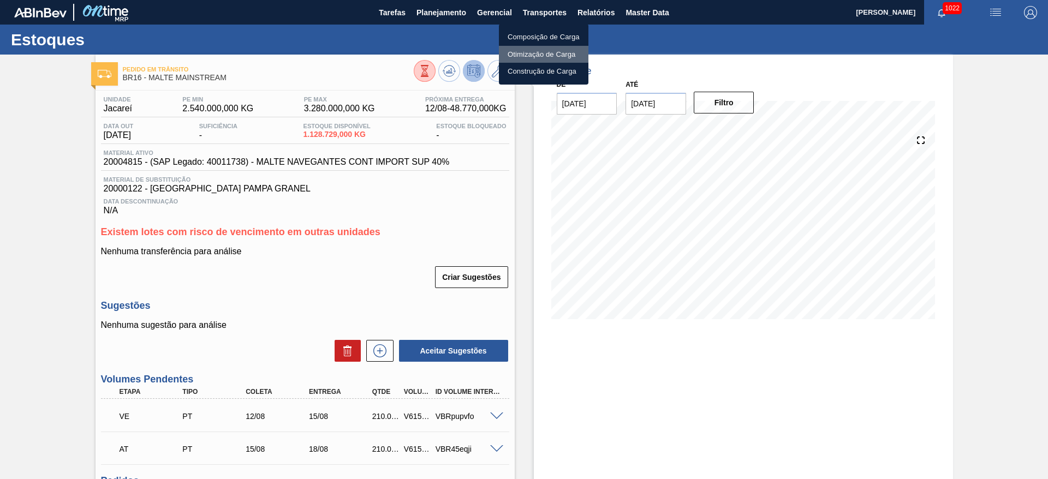
click at [522, 56] on li "Otimização de Carga" at bounding box center [544, 54] width 90 height 17
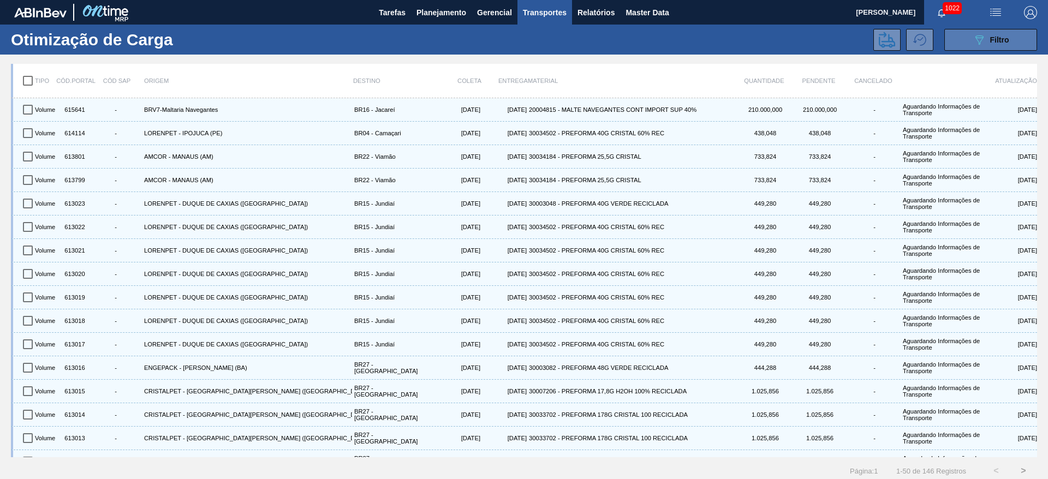
click at [996, 50] on button "089F7B8B-B2A5-4AFE-B5C0-19BA573D28AC Filtro" at bounding box center [991, 40] width 93 height 22
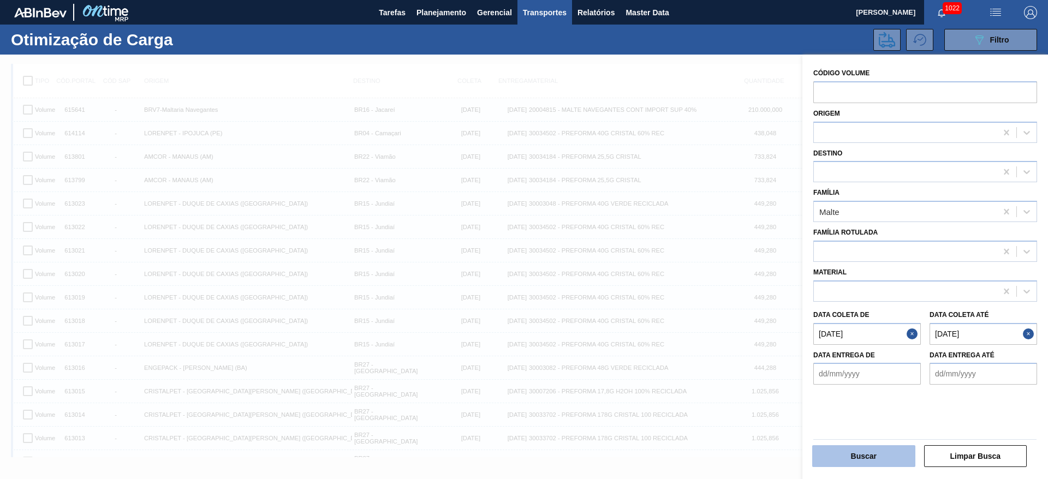
click at [839, 450] on button "Buscar" at bounding box center [863, 457] width 103 height 22
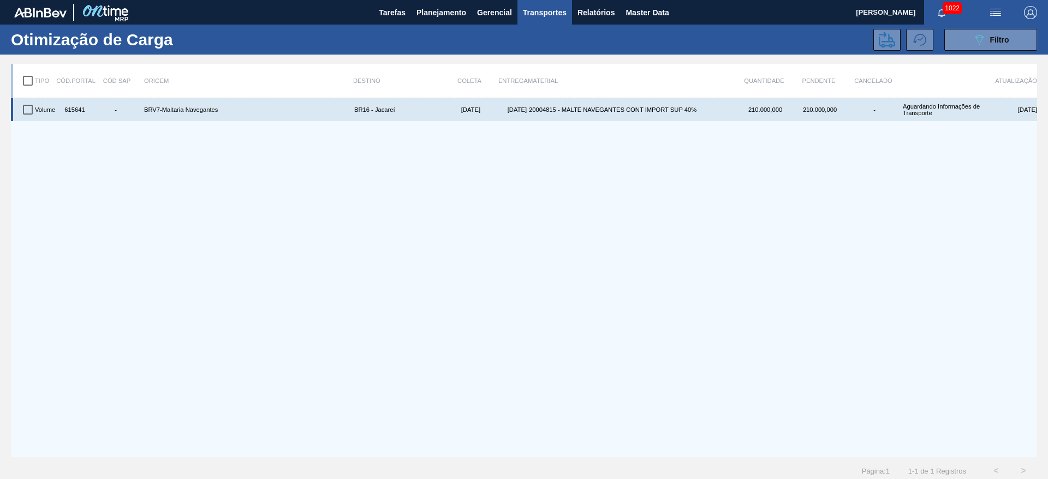
click at [32, 105] on input "checkbox" at bounding box center [27, 109] width 23 height 23
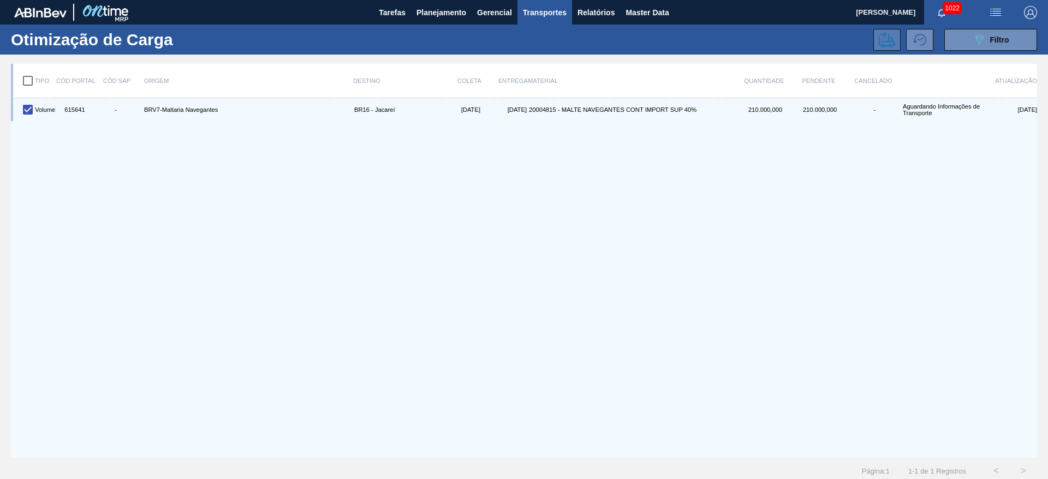
click at [879, 45] on icon at bounding box center [887, 40] width 16 height 16
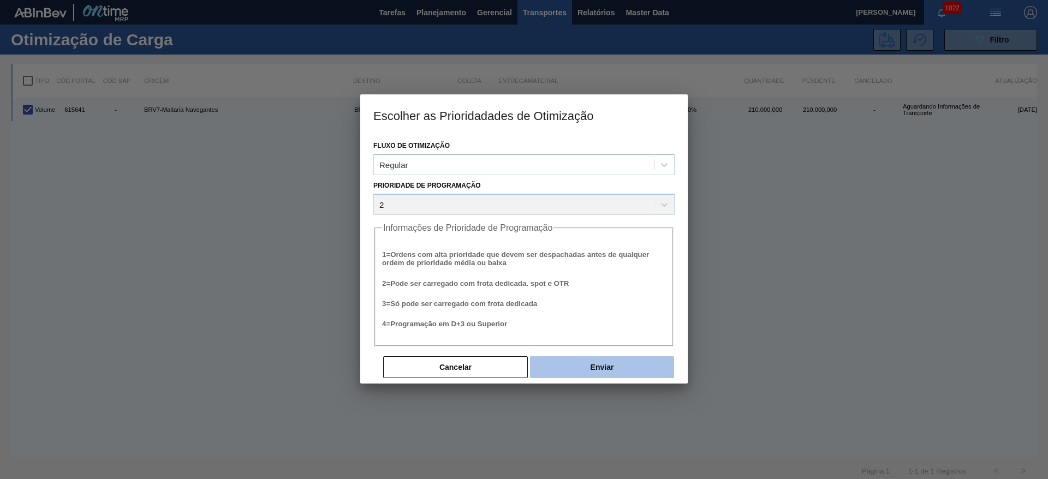
click at [589, 371] on button "Enviar" at bounding box center [602, 368] width 144 height 22
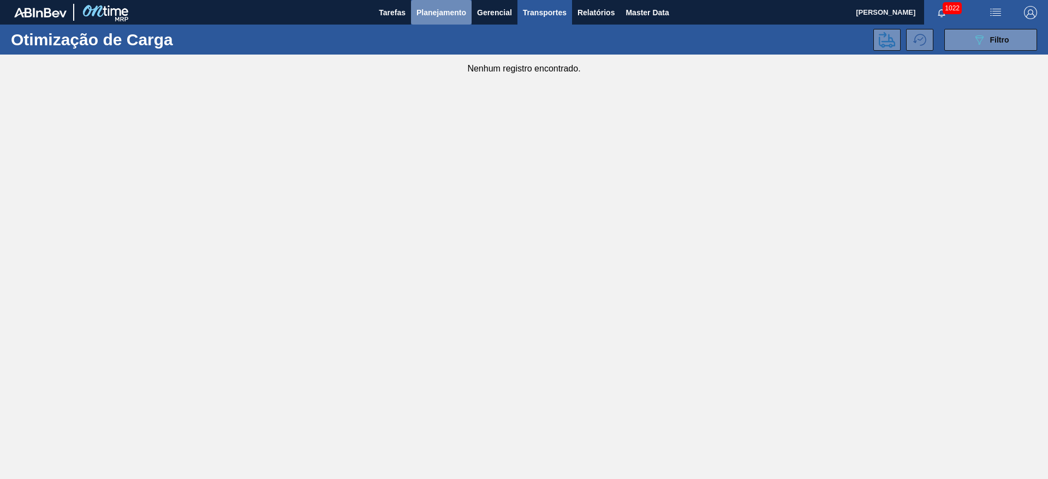
click at [447, 2] on button "Planejamento" at bounding box center [441, 12] width 61 height 25
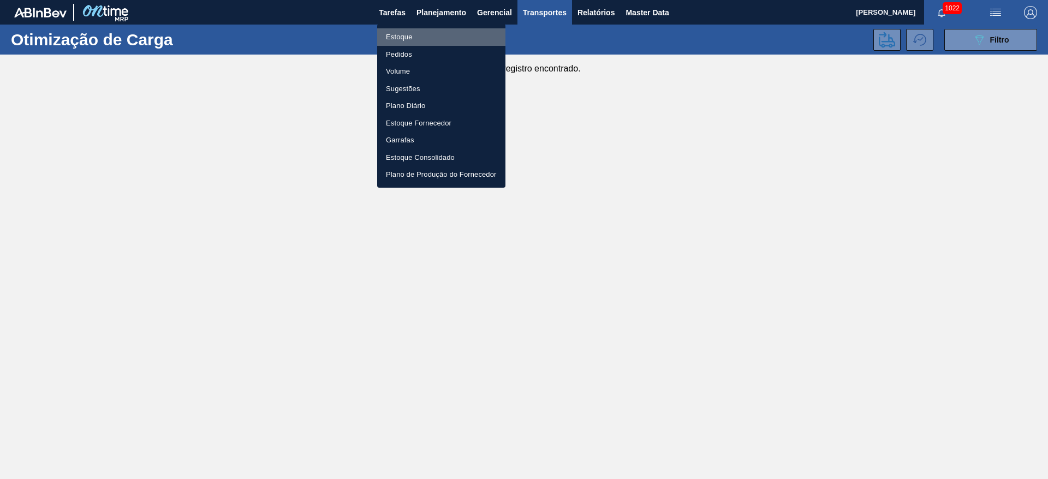
click at [400, 34] on li "Estoque" at bounding box center [441, 36] width 128 height 17
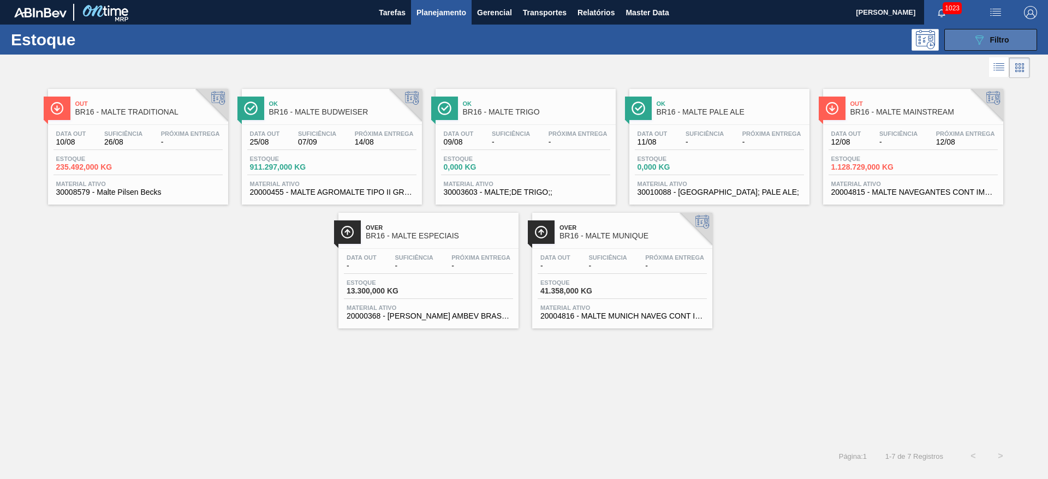
drag, startPoint x: 970, startPoint y: 39, endPoint x: 955, endPoint y: 45, distance: 15.9
click at [970, 38] on button "089F7B8B-B2A5-4AFE-B5C0-19BA573D28AC Filtro" at bounding box center [991, 40] width 93 height 22
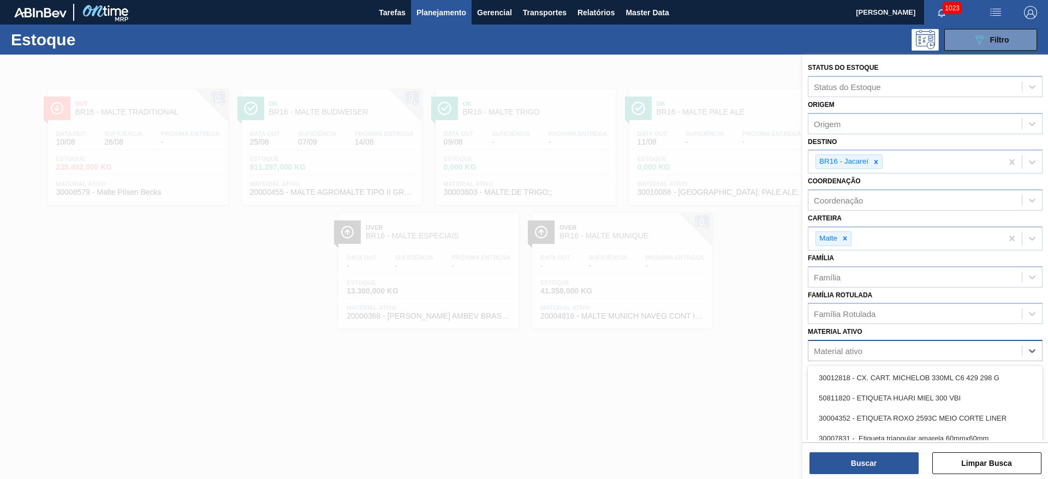
click at [841, 349] on div "Material ativo" at bounding box center [838, 351] width 49 height 9
paste ativo "30030802"
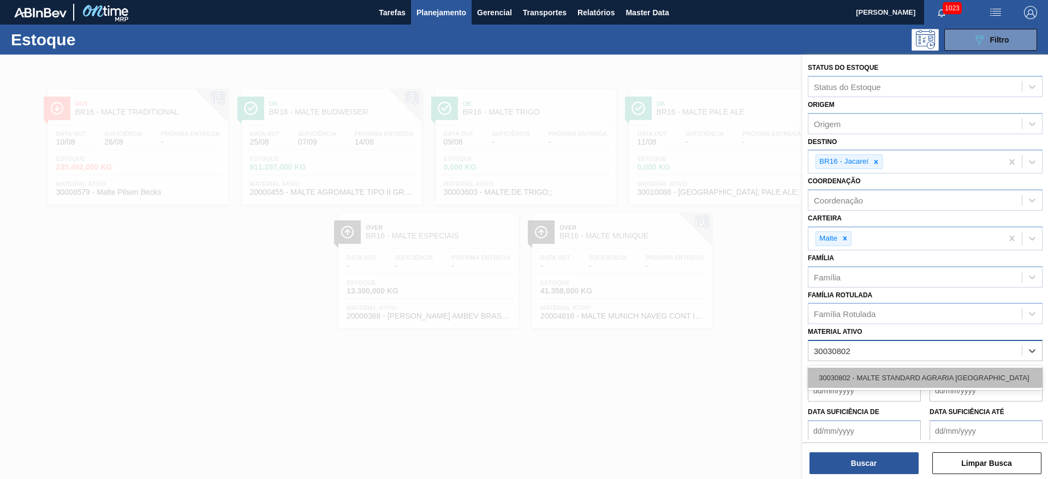
click at [865, 379] on div "30030802 - MALTE STANDARD AGRARIA [GEOGRAPHIC_DATA]" at bounding box center [925, 378] width 235 height 20
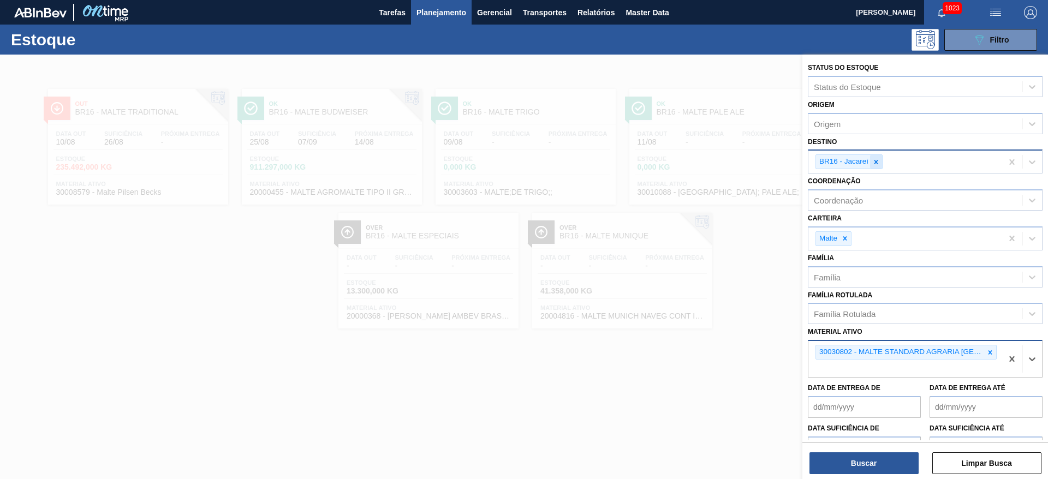
click at [874, 168] on div at bounding box center [876, 162] width 12 height 14
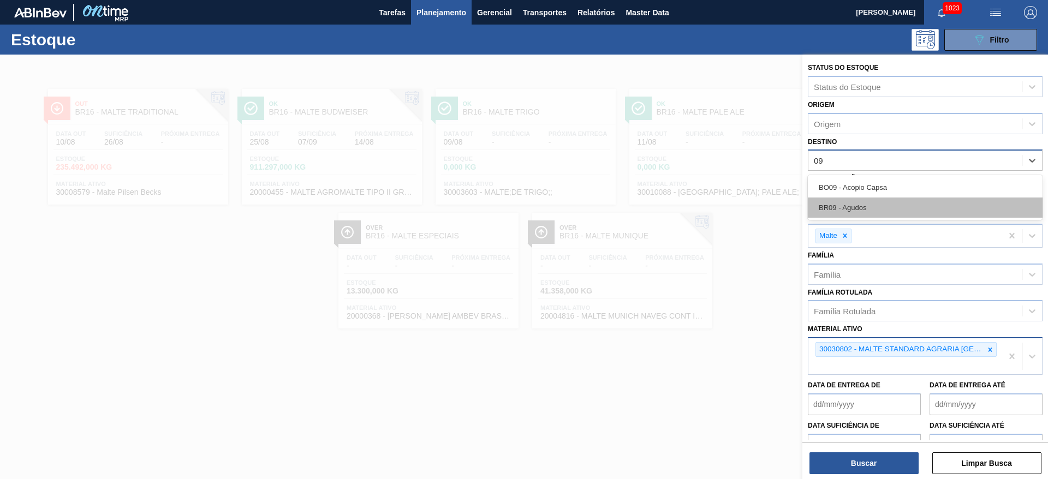
click at [849, 210] on div "BR09 - Agudos" at bounding box center [925, 208] width 235 height 20
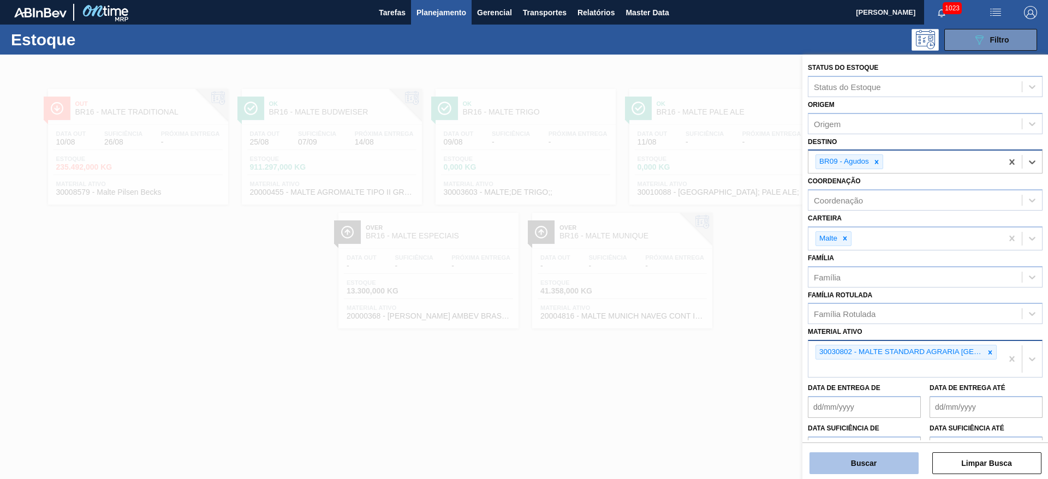
click at [874, 470] on button "Buscar" at bounding box center [864, 464] width 109 height 22
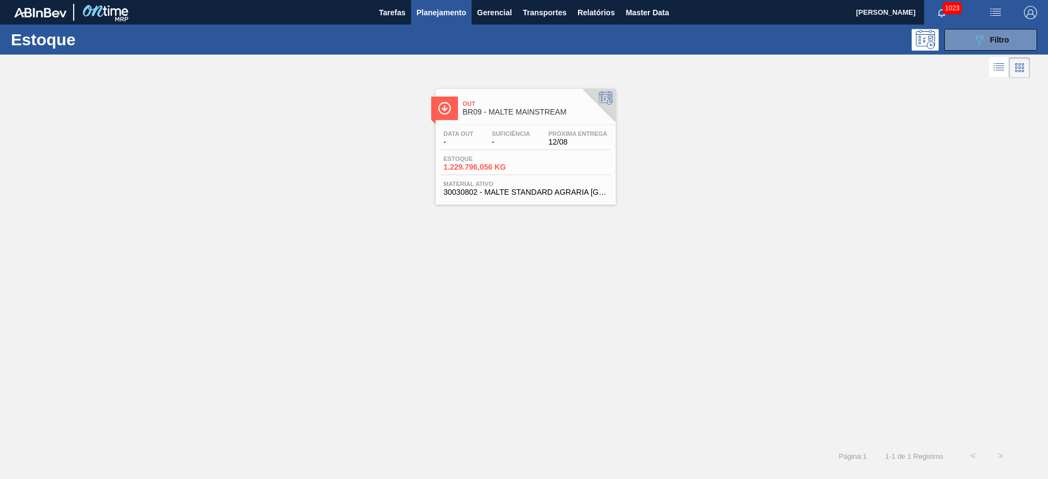
click at [510, 150] on div "Data out - Suficiência - Próxima Entrega 12/08" at bounding box center [525, 140] width 169 height 20
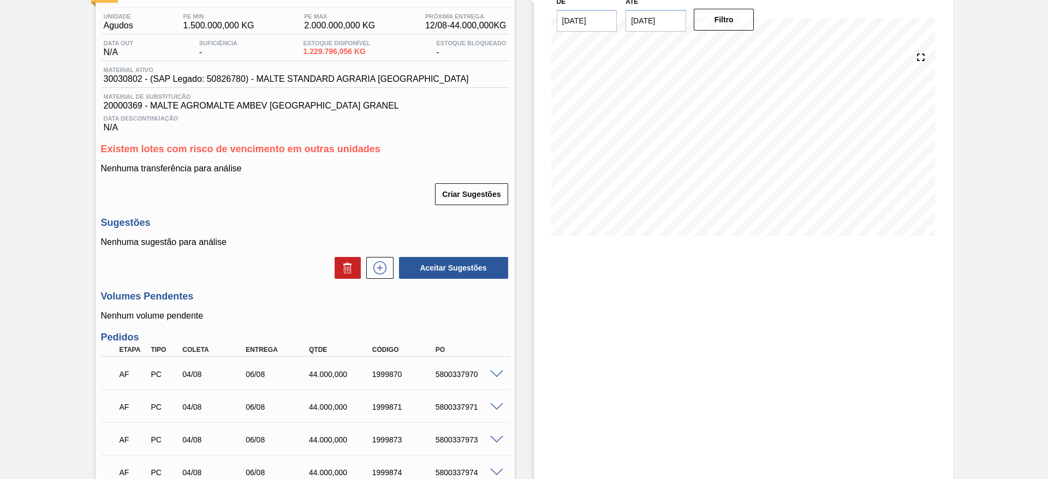
scroll to position [1, 0]
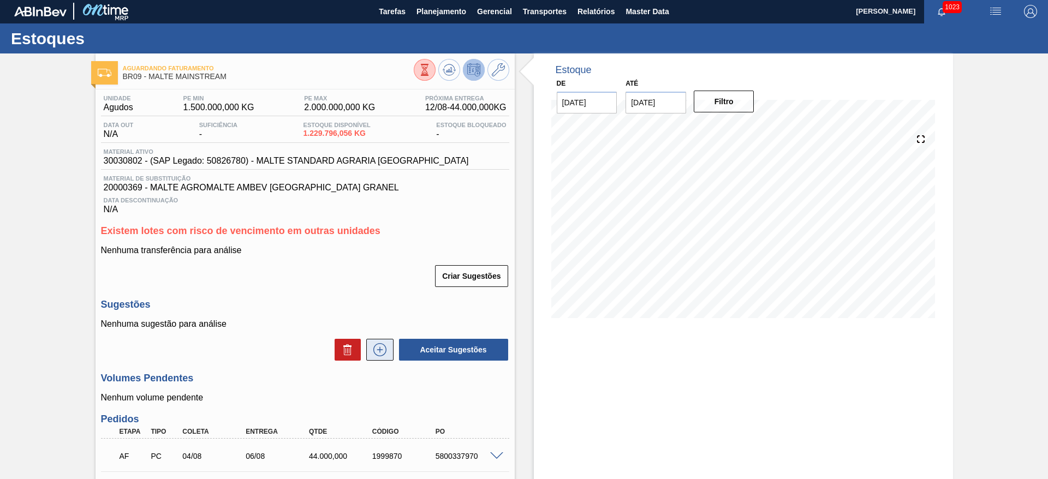
click at [382, 345] on icon at bounding box center [379, 349] width 13 height 13
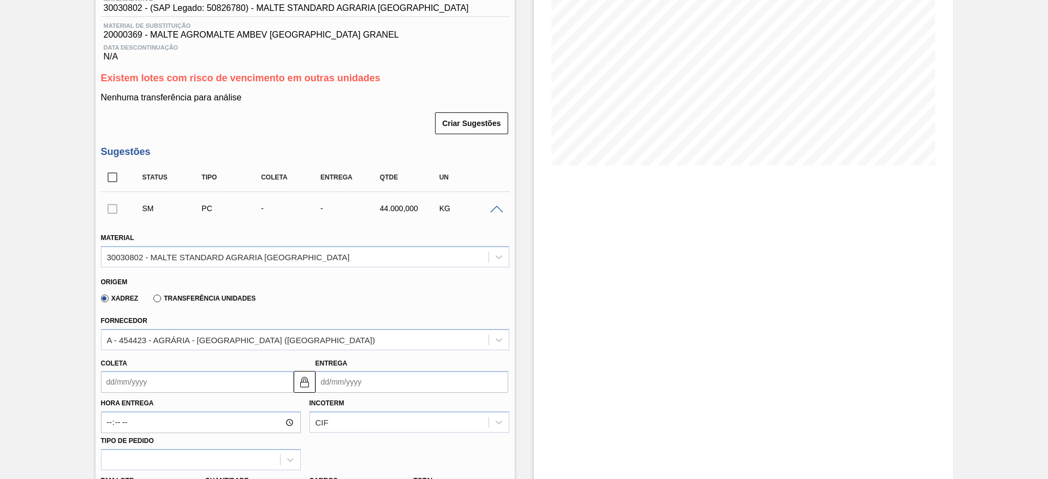
scroll to position [247, 0]
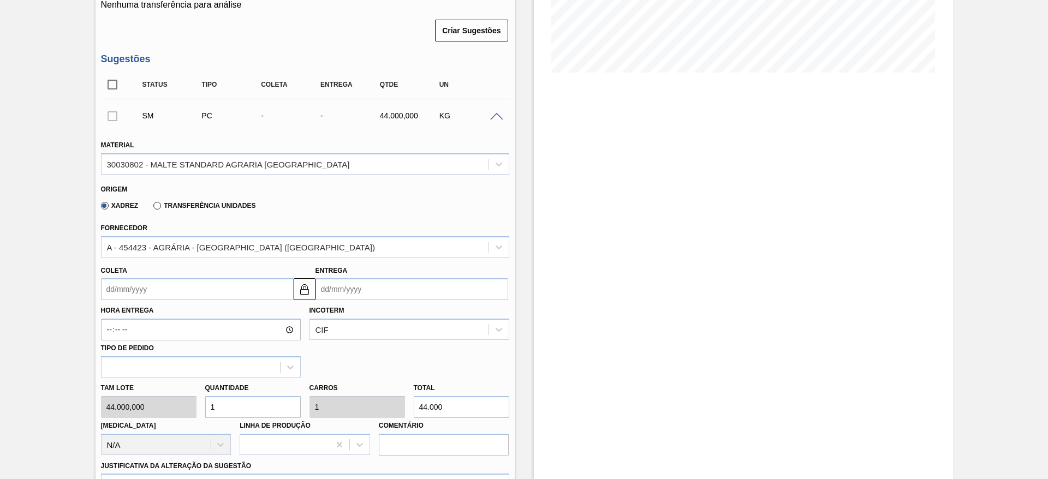
click at [110, 291] on input "Coleta" at bounding box center [197, 289] width 193 height 22
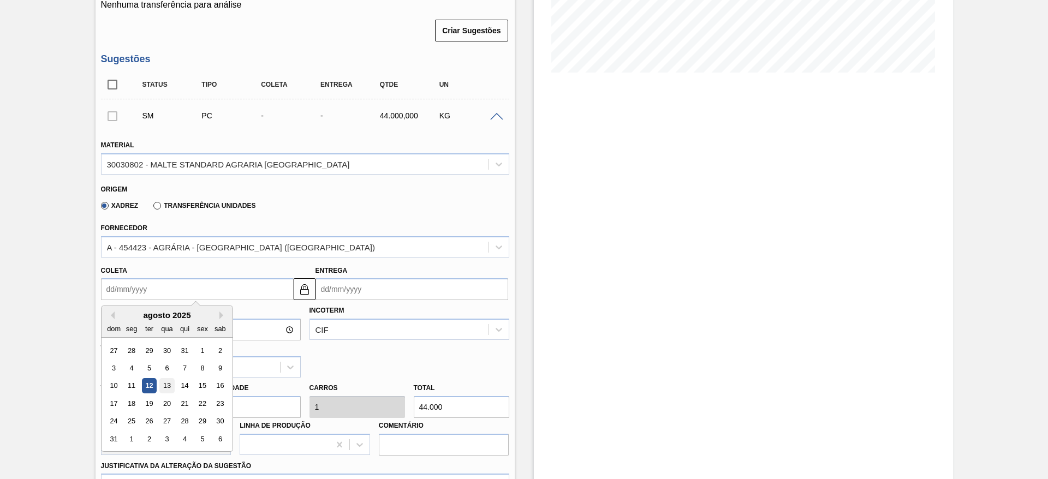
click at [168, 385] on div "13" at bounding box center [166, 386] width 15 height 15
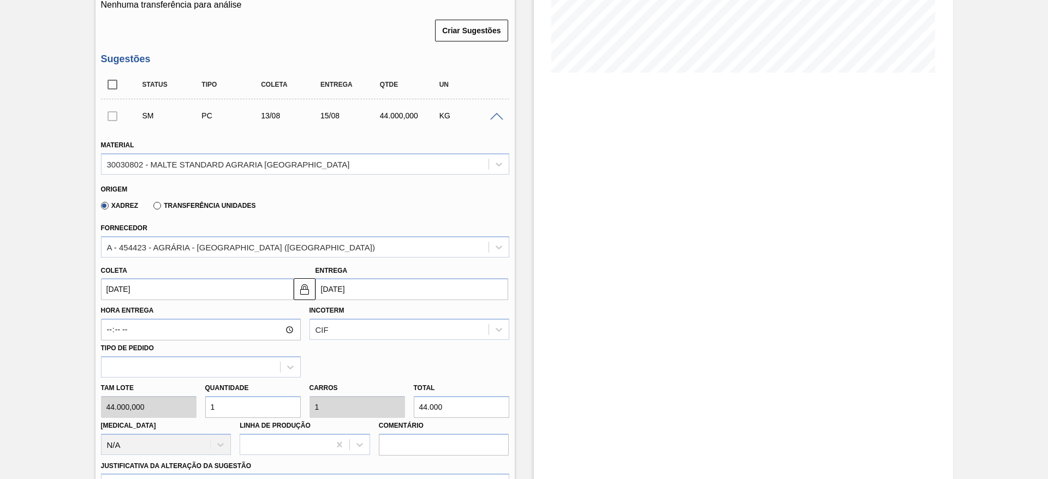
drag, startPoint x: 234, startPoint y: 412, endPoint x: 187, endPoint y: 414, distance: 46.5
click at [199, 413] on div "Tam lote 44.000,000 Quantidade 1 Carros 1 Total 44.000 [MEDICAL_DATA] N/A Linha…" at bounding box center [305, 417] width 417 height 78
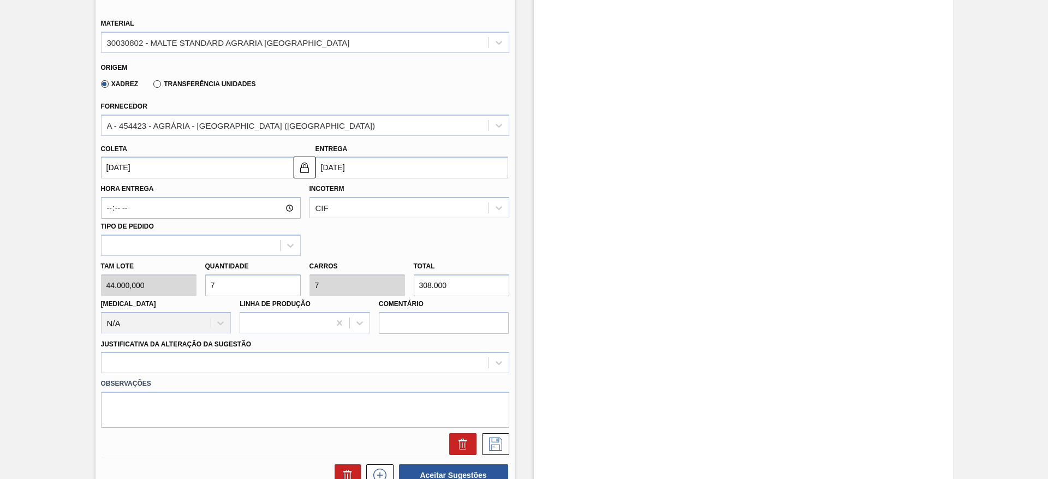
scroll to position [492, 0]
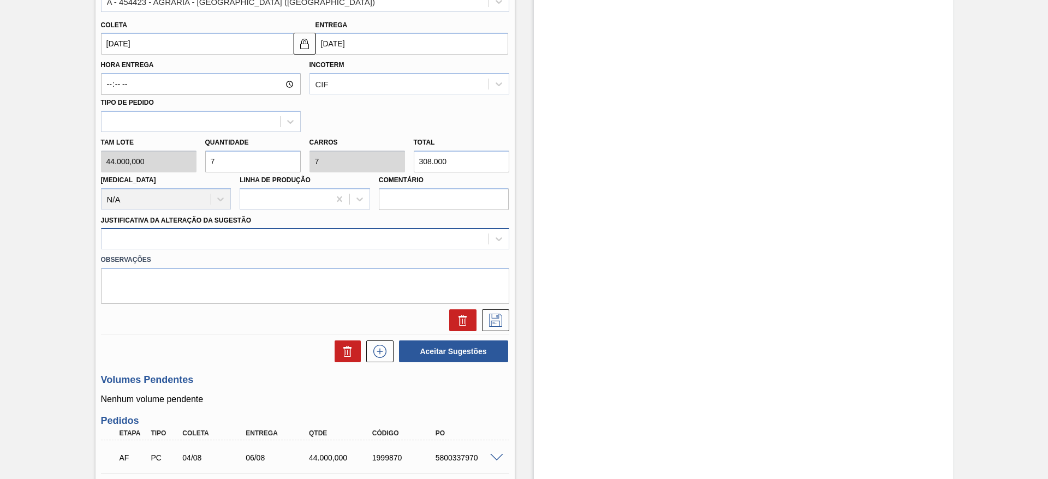
drag, startPoint x: 495, startPoint y: 239, endPoint x: 474, endPoint y: 238, distance: 20.8
click at [495, 239] on icon at bounding box center [499, 239] width 11 height 11
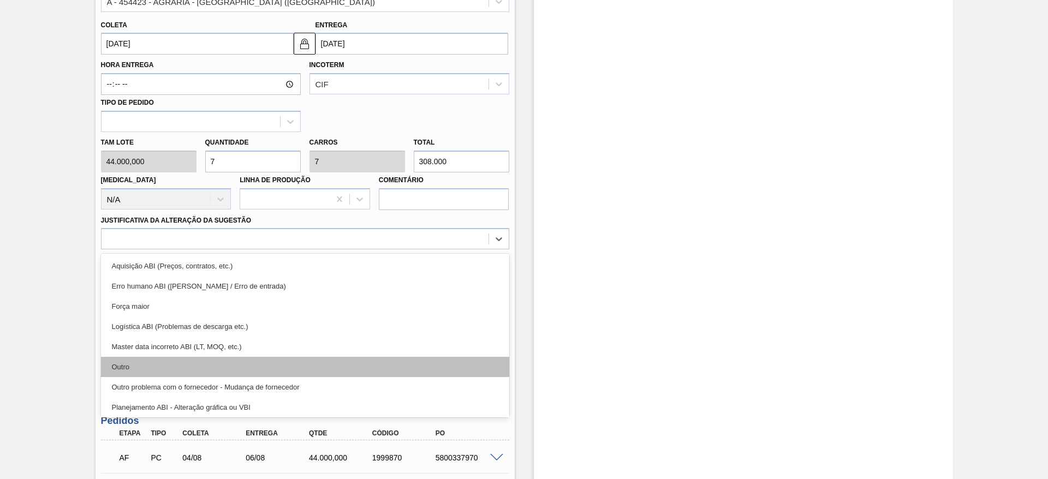
click at [167, 363] on div "Outro" at bounding box center [305, 367] width 408 height 20
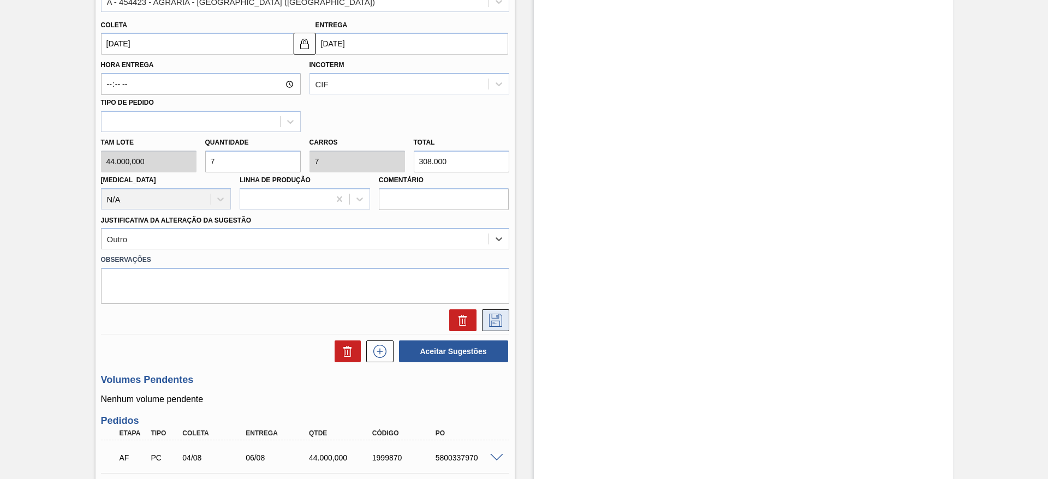
click at [498, 320] on icon at bounding box center [495, 320] width 17 height 13
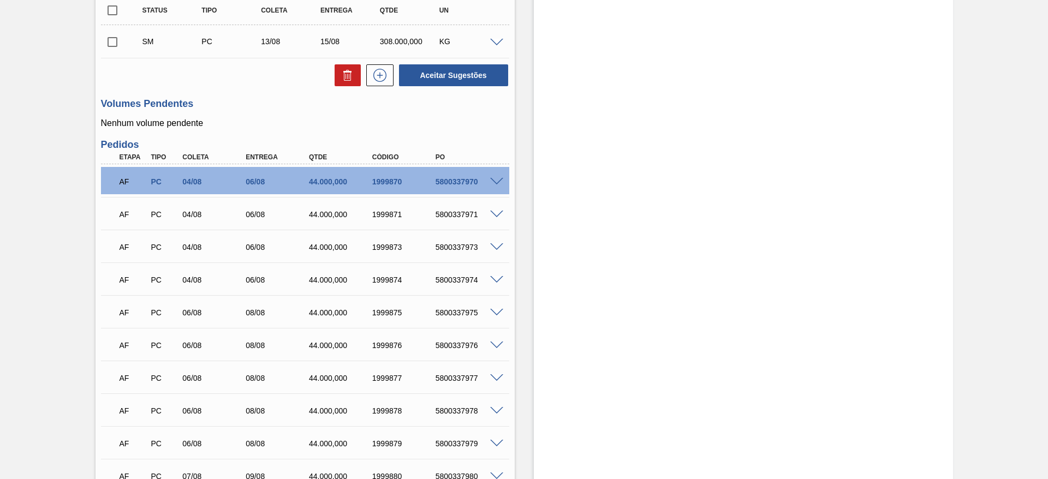
scroll to position [247, 0]
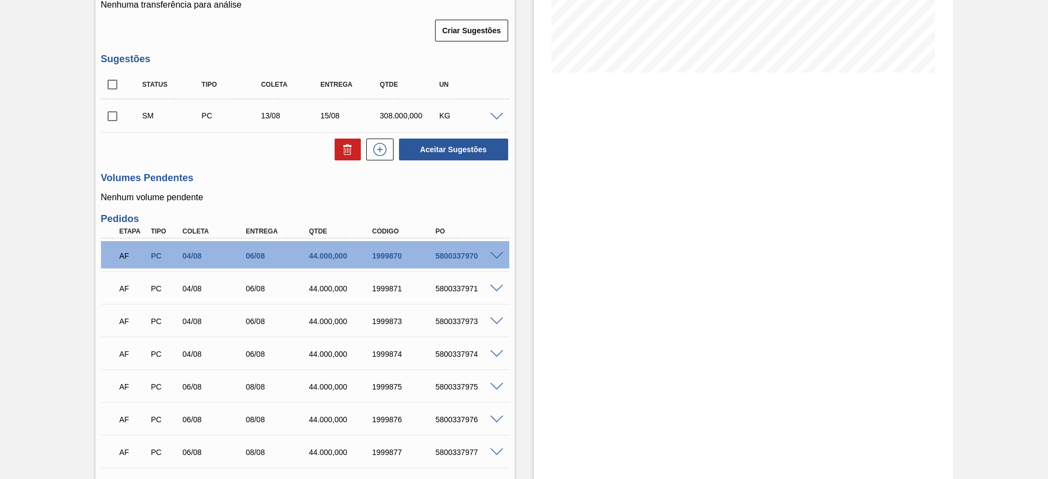
click at [116, 116] on input "checkbox" at bounding box center [112, 116] width 23 height 23
click at [433, 148] on button "Aceitar Sugestões" at bounding box center [453, 150] width 109 height 22
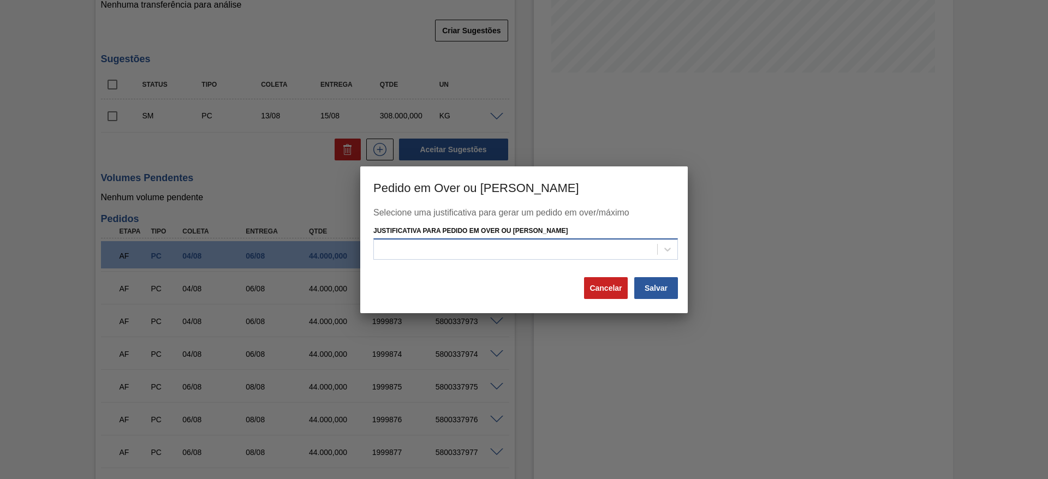
click at [393, 255] on div at bounding box center [515, 250] width 283 height 16
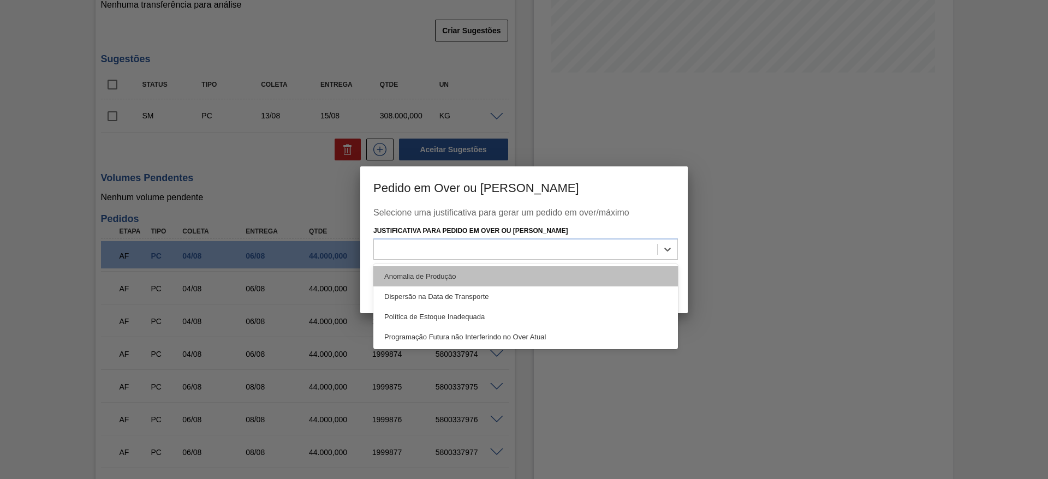
click at [414, 276] on div "Anomalia de Produção" at bounding box center [525, 276] width 305 height 20
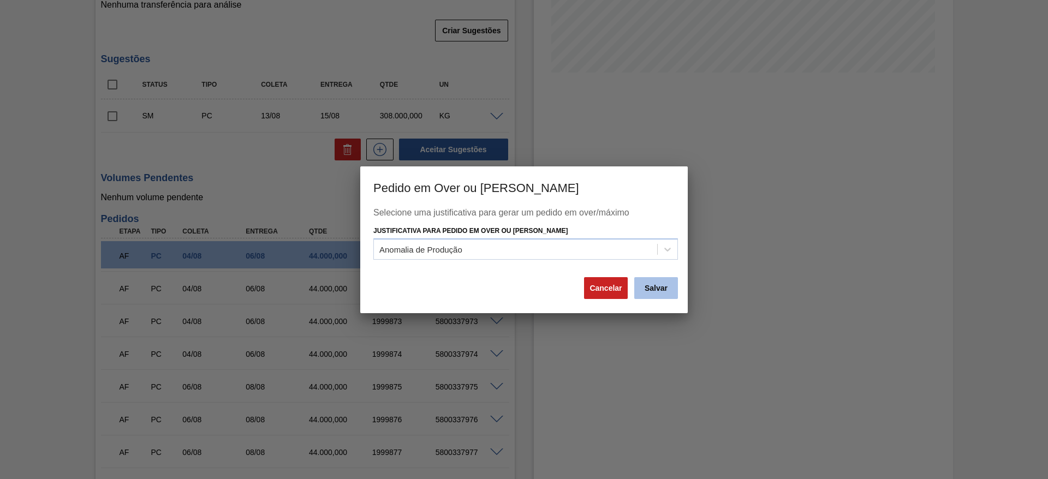
click at [656, 284] on button "Salvar" at bounding box center [656, 288] width 44 height 22
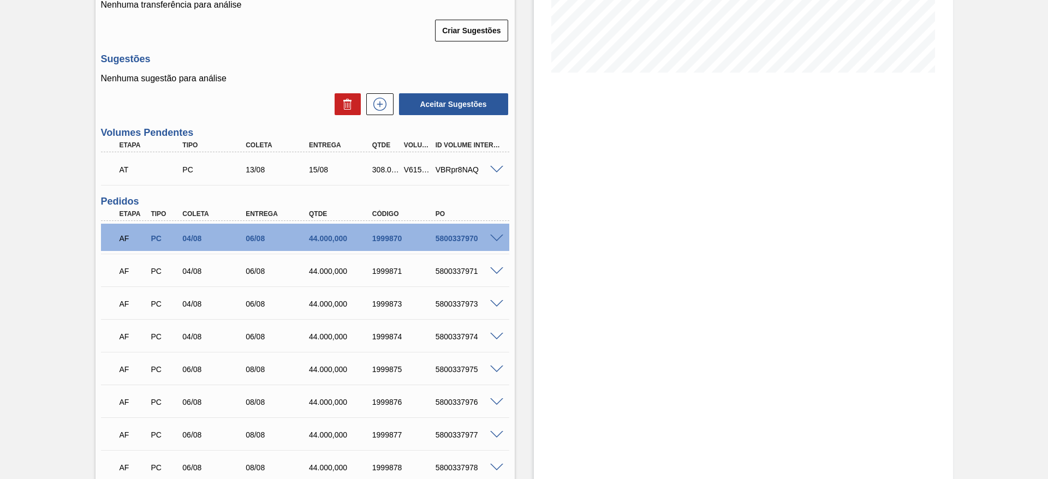
click at [406, 173] on div "V615646" at bounding box center [417, 169] width 33 height 9
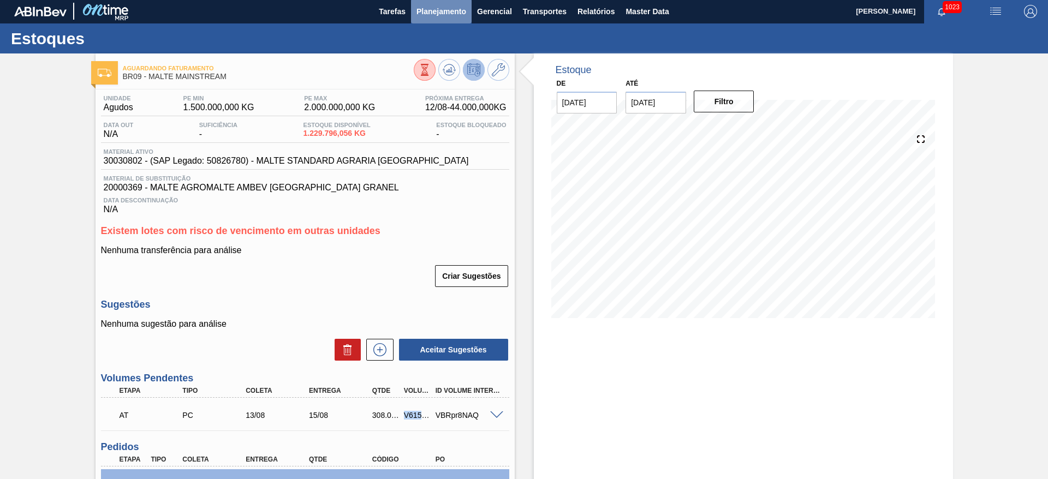
click at [430, 11] on span "Planejamento" at bounding box center [442, 11] width 50 height 13
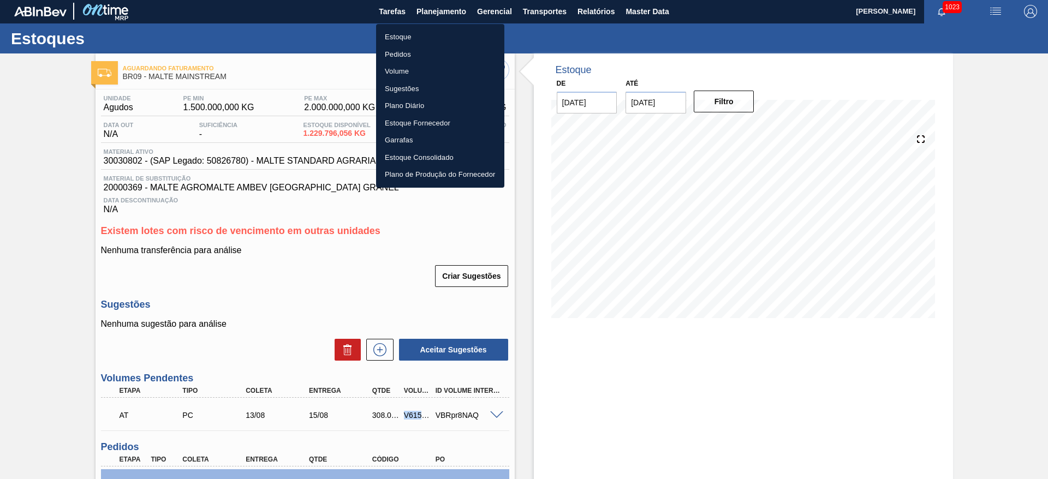
click at [403, 35] on li "Estoque" at bounding box center [440, 36] width 128 height 17
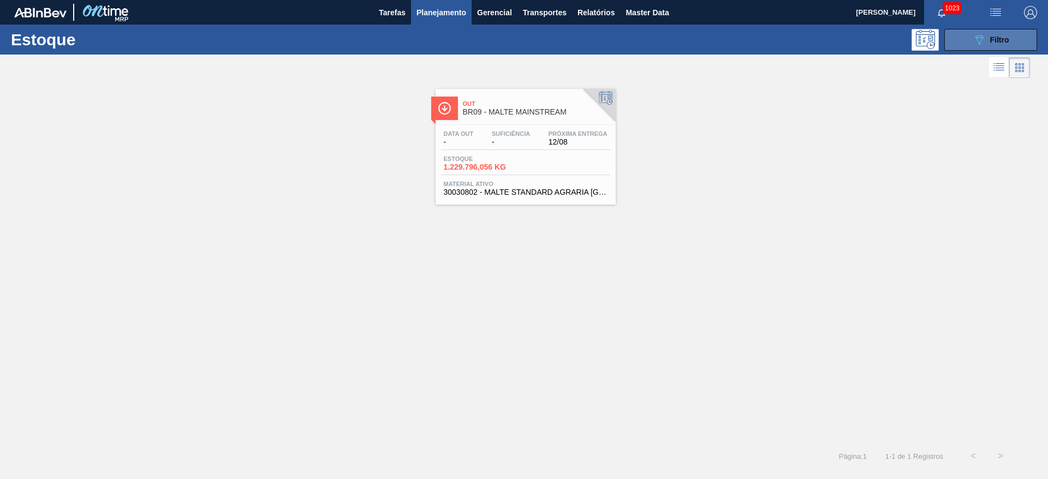
click at [970, 39] on button "089F7B8B-B2A5-4AFE-B5C0-19BA573D28AC Filtro" at bounding box center [991, 40] width 93 height 22
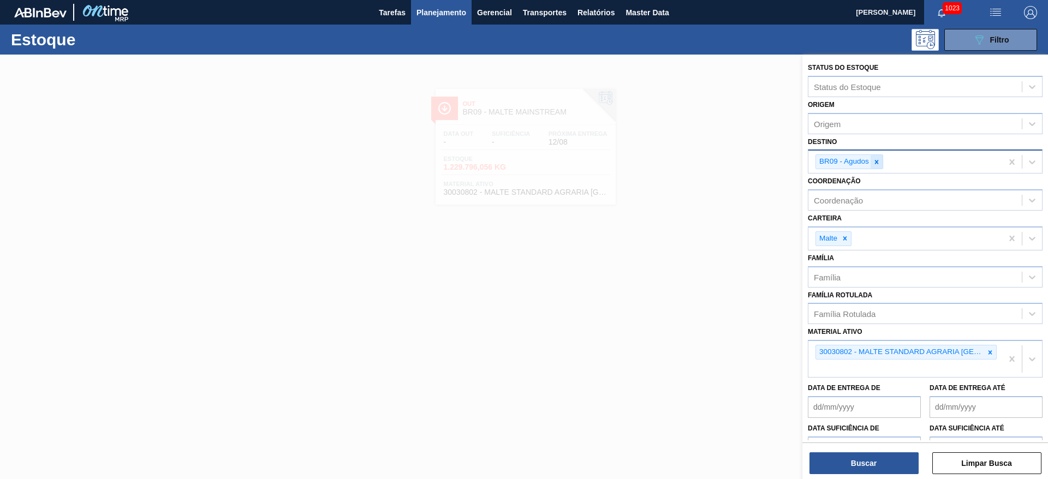
click at [878, 158] on icon at bounding box center [877, 162] width 8 height 8
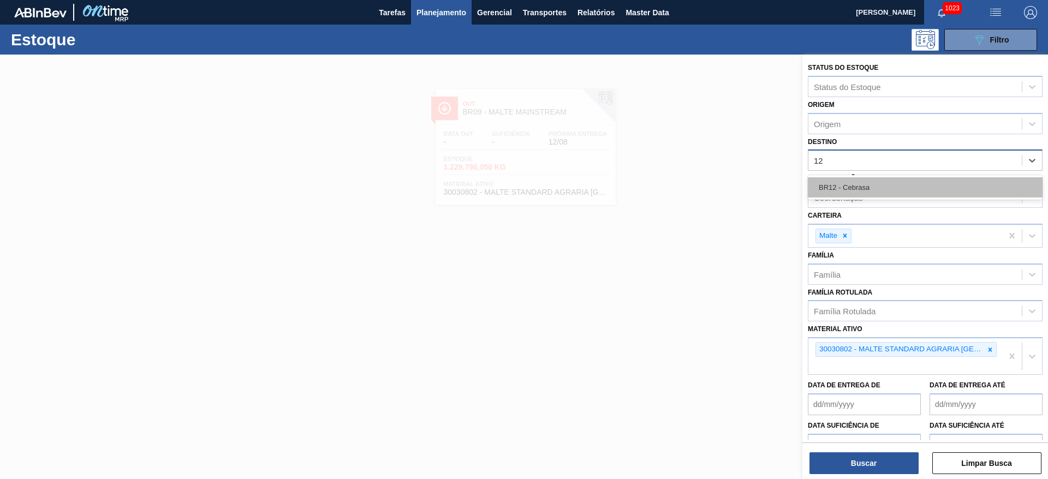
click at [838, 186] on div "BR12 - Cebrasa" at bounding box center [925, 187] width 235 height 20
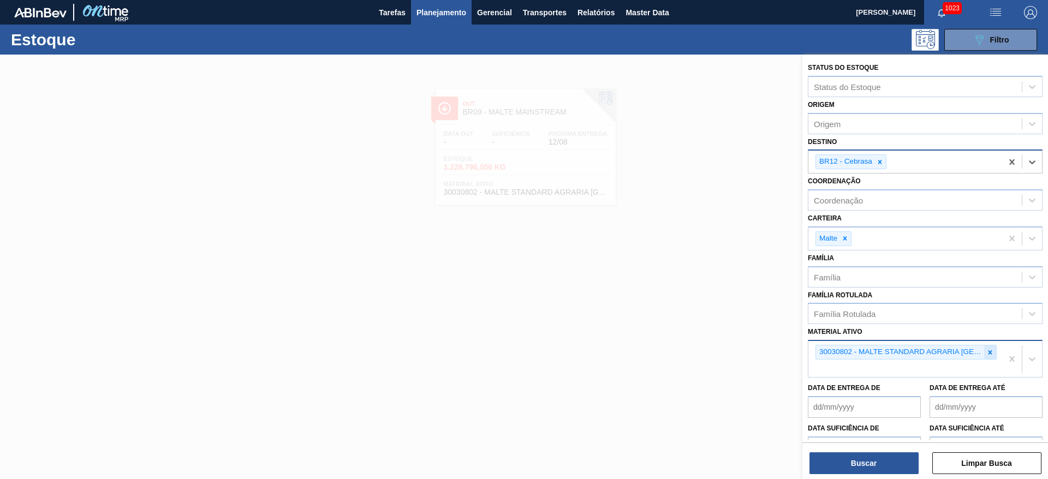
click at [992, 352] on icon at bounding box center [991, 353] width 8 height 8
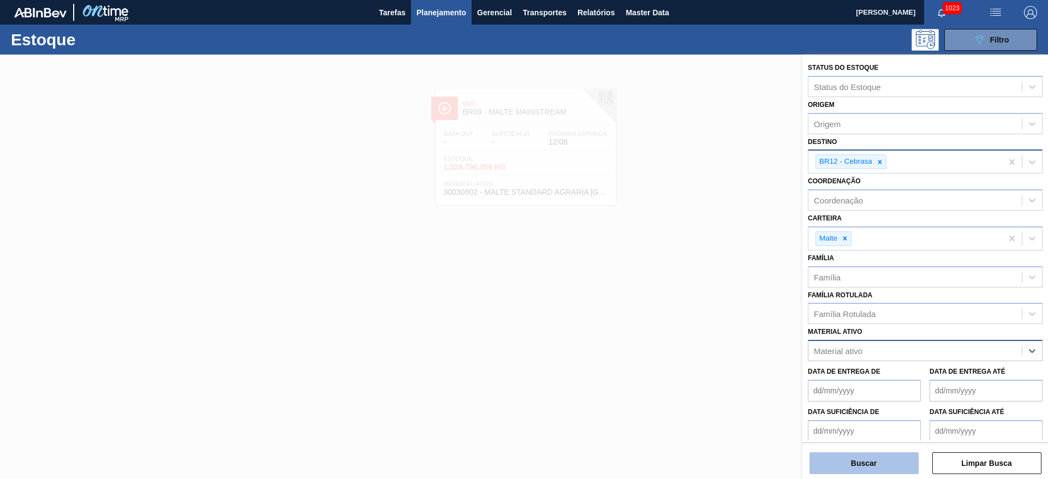
click at [863, 466] on button "Buscar" at bounding box center [864, 464] width 109 height 22
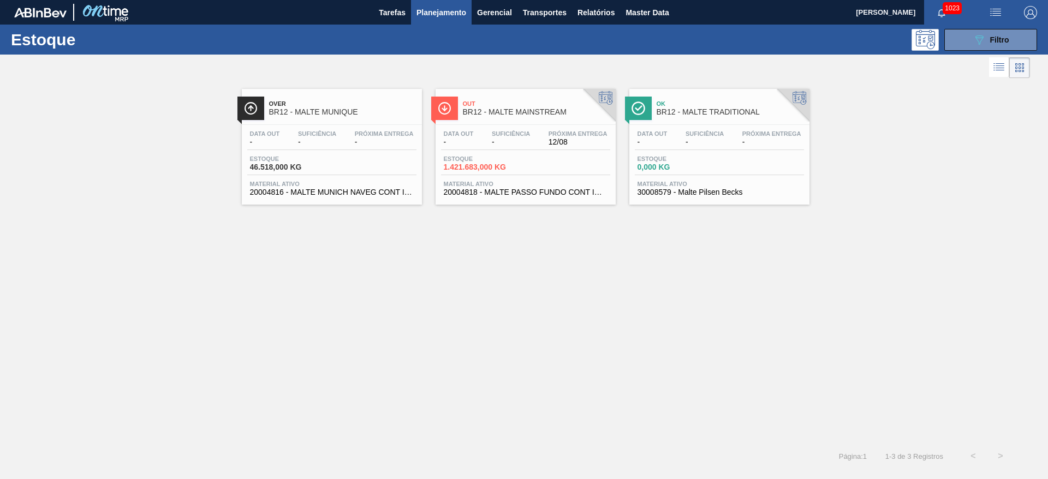
click at [517, 156] on span "Estoque" at bounding box center [482, 159] width 76 height 7
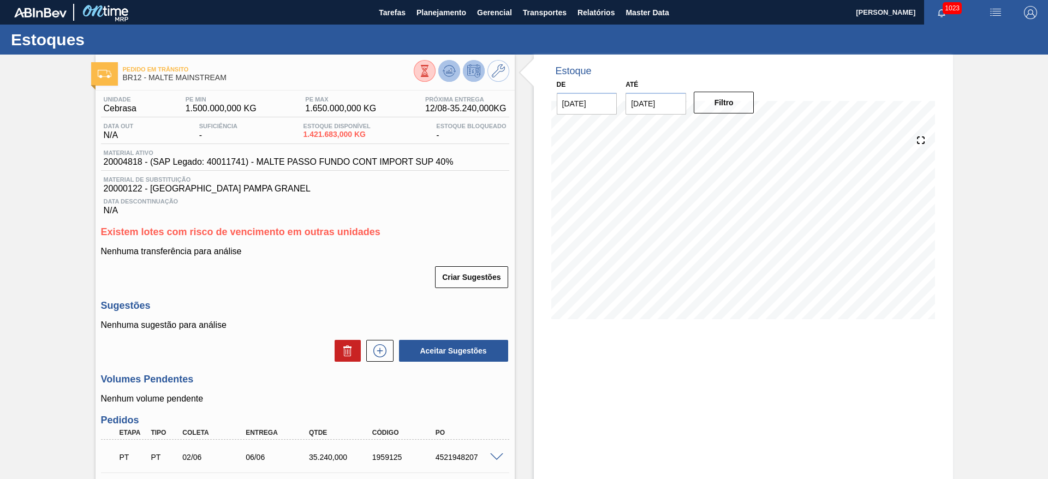
click at [431, 66] on icon at bounding box center [425, 71] width 12 height 12
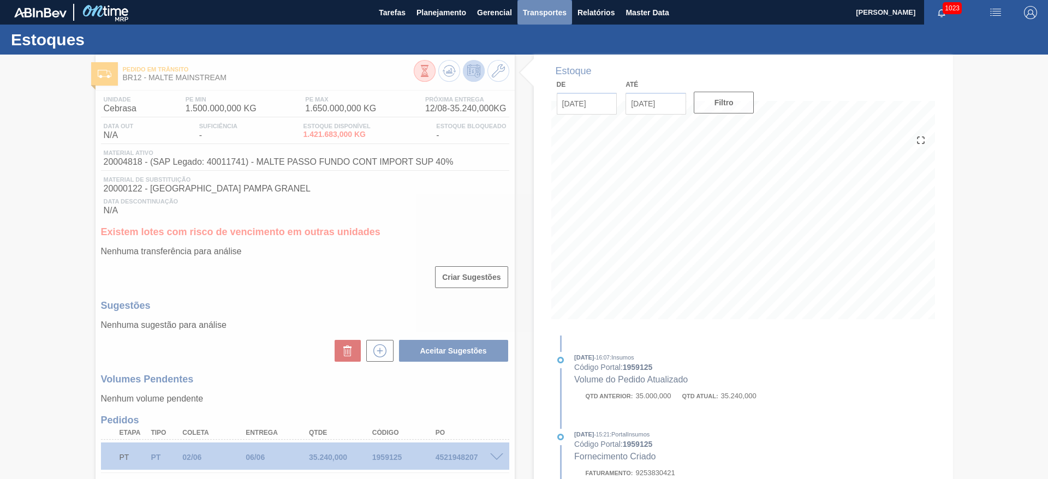
click at [555, 17] on span "Transportes" at bounding box center [545, 12] width 44 height 13
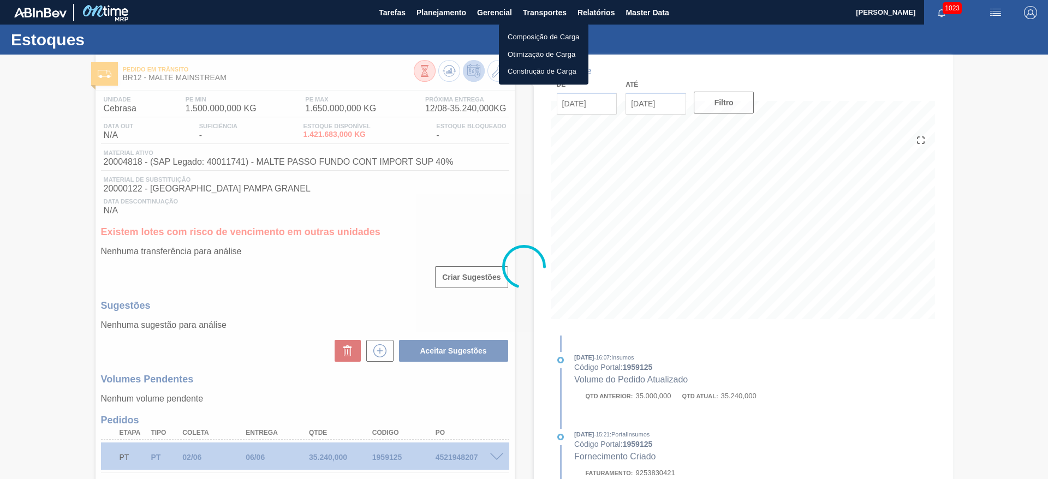
click at [523, 51] on li "Otimização de Carga" at bounding box center [544, 54] width 90 height 17
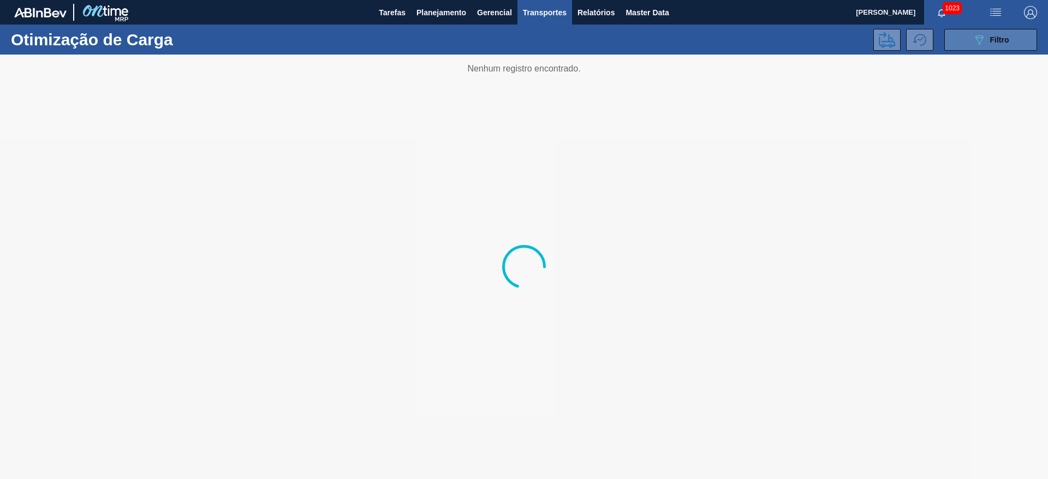
click at [983, 38] on icon "089F7B8B-B2A5-4AFE-B5C0-19BA573D28AC" at bounding box center [979, 39] width 13 height 13
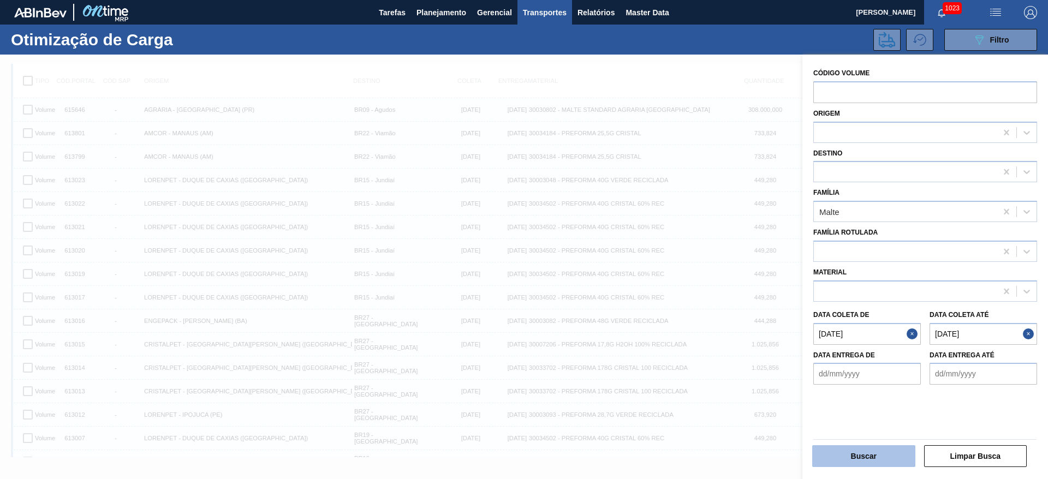
click at [868, 452] on button "Buscar" at bounding box center [863, 457] width 103 height 22
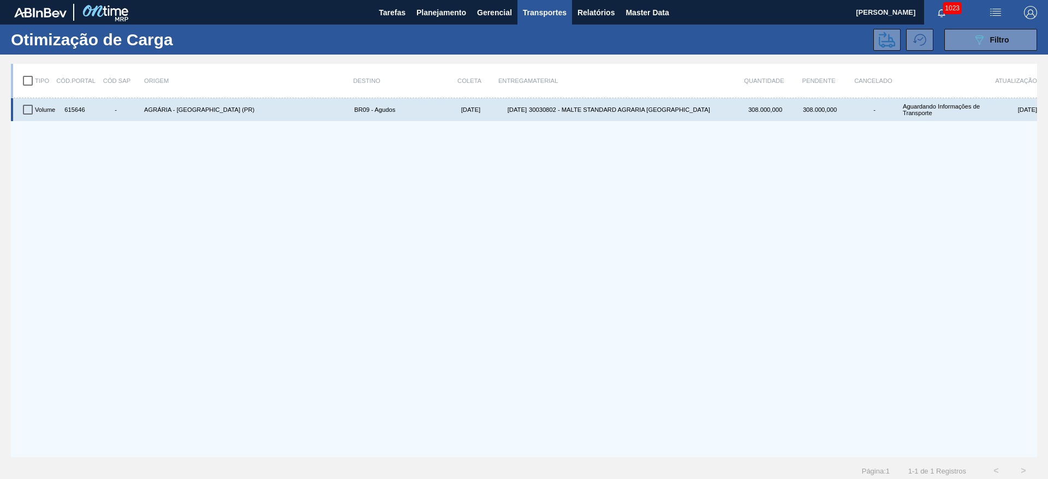
click at [27, 108] on input "checkbox" at bounding box center [27, 109] width 23 height 23
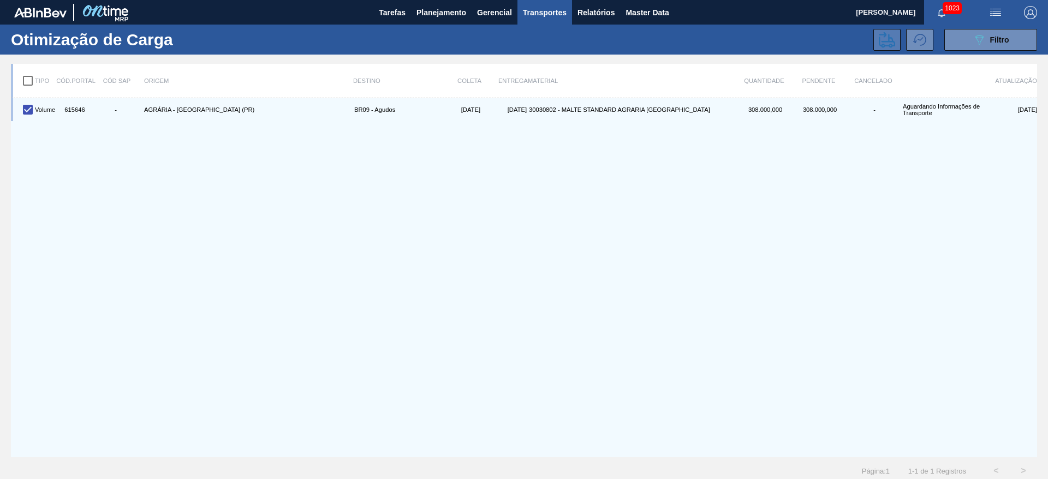
click at [885, 39] on icon at bounding box center [887, 40] width 16 height 16
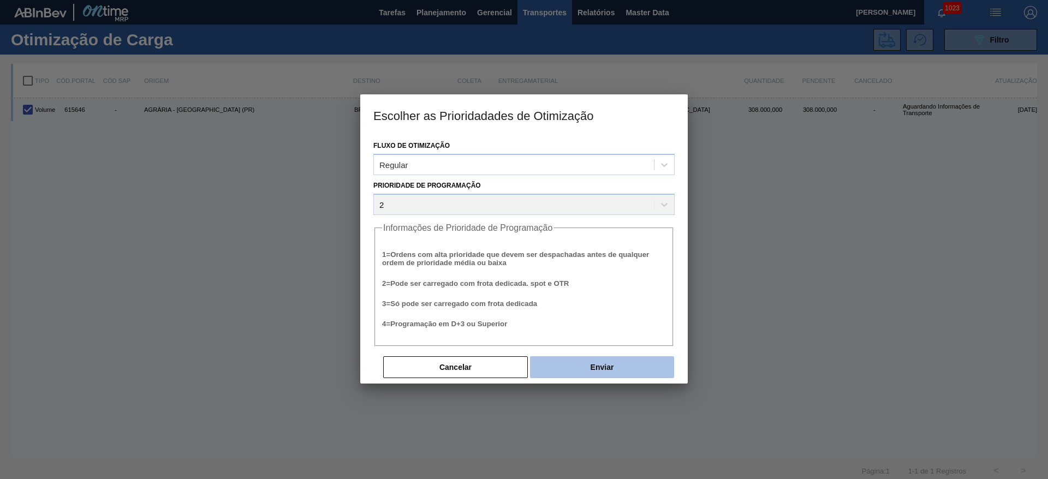
click at [627, 367] on button "Enviar" at bounding box center [602, 368] width 144 height 22
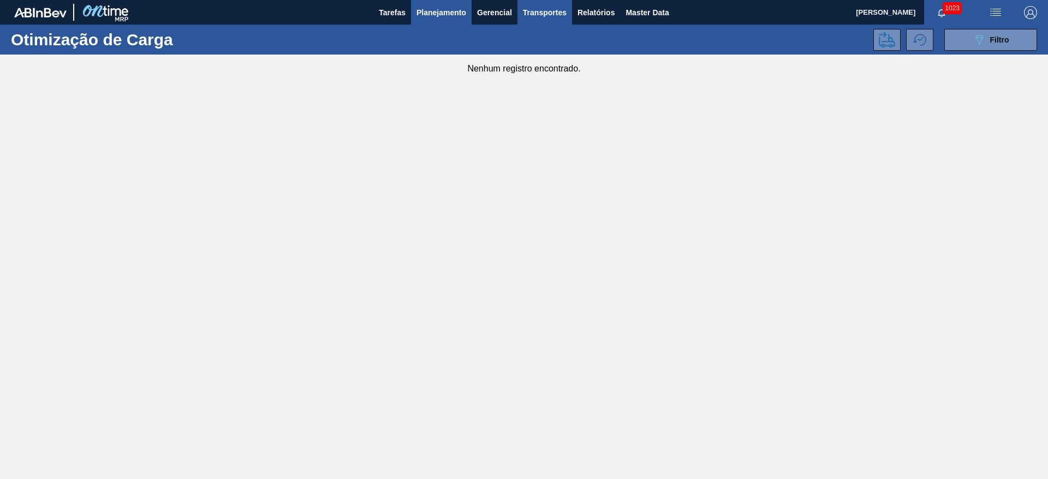
click at [446, 16] on span "Planejamento" at bounding box center [442, 12] width 50 height 13
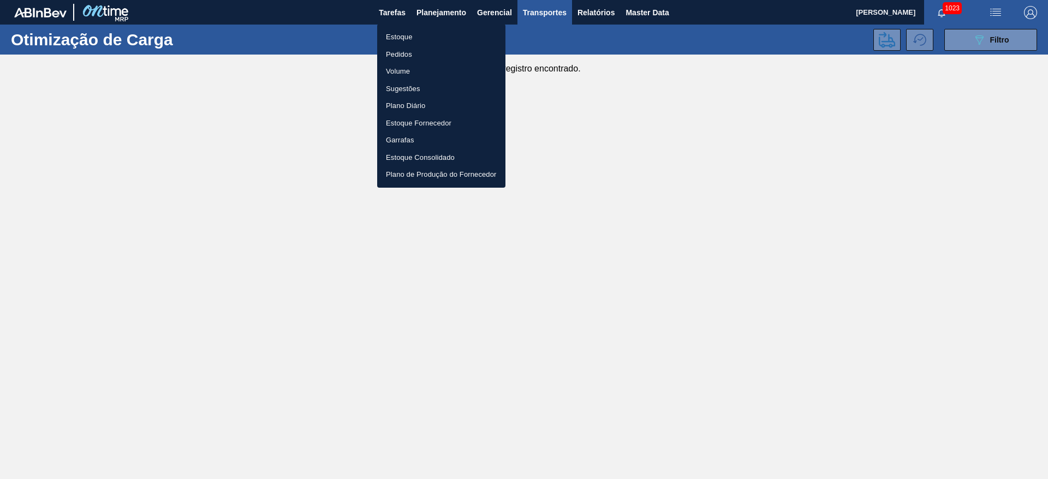
click at [417, 34] on li "Estoque" at bounding box center [441, 36] width 128 height 17
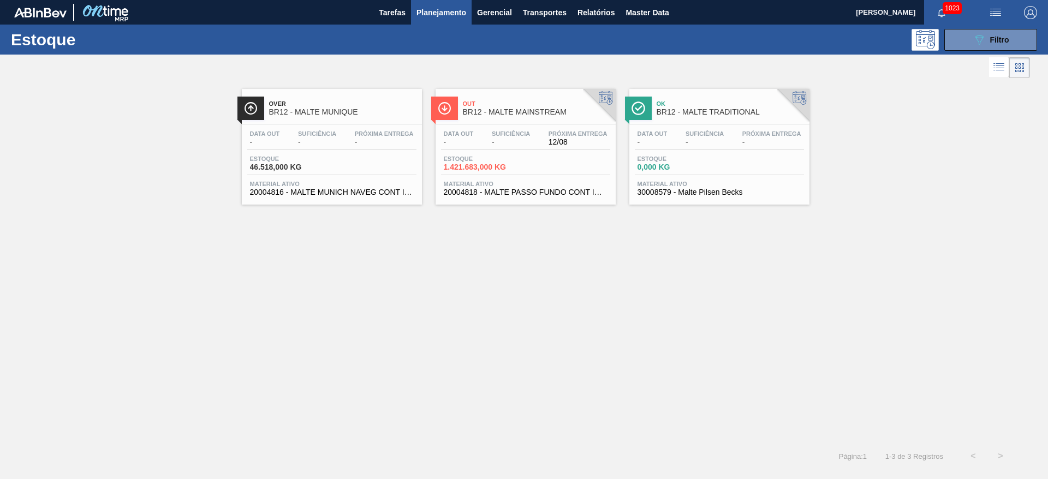
click at [494, 136] on span "Suficiência" at bounding box center [511, 133] width 38 height 7
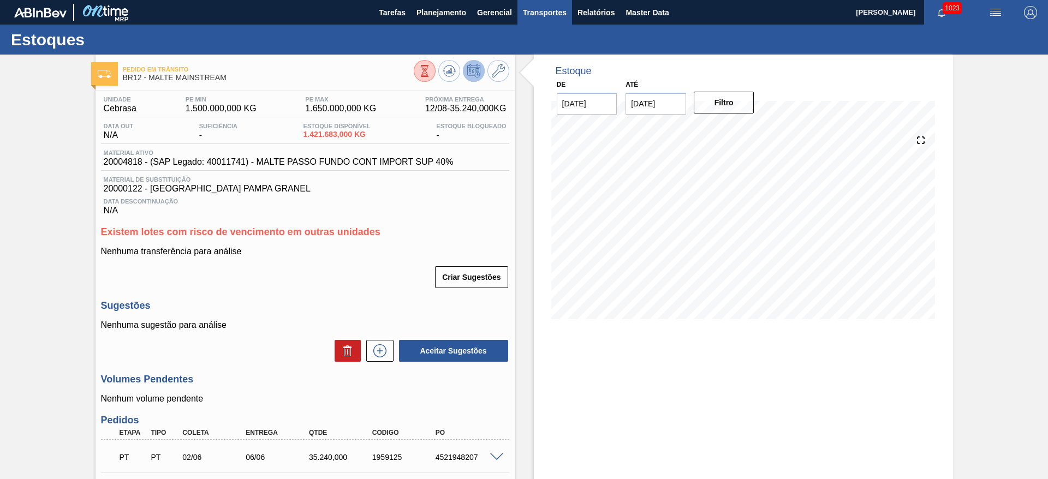
click at [559, 8] on span "Transportes" at bounding box center [545, 12] width 44 height 13
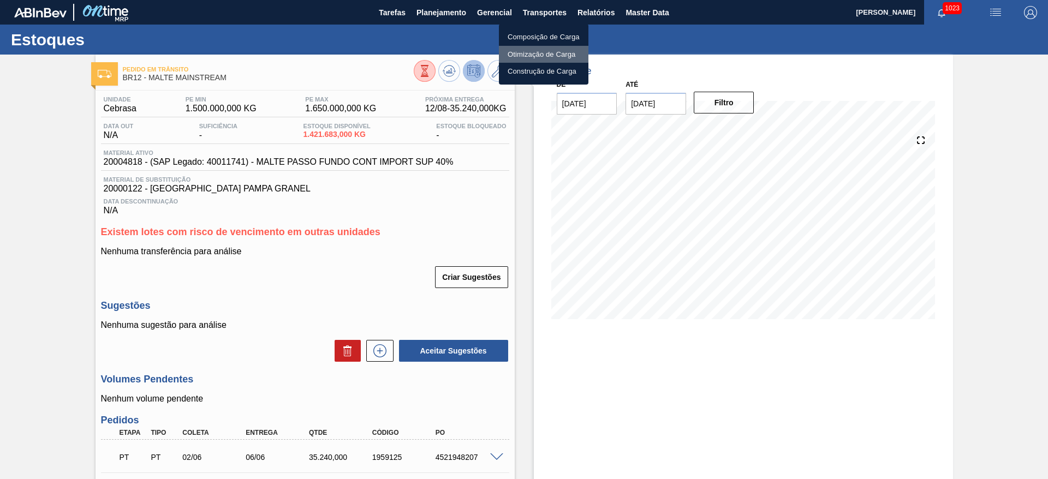
click at [526, 51] on li "Otimização de Carga" at bounding box center [544, 54] width 90 height 17
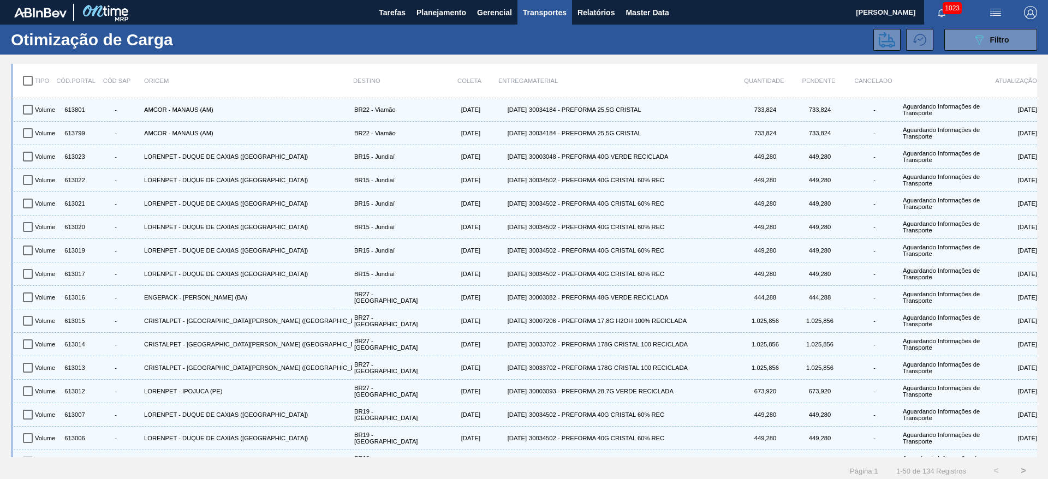
click at [980, 50] on div "Otimização de Carga 089F7B8B-B2A5-4AFE-B5C0-19BA573D28AC Filtro" at bounding box center [524, 40] width 1048 height 30
click at [978, 39] on icon "089F7B8B-B2A5-4AFE-B5C0-19BA573D28AC" at bounding box center [979, 39] width 13 height 13
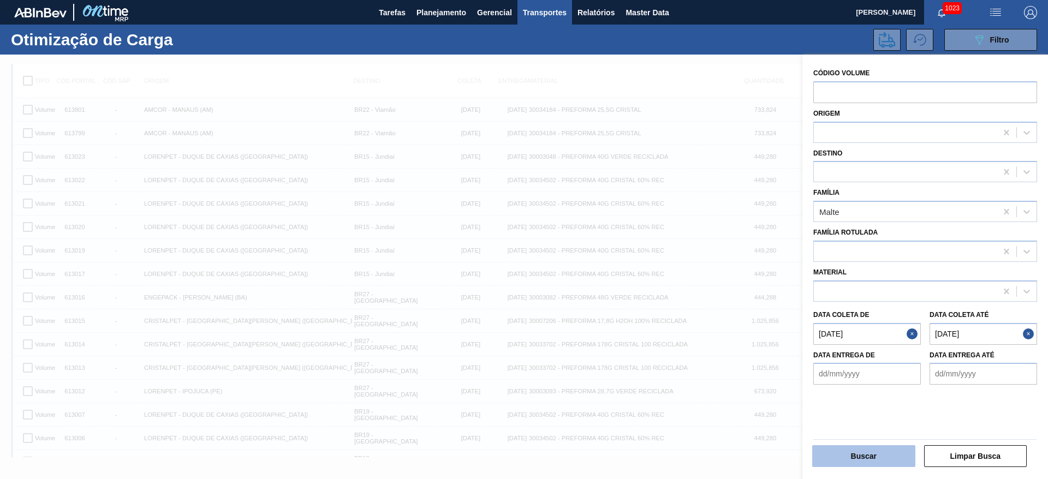
click at [855, 453] on button "Buscar" at bounding box center [863, 457] width 103 height 22
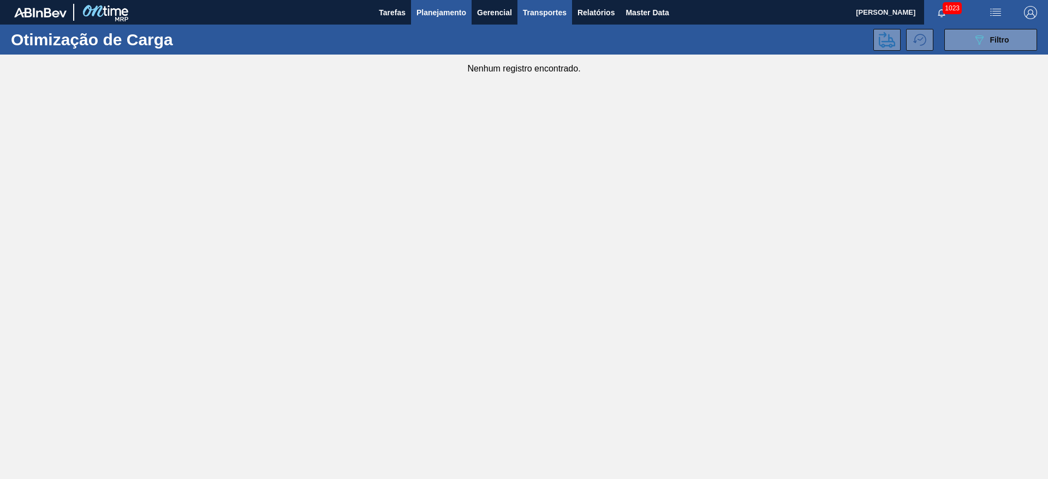
click at [458, 13] on span "Planejamento" at bounding box center [442, 12] width 50 height 13
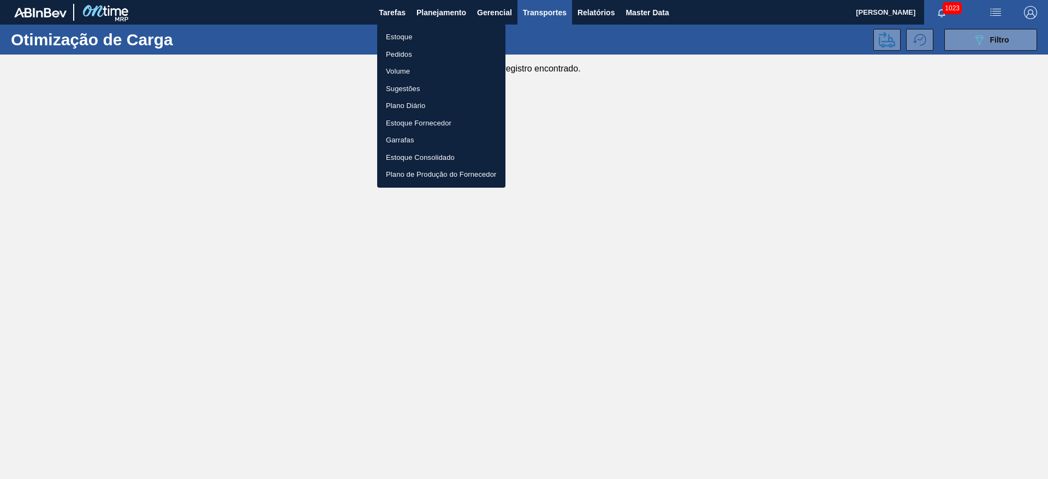
click at [396, 37] on li "Estoque" at bounding box center [441, 36] width 128 height 17
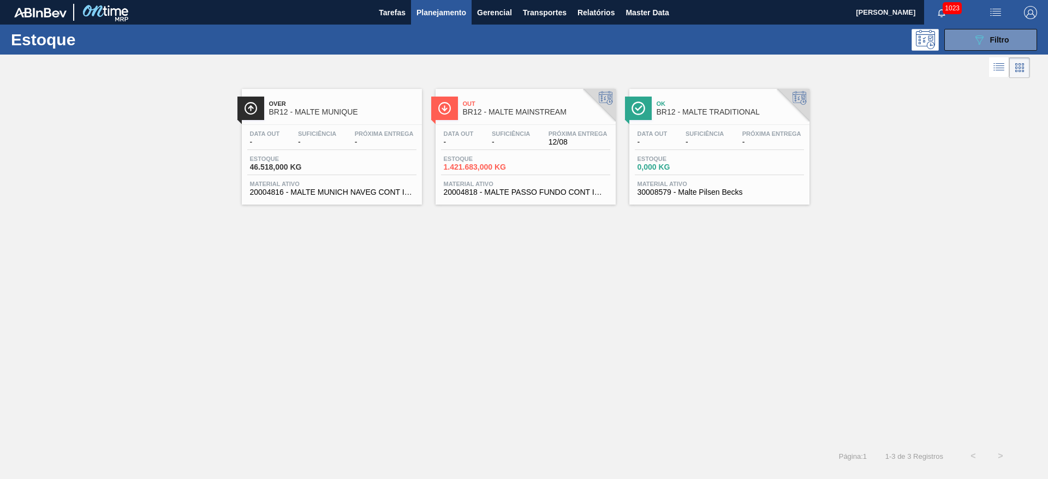
click at [437, 288] on div "Over BR12 - MALTE MUNIQUE Data out - Suficiência - Próxima Entrega - Estoque 46…" at bounding box center [524, 262] width 1048 height 362
click at [994, 42] on span "Filtro" at bounding box center [999, 39] width 19 height 9
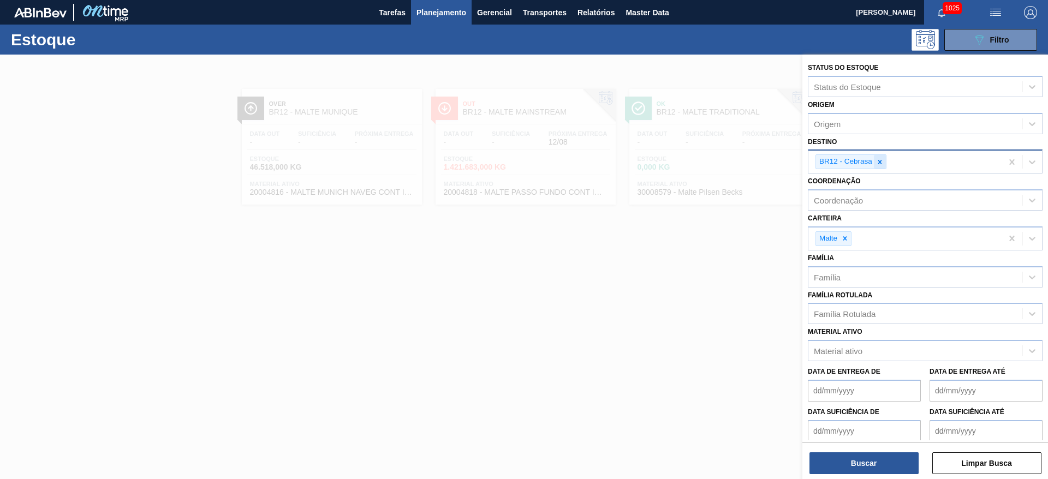
click at [881, 164] on icon at bounding box center [880, 162] width 8 height 8
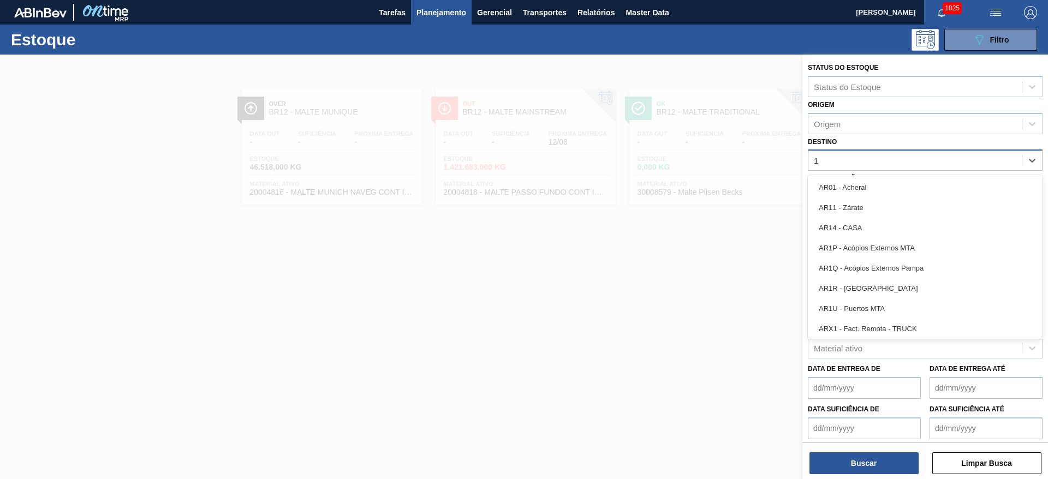
type input "16"
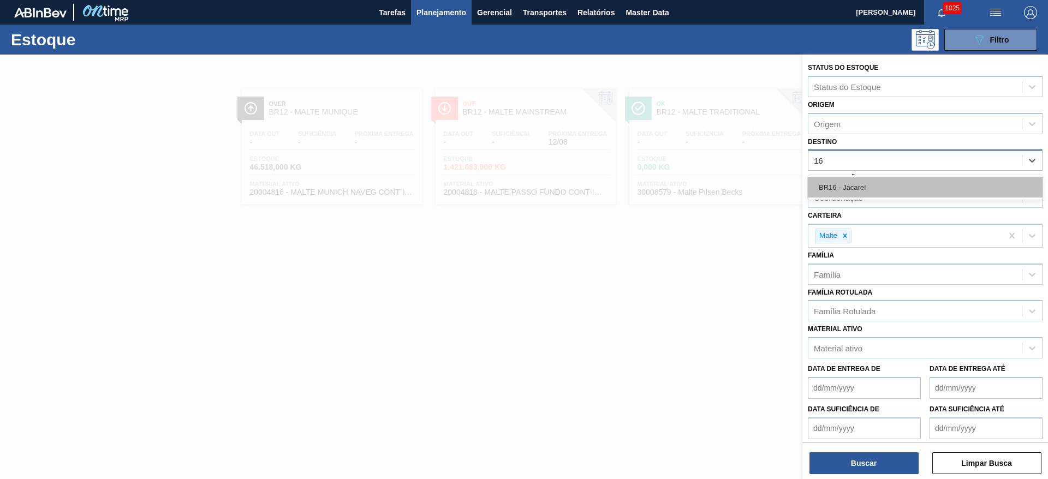
click at [875, 190] on div "BR16 - Jacareí" at bounding box center [925, 187] width 235 height 20
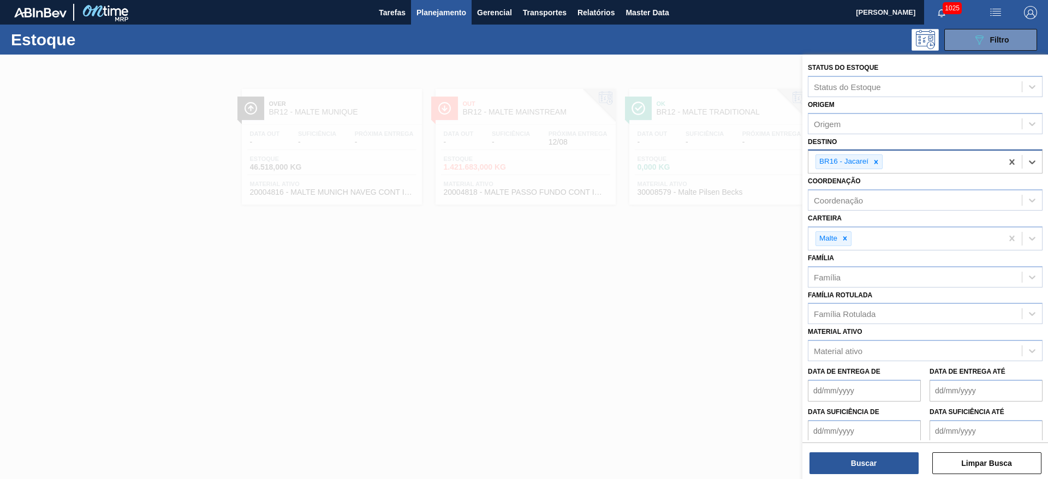
click at [851, 477] on div "Status do Estoque Status do Estoque Origem Origem Destino option BR16 - Jacareí…" at bounding box center [926, 268] width 246 height 427
click at [857, 456] on button "Buscar" at bounding box center [864, 464] width 109 height 22
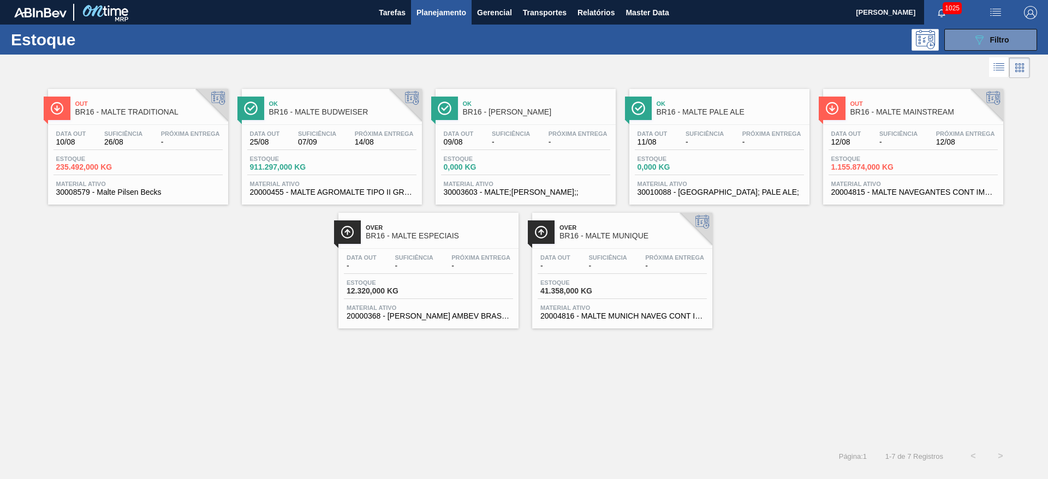
click at [894, 147] on div "Data out 12/08 Suficiência - Próxima Entrega 12/08" at bounding box center [913, 140] width 169 height 20
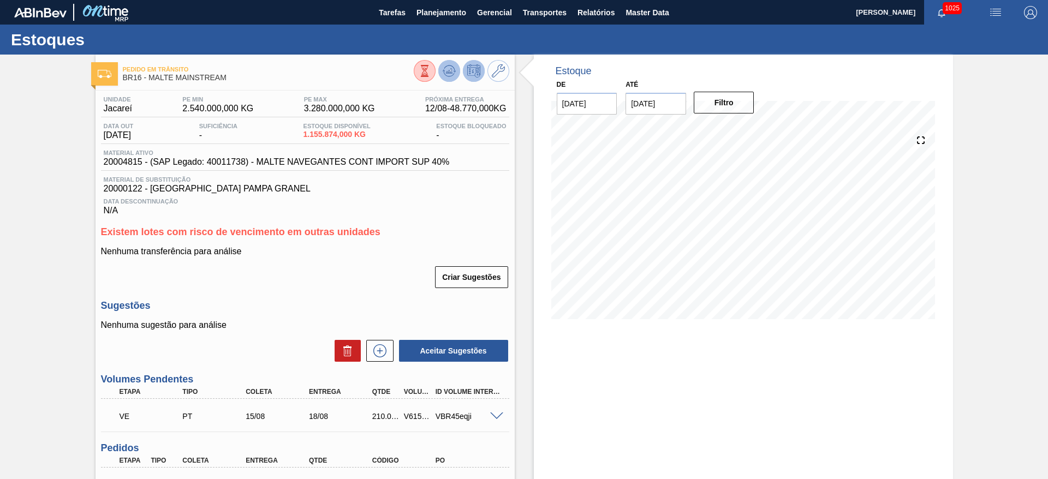
click at [448, 72] on icon at bounding box center [448, 71] width 1 height 3
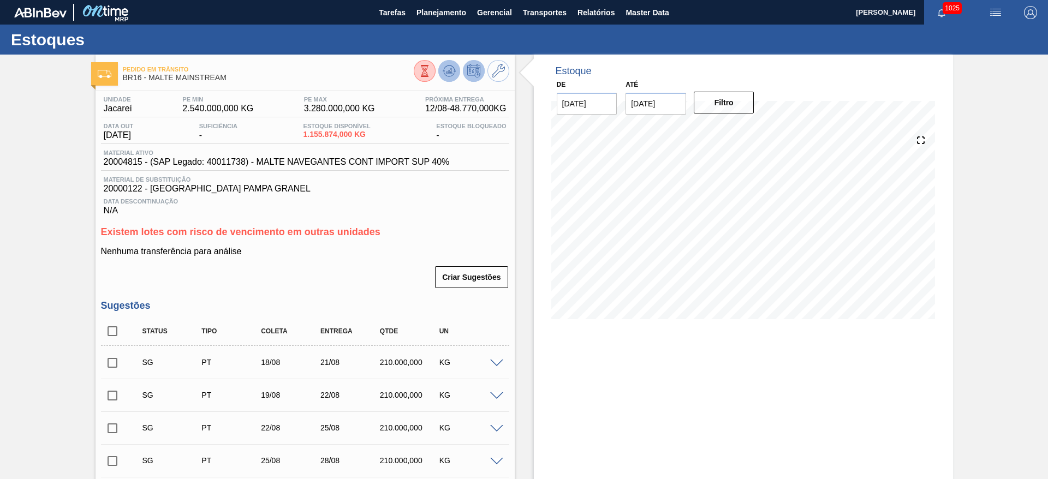
click at [446, 75] on icon at bounding box center [448, 73] width 11 height 5
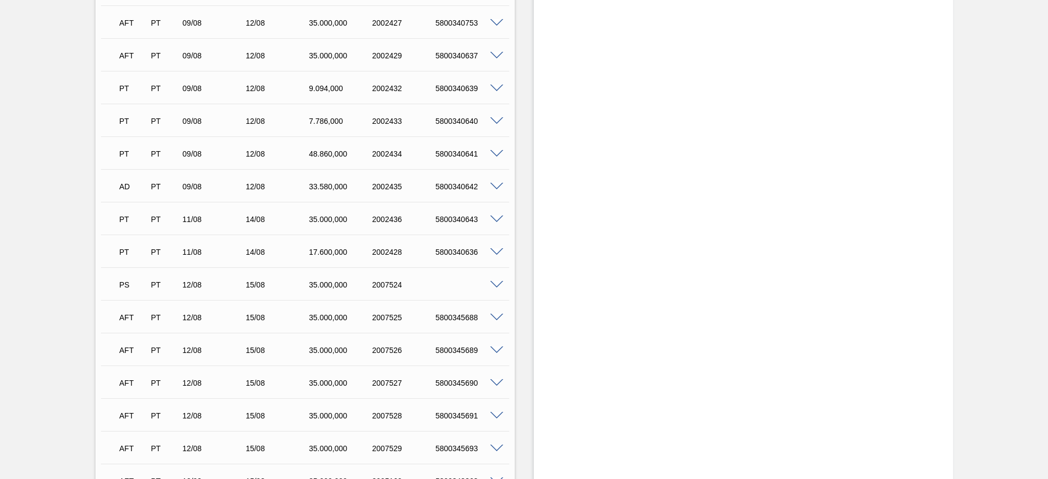
scroll to position [983, 0]
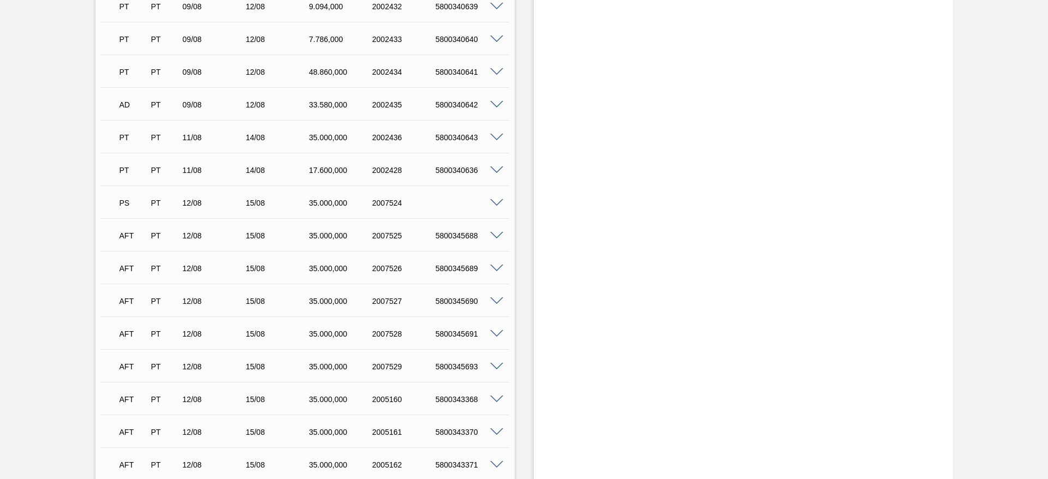
click at [496, 233] on span at bounding box center [496, 236] width 13 height 8
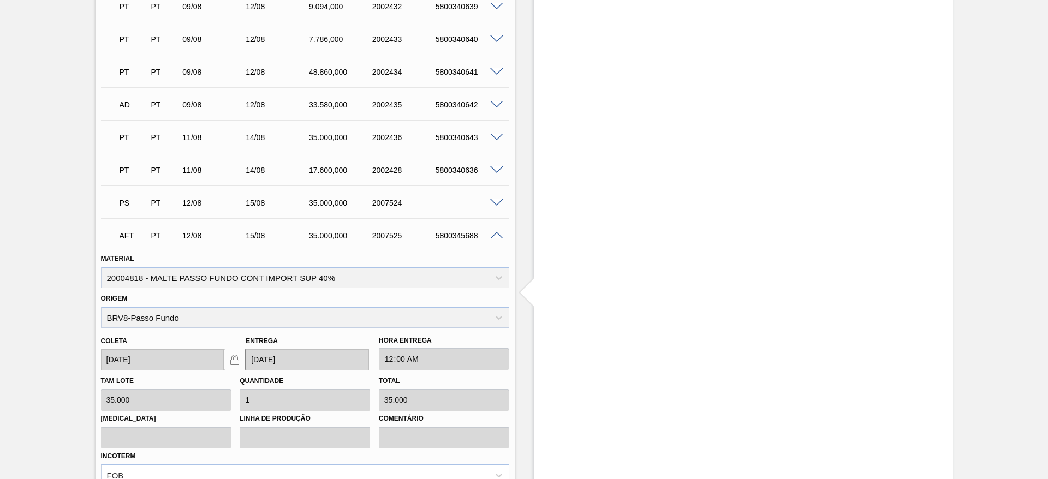
click at [495, 238] on span at bounding box center [496, 236] width 13 height 8
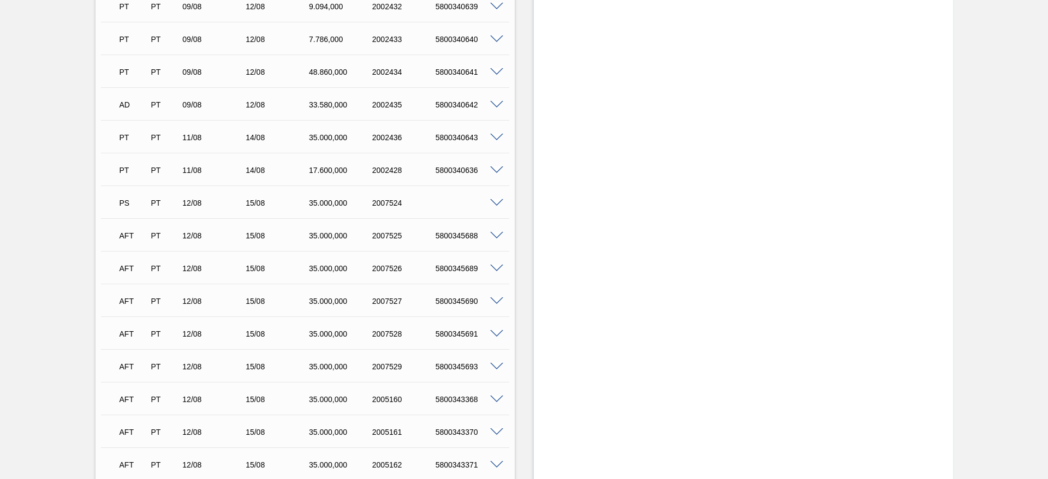
click at [453, 238] on div "5800345688" at bounding box center [468, 235] width 71 height 9
copy div "5800345688"
click at [496, 266] on span at bounding box center [496, 269] width 13 height 8
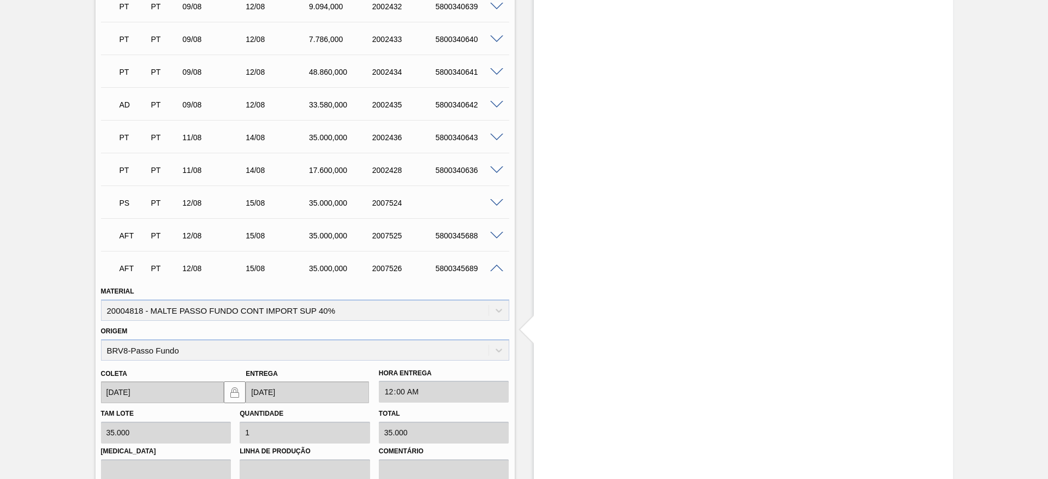
drag, startPoint x: 496, startPoint y: 266, endPoint x: 481, endPoint y: 272, distance: 16.2
click at [496, 266] on span at bounding box center [496, 269] width 13 height 8
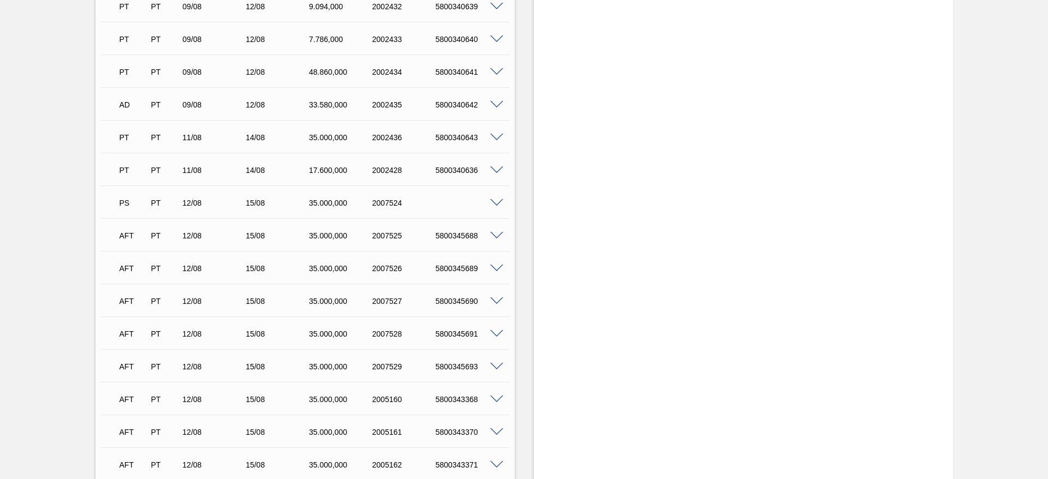
click at [456, 270] on div "5800345689" at bounding box center [468, 268] width 71 height 9
copy div "5800345689"
click at [455, 298] on div "5800345690" at bounding box center [468, 301] width 71 height 9
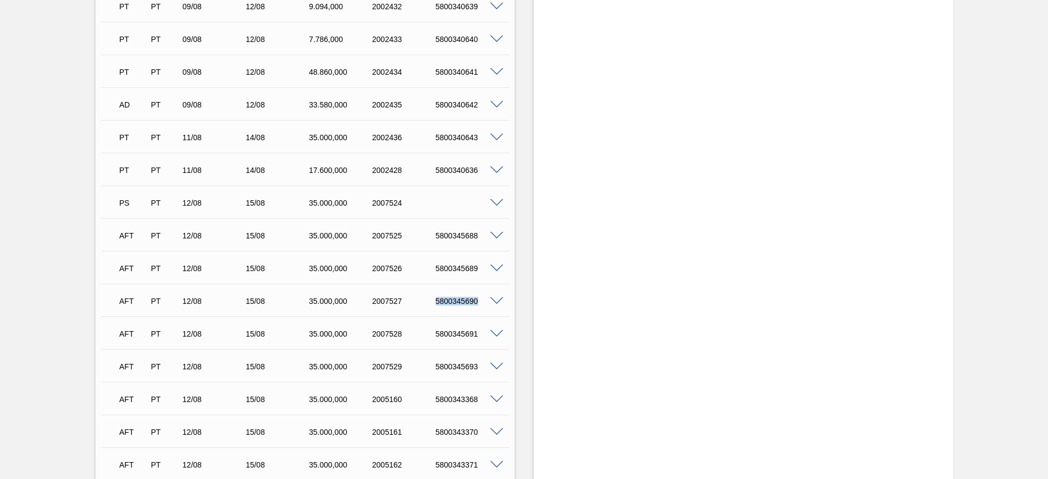
copy div "5800345690"
click at [496, 303] on span at bounding box center [496, 302] width 13 height 8
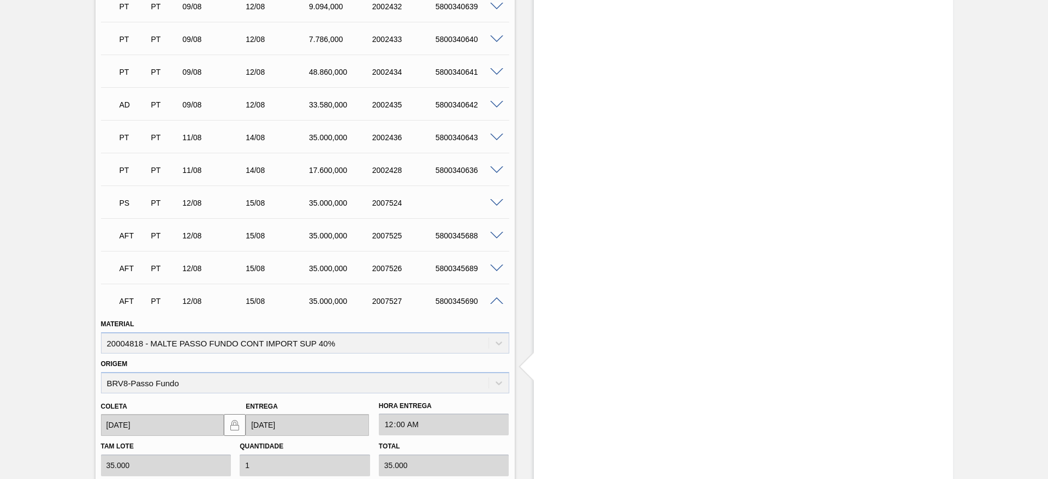
click at [496, 303] on span at bounding box center [496, 302] width 13 height 8
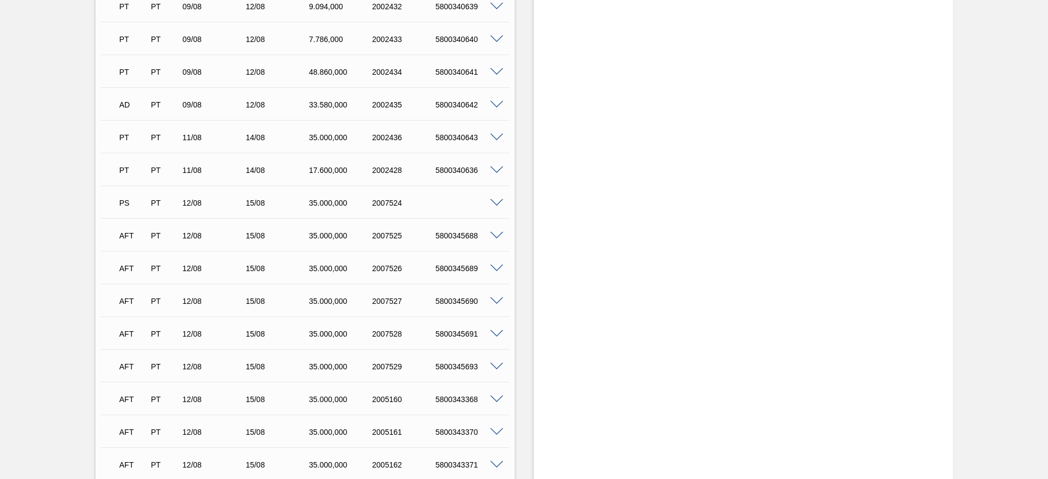
click at [451, 335] on div "5800345691" at bounding box center [468, 334] width 71 height 9
copy div "5800345691"
click at [499, 333] on span at bounding box center [496, 334] width 13 height 8
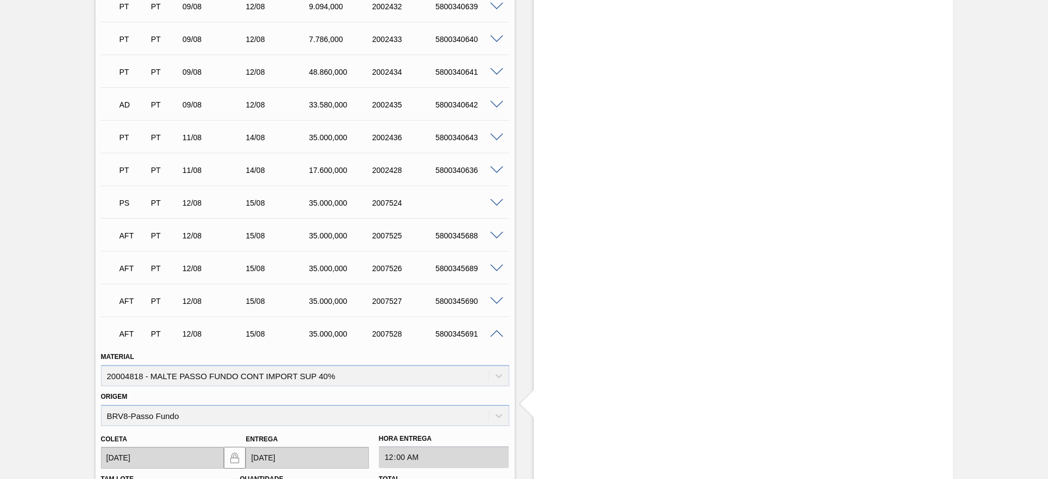
click at [499, 333] on span at bounding box center [496, 334] width 13 height 8
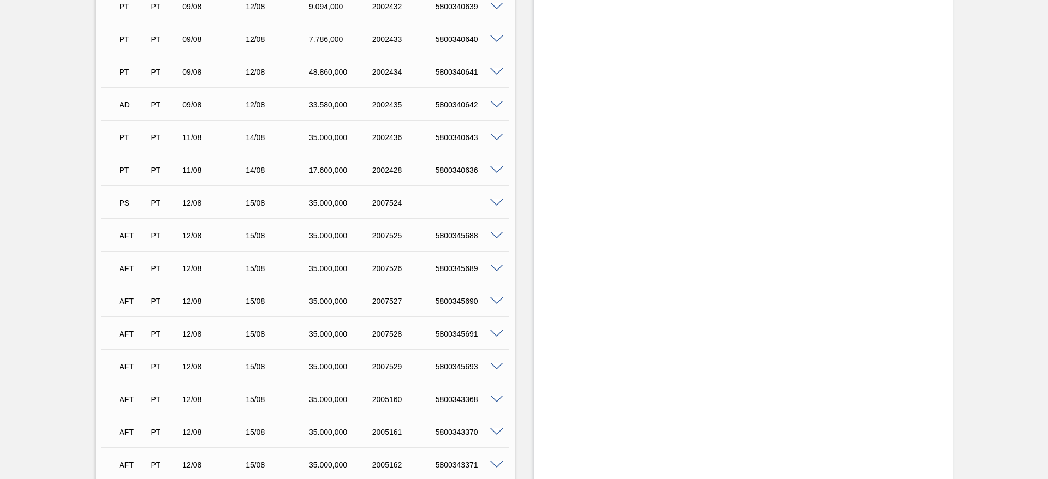
click at [461, 368] on div "5800345693" at bounding box center [468, 367] width 71 height 9
copy div "5800345693"
click at [496, 367] on span at bounding box center [496, 367] width 13 height 8
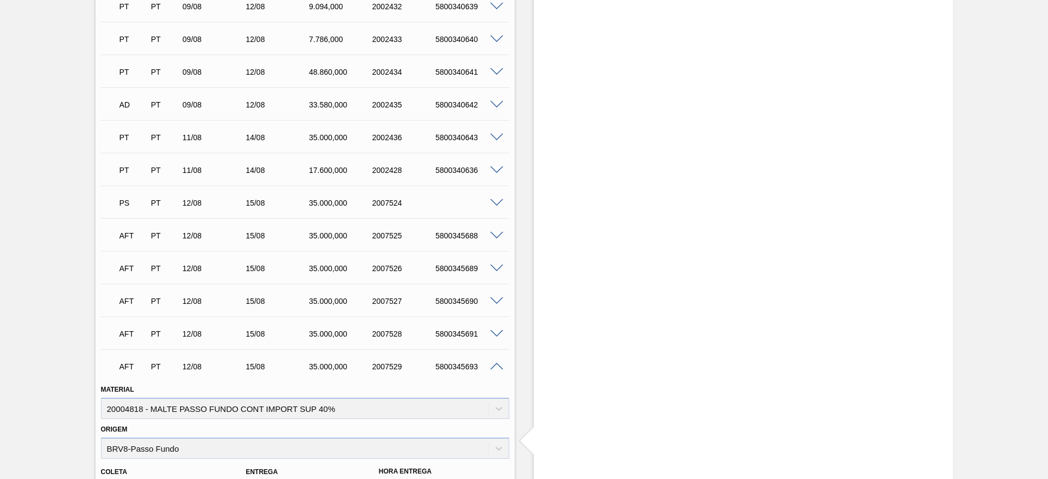
click at [496, 367] on span at bounding box center [496, 367] width 13 height 8
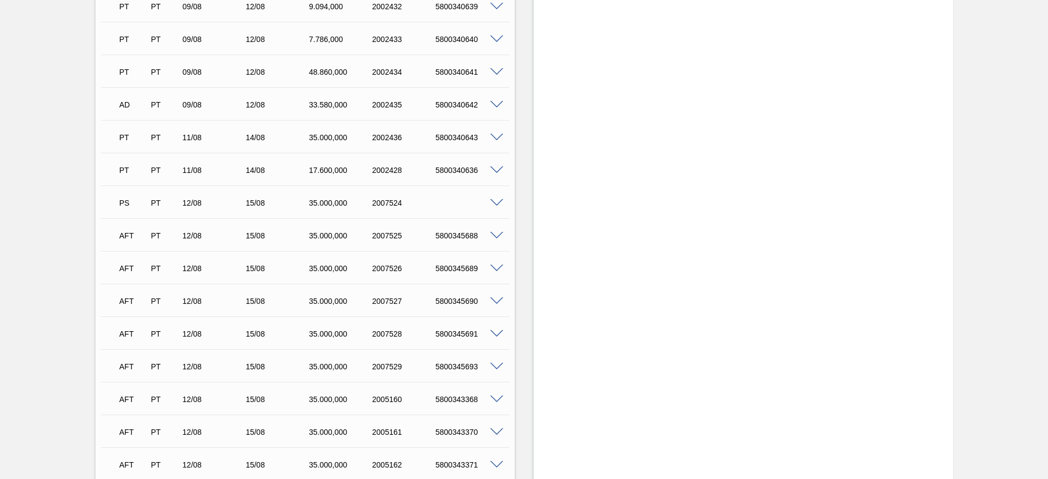
click at [500, 398] on span at bounding box center [496, 400] width 13 height 8
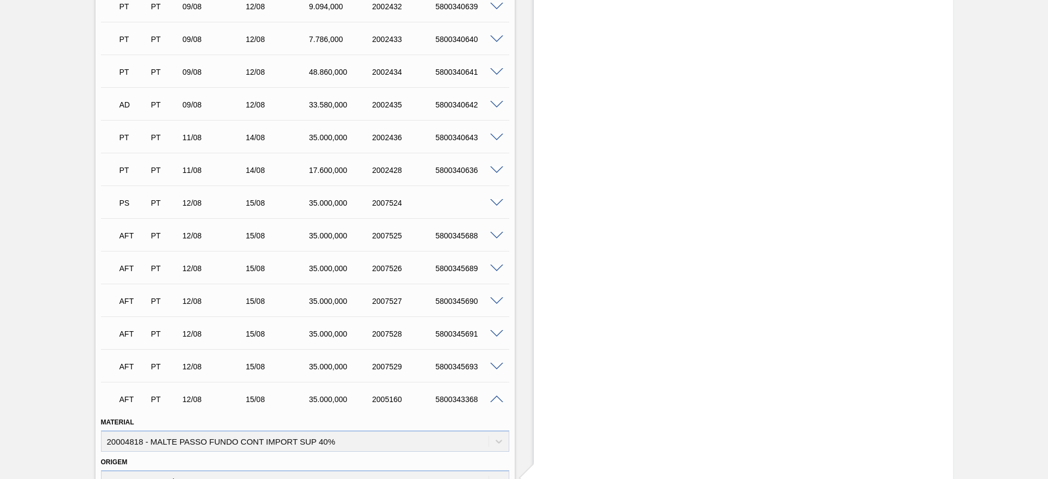
click at [500, 398] on span at bounding box center [496, 400] width 13 height 8
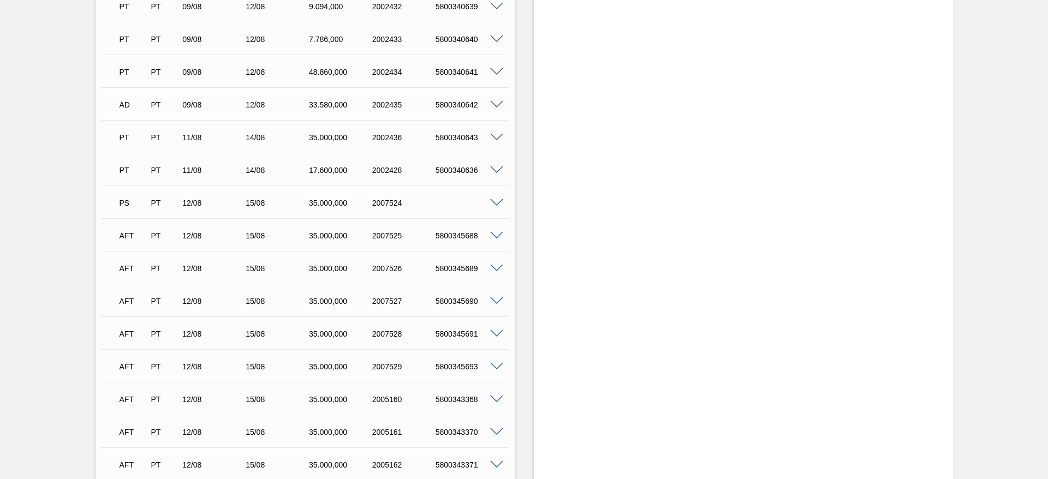
click at [460, 397] on div "5800343368" at bounding box center [468, 399] width 71 height 9
copy div "5800343368"
click at [465, 267] on div "5800343370" at bounding box center [468, 268] width 71 height 9
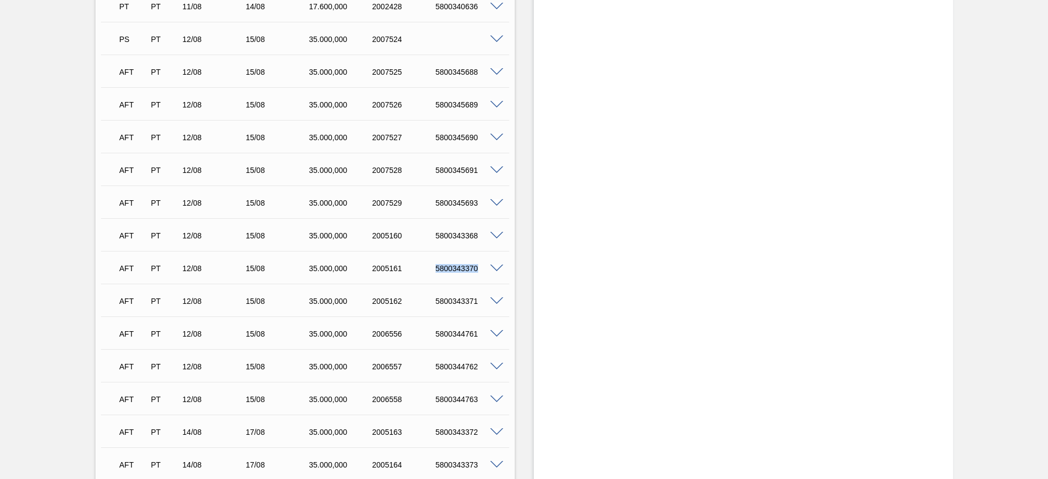
click at [465, 267] on div "5800343370" at bounding box center [468, 268] width 71 height 9
copy div "5800343370"
click at [500, 269] on span at bounding box center [496, 269] width 13 height 8
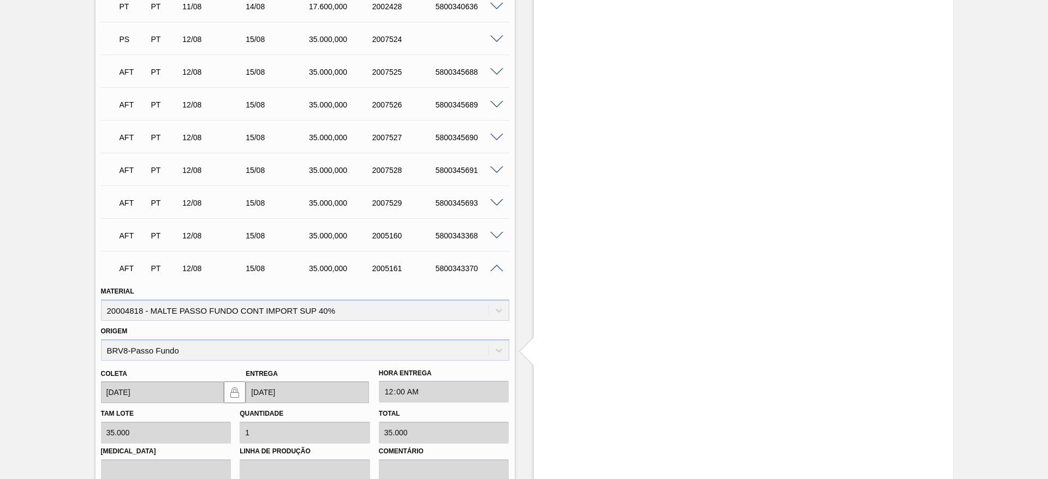
click at [500, 269] on span at bounding box center [496, 269] width 13 height 8
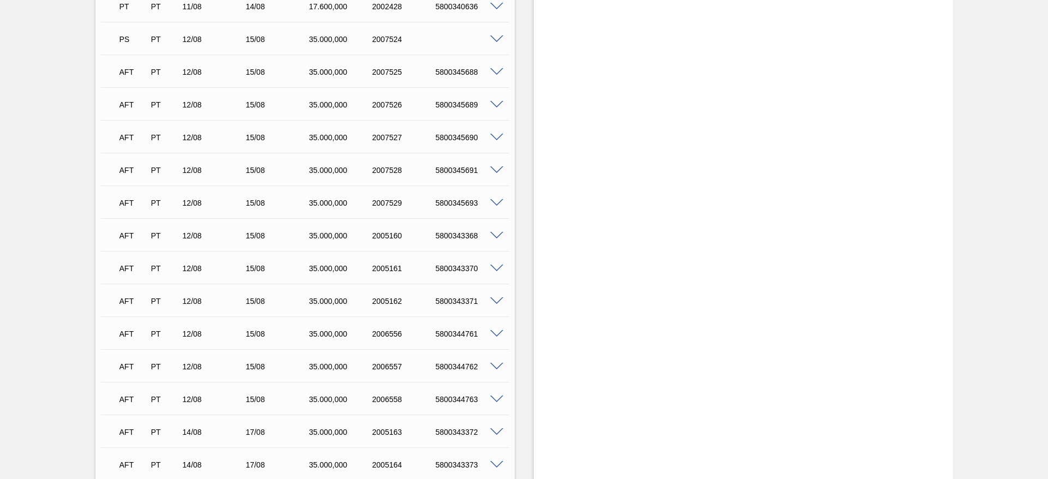
click at [453, 302] on div "5800343371" at bounding box center [468, 301] width 71 height 9
copy div "5800343371"
click at [496, 300] on span at bounding box center [496, 302] width 13 height 8
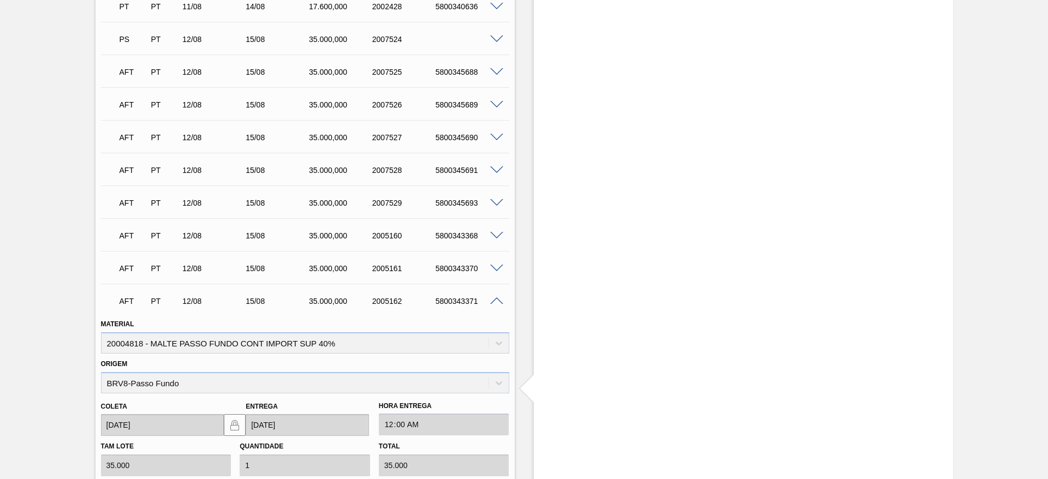
click at [500, 299] on span at bounding box center [496, 302] width 13 height 8
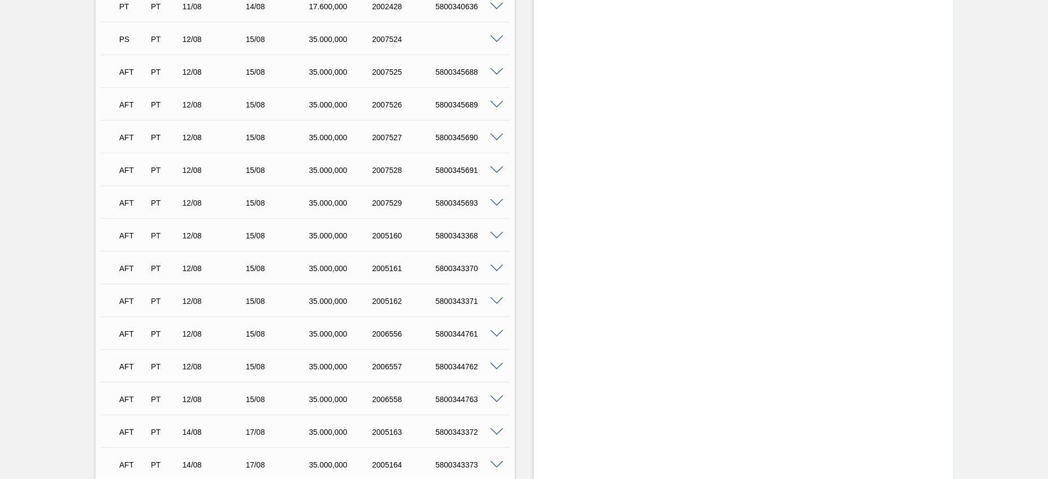
click at [465, 336] on div "5800344761" at bounding box center [468, 334] width 71 height 9
copy div "5800344761"
click at [494, 335] on span at bounding box center [496, 334] width 13 height 8
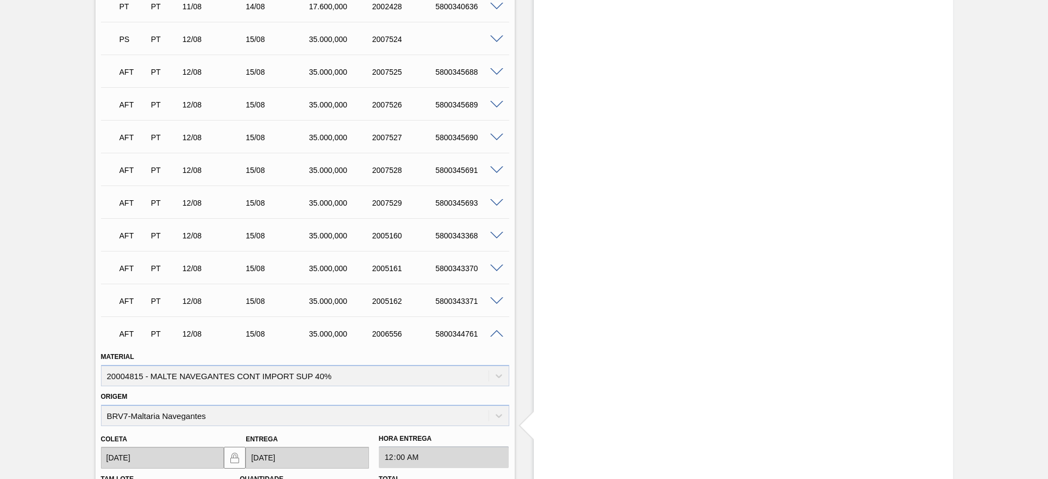
click at [498, 333] on span at bounding box center [496, 334] width 13 height 8
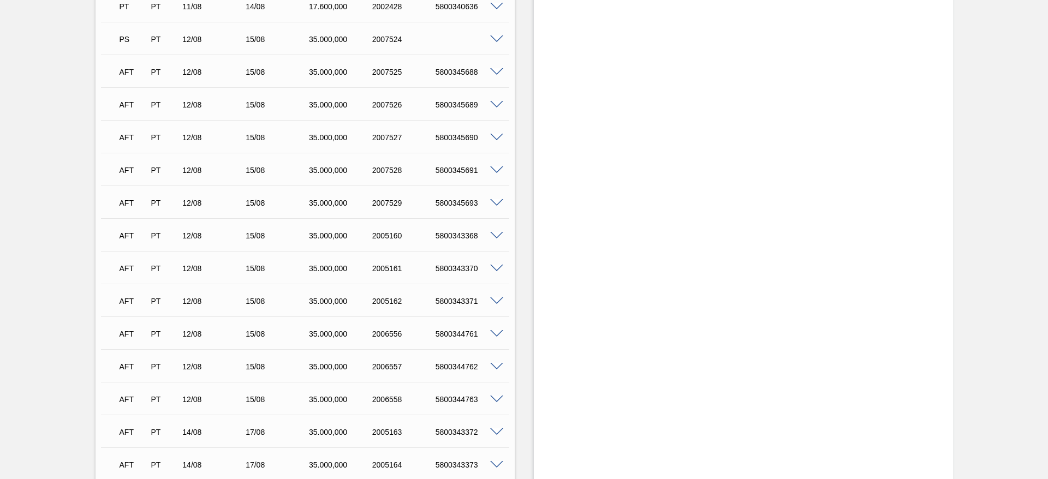
click at [496, 364] on span at bounding box center [496, 367] width 13 height 8
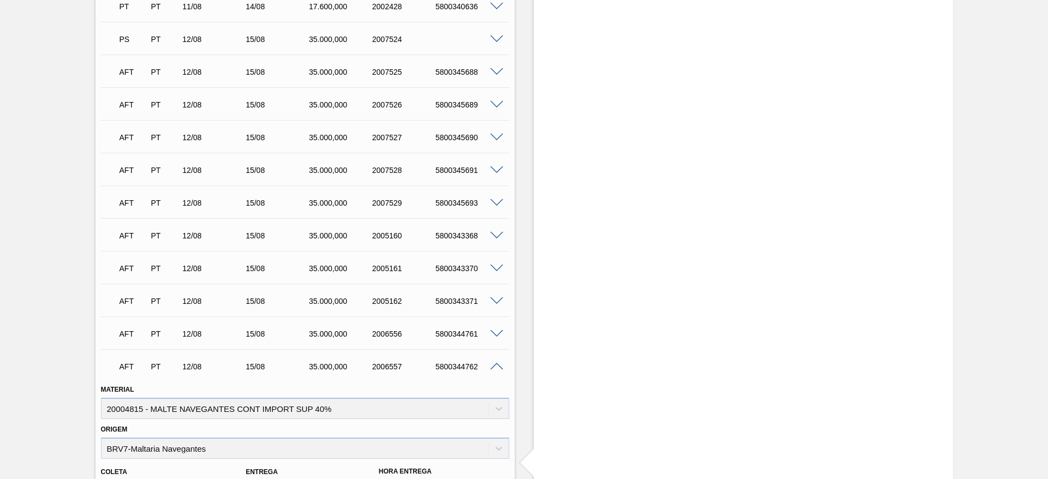
click at [496, 364] on span at bounding box center [496, 367] width 13 height 8
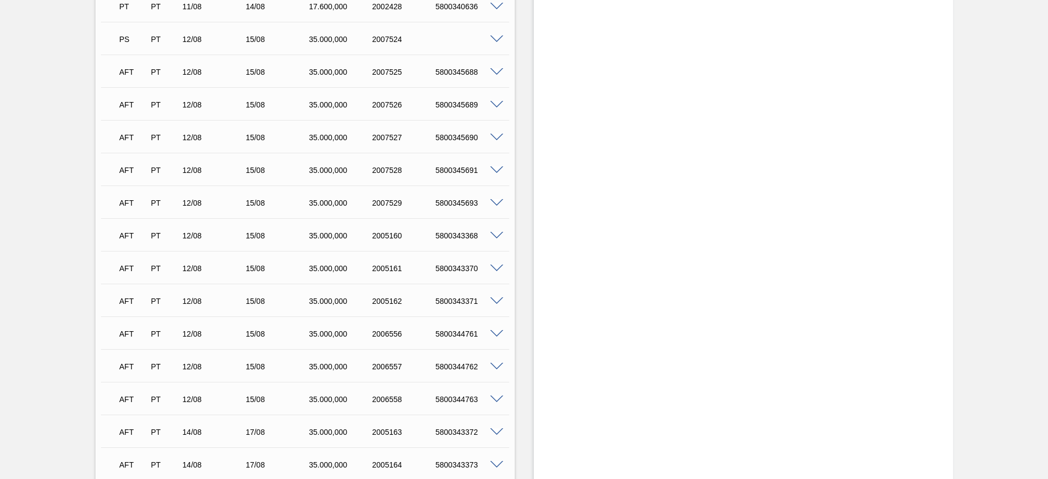
click at [495, 399] on span at bounding box center [496, 400] width 13 height 8
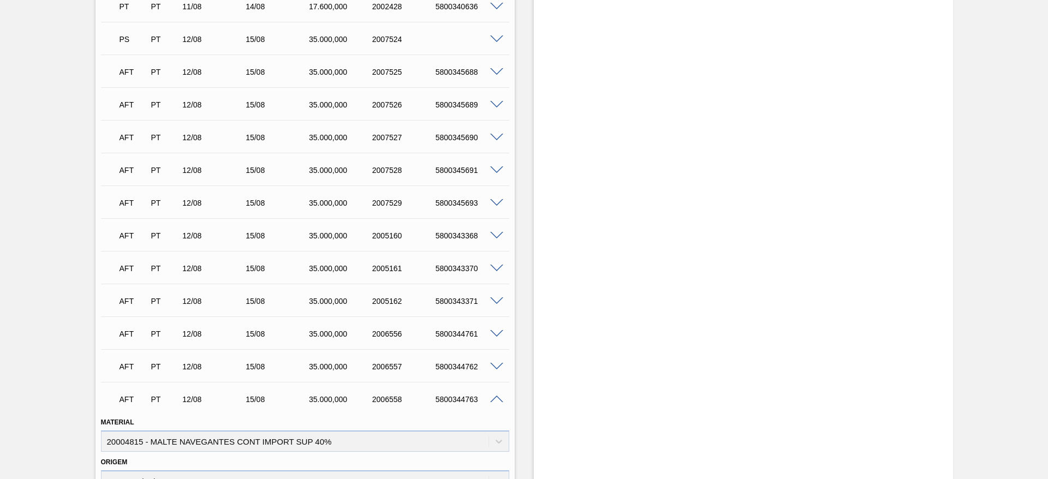
click at [495, 399] on span at bounding box center [496, 400] width 13 height 8
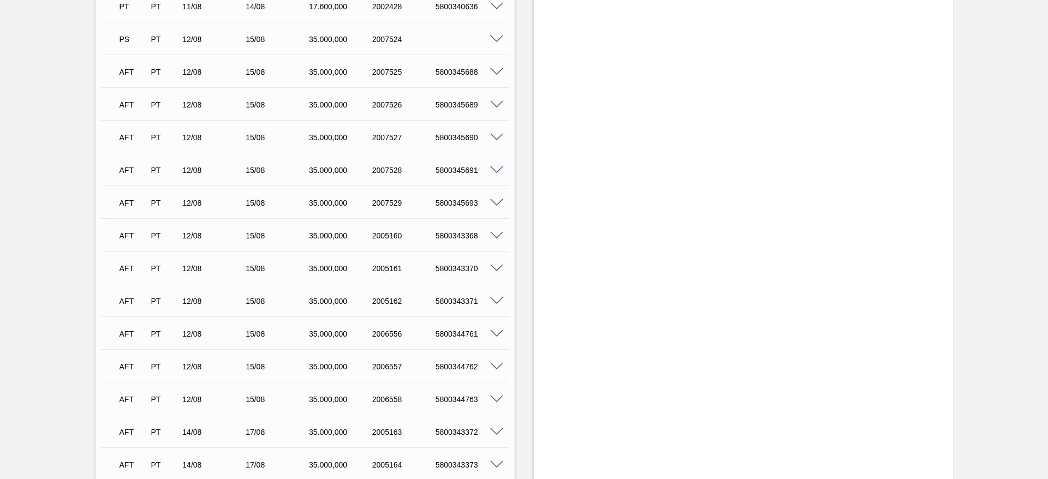
scroll to position [983, 0]
click at [496, 205] on span at bounding box center [496, 203] width 13 height 8
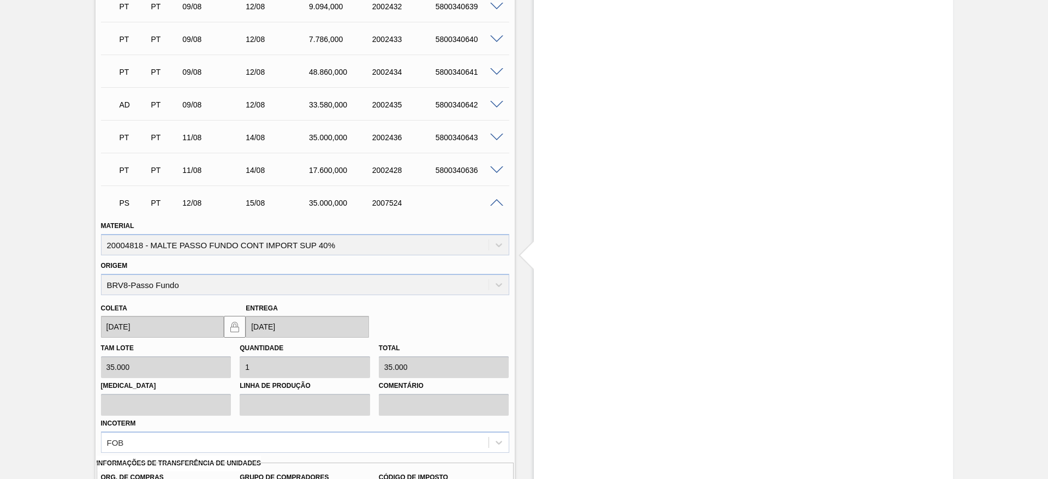
scroll to position [1228, 0]
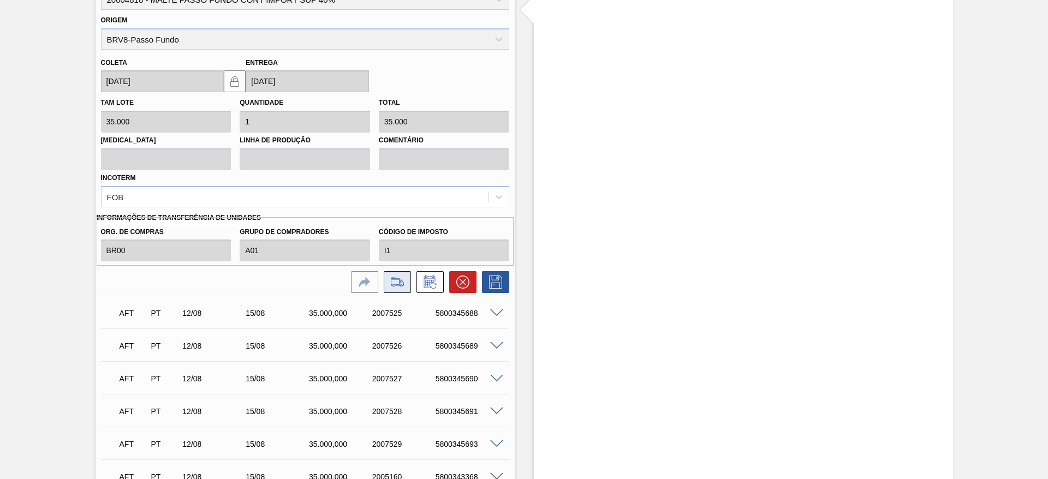
click at [404, 279] on icon at bounding box center [397, 282] width 17 height 13
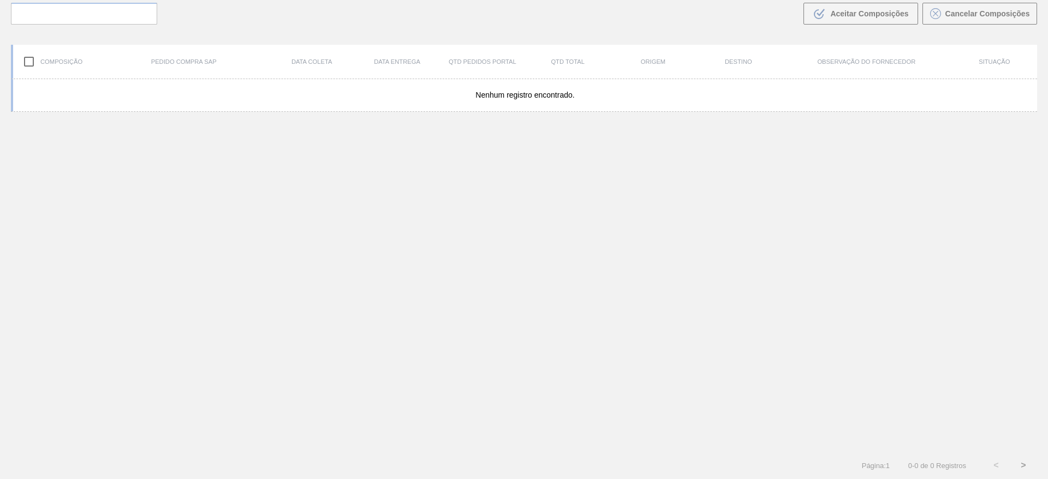
scroll to position [79, 0]
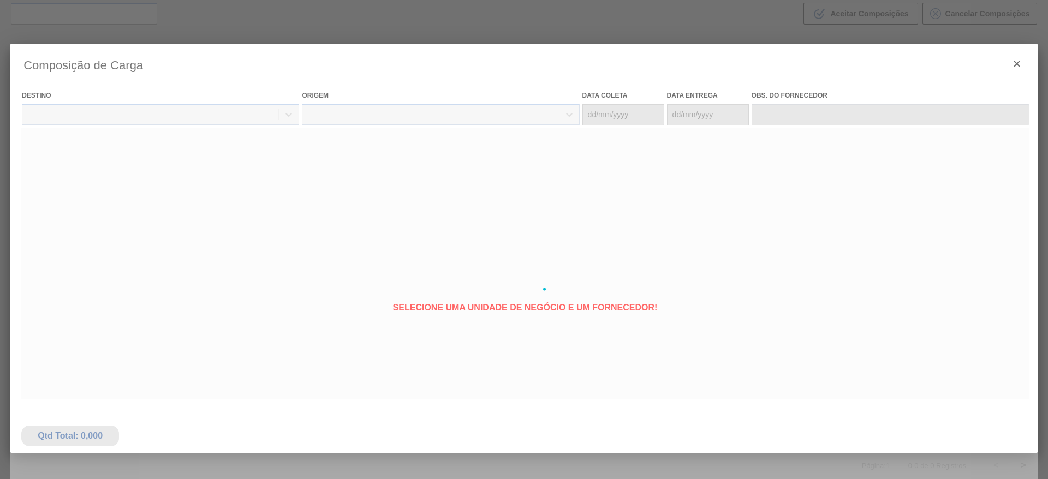
type coleta "[DATE]"
type entrega "[DATE]"
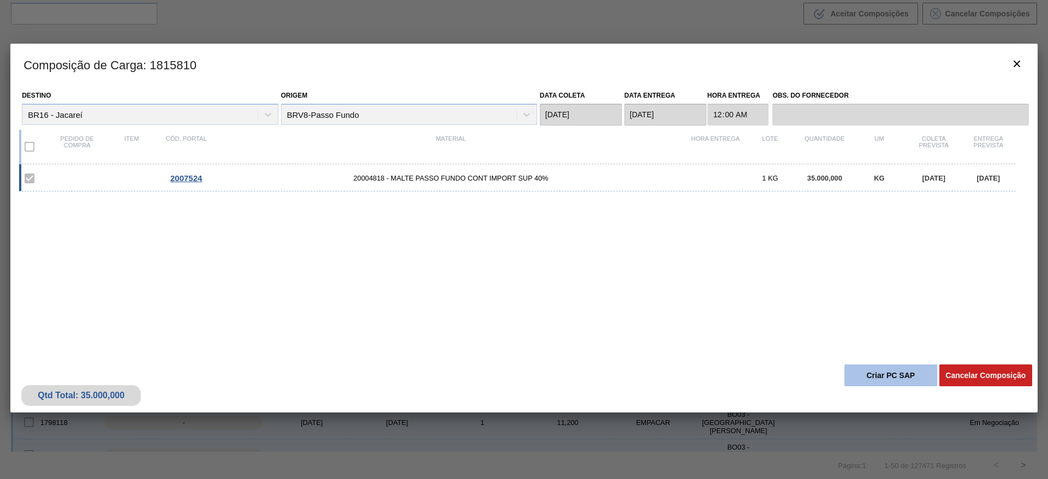
click at [878, 373] on button "Criar PC SAP" at bounding box center [891, 376] width 93 height 22
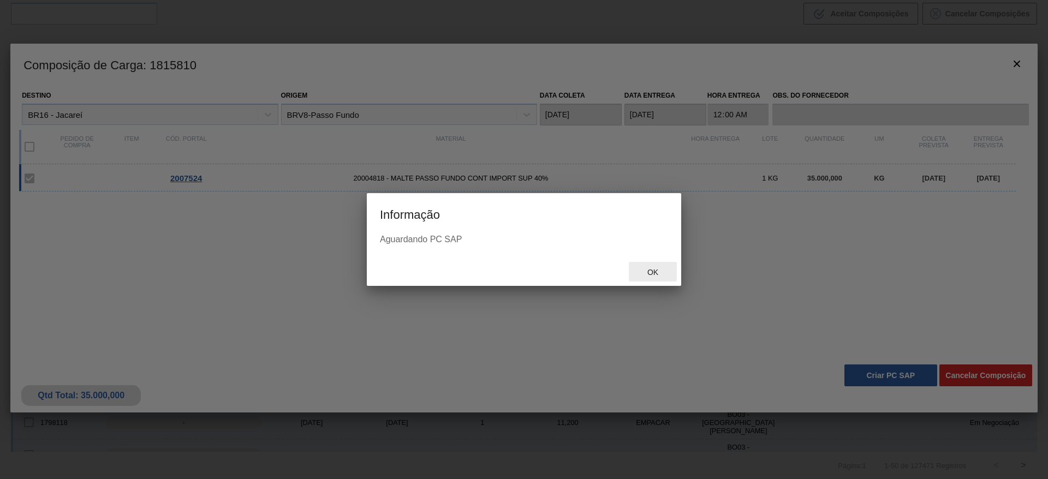
click at [650, 278] on div "Ok" at bounding box center [653, 272] width 48 height 20
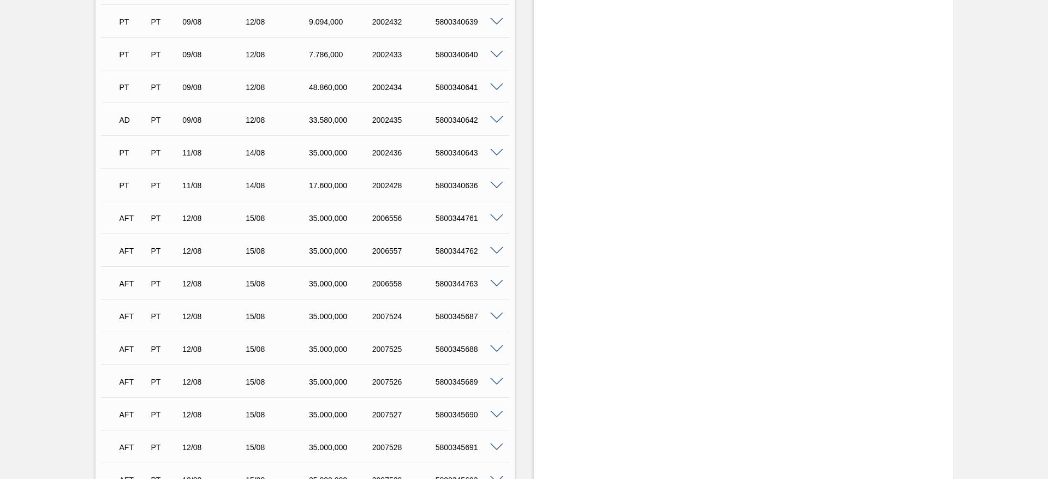
scroll to position [983, 0]
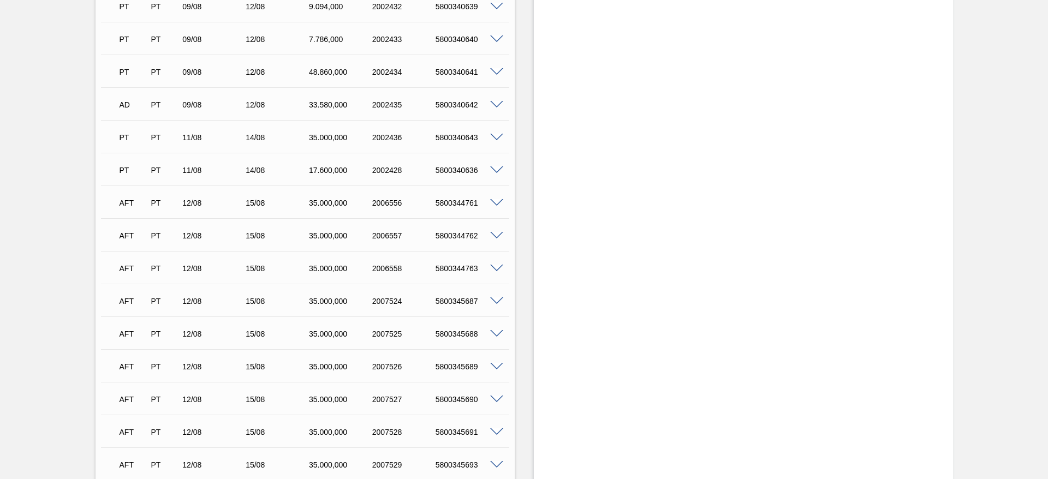
click at [494, 202] on span at bounding box center [496, 203] width 13 height 8
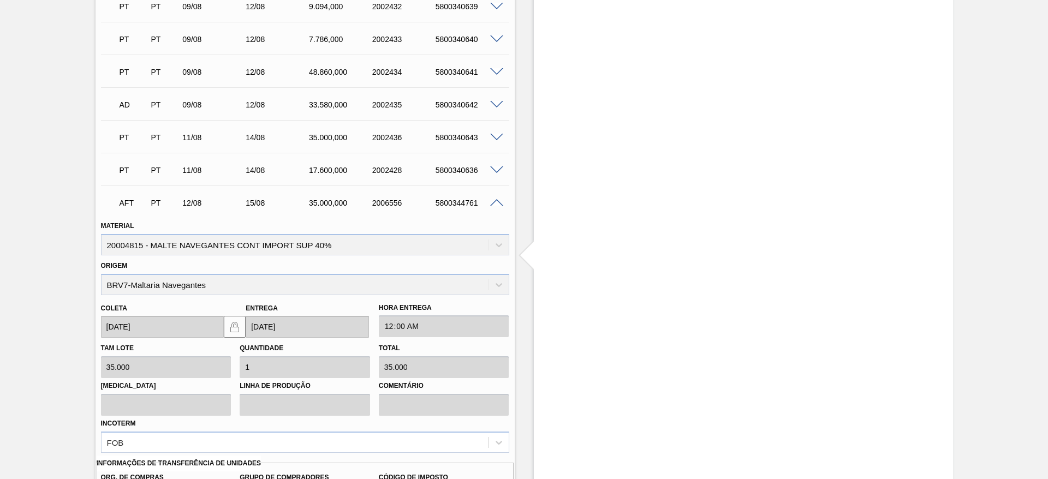
click at [494, 202] on span at bounding box center [496, 203] width 13 height 8
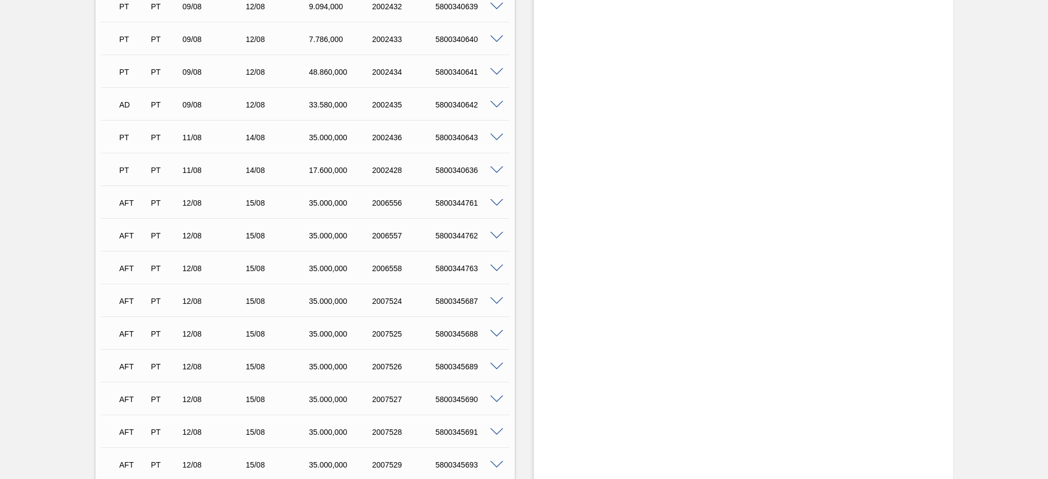
click at [497, 301] on span at bounding box center [496, 302] width 13 height 8
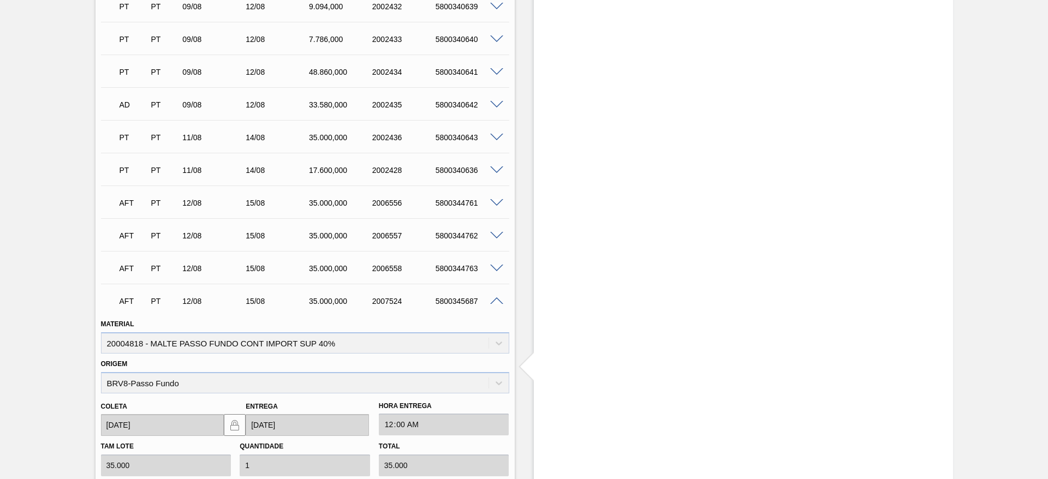
click at [497, 301] on span at bounding box center [496, 302] width 13 height 8
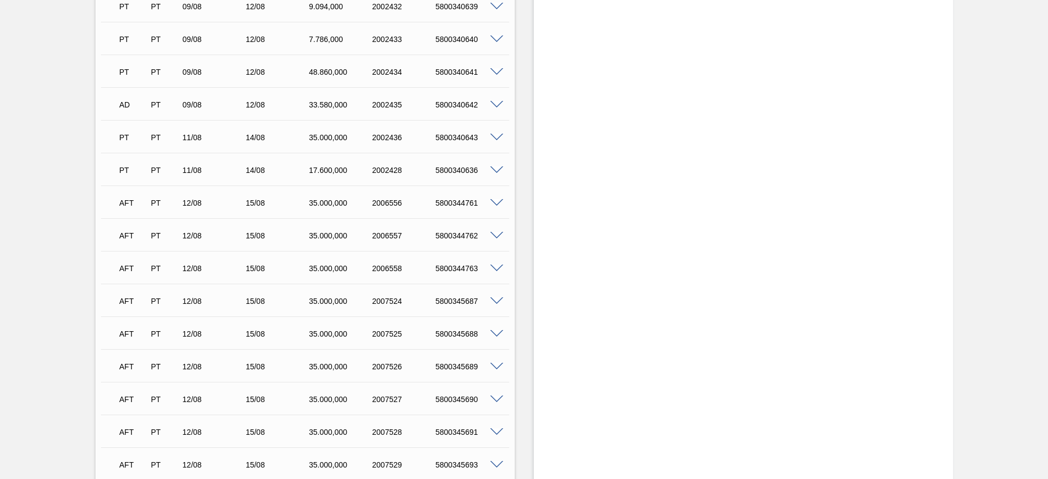
click at [464, 301] on div "5800345687" at bounding box center [468, 301] width 71 height 9
copy div "5800345687"
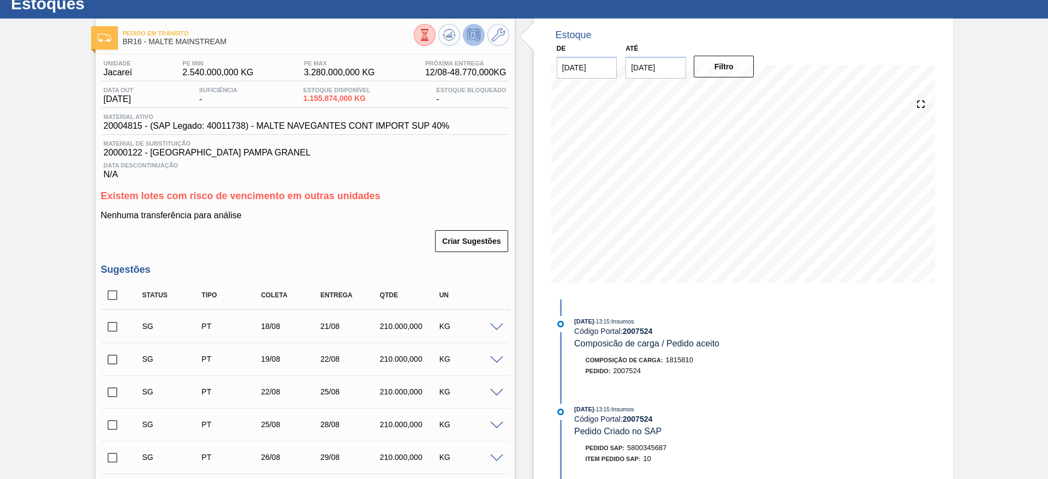
scroll to position [0, 0]
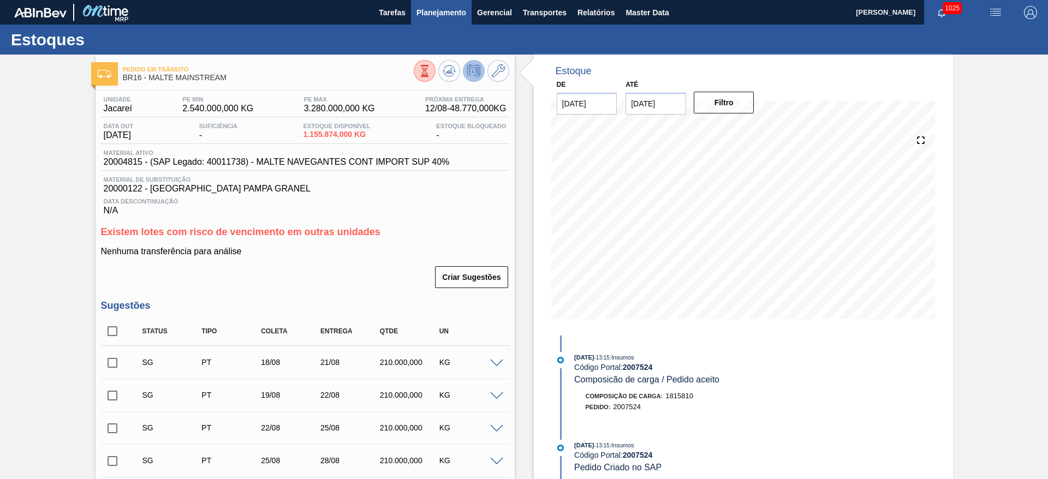
click at [438, 13] on span "Planejamento" at bounding box center [442, 12] width 50 height 13
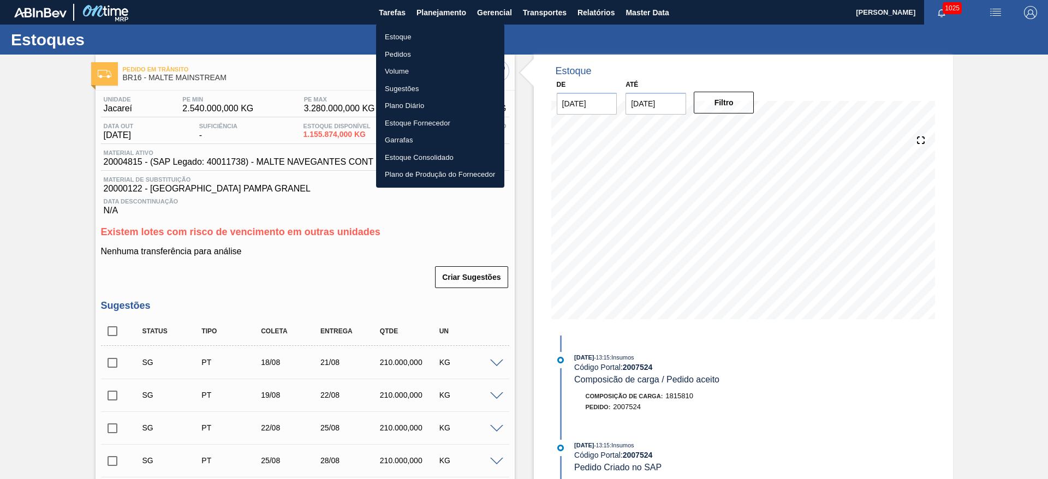
click at [406, 35] on li "Estoque" at bounding box center [440, 36] width 128 height 17
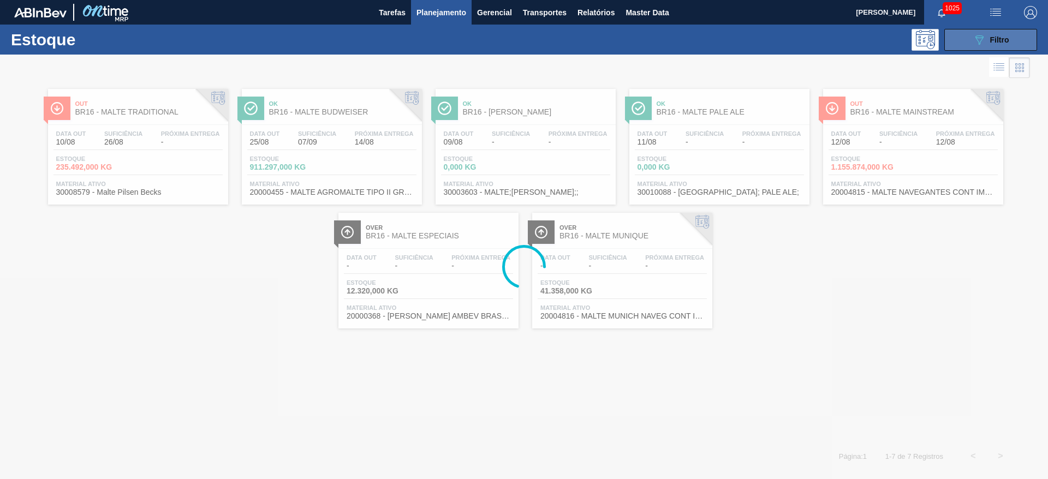
click at [969, 37] on button "089F7B8B-B2A5-4AFE-B5C0-19BA573D28AC Filtro" at bounding box center [991, 40] width 93 height 22
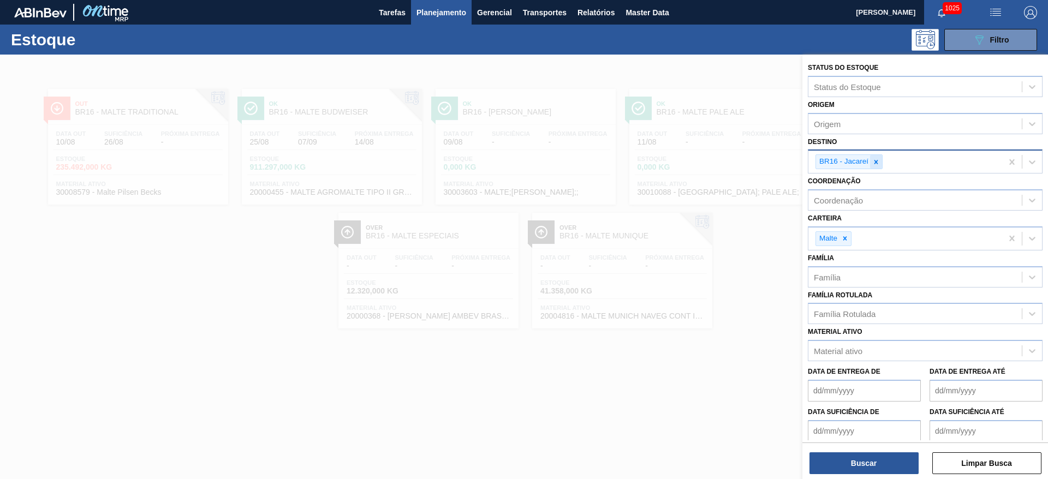
click at [877, 159] on icon at bounding box center [876, 162] width 8 height 8
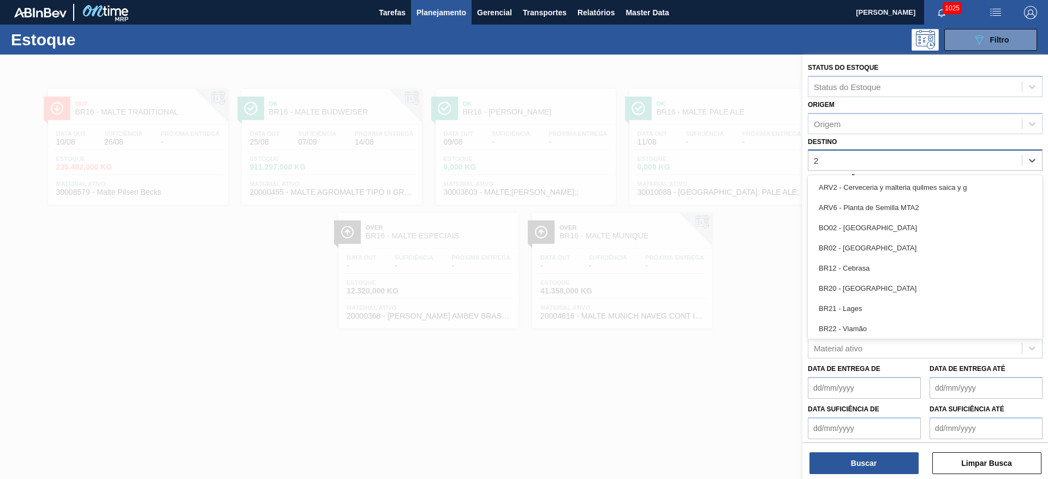
type input "22"
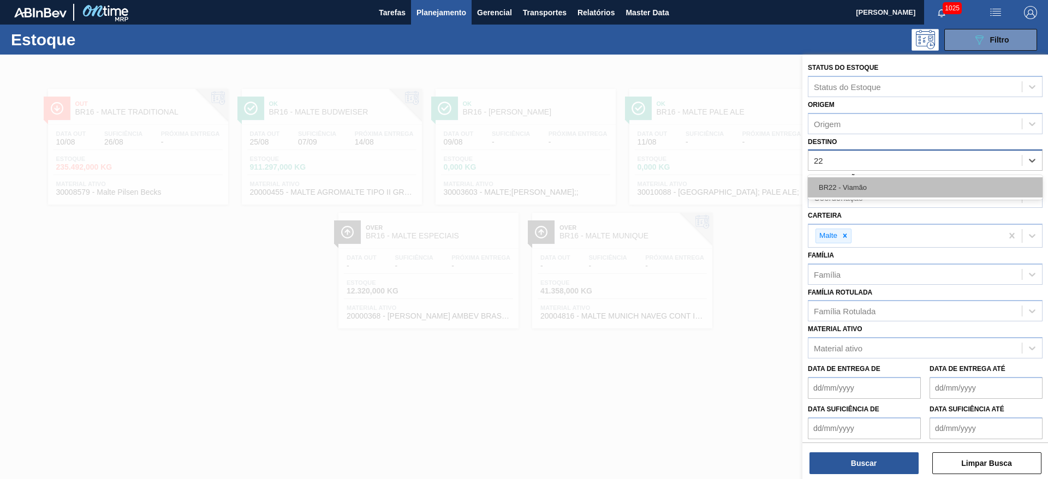
click at [866, 185] on div "BR22 - Viamão" at bounding box center [925, 187] width 235 height 20
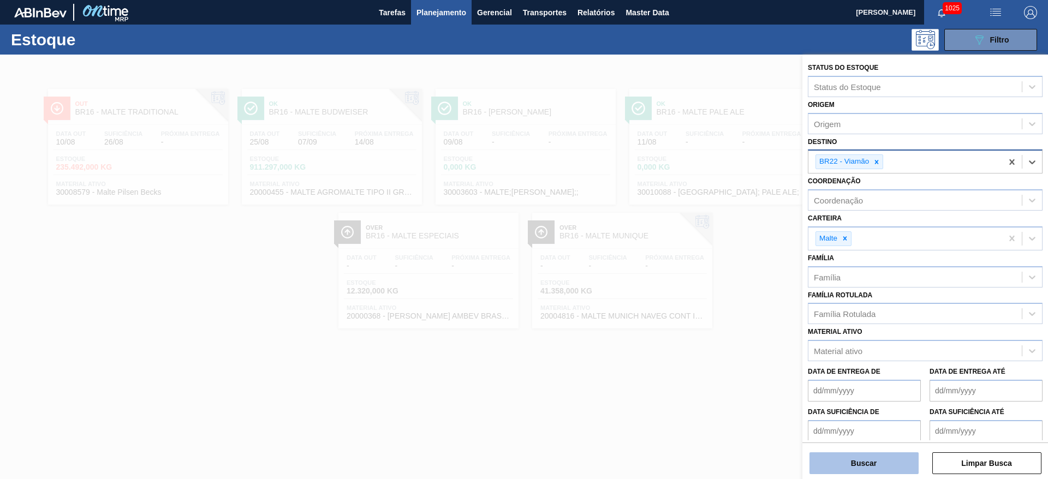
click at [841, 461] on button "Buscar" at bounding box center [864, 464] width 109 height 22
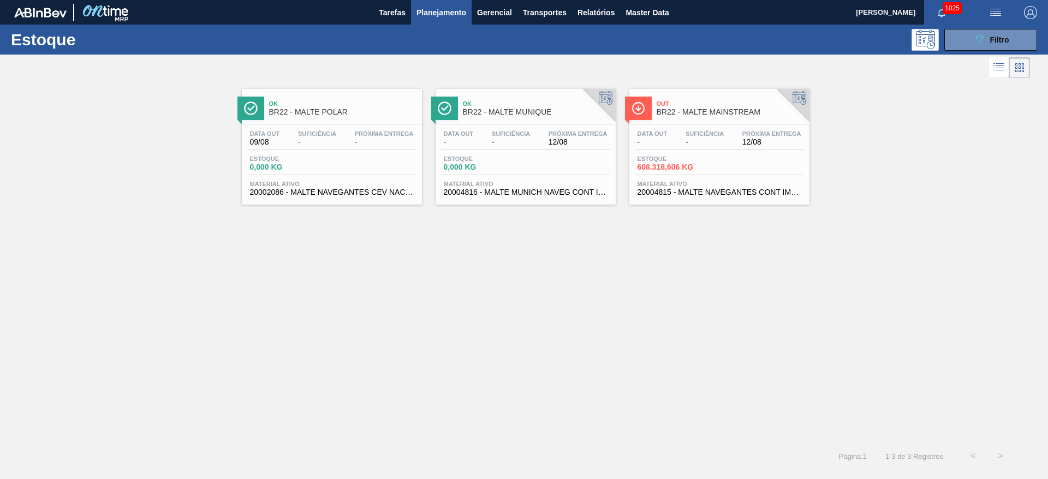
click at [701, 145] on span "-" at bounding box center [705, 142] width 38 height 8
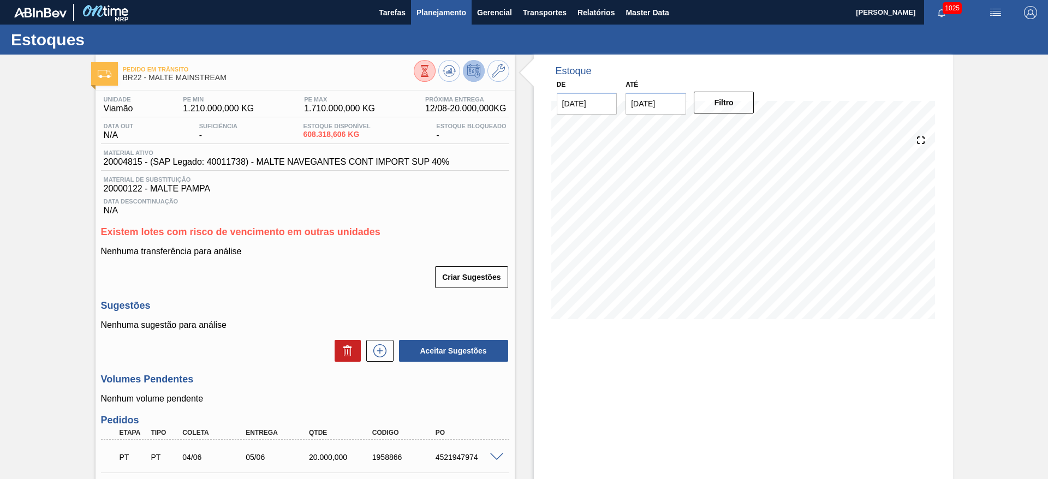
click at [441, 11] on span "Planejamento" at bounding box center [442, 12] width 50 height 13
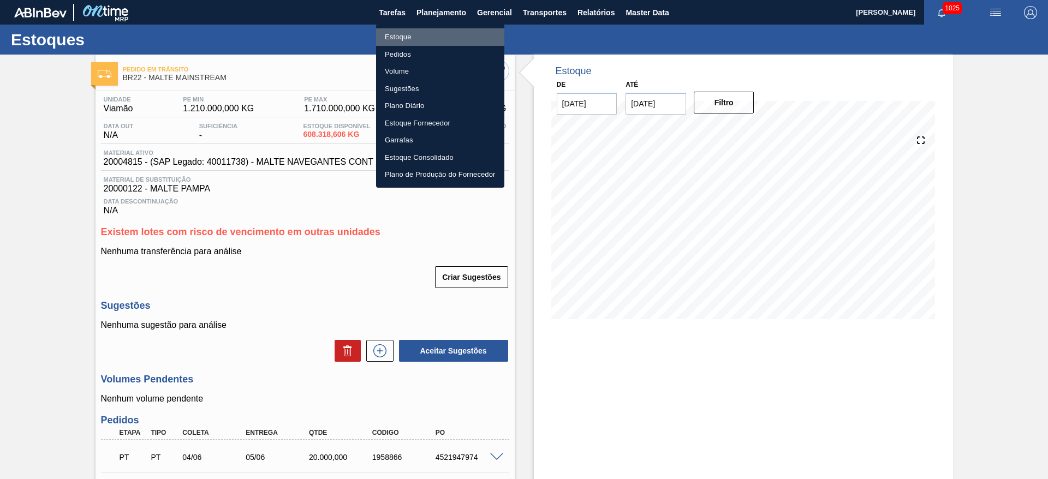
click at [403, 36] on li "Estoque" at bounding box center [440, 36] width 128 height 17
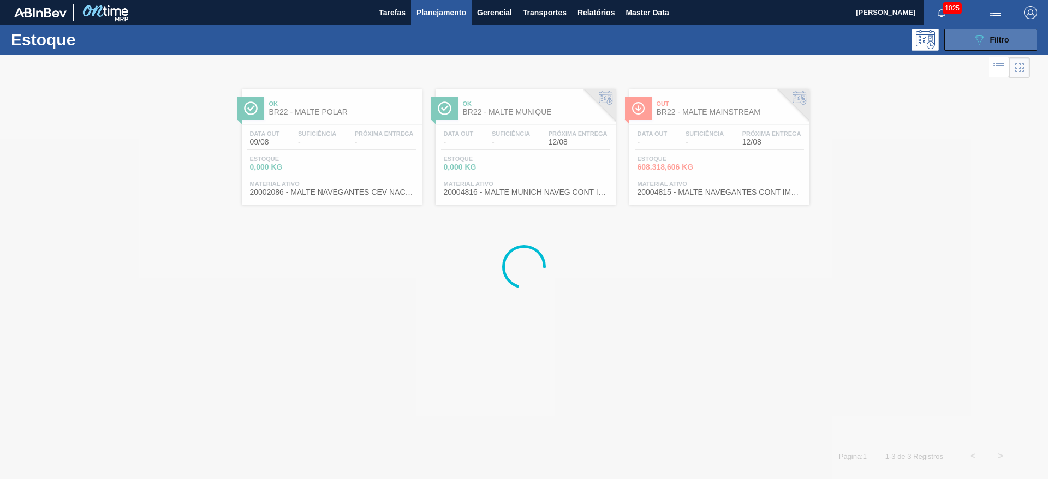
click at [992, 40] on span "Filtro" at bounding box center [999, 39] width 19 height 9
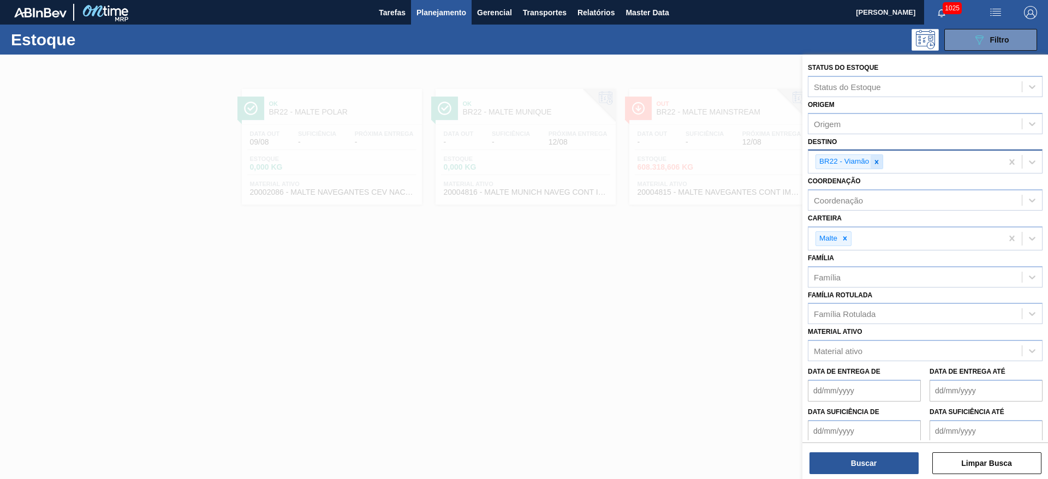
click at [881, 156] on div at bounding box center [877, 162] width 12 height 14
type input "11"
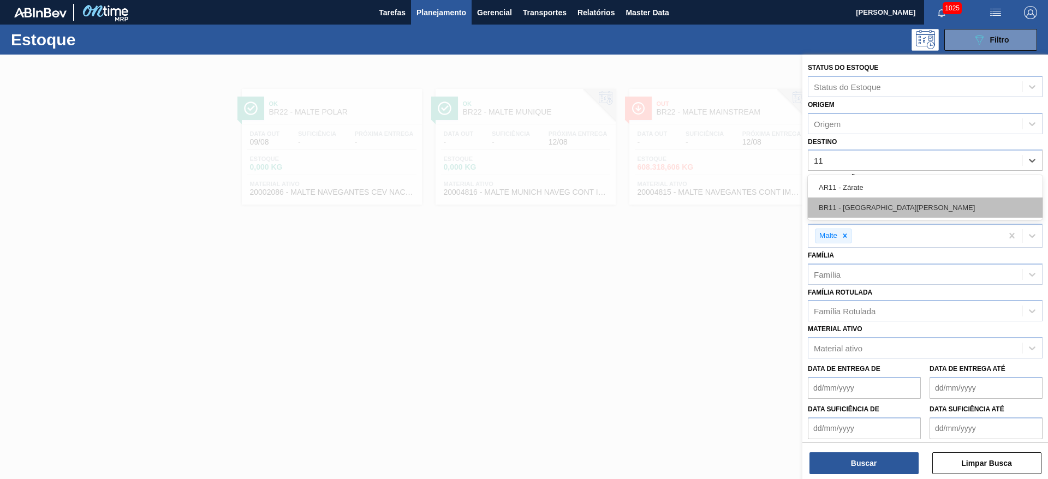
click at [858, 210] on div "BR11 - [GEOGRAPHIC_DATA]" at bounding box center [925, 208] width 235 height 20
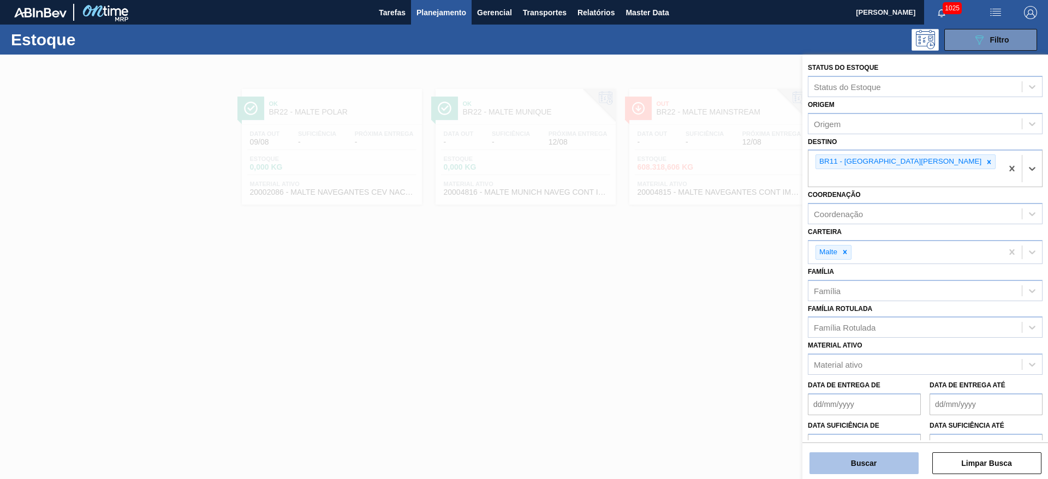
click at [858, 460] on button "Buscar" at bounding box center [864, 464] width 109 height 22
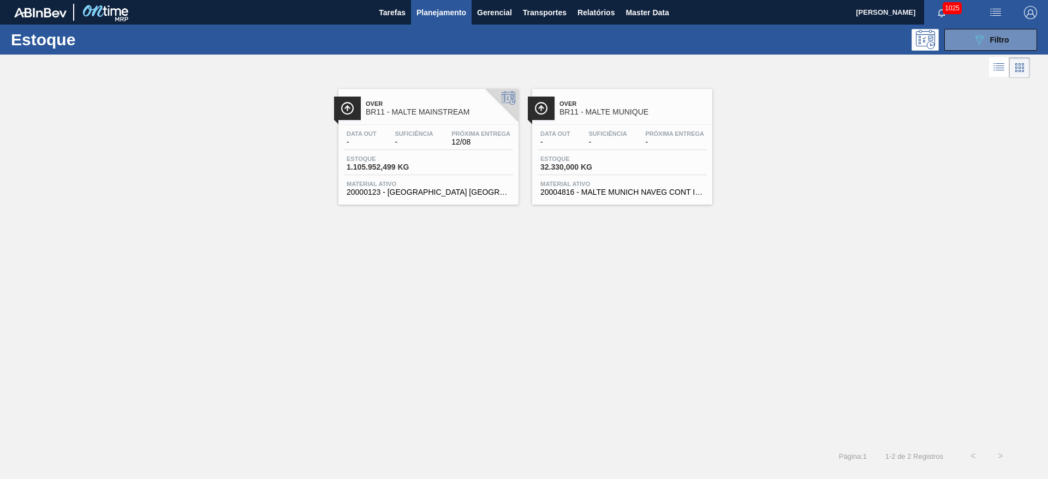
click at [381, 147] on div "Data out - Suficiência - Próxima Entrega 12/08" at bounding box center [428, 140] width 169 height 20
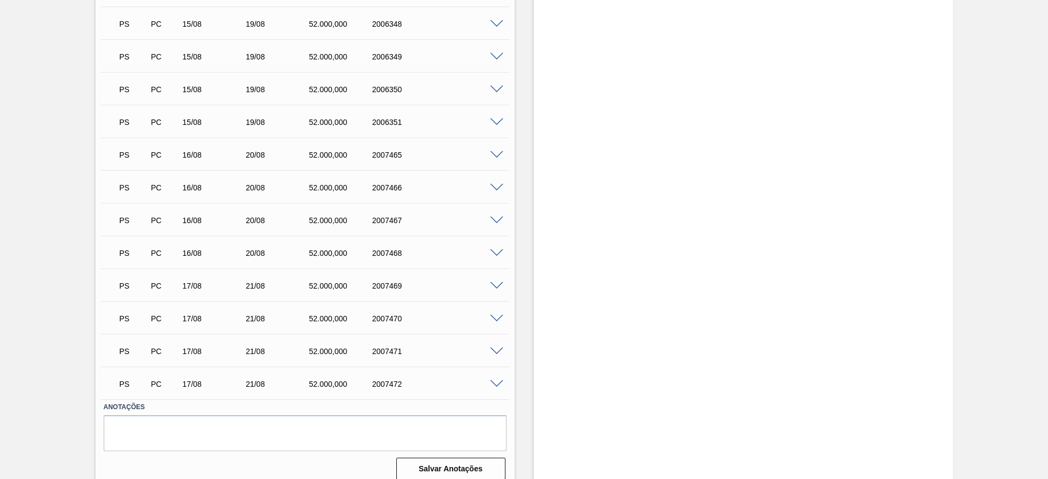
scroll to position [771, 0]
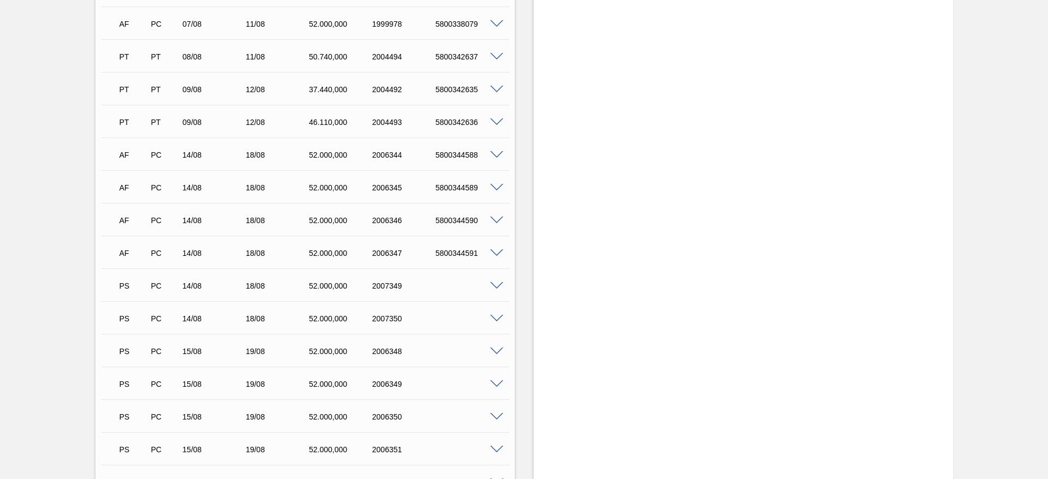
click at [496, 151] on span at bounding box center [496, 155] width 13 height 8
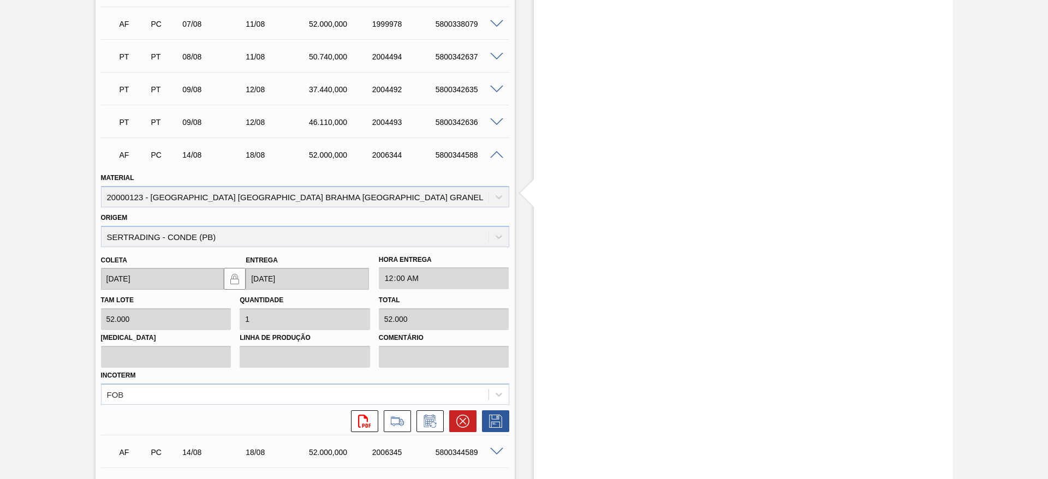
click at [496, 151] on span at bounding box center [496, 155] width 13 height 8
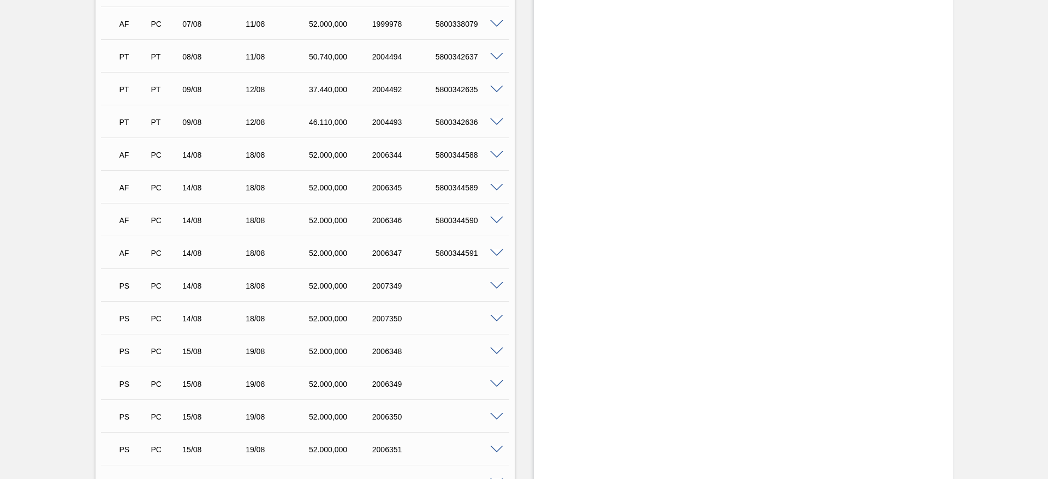
click at [497, 282] on span at bounding box center [496, 286] width 13 height 8
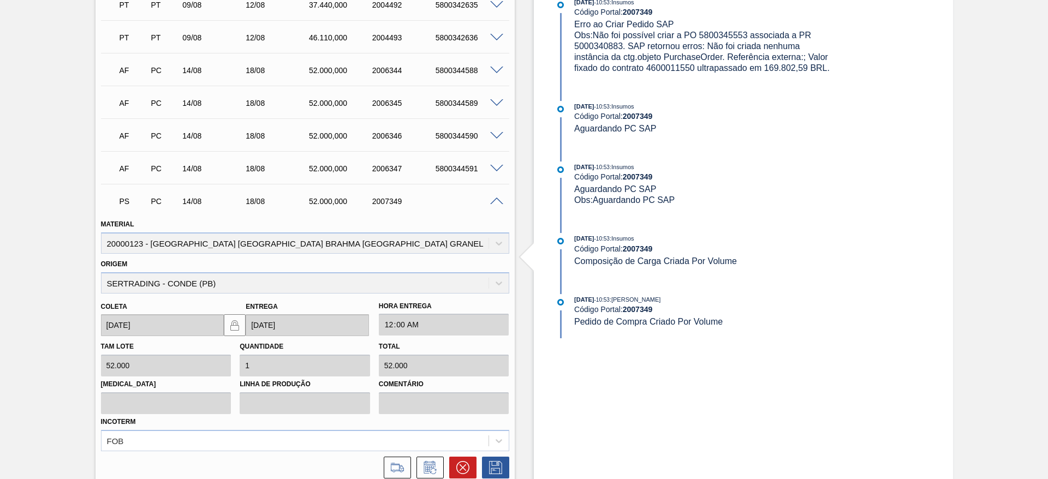
scroll to position [935, 0]
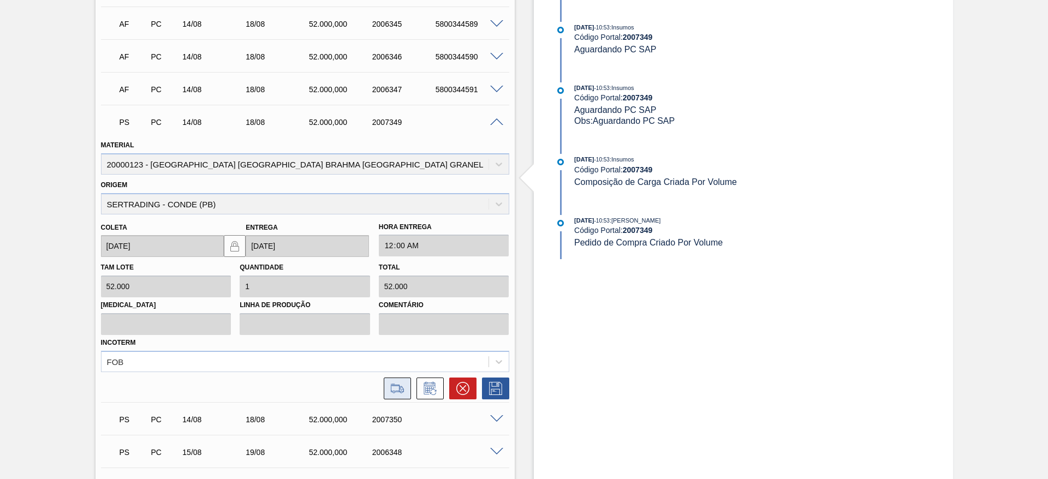
click at [394, 382] on icon at bounding box center [397, 388] width 17 height 13
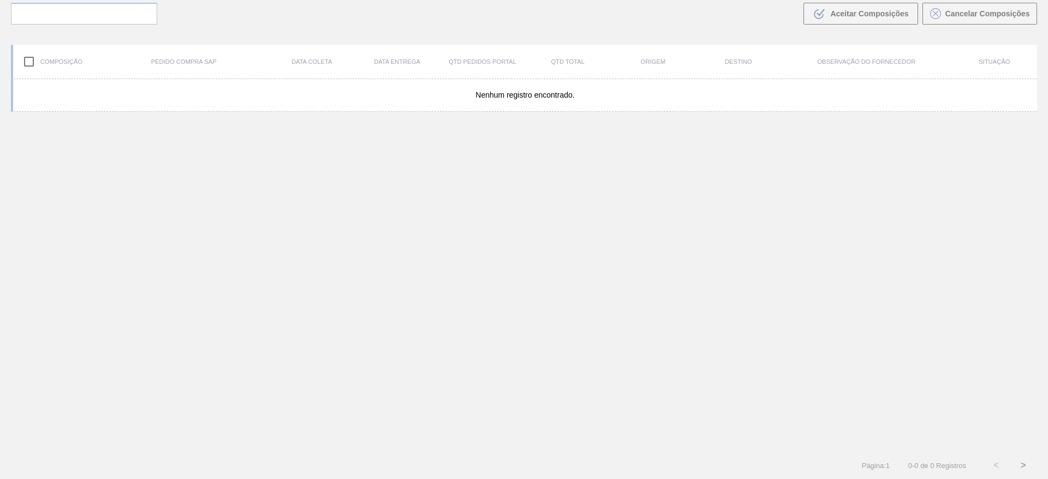
scroll to position [79, 0]
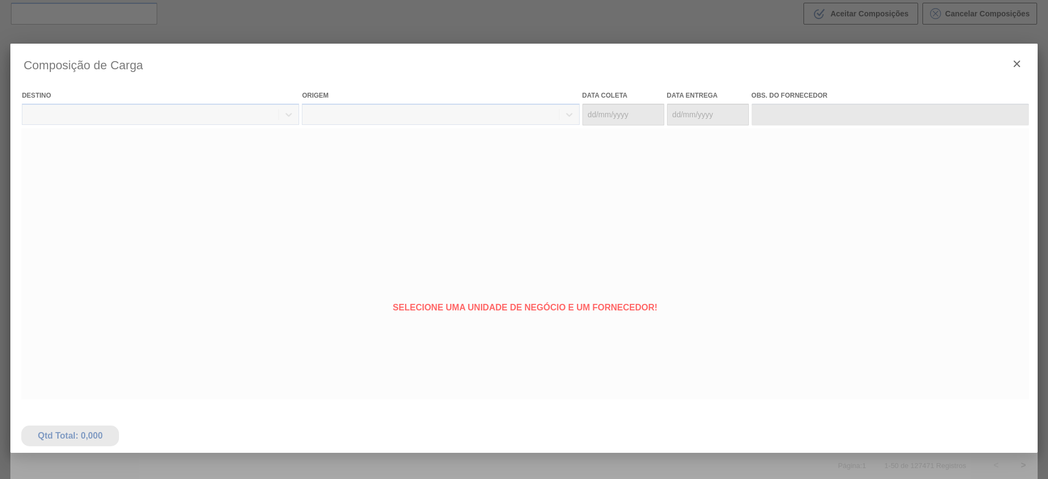
type coleta "[DATE]"
type entrega "[DATE]"
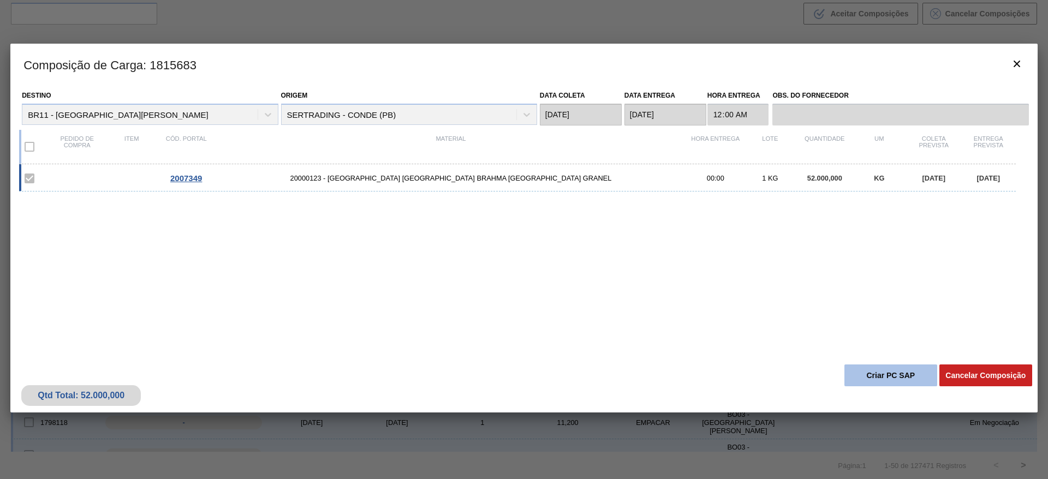
click at [894, 372] on button "Criar PC SAP" at bounding box center [891, 376] width 93 height 22
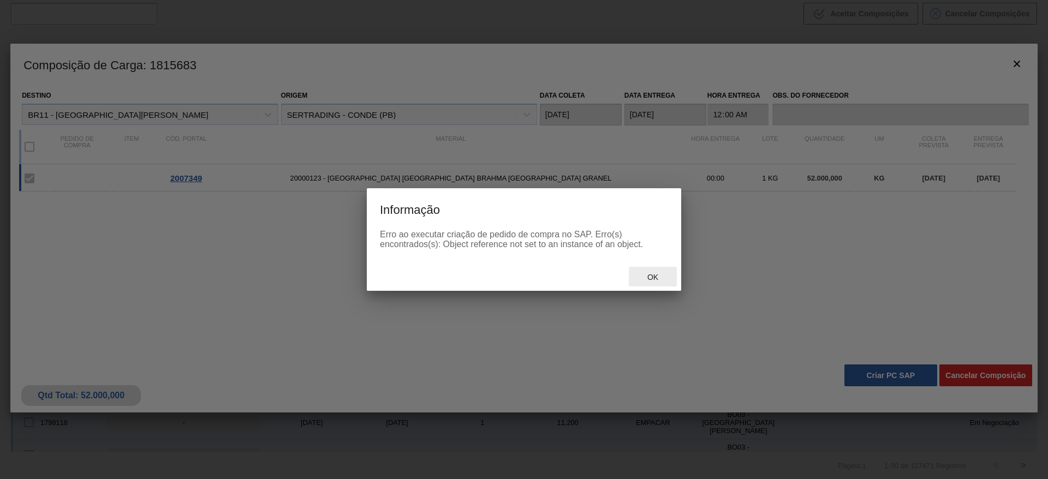
click at [650, 280] on span "Ok" at bounding box center [653, 277] width 28 height 9
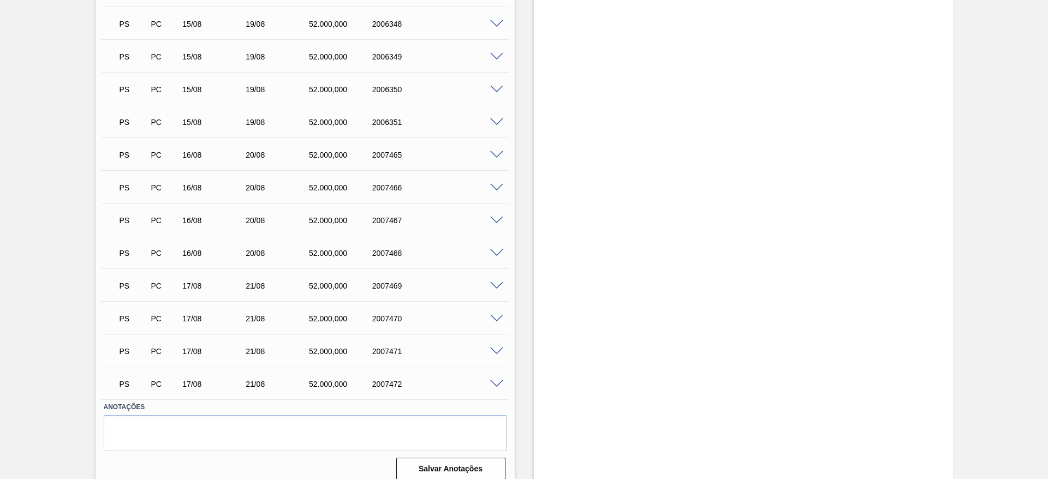
scroll to position [771, 0]
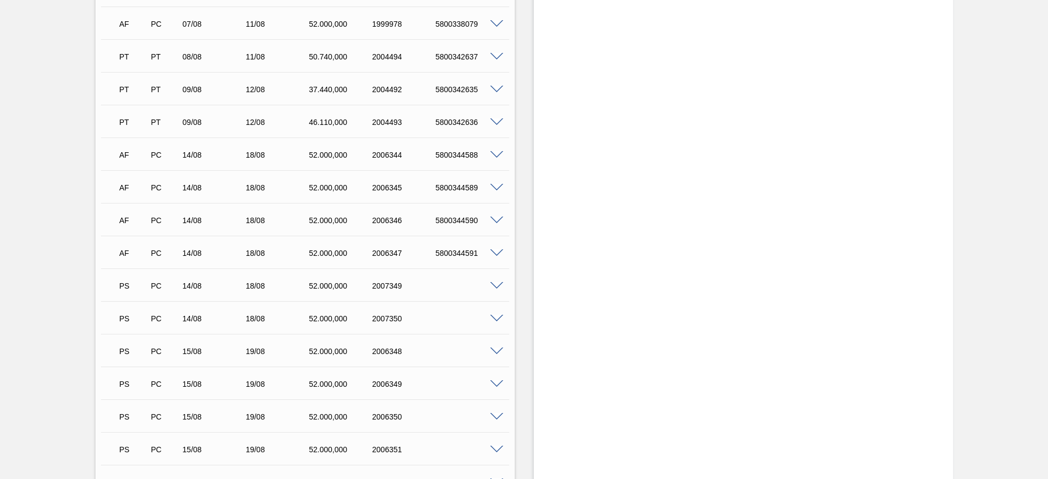
click at [496, 282] on span at bounding box center [496, 286] width 13 height 8
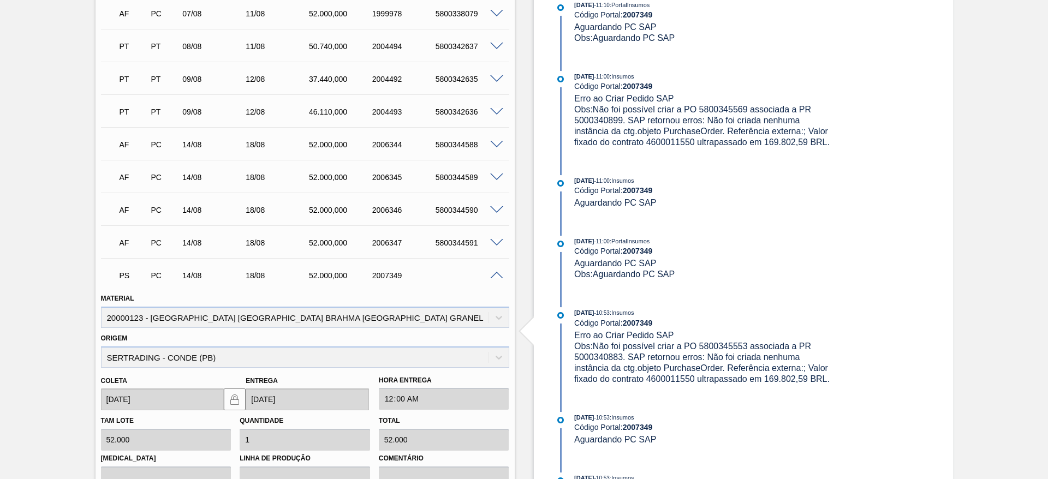
scroll to position [853, 0]
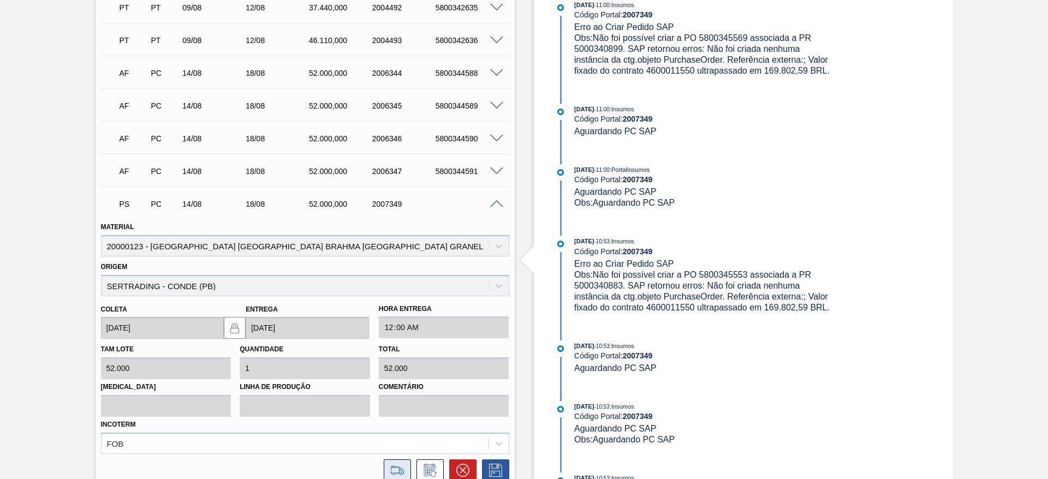
click at [395, 464] on icon at bounding box center [397, 470] width 17 height 13
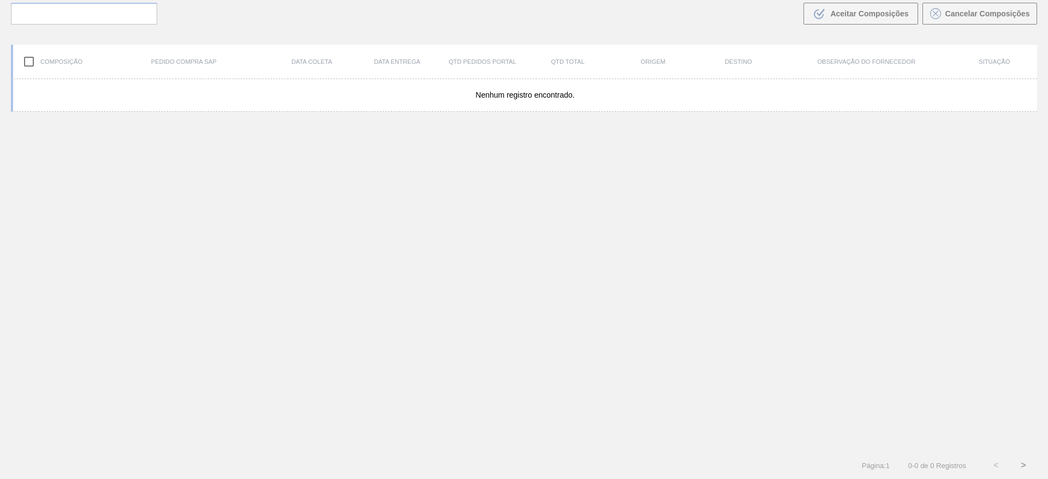
scroll to position [79, 0]
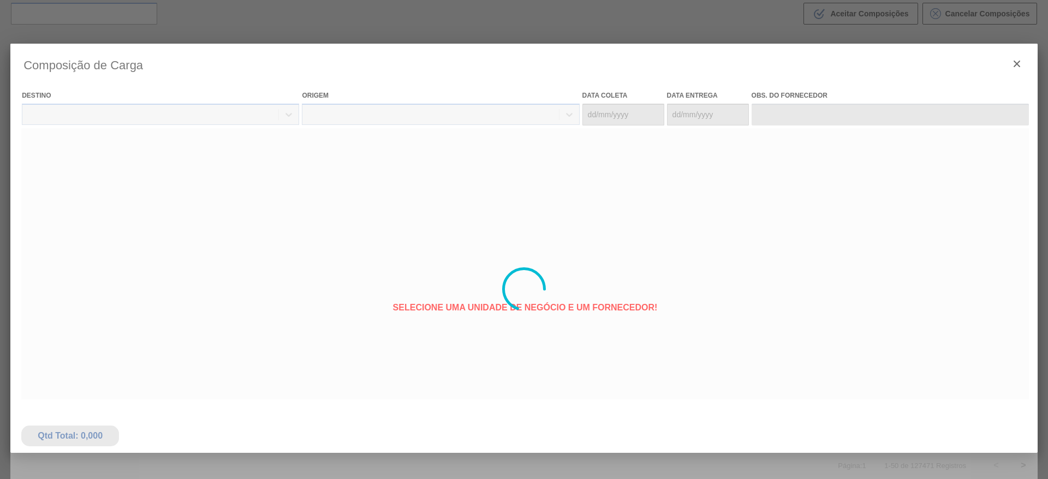
type coleta "[DATE]"
type entrega "[DATE]"
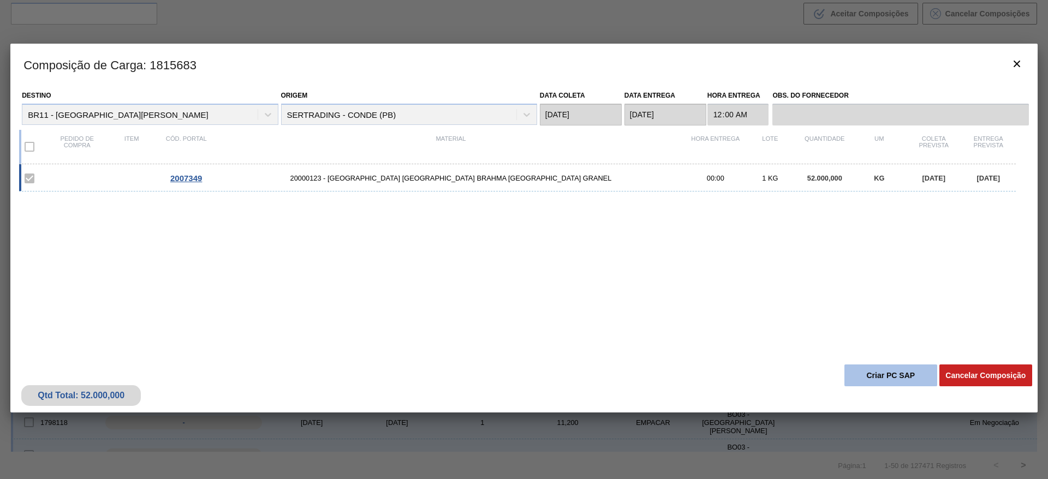
click at [869, 374] on button "Criar PC SAP" at bounding box center [891, 376] width 93 height 22
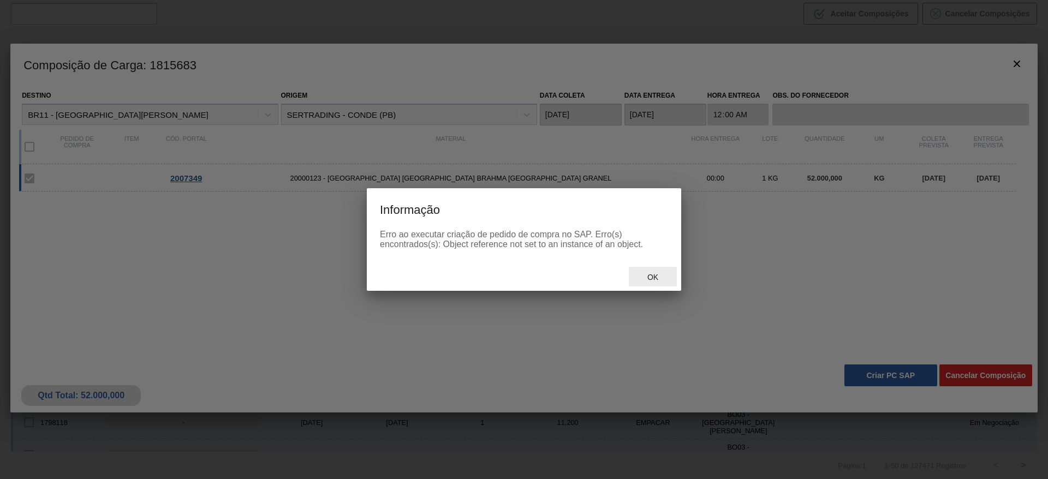
click at [650, 270] on div "Ok" at bounding box center [653, 277] width 48 height 20
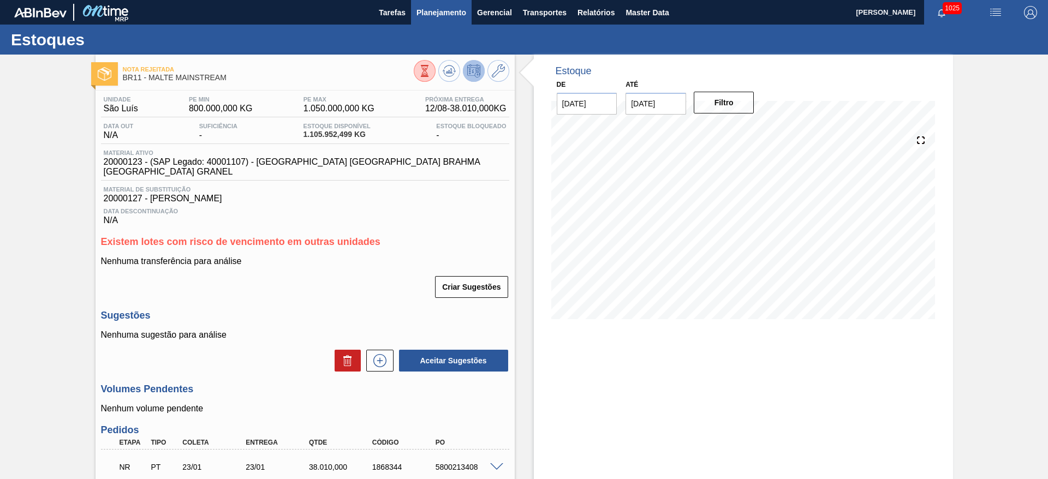
click at [444, 7] on span "Planejamento" at bounding box center [442, 12] width 50 height 13
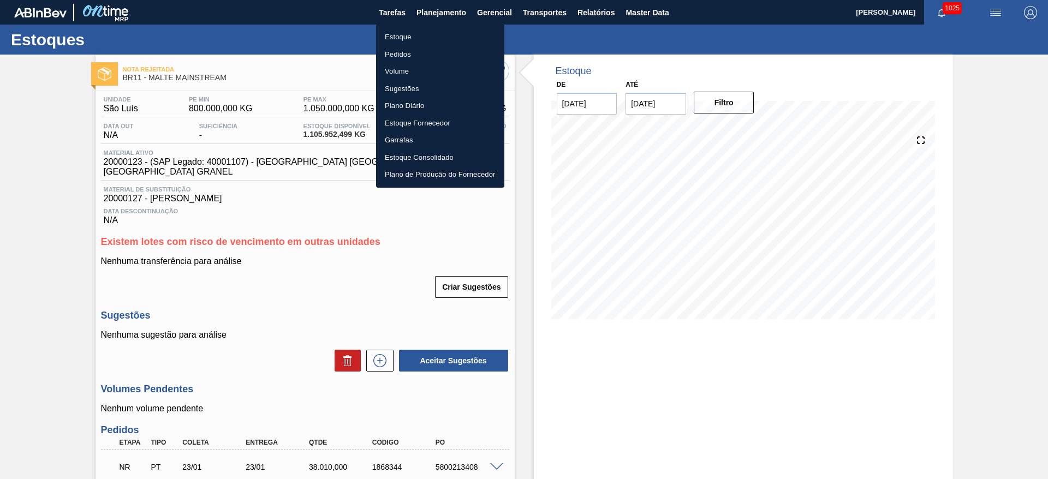
click at [408, 32] on li "Estoque" at bounding box center [440, 36] width 128 height 17
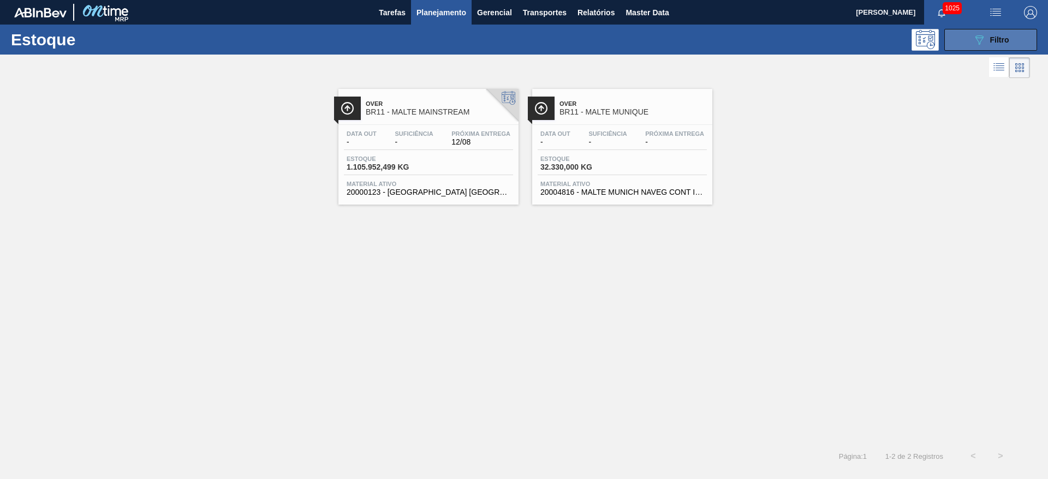
click at [990, 37] on span "Filtro" at bounding box center [999, 39] width 19 height 9
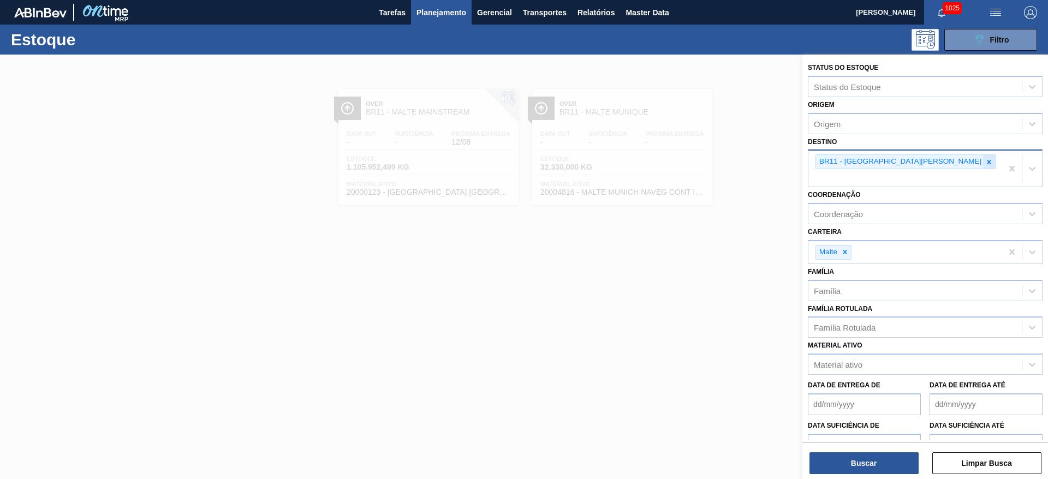
click at [986, 158] on icon at bounding box center [990, 162] width 8 height 8
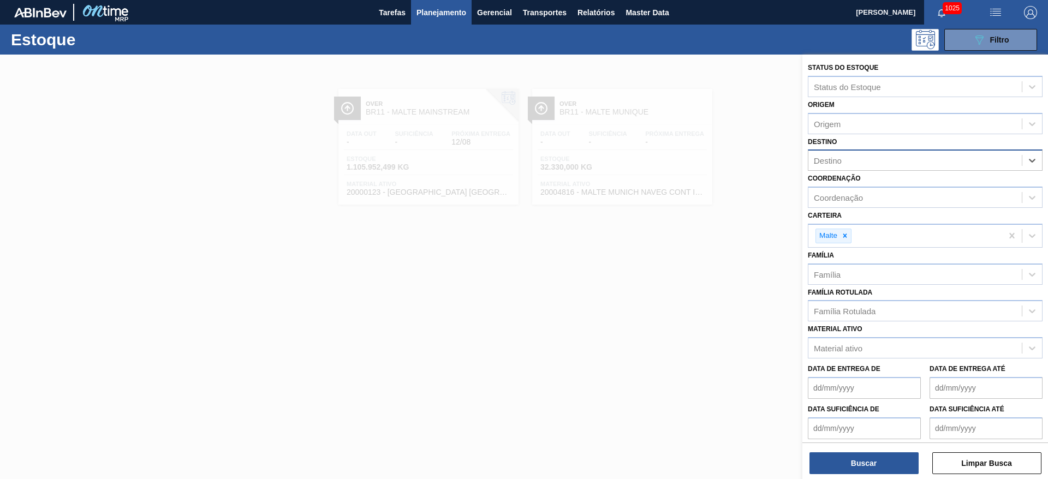
type input "22"
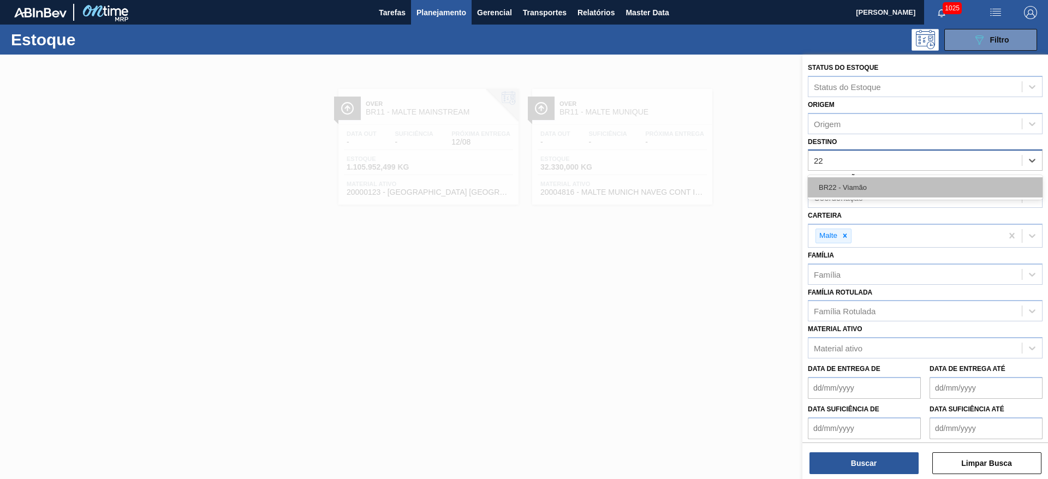
click at [854, 194] on div "BR22 - Viamão" at bounding box center [925, 187] width 235 height 20
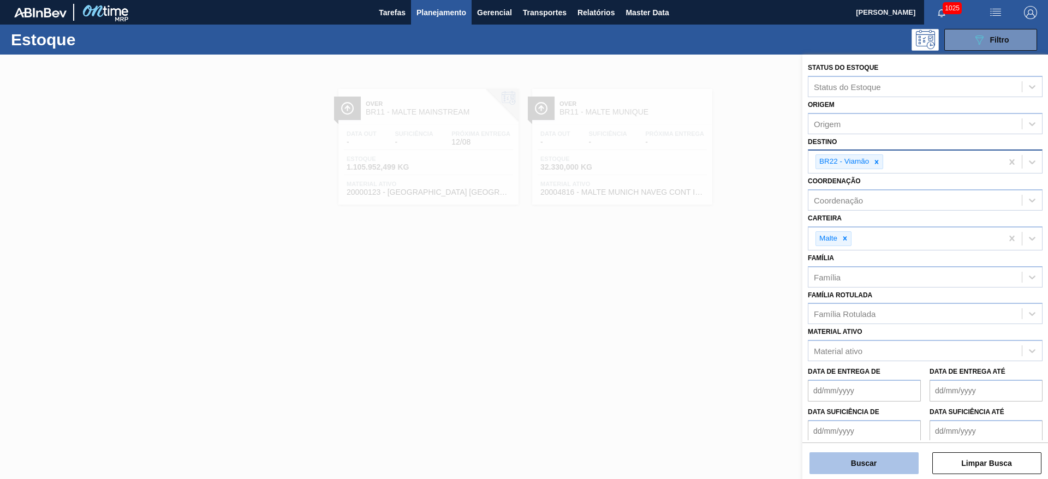
click at [861, 457] on button "Buscar" at bounding box center [864, 464] width 109 height 22
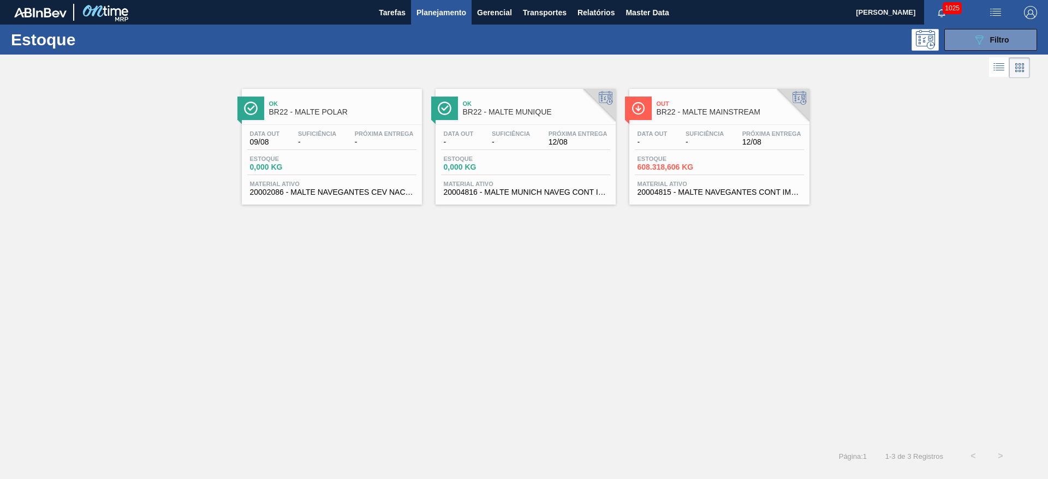
click at [709, 136] on span "Suficiência" at bounding box center [705, 133] width 38 height 7
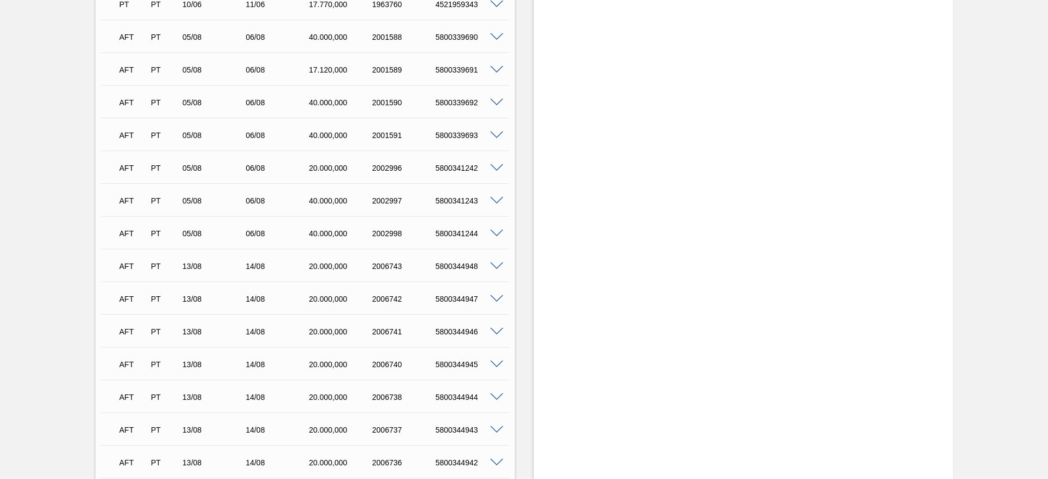
scroll to position [1802, 0]
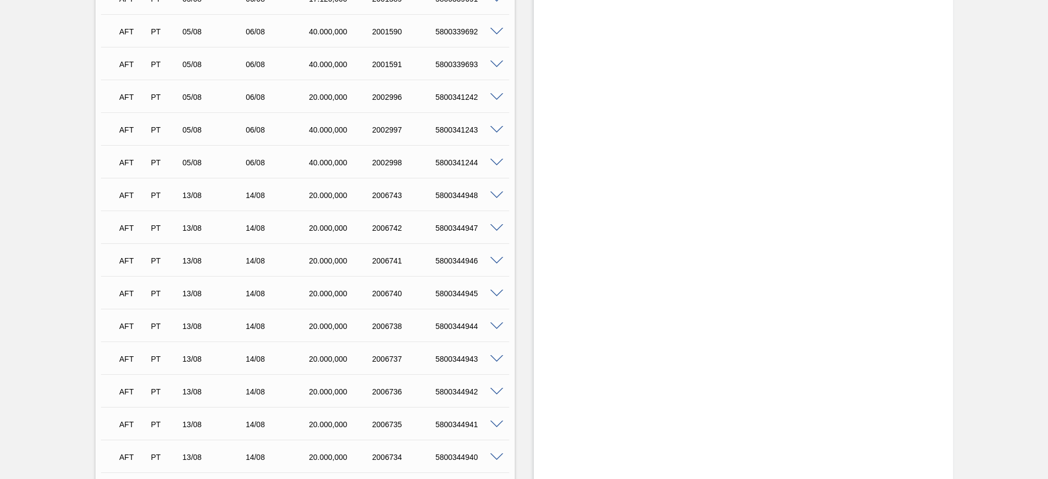
click at [501, 96] on span at bounding box center [496, 97] width 13 height 8
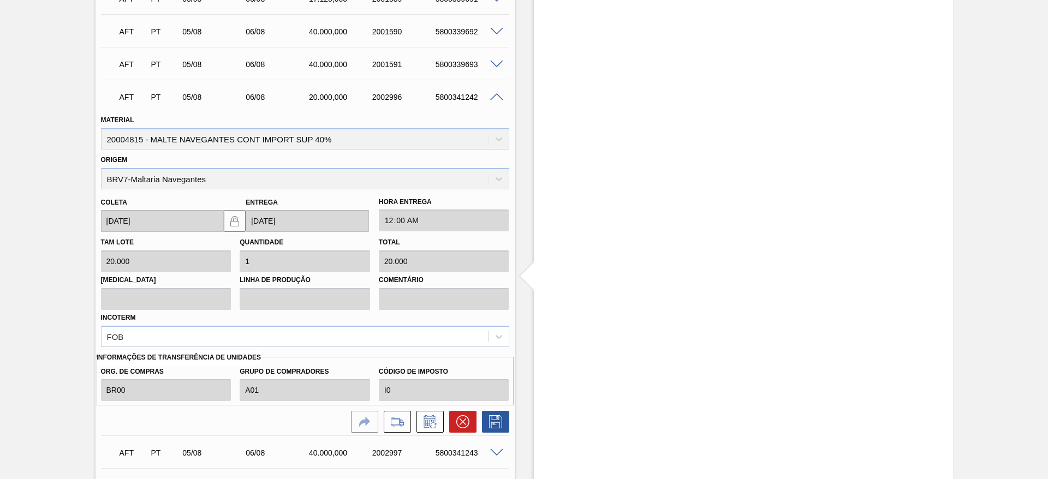
click at [498, 96] on span at bounding box center [496, 97] width 13 height 8
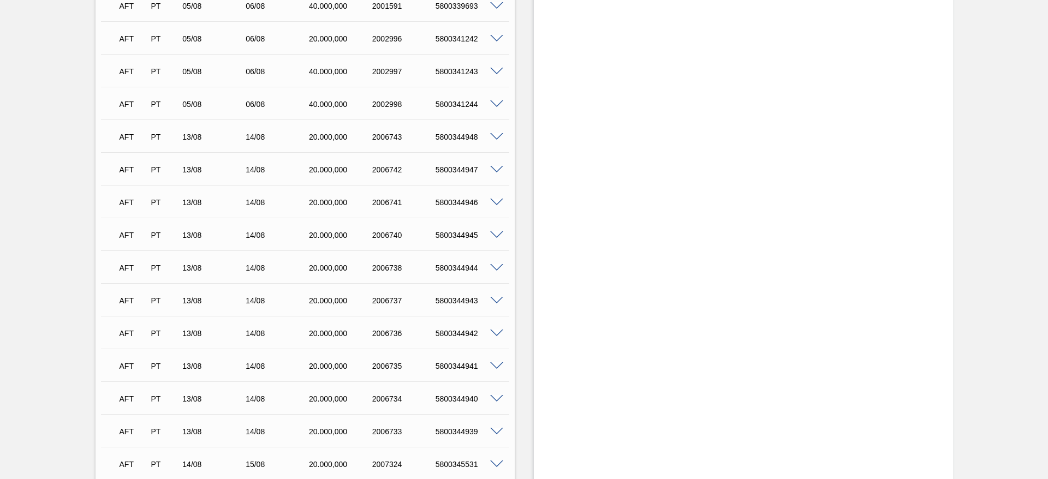
scroll to position [1884, 0]
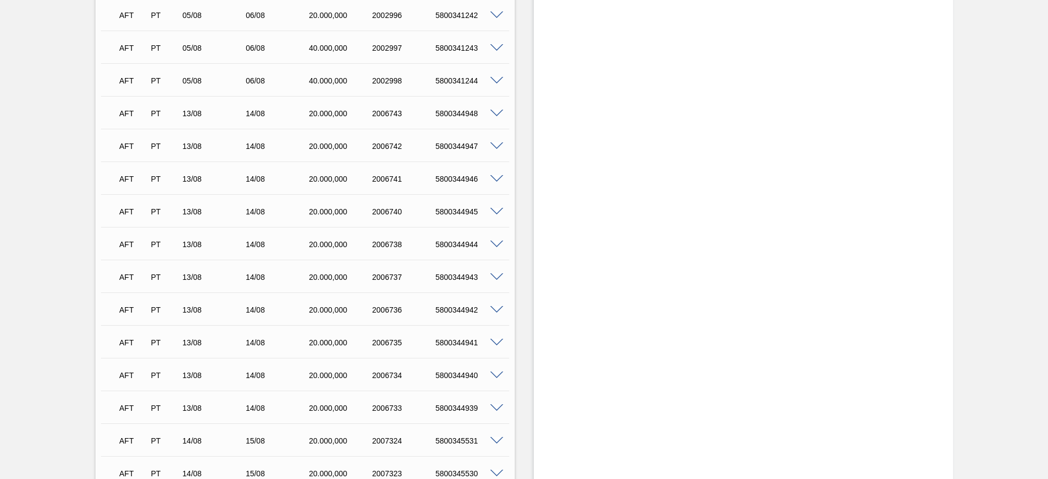
click at [448, 116] on div "5800344948" at bounding box center [468, 113] width 71 height 9
click at [460, 146] on div "5800344947" at bounding box center [468, 146] width 71 height 9
click at [467, 177] on div "5800344946" at bounding box center [468, 179] width 71 height 9
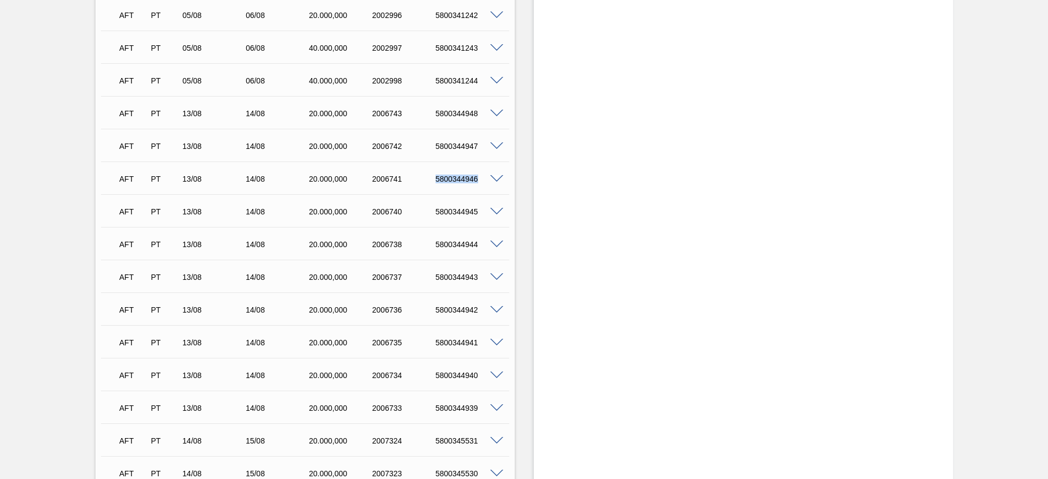
click at [467, 177] on div "5800344946" at bounding box center [468, 179] width 71 height 9
click at [457, 214] on div "5800344945" at bounding box center [468, 211] width 71 height 9
click at [444, 246] on div "5800344944" at bounding box center [468, 244] width 71 height 9
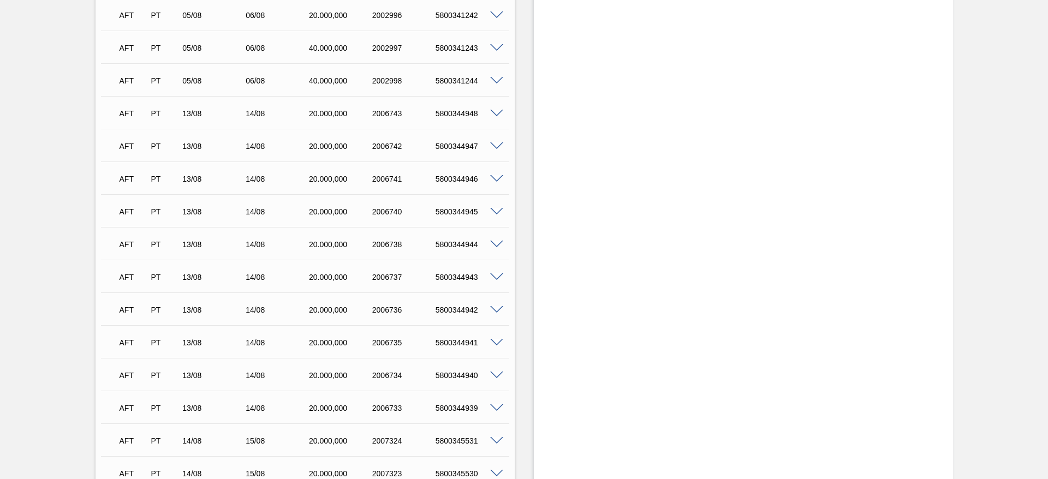
click at [457, 269] on div "AFT PT 13/08 14/08 20.000,000 2006737 5800344943" at bounding box center [301, 276] width 379 height 22
click at [459, 275] on div "5800344943" at bounding box center [468, 277] width 71 height 9
click at [465, 306] on div "5800344942" at bounding box center [468, 310] width 71 height 9
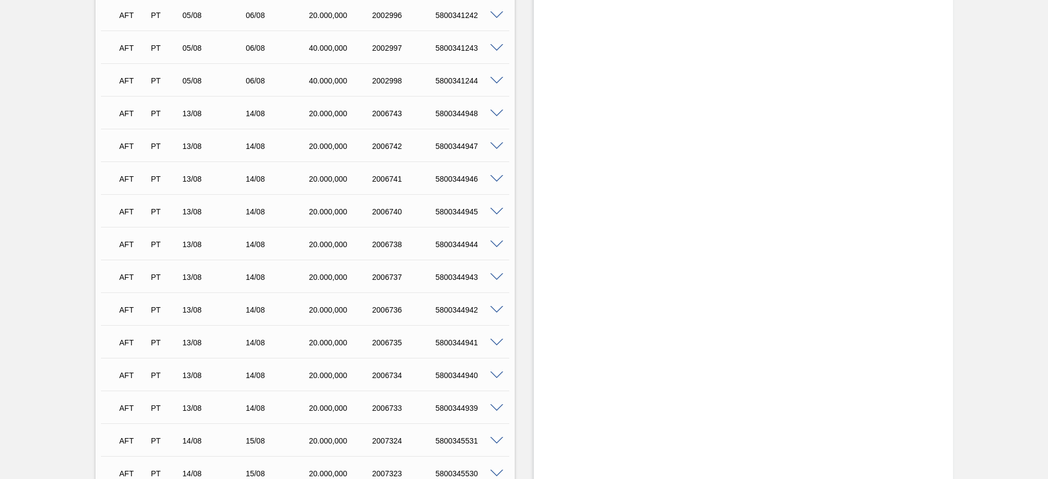
click at [455, 348] on div "AFT PT 13/08 14/08 20.000,000 2006735 5800344941" at bounding box center [301, 342] width 379 height 22
click at [458, 367] on div "AFT PT 13/08 14/08 20.000,000 2006734 5800344940" at bounding box center [301, 375] width 379 height 22
click at [462, 373] on div "5800344940" at bounding box center [468, 375] width 71 height 9
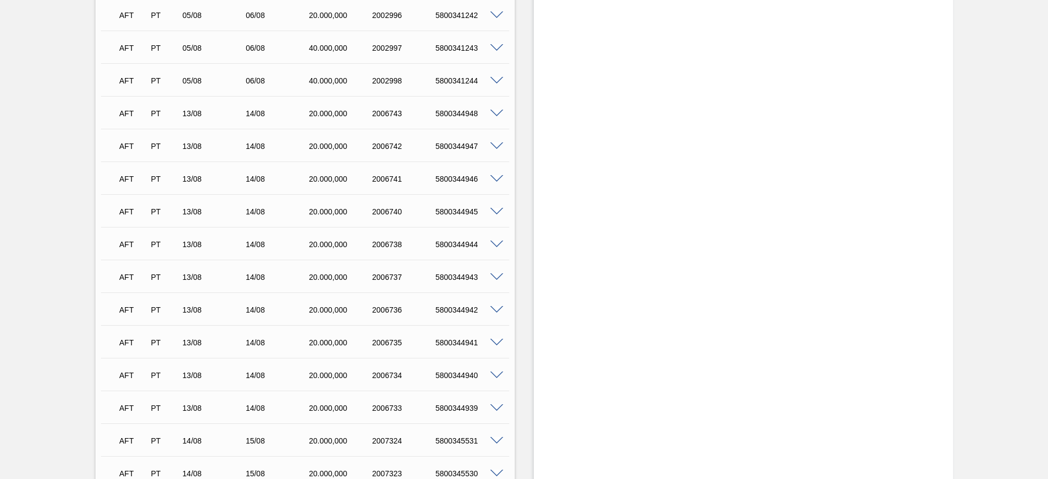
click at [452, 405] on div "5800344939" at bounding box center [468, 408] width 71 height 9
